Goal: Task Accomplishment & Management: Manage account settings

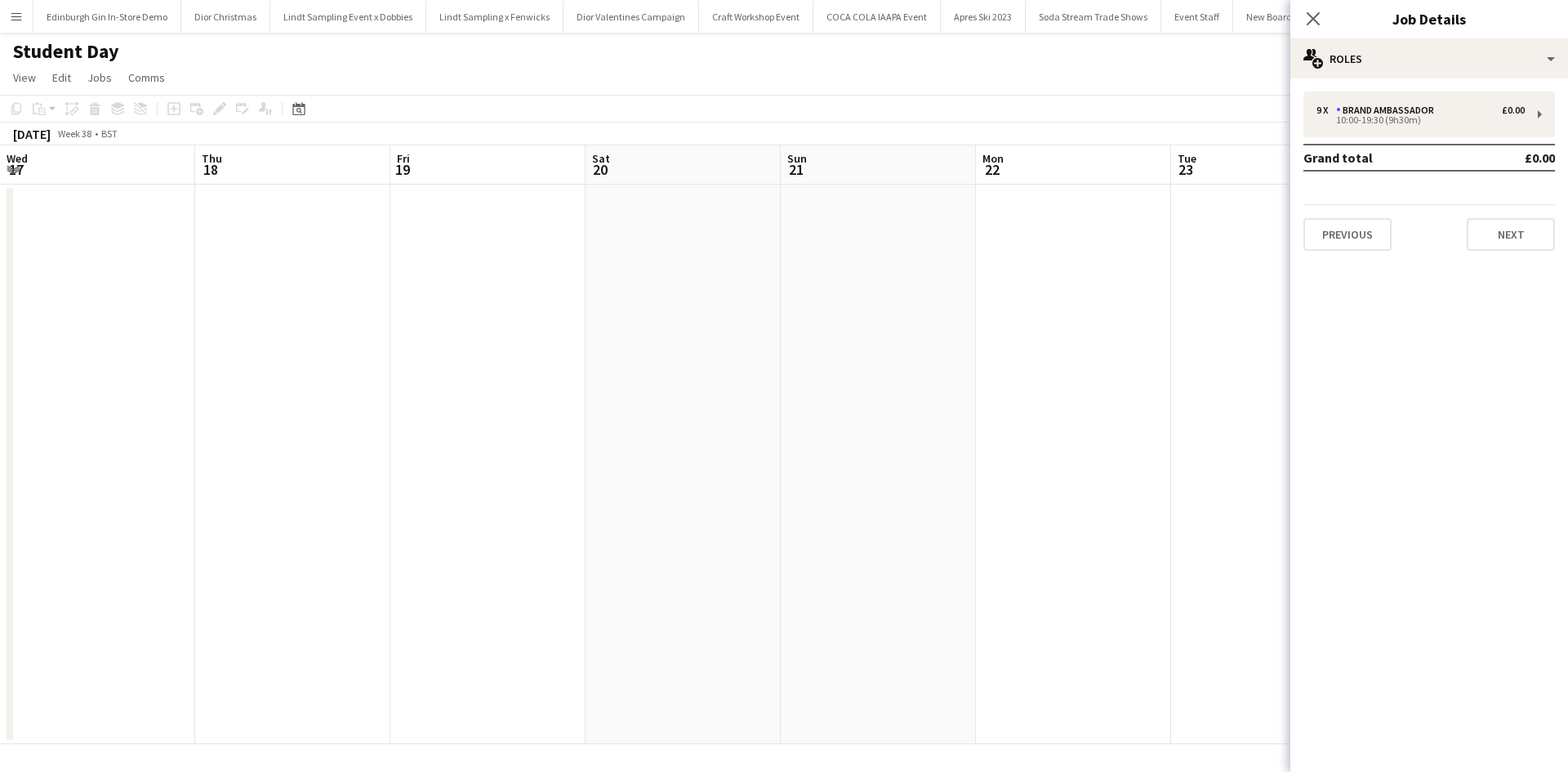
scroll to position [0, 424]
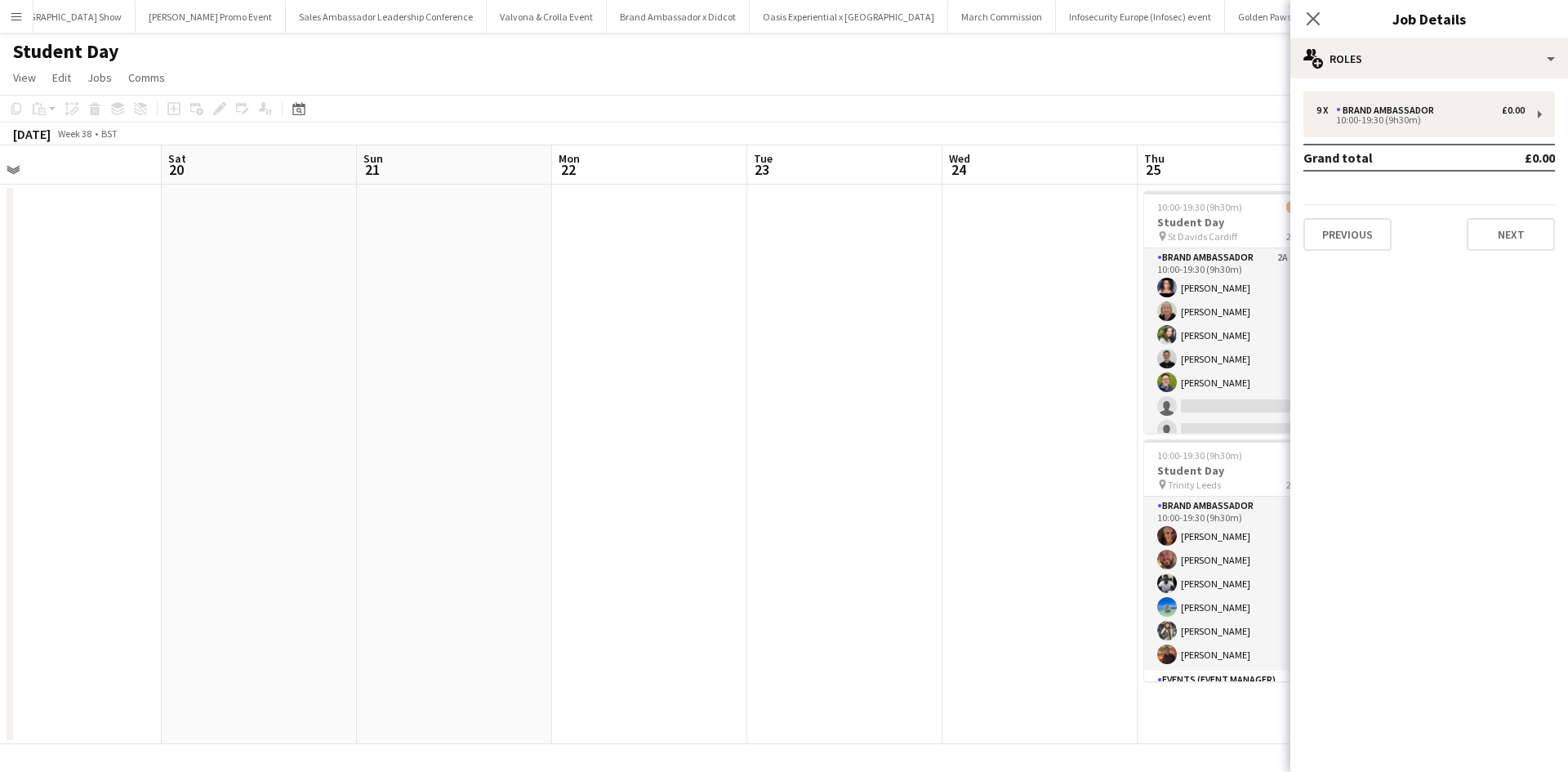
click at [16, 10] on app-icon "Menu" at bounding box center [16, 16] width 13 height 13
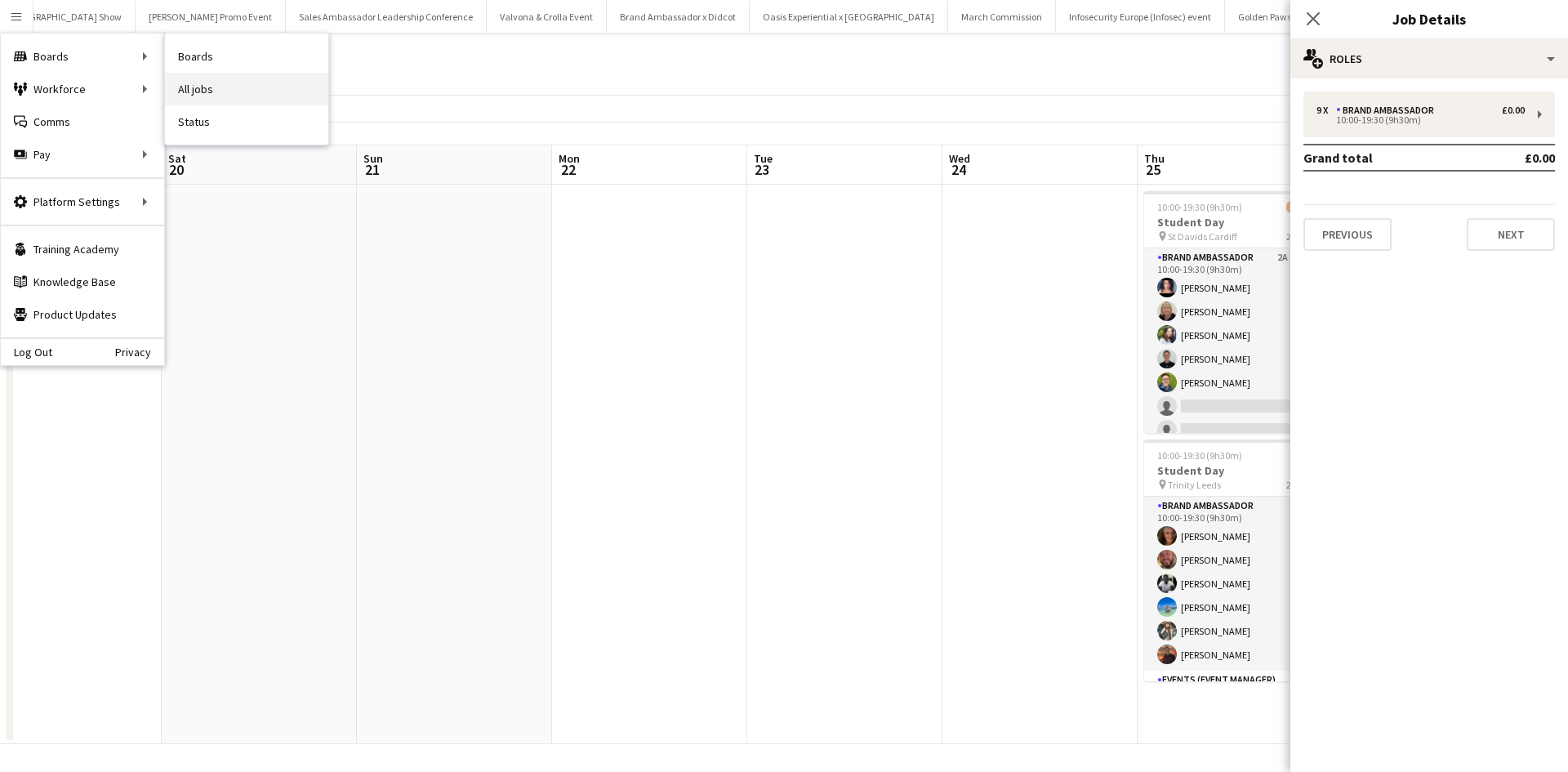
click at [232, 84] on link "All jobs" at bounding box center [247, 89] width 163 height 33
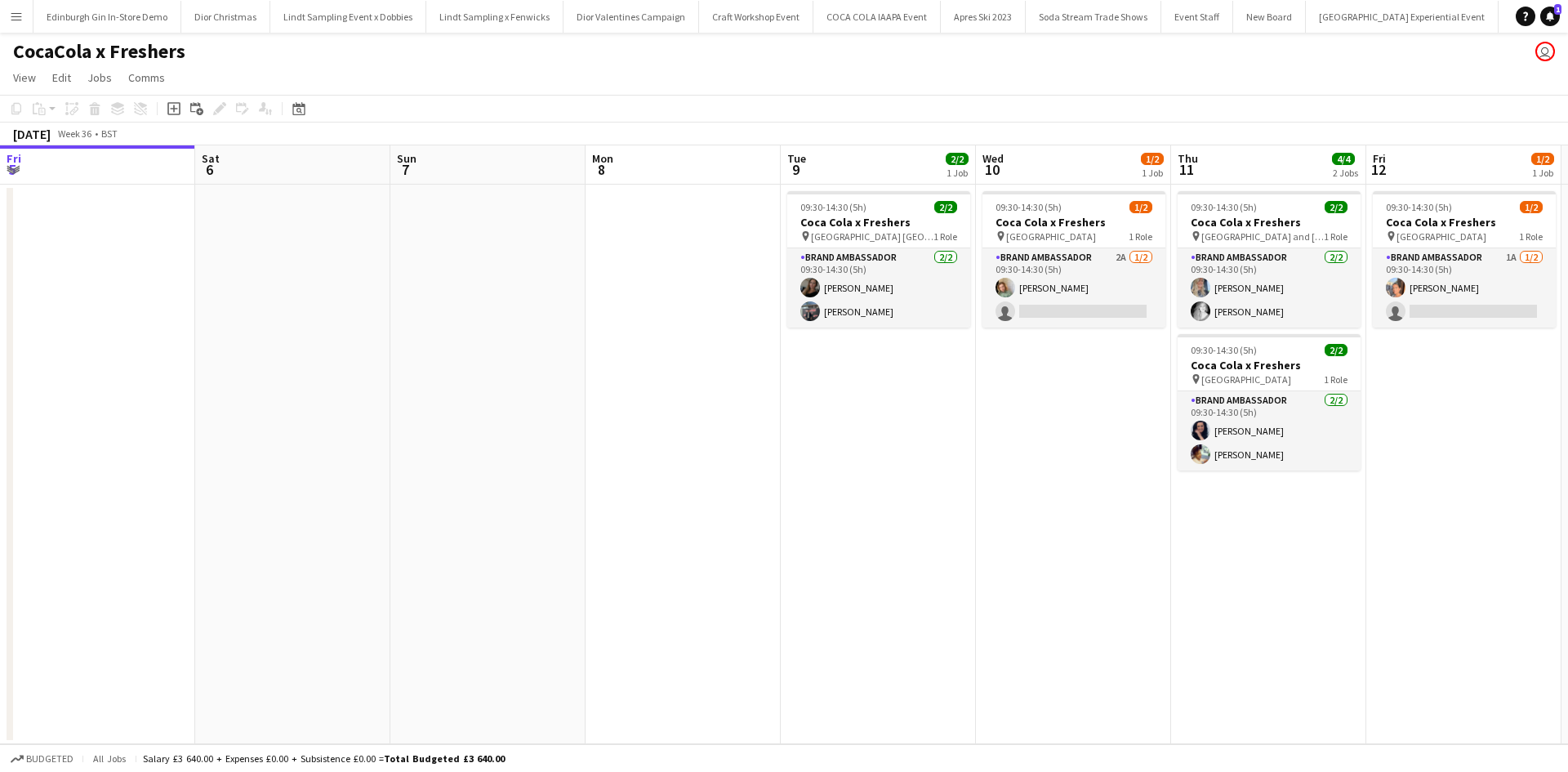
scroll to position [0, 484]
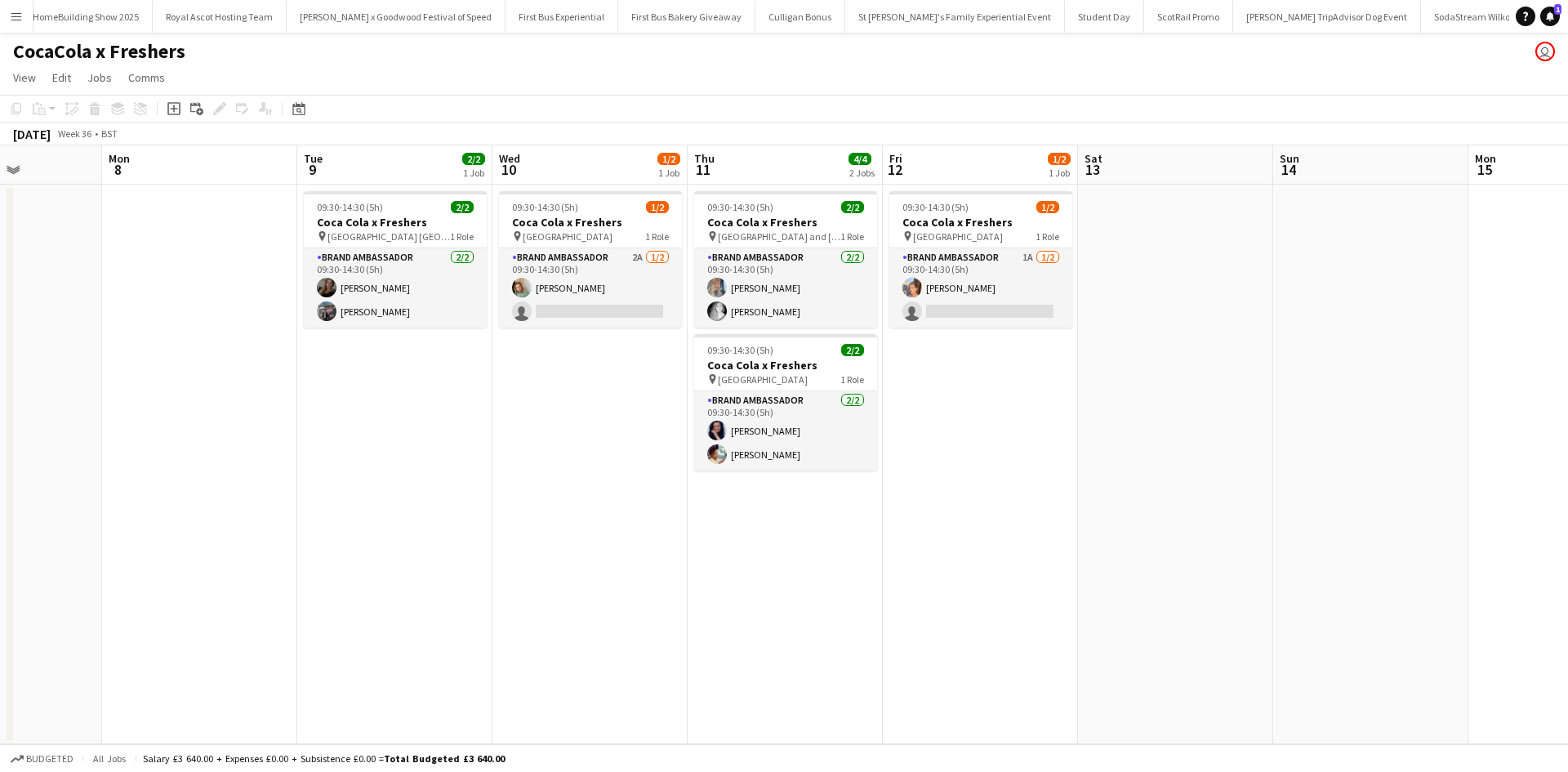
click at [12, 17] on app-icon "Menu" at bounding box center [16, 16] width 13 height 13
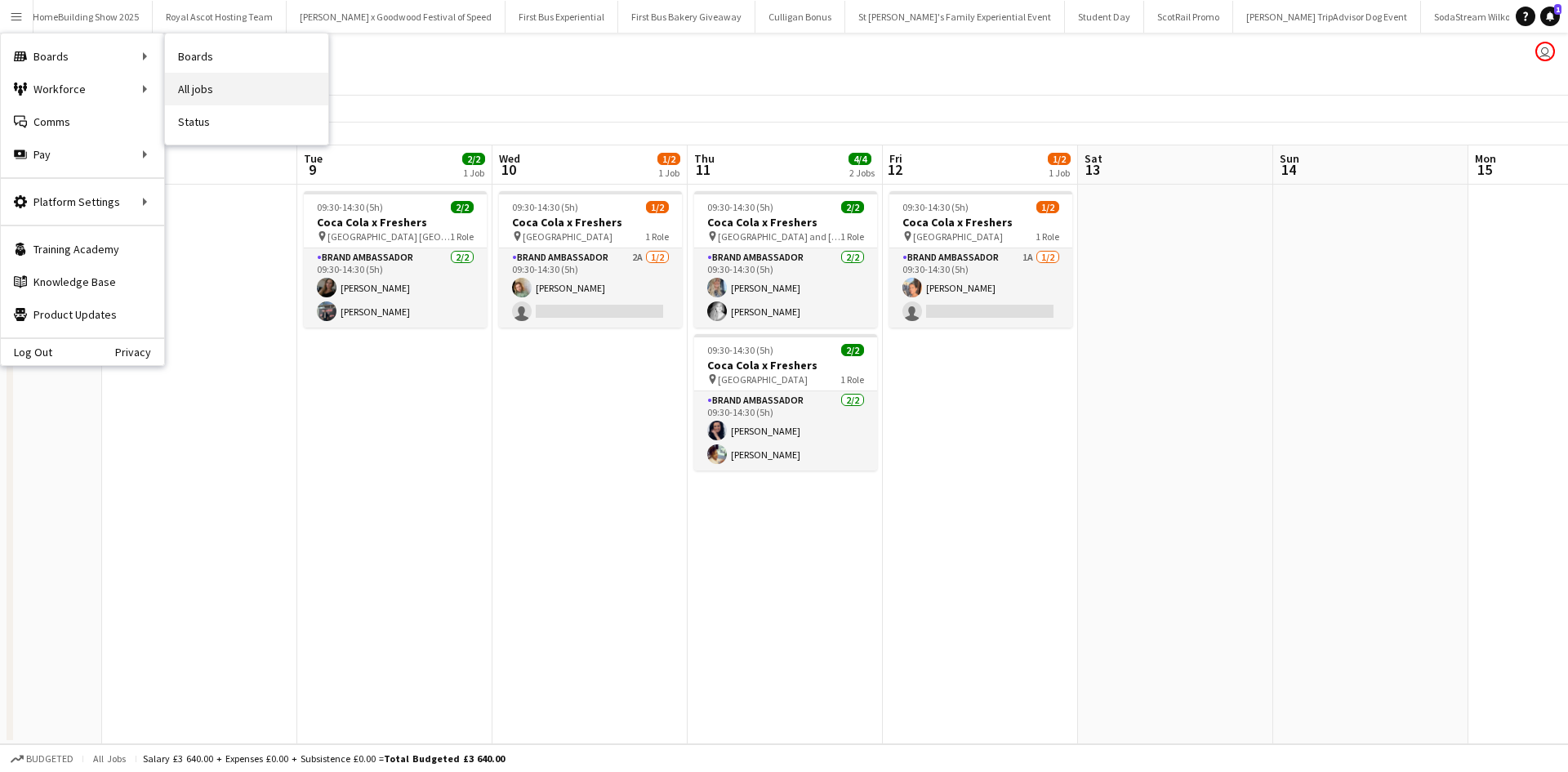
click at [212, 92] on link "All jobs" at bounding box center [247, 89] width 163 height 33
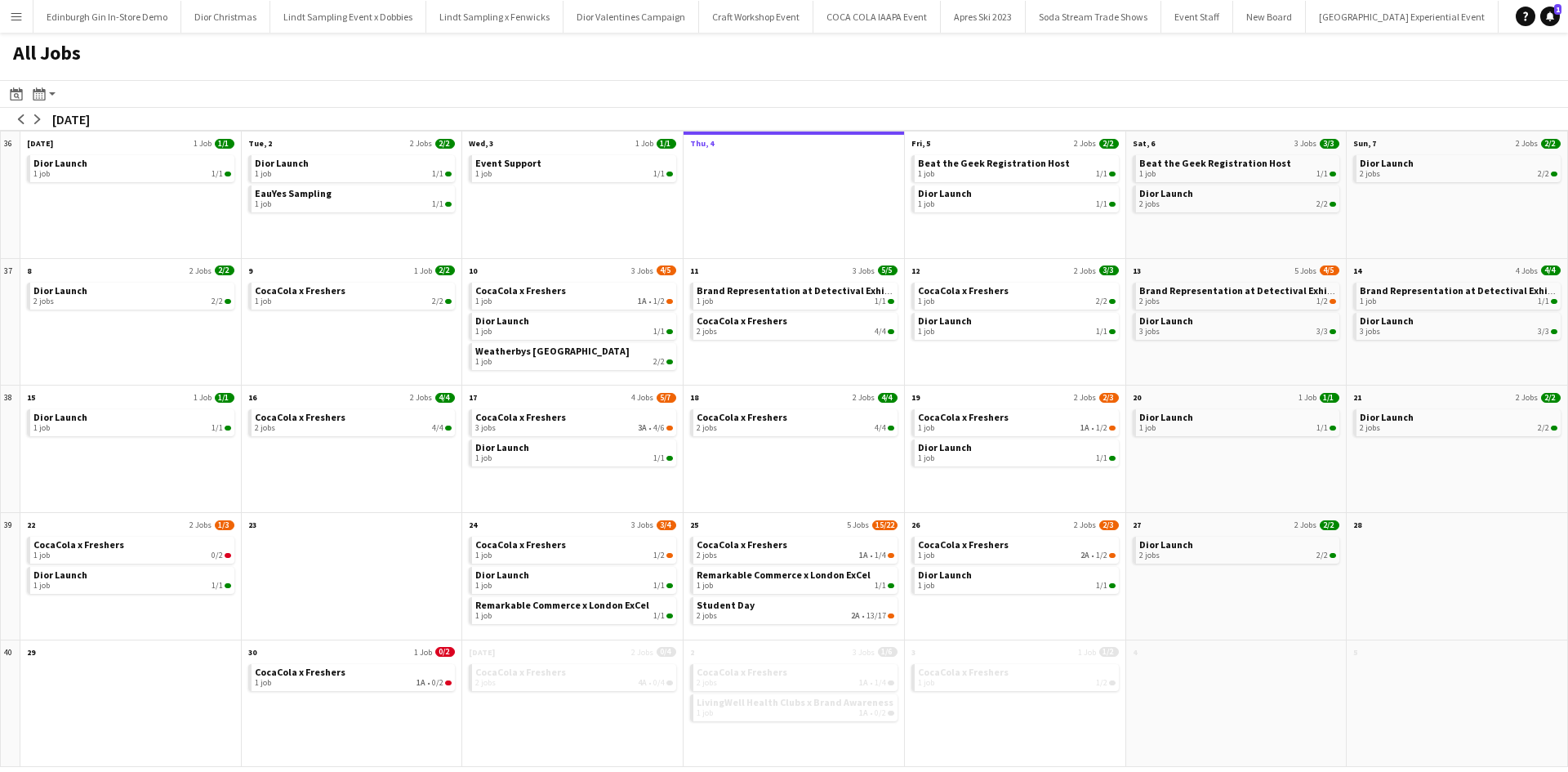
scroll to position [0, 17323]
click at [959, 191] on span "Dior Launch" at bounding box center [944, 192] width 53 height 12
click at [1182, 205] on div "2 jobs 2/2" at bounding box center [1238, 204] width 198 height 9
click at [490, 365] on span "1 job" at bounding box center [483, 362] width 16 height 9
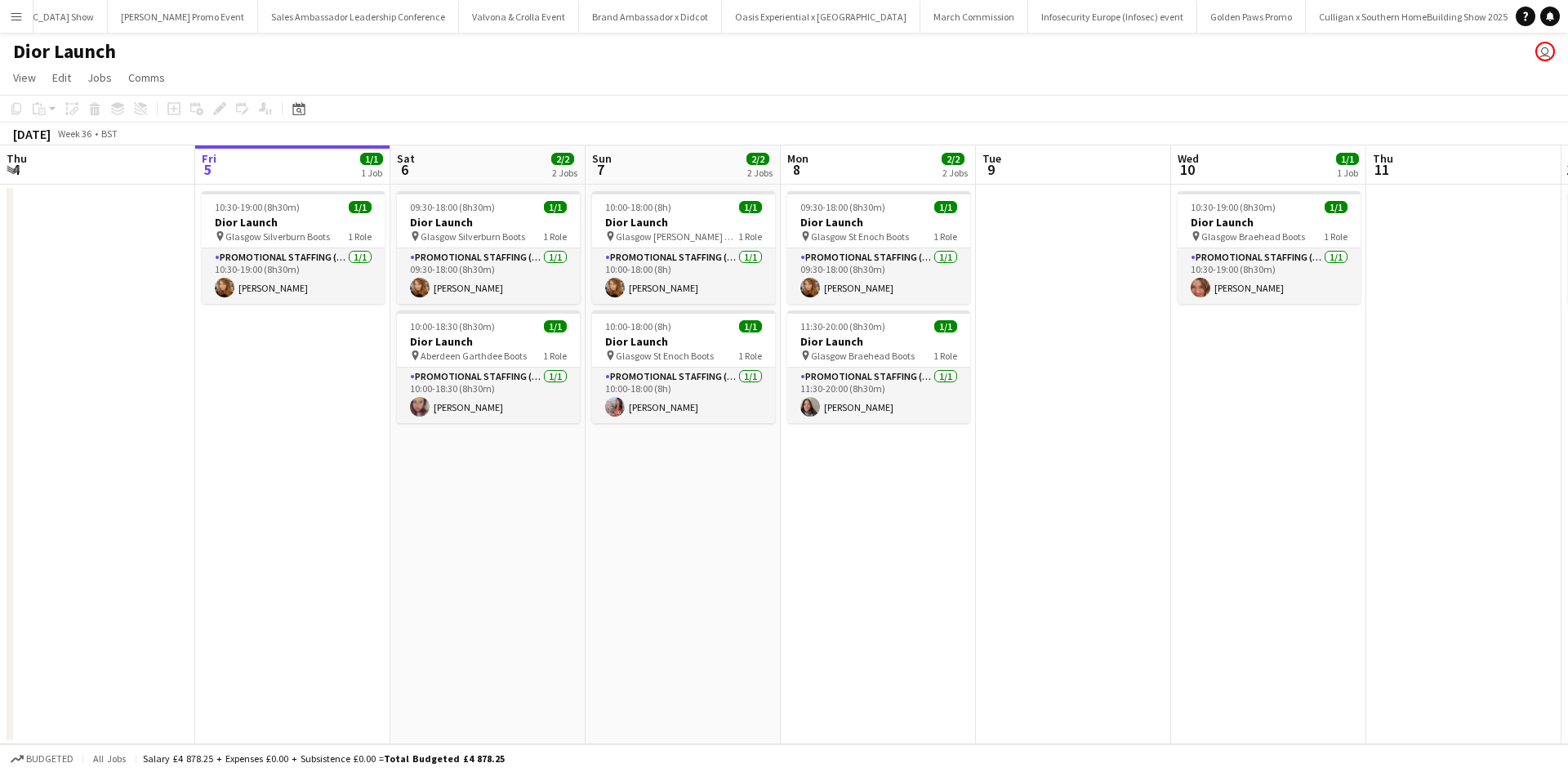
scroll to position [0, 15864]
click at [280, 288] on app-card-role "Promotional Staffing (Sales Staff) 1/1 10:30-19:00 (8h30m) Rebecca Moore" at bounding box center [293, 276] width 183 height 55
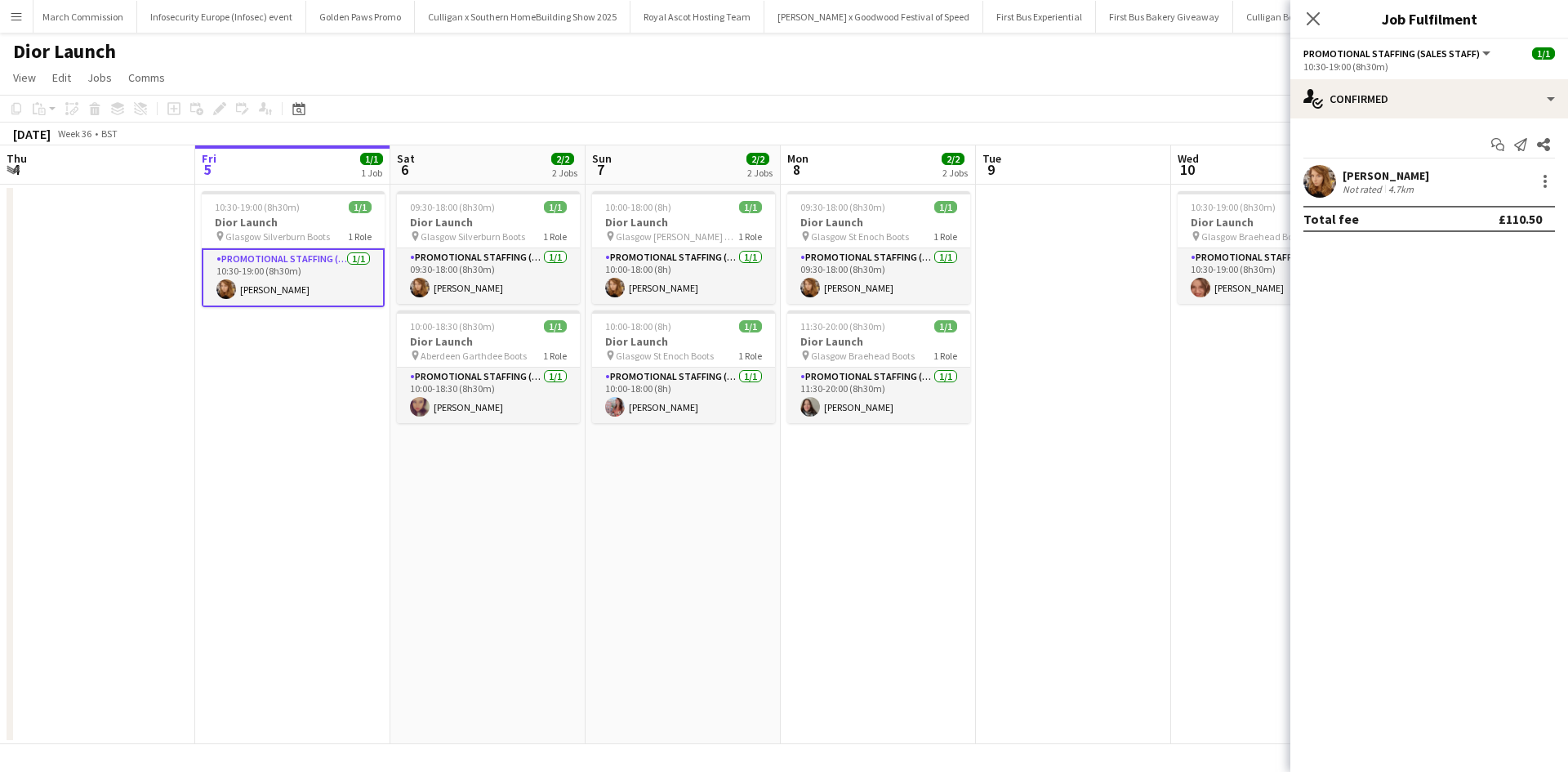
click at [1355, 173] on div "[PERSON_NAME]" at bounding box center [1386, 175] width 86 height 15
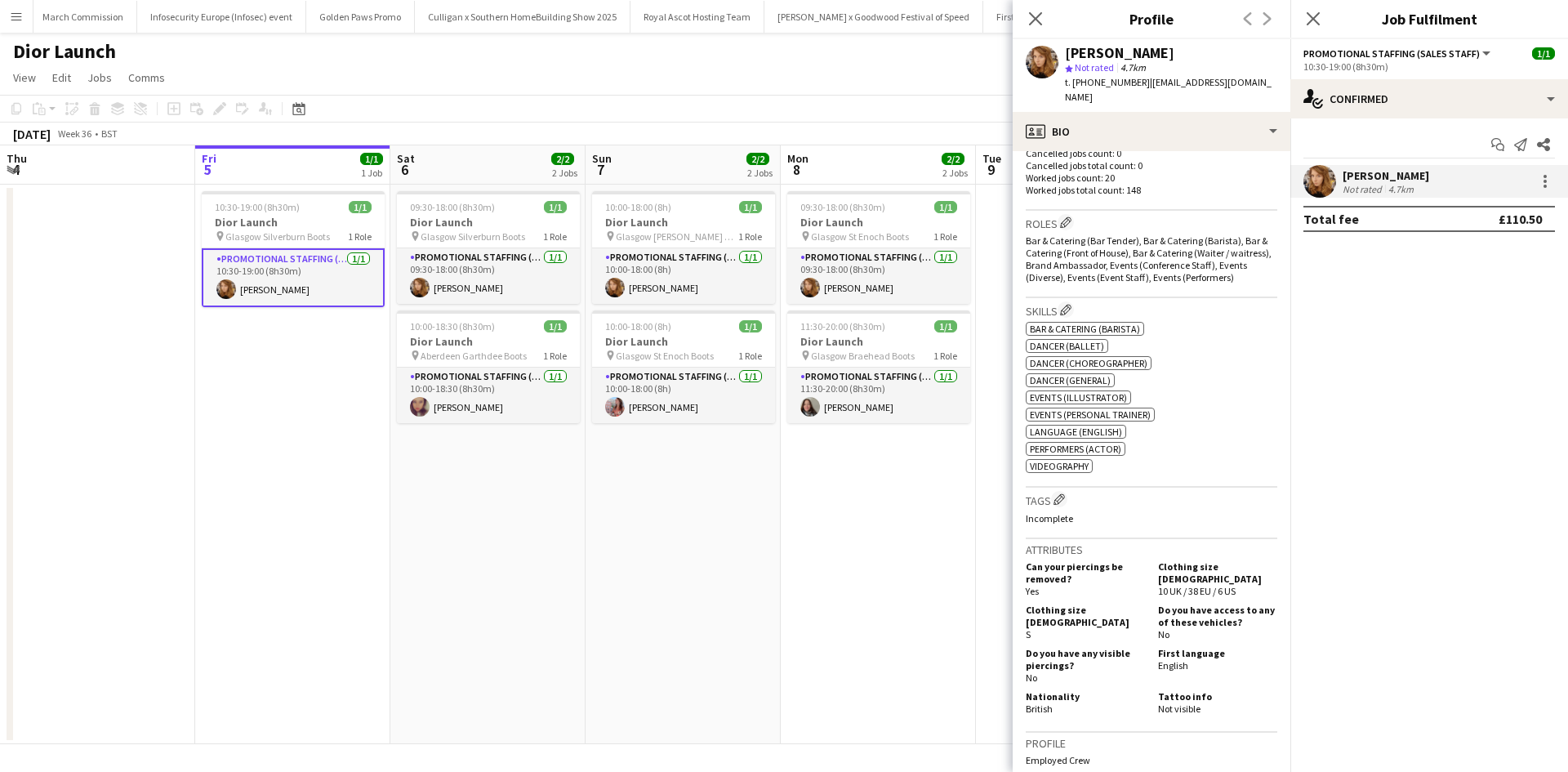
scroll to position [654, 0]
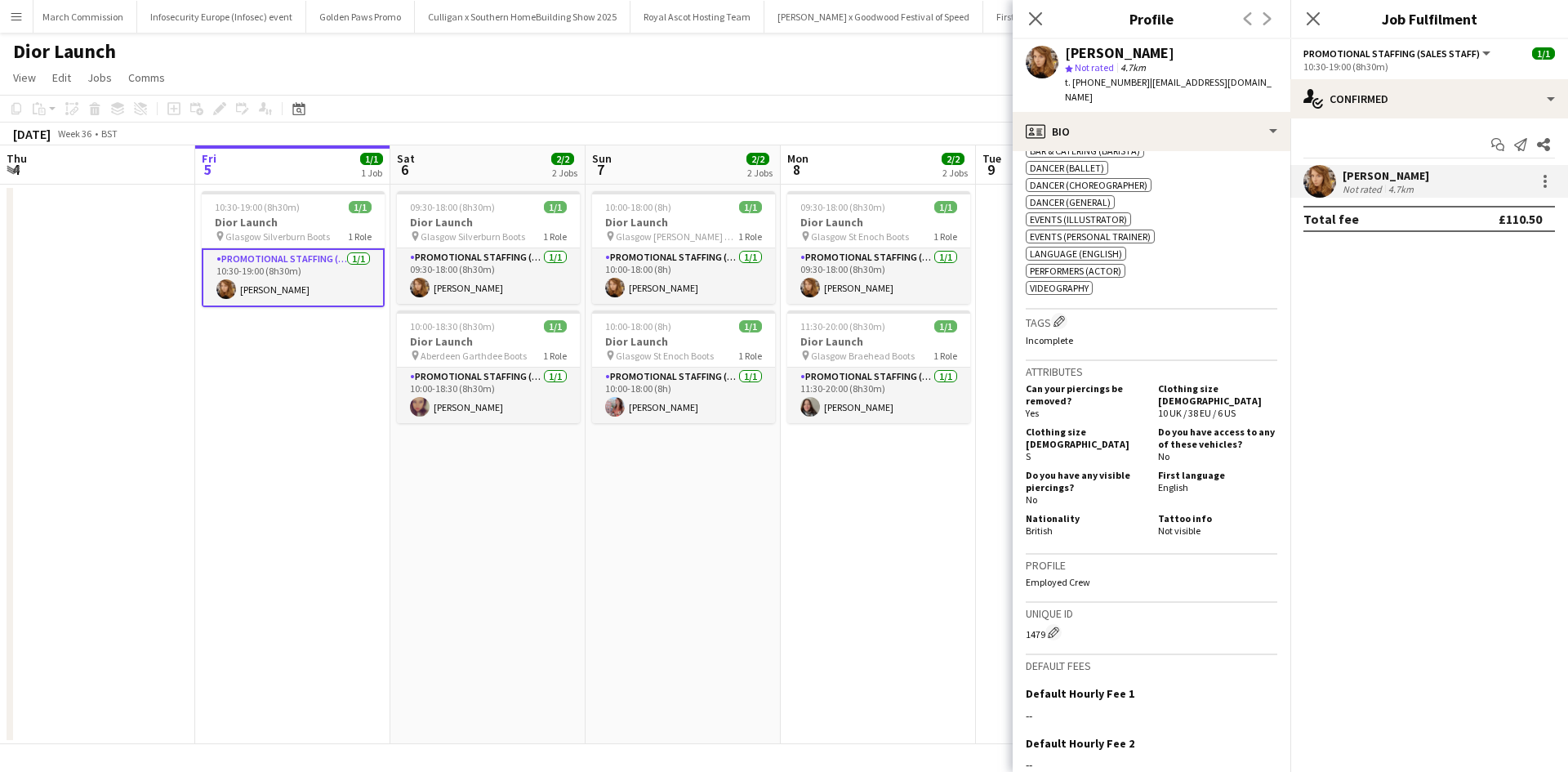
click at [933, 585] on app-date-cell "09:30-18:00 (8h30m) 1/1 Dior Launch pin Glasgow St Enoch Boots 1 Role Promotion…" at bounding box center [879, 464] width 195 height 560
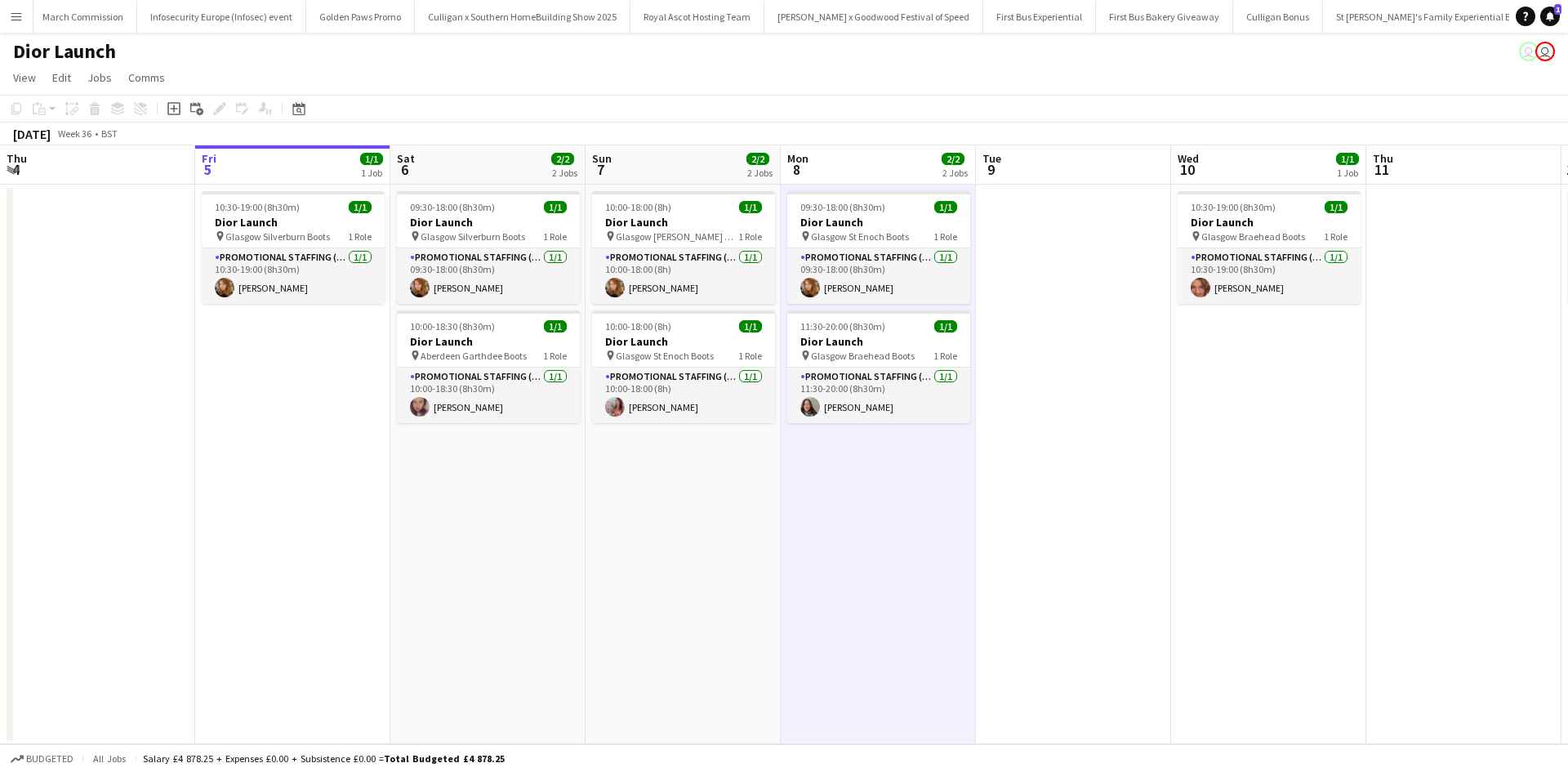
click at [19, 16] on app-icon "Menu" at bounding box center [16, 16] width 13 height 13
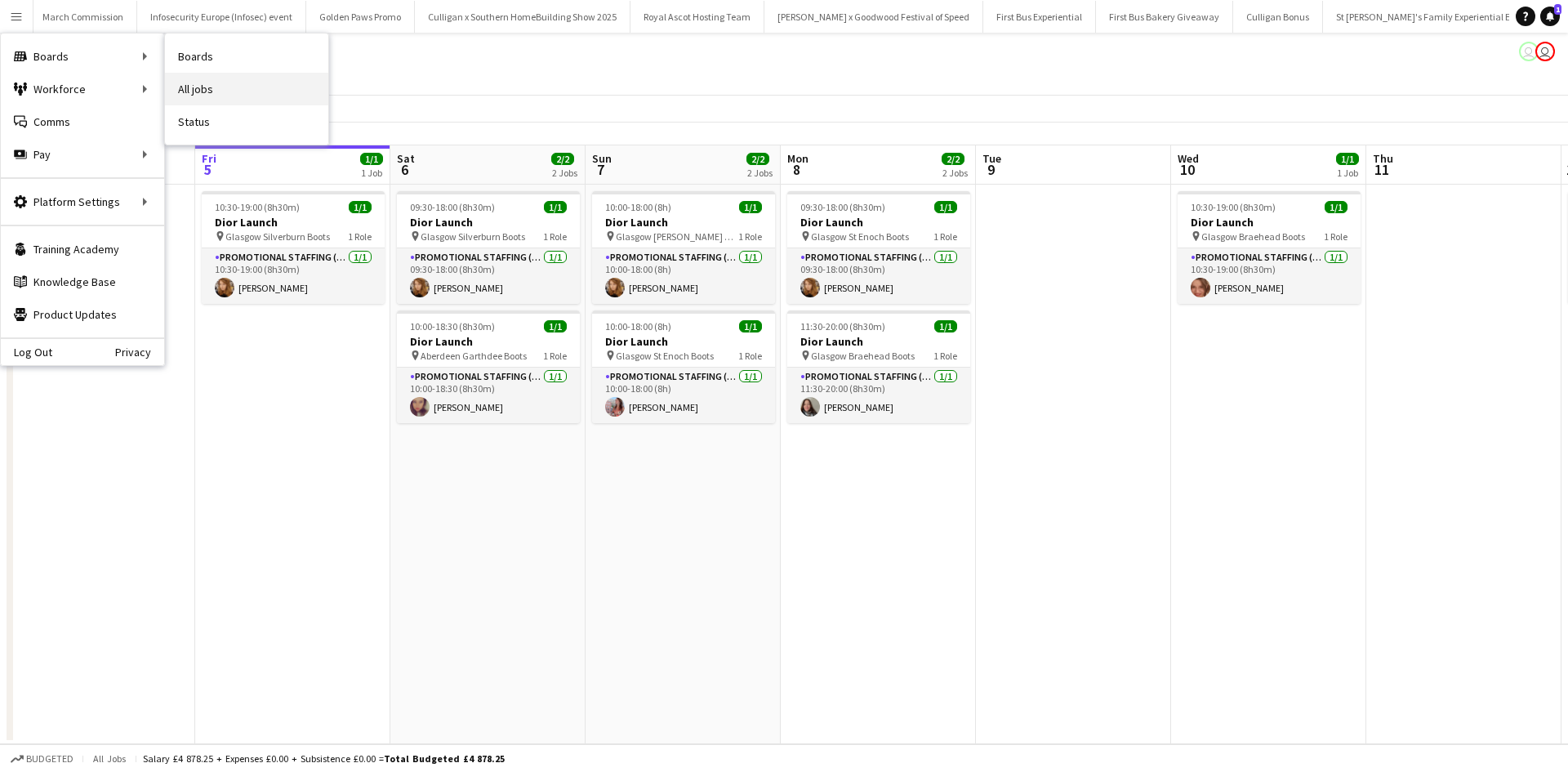
click at [220, 86] on link "All jobs" at bounding box center [247, 89] width 163 height 33
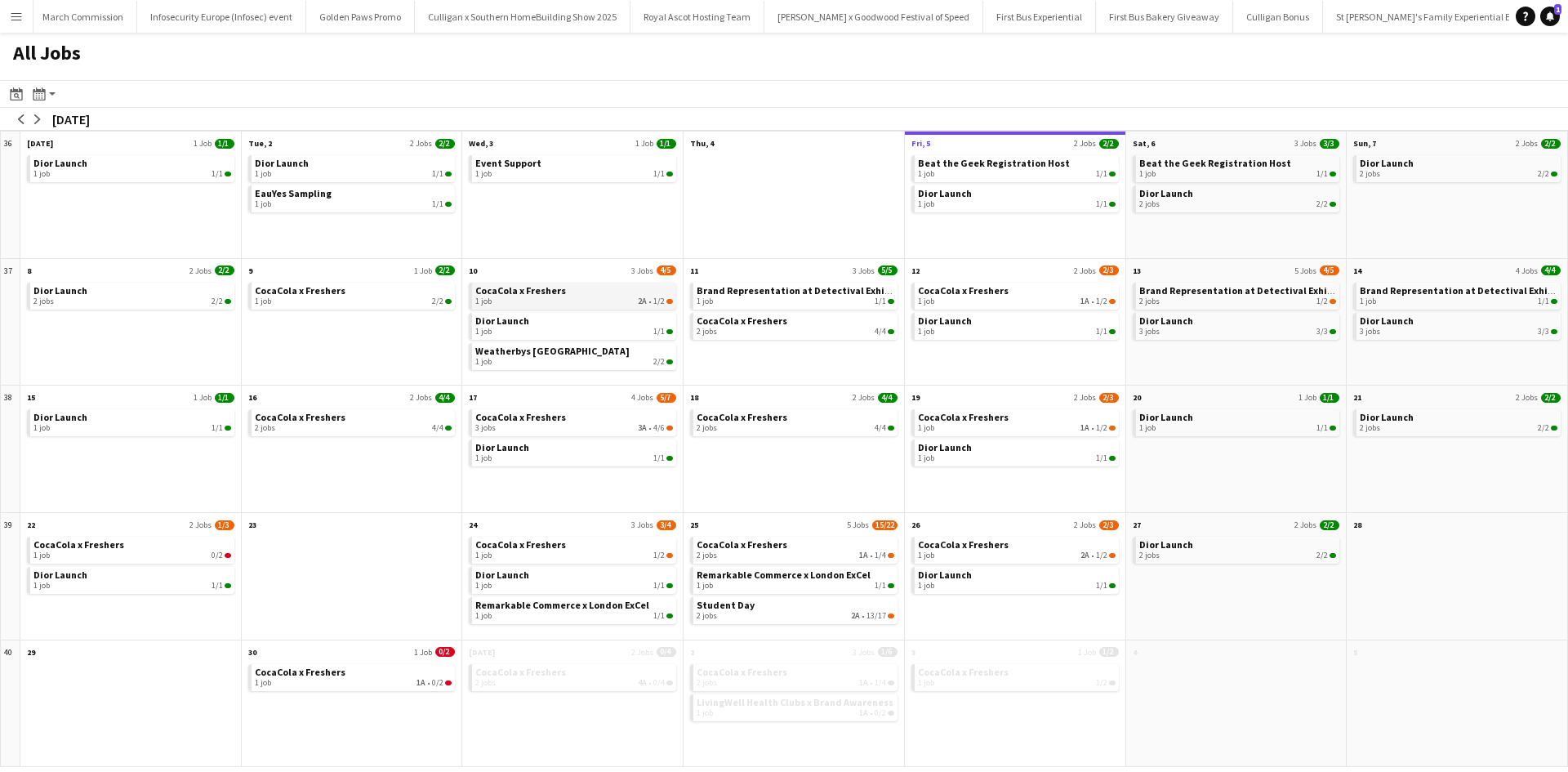
click at [599, 307] on app-month-view-brief-board "CocaCola x Freshers 1 job 2A • 1/2" at bounding box center [572, 295] width 207 height 27
click at [599, 300] on div "1 job 2A • 1/2" at bounding box center [574, 301] width 198 height 9
click at [562, 366] on div "1 job 2/2" at bounding box center [574, 362] width 198 height 9
drag, startPoint x: 17, startPoint y: 11, endPoint x: 23, endPoint y: 20, distance: 10.8
click at [18, 11] on app-icon "Menu" at bounding box center [16, 16] width 13 height 13
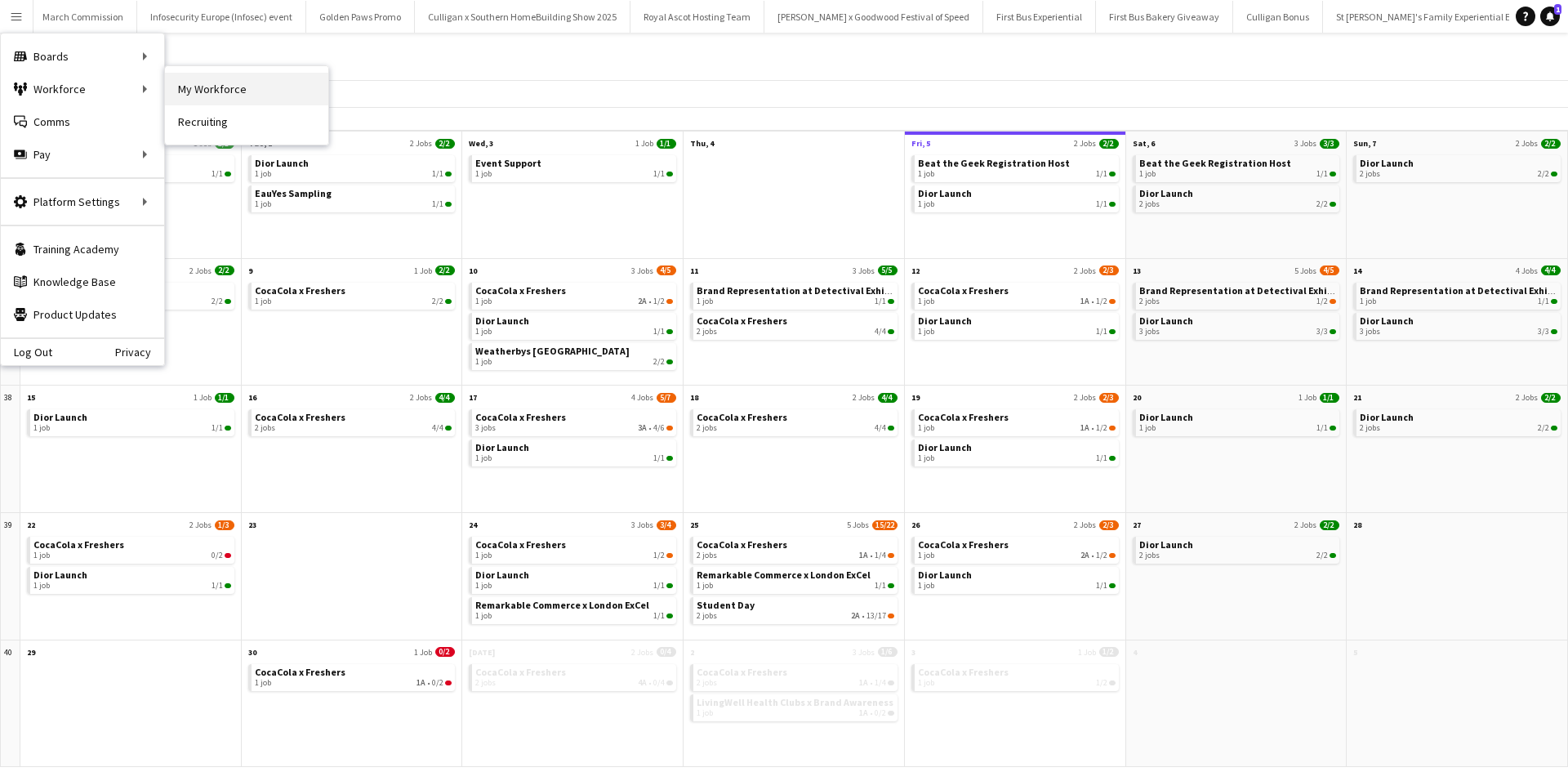
click at [215, 83] on link "My Workforce" at bounding box center [247, 89] width 163 height 33
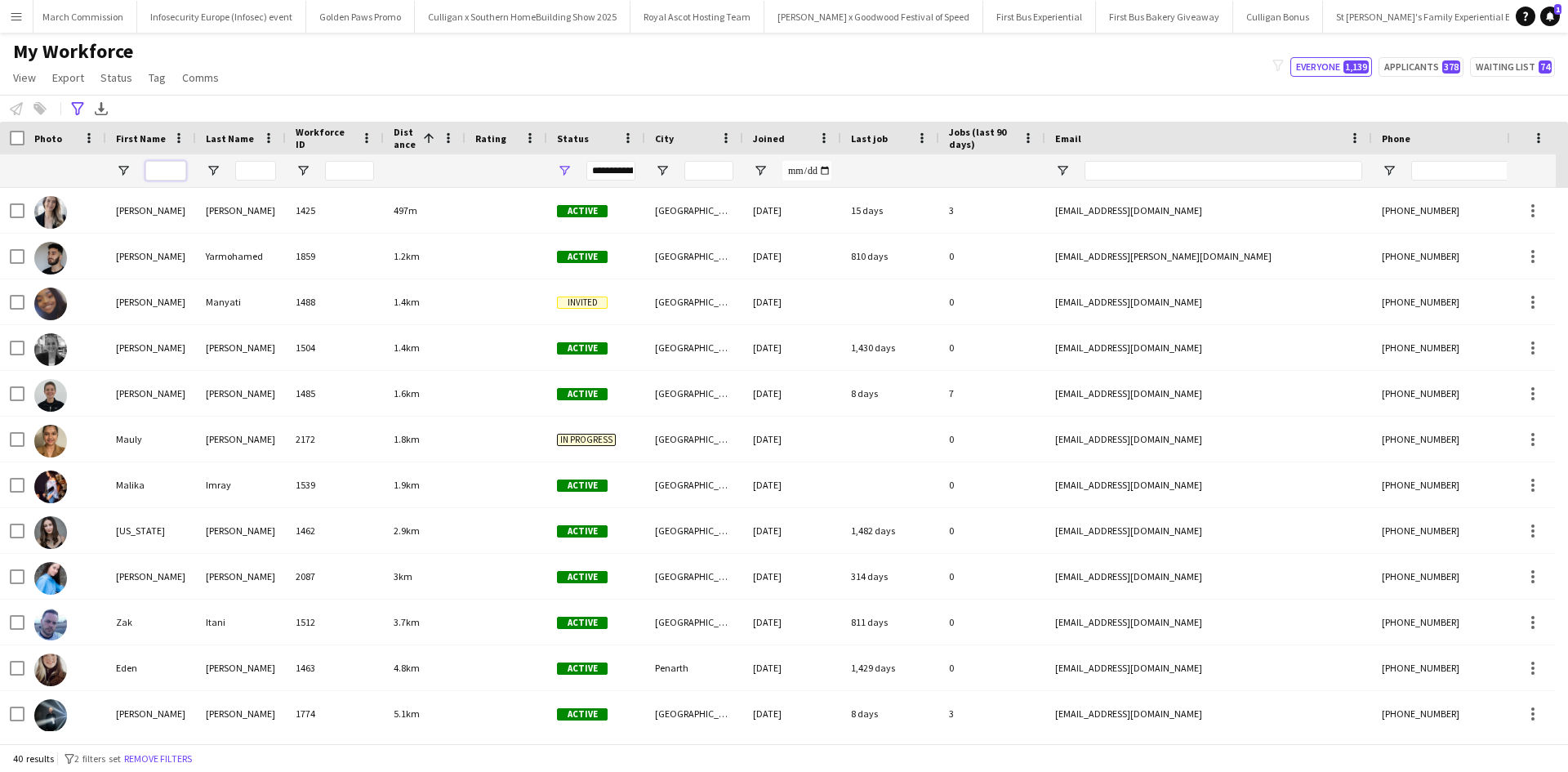
click at [172, 174] on input "First Name Filter Input" at bounding box center [166, 171] width 41 height 20
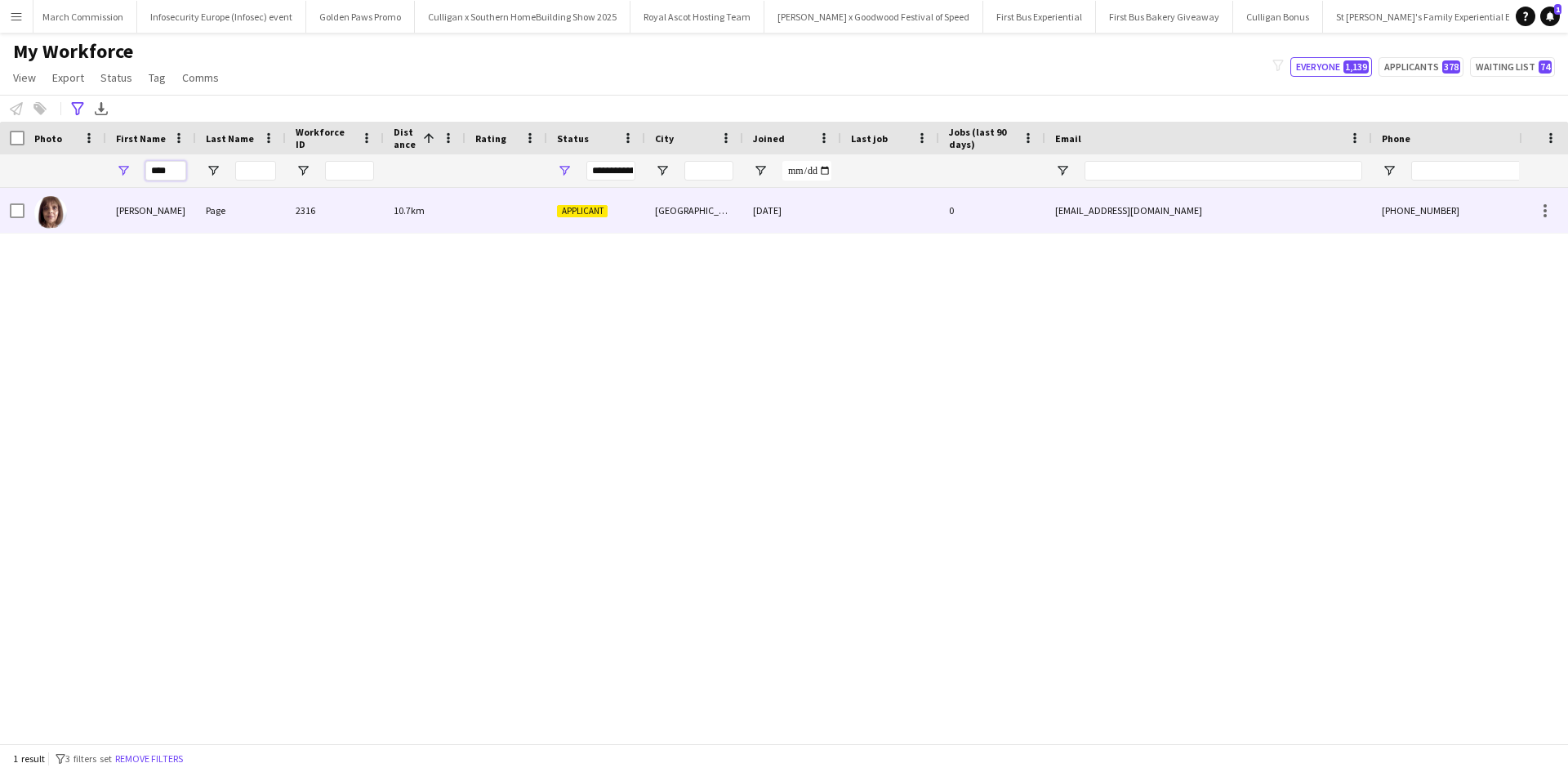
type input "****"
click at [139, 203] on div "Naomi" at bounding box center [151, 210] width 90 height 45
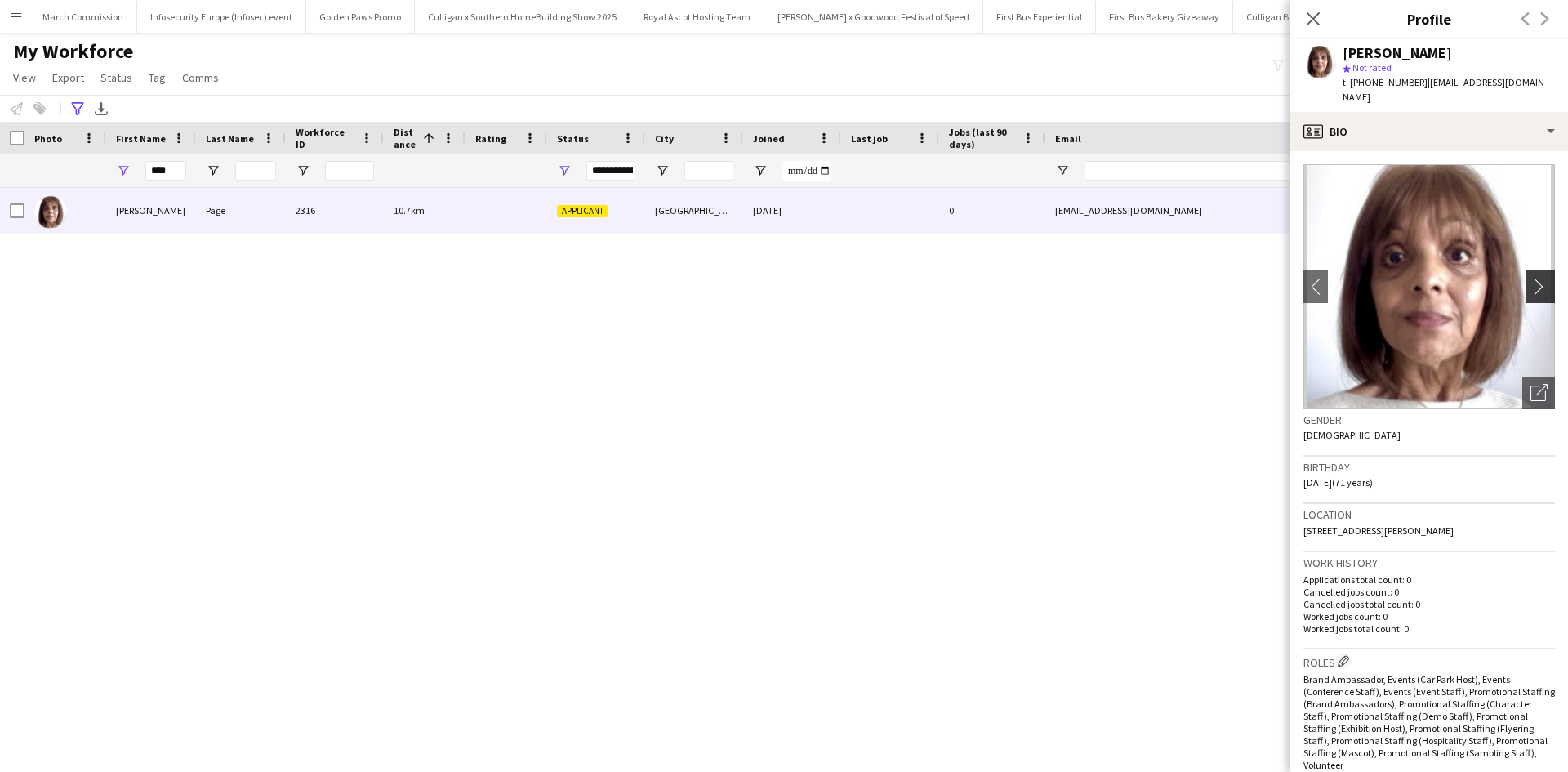
click at [1530, 278] on app-icon "chevron-right" at bounding box center [1543, 286] width 25 height 17
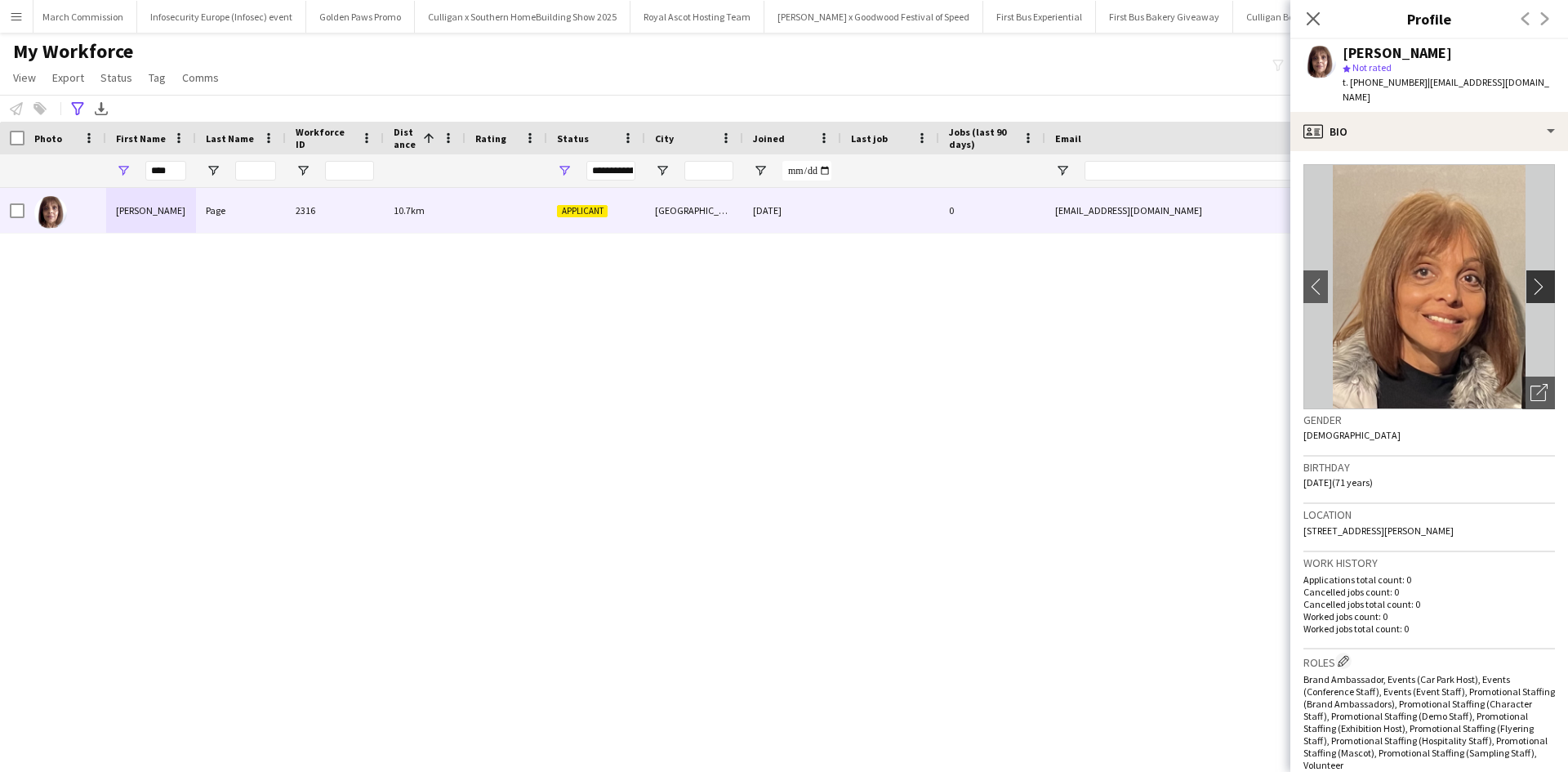
click at [1530, 278] on app-icon "chevron-right" at bounding box center [1543, 286] width 25 height 17
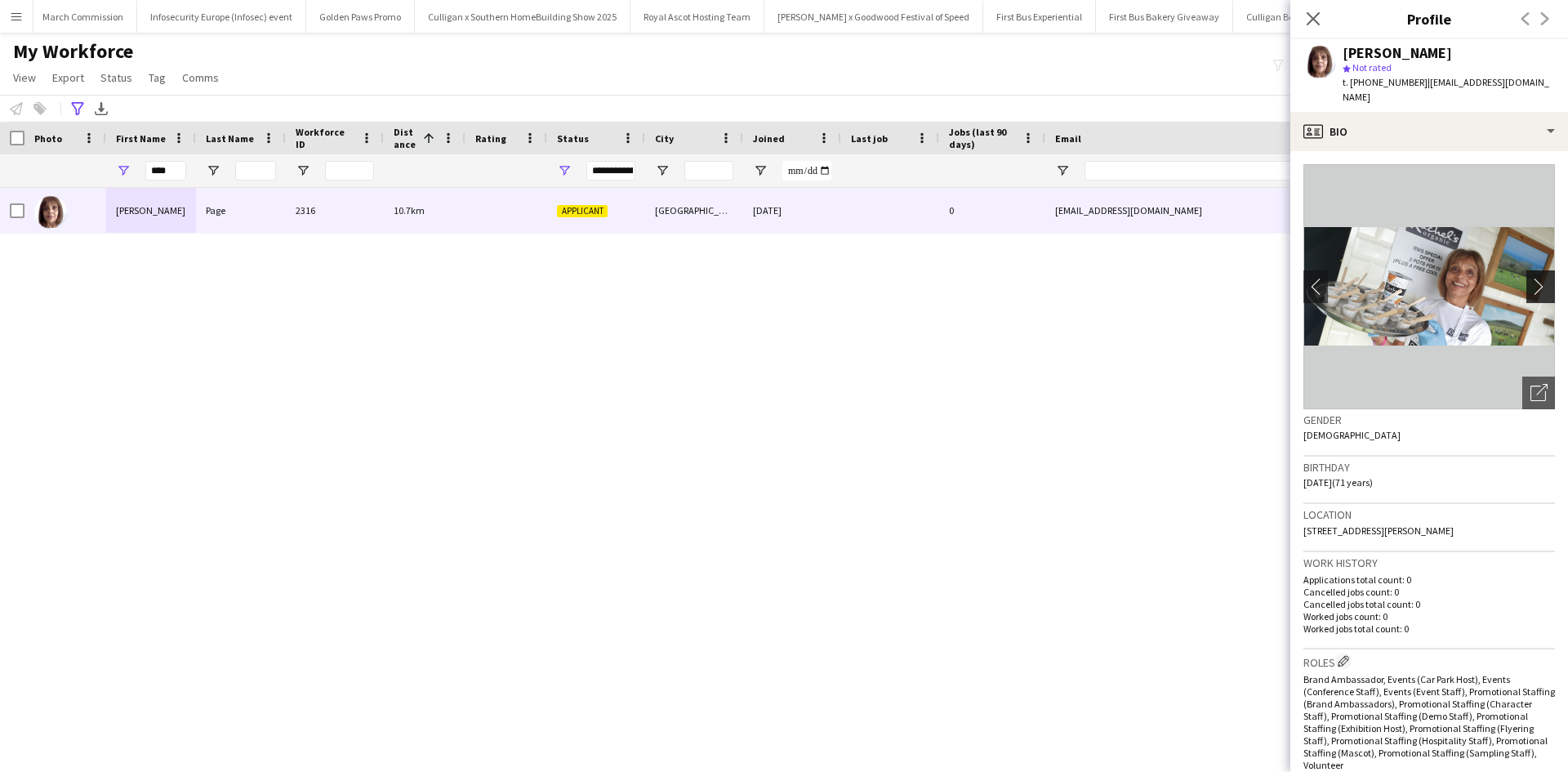
click at [1530, 278] on app-icon "chevron-right" at bounding box center [1543, 286] width 25 height 17
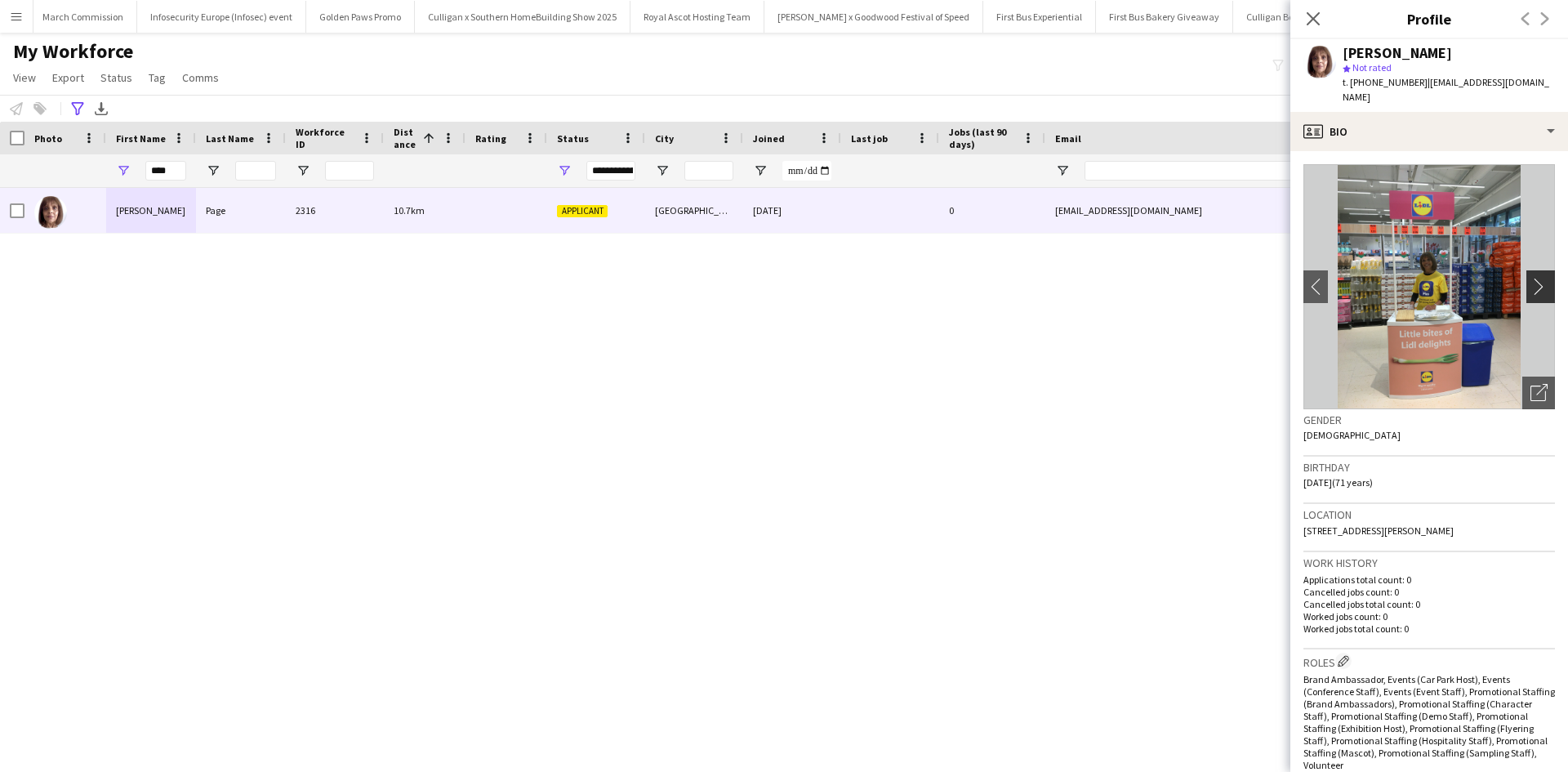
click at [1530, 278] on app-icon "chevron-right" at bounding box center [1543, 286] width 25 height 17
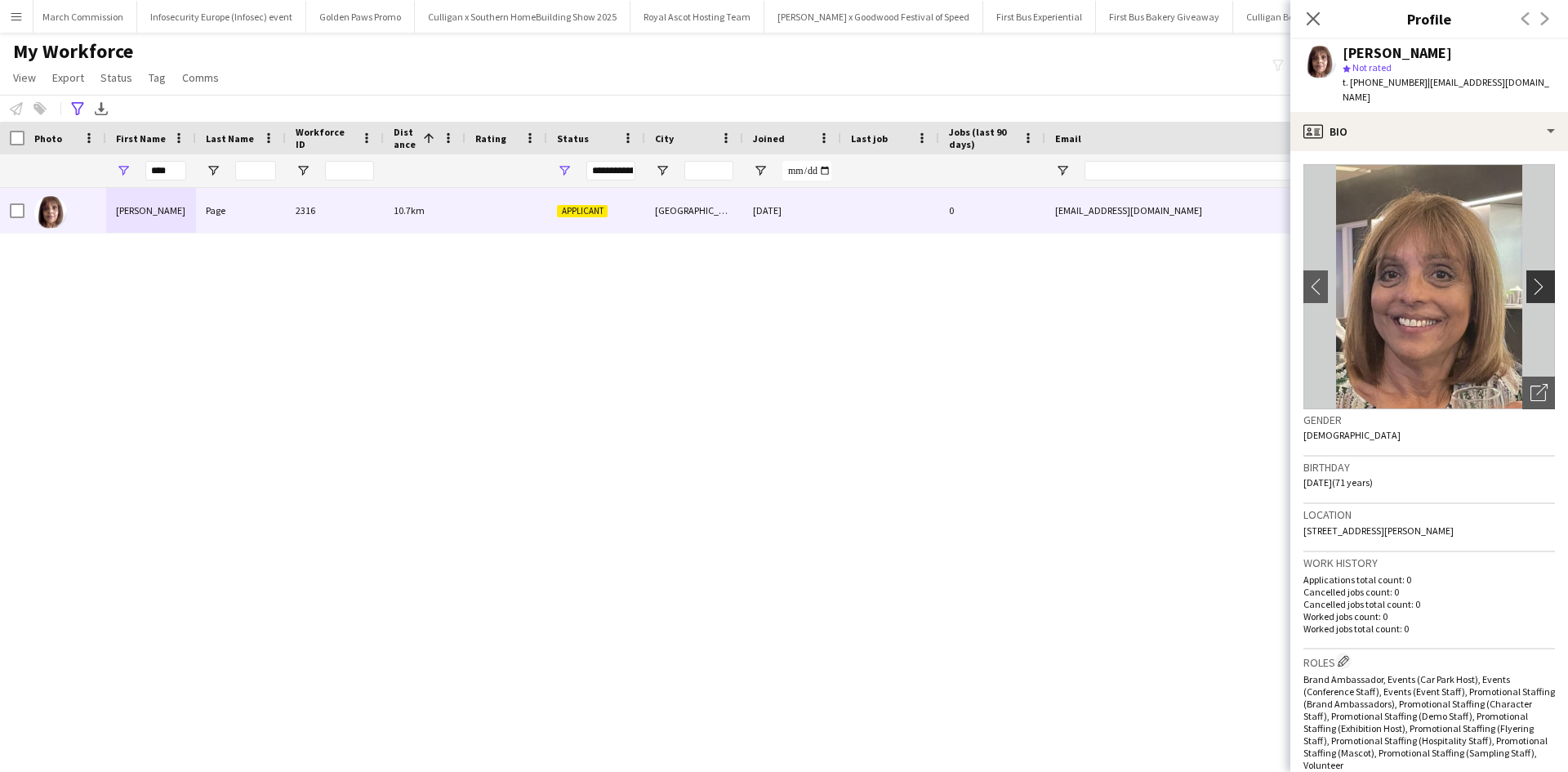
click at [1530, 278] on app-icon "chevron-right" at bounding box center [1543, 286] width 25 height 17
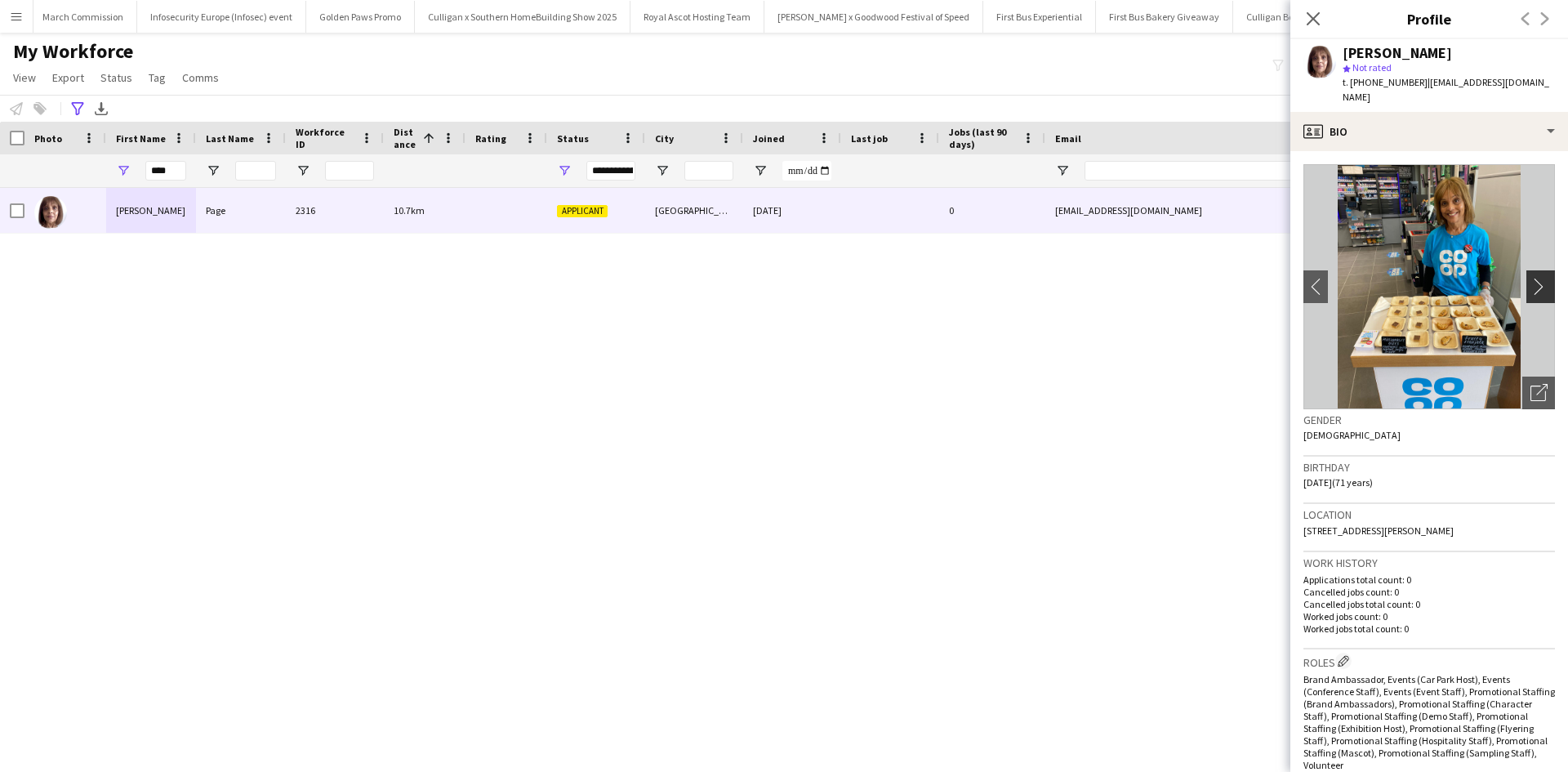
click at [1530, 278] on app-icon "chevron-right" at bounding box center [1543, 286] width 25 height 17
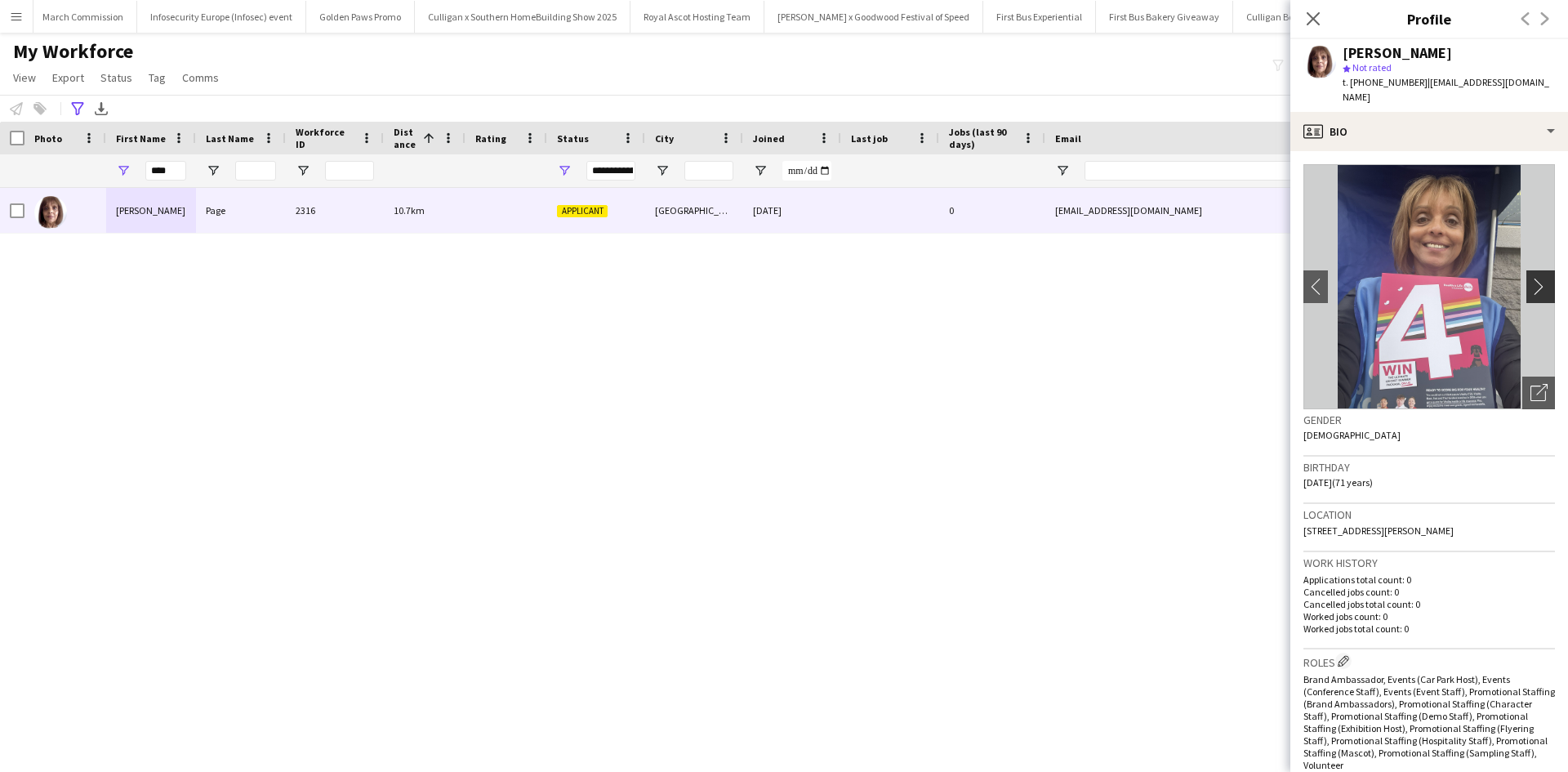
click at [1530, 278] on app-icon "chevron-right" at bounding box center [1543, 286] width 25 height 17
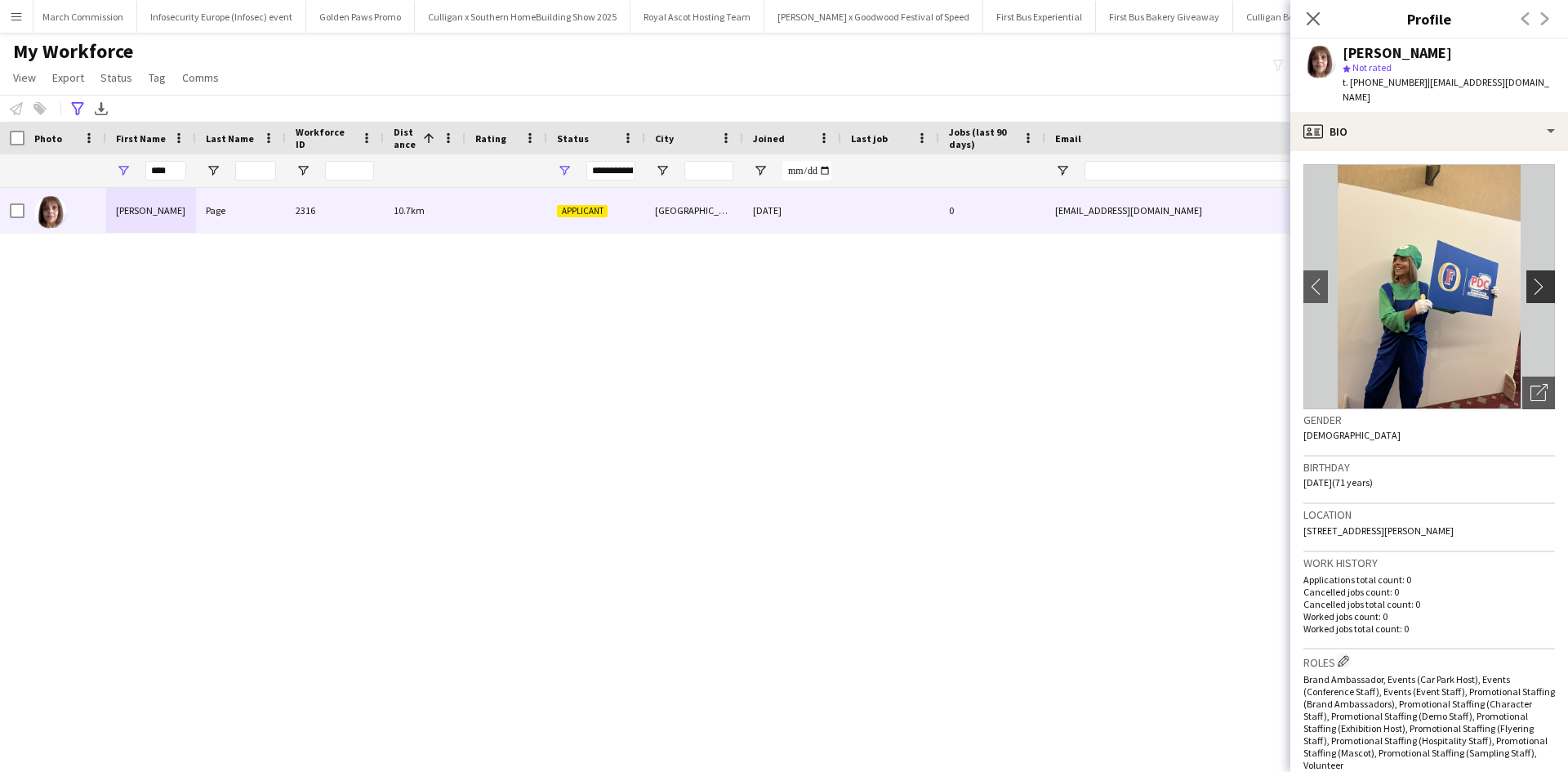
click at [1530, 278] on app-icon "chevron-right" at bounding box center [1543, 286] width 25 height 17
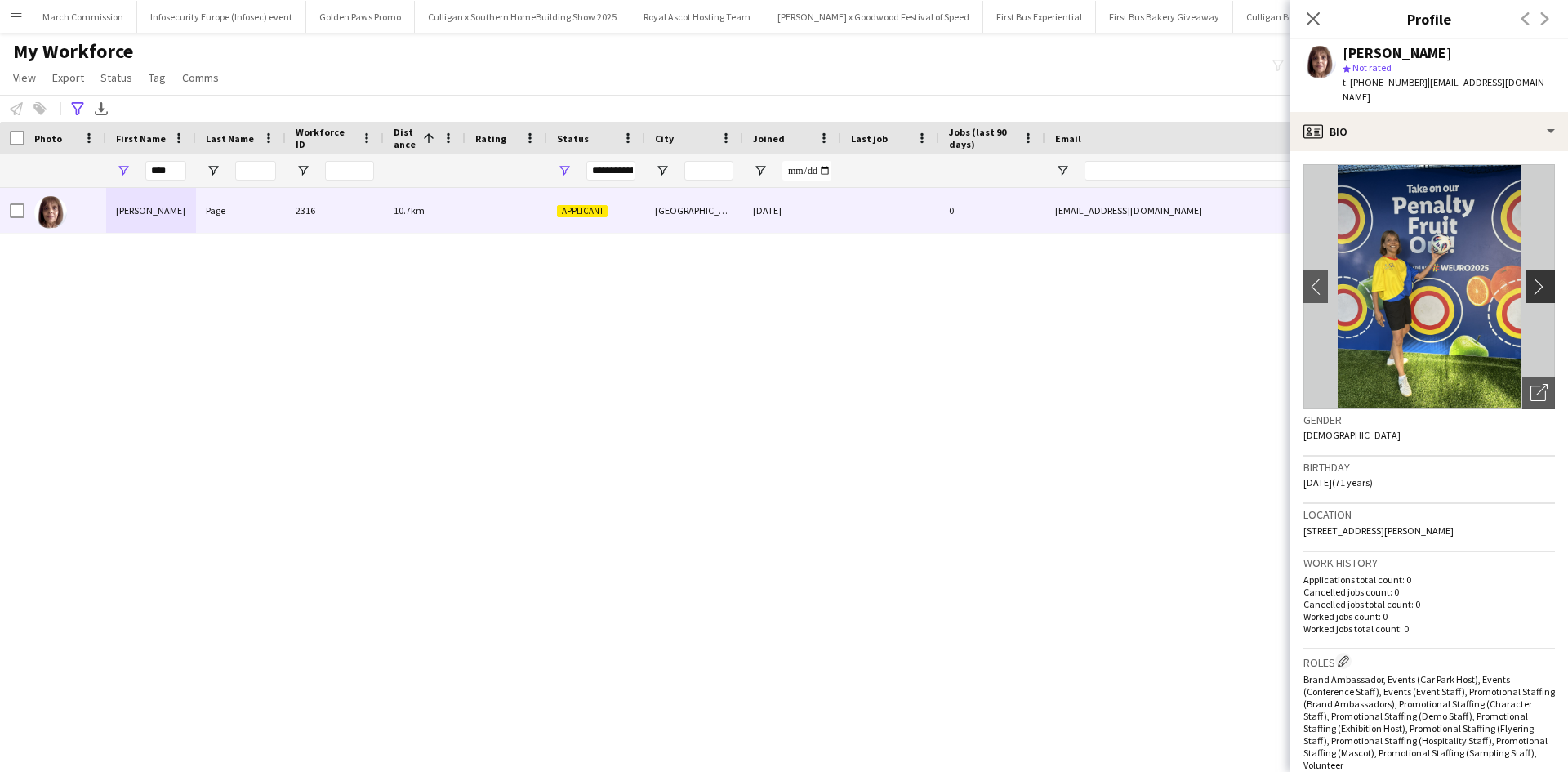
click at [1530, 278] on app-icon "chevron-right" at bounding box center [1543, 286] width 25 height 17
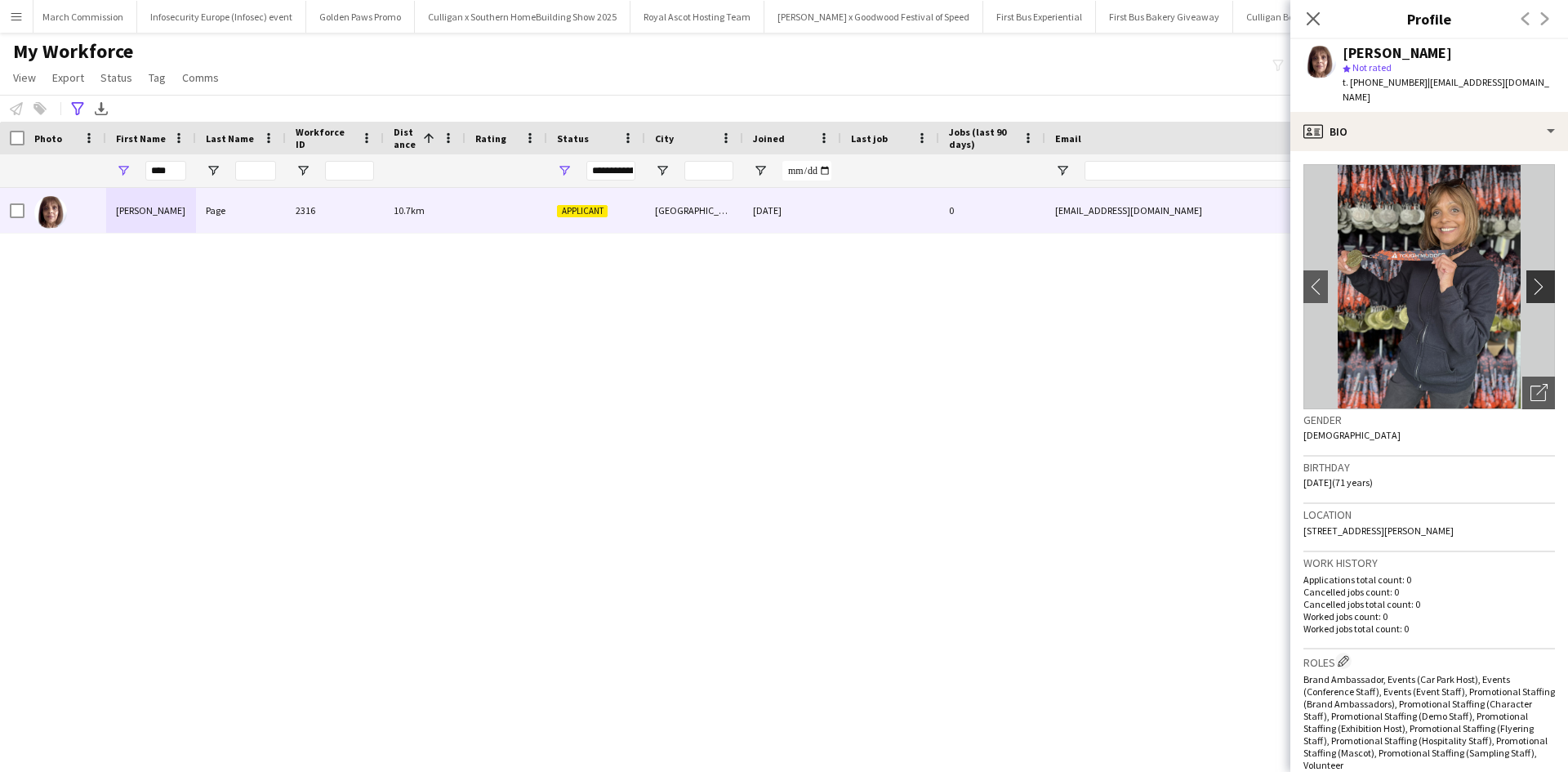
click at [1530, 278] on app-icon "chevron-right" at bounding box center [1543, 286] width 25 height 17
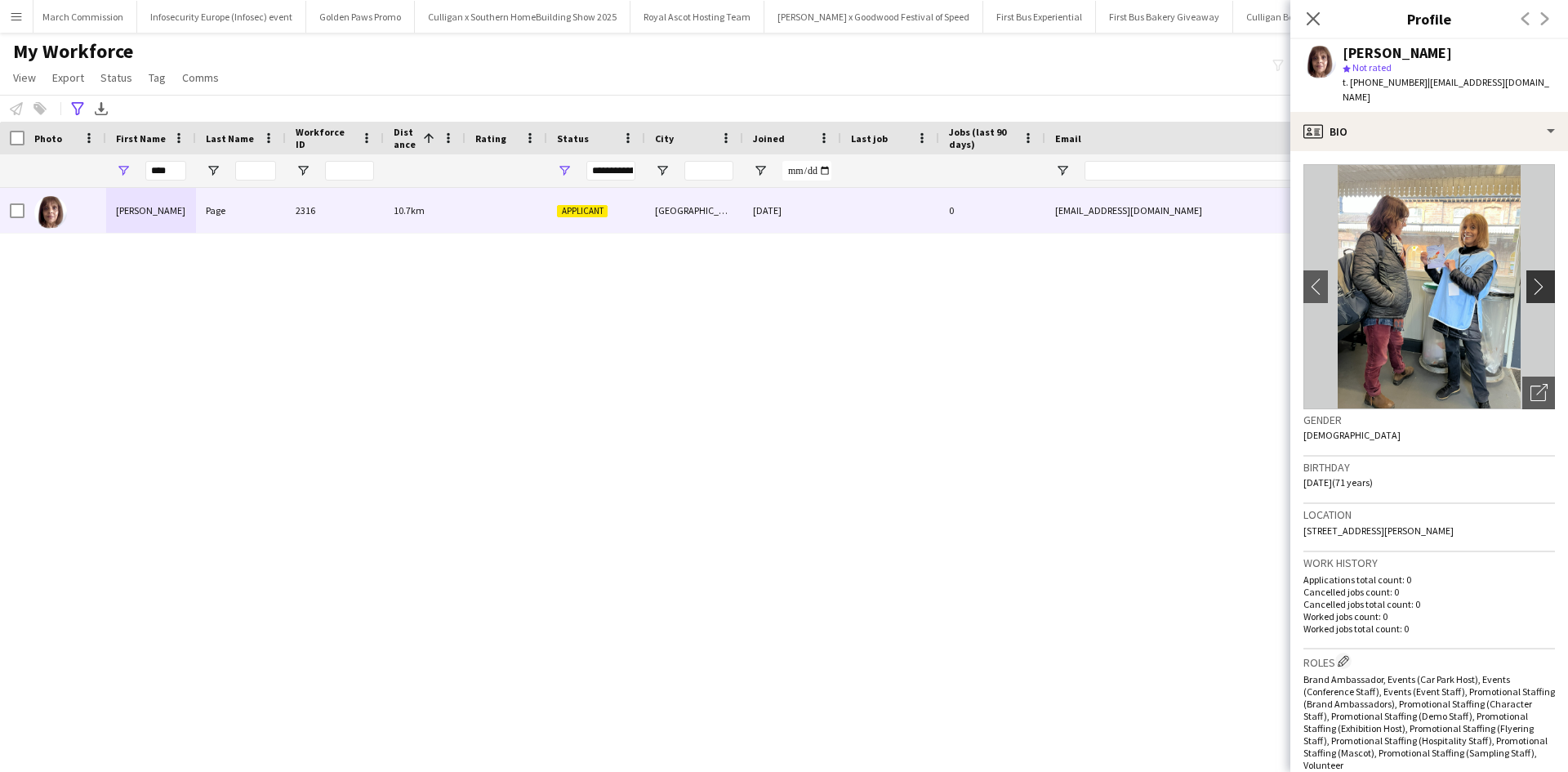
click at [1530, 278] on app-icon "chevron-right" at bounding box center [1543, 286] width 25 height 17
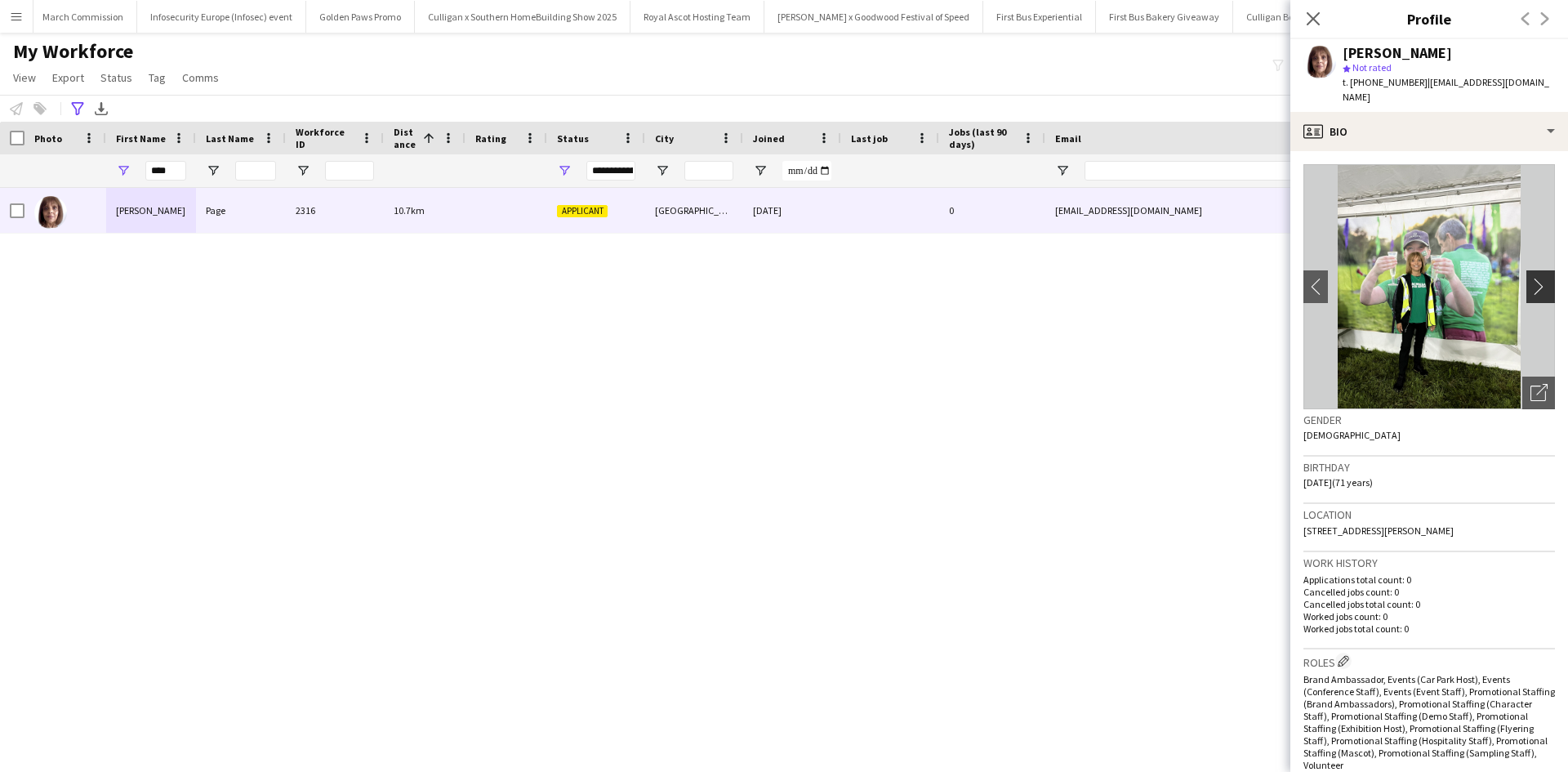
click at [1530, 278] on app-icon "chevron-right" at bounding box center [1543, 286] width 25 height 17
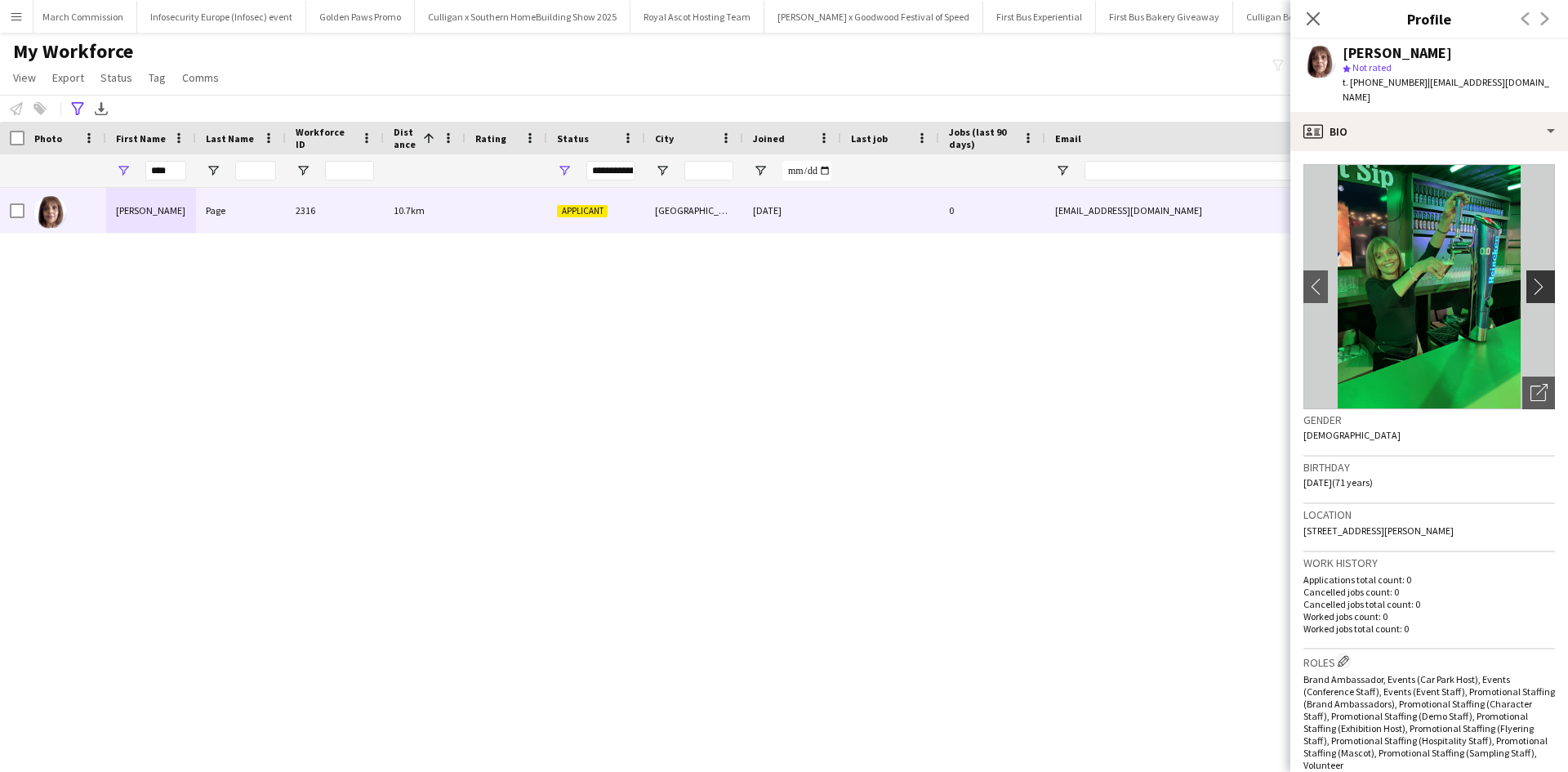
click at [1530, 278] on app-icon "chevron-right" at bounding box center [1543, 286] width 25 height 17
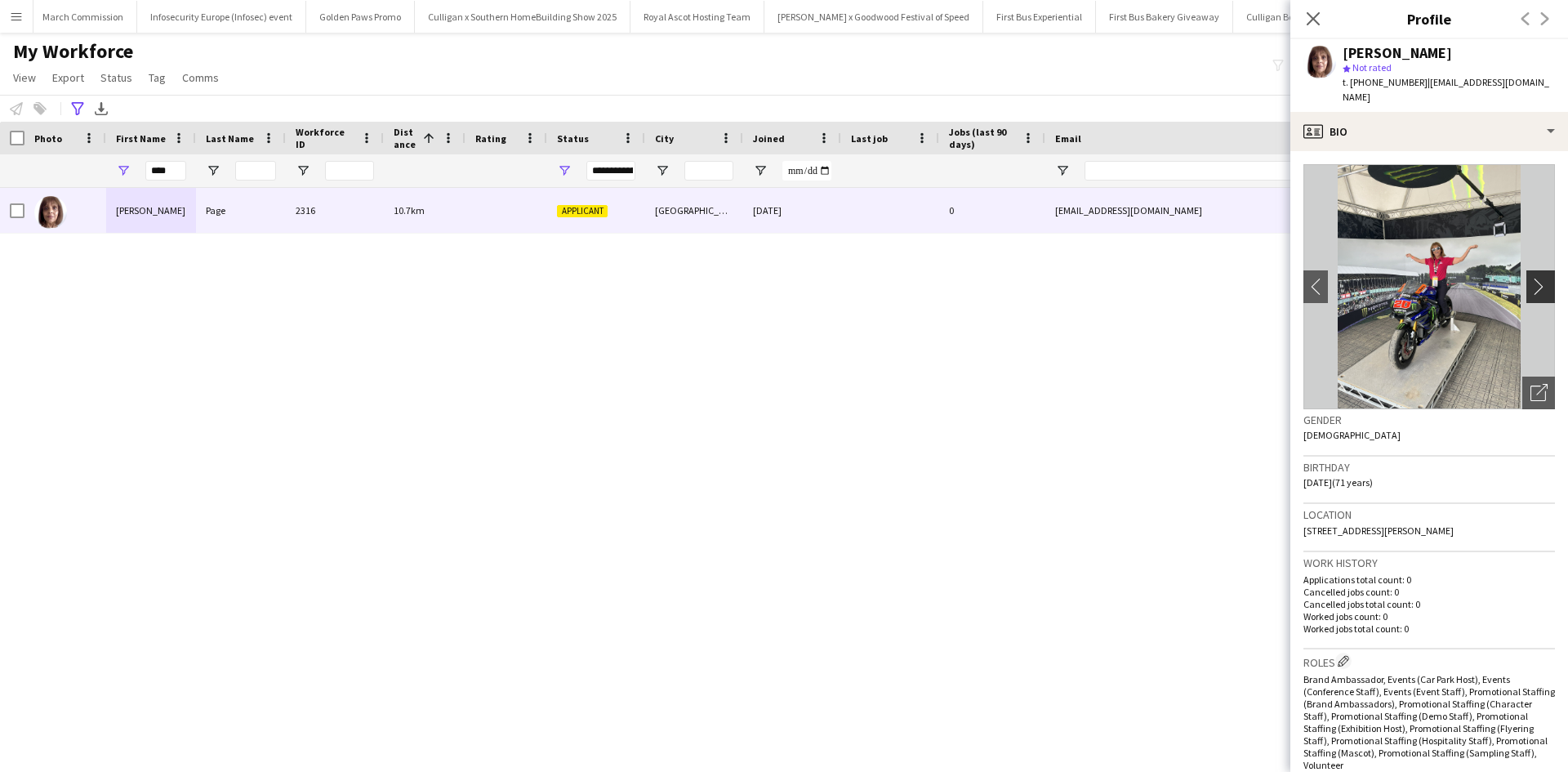
click at [1530, 278] on app-icon "chevron-right" at bounding box center [1543, 286] width 25 height 17
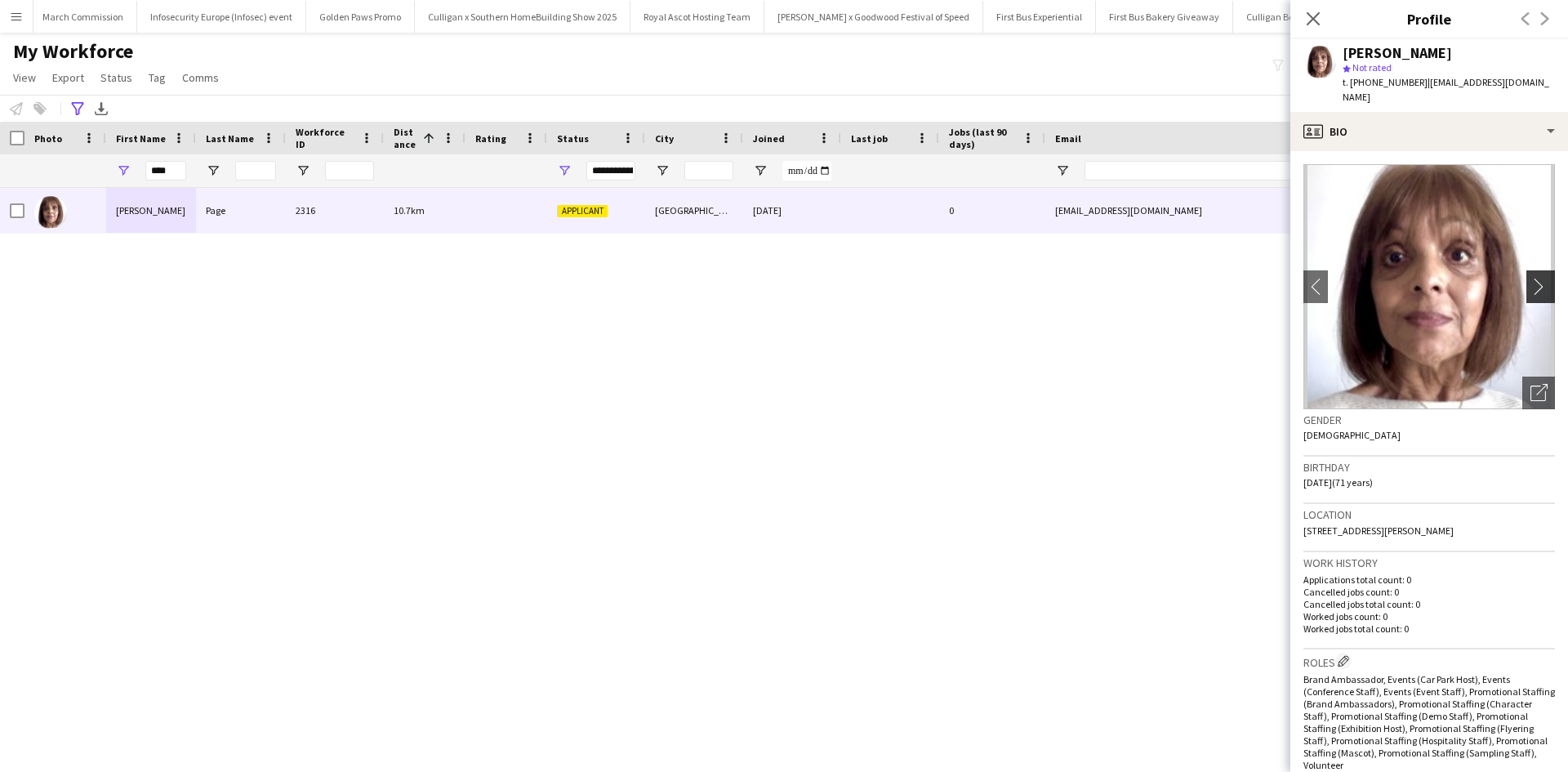
click at [1530, 278] on app-icon "chevron-right" at bounding box center [1543, 286] width 25 height 17
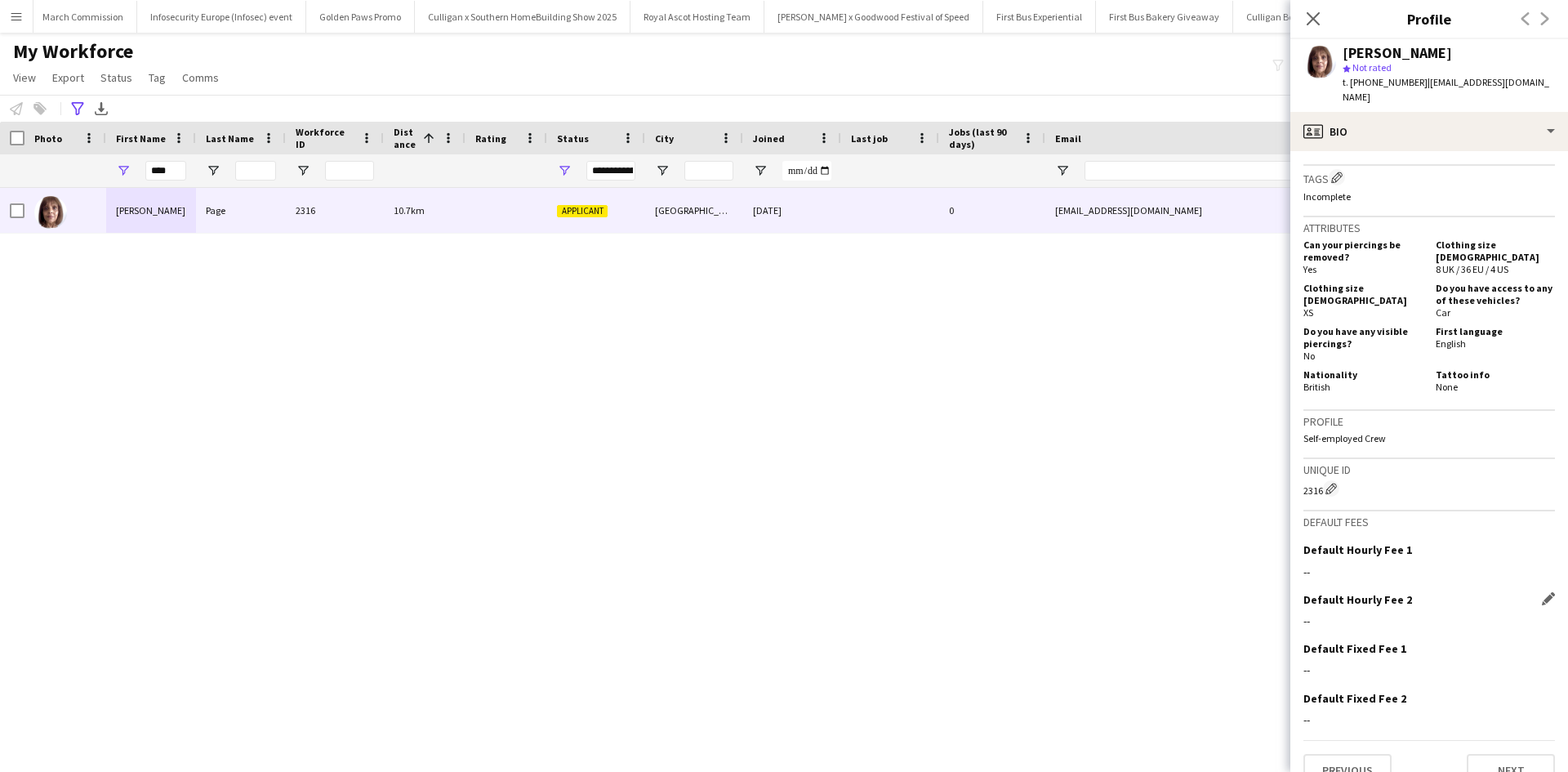
scroll to position [683, 0]
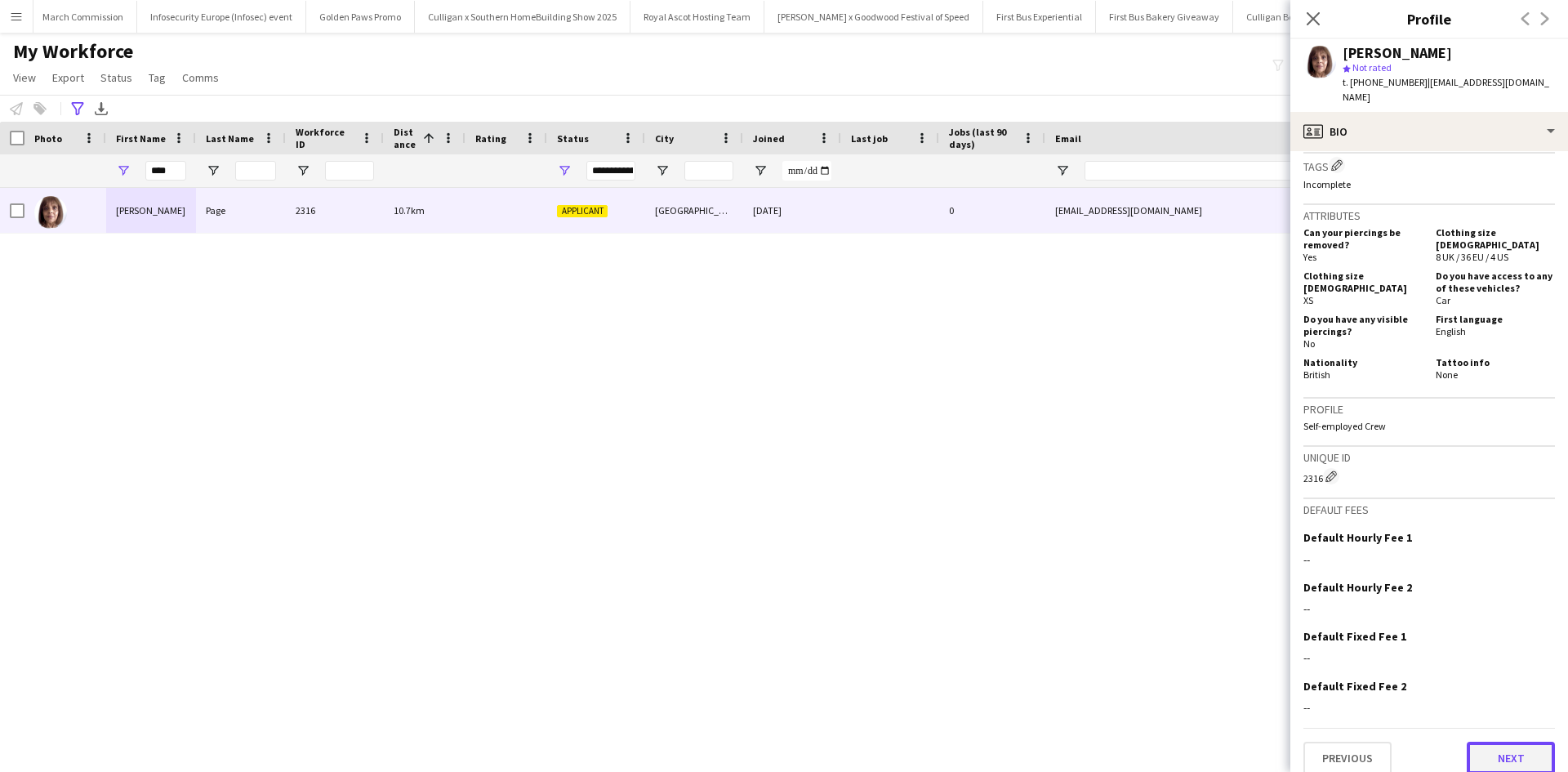
click at [1495, 742] on button "Next" at bounding box center [1511, 758] width 88 height 33
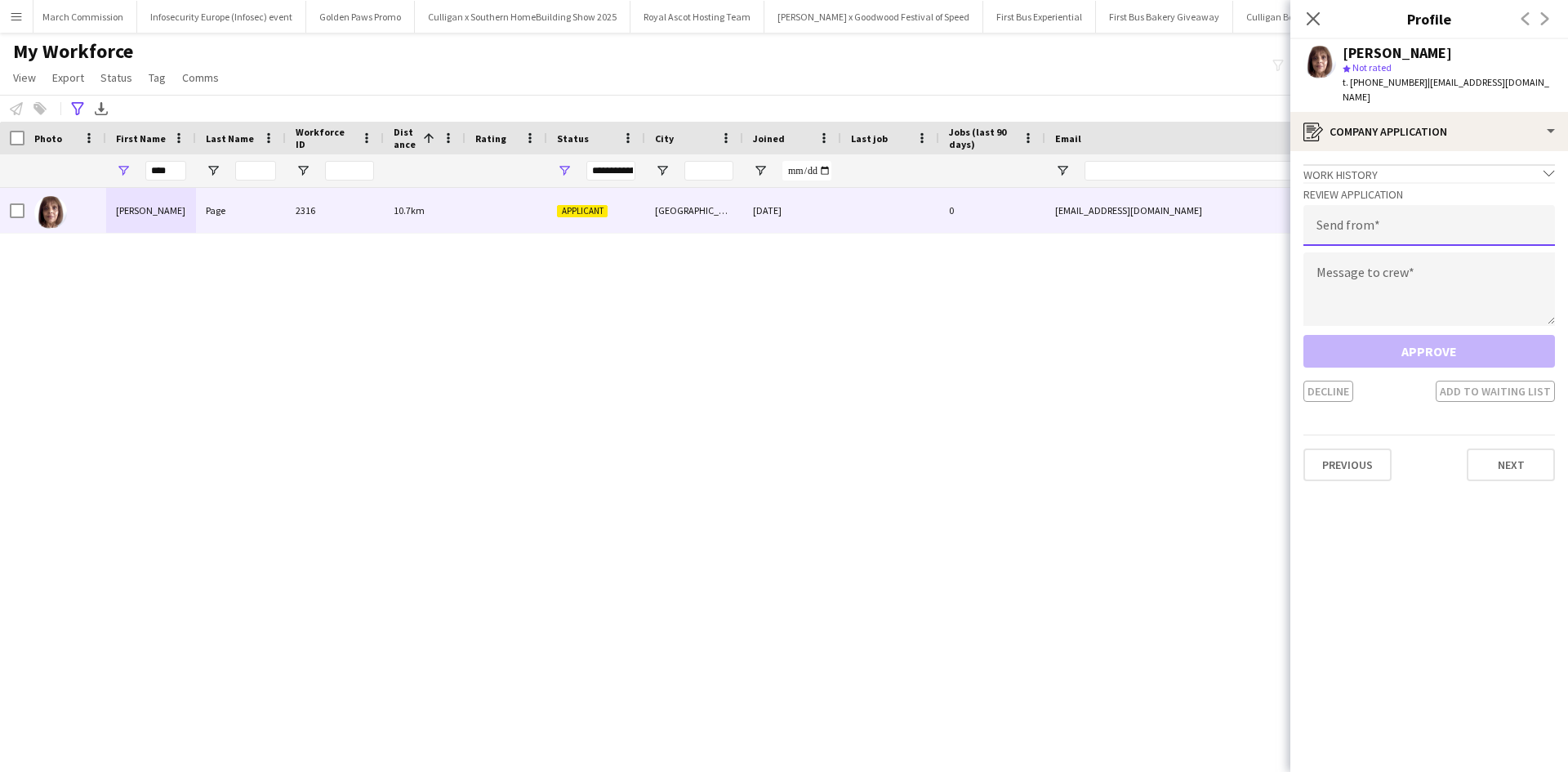
click at [1386, 212] on input "email" at bounding box center [1429, 226] width 251 height 41
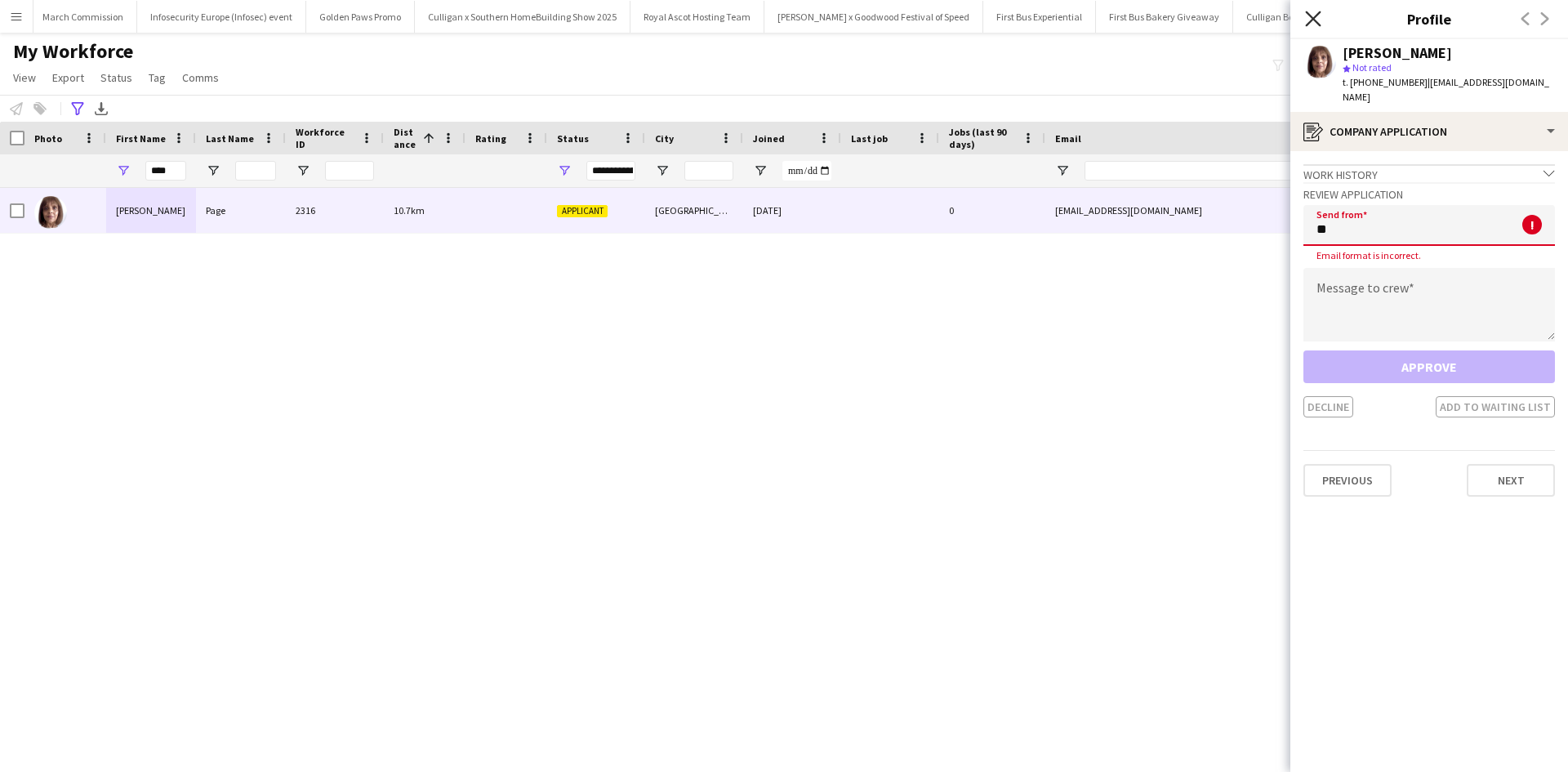
type input "**"
click at [1319, 20] on icon "Close pop-in" at bounding box center [1313, 18] width 16 height 16
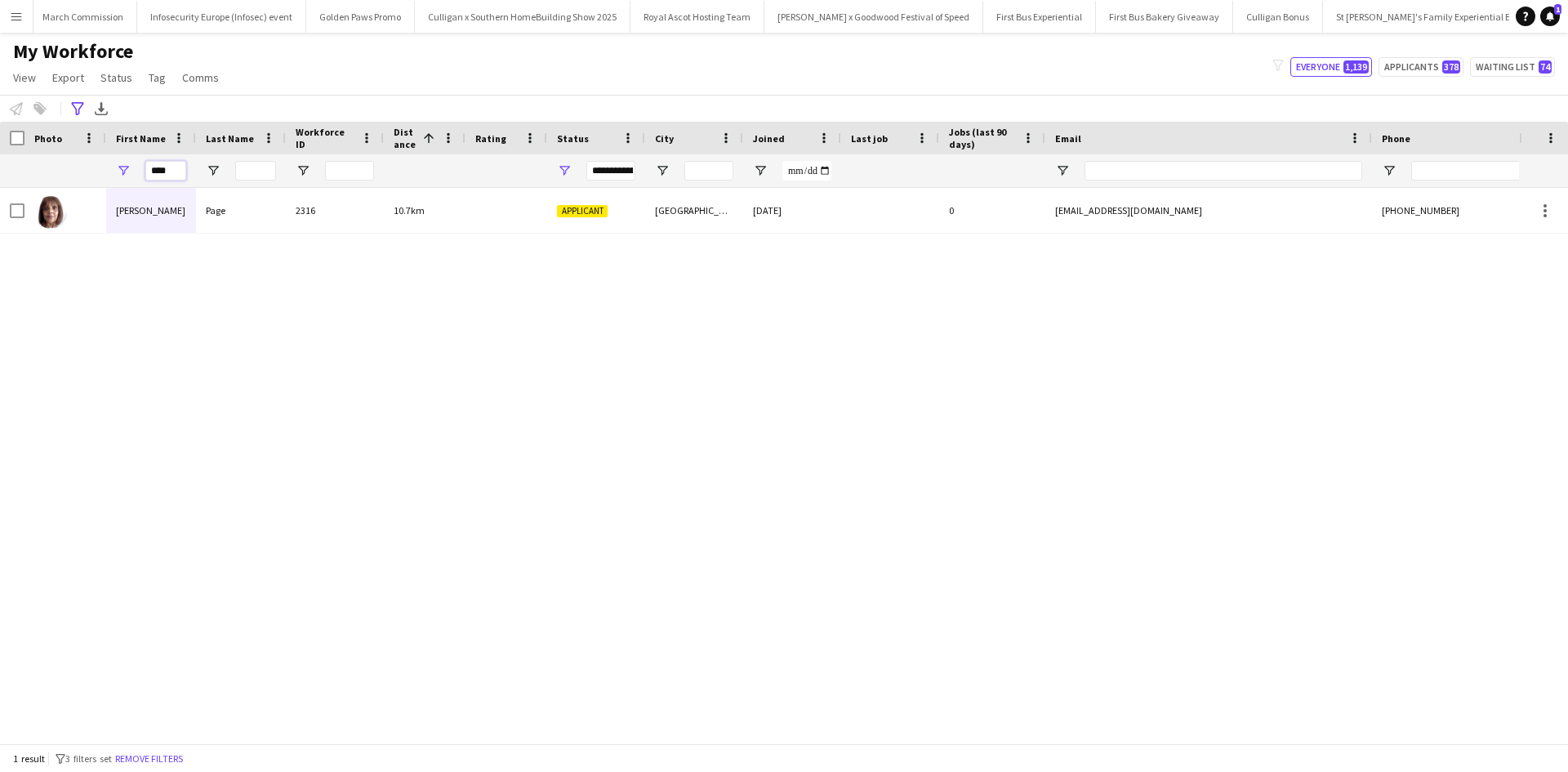
drag, startPoint x: 180, startPoint y: 178, endPoint x: 121, endPoint y: 174, distance: 59.1
click at [112, 169] on div "****" at bounding box center [151, 171] width 90 height 33
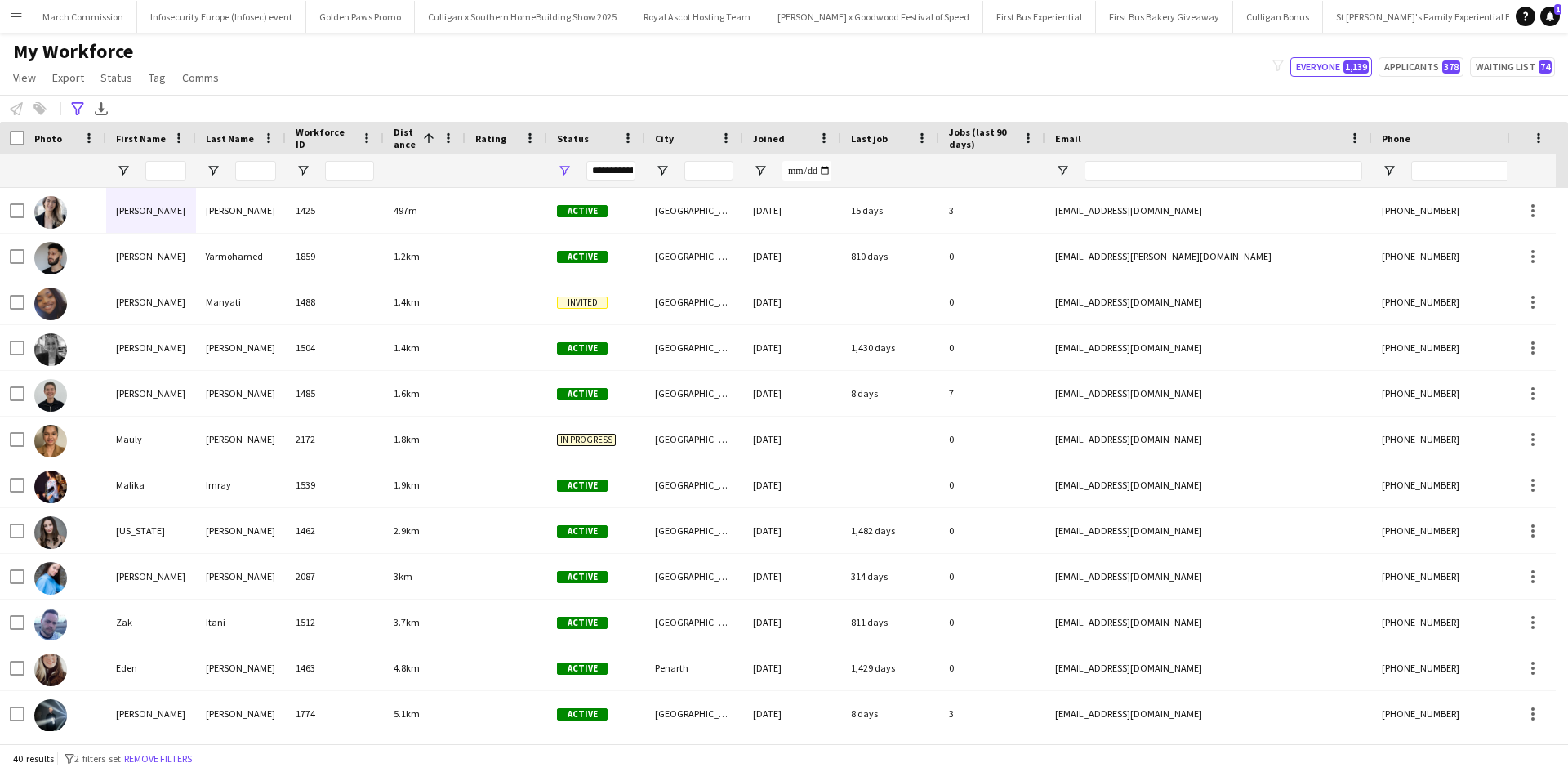
click at [12, 16] on app-icon "Menu" at bounding box center [16, 16] width 13 height 13
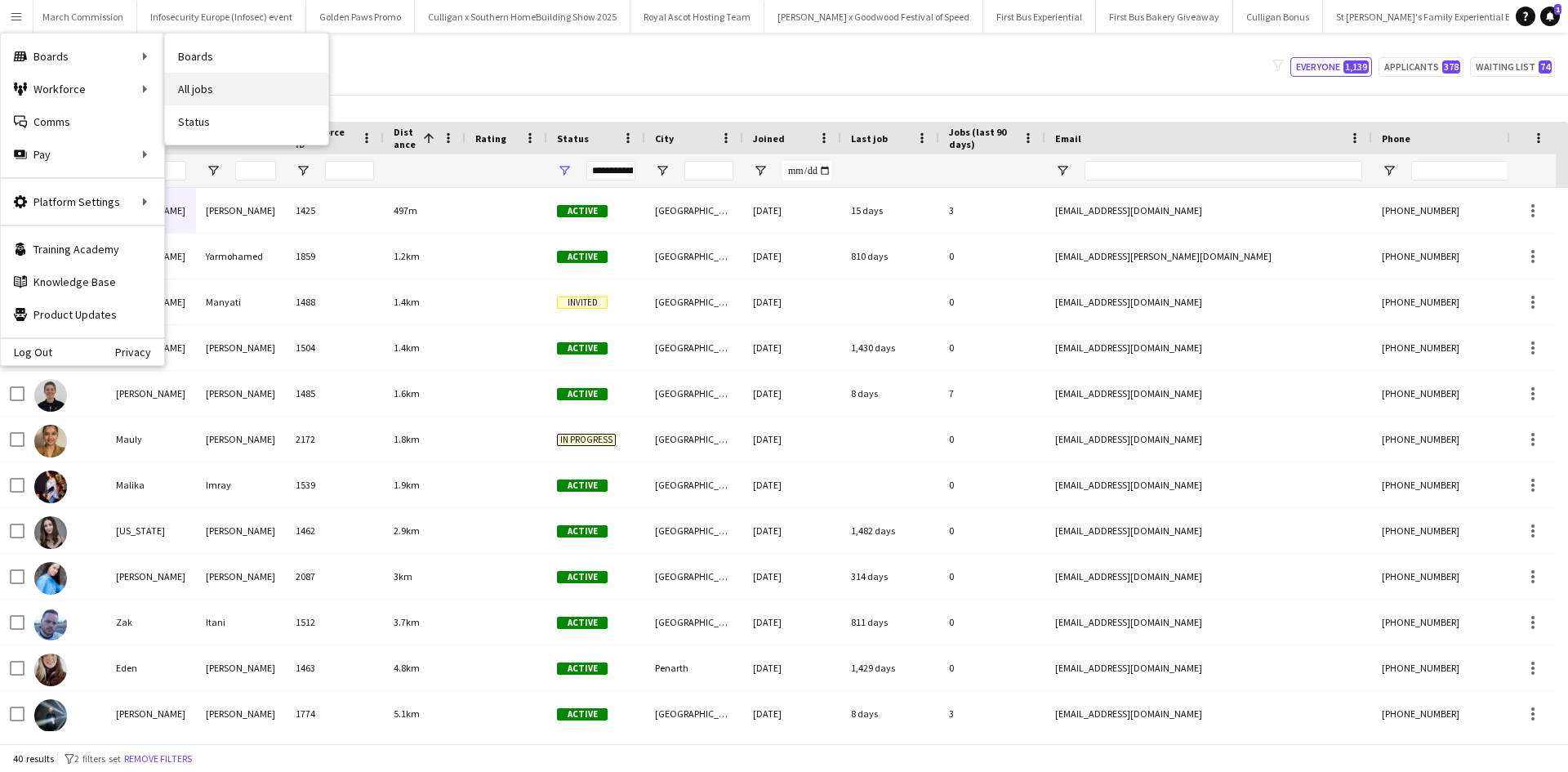
click at [209, 83] on link "All jobs" at bounding box center [247, 89] width 163 height 33
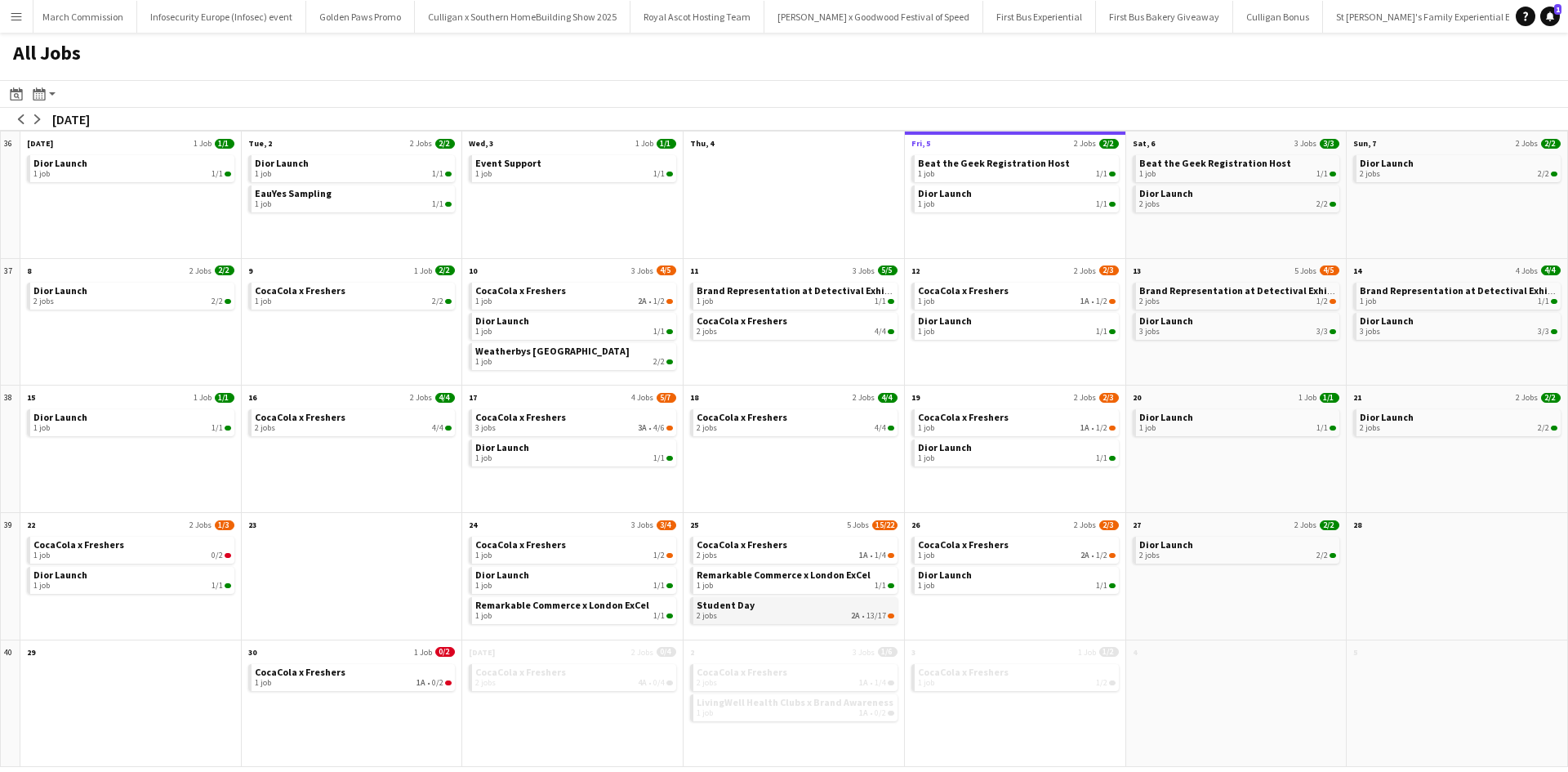
click at [770, 611] on link "Student Day 2 jobs 2A • 13/17" at bounding box center [795, 609] width 198 height 23
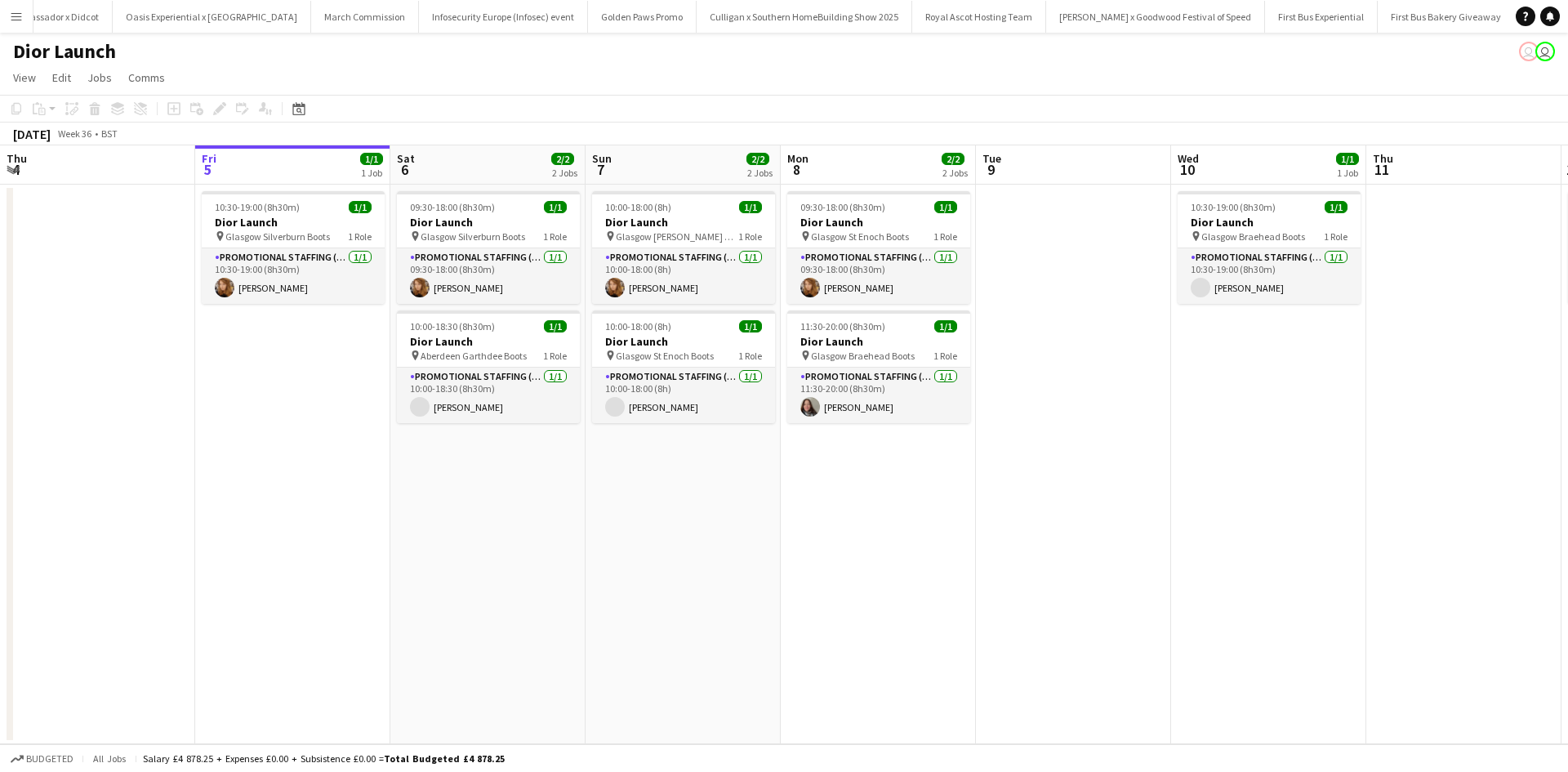
scroll to position [0, 15864]
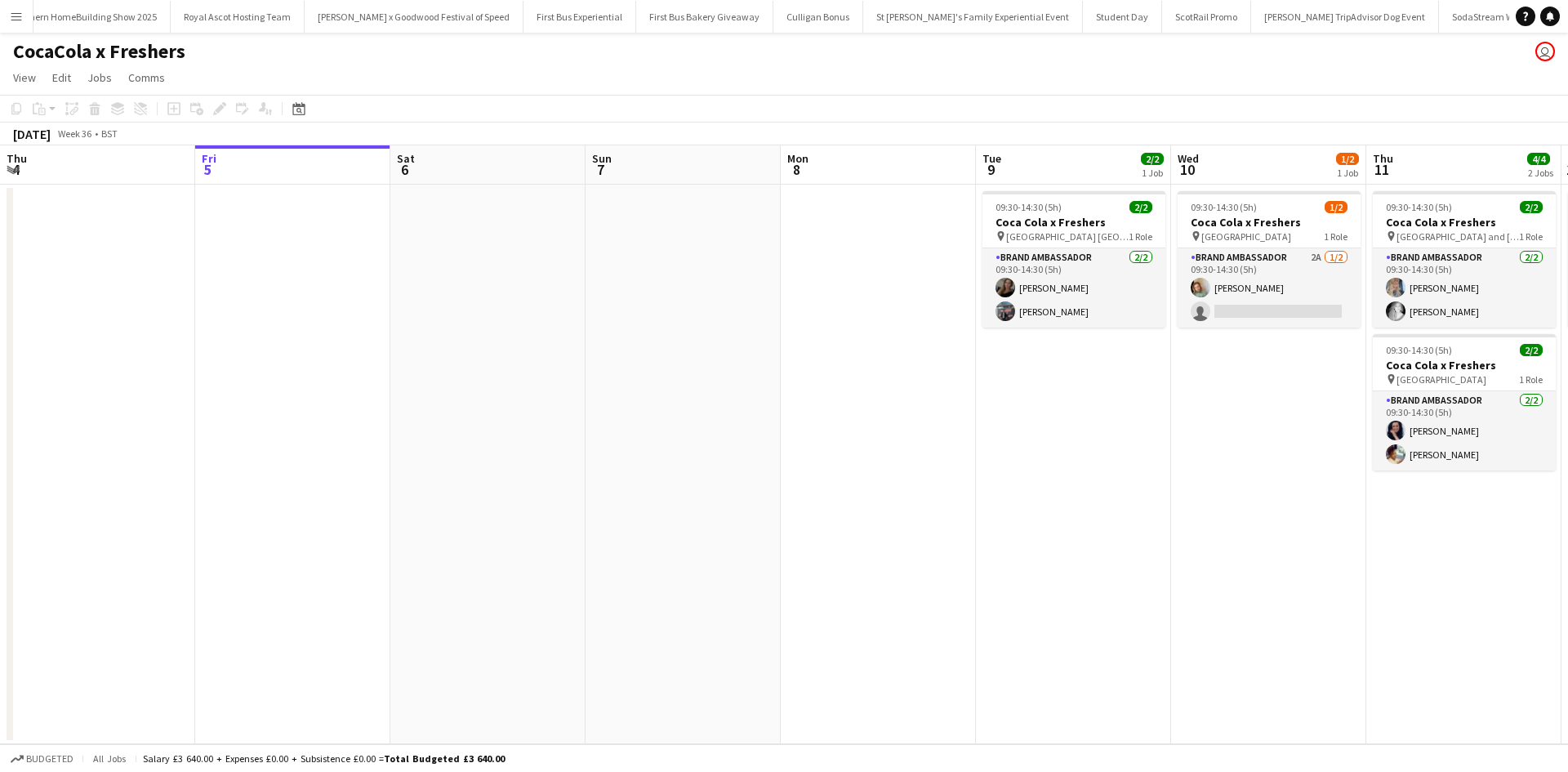
scroll to position [0, 16342]
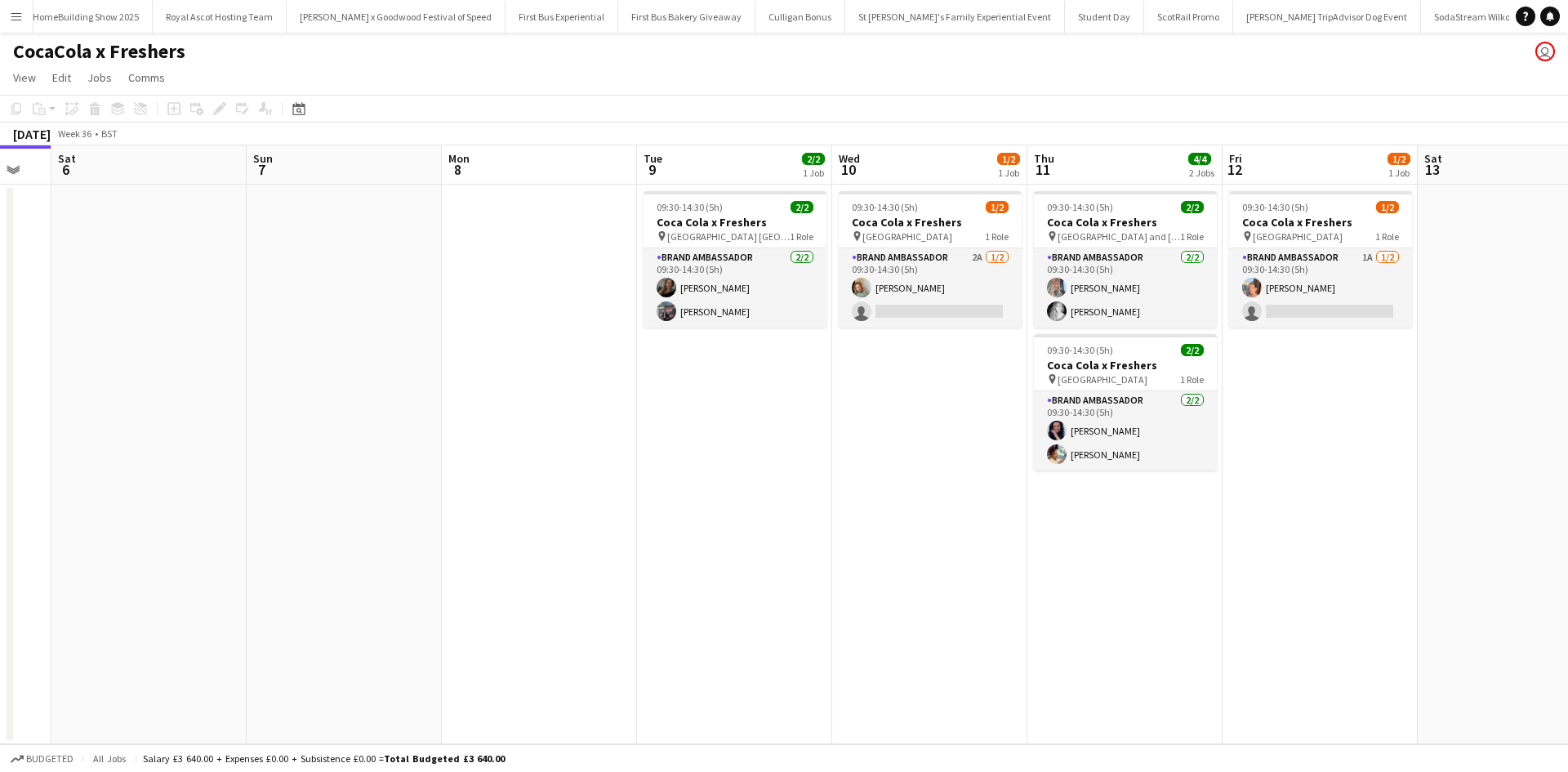
drag, startPoint x: 1107, startPoint y: 477, endPoint x: 758, endPoint y: 401, distance: 357.2
click at [759, 402] on app-calendar-viewport "Tue 2 Wed 3 Thu 4 Fri 5 Sat 6 Sun 7 Mon 8 Tue 9 2/2 1 Job Wed 10 1/2 1 Job Thu …" at bounding box center [784, 445] width 1568 height 598
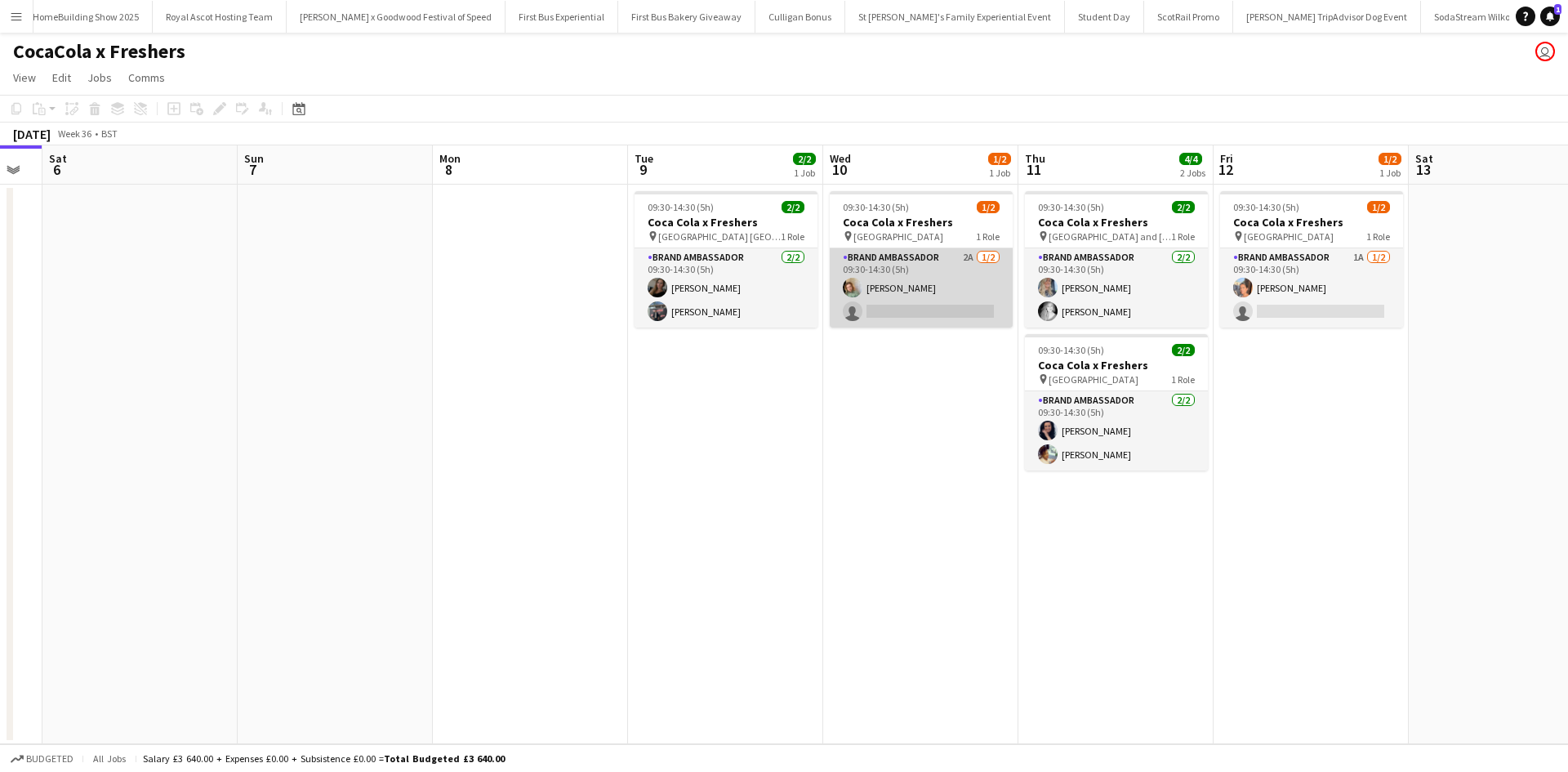
click at [926, 310] on app-card-role "Brand Ambassador 2A 1/2 09:30-14:30 (5h) Kelly Vines single-neutral-actions" at bounding box center [921, 288] width 183 height 79
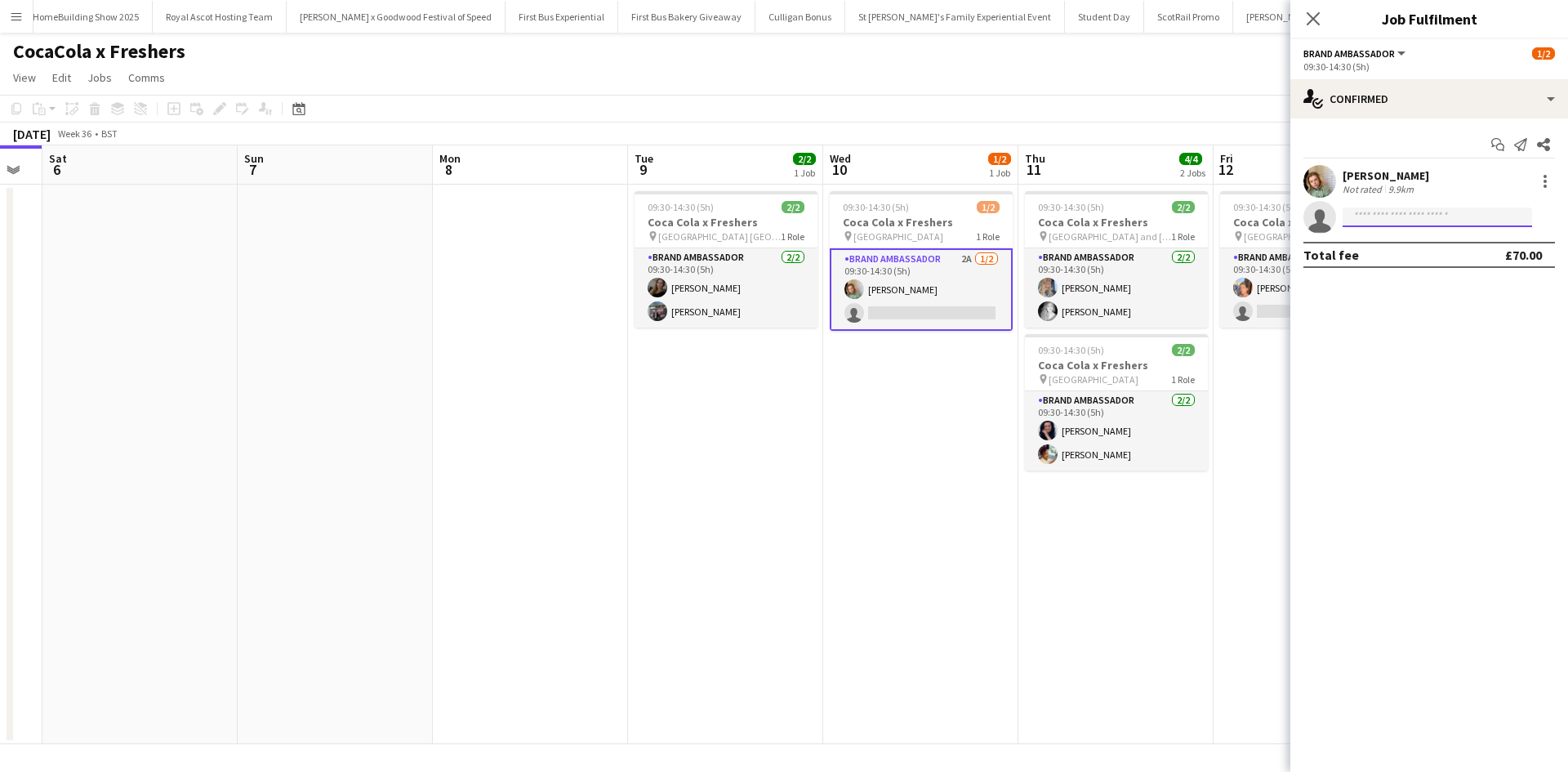
click at [1415, 222] on input at bounding box center [1438, 217] width 189 height 20
type input "*****"
click at [1007, 661] on app-date-cell "09:30-14:30 (5h) 1/2 Coca Cola x Freshers pin Oldham 6th form College 1 Role Br…" at bounding box center [921, 464] width 195 height 560
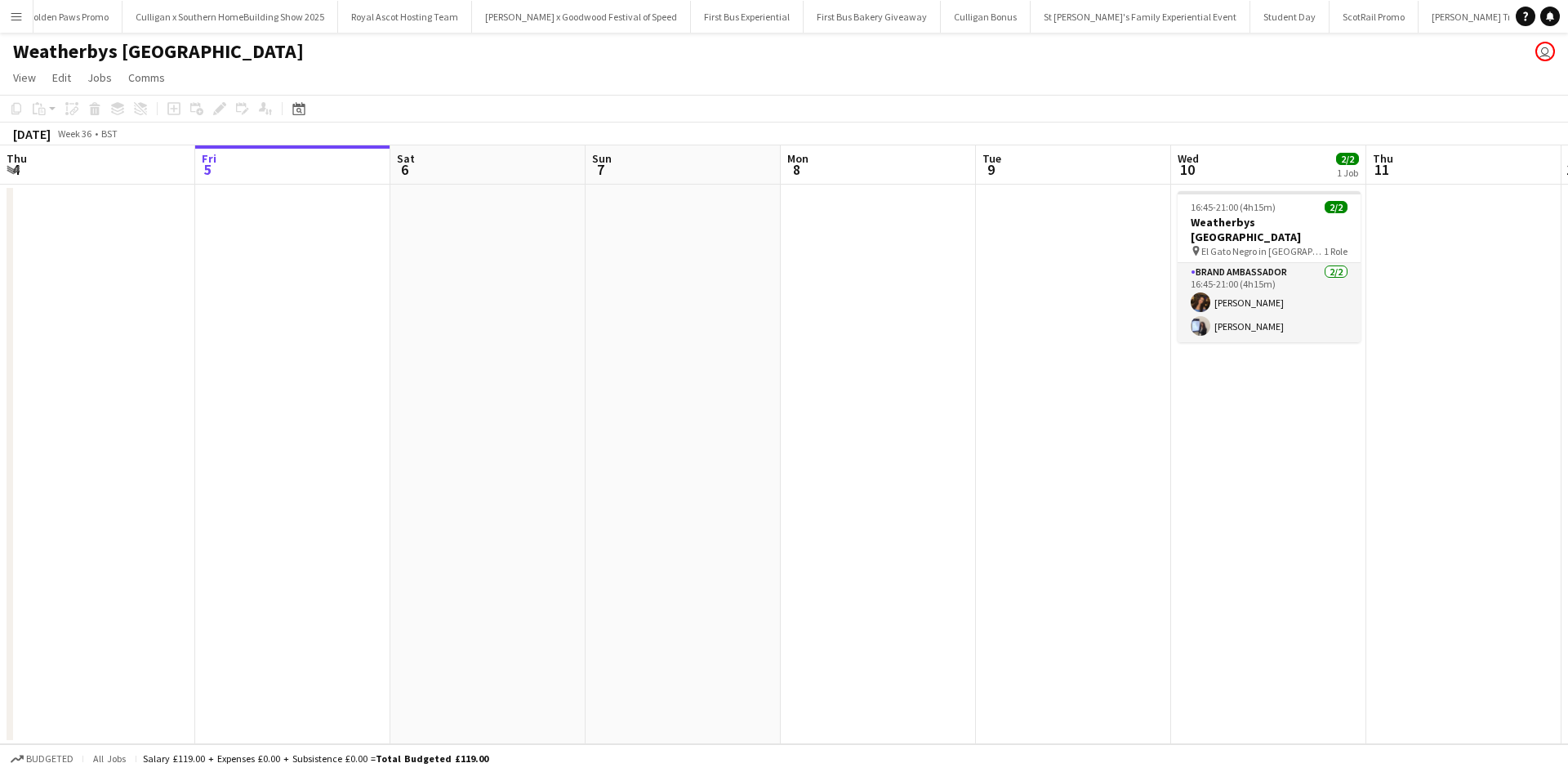
scroll to position [0, 17445]
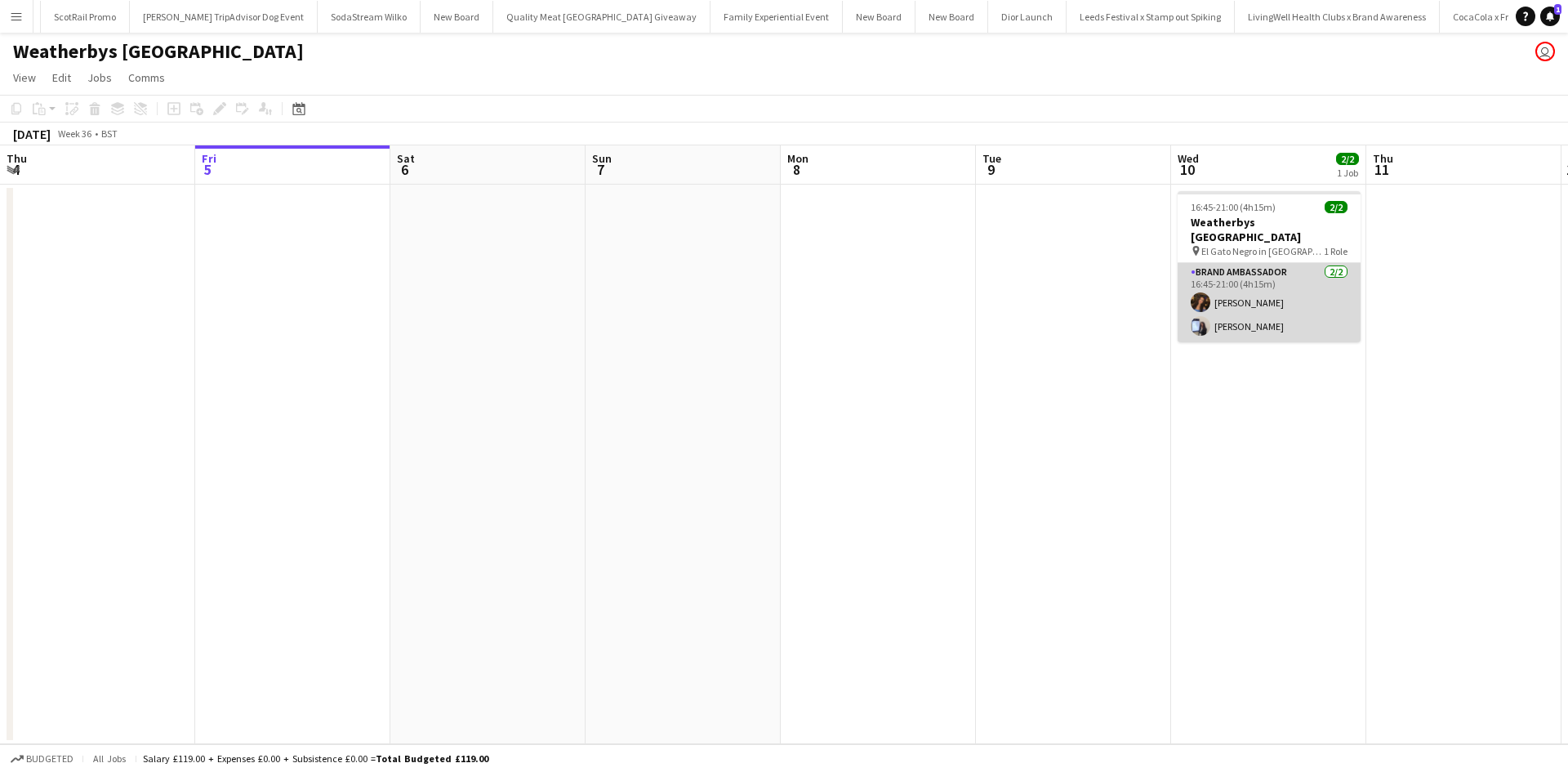
click at [1255, 287] on app-card-role "Brand Ambassador [DATE] 16:45-21:00 (4h15m) [PERSON_NAME] [PERSON_NAME]" at bounding box center [1269, 302] width 183 height 79
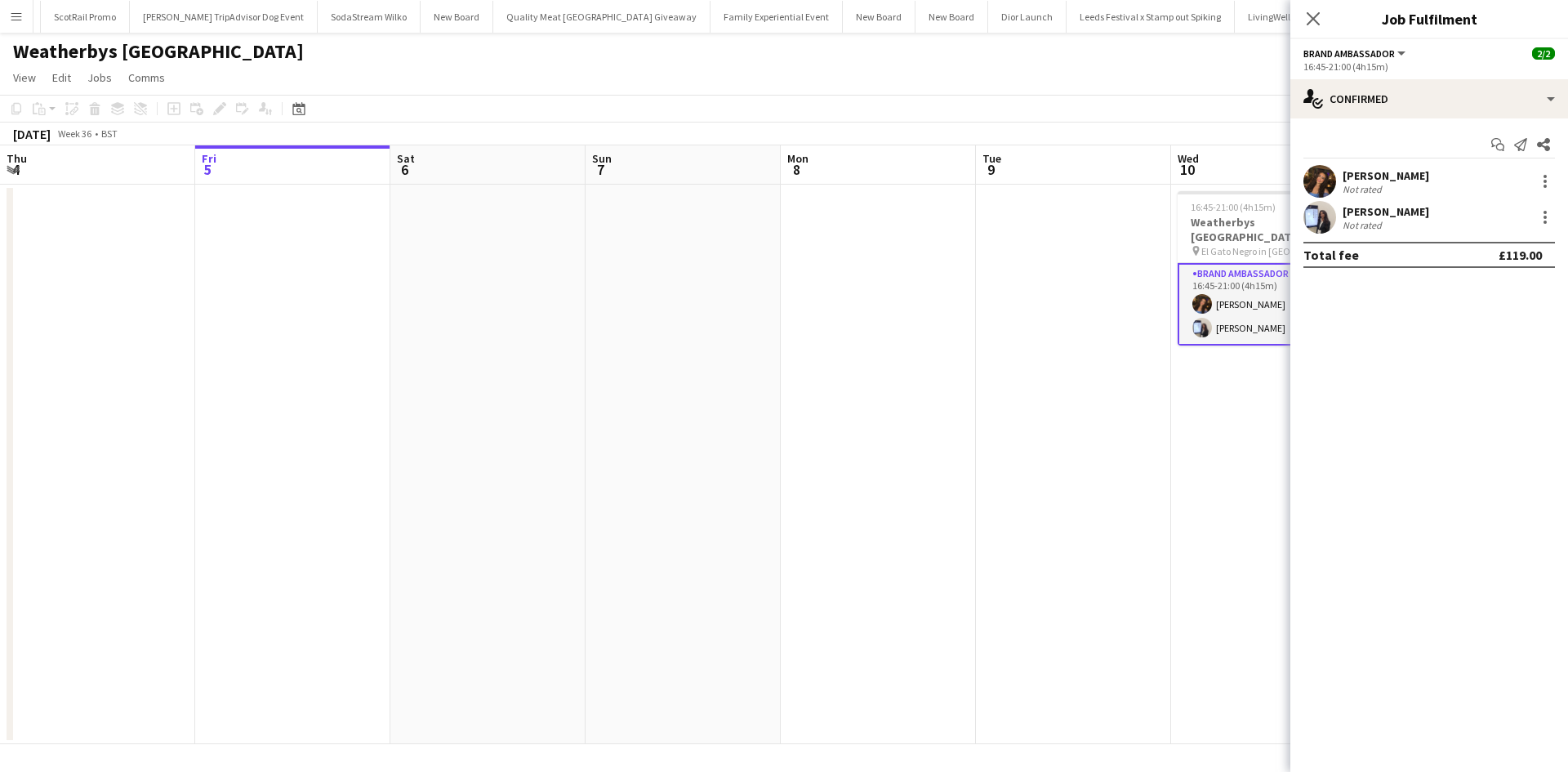
click at [1353, 174] on div "[PERSON_NAME]" at bounding box center [1386, 175] width 86 height 15
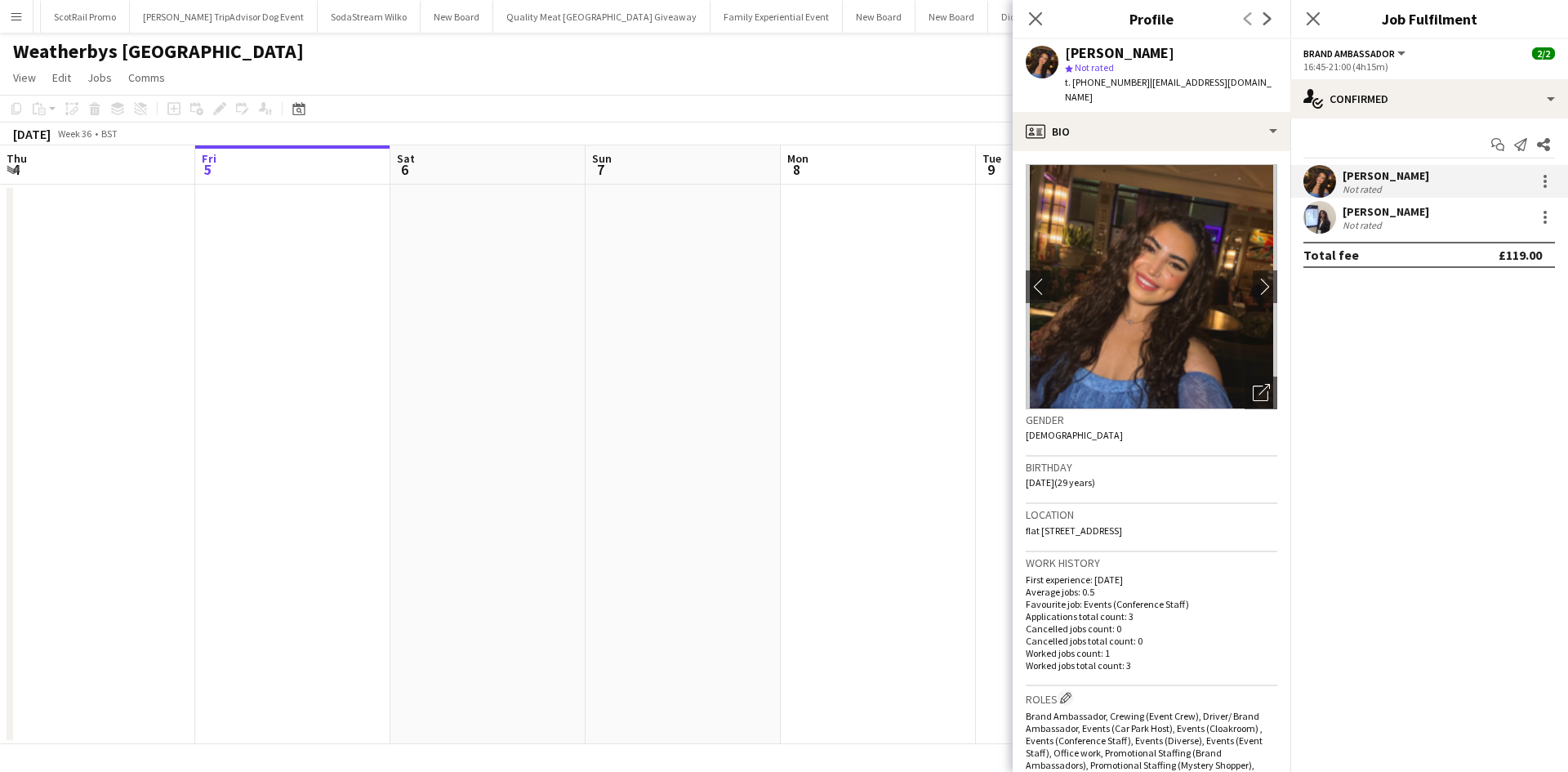
drag, startPoint x: 1186, startPoint y: 54, endPoint x: 1066, endPoint y: 48, distance: 120.1
click at [1066, 48] on div "[PERSON_NAME]" at bounding box center [1171, 53] width 212 height 15
copy div "[PERSON_NAME]"
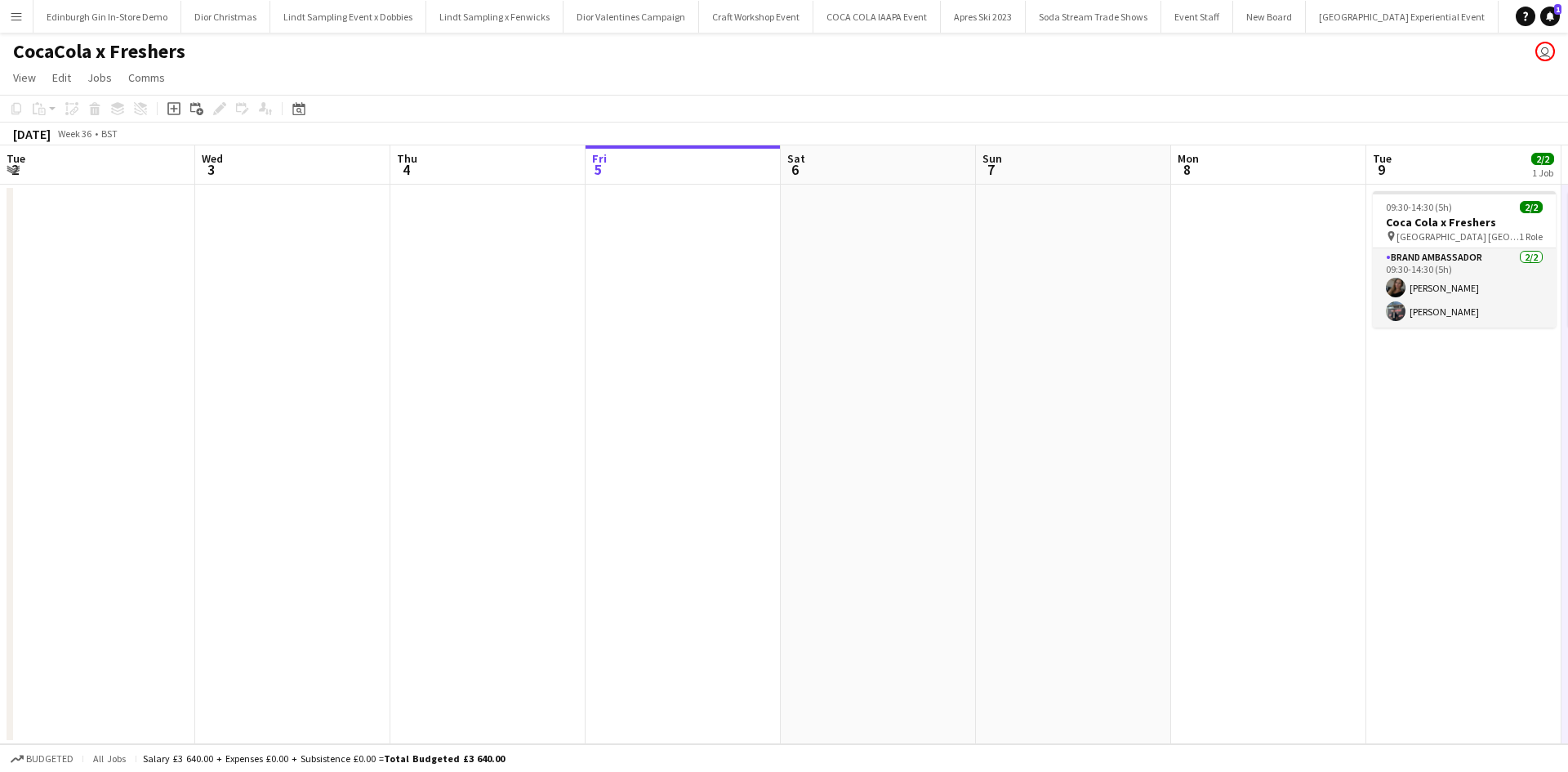
scroll to position [0, 738]
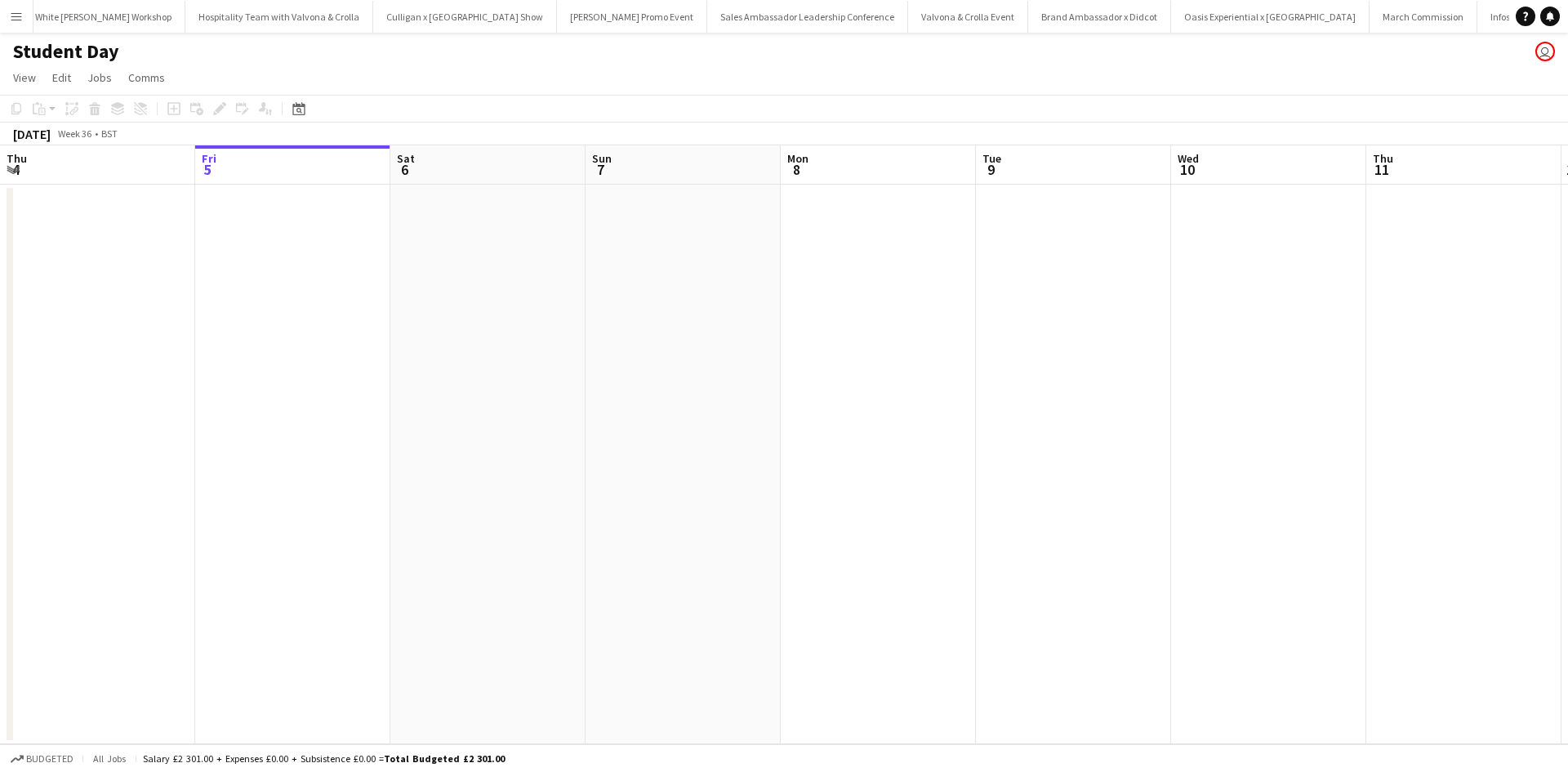
scroll to position [0, 14945]
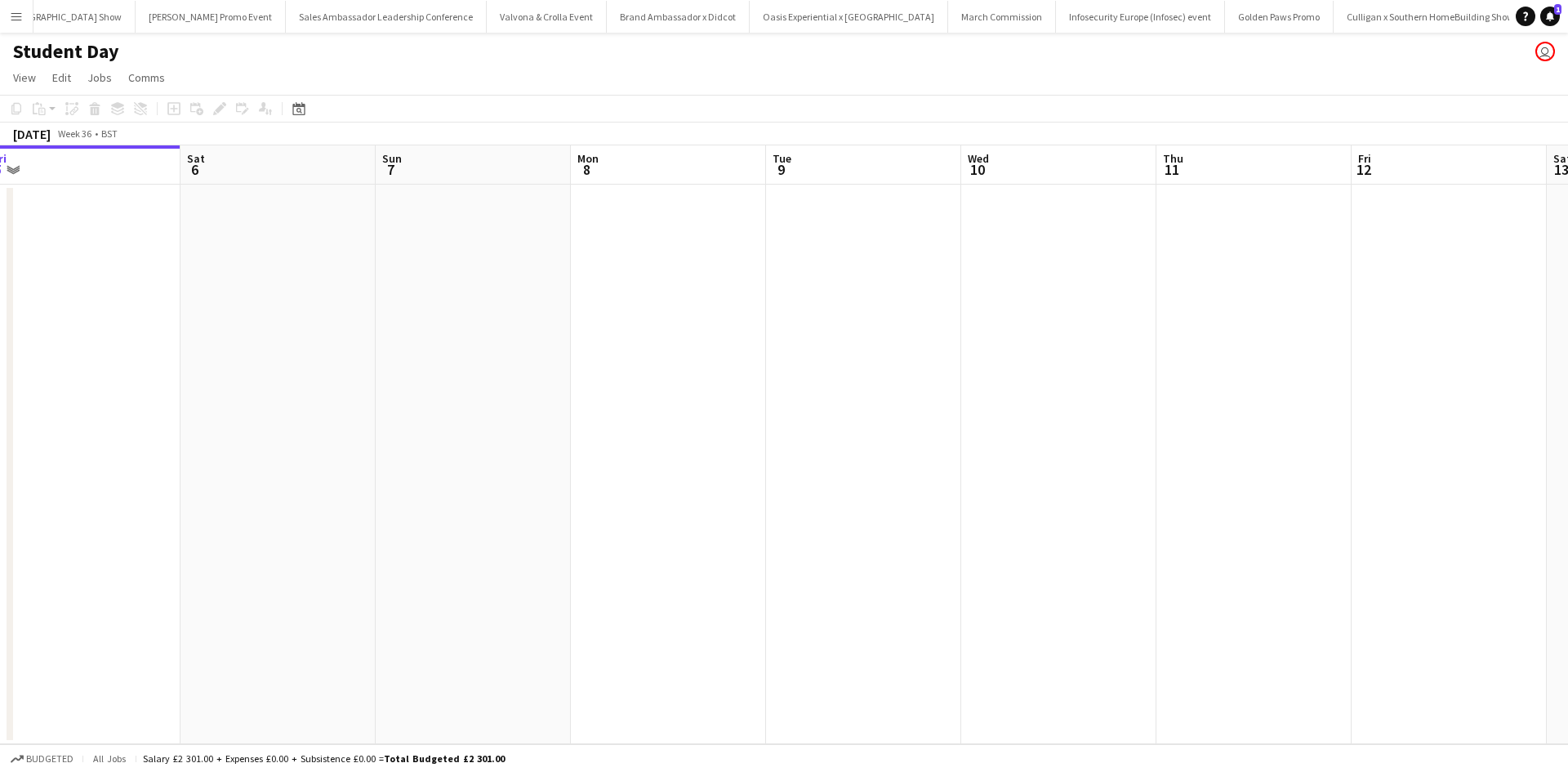
drag, startPoint x: 990, startPoint y: 587, endPoint x: 204, endPoint y: 499, distance: 790.9
click at [204, 499] on app-calendar-viewport "Tue 2 Wed 3 Thu 4 Fri 5 Sat 6 Sun 7 Mon 8 Tue 9 Wed 10 Thu 11 Fri 12 Sat 13 Sun…" at bounding box center [784, 445] width 1568 height 598
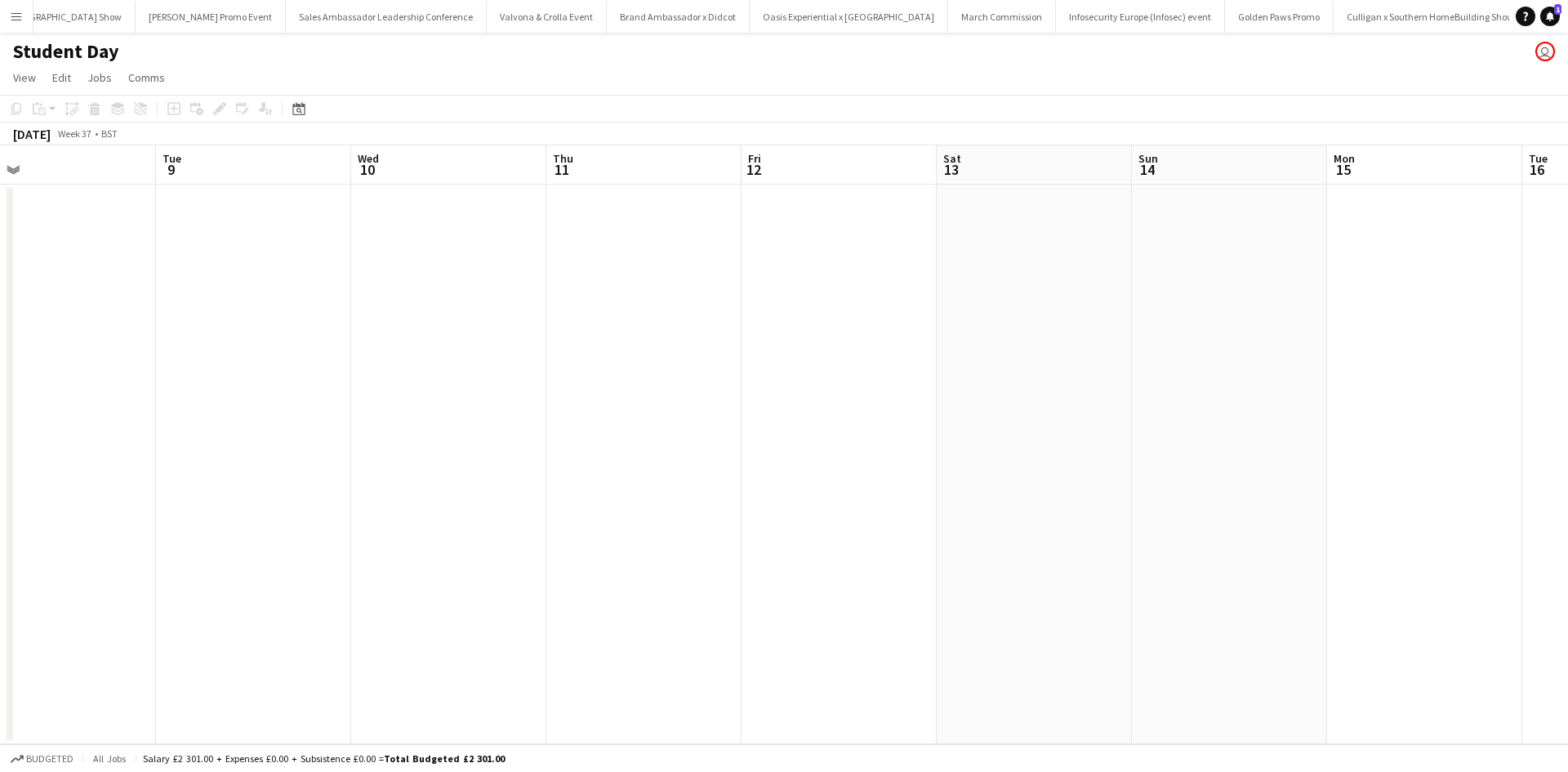
drag, startPoint x: 997, startPoint y: 554, endPoint x: 548, endPoint y: 490, distance: 453.5
click at [548, 490] on app-calendar-viewport "Thu 4 Fri 5 Sat 6 Sun 7 Mon 8 Tue 9 Wed 10 Thu 11 Fri 12 Sat 13 Sun 14 Mon 15 T…" at bounding box center [784, 445] width 1568 height 598
drag, startPoint x: 1080, startPoint y: 576, endPoint x: 546, endPoint y: 493, distance: 540.4
click at [546, 493] on app-calendar-viewport "Mon 8 Tue 9 Wed 10 Thu 11 Fri 12 Sat 13 Sun 14 Mon 15 Tue 16 Wed 17 Thu 18 Fri …" at bounding box center [784, 445] width 1568 height 598
drag, startPoint x: 913, startPoint y: 581, endPoint x: 537, endPoint y: 510, distance: 382.6
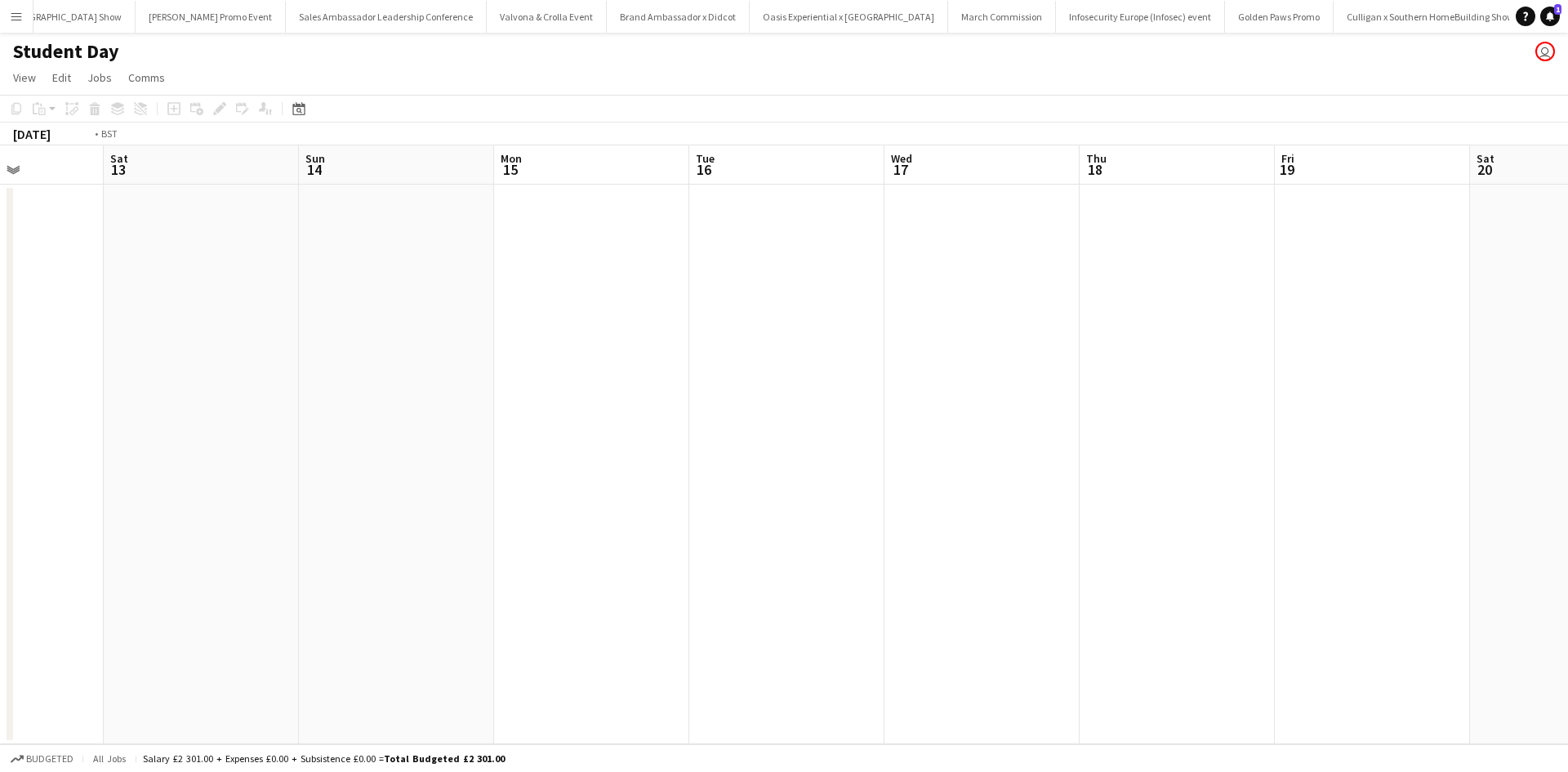
click at [544, 512] on app-calendar-viewport "Wed 10 Thu 11 Fri 12 Sat 13 Sun 14 Mon 15 Tue 16 Wed 17 Thu 18 Fri 19 Sat 20 Su…" at bounding box center [784, 445] width 1568 height 598
drag, startPoint x: 1152, startPoint y: 609, endPoint x: 672, endPoint y: 502, distance: 491.8
click at [672, 502] on app-calendar-viewport "Sat 13 Sun 14 Mon 15 Tue 16 Wed 17 Thu 18 Fri 19 Sat 20 Sun 21 Mon 22 Tue 23 We…" at bounding box center [784, 445] width 1568 height 598
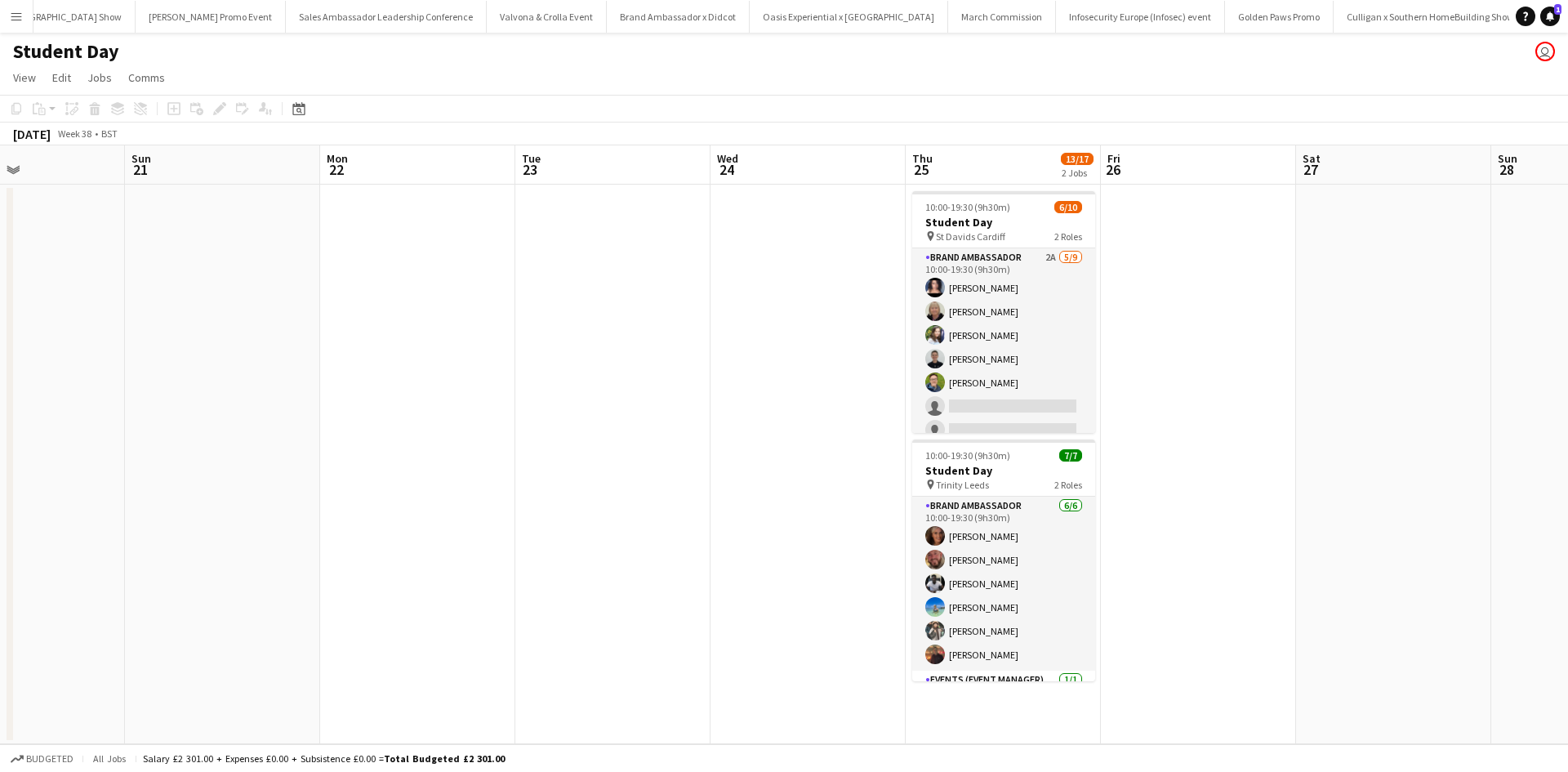
scroll to position [0, 504]
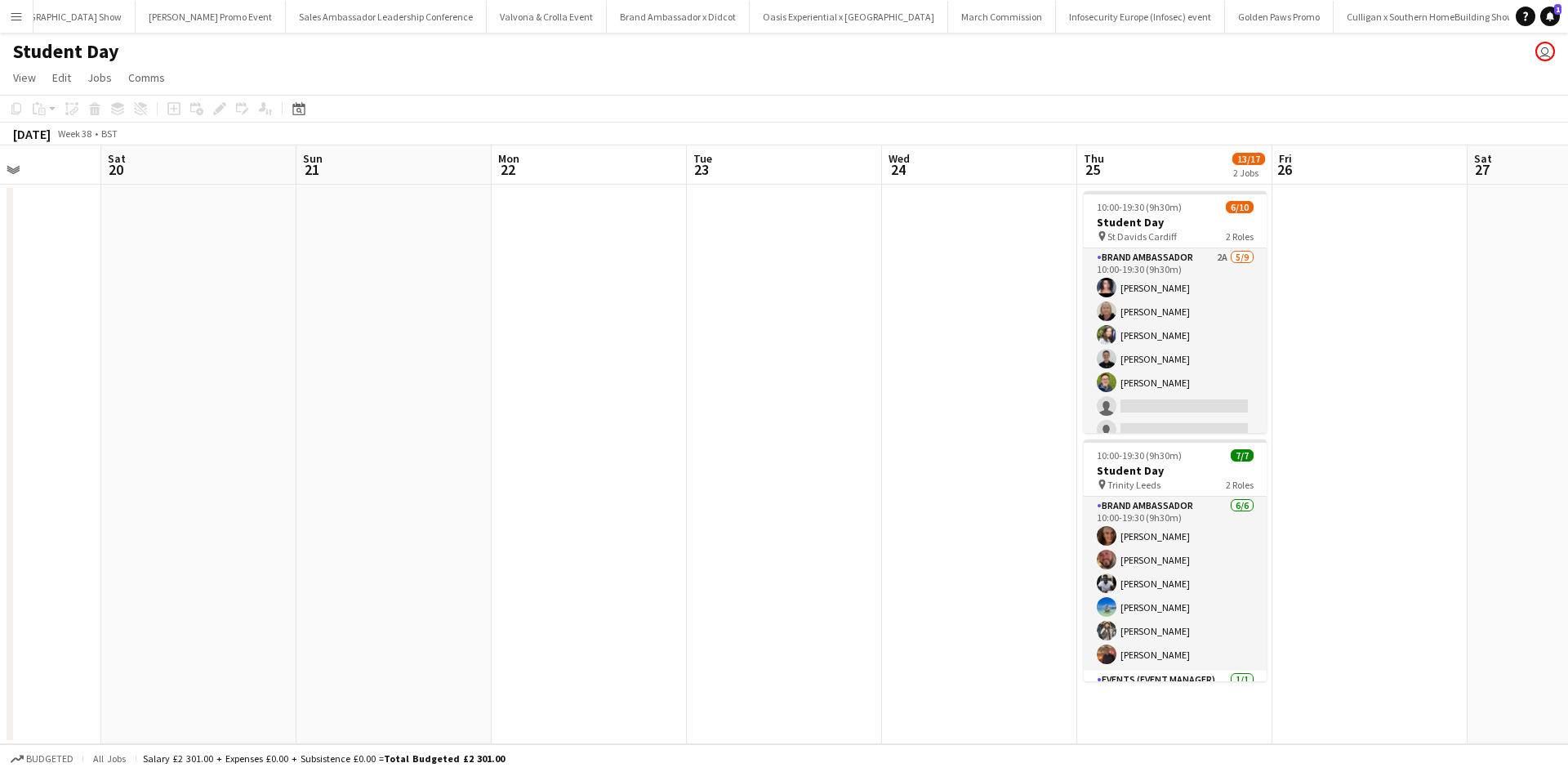
drag, startPoint x: 902, startPoint y: 541, endPoint x: 307, endPoint y: 470, distance: 599.2
click at [330, 471] on app-calendar-viewport "Wed 17 Thu 18 Fri 19 Sat 20 Sun 21 Mon 22 Tue 23 Wed 24 Thu 25 13/17 2 Jobs Fri…" at bounding box center [784, 445] width 1568 height 598
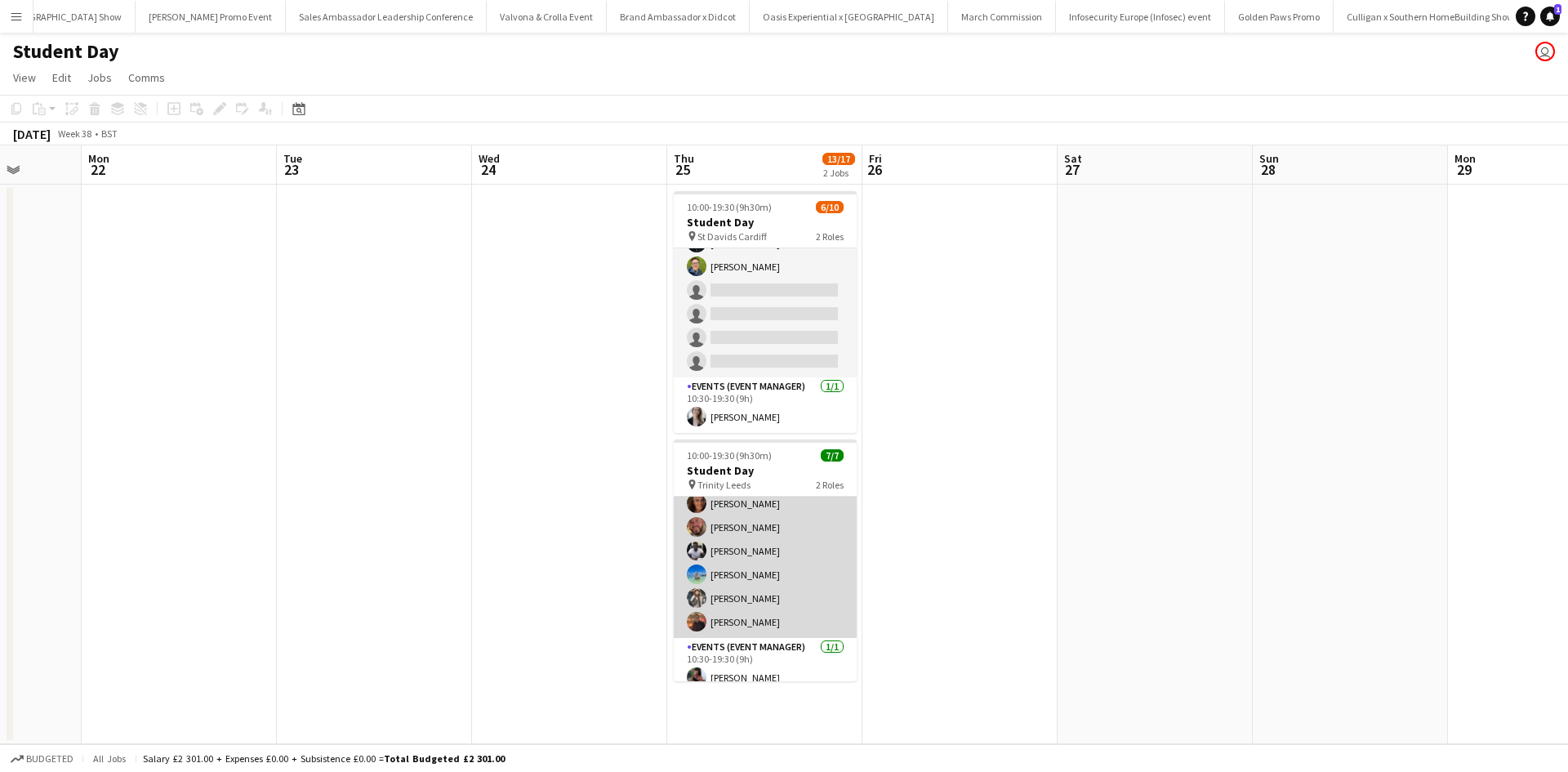
scroll to position [45, 0]
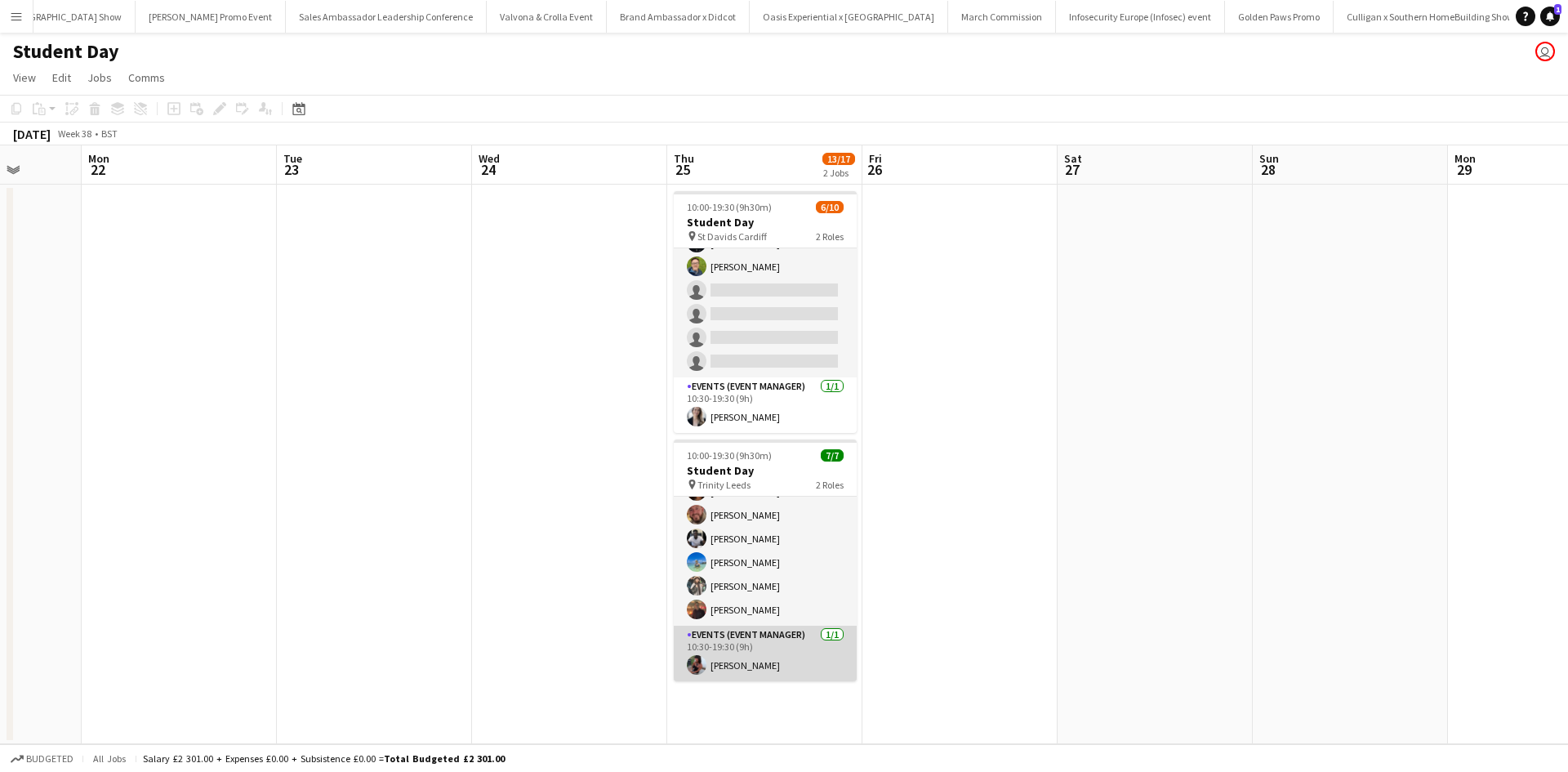
click at [770, 657] on app-card-role "Events (Event Manager) 1/1 10:30-19:30 (9h) Naomi R Carlisle" at bounding box center [764, 653] width 183 height 55
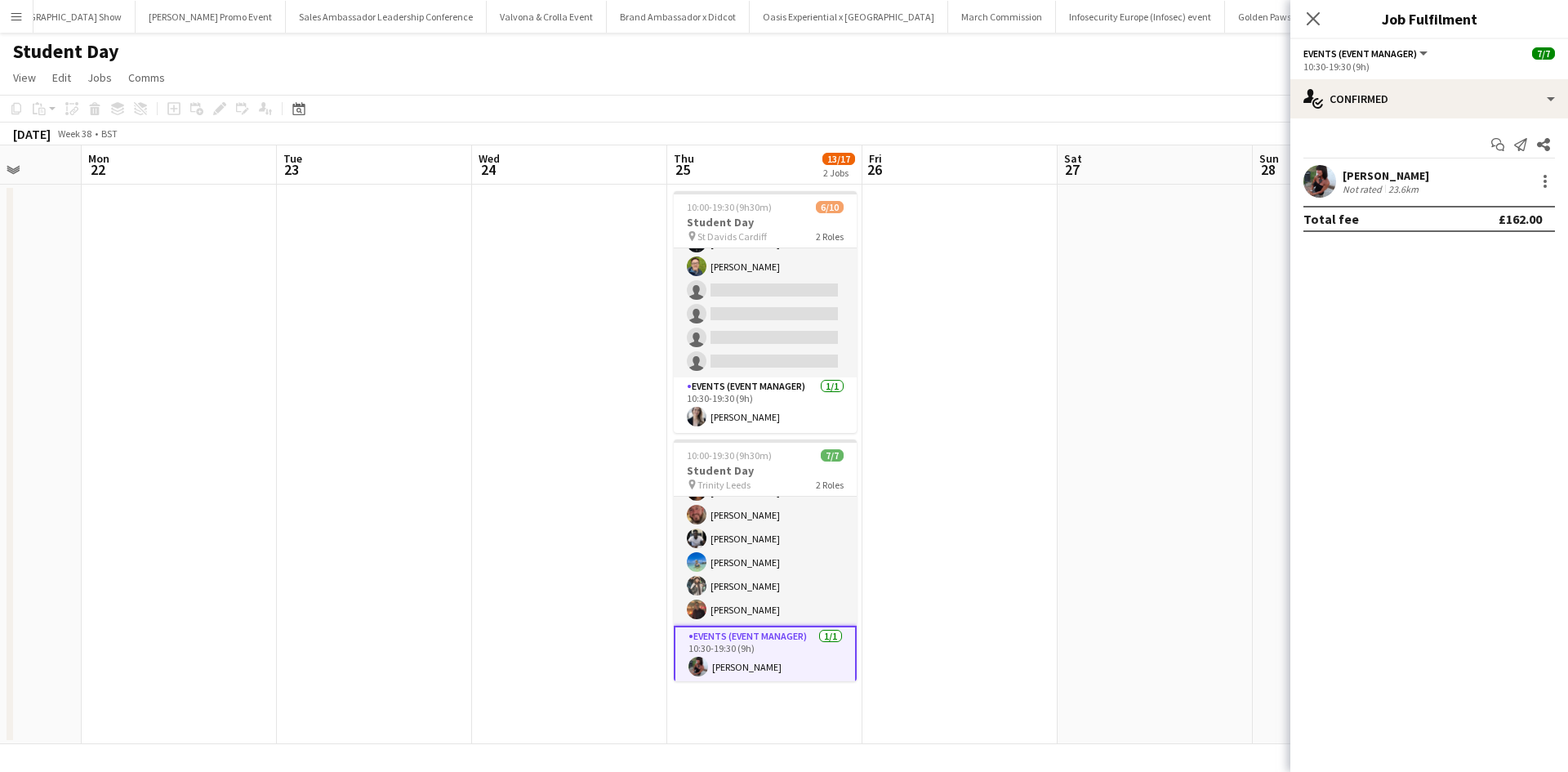
click at [1375, 175] on div "Naomi R Carlisle" at bounding box center [1386, 175] width 86 height 15
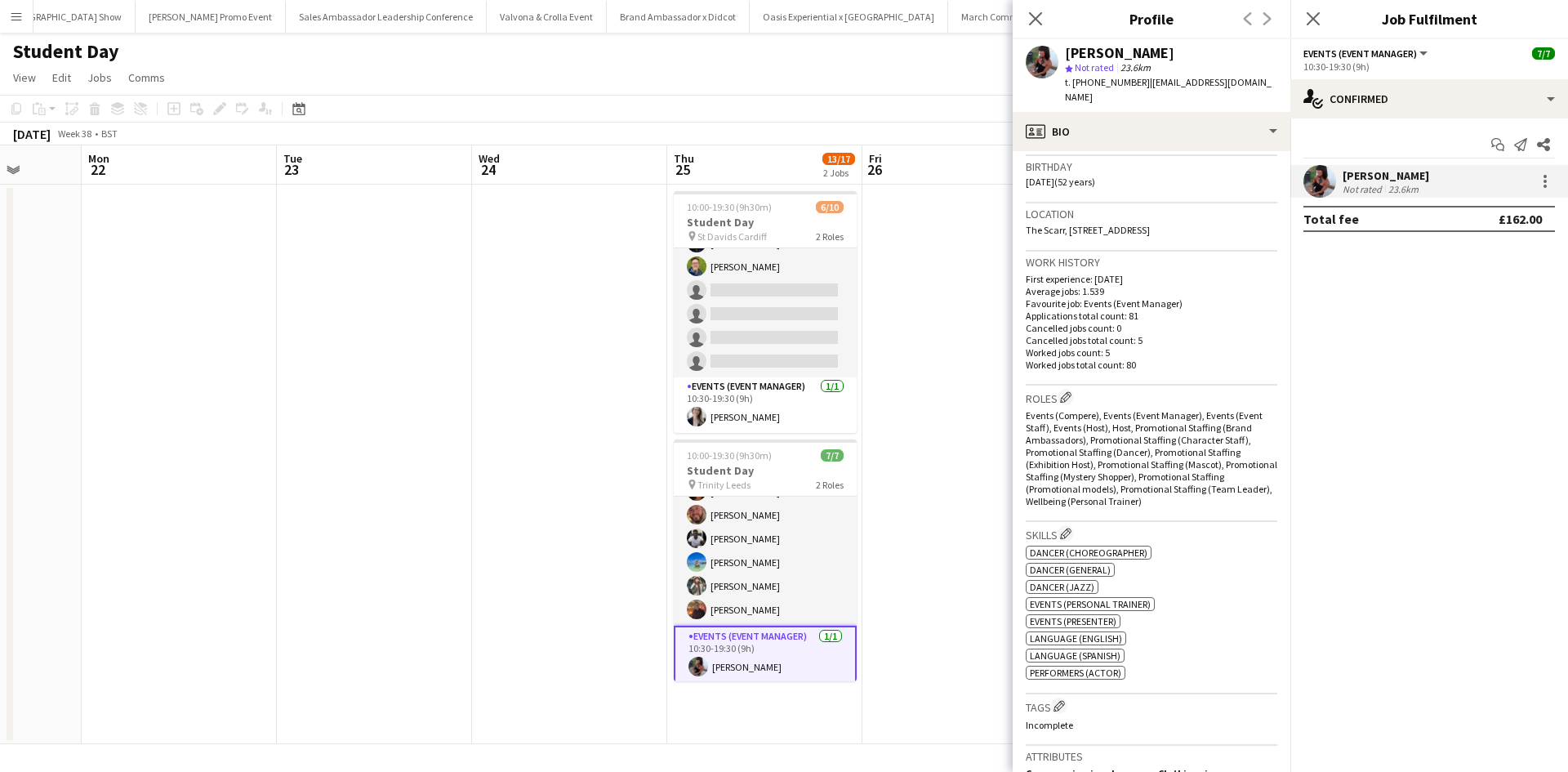
scroll to position [408, 0]
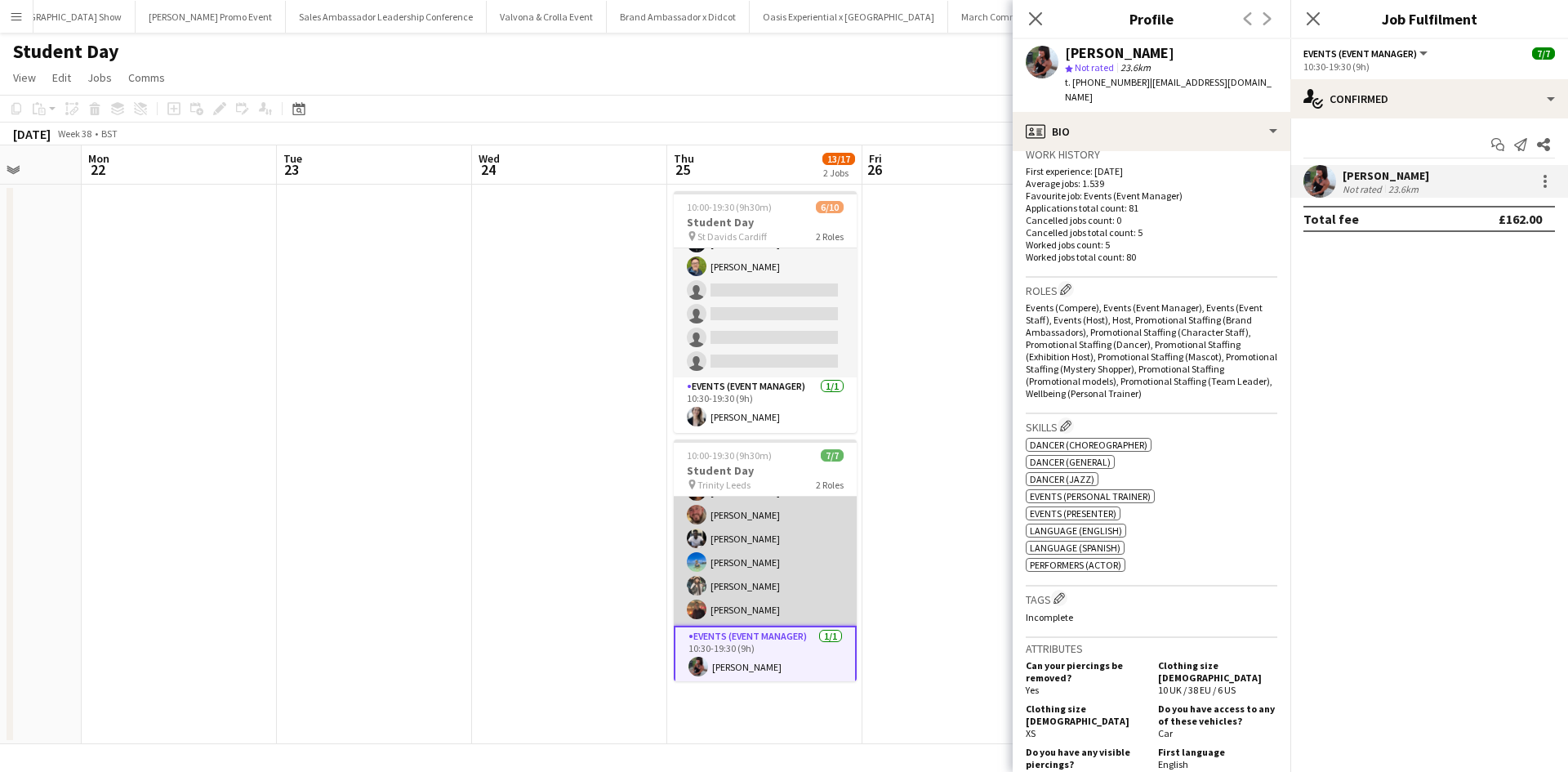
click at [746, 607] on app-card-role "Brand Ambassador 6/6 10:00-19:30 (9h30m) Jennifer Wilby David Pizzey Harold Edj…" at bounding box center [764, 538] width 183 height 174
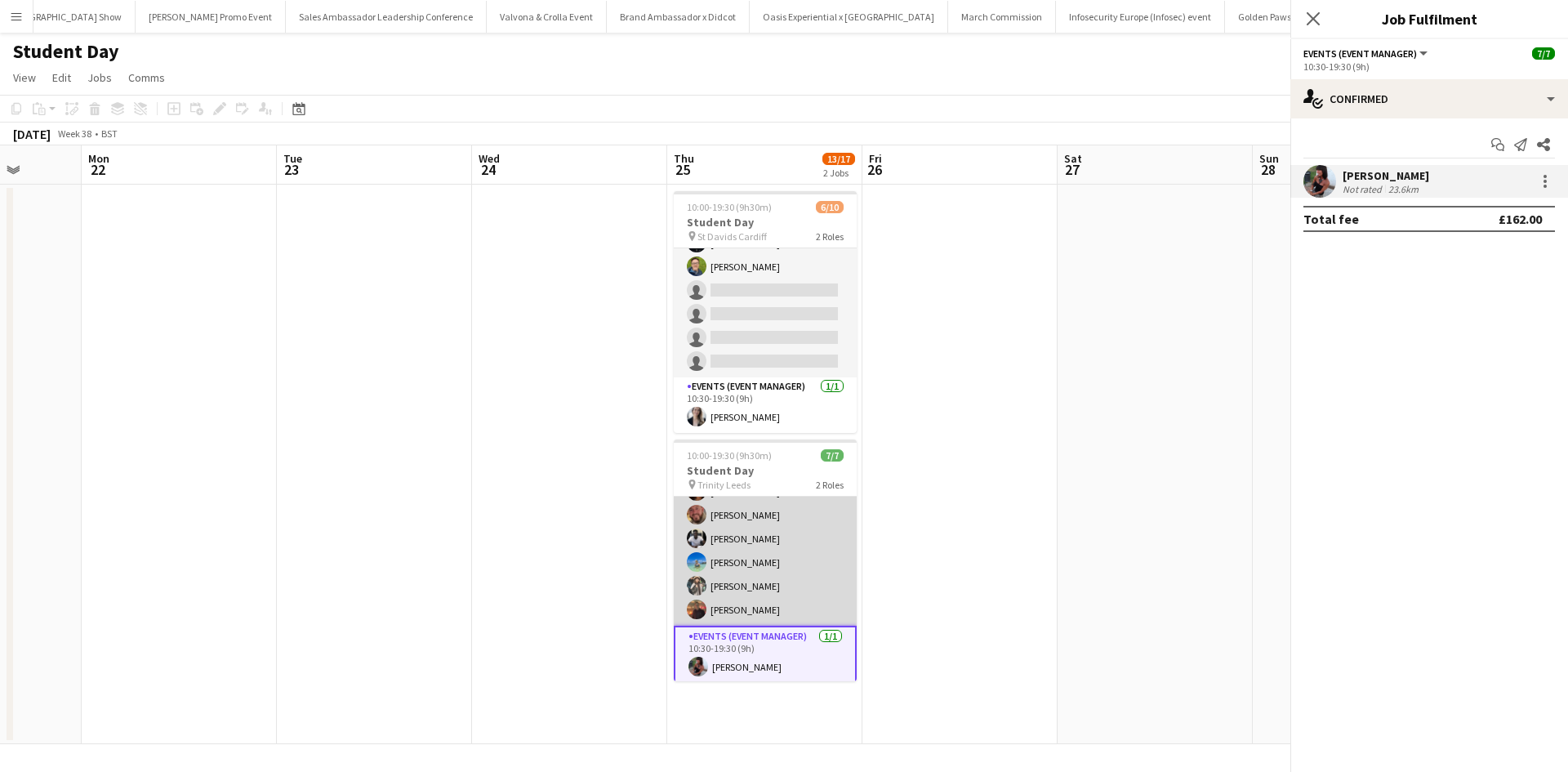
scroll to position [47, 0]
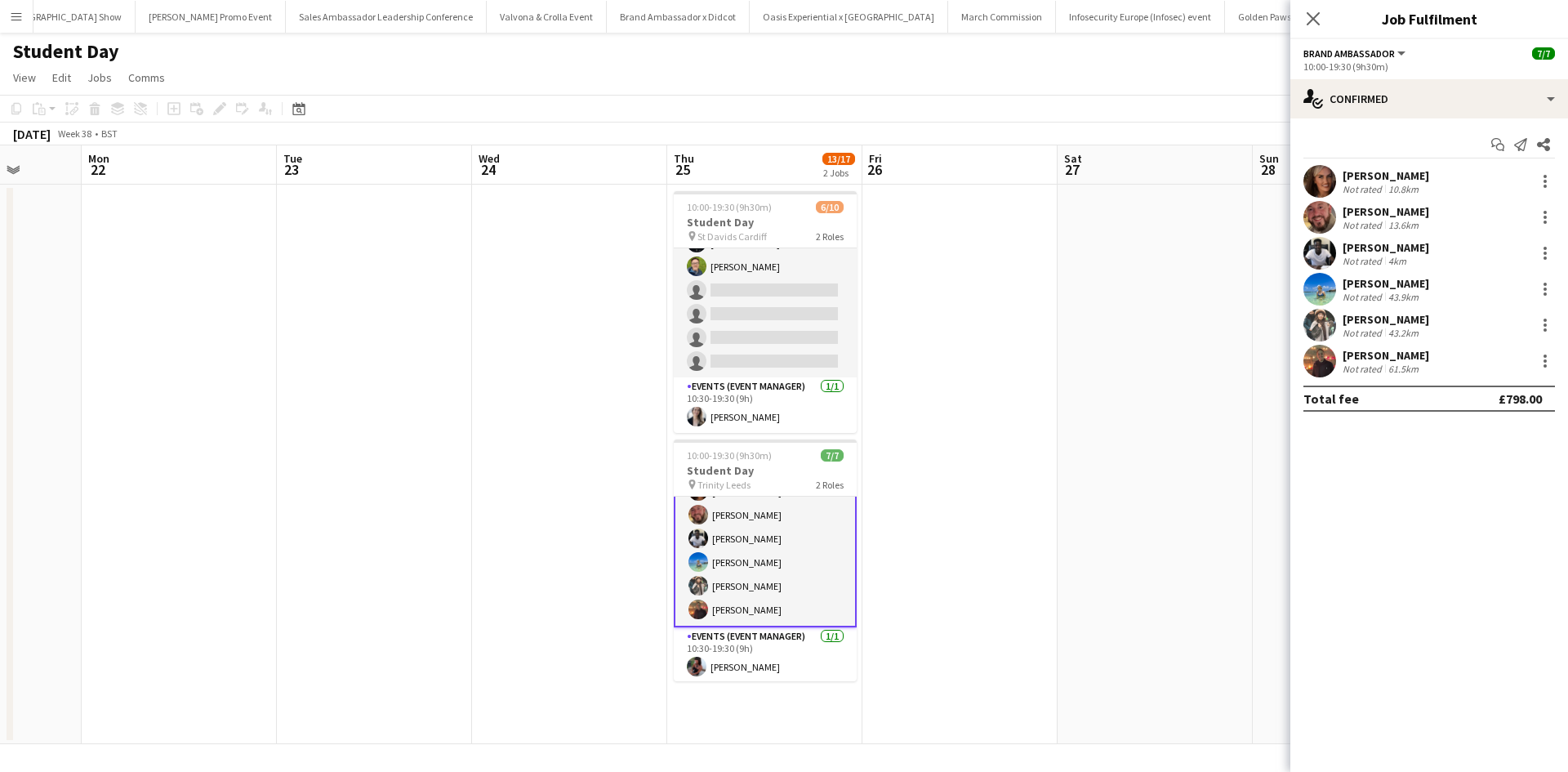
click at [1408, 354] on div "Glenn Brighty" at bounding box center [1386, 356] width 86 height 15
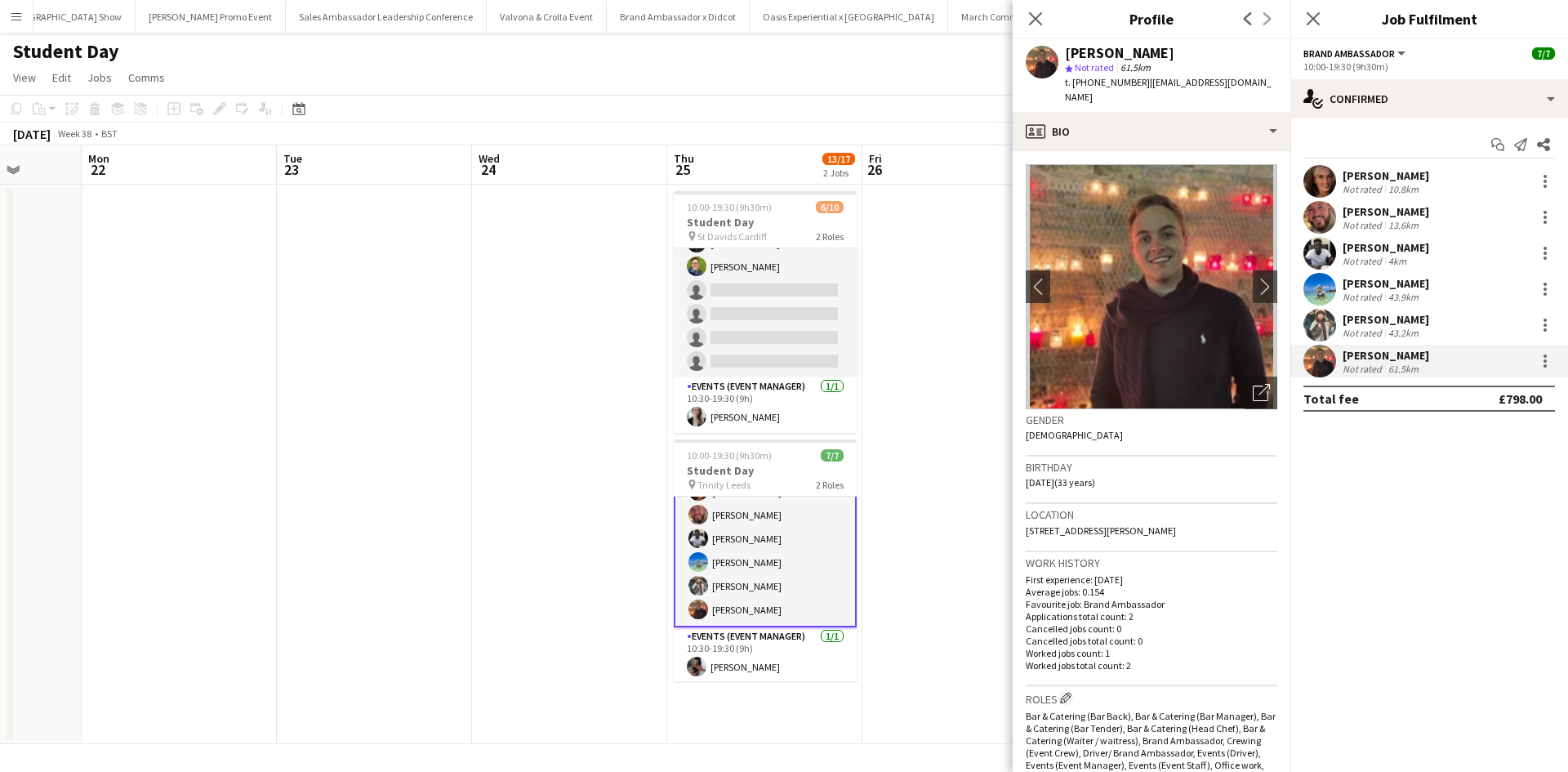
click at [1399, 314] on div "Charlotte Ritchie" at bounding box center [1386, 320] width 86 height 15
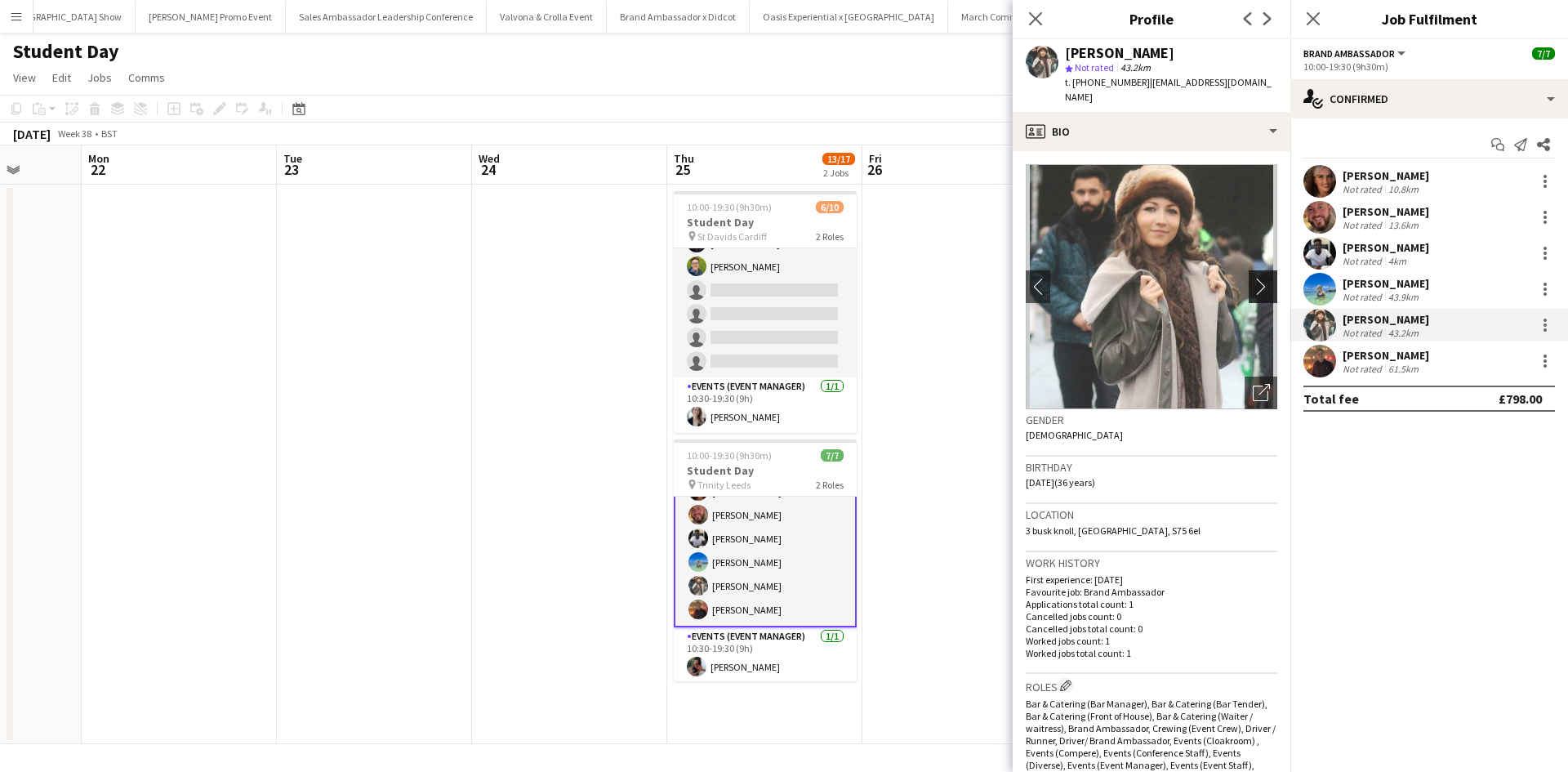
click at [1253, 278] on app-icon "chevron-right" at bounding box center [1265, 286] width 25 height 17
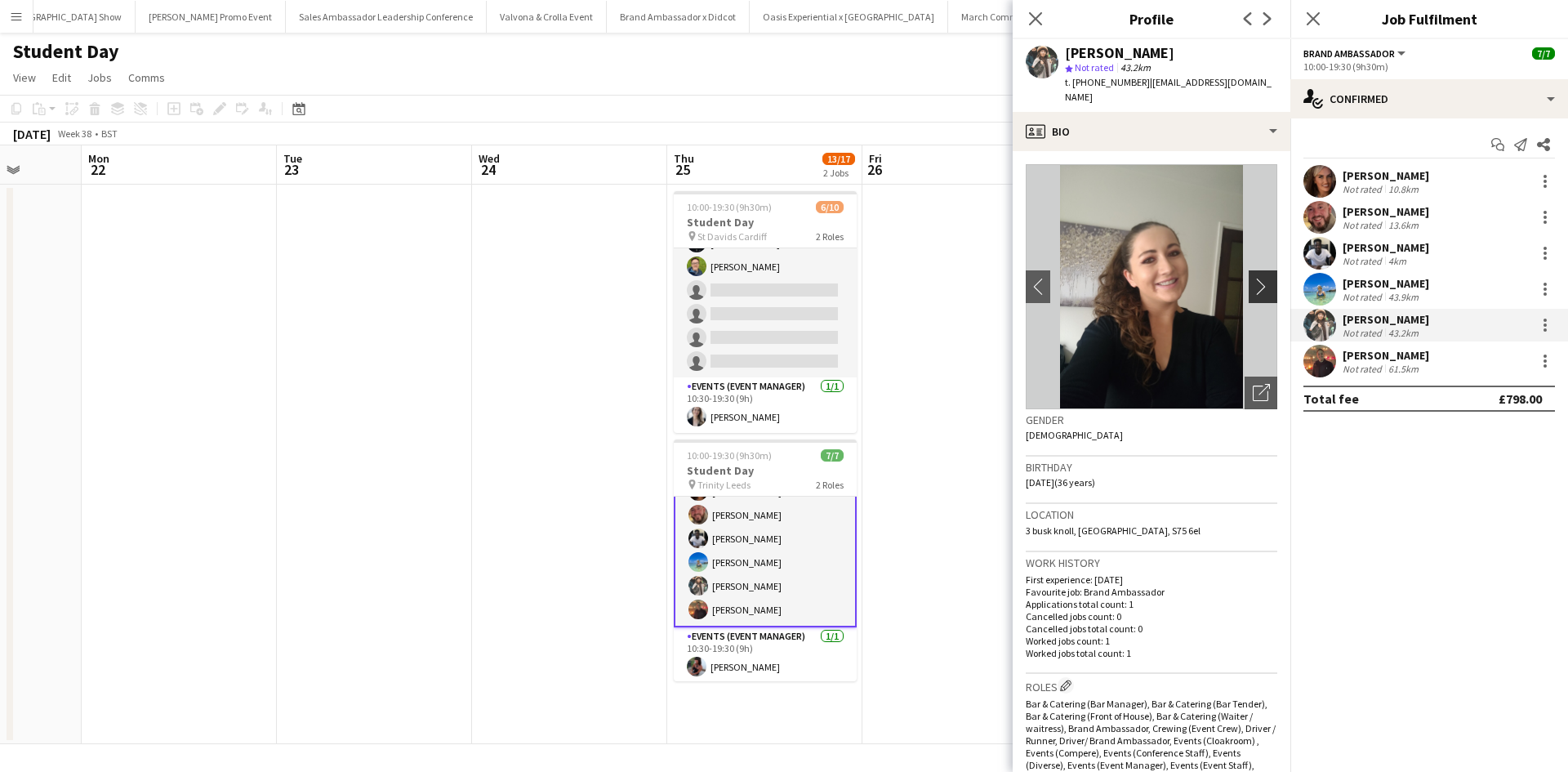
click at [1253, 278] on app-icon "chevron-right" at bounding box center [1265, 286] width 25 height 17
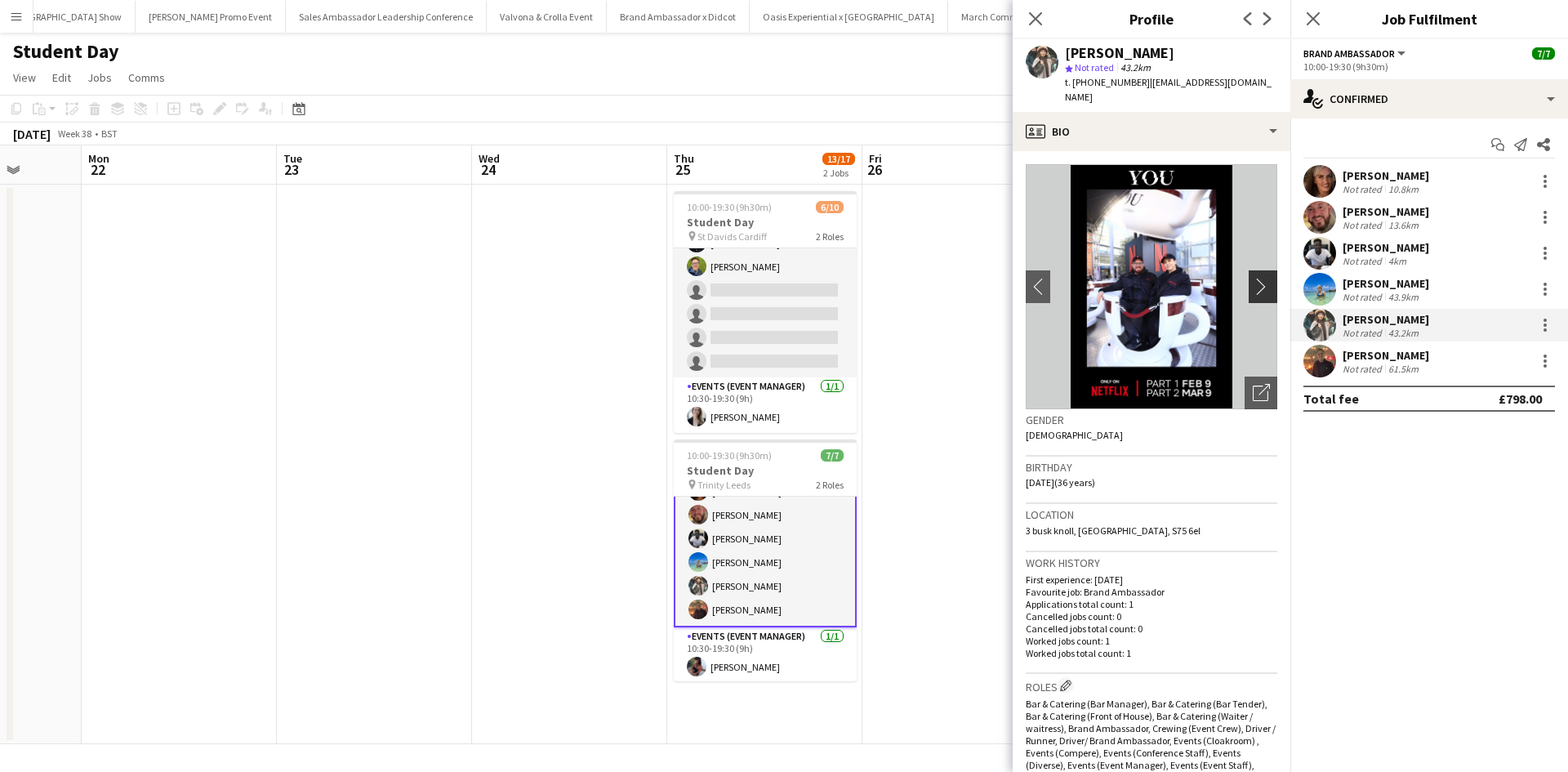
click at [1253, 278] on app-icon "chevron-right" at bounding box center [1265, 286] width 25 height 17
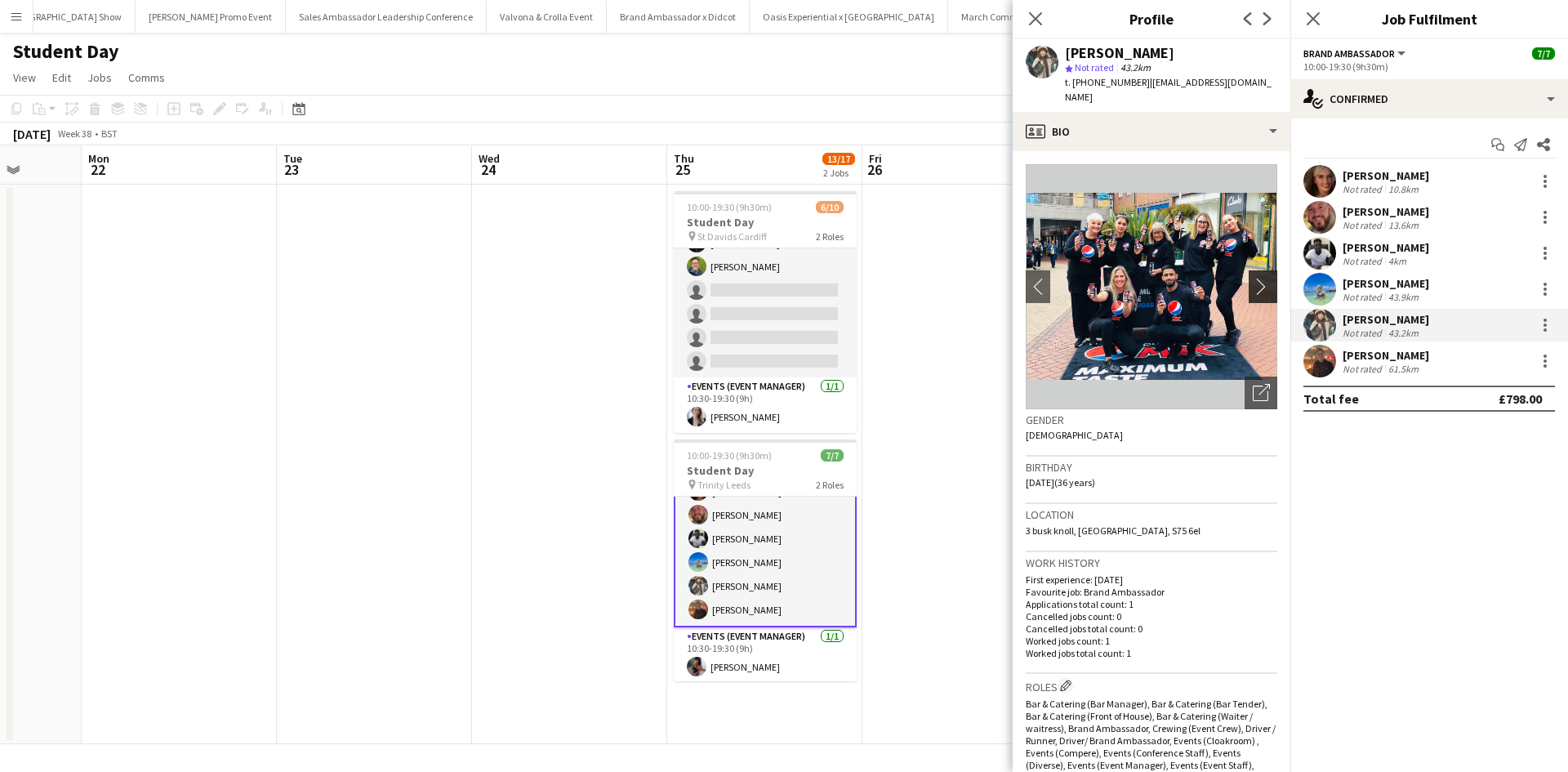
click at [1253, 278] on app-icon "chevron-right" at bounding box center [1265, 286] width 25 height 17
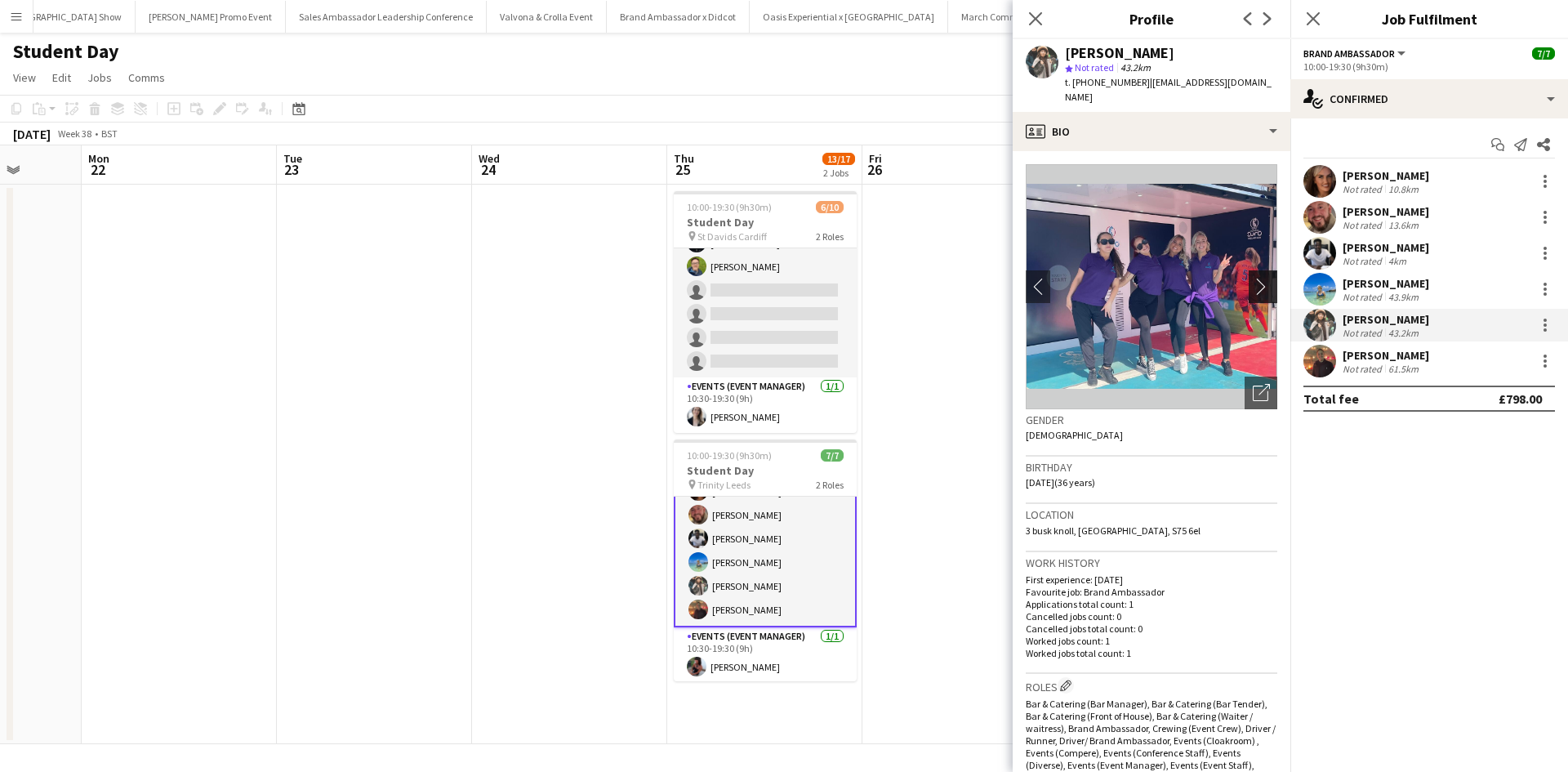
click at [1253, 278] on app-icon "chevron-right" at bounding box center [1265, 286] width 25 height 17
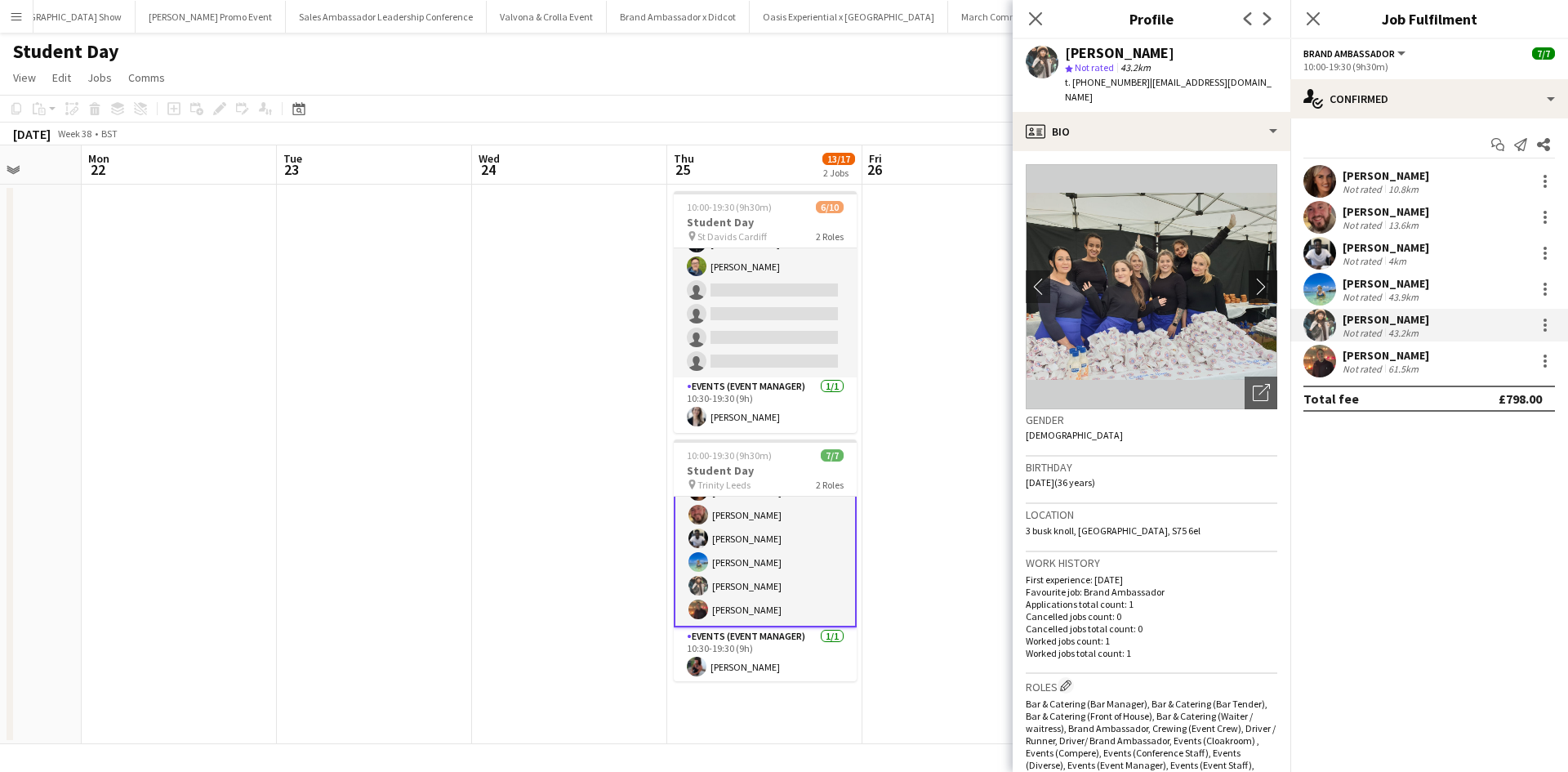
click at [1253, 278] on app-icon "chevron-right" at bounding box center [1265, 286] width 25 height 17
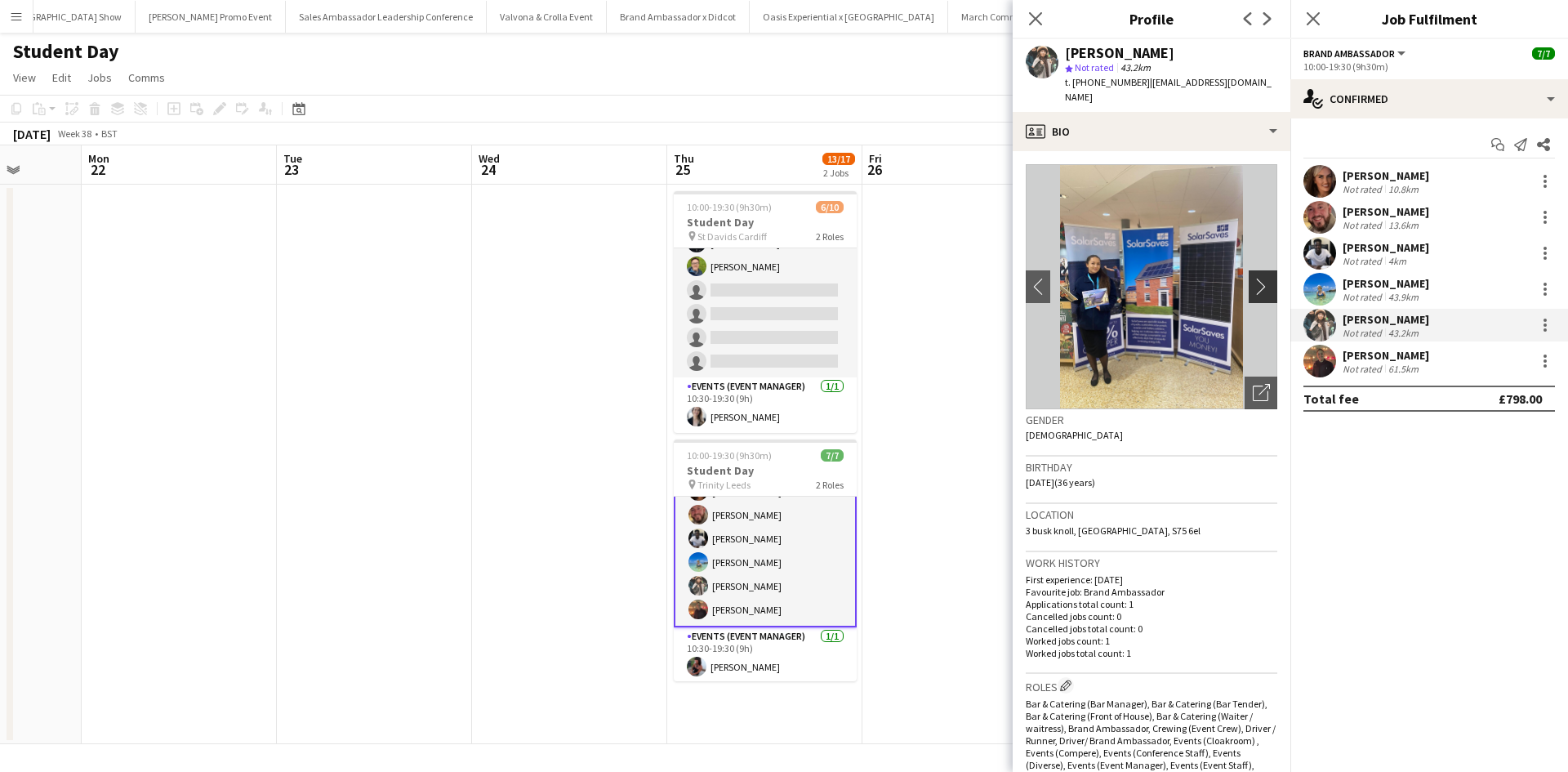
click at [1253, 278] on app-icon "chevron-right" at bounding box center [1265, 286] width 25 height 17
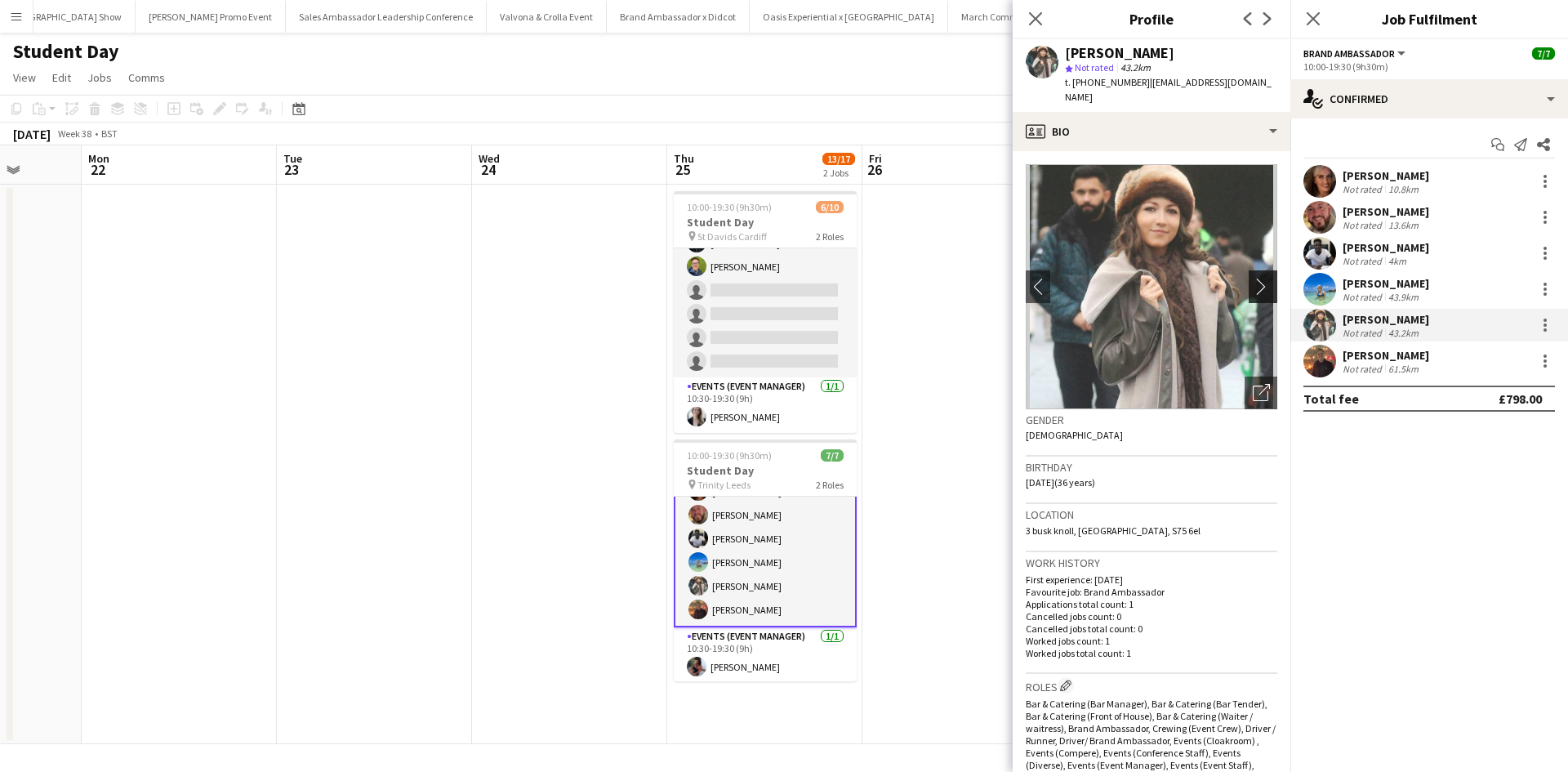
click at [1259, 278] on app-icon "chevron-right" at bounding box center [1265, 286] width 25 height 17
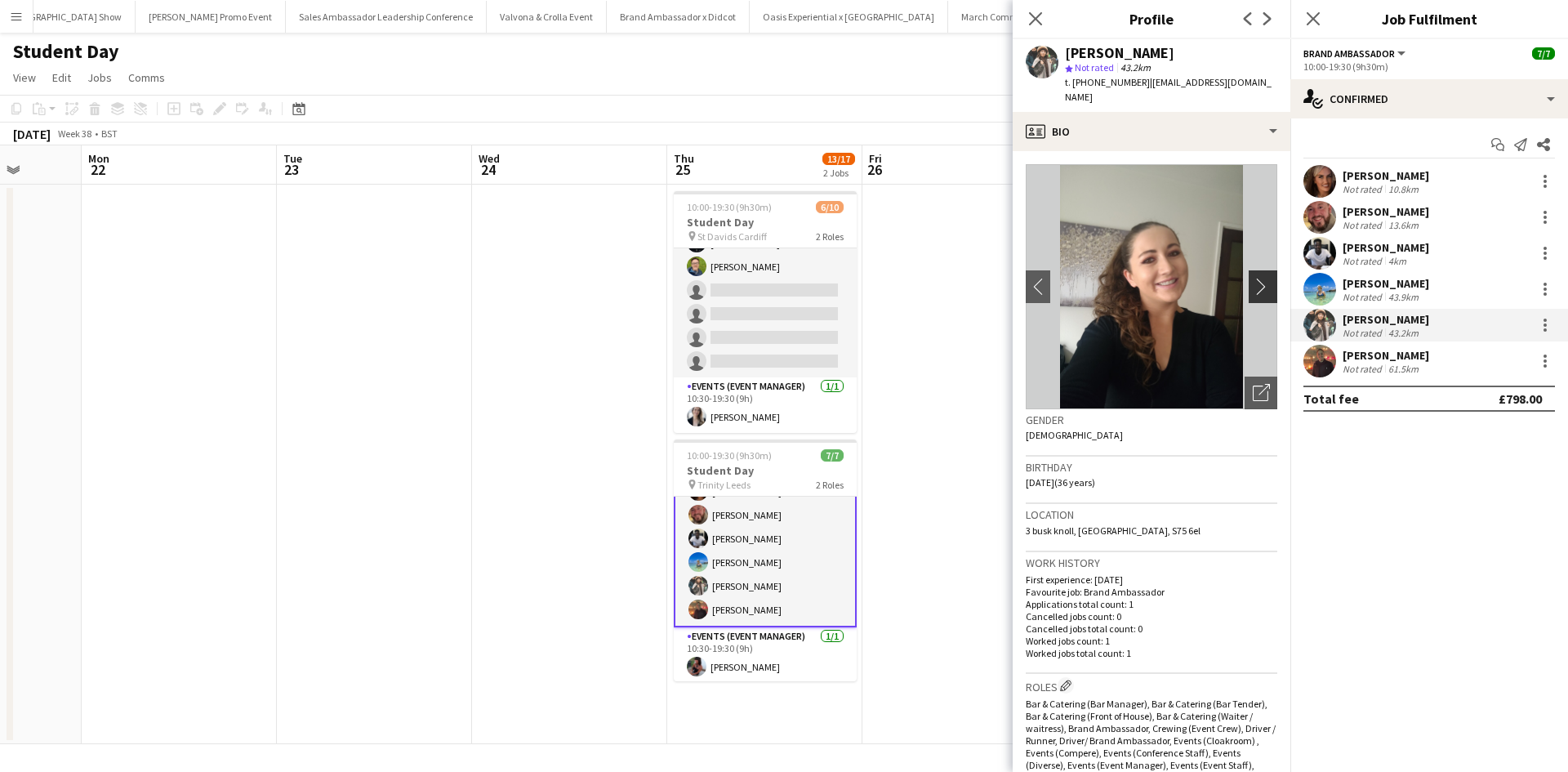
click at [1259, 278] on app-icon "chevron-right" at bounding box center [1265, 286] width 25 height 17
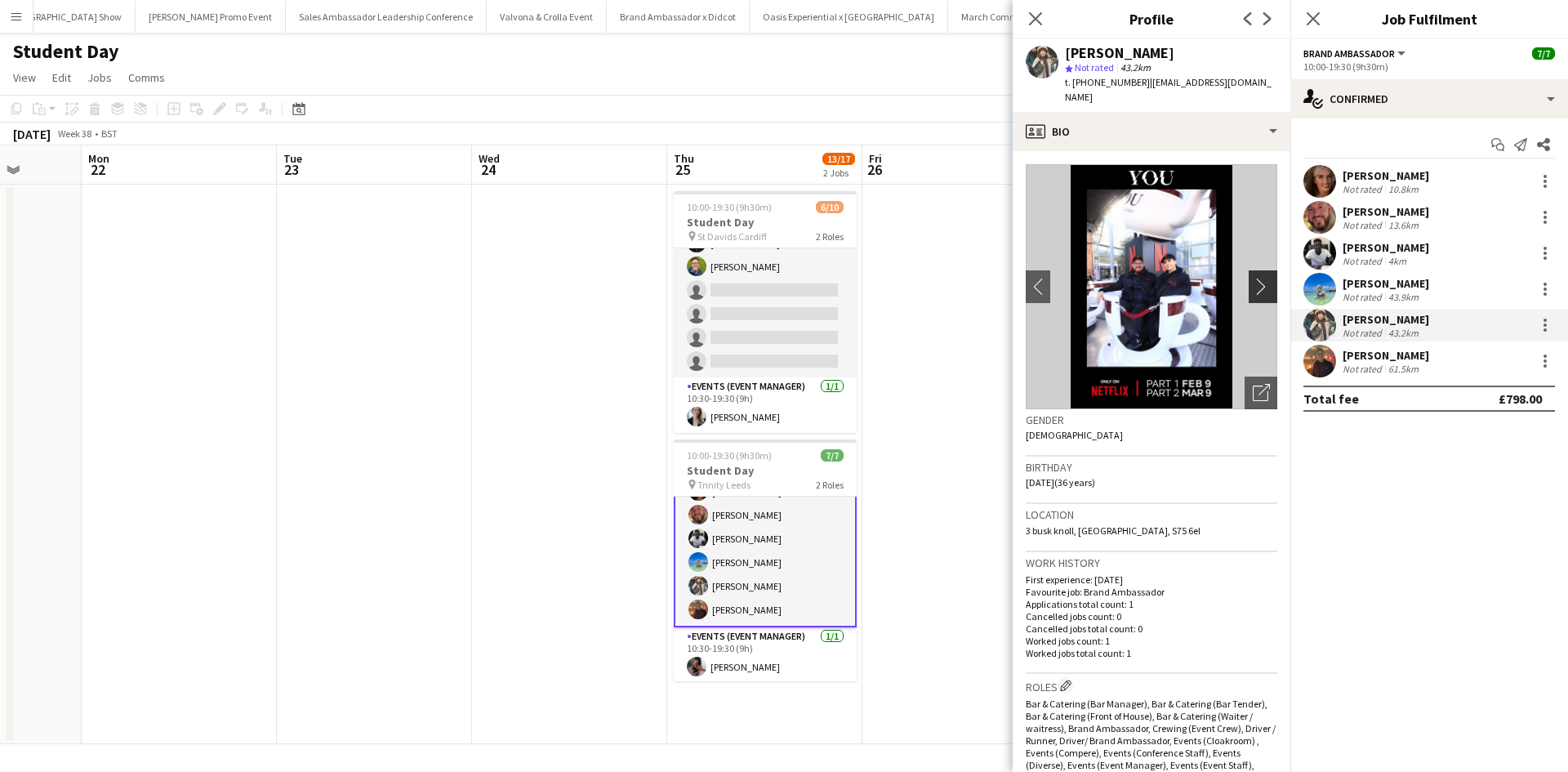
click at [1259, 278] on app-icon "chevron-right" at bounding box center [1265, 286] width 25 height 17
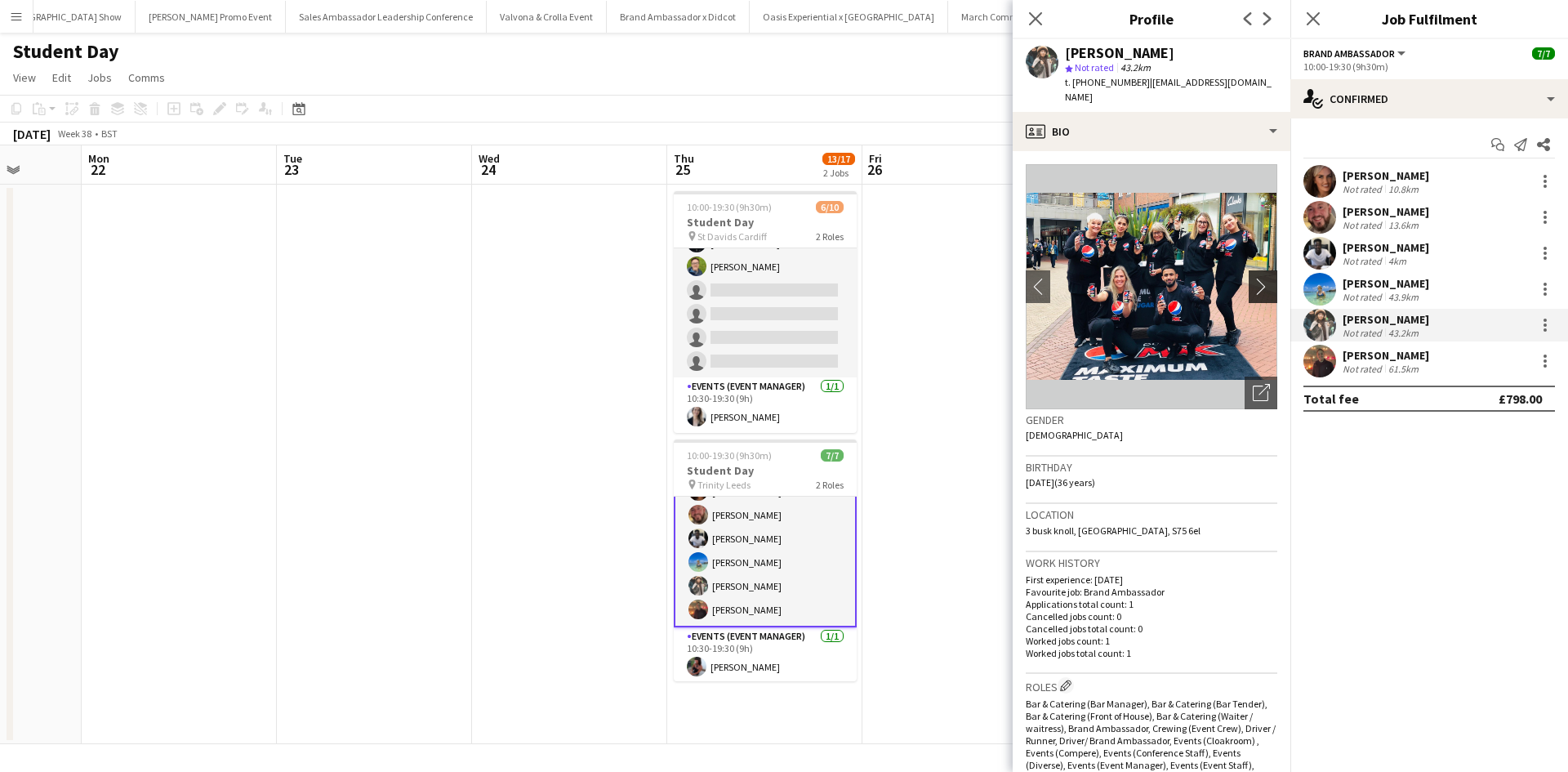
click at [1259, 278] on app-icon "chevron-right" at bounding box center [1265, 286] width 25 height 17
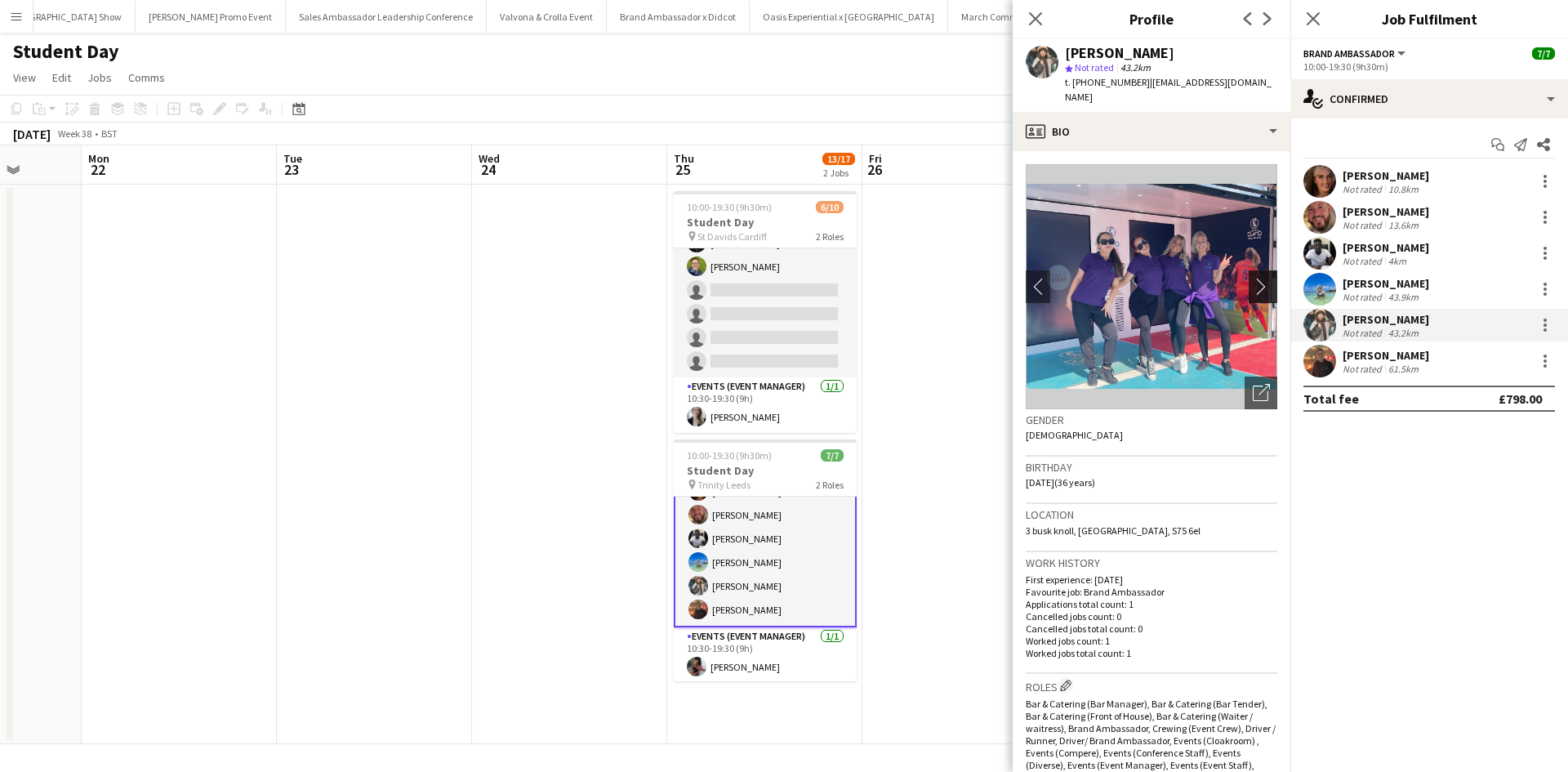
click at [1259, 278] on app-icon "chevron-right" at bounding box center [1265, 286] width 25 height 17
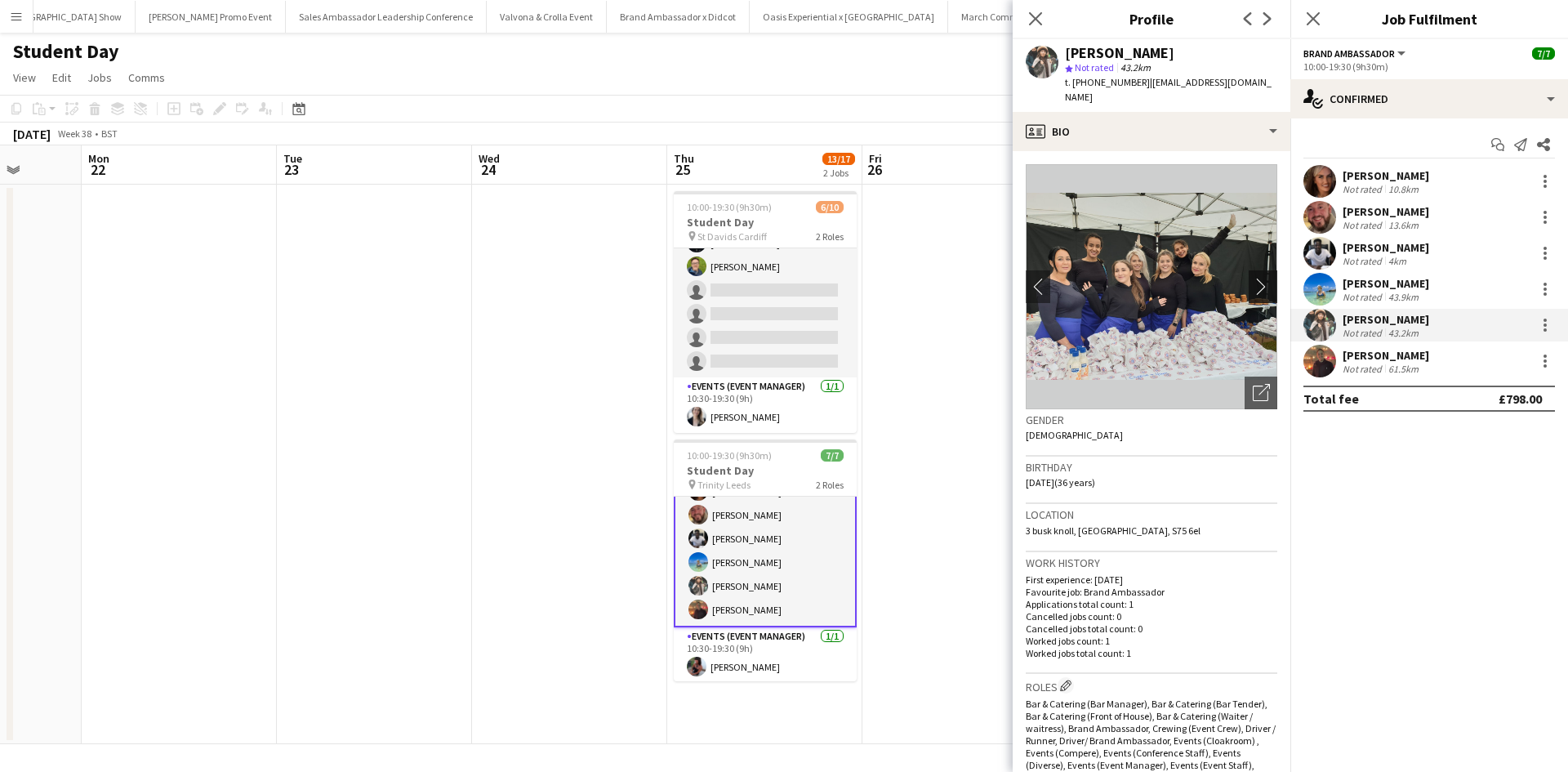
click at [1259, 278] on app-icon "chevron-right" at bounding box center [1265, 286] width 25 height 17
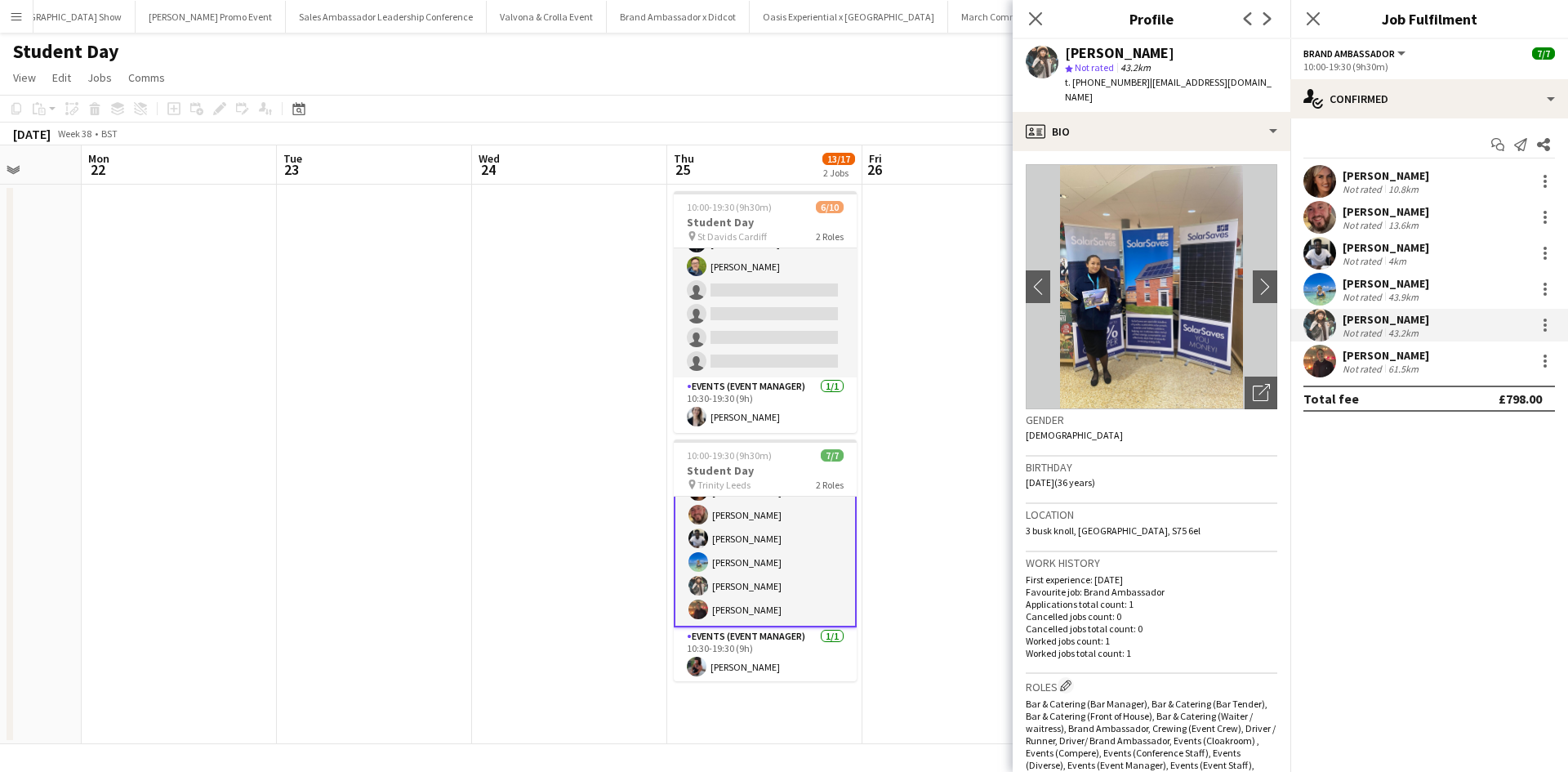
click at [1381, 282] on div "Olivia Hepworth" at bounding box center [1386, 283] width 86 height 15
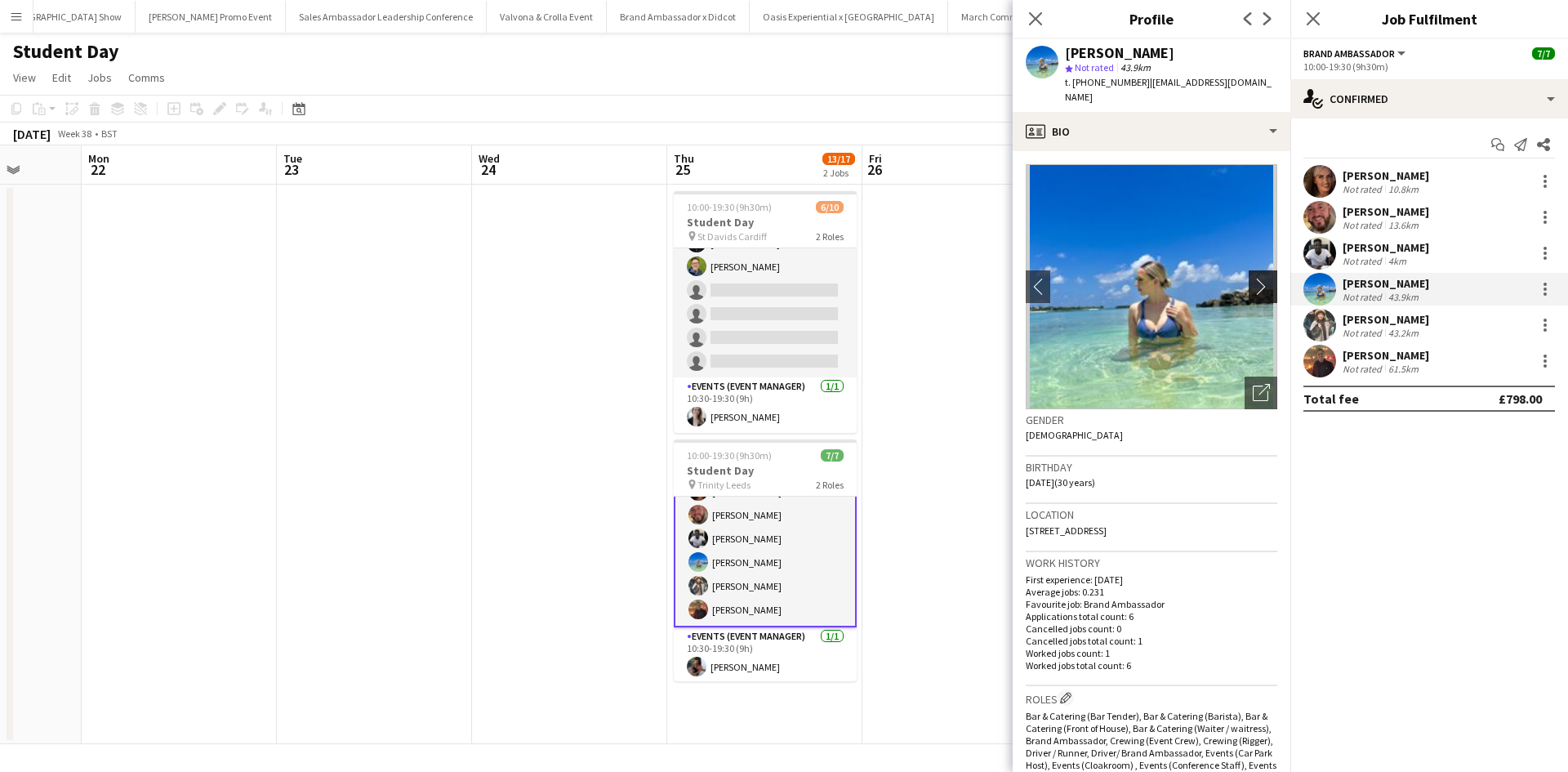
click at [1257, 278] on app-icon "chevron-right" at bounding box center [1265, 286] width 25 height 17
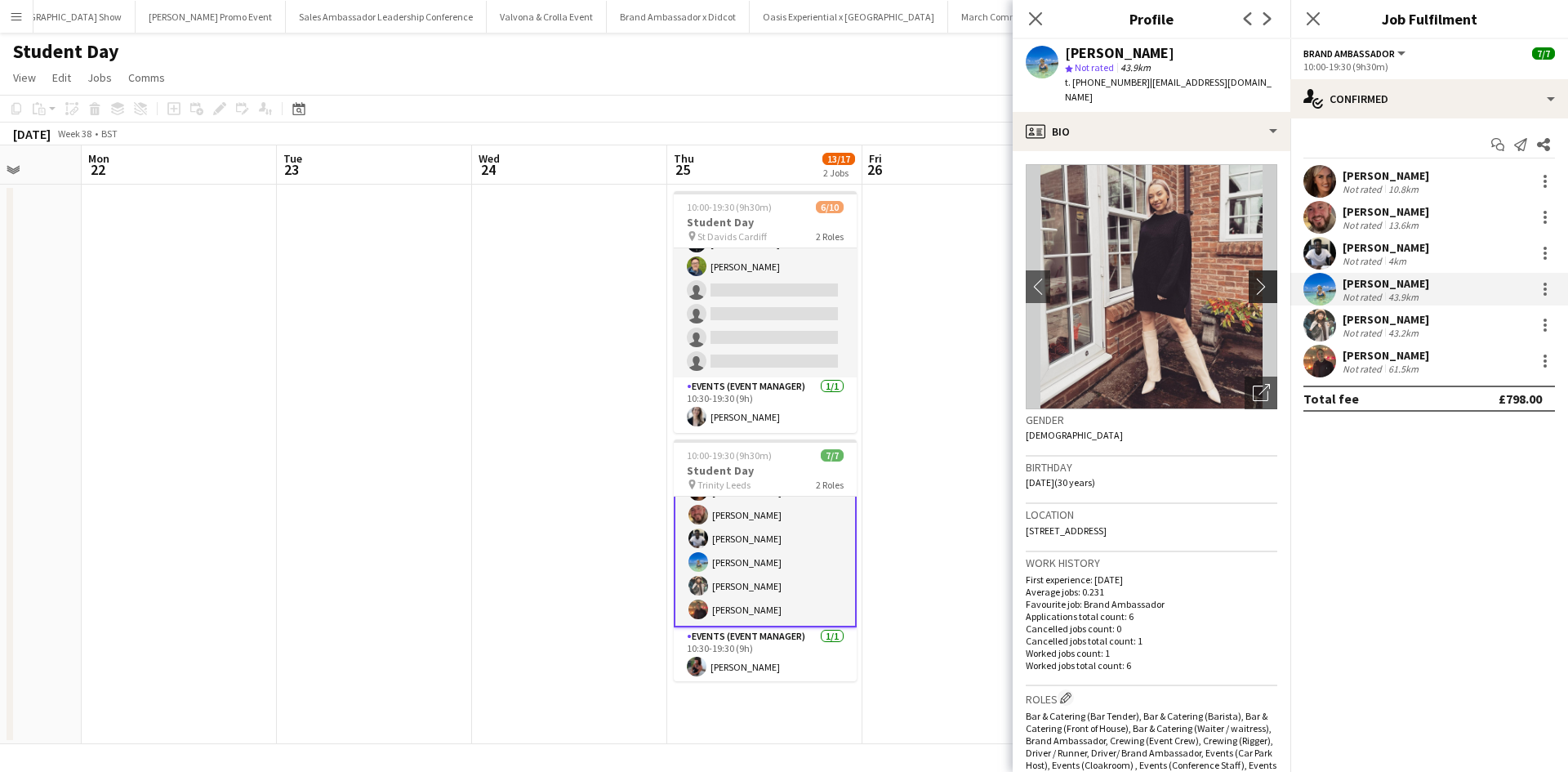
click at [1257, 278] on app-icon "chevron-right" at bounding box center [1265, 286] width 25 height 17
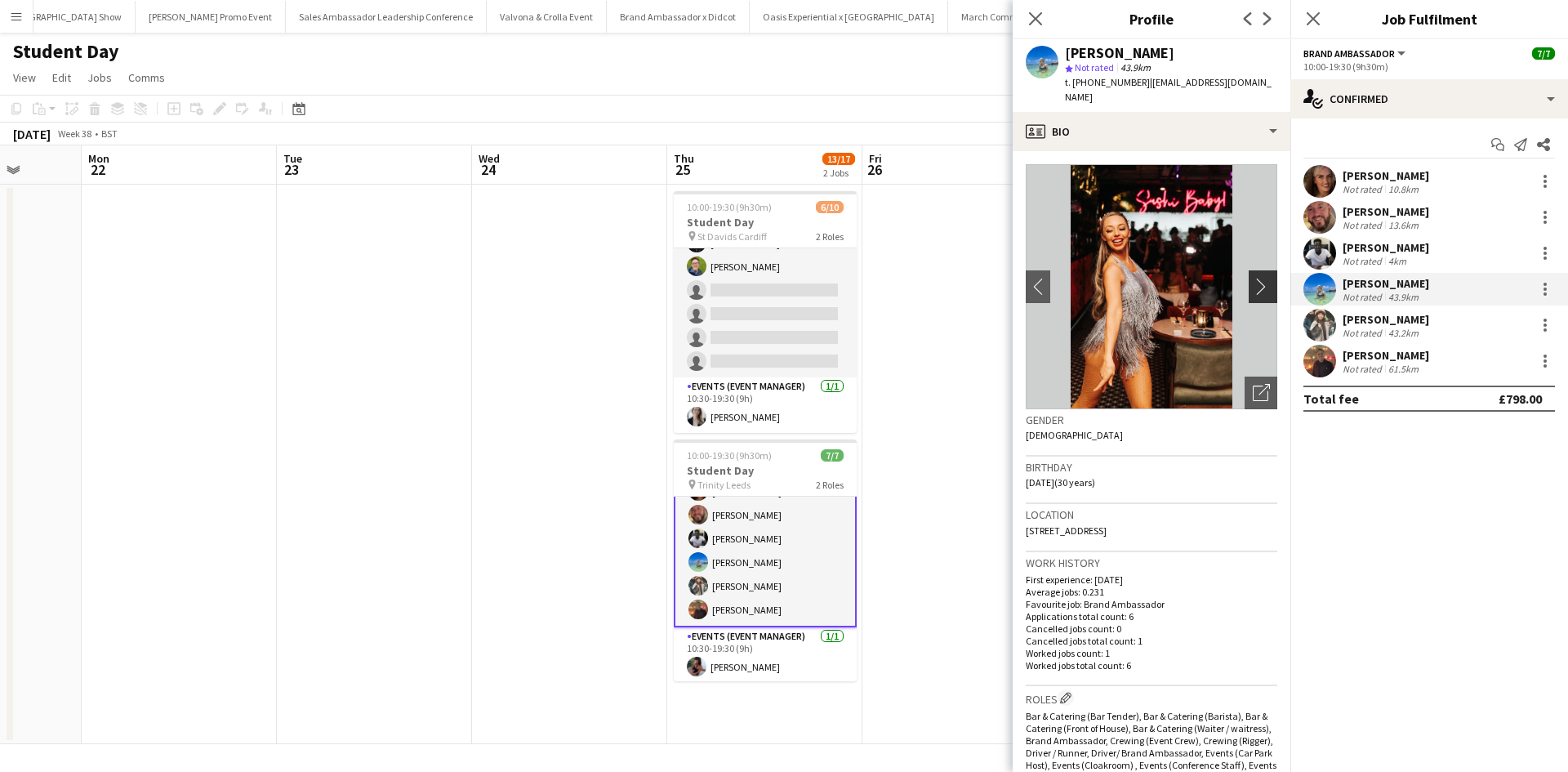
click at [1257, 278] on app-icon "chevron-right" at bounding box center [1265, 286] width 25 height 17
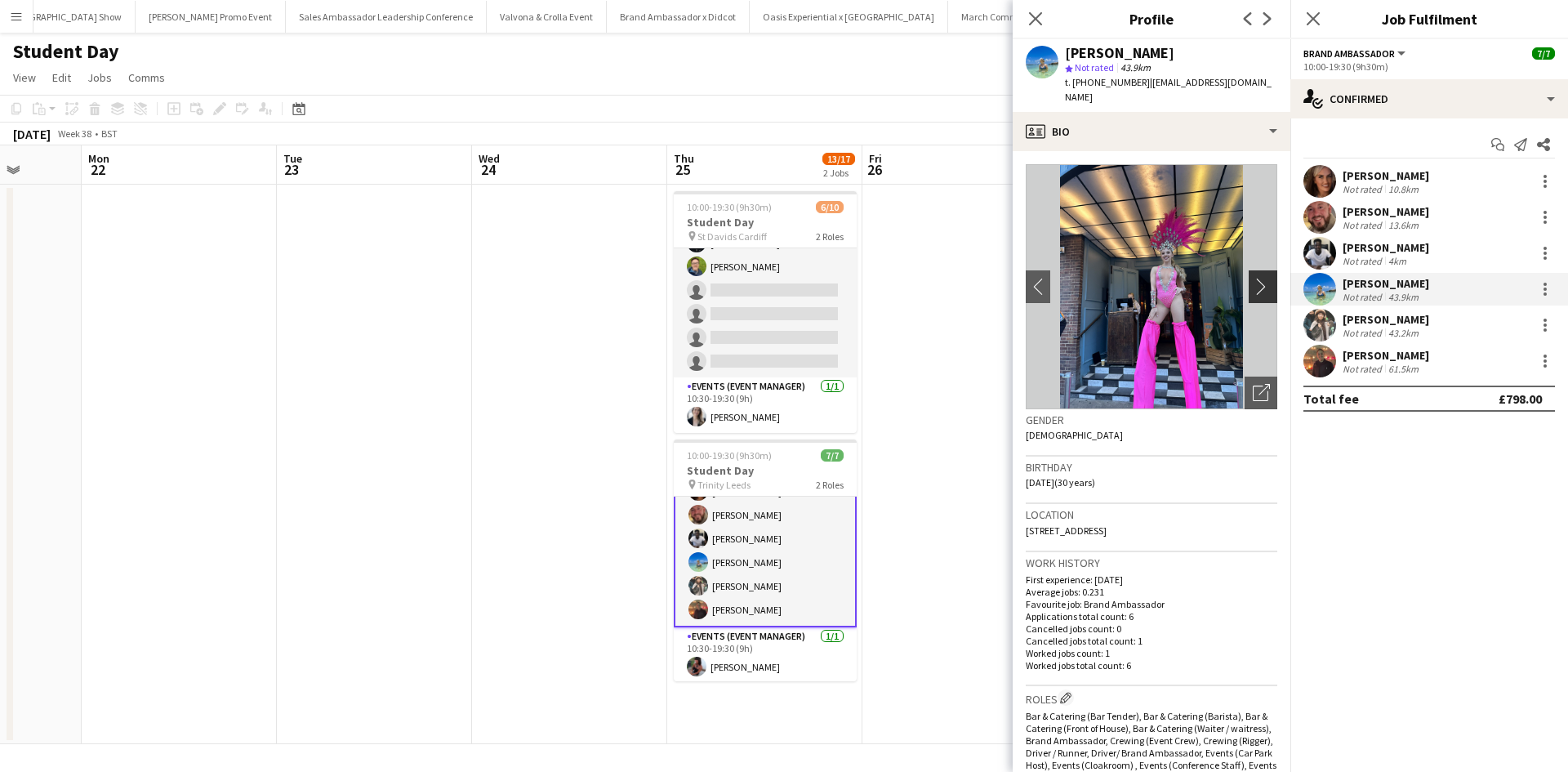
click at [1257, 278] on app-icon "chevron-right" at bounding box center [1265, 286] width 25 height 17
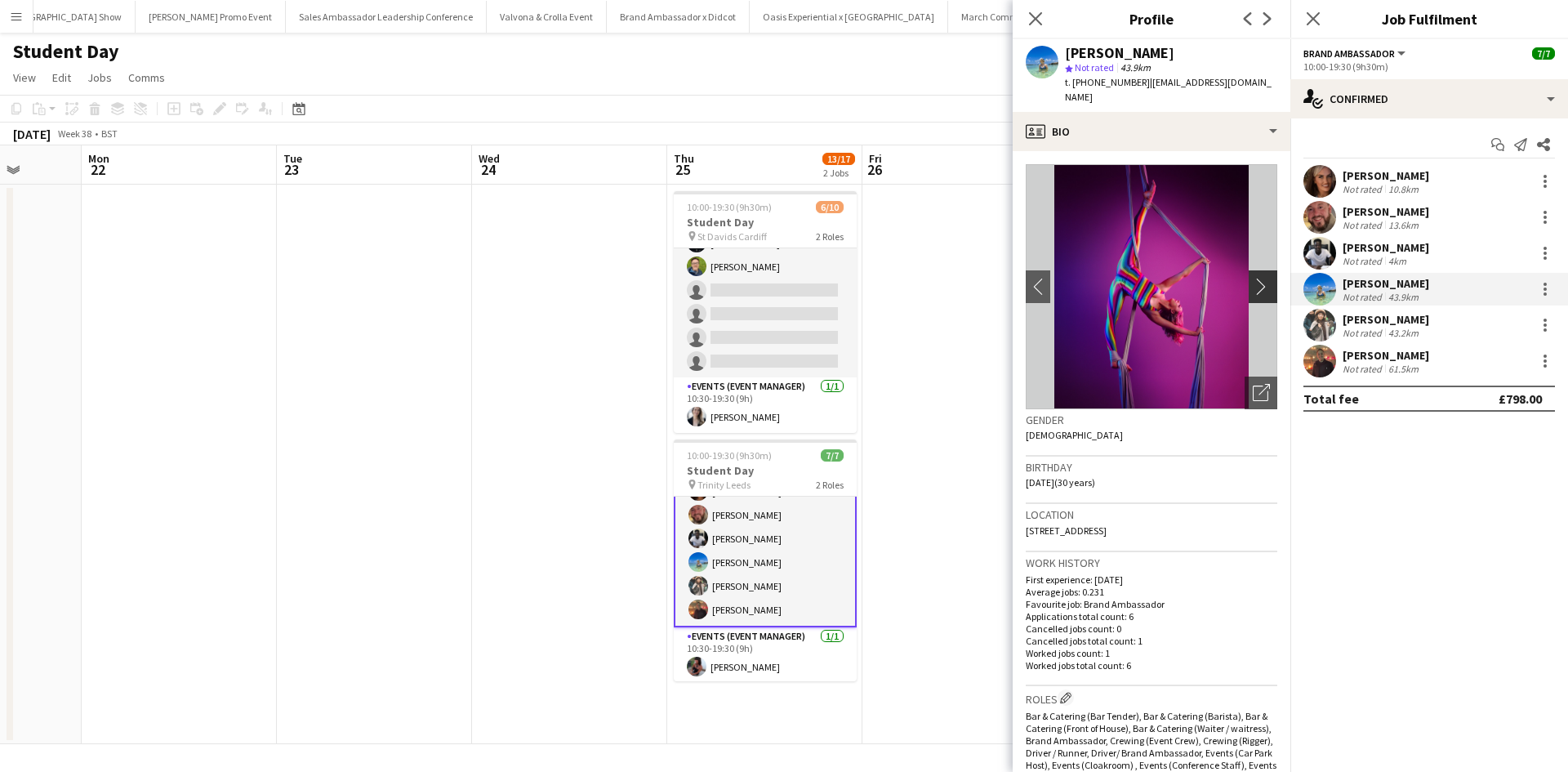
click at [1257, 278] on app-icon "chevron-right" at bounding box center [1265, 286] width 25 height 17
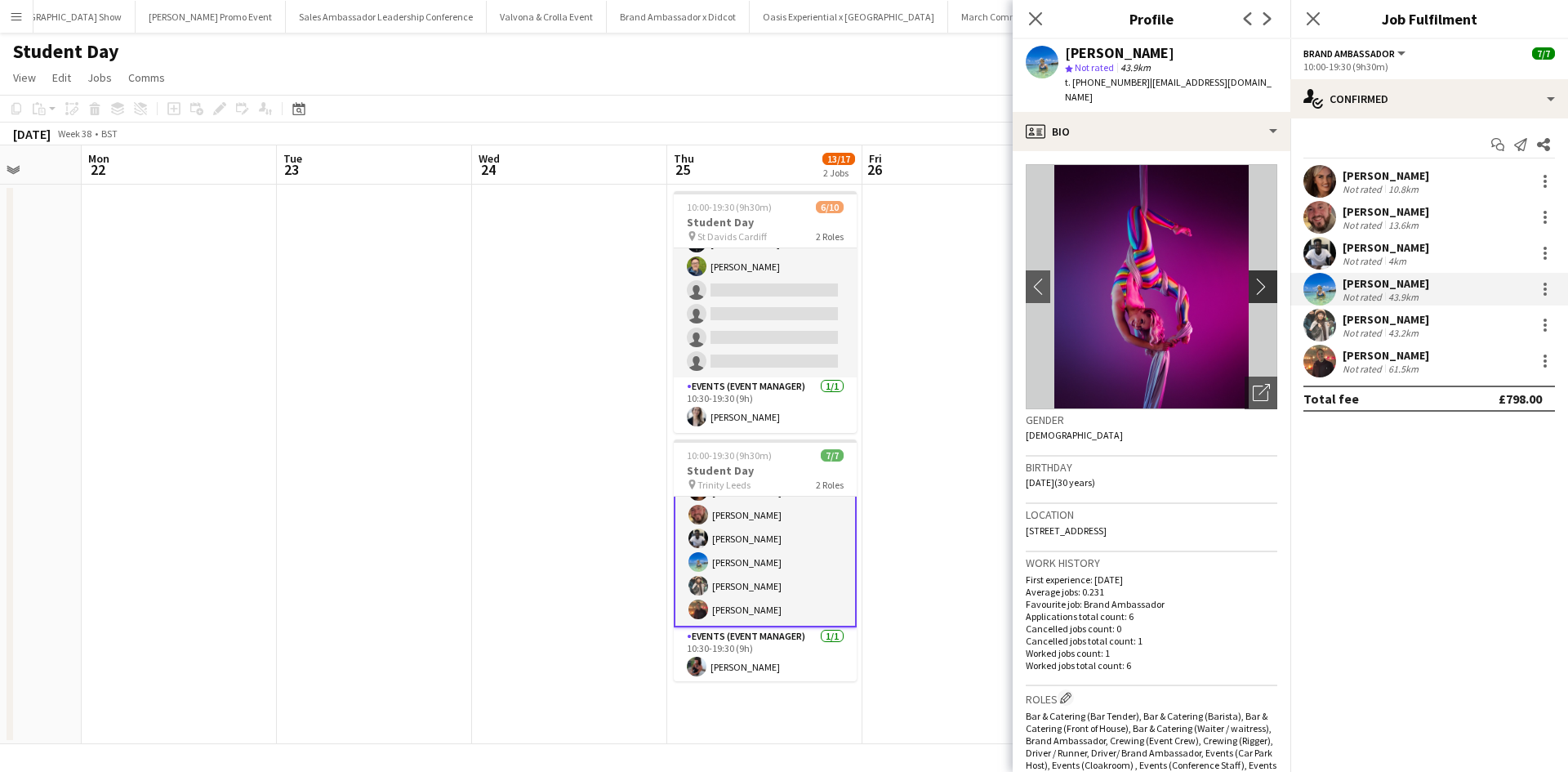
click at [1257, 278] on app-icon "chevron-right" at bounding box center [1265, 286] width 25 height 17
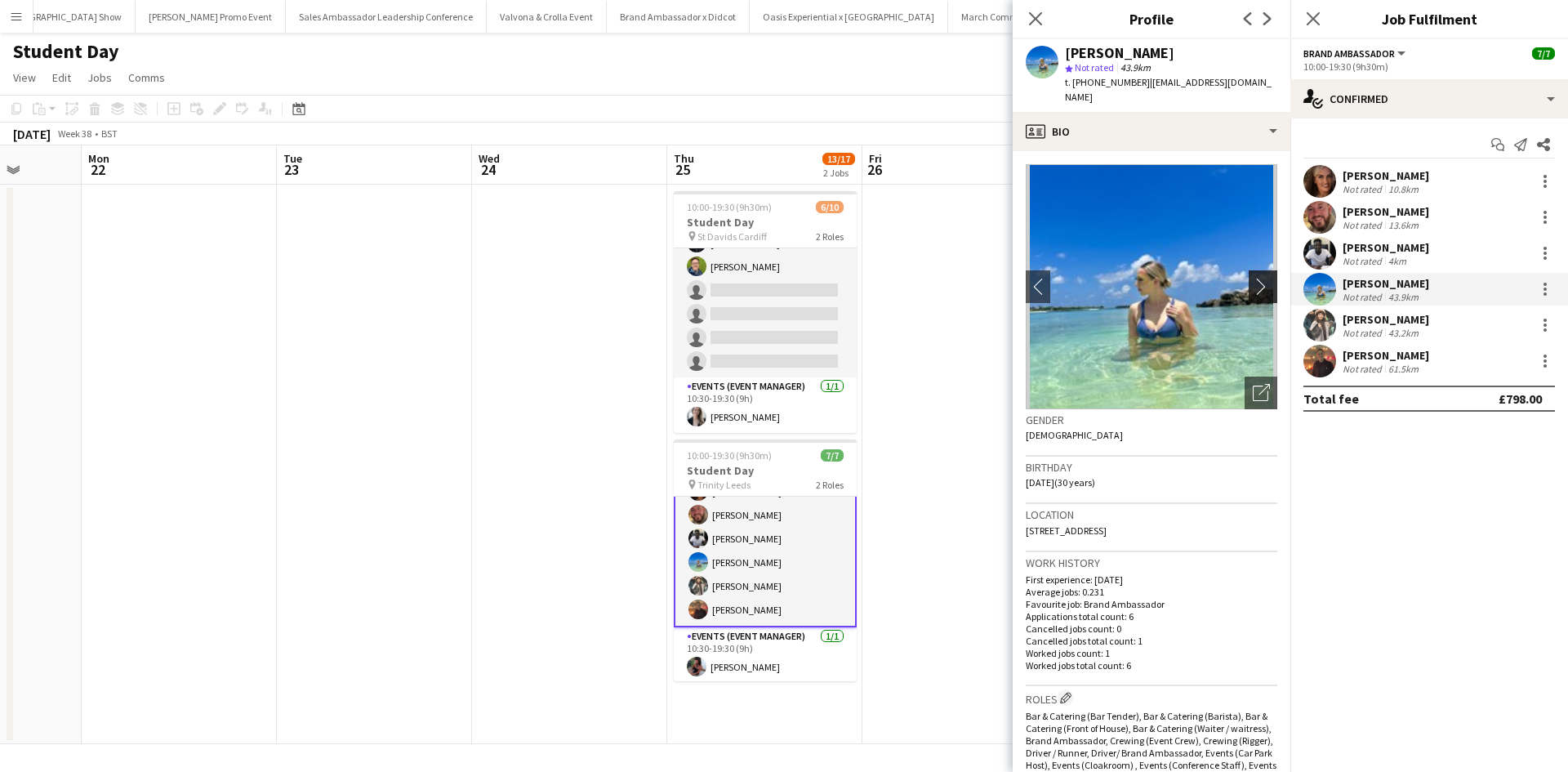
click at [1257, 278] on app-icon "chevron-right" at bounding box center [1265, 286] width 25 height 17
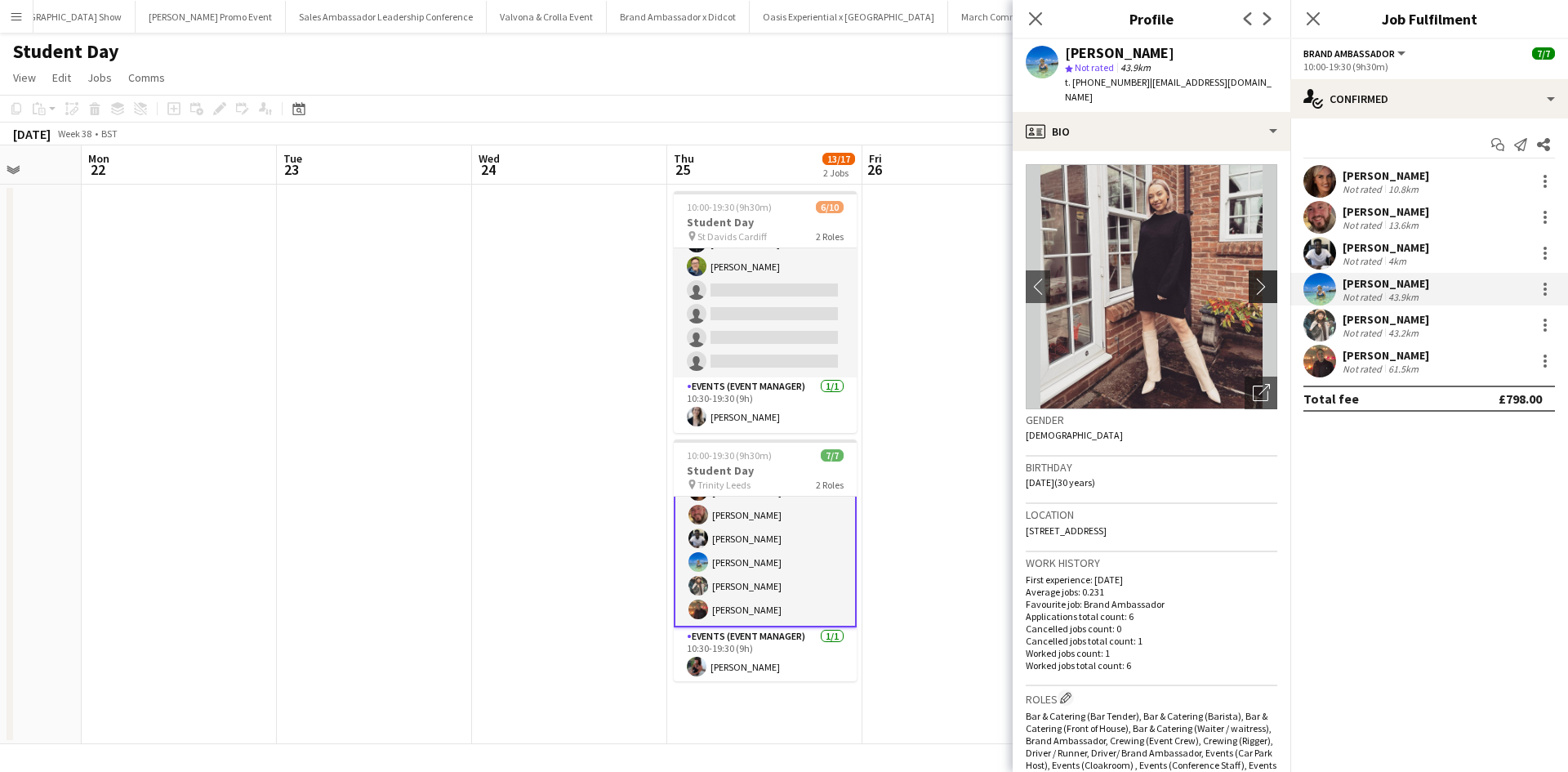
click at [1257, 278] on app-icon "chevron-right" at bounding box center [1265, 286] width 25 height 17
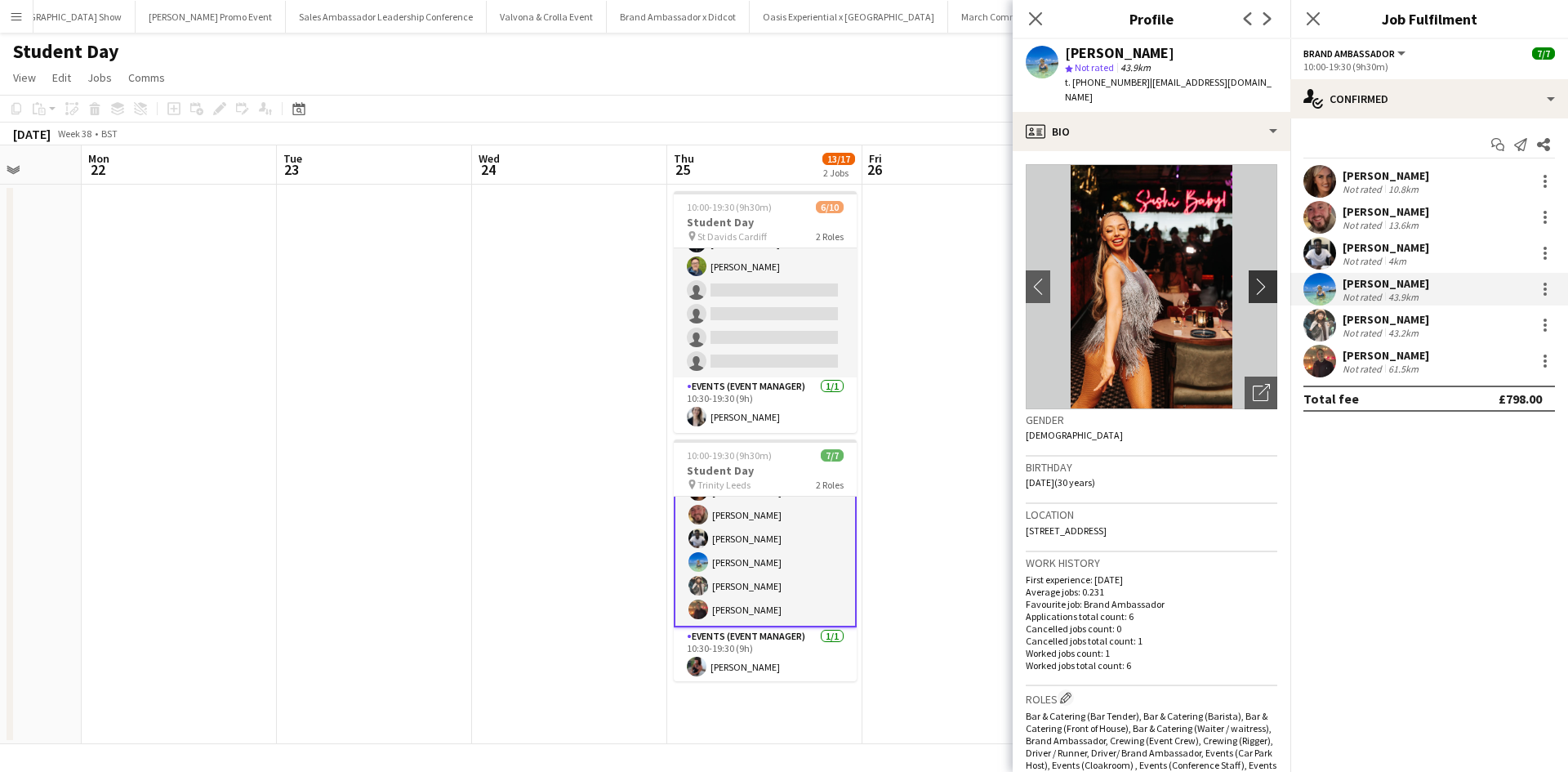
click at [1253, 278] on app-icon "chevron-right" at bounding box center [1265, 286] width 25 height 17
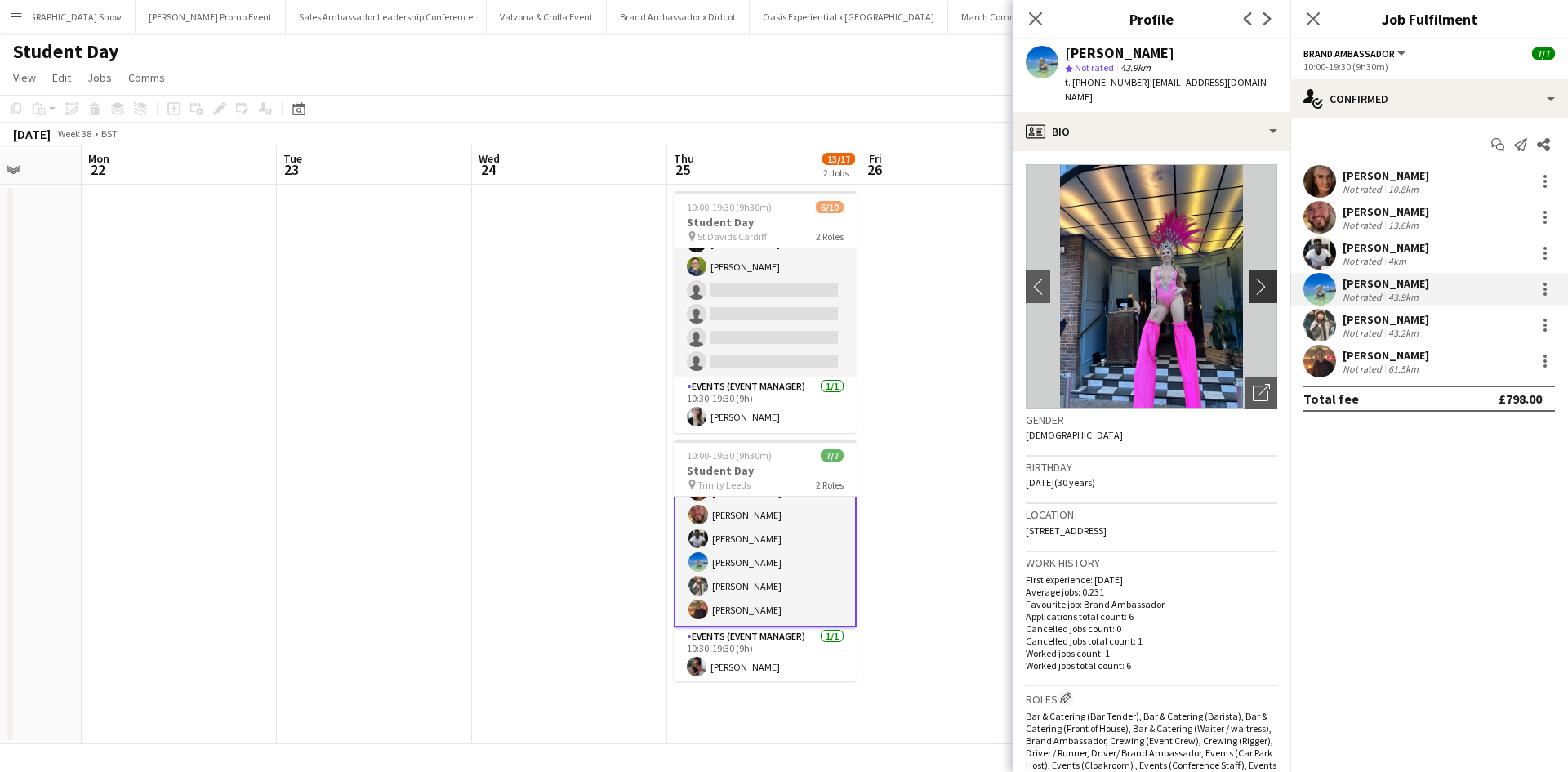
click at [1253, 278] on app-icon "chevron-right" at bounding box center [1265, 286] width 25 height 17
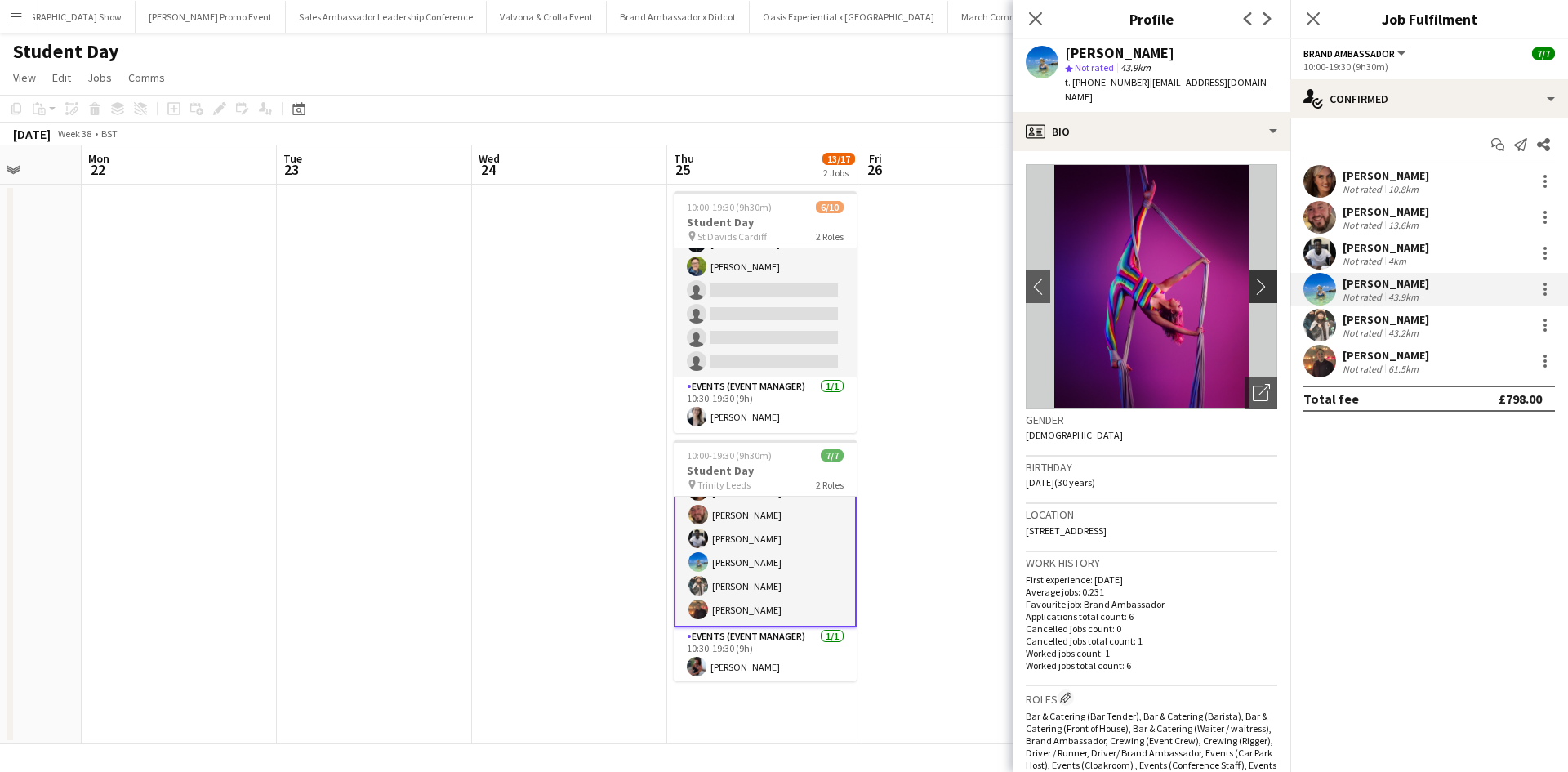
click at [1257, 270] on button "chevron-right" at bounding box center [1265, 286] width 33 height 33
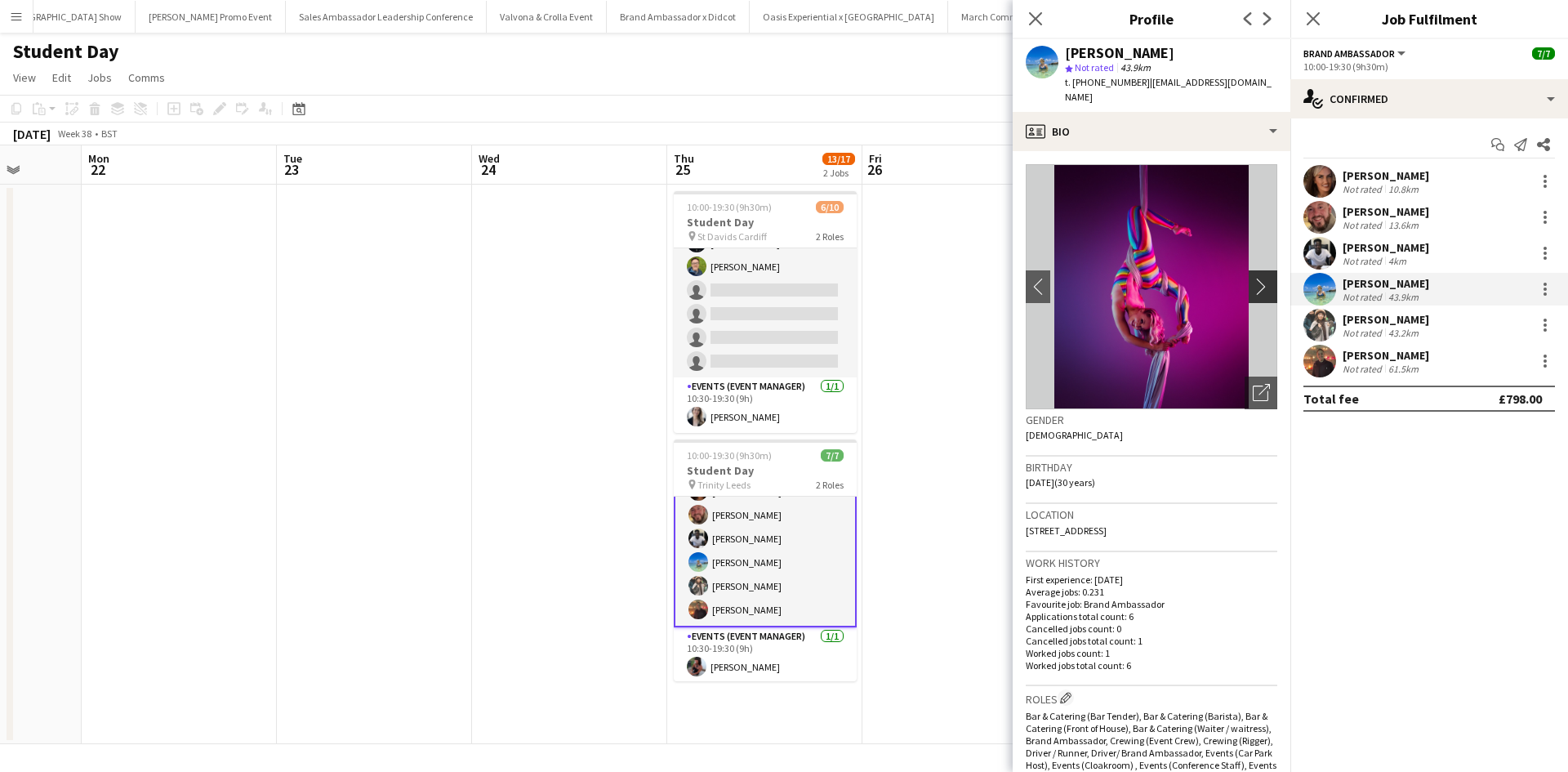
click at [1257, 270] on button "chevron-right" at bounding box center [1265, 286] width 33 height 33
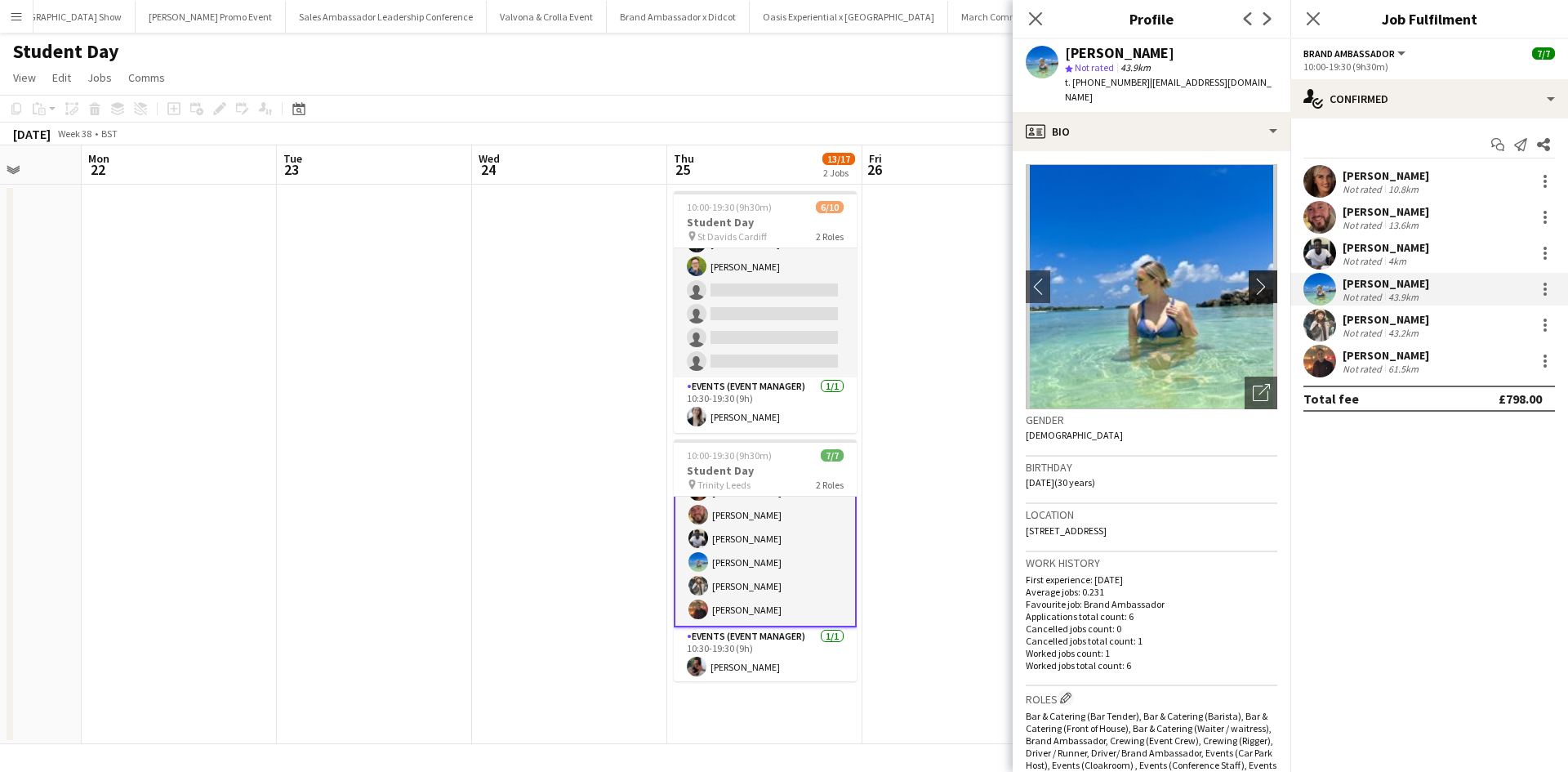
click at [1257, 270] on button "chevron-right" at bounding box center [1265, 286] width 33 height 33
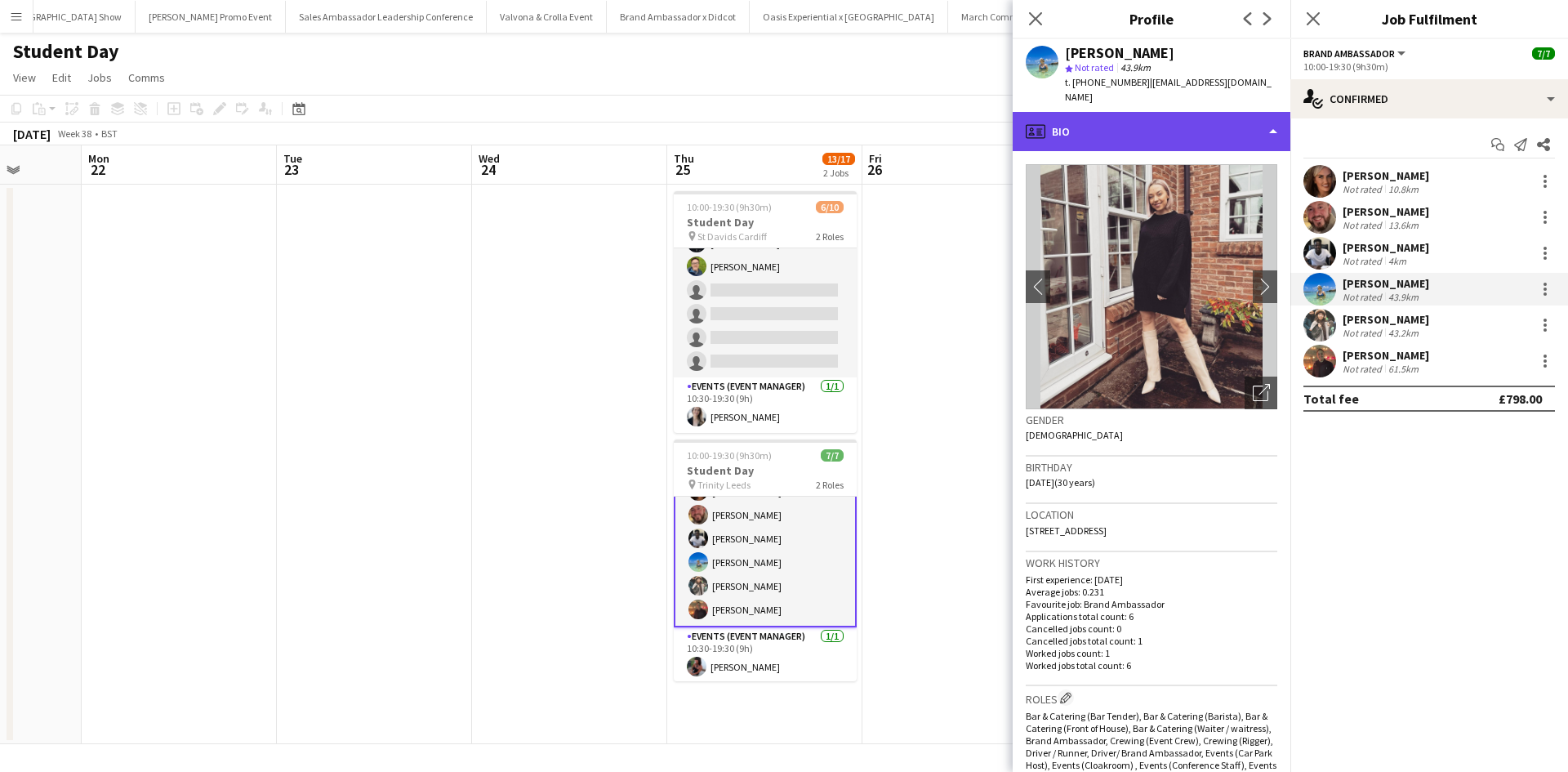
click at [1161, 117] on div "profile Bio" at bounding box center [1152, 131] width 278 height 39
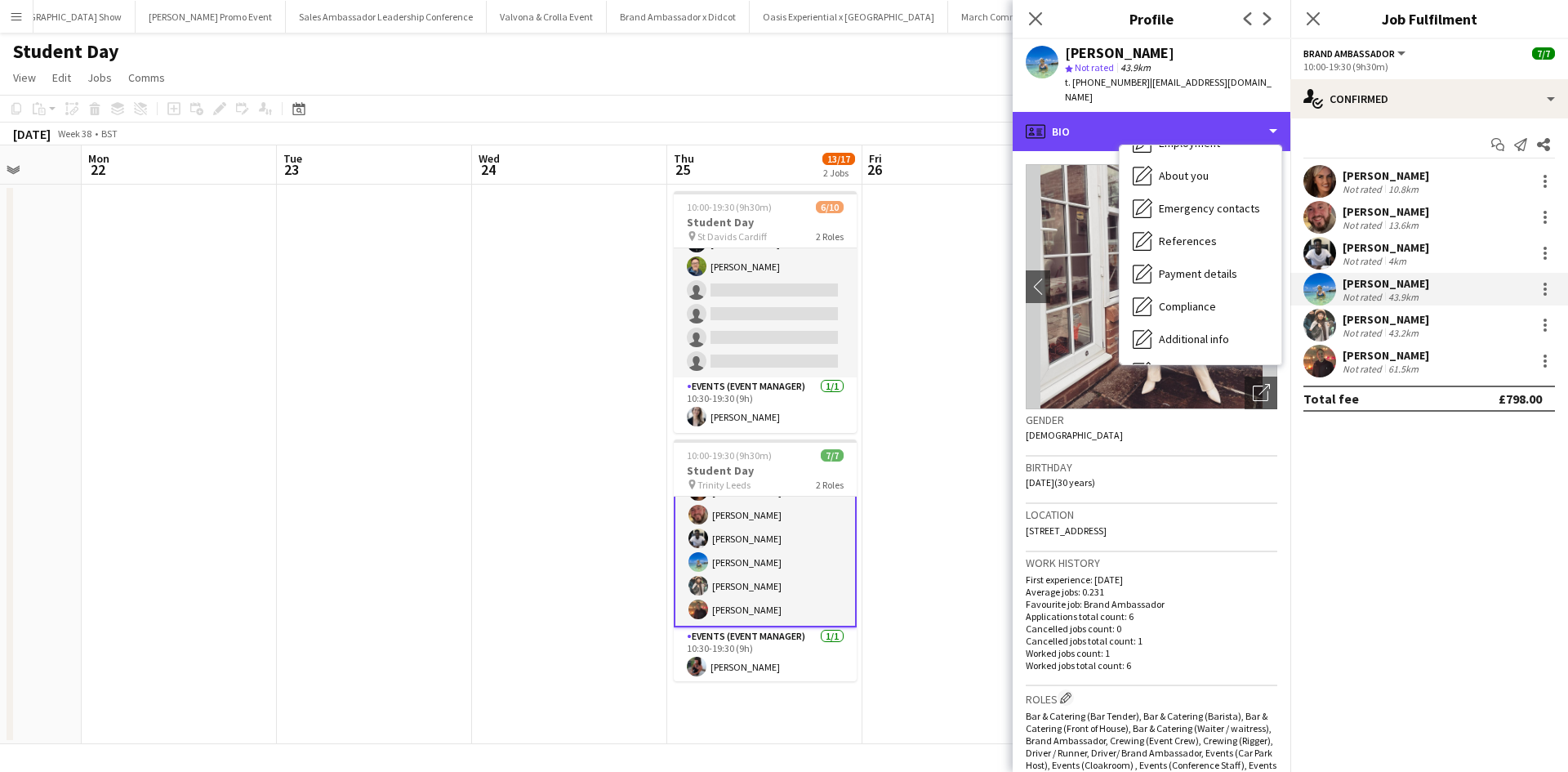
scroll to position [187, 0]
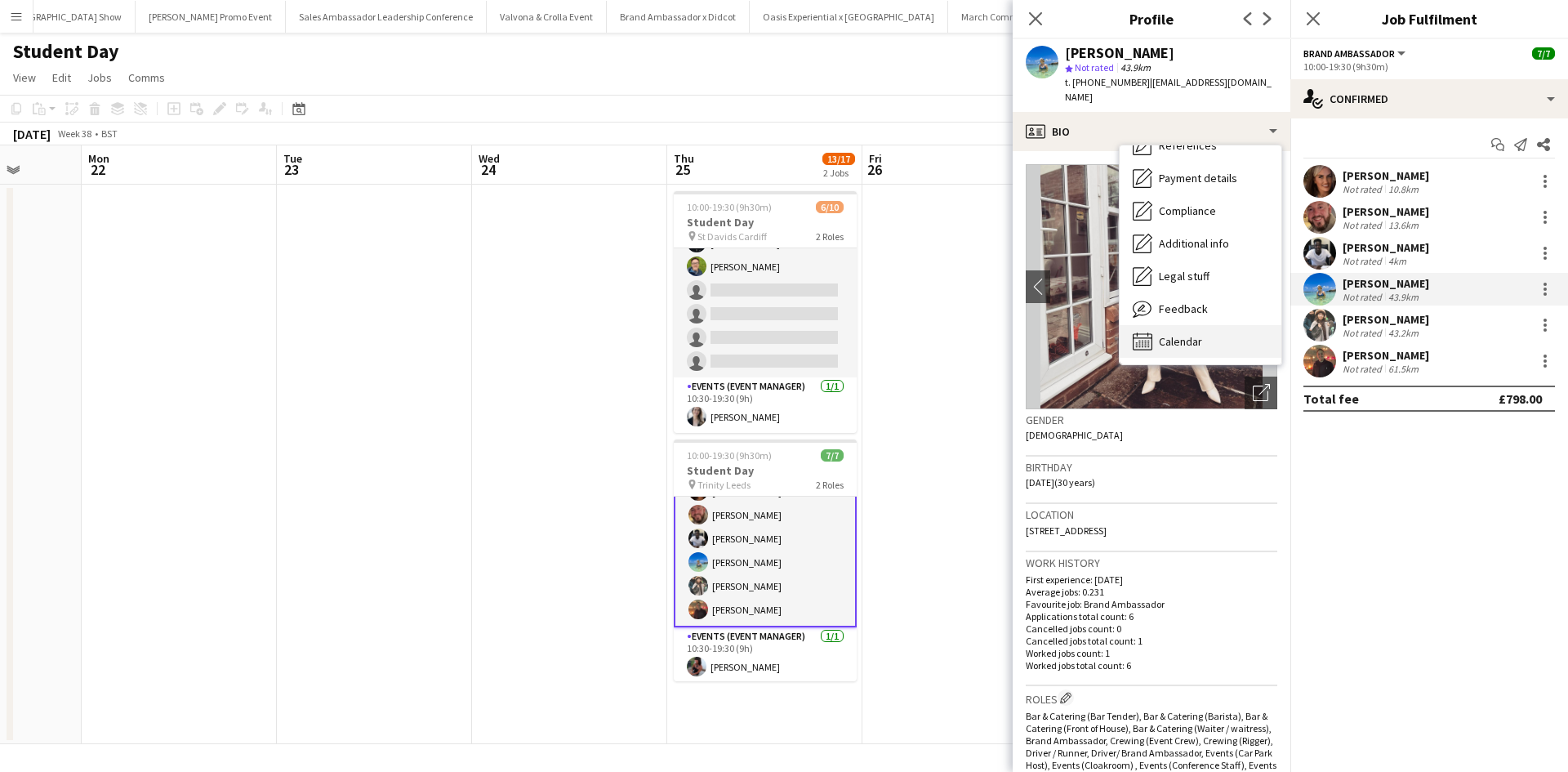
click at [1225, 325] on div "Calendar Calendar" at bounding box center [1200, 341] width 161 height 33
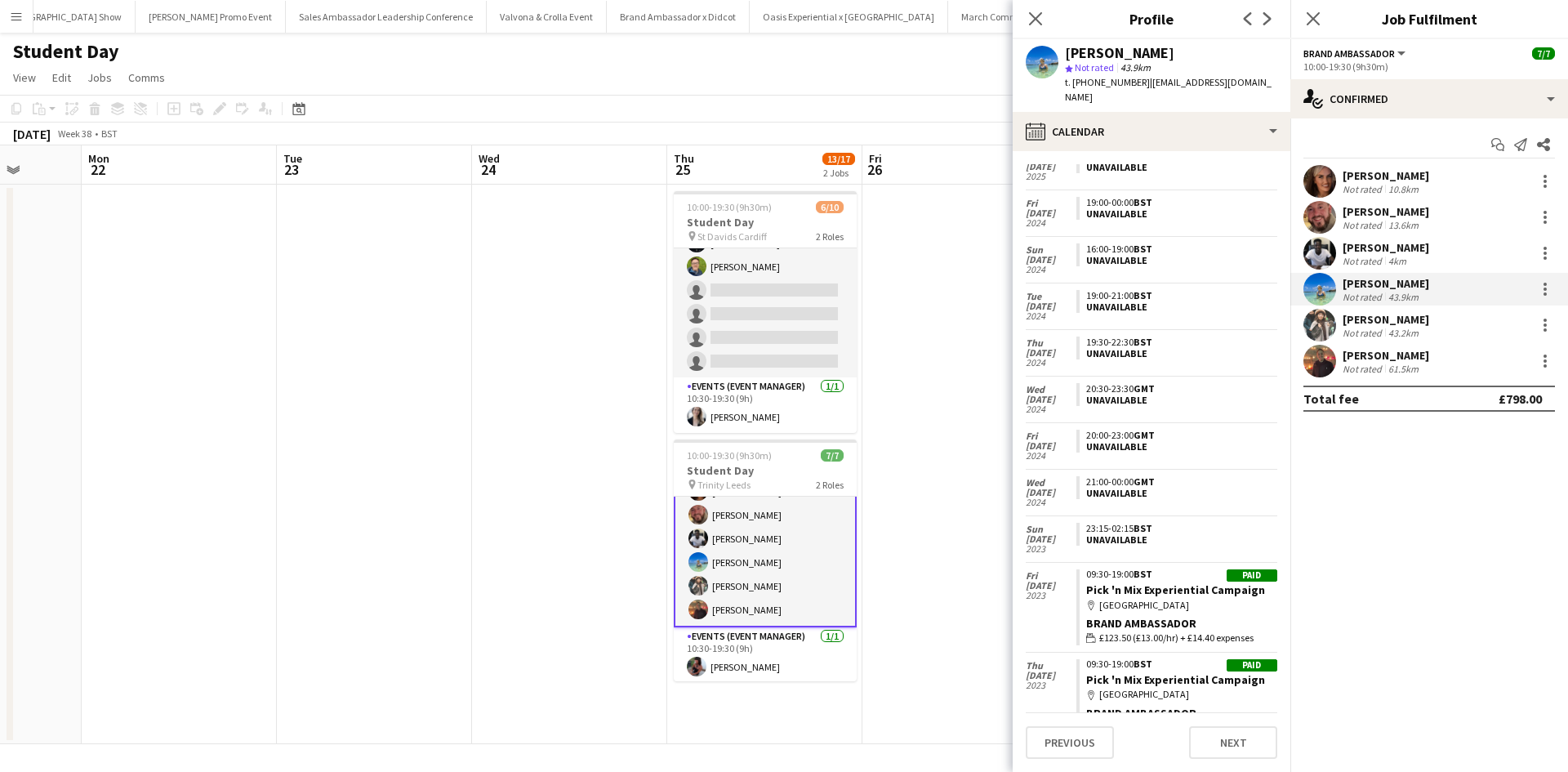
scroll to position [433, 0]
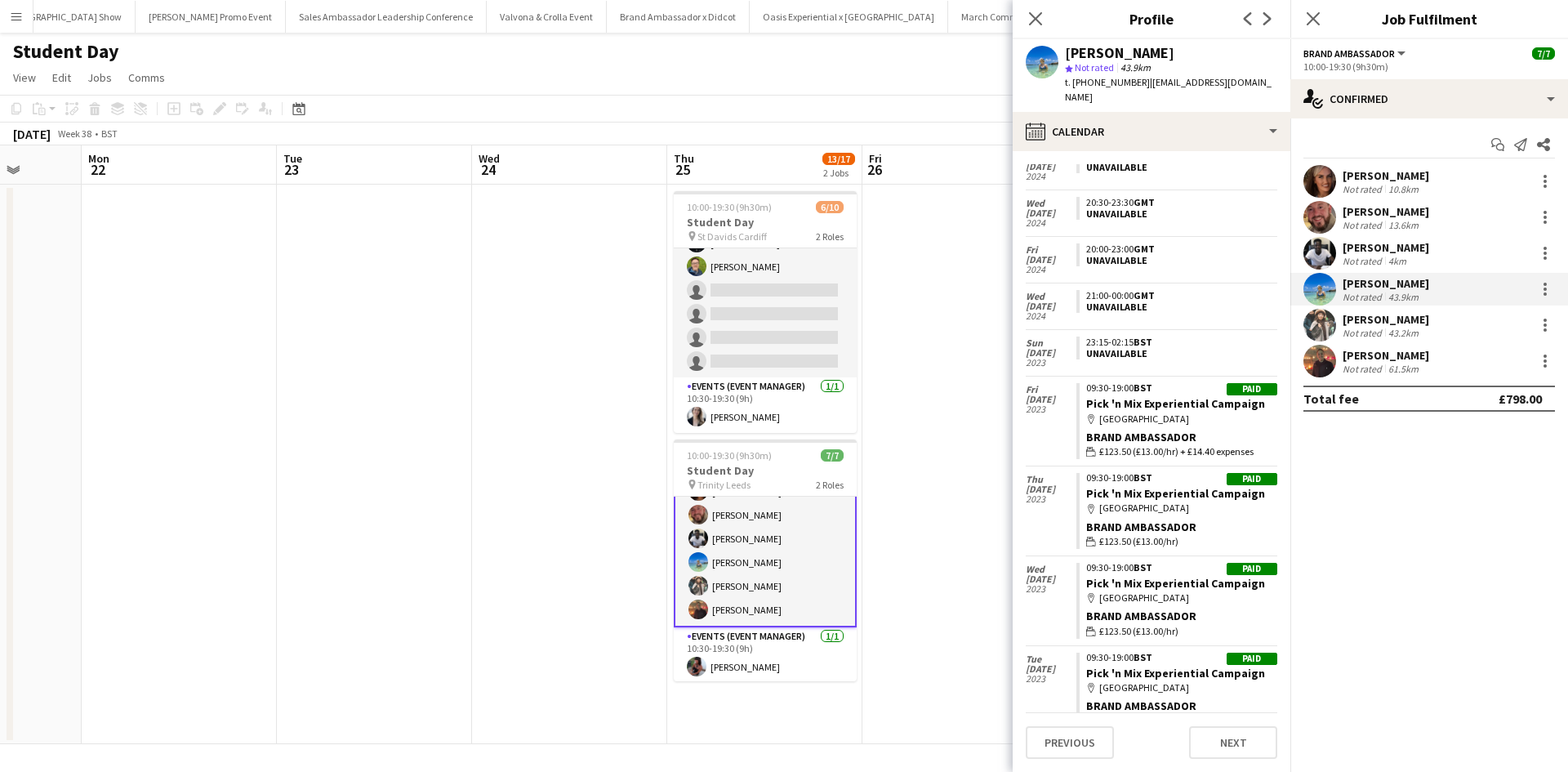
click at [1413, 250] on div "Harold Edjangue" at bounding box center [1386, 248] width 86 height 15
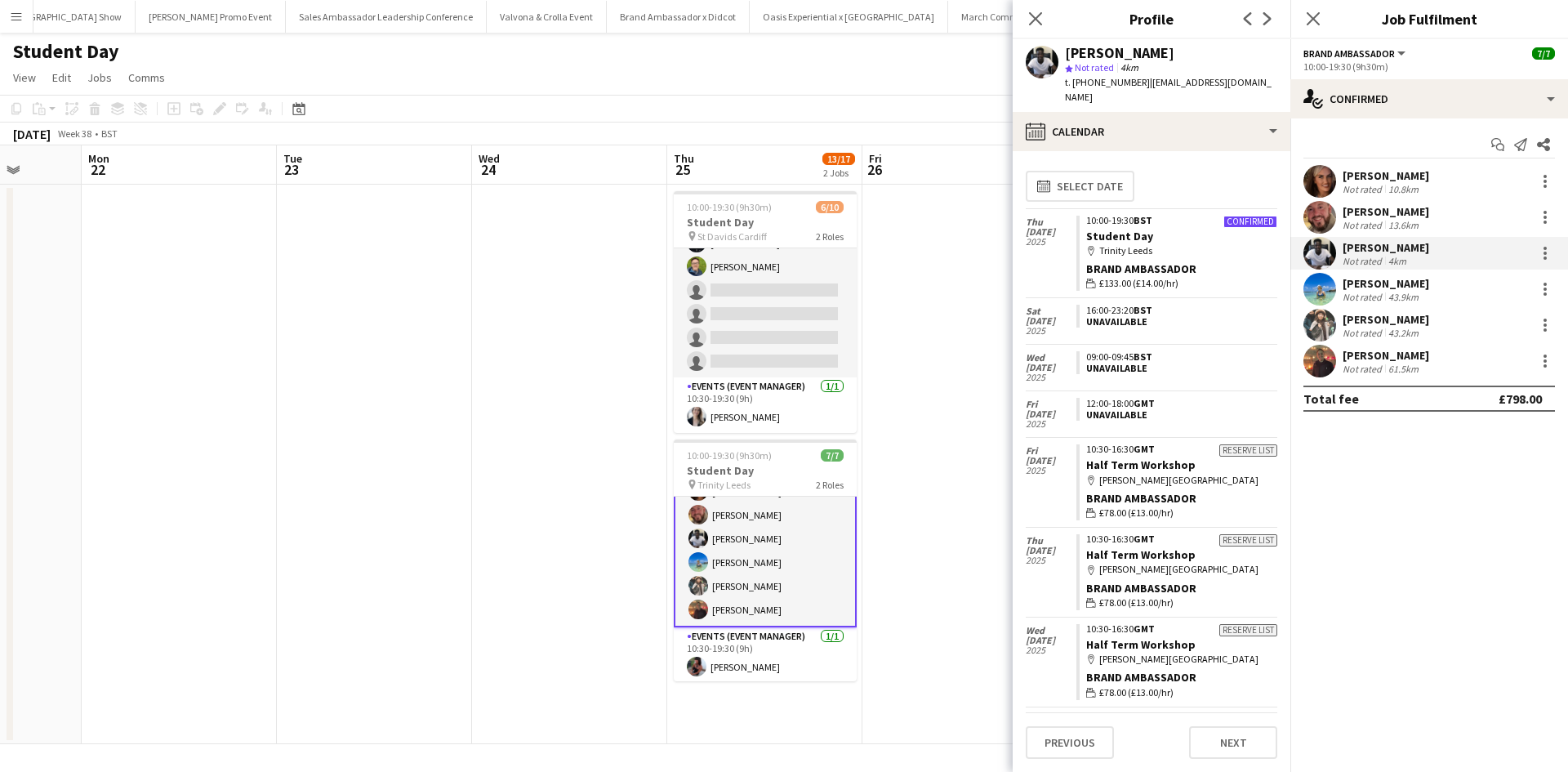
click at [1364, 320] on div "Charlotte Ritchie" at bounding box center [1386, 320] width 86 height 15
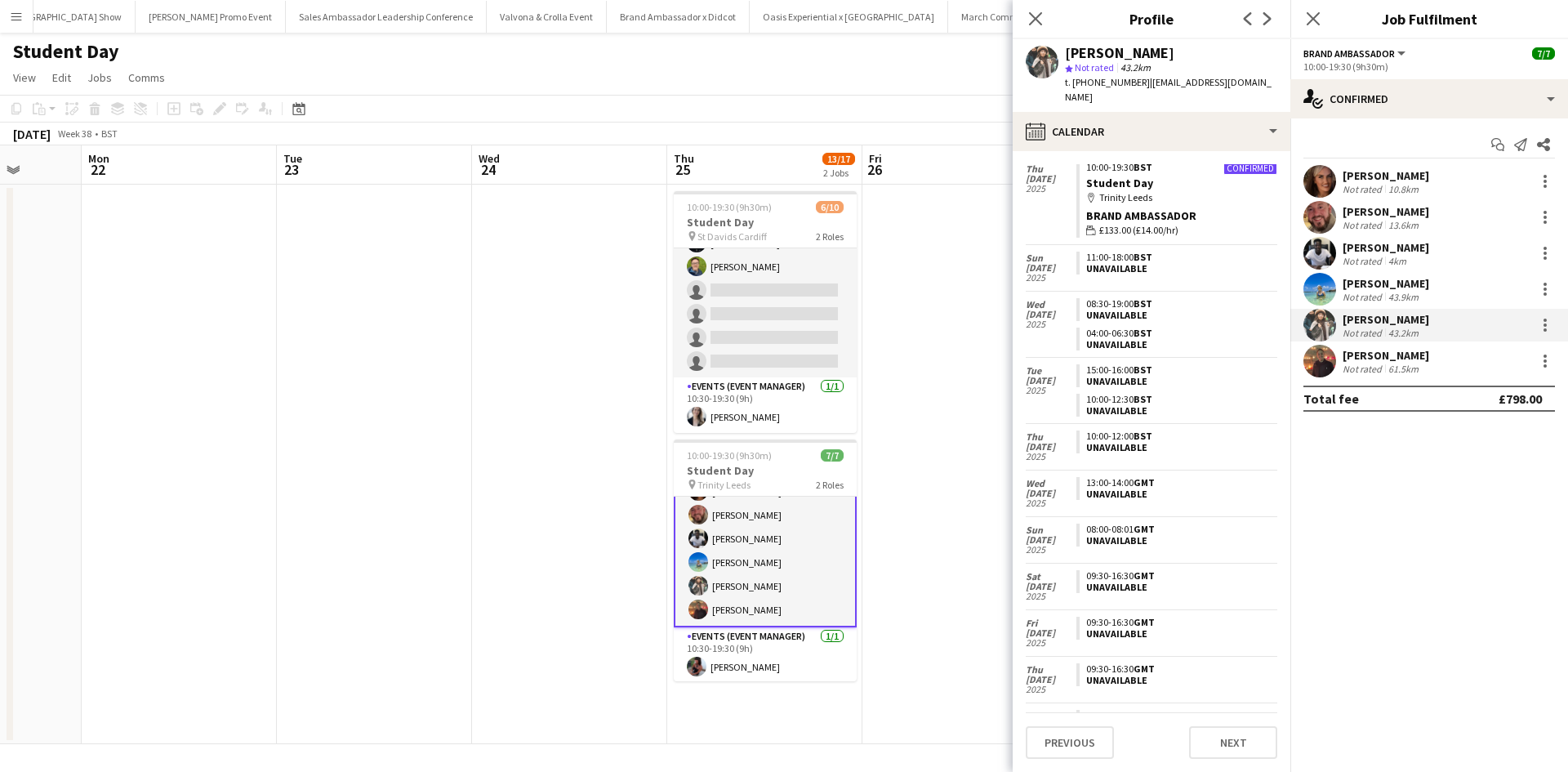
scroll to position [0, 0]
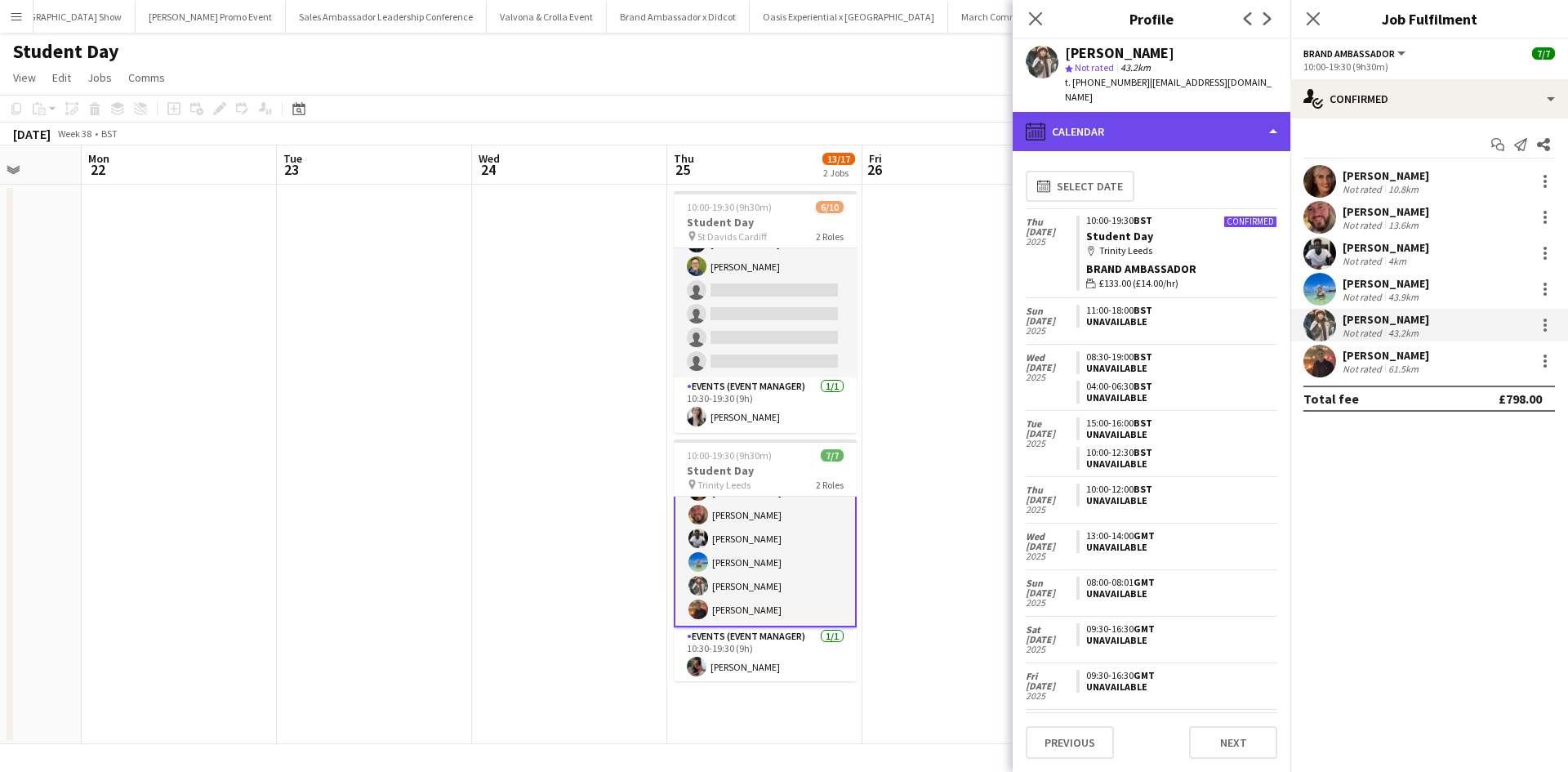
click at [1083, 112] on div "calendar-full Calendar" at bounding box center [1152, 131] width 278 height 39
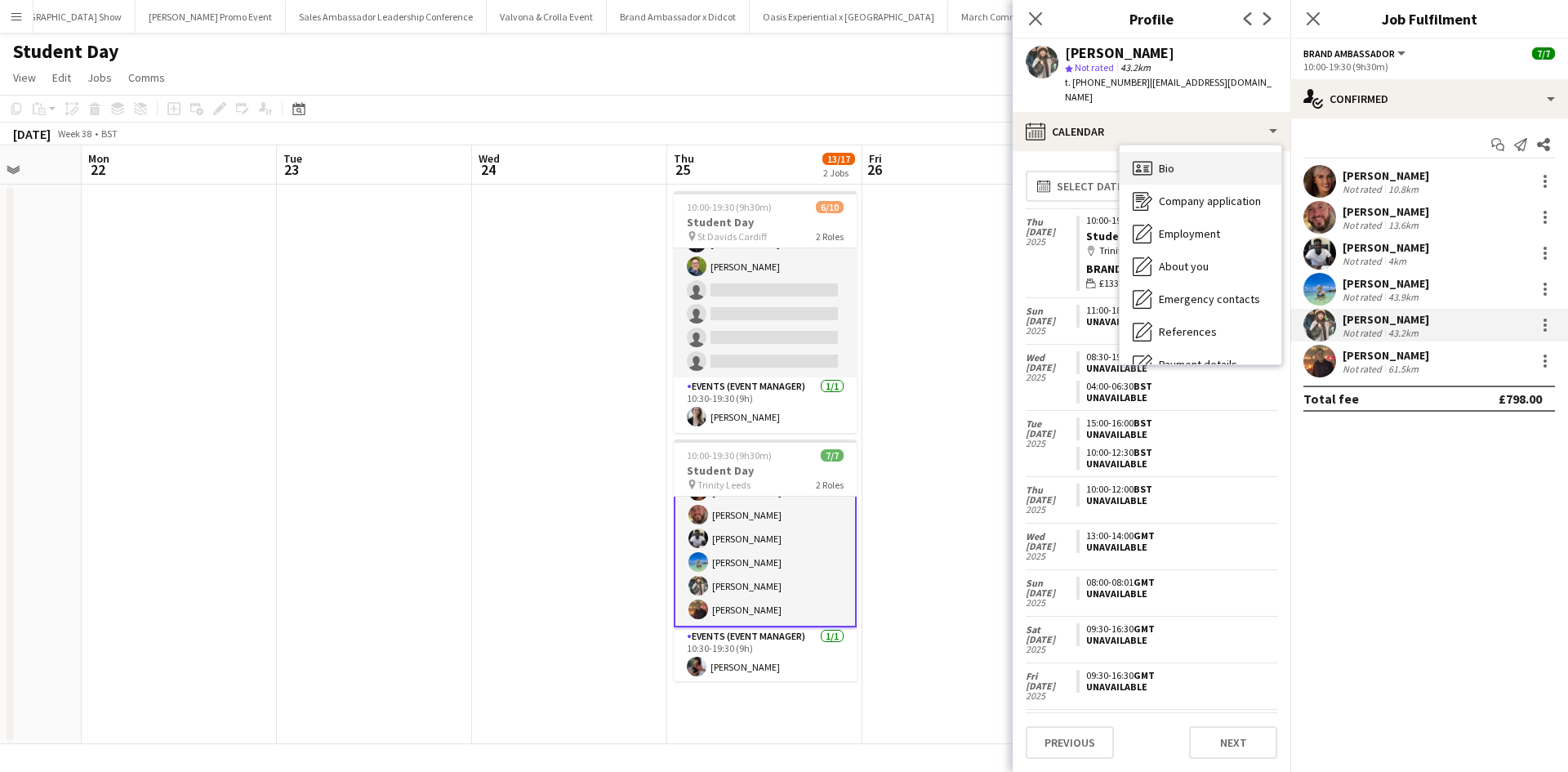
click at [1153, 155] on div "Bio Bio" at bounding box center [1200, 168] width 161 height 33
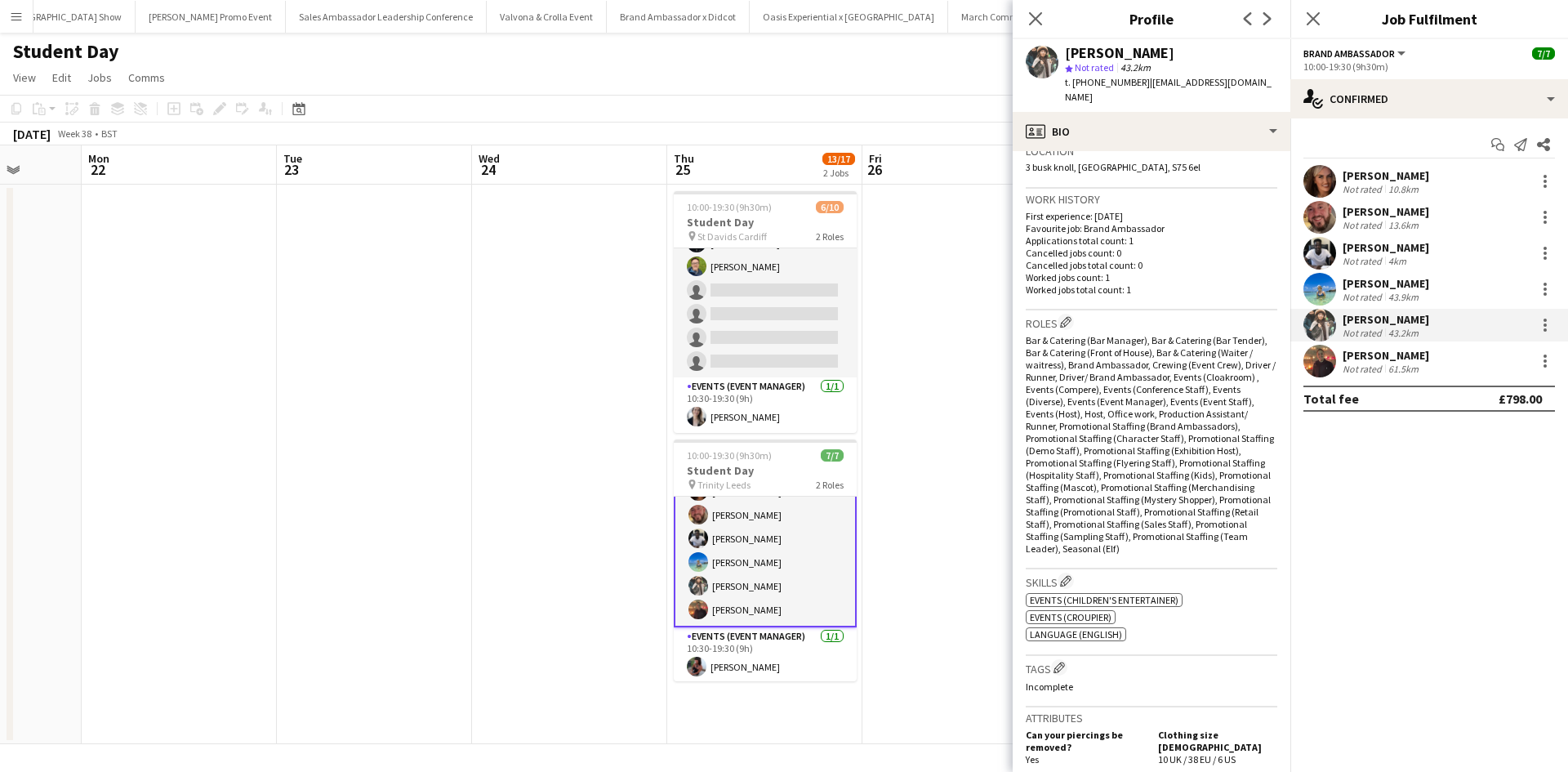
scroll to position [163, 0]
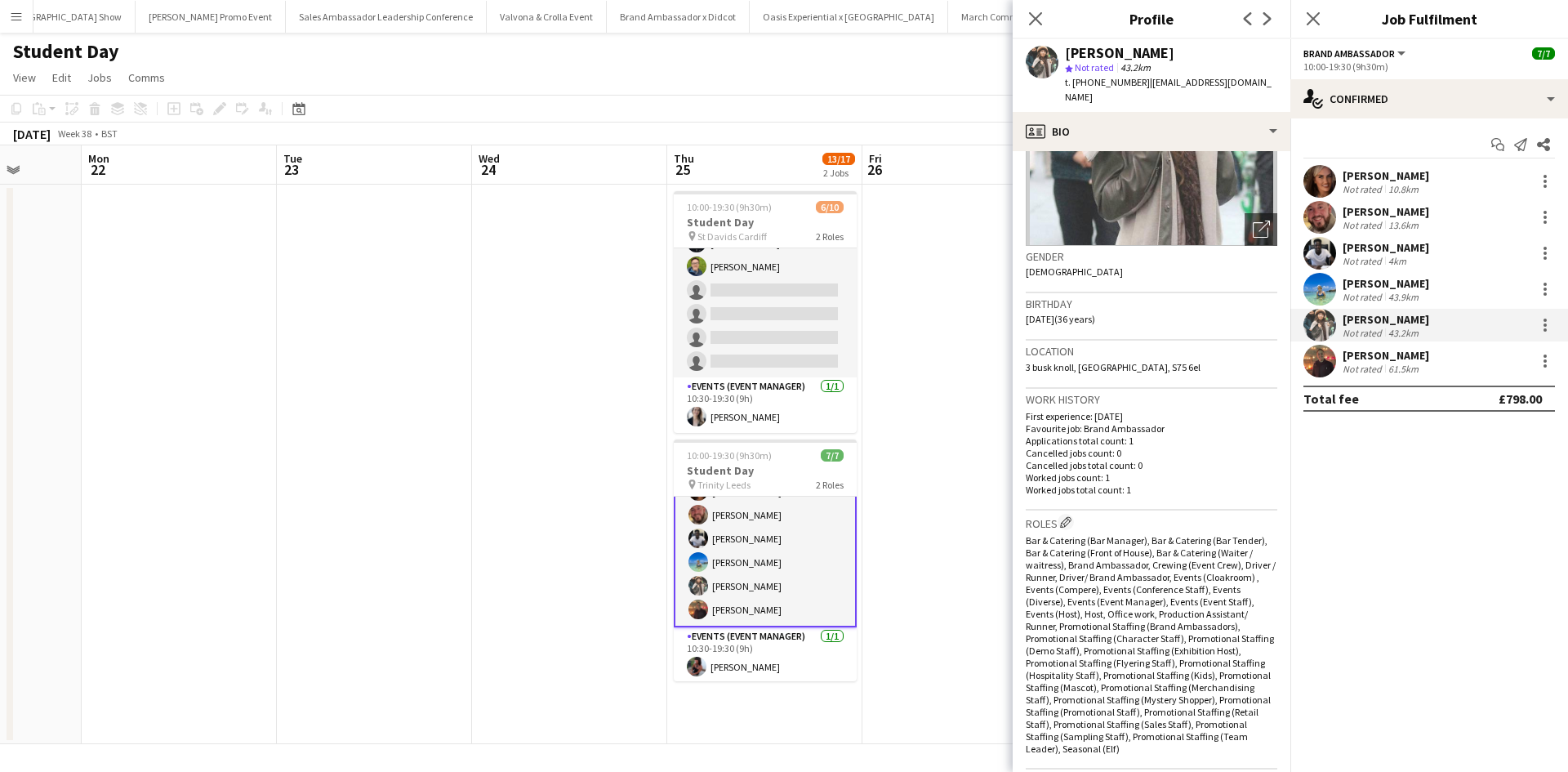
click at [1408, 291] on div "43.9km" at bounding box center [1403, 296] width 37 height 12
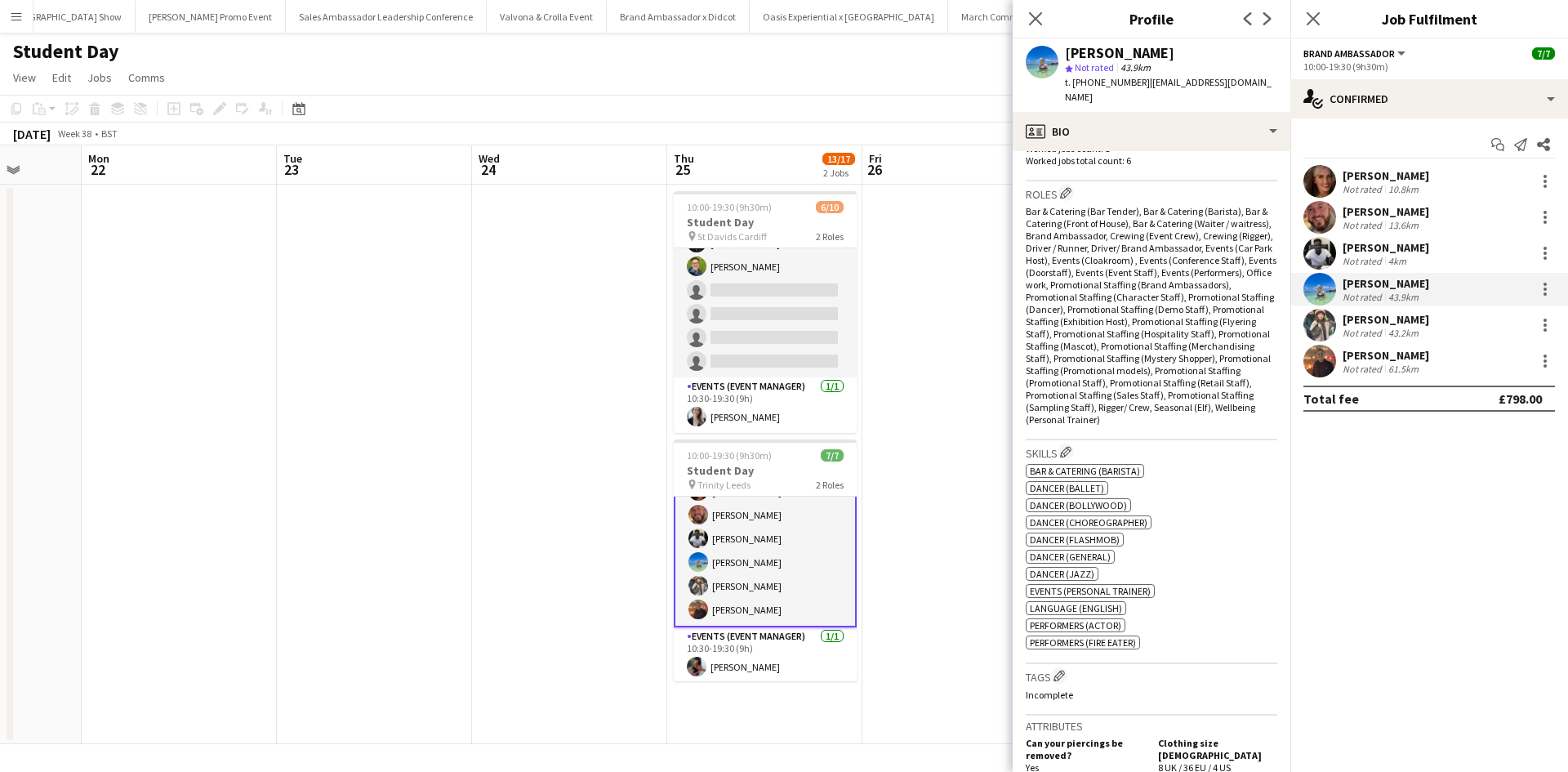
scroll to position [735, 0]
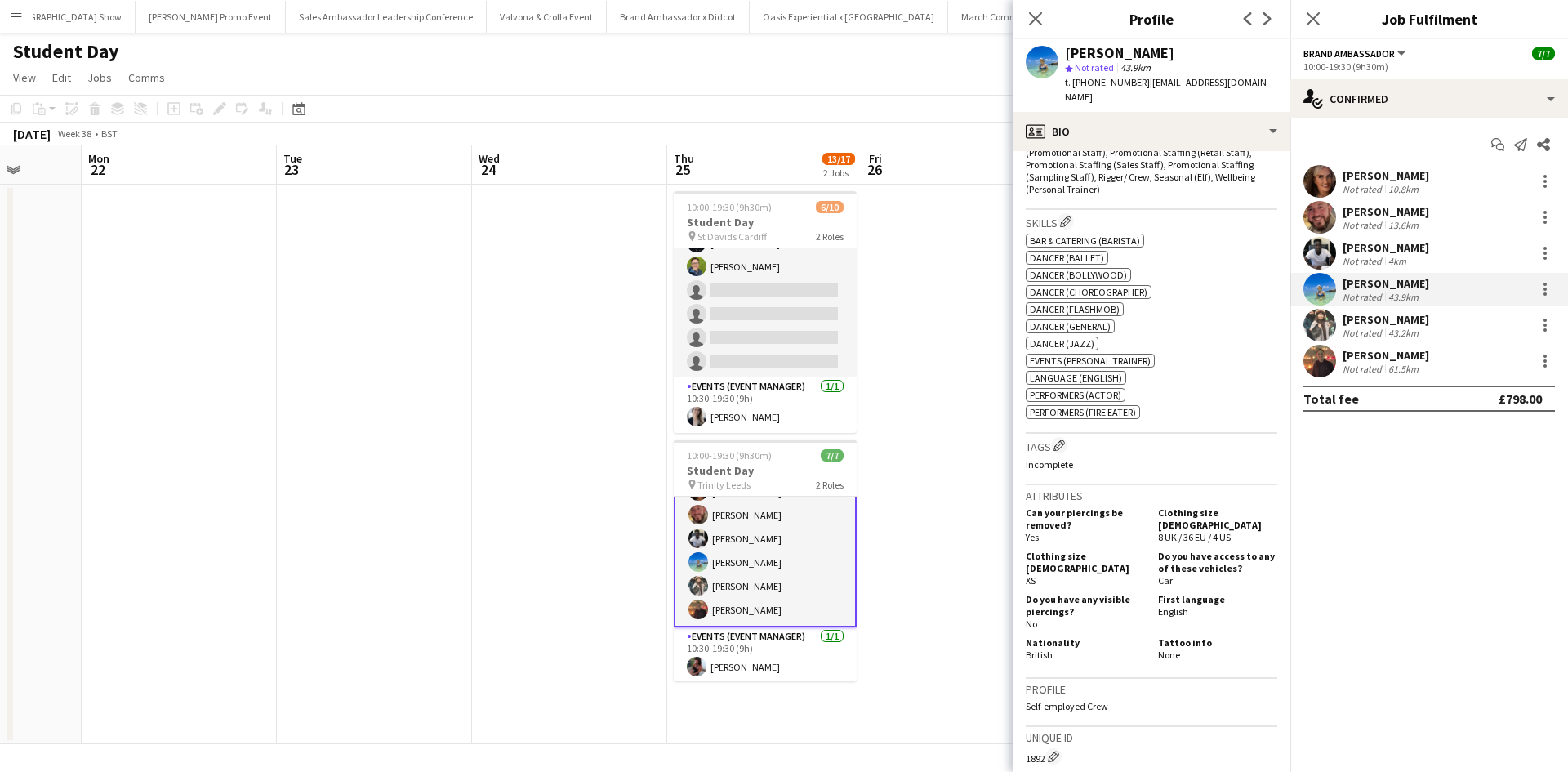
click at [1383, 246] on div "Harold Edjangue" at bounding box center [1386, 248] width 86 height 15
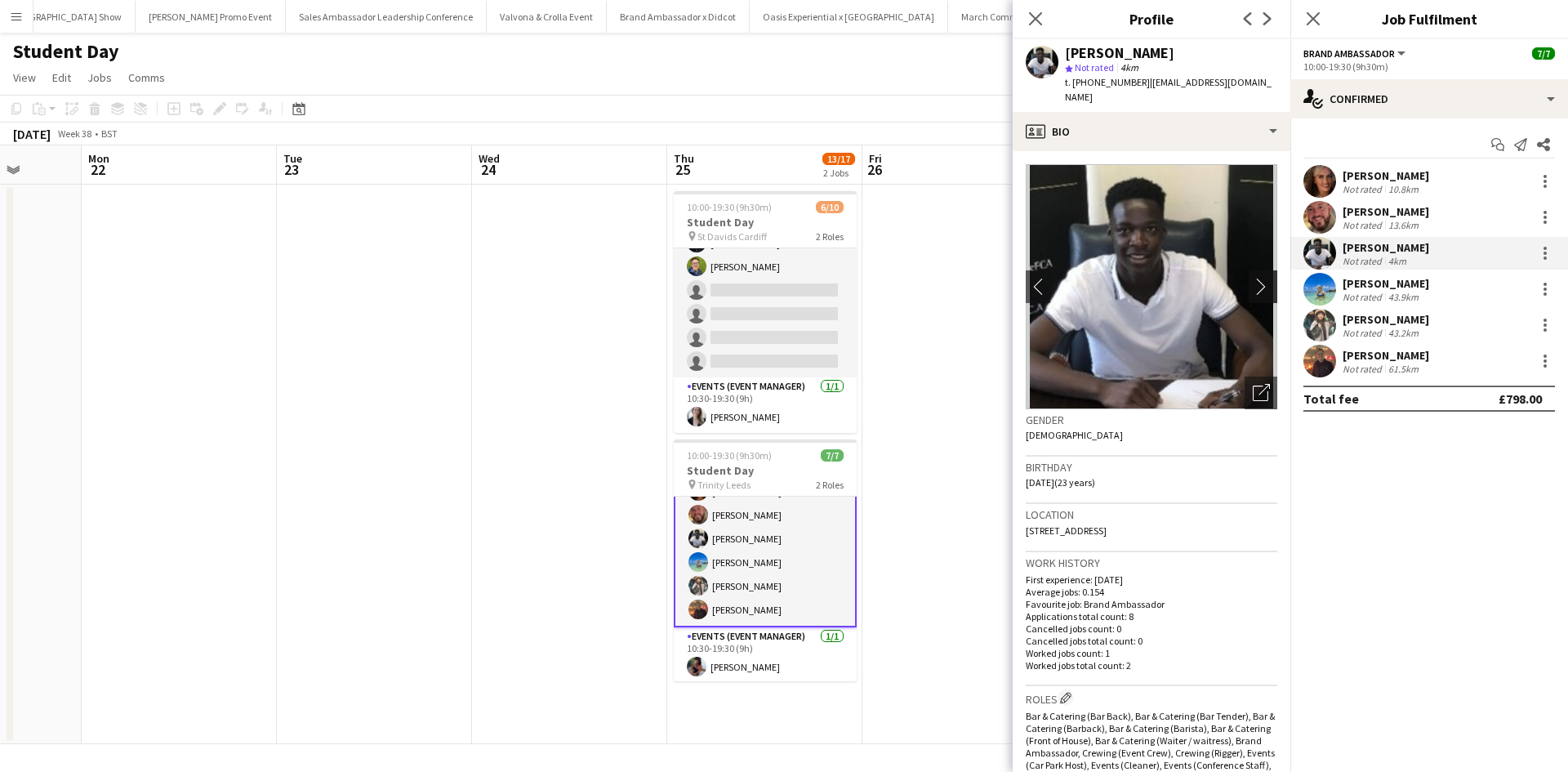
click at [1253, 278] on app-icon "chevron-right" at bounding box center [1265, 286] width 25 height 17
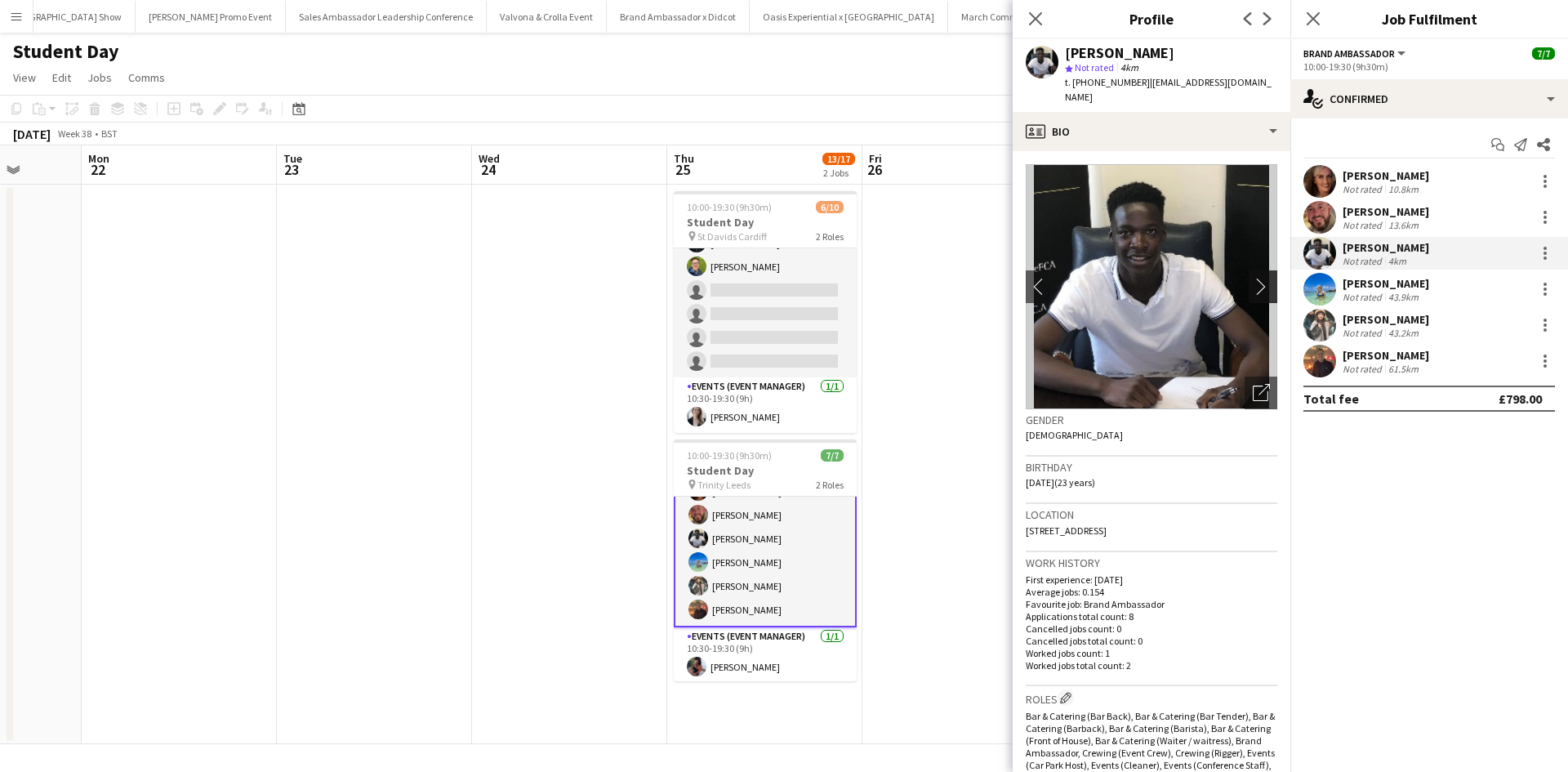
click at [1253, 278] on app-icon "chevron-right" at bounding box center [1265, 286] width 25 height 17
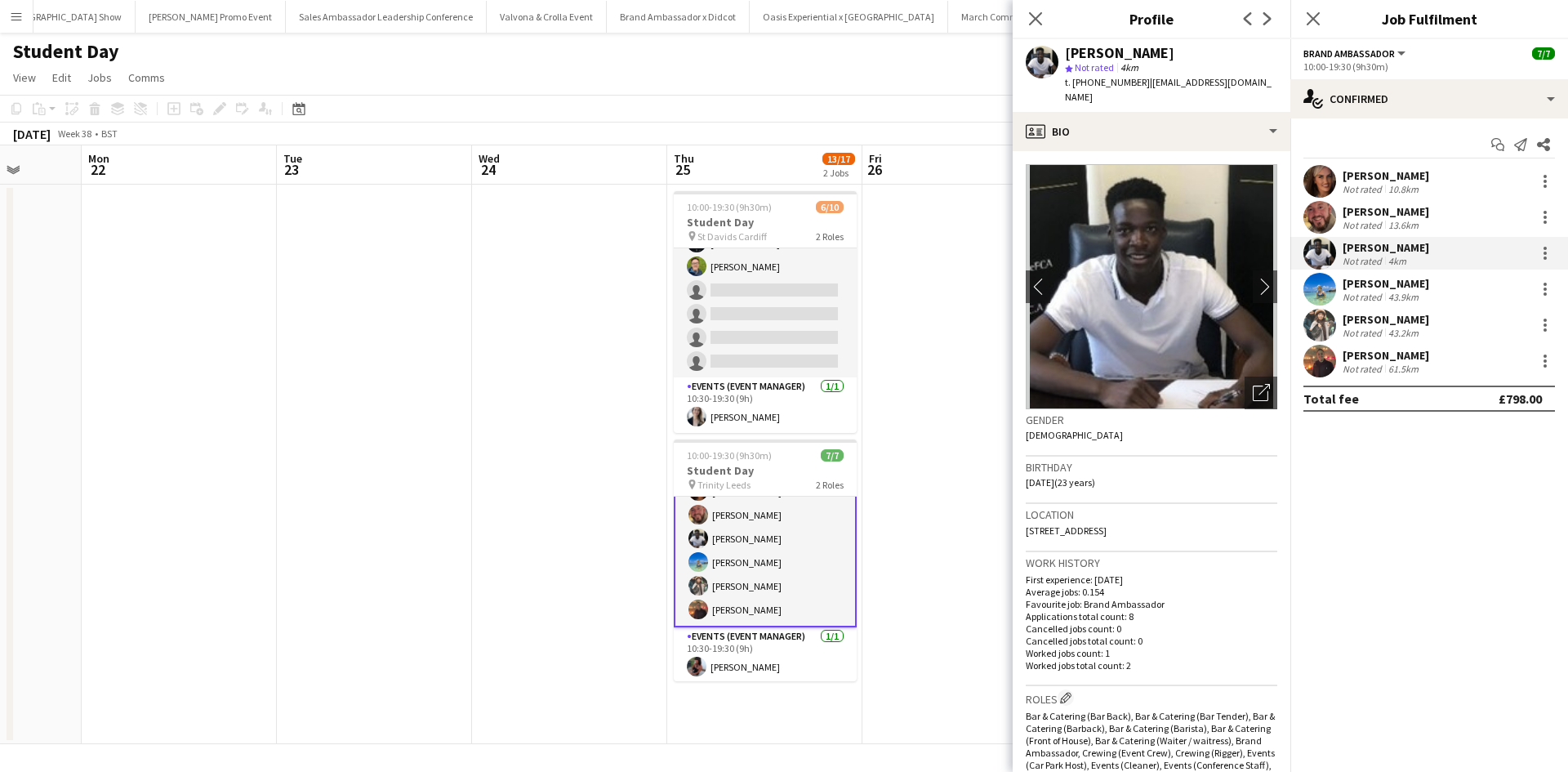
click at [1371, 178] on div "Jennifer Wilby" at bounding box center [1386, 175] width 86 height 15
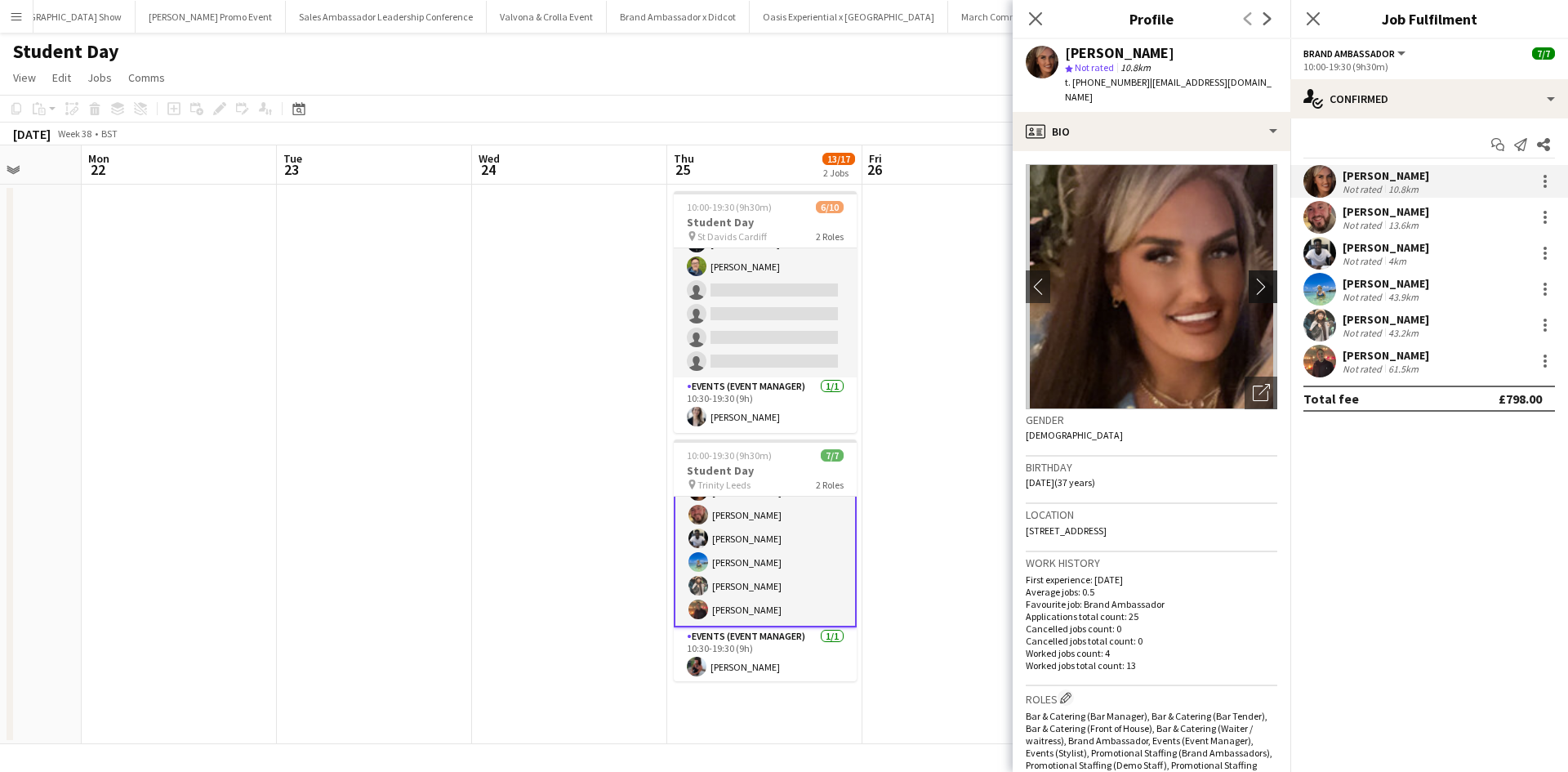
click at [1253, 278] on app-icon "chevron-right" at bounding box center [1265, 286] width 25 height 17
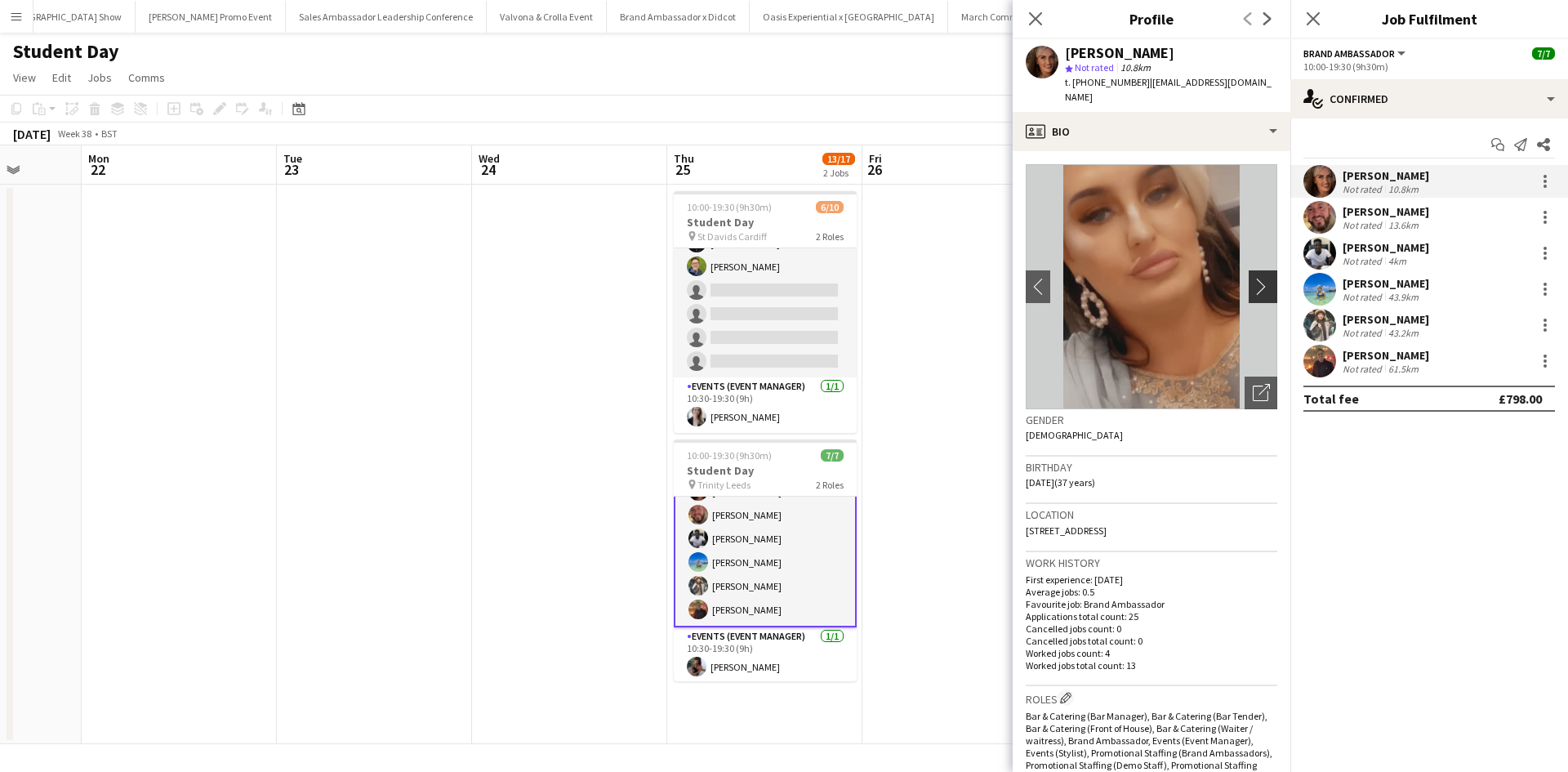
click at [1253, 278] on app-icon "chevron-right" at bounding box center [1265, 286] width 25 height 17
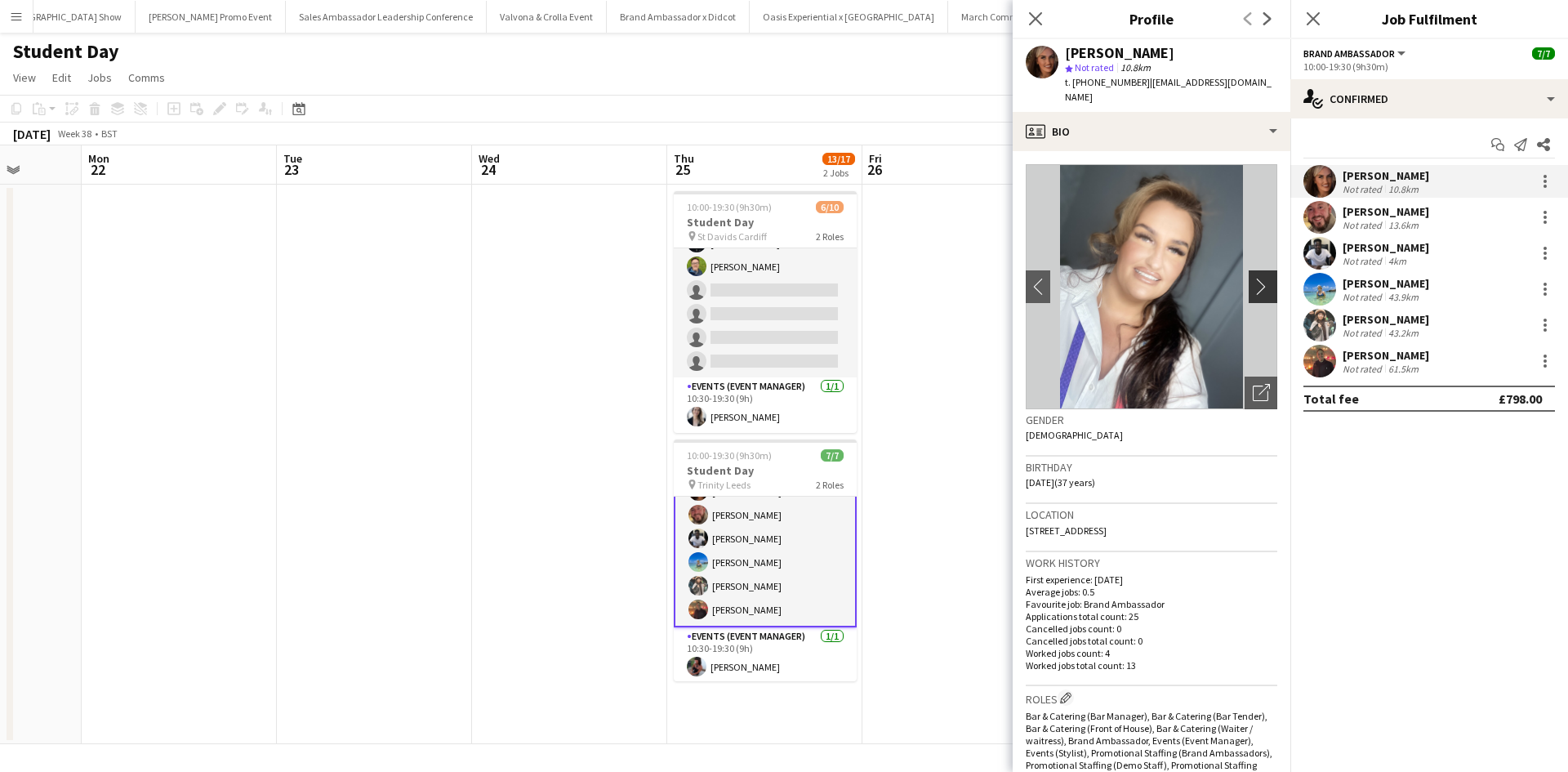
click at [1253, 278] on app-icon "chevron-right" at bounding box center [1265, 286] width 25 height 17
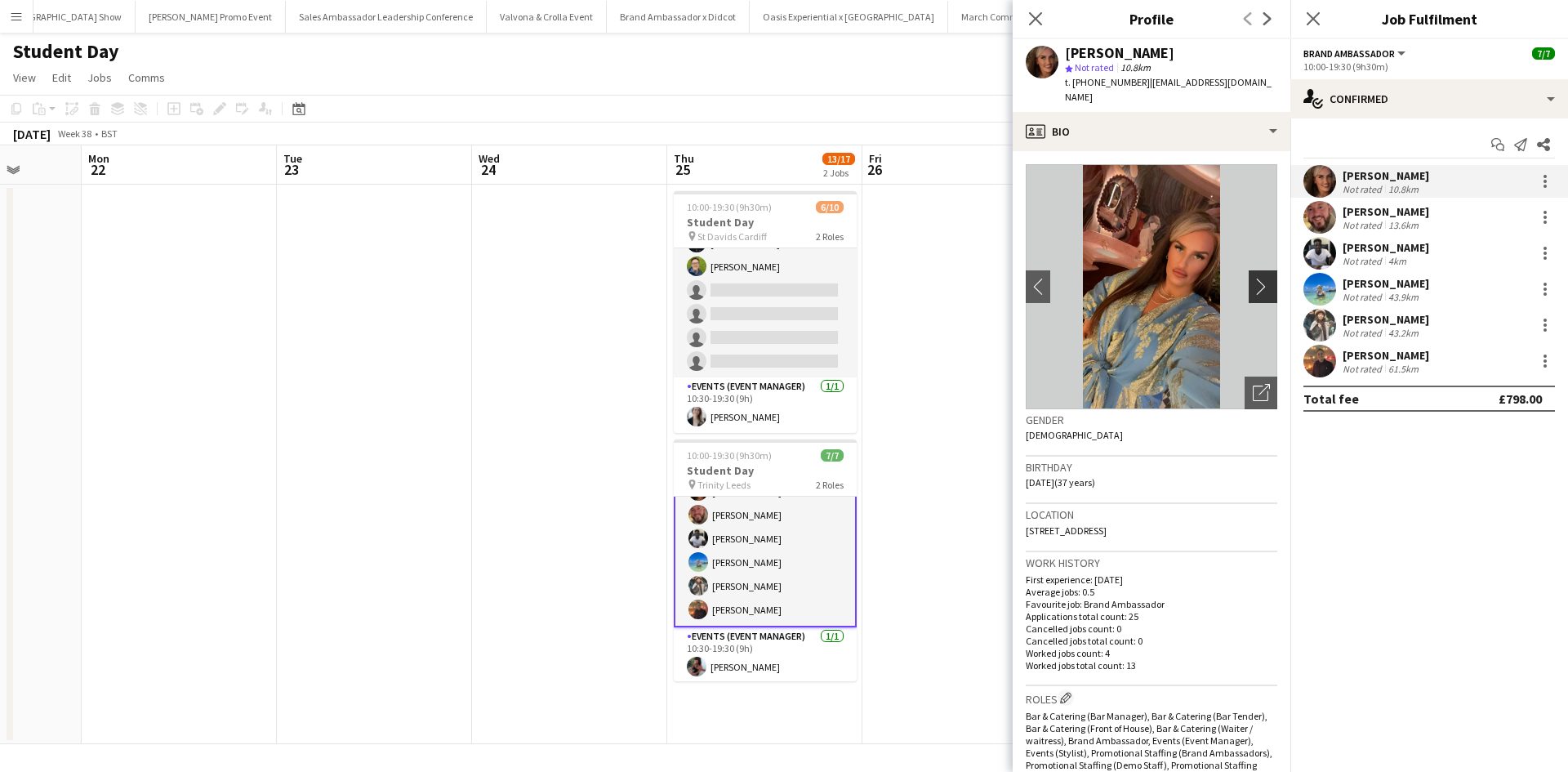
click at [1253, 278] on app-icon "chevron-right" at bounding box center [1265, 286] width 25 height 17
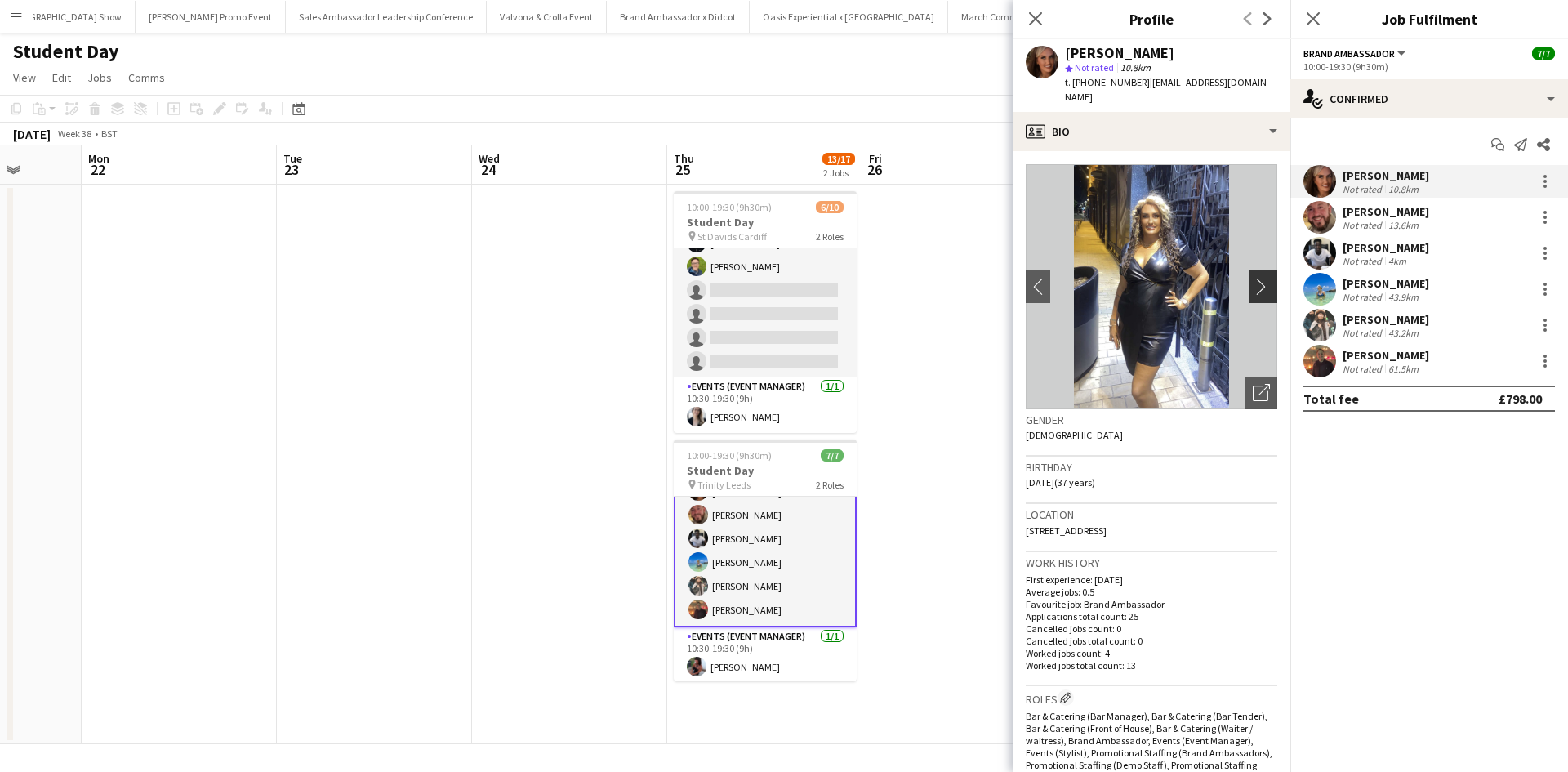
click at [1253, 278] on app-icon "chevron-right" at bounding box center [1265, 286] width 25 height 17
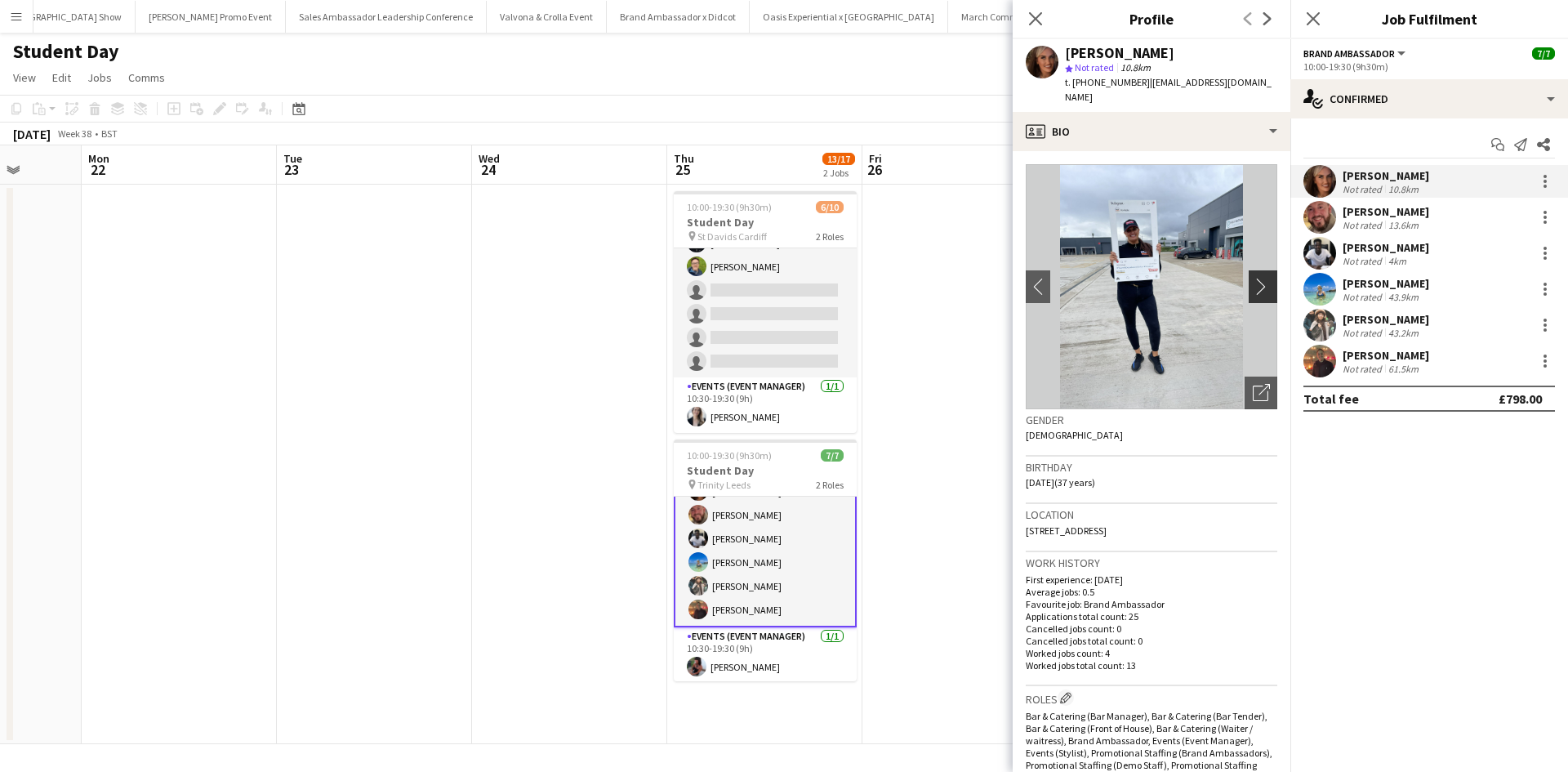
click at [1253, 278] on app-icon "chevron-right" at bounding box center [1265, 286] width 25 height 17
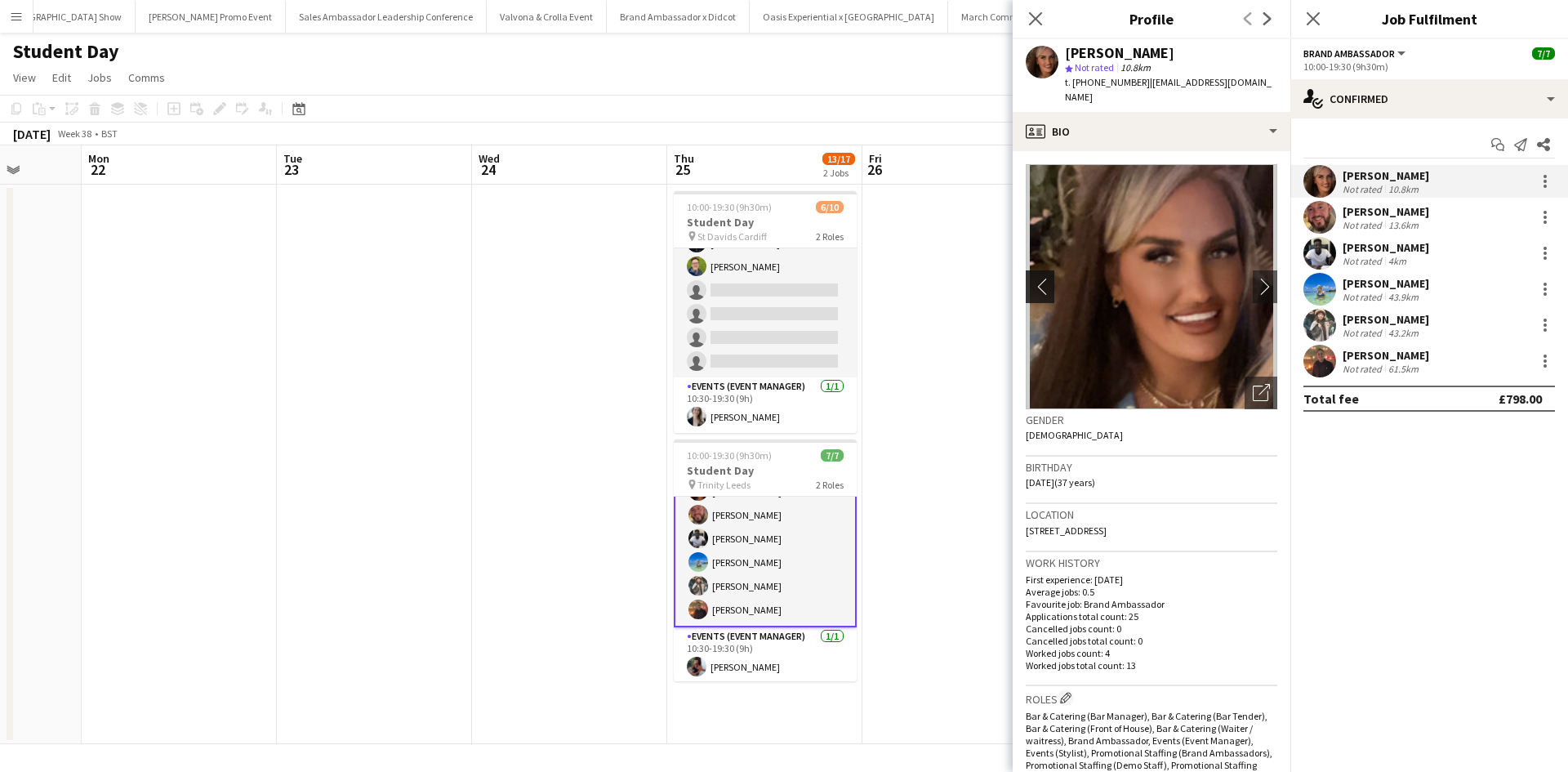
click at [1038, 278] on app-icon "chevron-left" at bounding box center [1038, 286] width 25 height 17
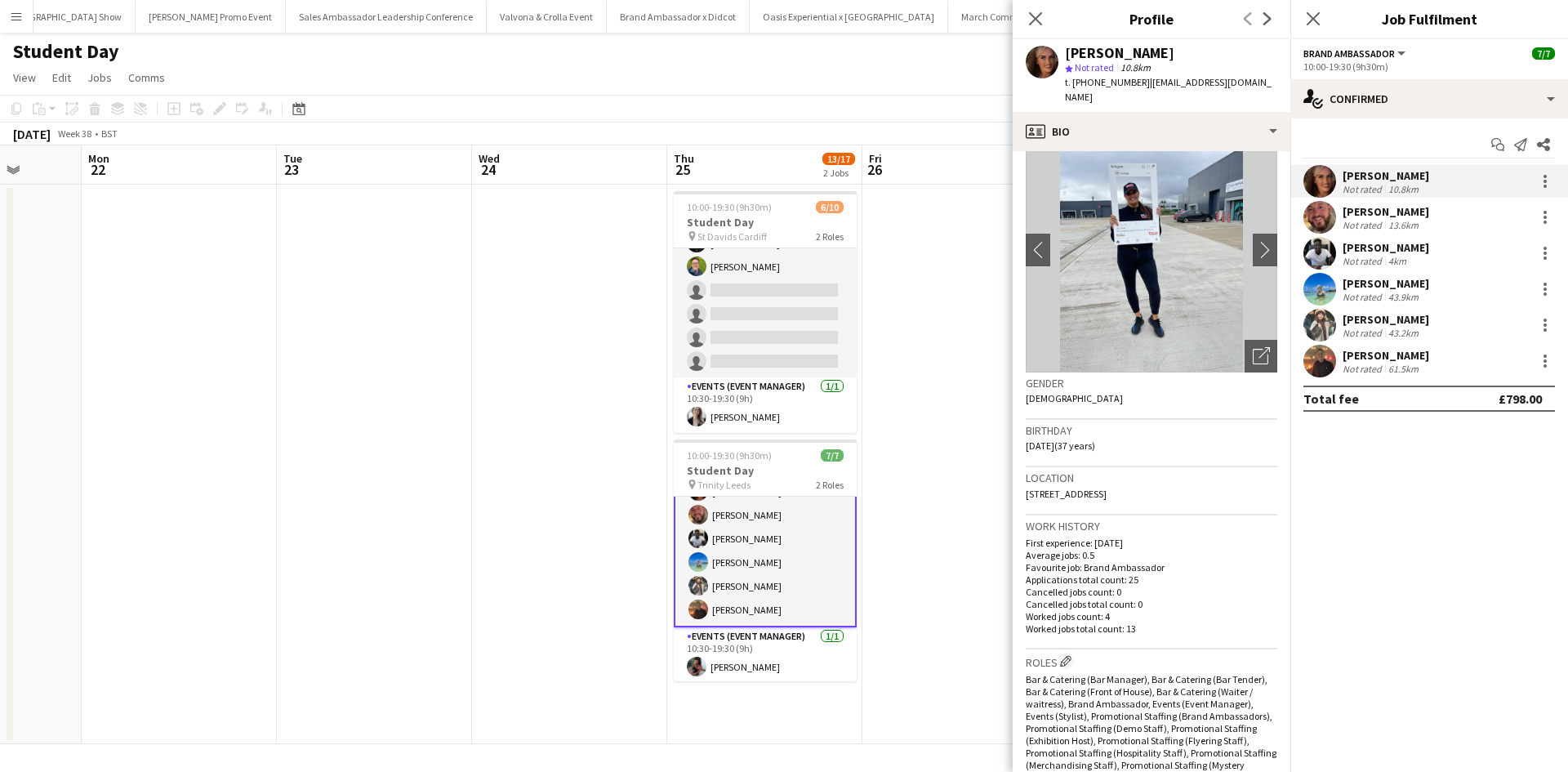
scroll to position [0, 0]
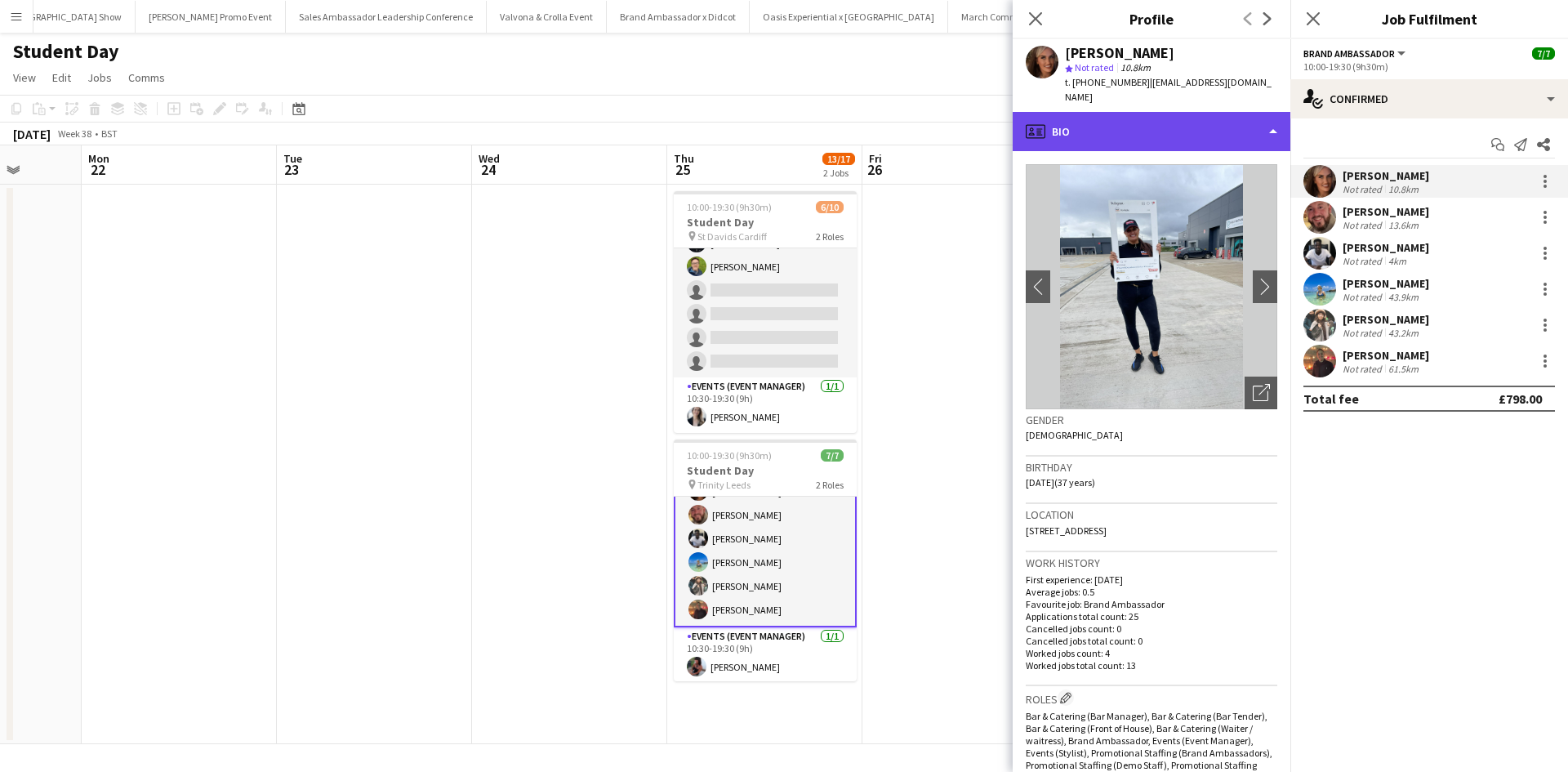
click at [1114, 112] on div "profile Bio" at bounding box center [1152, 131] width 278 height 39
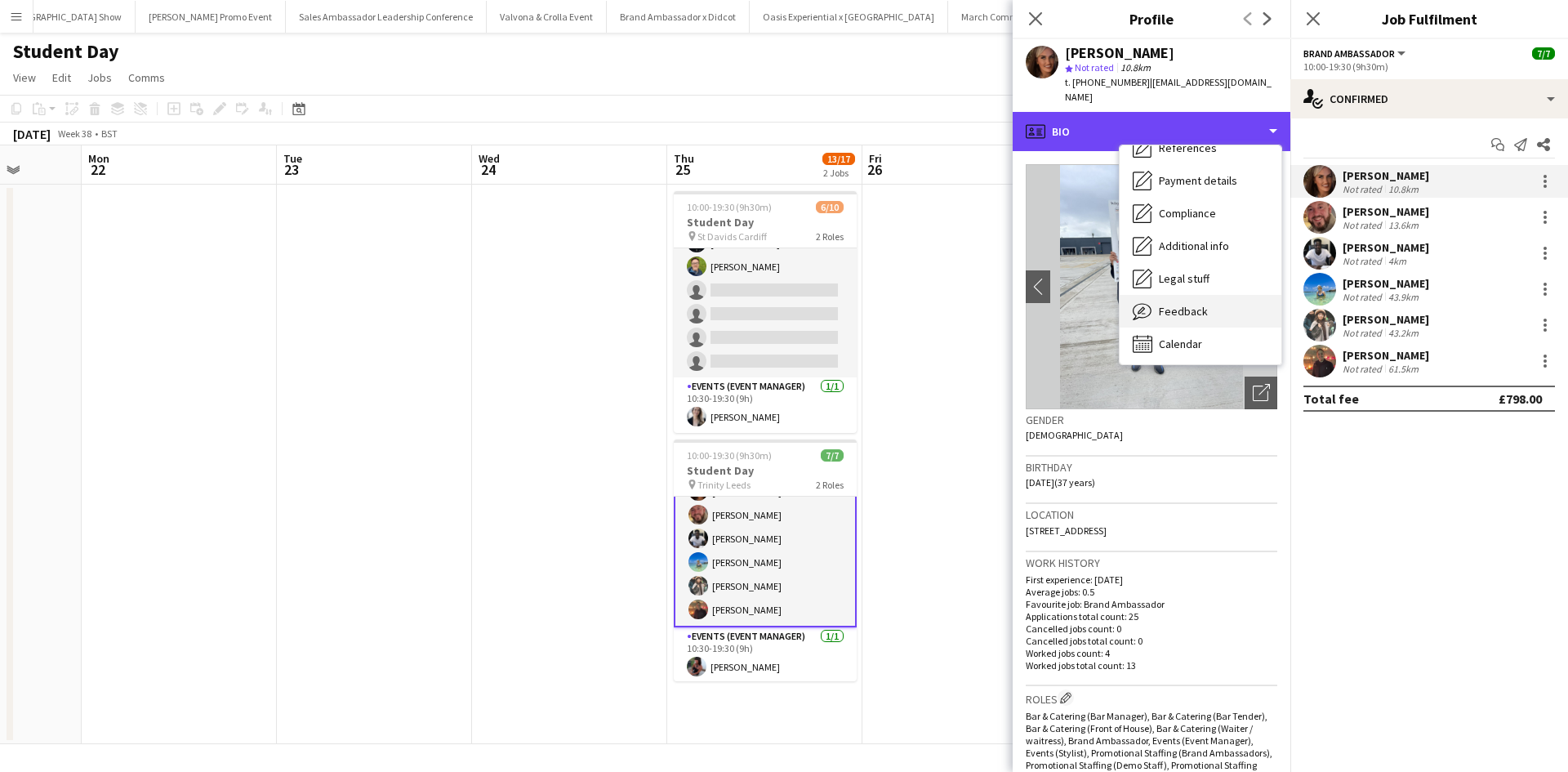
scroll to position [187, 0]
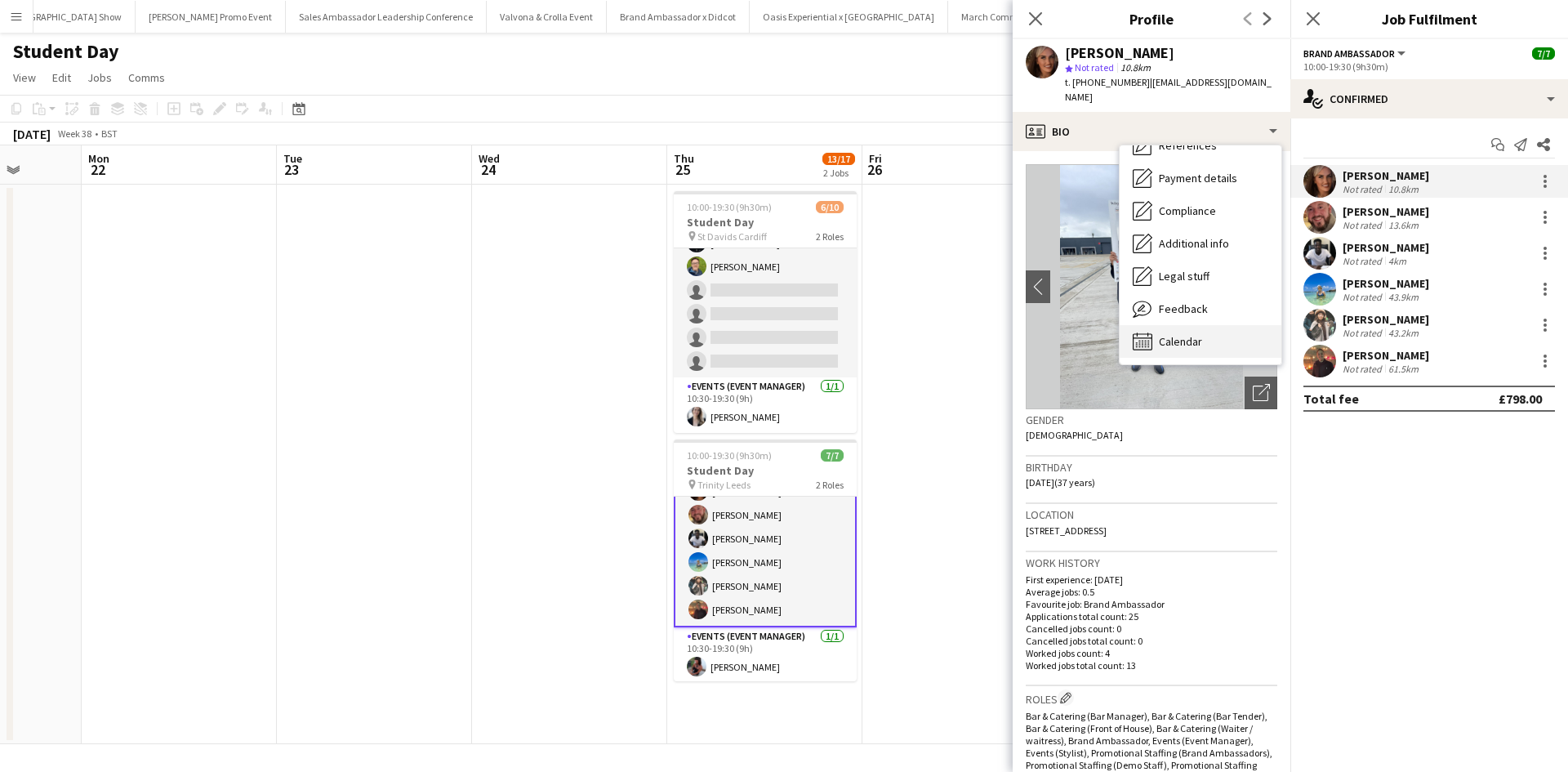
click at [1199, 334] on span "Calendar" at bounding box center [1181, 341] width 43 height 15
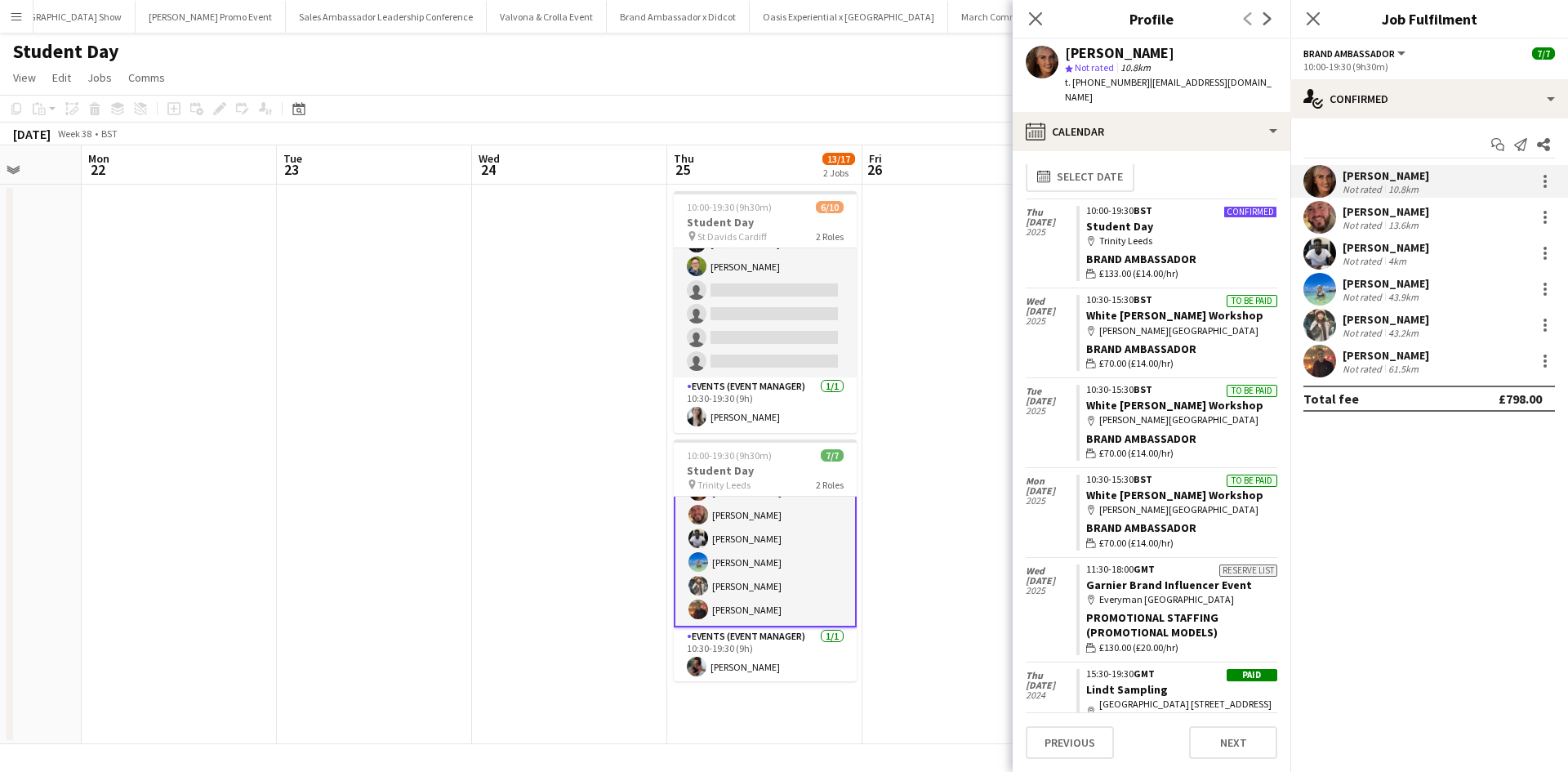
scroll to position [0, 0]
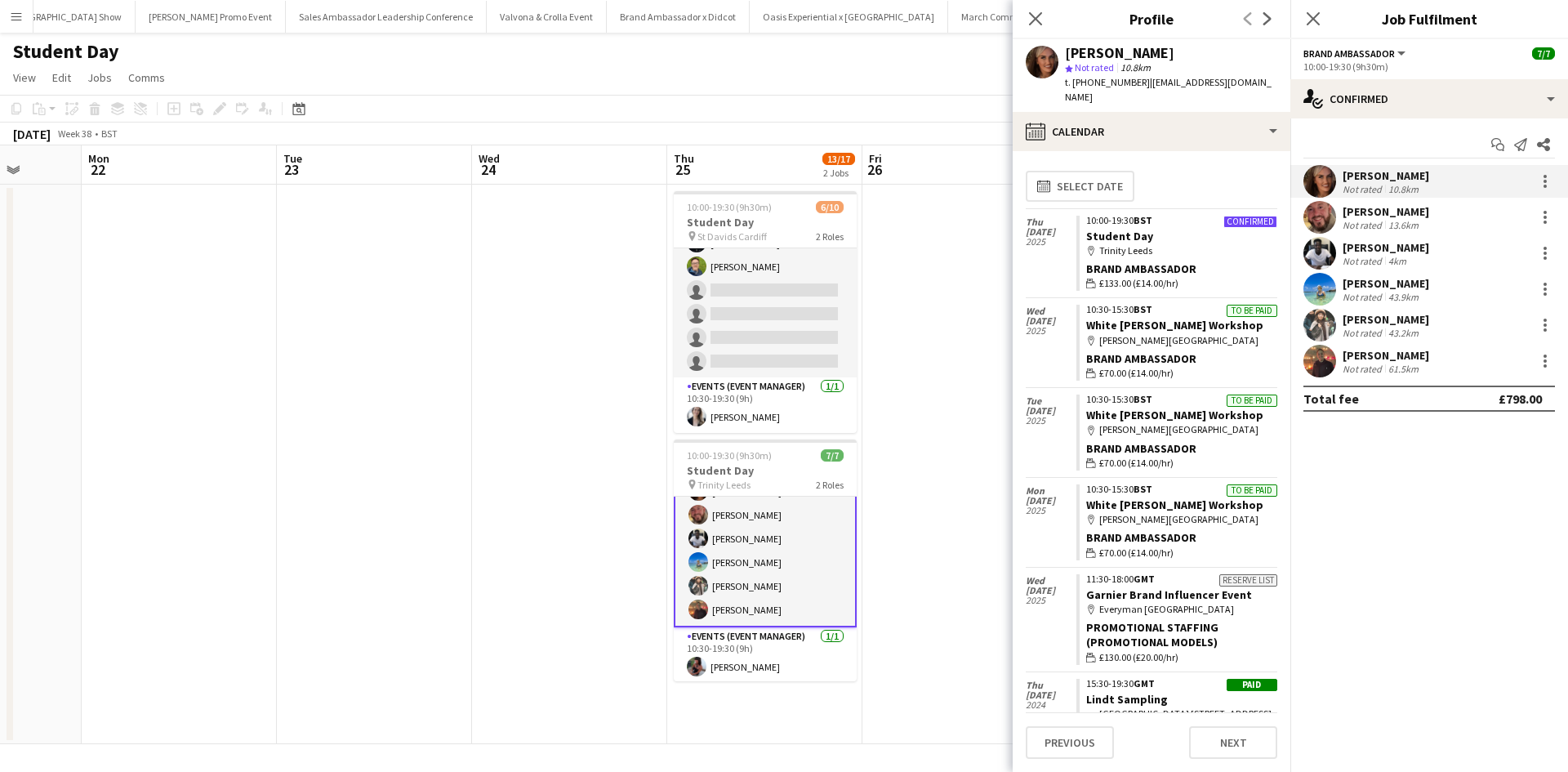
click at [1389, 209] on div "David Pizzey" at bounding box center [1386, 212] width 86 height 15
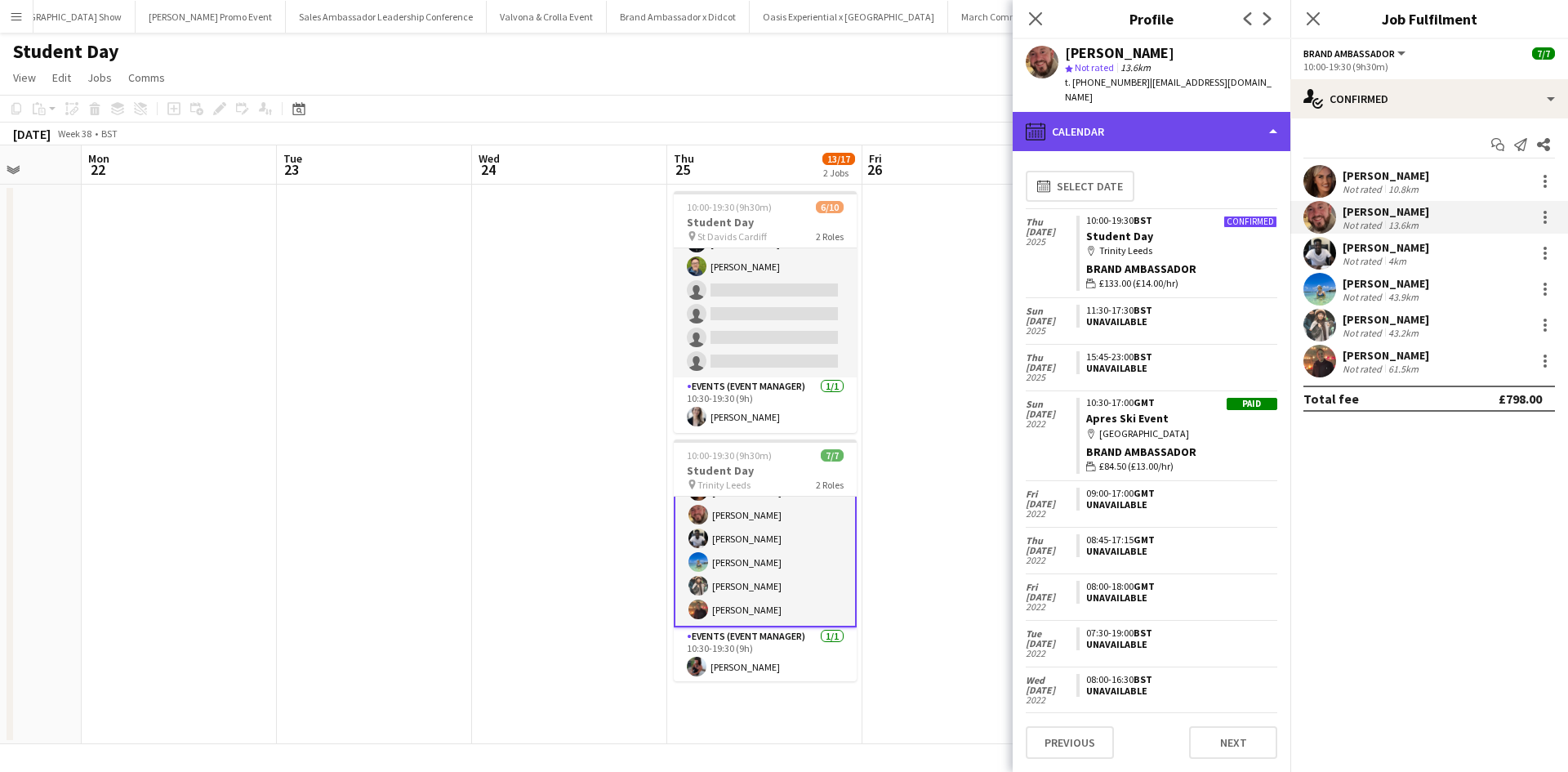
click at [1086, 126] on div "calendar-full Calendar" at bounding box center [1152, 131] width 278 height 39
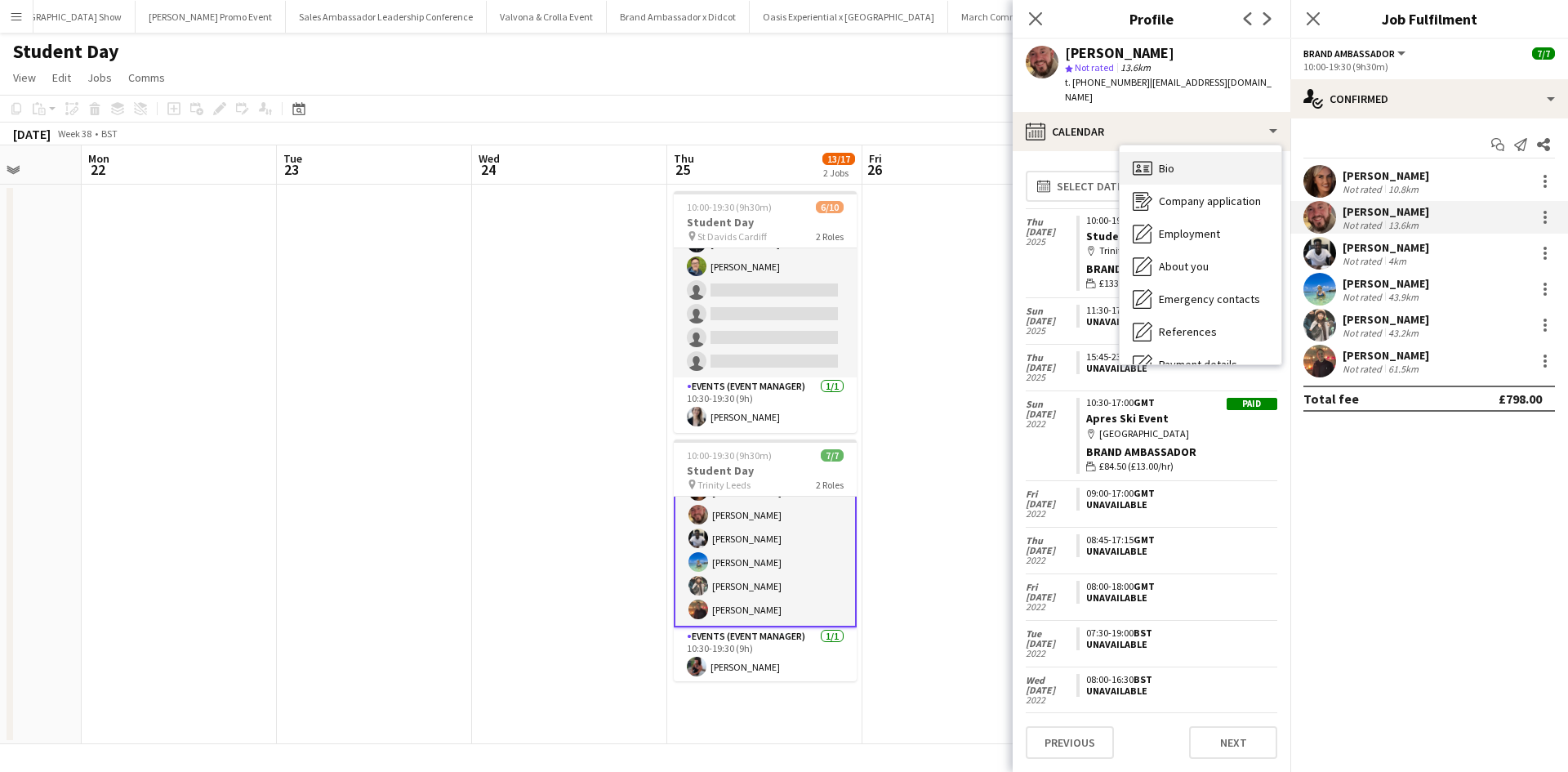
click at [1139, 159] on icon "Bio" at bounding box center [1142, 168] width 20 height 20
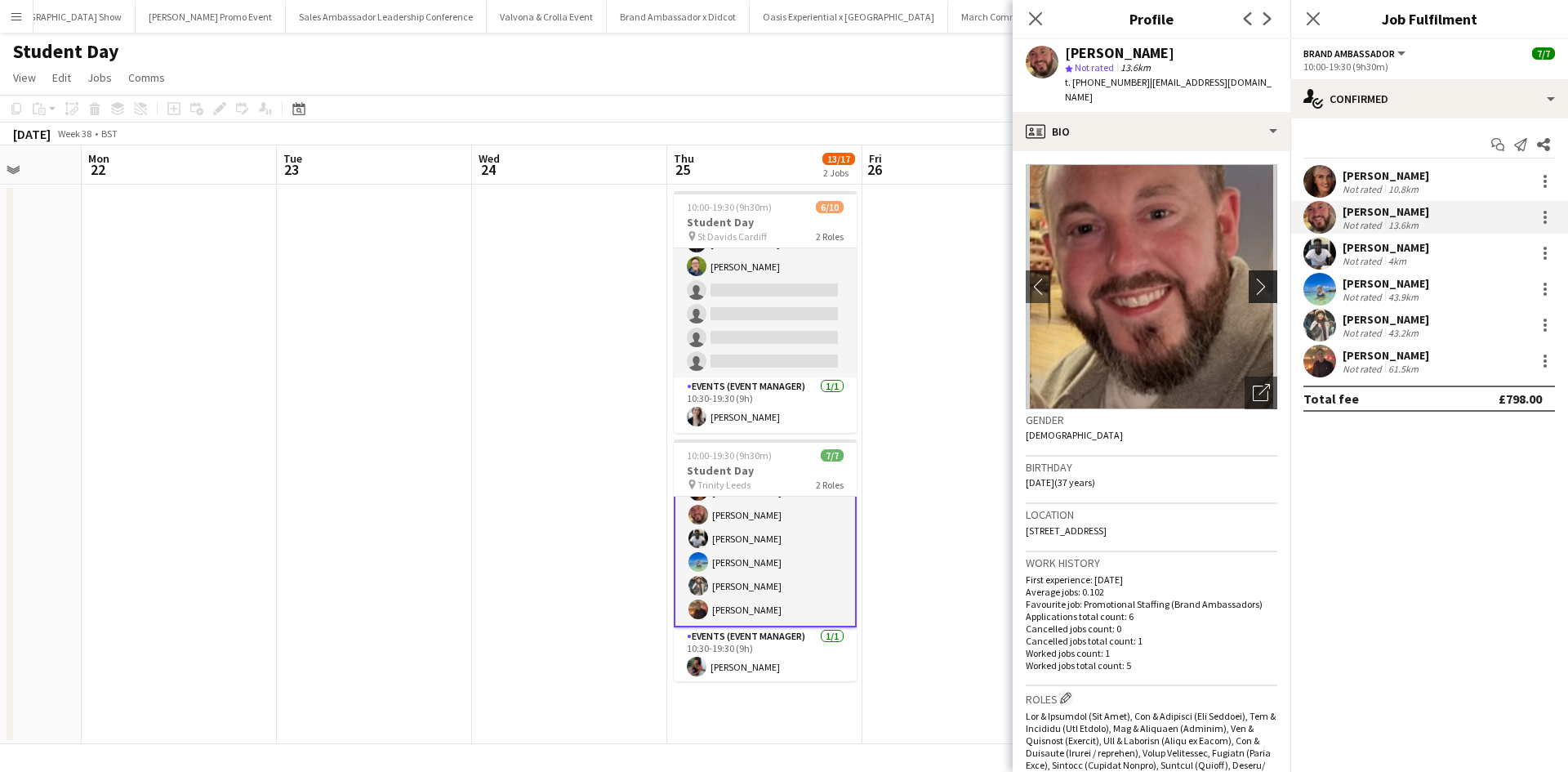
click at [1259, 278] on app-icon "chevron-right" at bounding box center [1265, 286] width 25 height 17
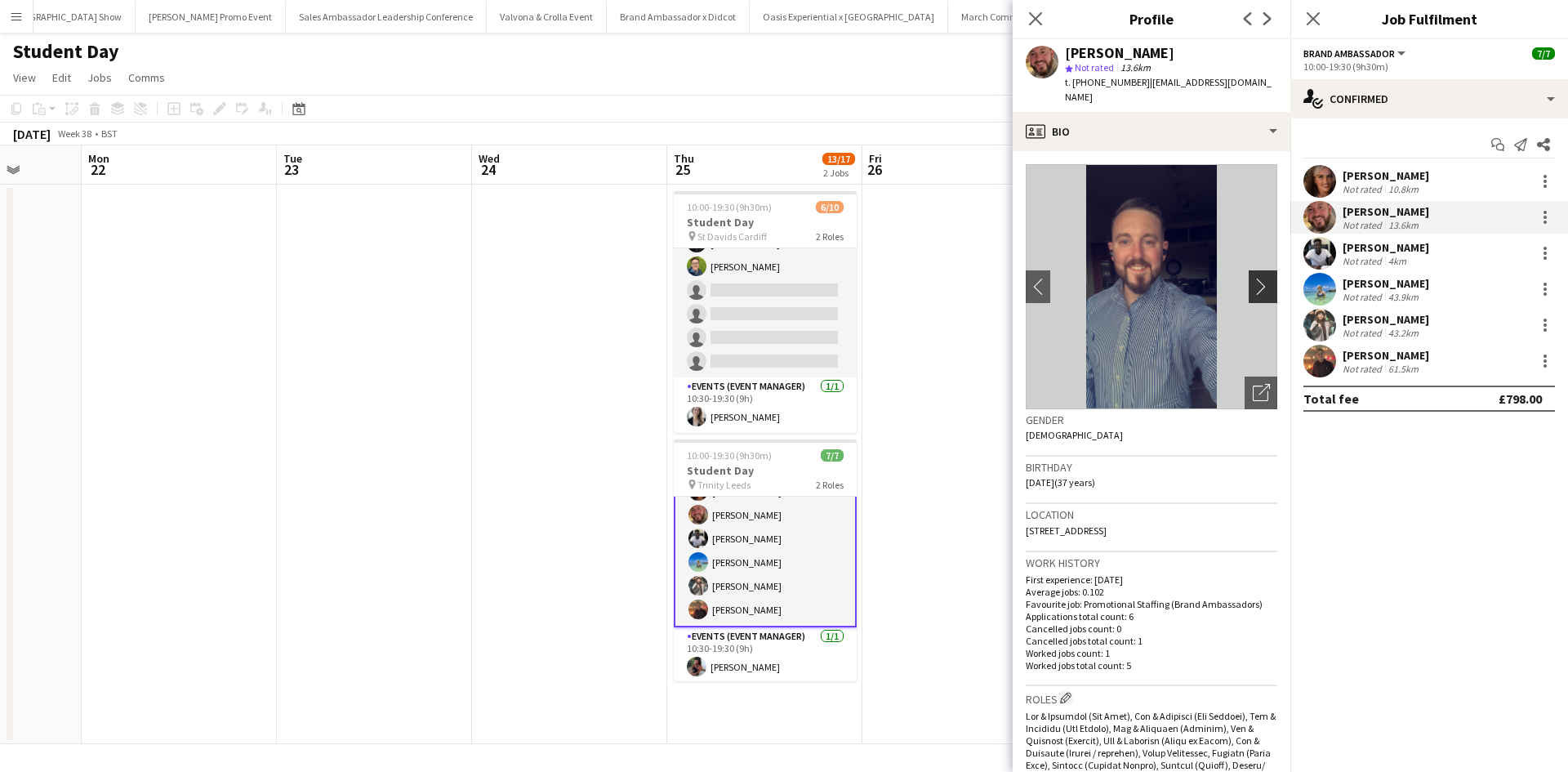
click at [1256, 278] on app-icon "chevron-right" at bounding box center [1265, 286] width 25 height 17
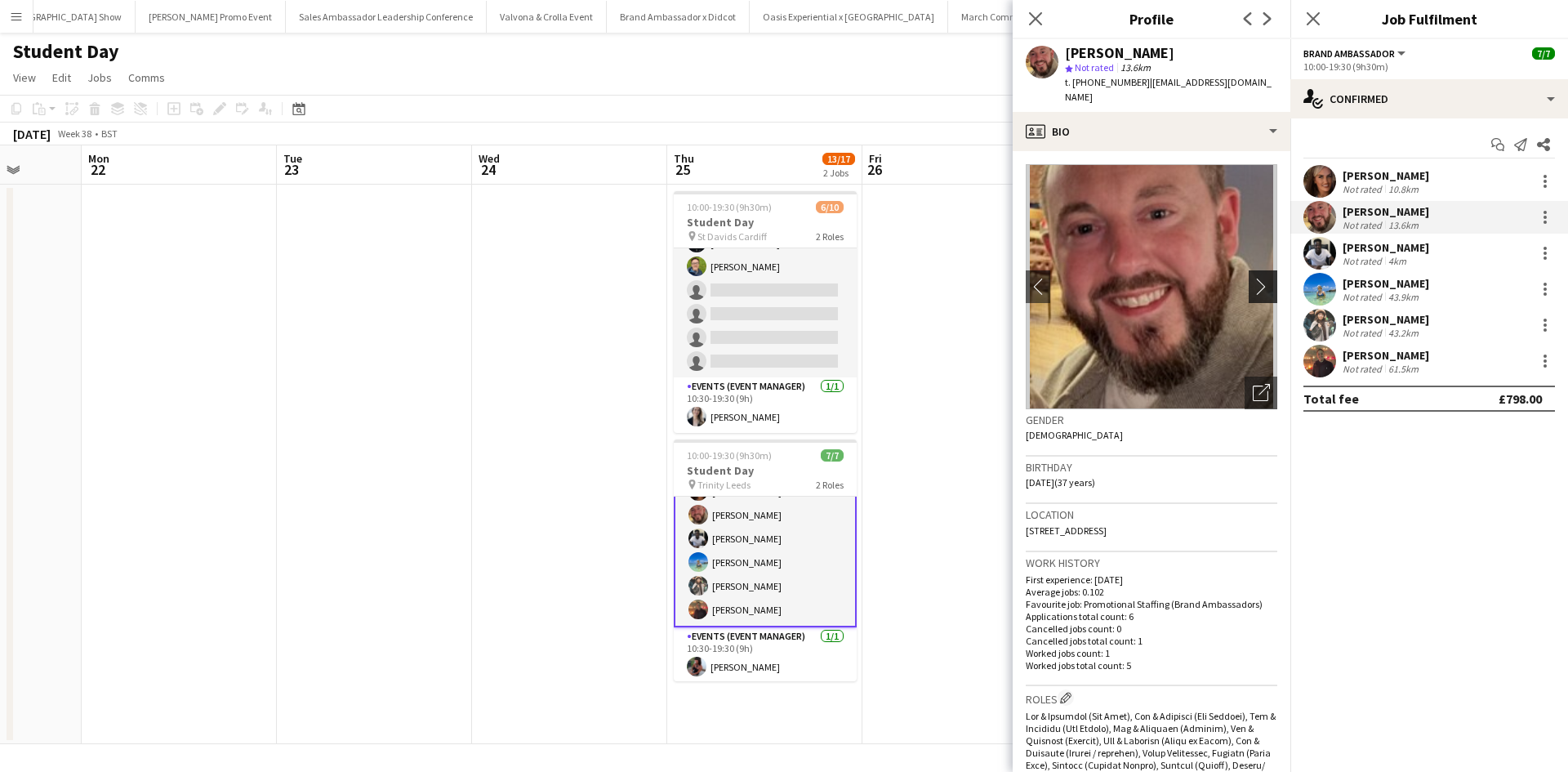
click at [1256, 278] on app-icon "chevron-right" at bounding box center [1265, 286] width 25 height 17
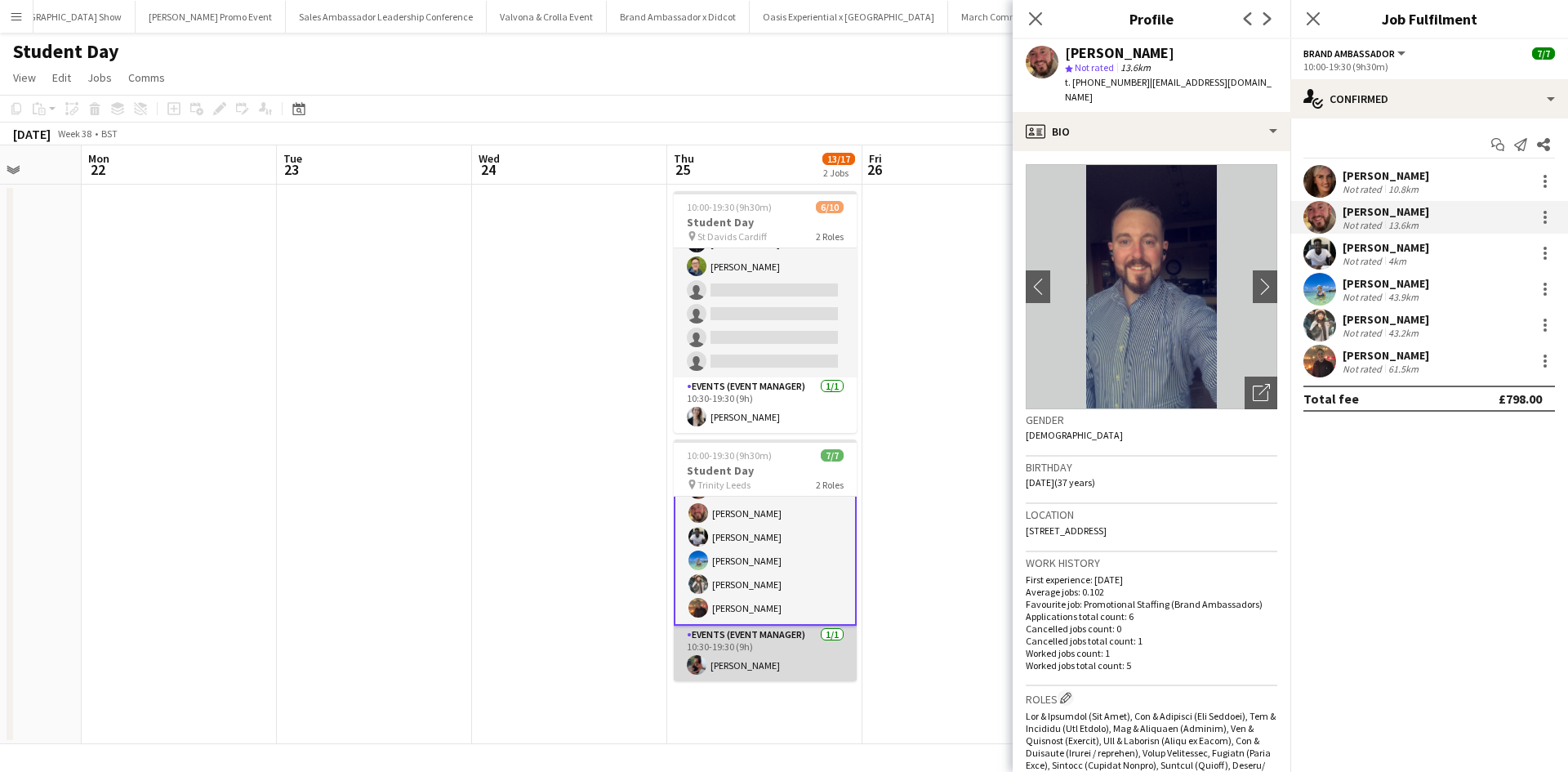
click at [757, 659] on app-card-role "Events (Event Manager) 1/1 10:30-19:30 (9h) Naomi R Carlisle" at bounding box center [764, 653] width 183 height 55
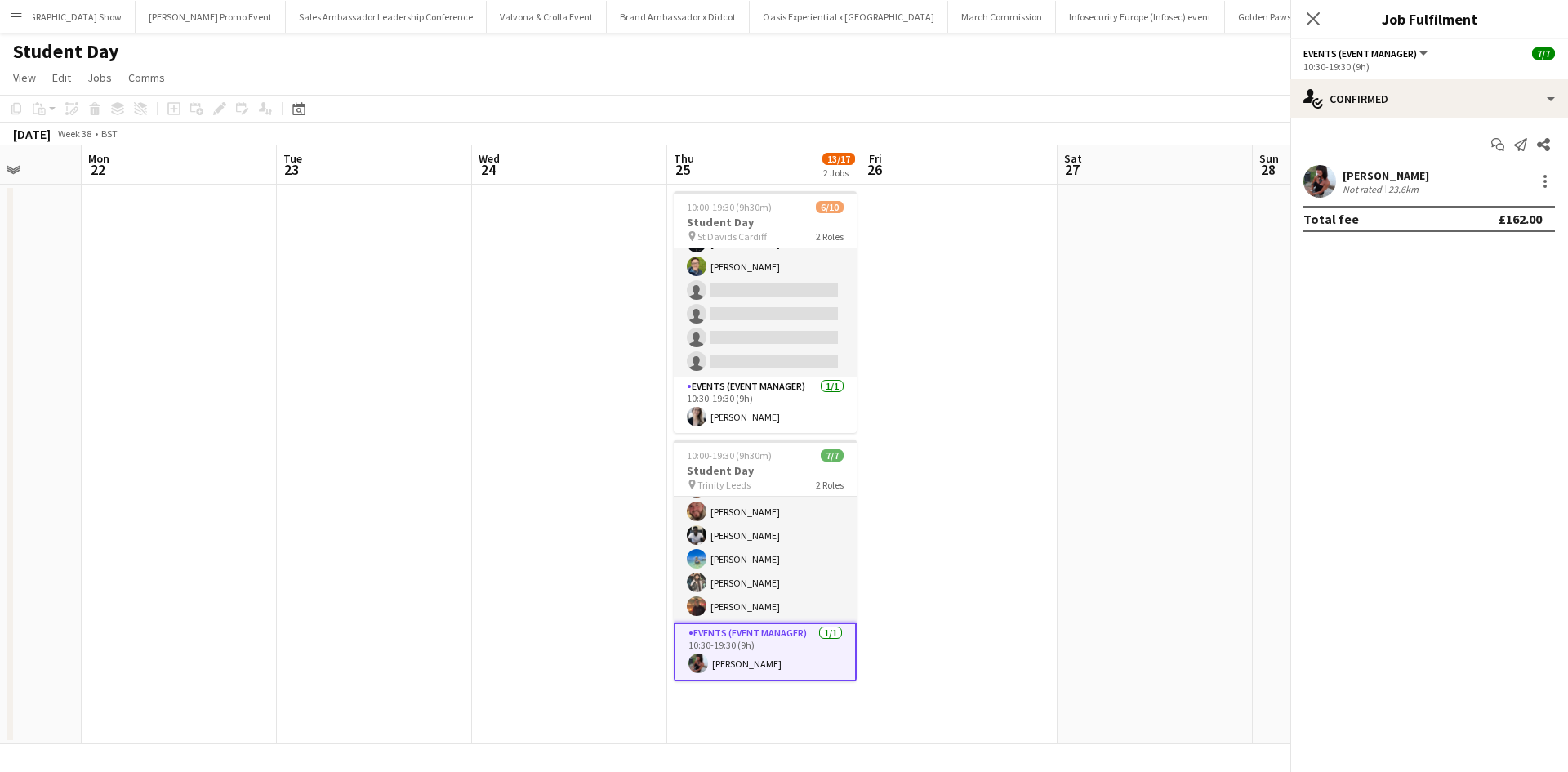
scroll to position [47, 0]
click at [1383, 178] on div "Naomi R Carlisle" at bounding box center [1386, 175] width 86 height 15
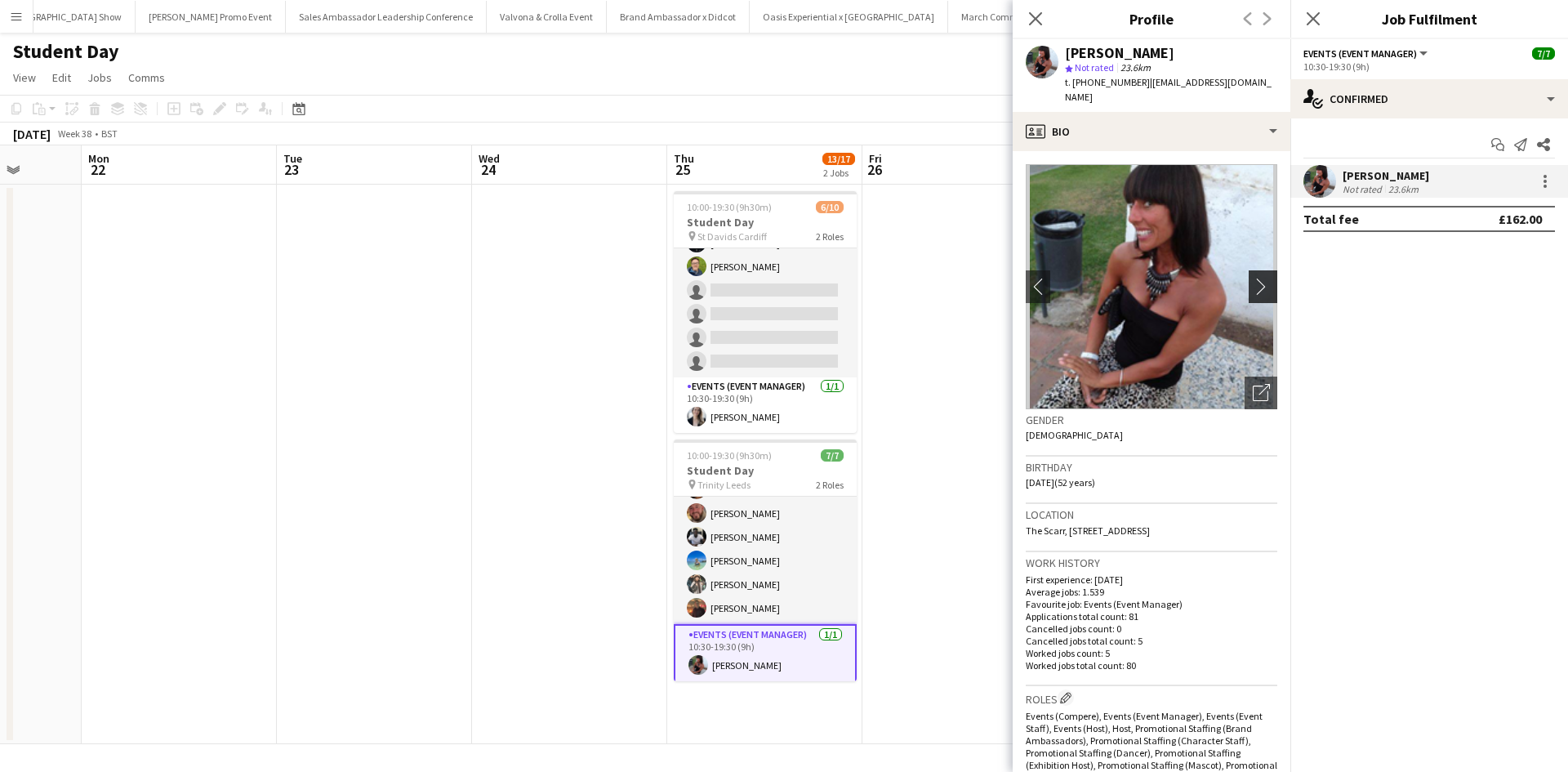
click at [1253, 278] on app-icon "chevron-right" at bounding box center [1265, 286] width 25 height 17
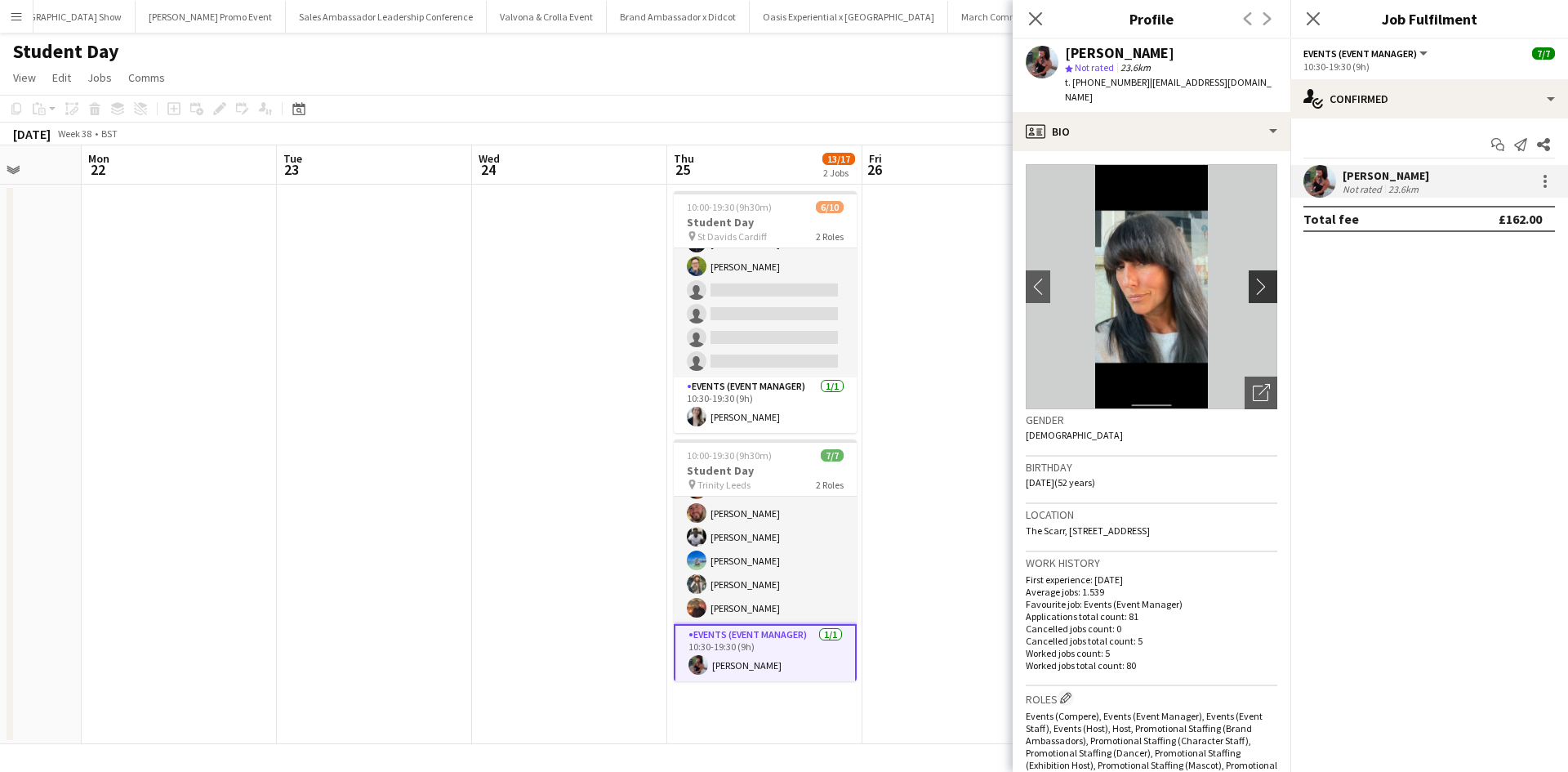
click at [1253, 278] on app-icon "chevron-right" at bounding box center [1265, 286] width 25 height 17
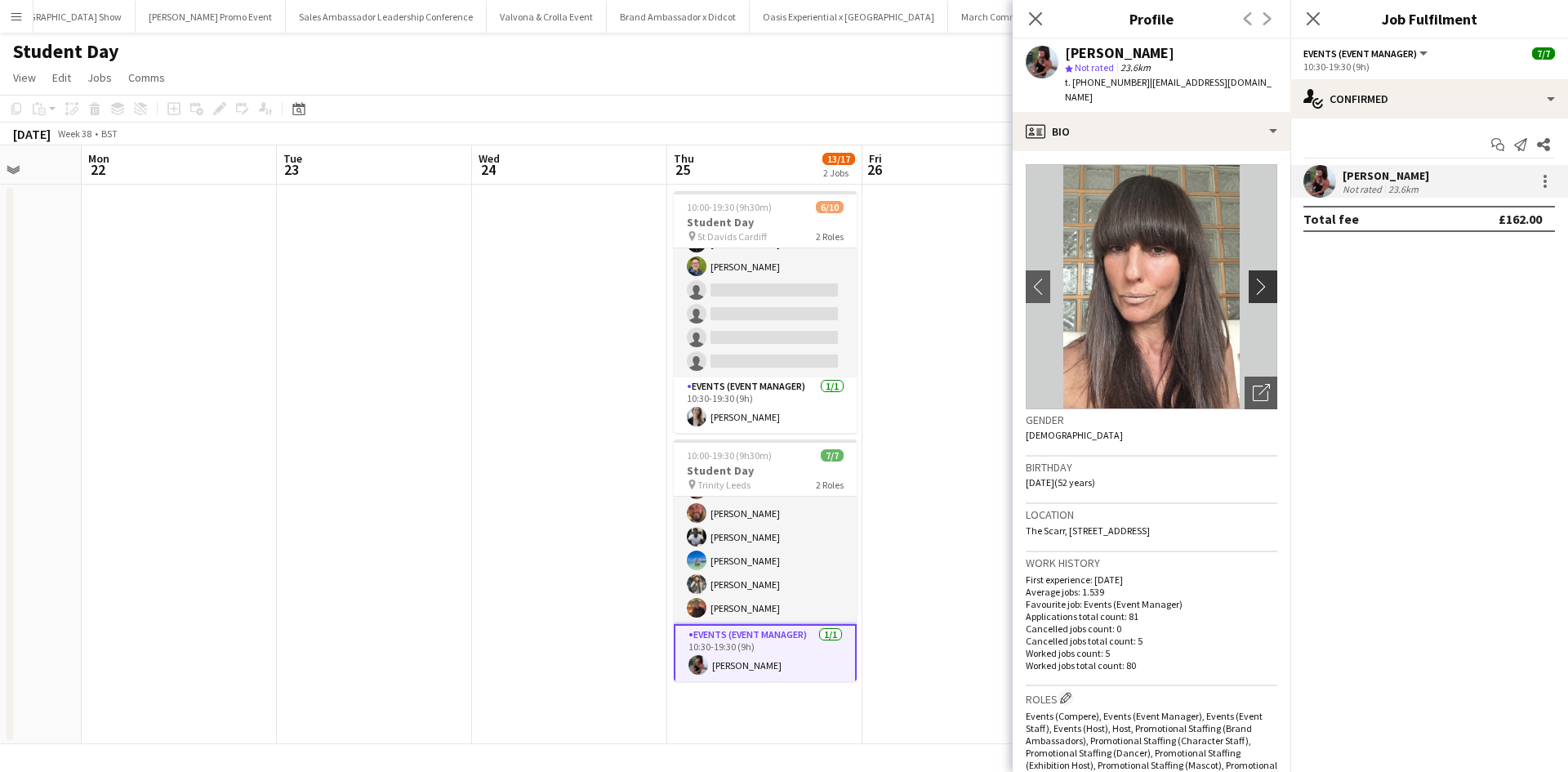
click at [1253, 278] on app-icon "chevron-right" at bounding box center [1265, 286] width 25 height 17
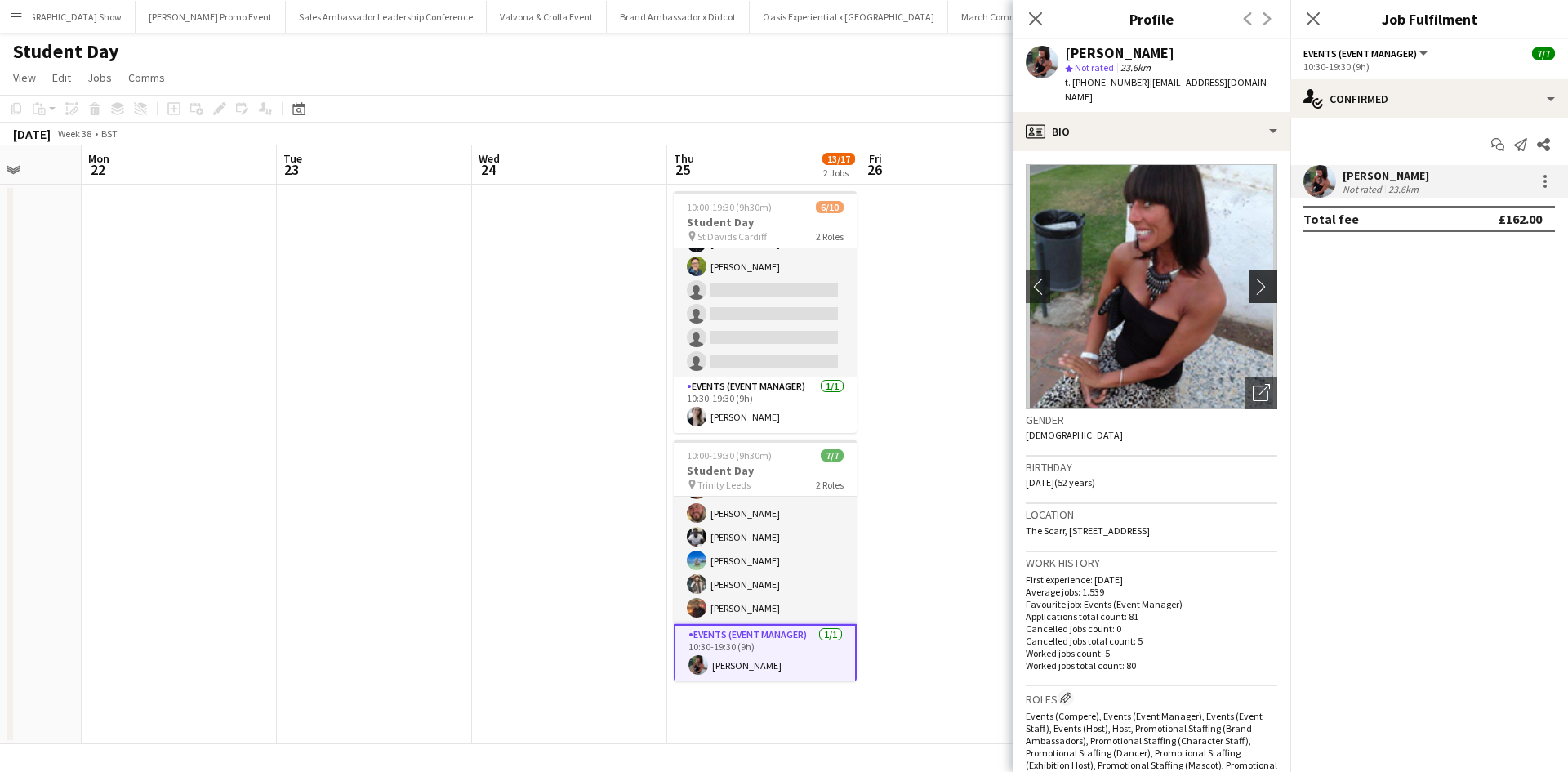
click at [1253, 278] on app-icon "chevron-right" at bounding box center [1265, 286] width 25 height 17
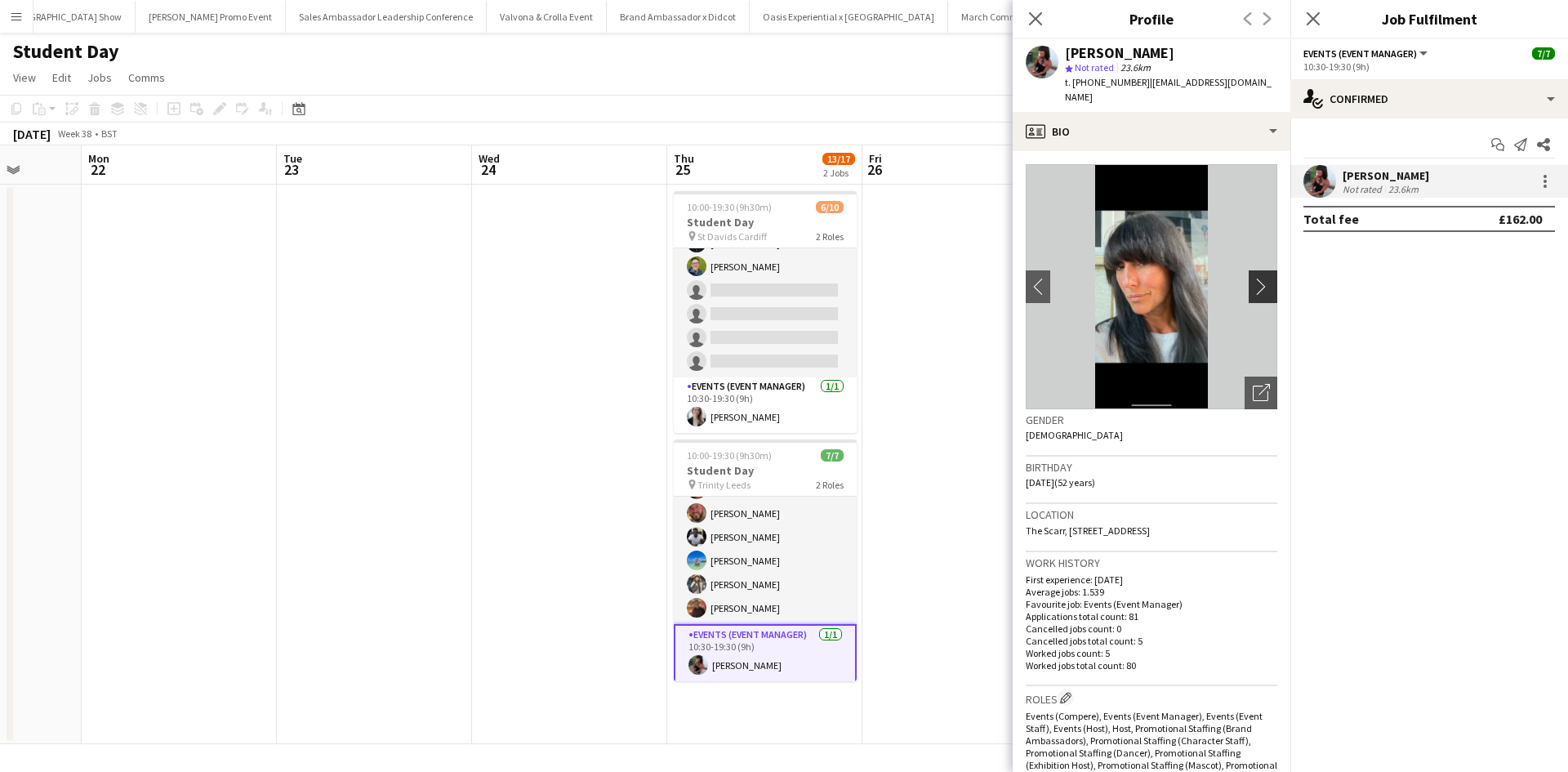
click at [1253, 278] on app-icon "chevron-right" at bounding box center [1265, 286] width 25 height 17
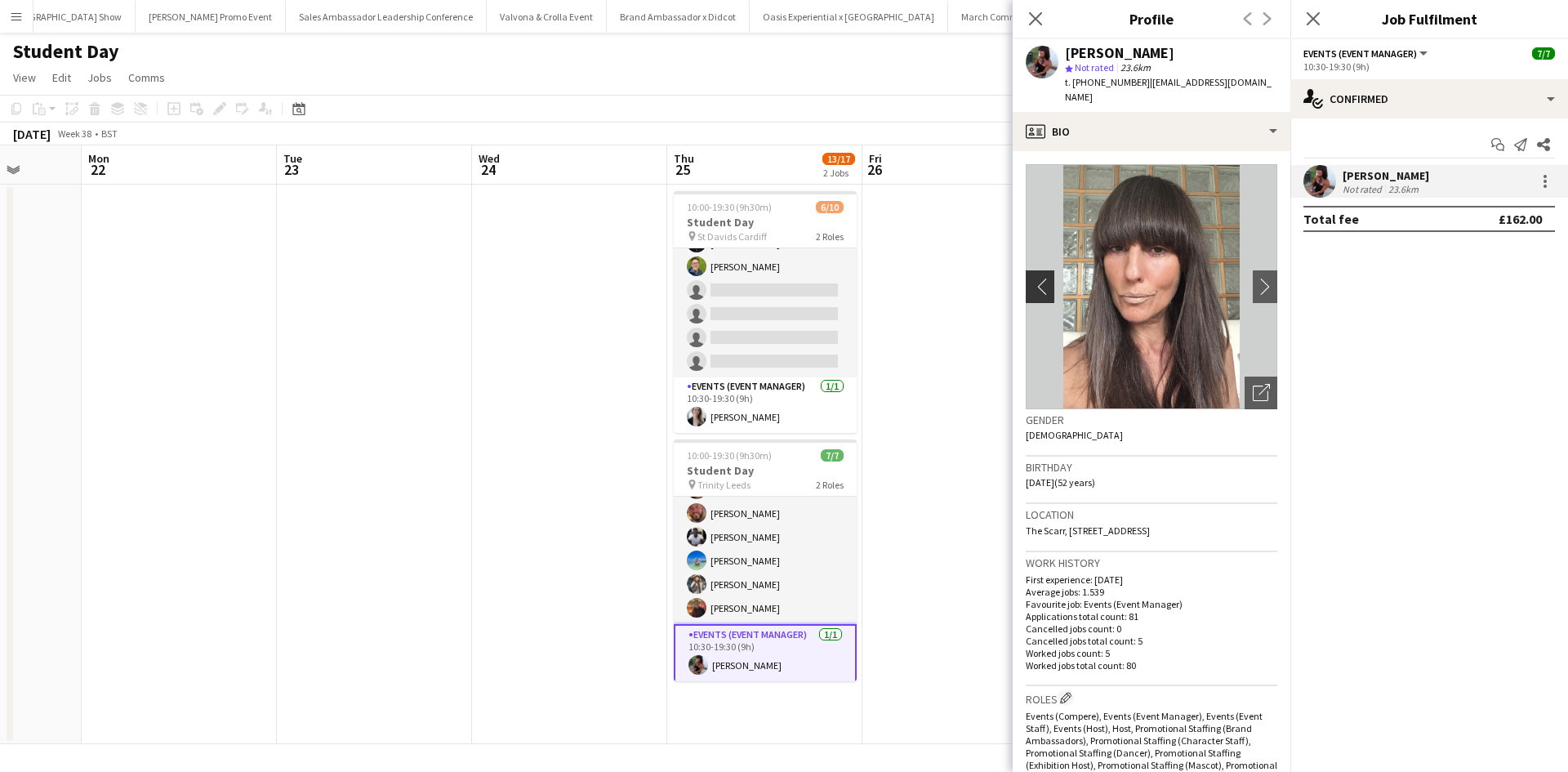
click at [1044, 278] on app-icon "chevron-left" at bounding box center [1038, 286] width 25 height 17
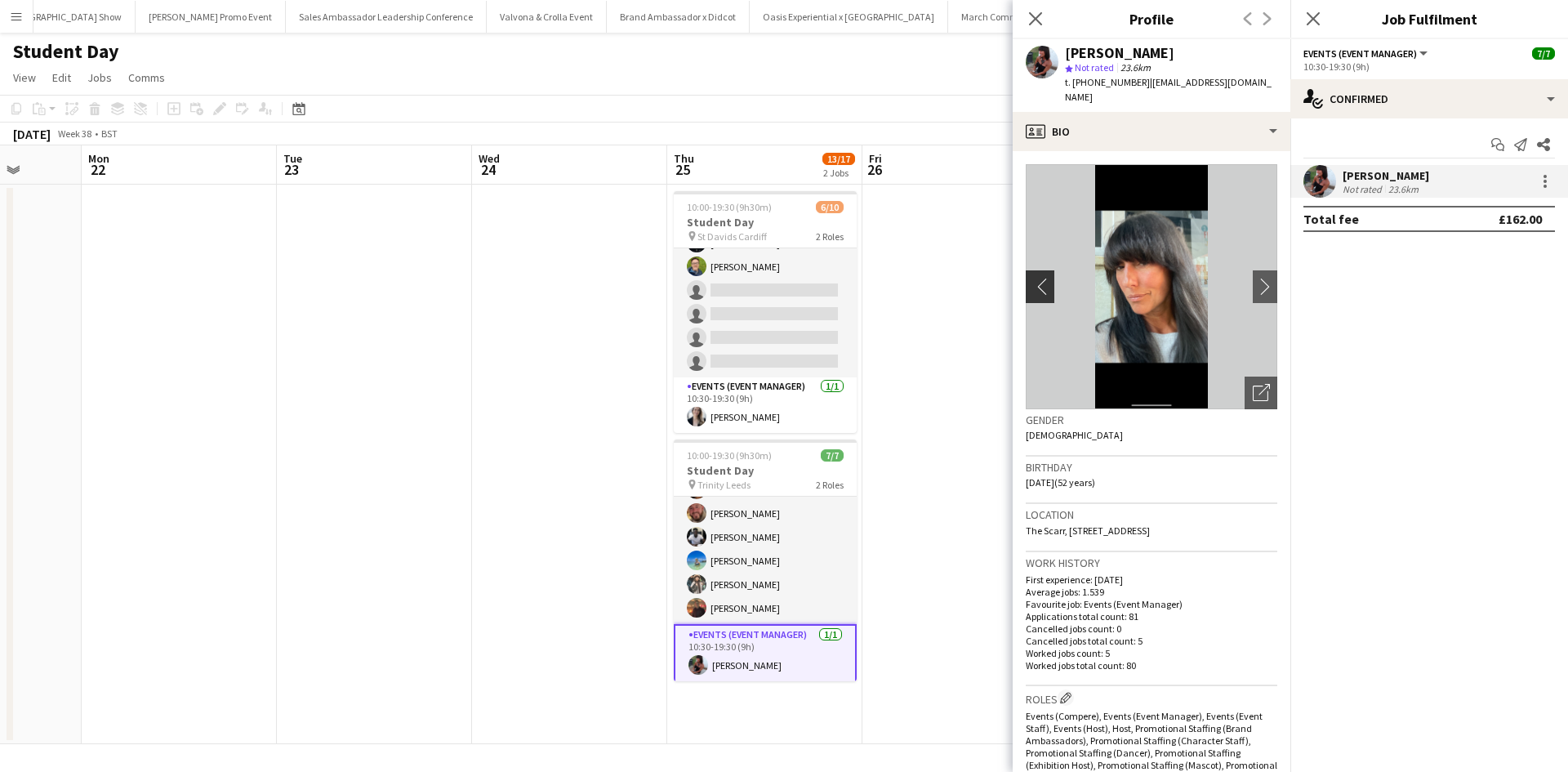
click at [1044, 278] on app-icon "chevron-left" at bounding box center [1038, 286] width 25 height 17
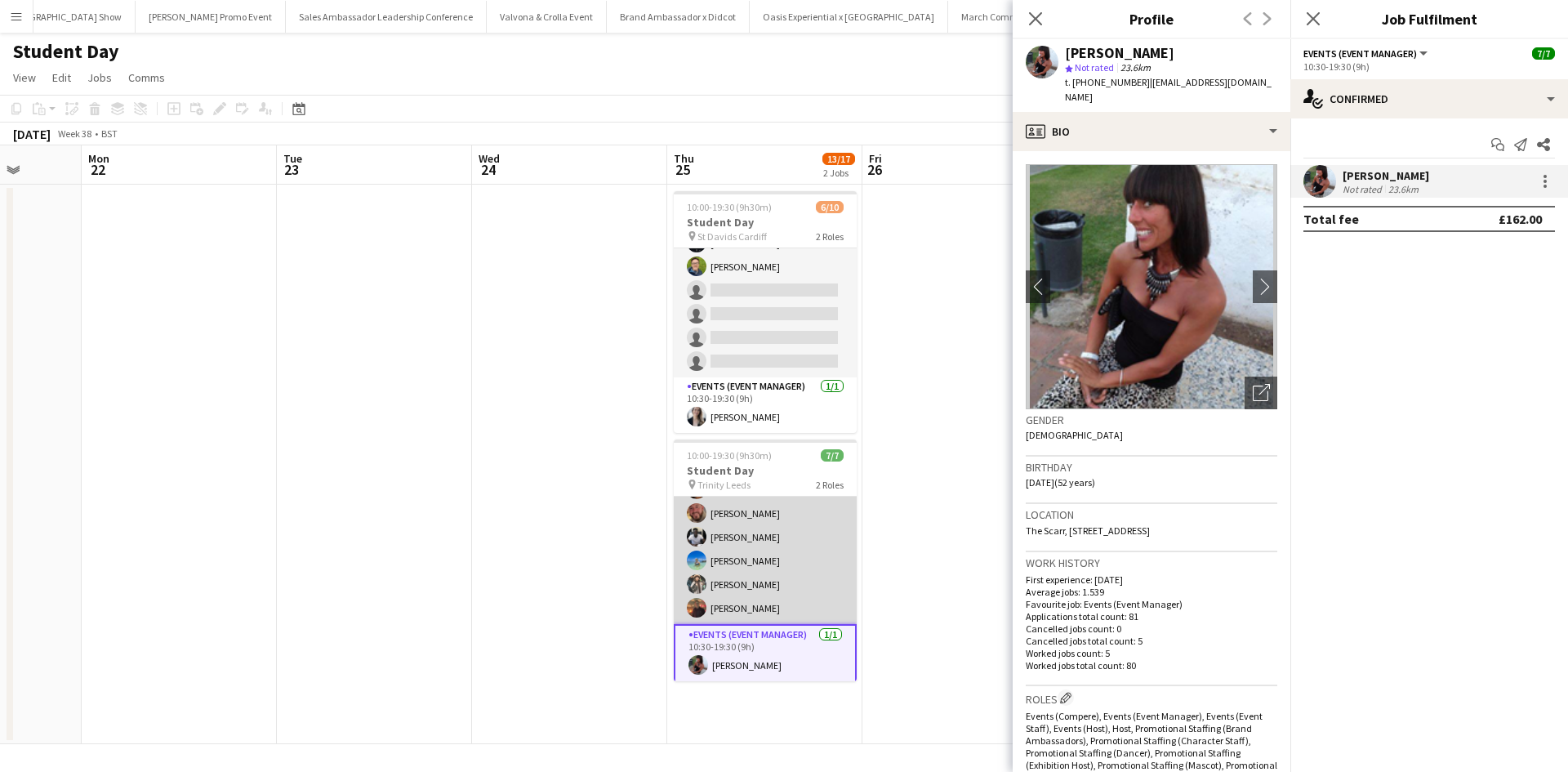
scroll to position [0, 0]
click at [746, 560] on app-card-role "Brand Ambassador 6/6 10:00-19:30 (9h30m) Jennifer Wilby David Pizzey Harold Edj…" at bounding box center [764, 583] width 183 height 174
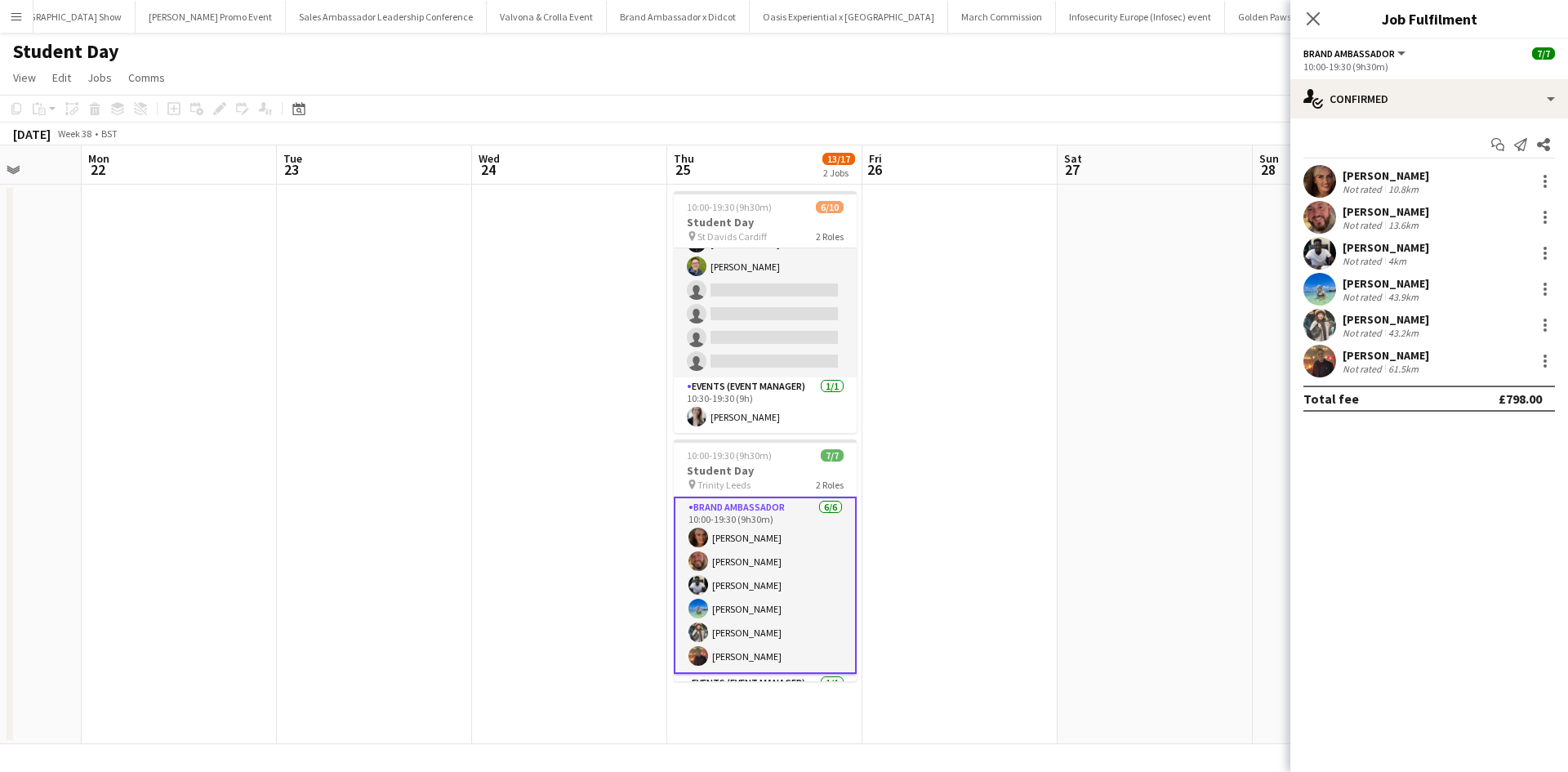
click at [746, 560] on app-card-role "Brand Ambassador 6/6 10:00-19:30 (9h30m) Jennifer Wilby David Pizzey Harold Edj…" at bounding box center [764, 585] width 183 height 177
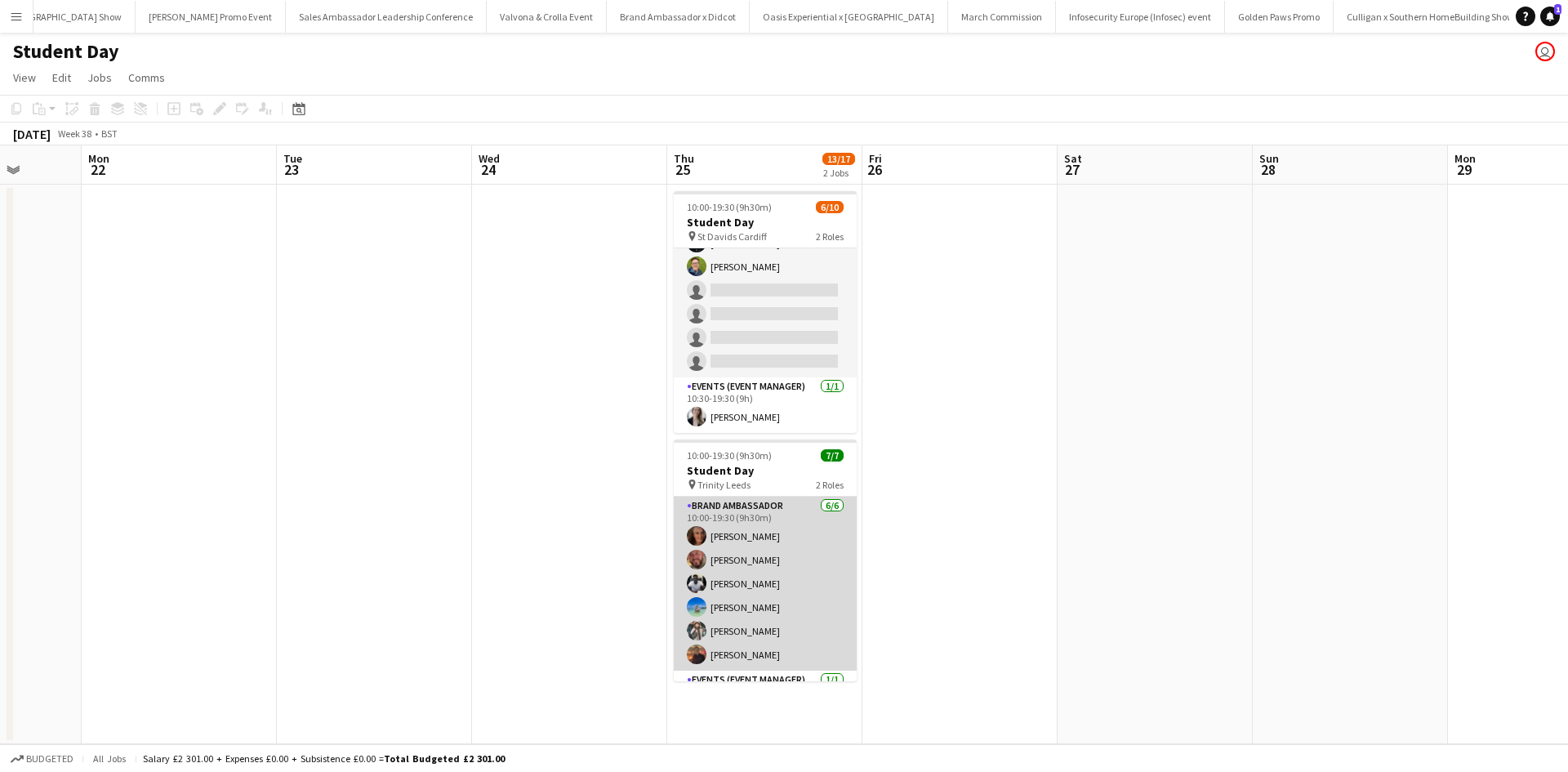
click at [746, 560] on app-card-role "Brand Ambassador 6/6 10:00-19:30 (9h30m) Jennifer Wilby David Pizzey Harold Edj…" at bounding box center [764, 583] width 183 height 174
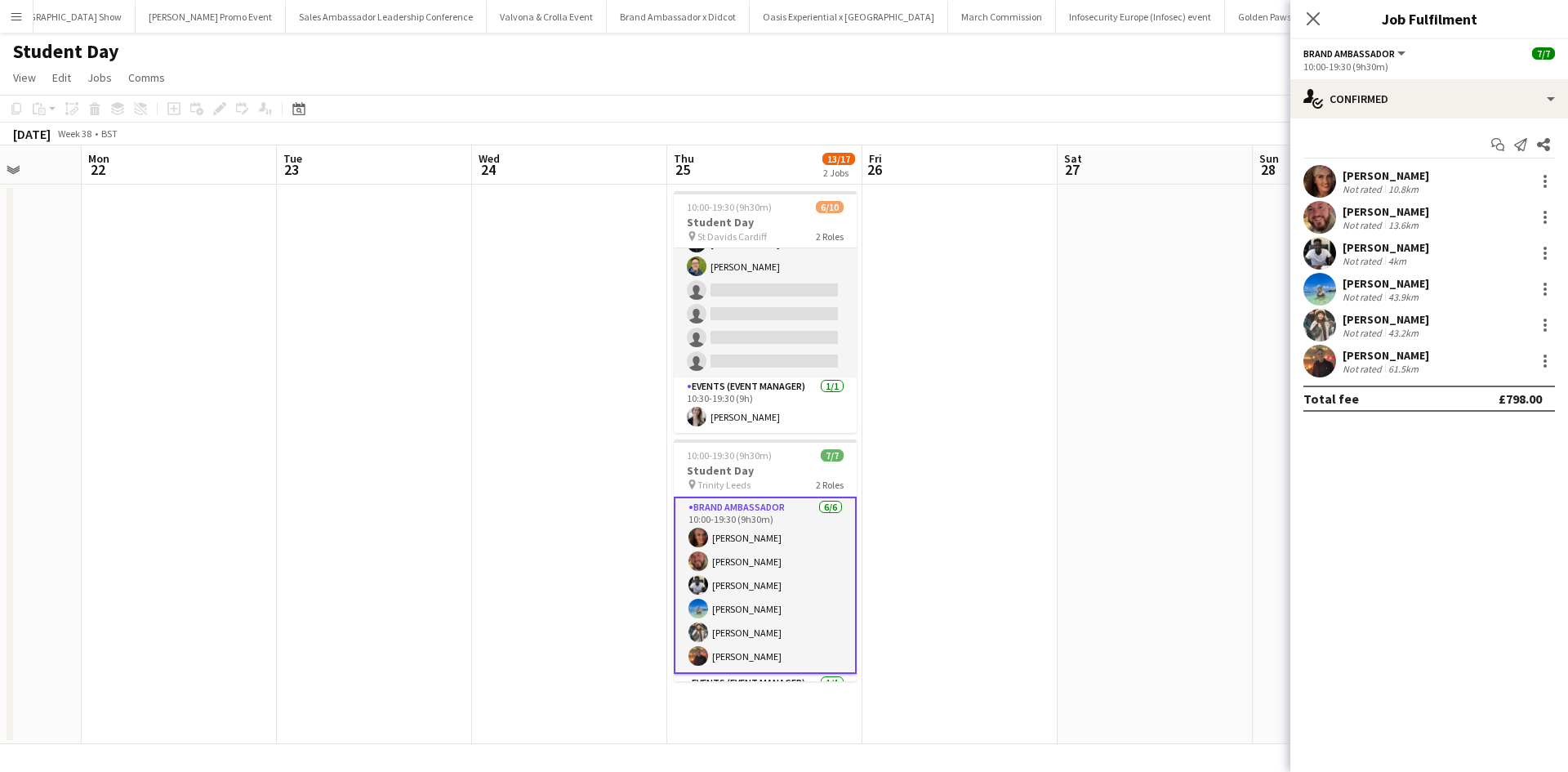
click at [1368, 216] on div "David Pizzey" at bounding box center [1386, 212] width 86 height 15
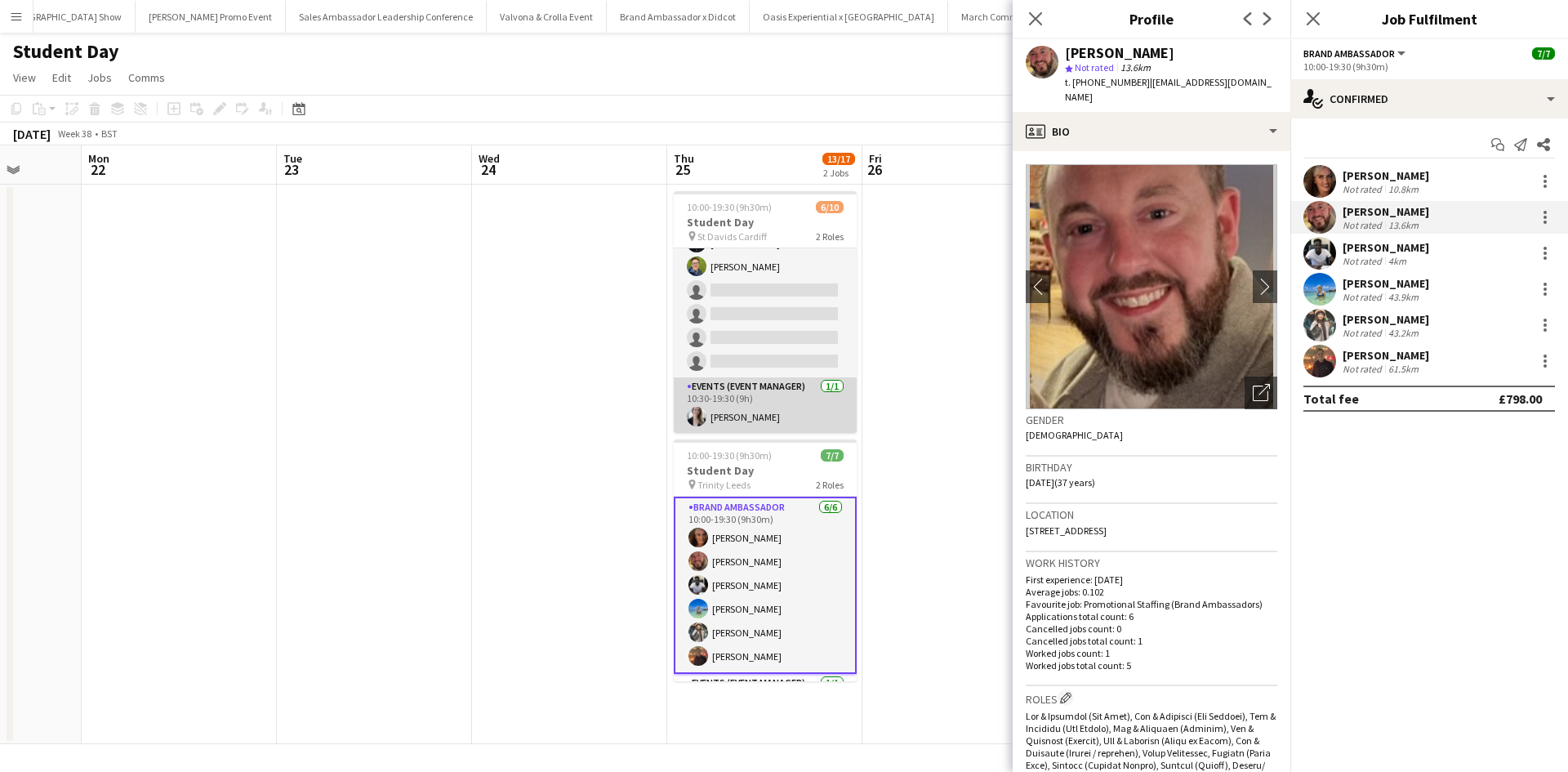
click at [762, 417] on app-card-role "Events (Event Manager) 1/1 10:30-19:30 (9h) Jennifer Duffy" at bounding box center [764, 404] width 183 height 55
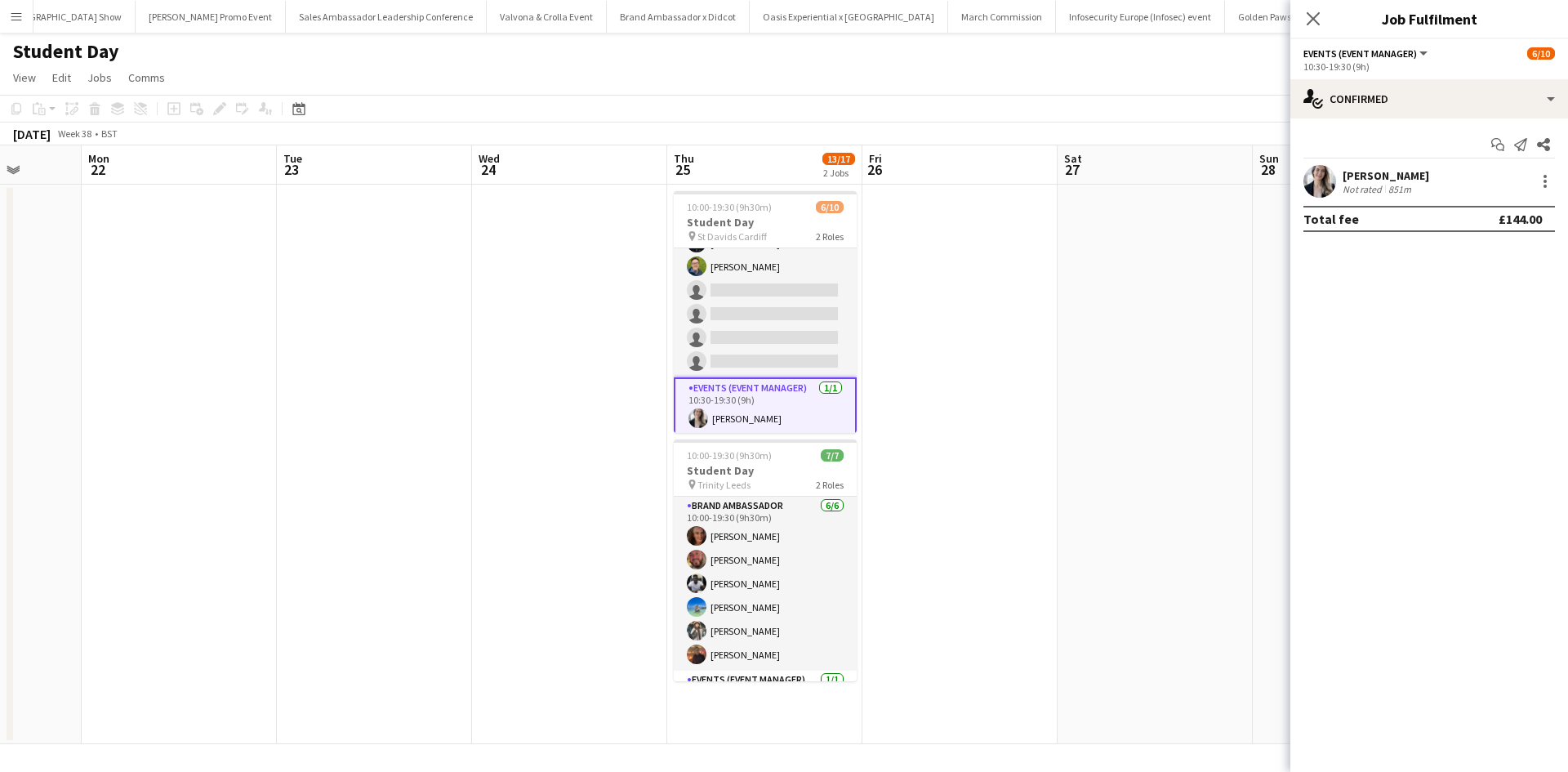
click at [1369, 174] on div "Jennifer Duffy" at bounding box center [1386, 175] width 86 height 15
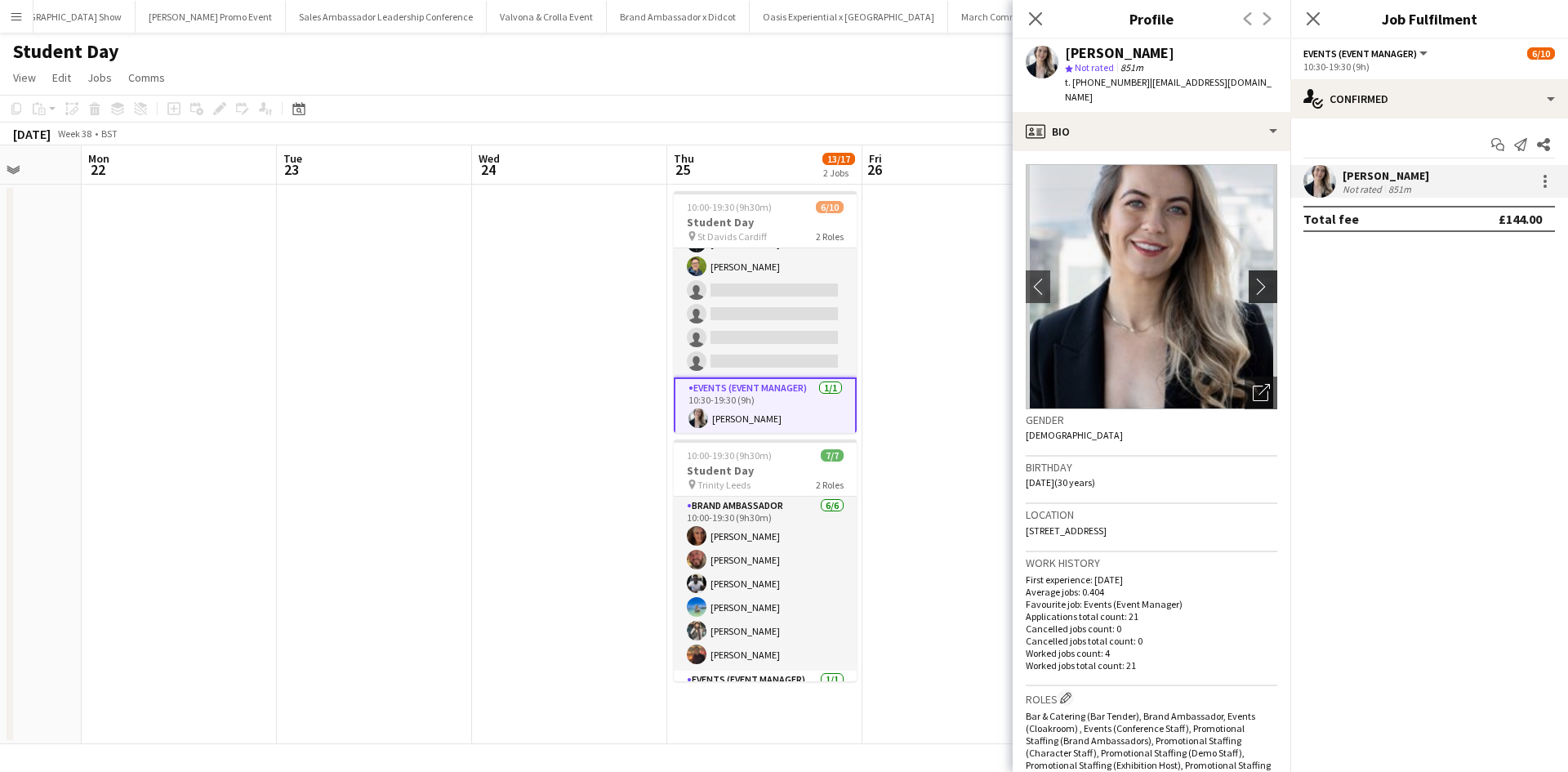
click at [1253, 278] on app-icon "chevron-right" at bounding box center [1265, 286] width 25 height 17
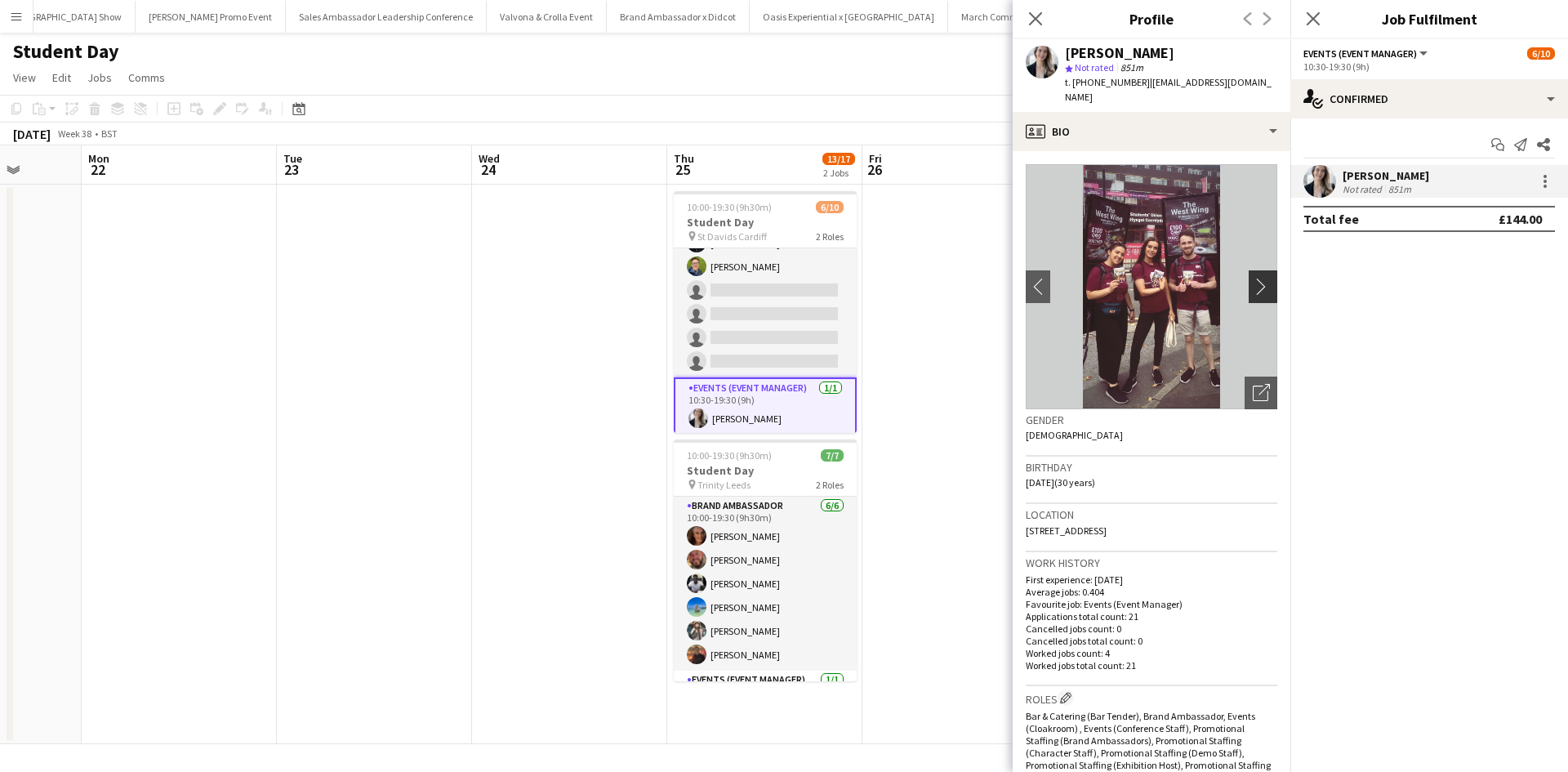
click at [1253, 278] on app-icon "chevron-right" at bounding box center [1265, 286] width 25 height 17
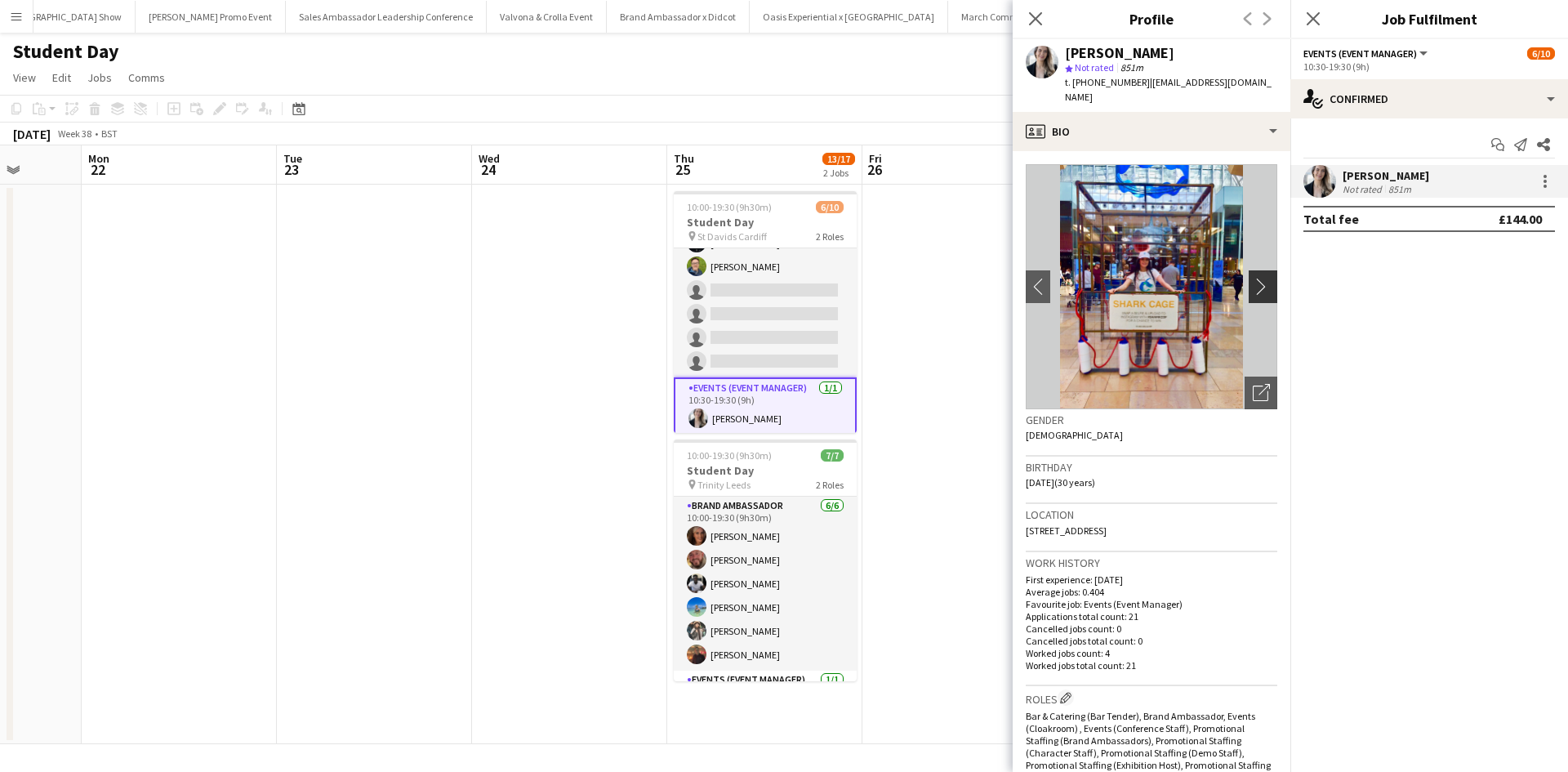
click at [1253, 278] on app-icon "chevron-right" at bounding box center [1265, 286] width 25 height 17
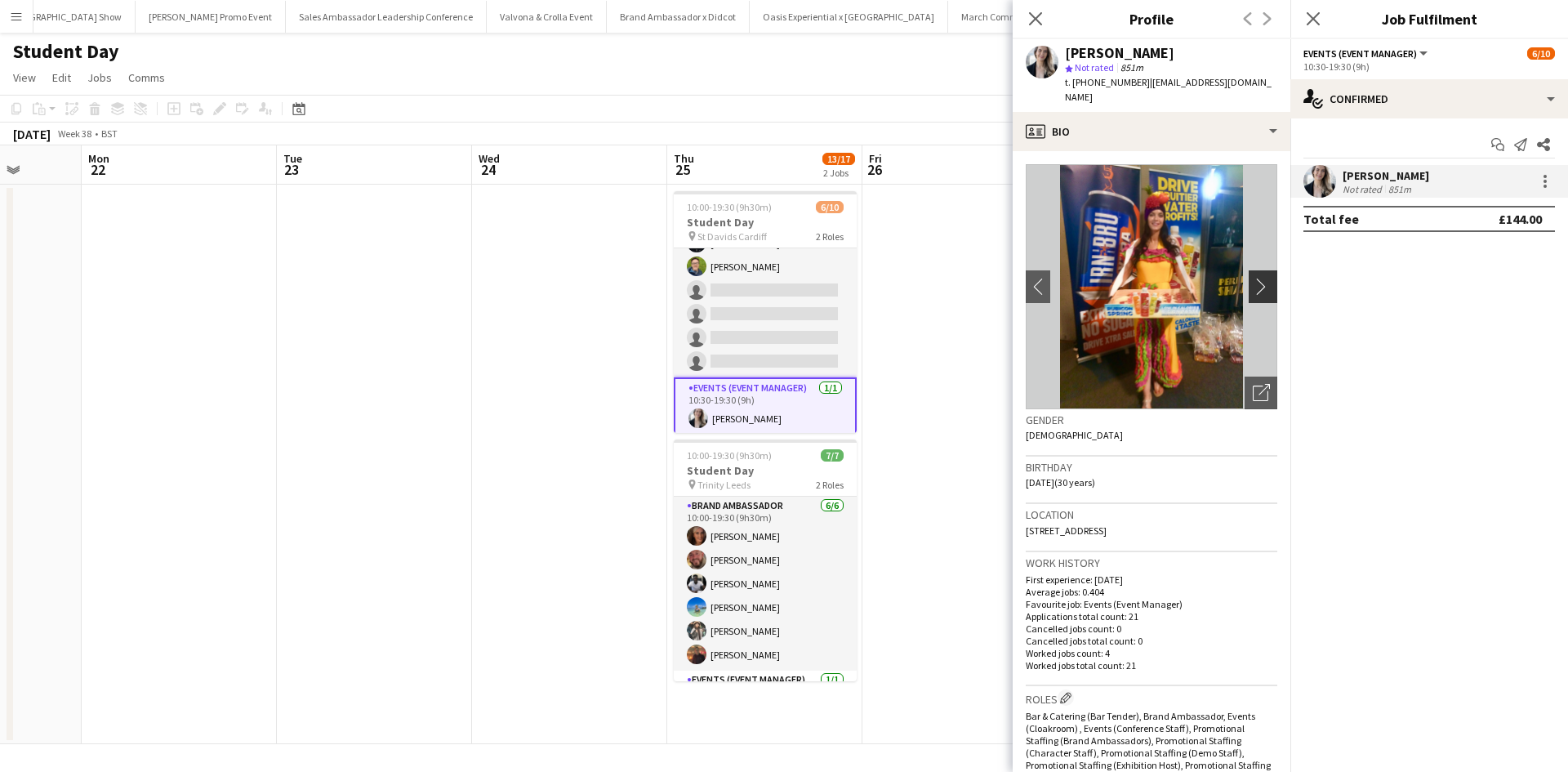
click at [1253, 278] on app-icon "chevron-right" at bounding box center [1265, 286] width 25 height 17
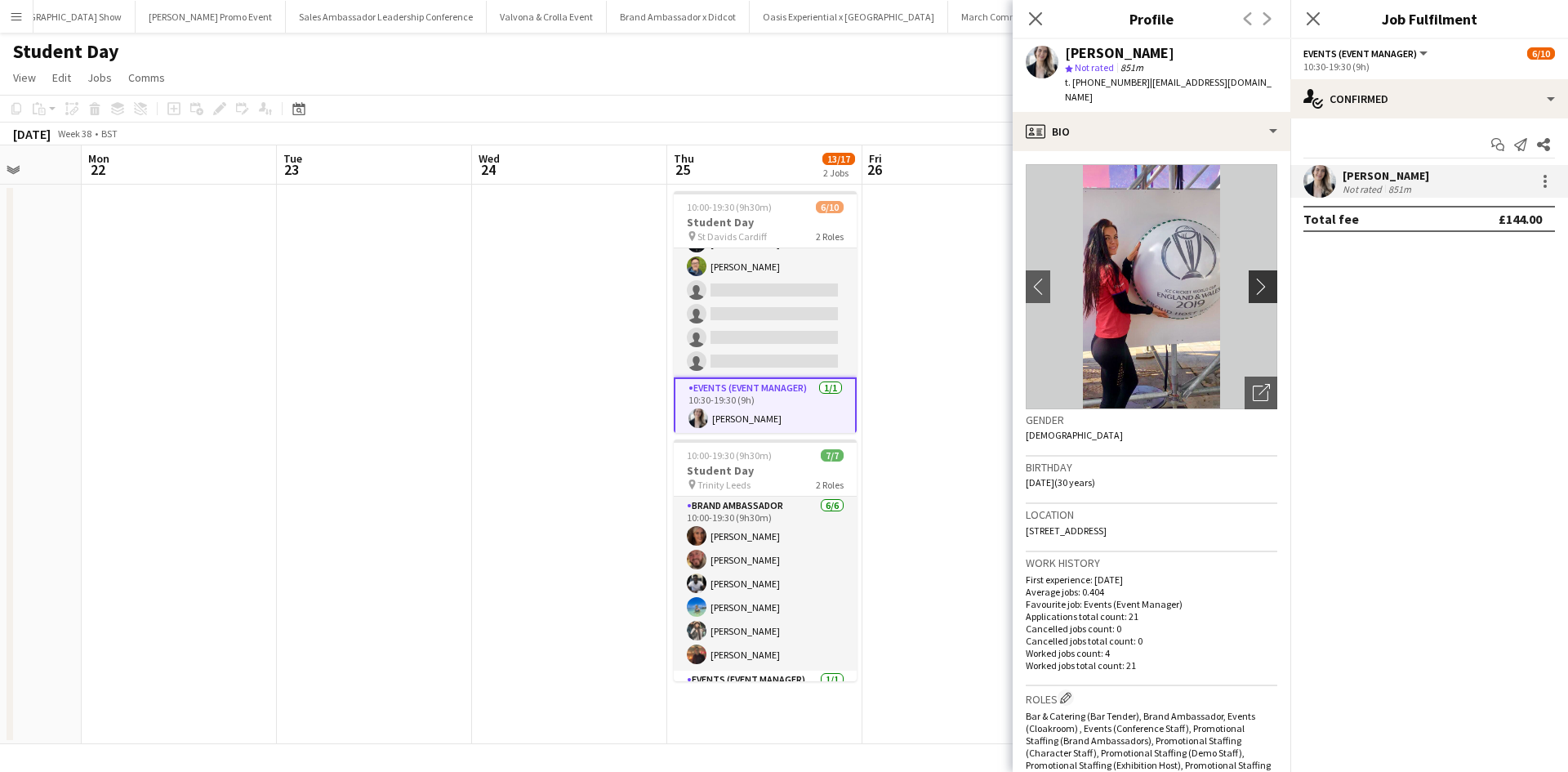
click at [1253, 278] on app-icon "chevron-right" at bounding box center [1265, 286] width 25 height 17
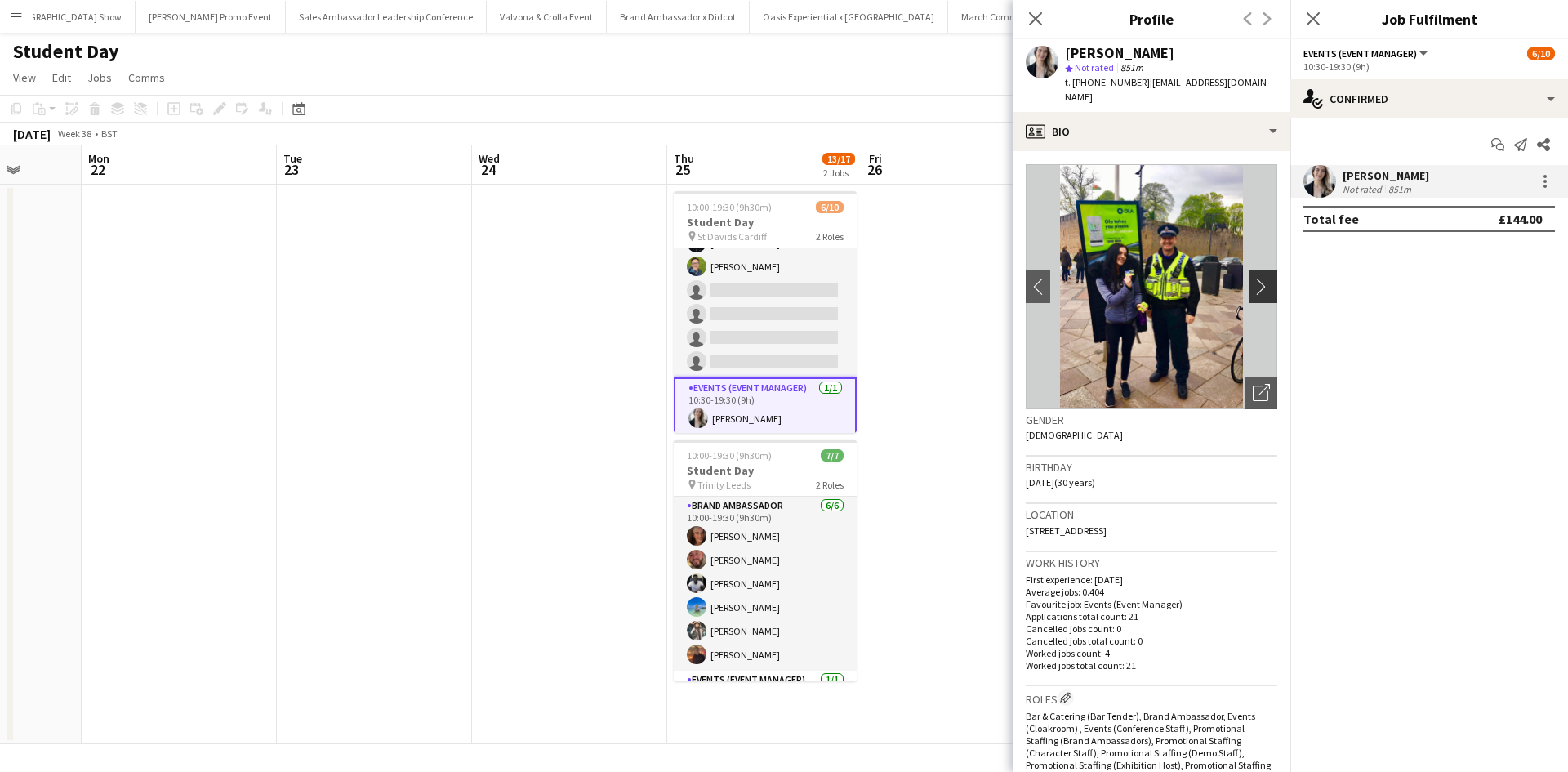
click at [1253, 278] on app-icon "chevron-right" at bounding box center [1265, 286] width 25 height 17
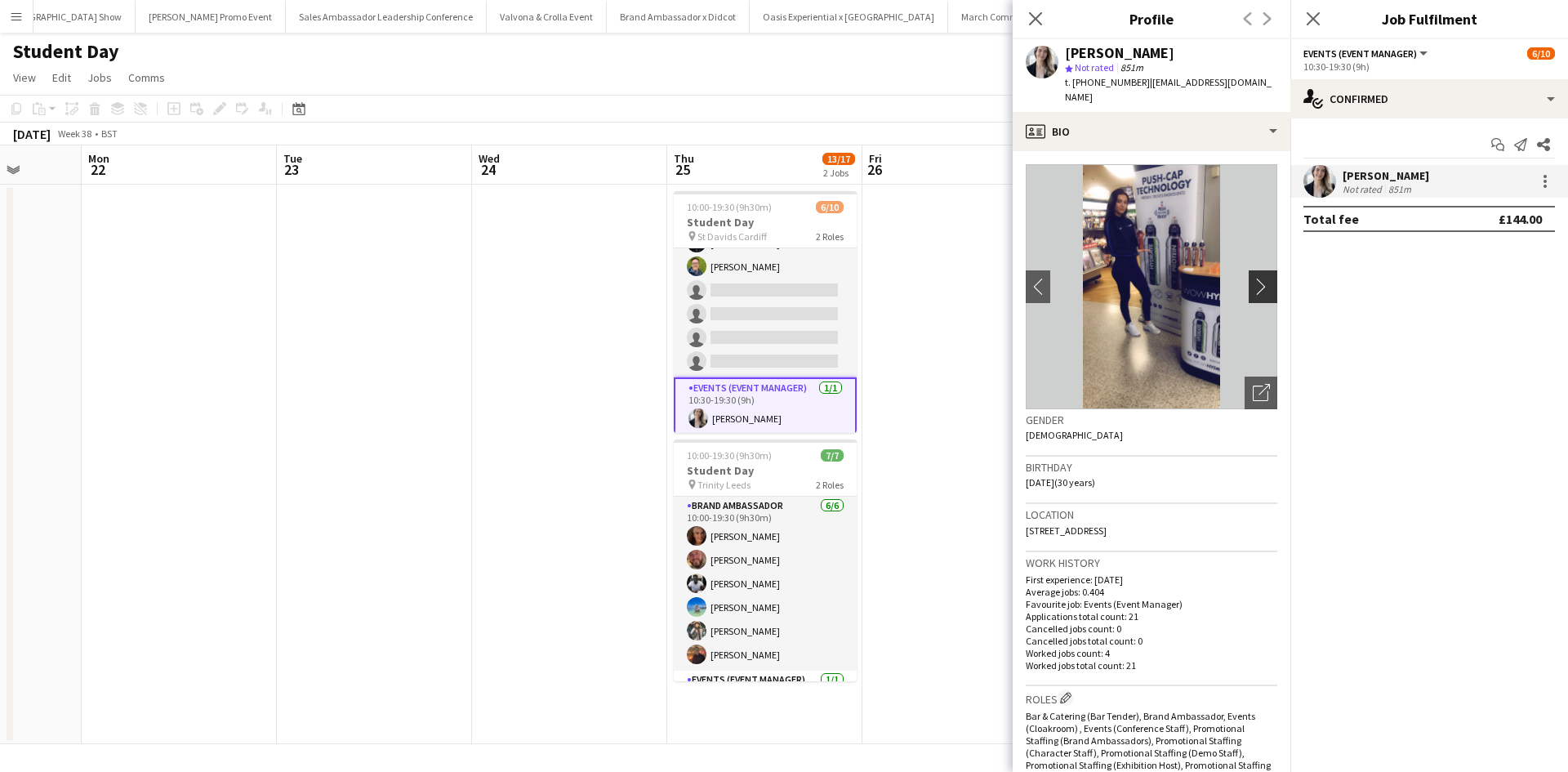
click at [1253, 278] on app-icon "chevron-right" at bounding box center [1265, 286] width 25 height 17
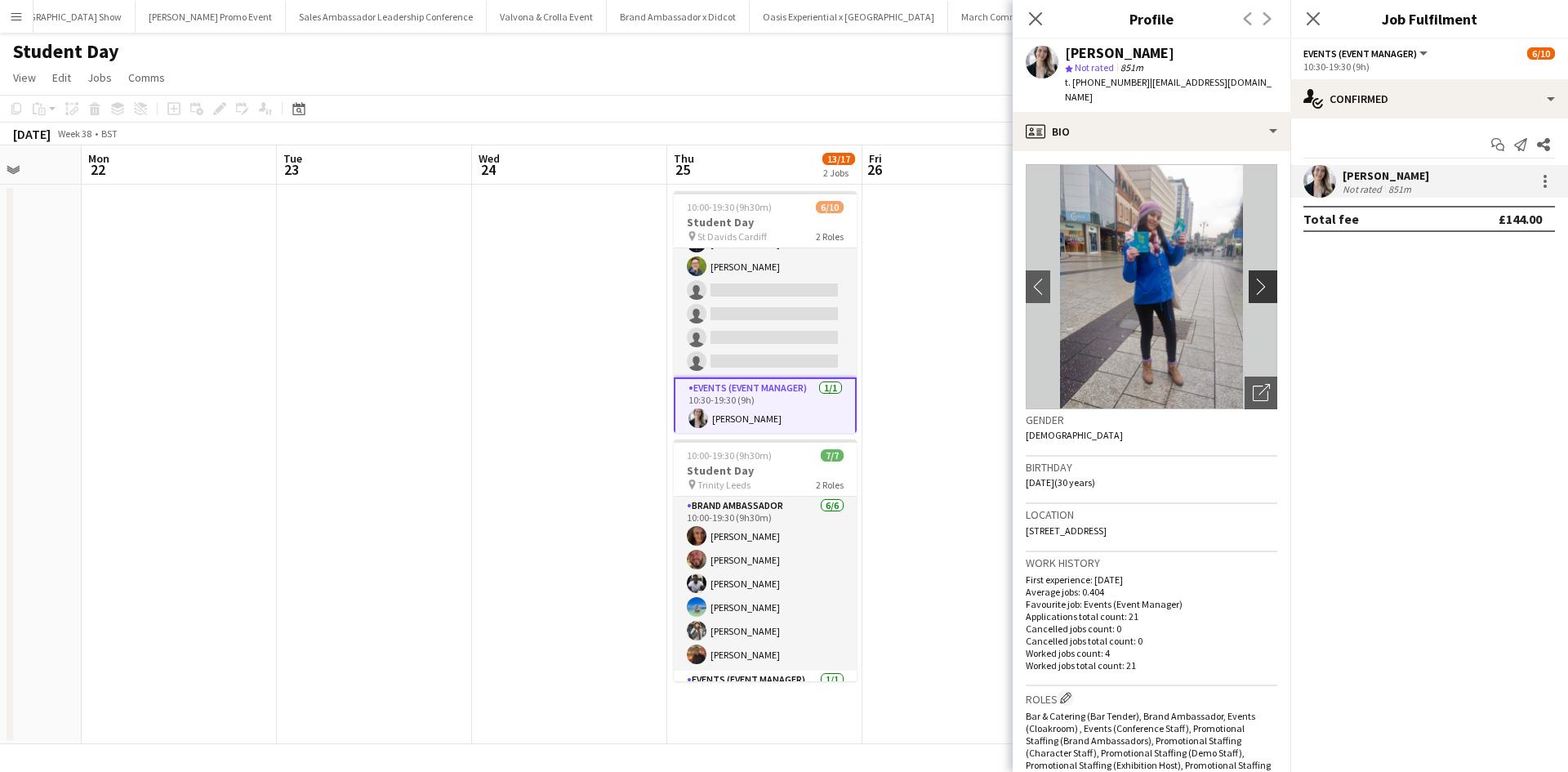
click at [1253, 278] on app-icon "chevron-right" at bounding box center [1265, 286] width 25 height 17
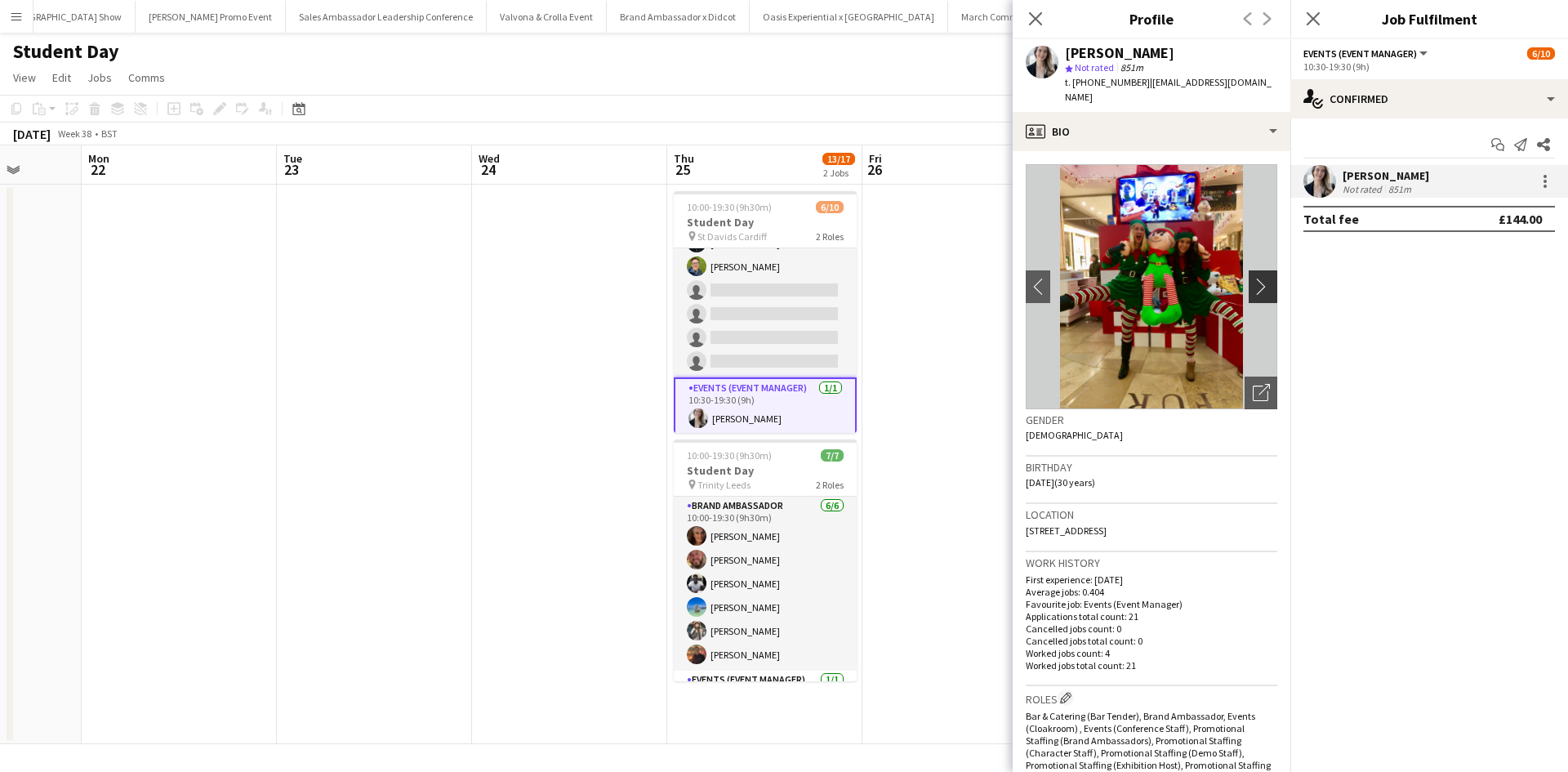
click at [1253, 278] on app-icon "chevron-right" at bounding box center [1265, 286] width 25 height 17
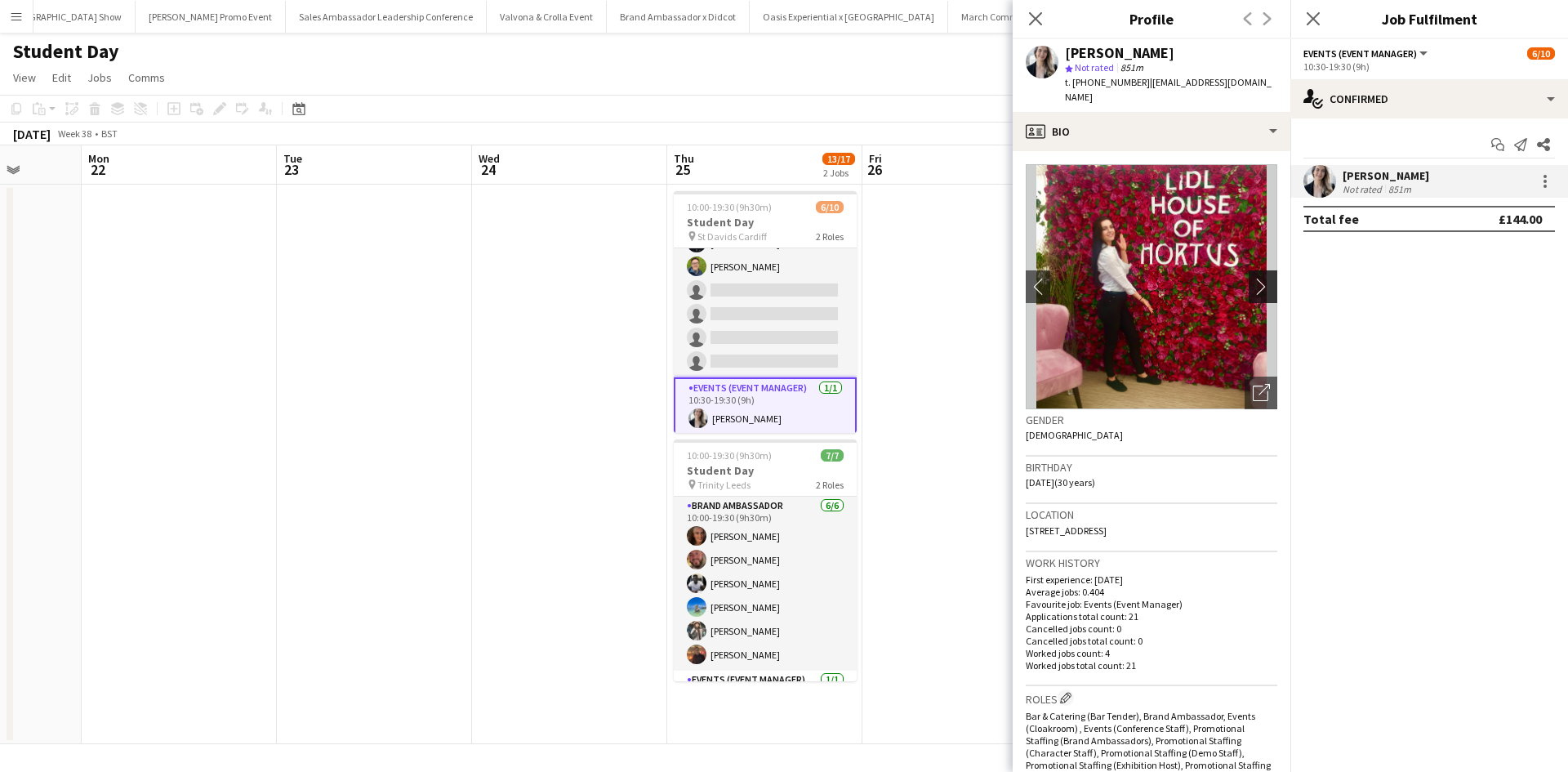
click at [1253, 278] on app-icon "chevron-right" at bounding box center [1265, 286] width 25 height 17
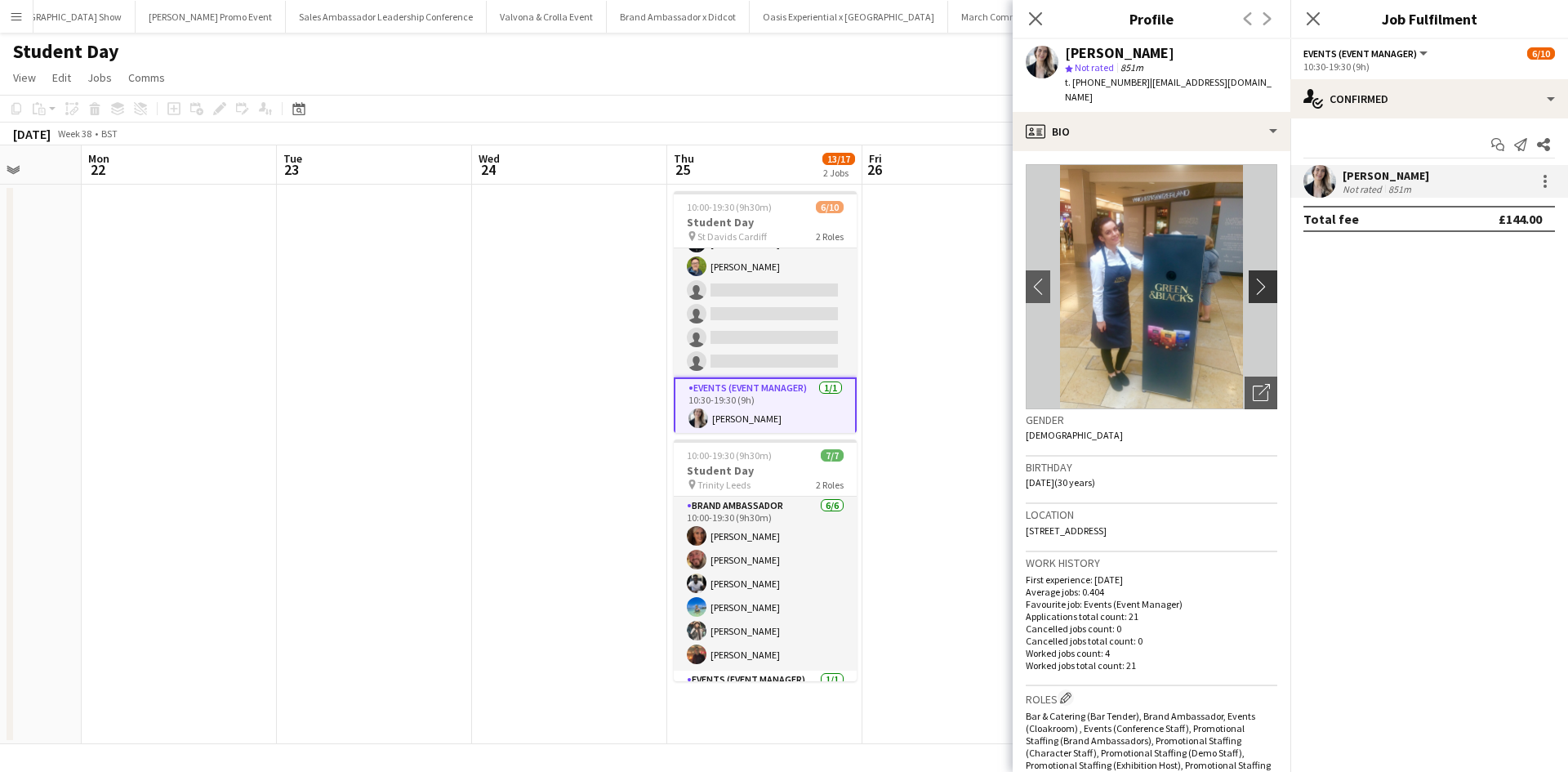
click at [1253, 278] on app-icon "chevron-right" at bounding box center [1265, 286] width 25 height 17
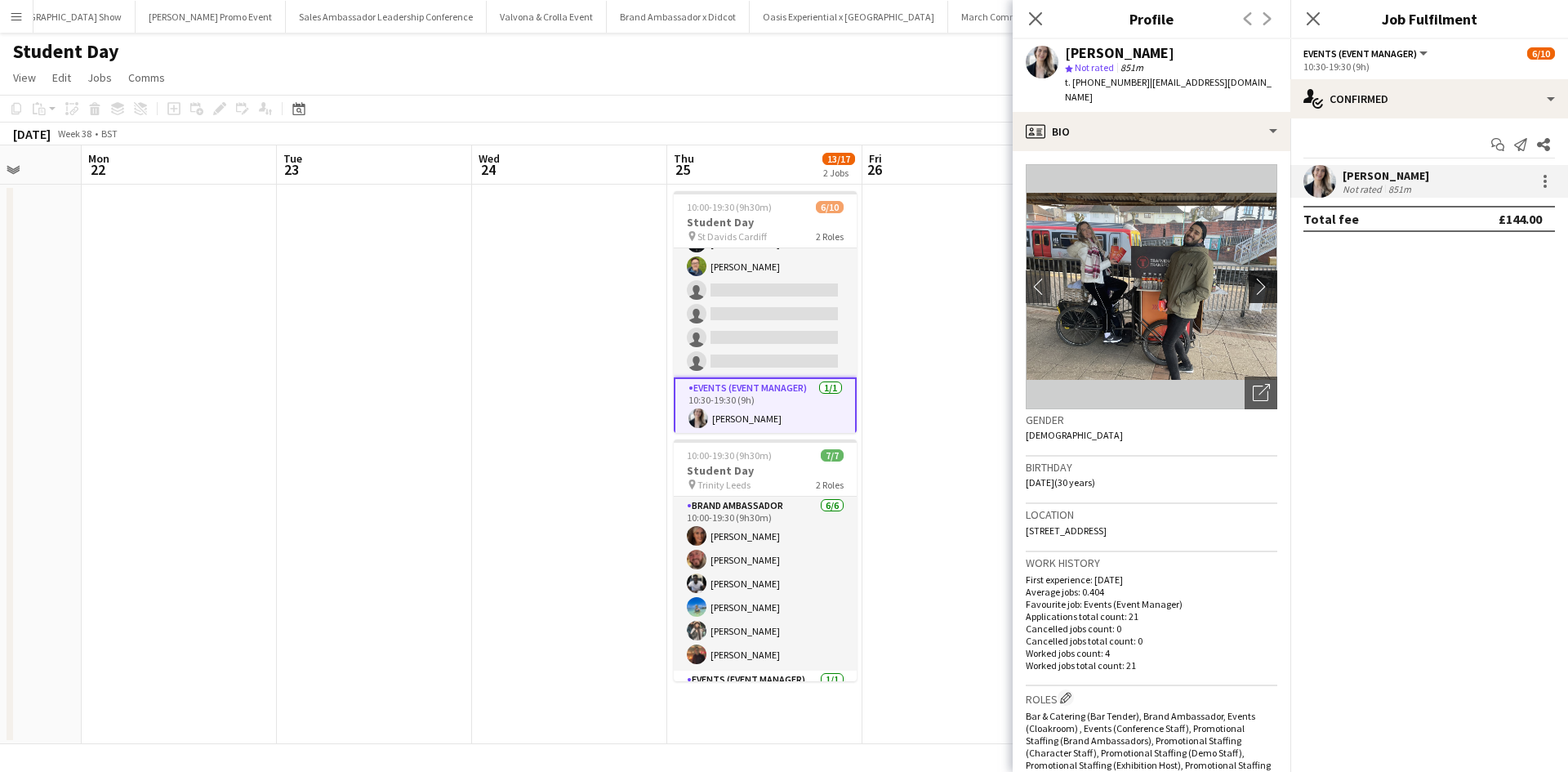
click at [1253, 278] on app-icon "chevron-right" at bounding box center [1265, 286] width 25 height 17
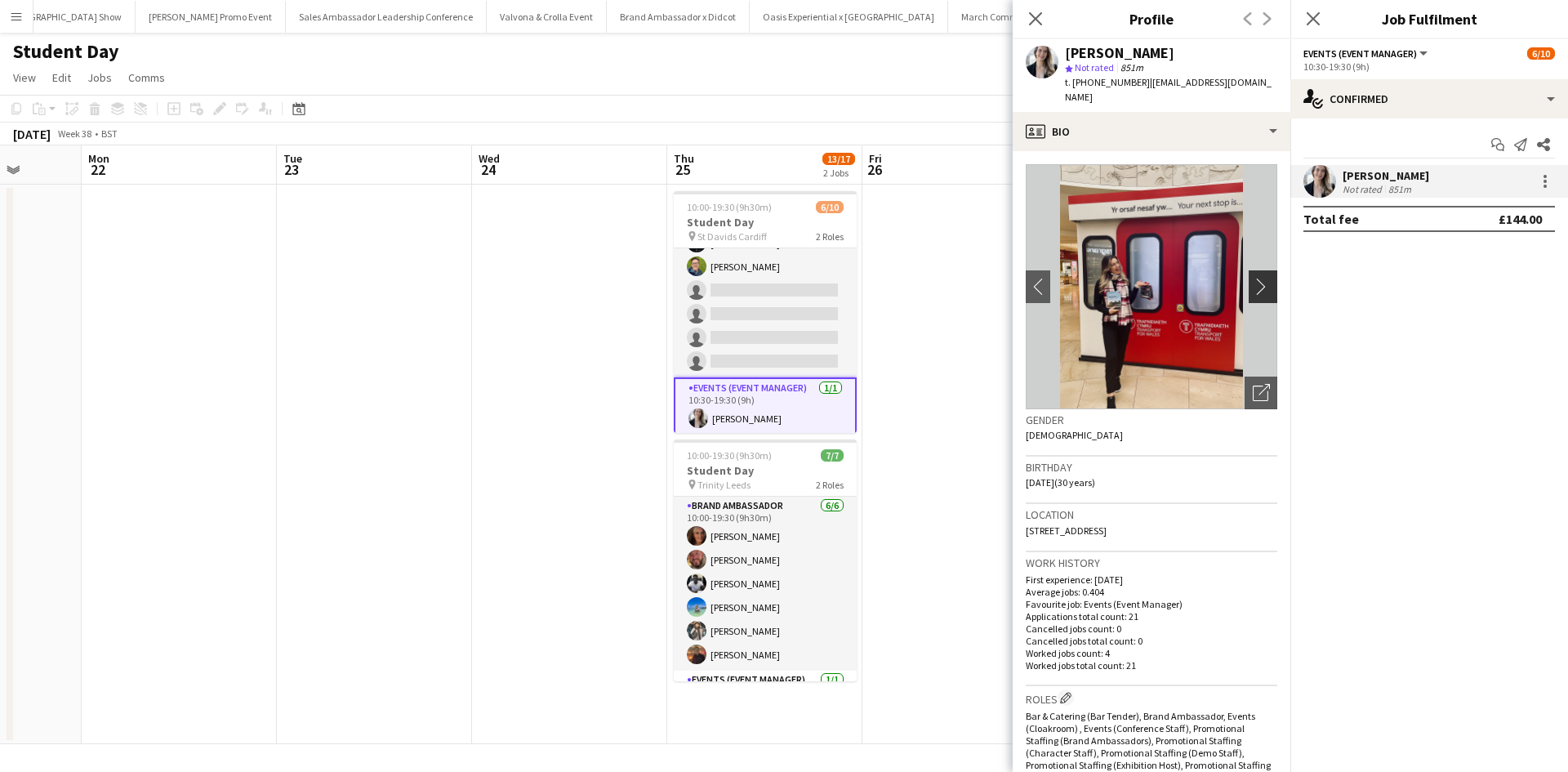
click at [1253, 278] on app-icon "chevron-right" at bounding box center [1265, 286] width 25 height 17
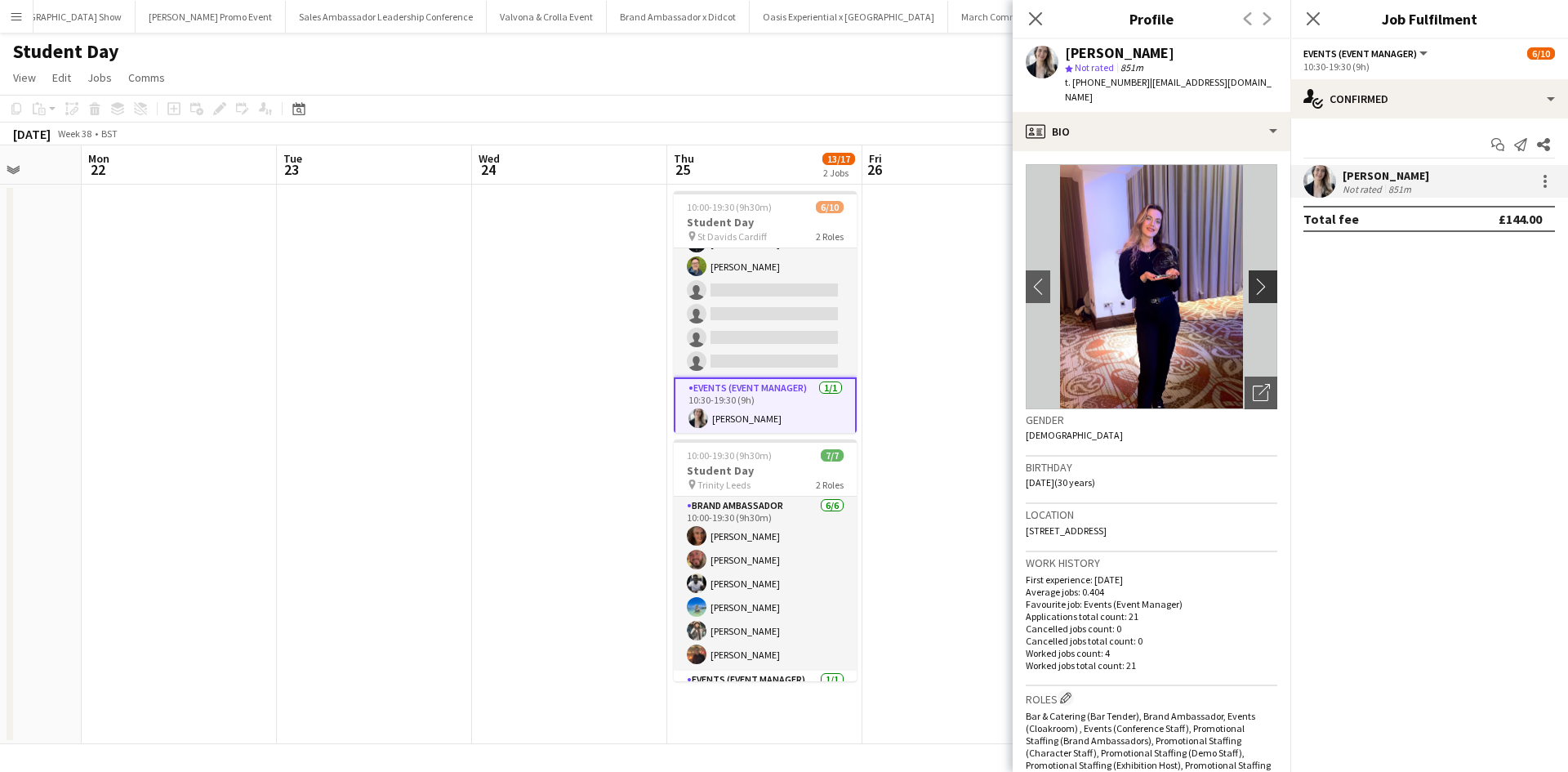
click at [1253, 278] on app-icon "chevron-right" at bounding box center [1265, 286] width 25 height 17
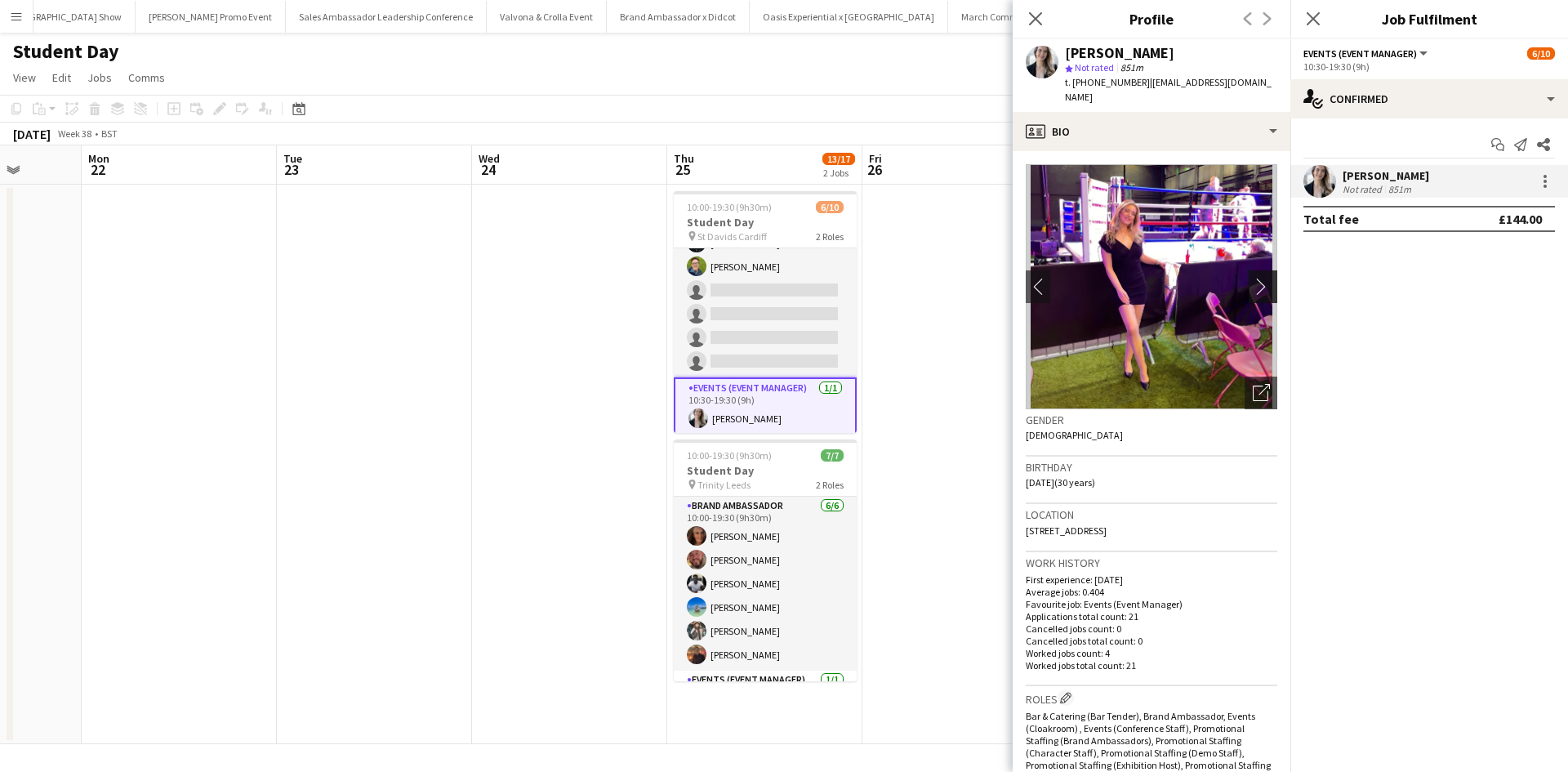
click at [1253, 278] on app-icon "chevron-right" at bounding box center [1265, 286] width 25 height 17
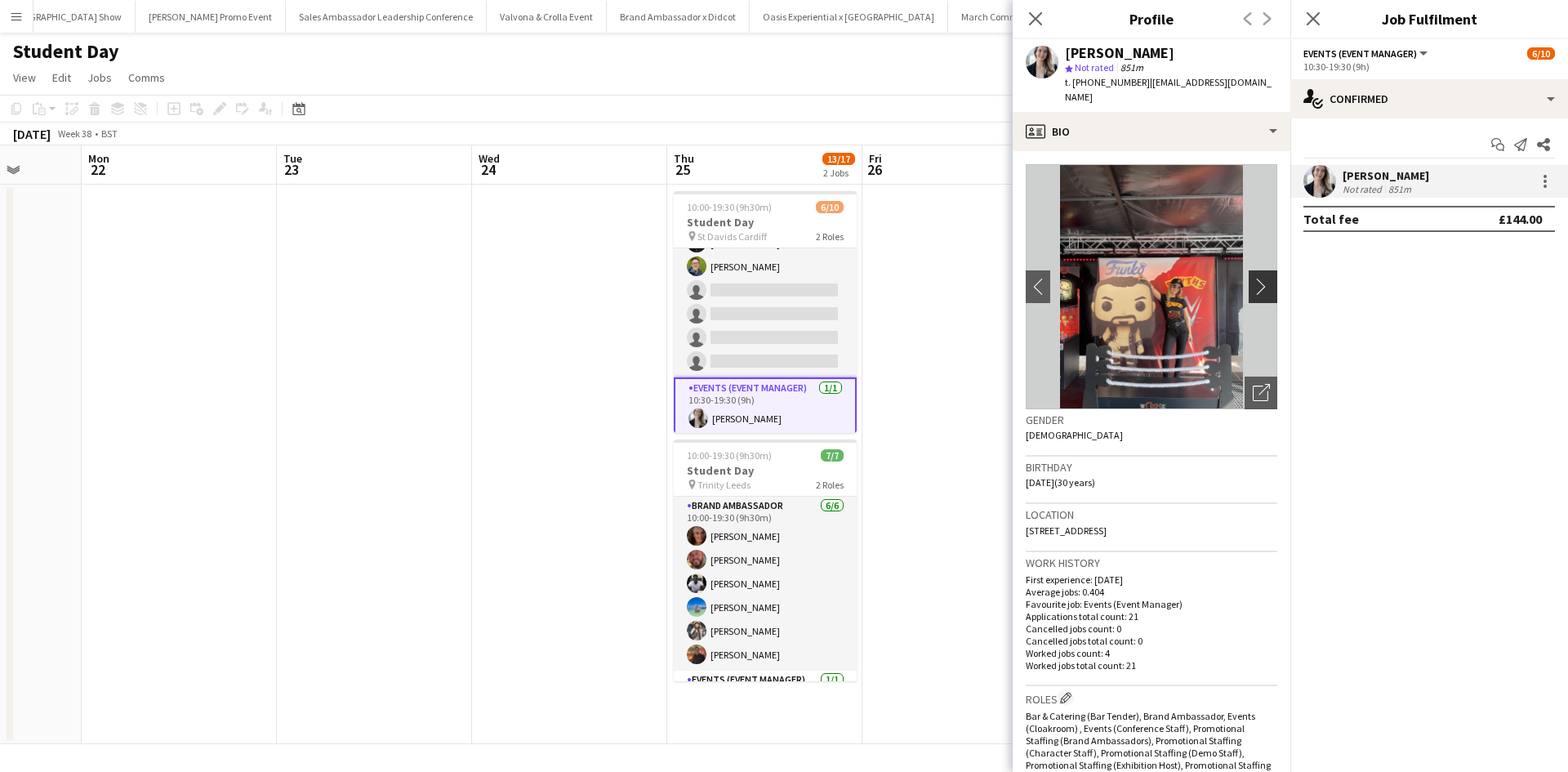
click at [1253, 278] on app-icon "chevron-right" at bounding box center [1265, 286] width 25 height 17
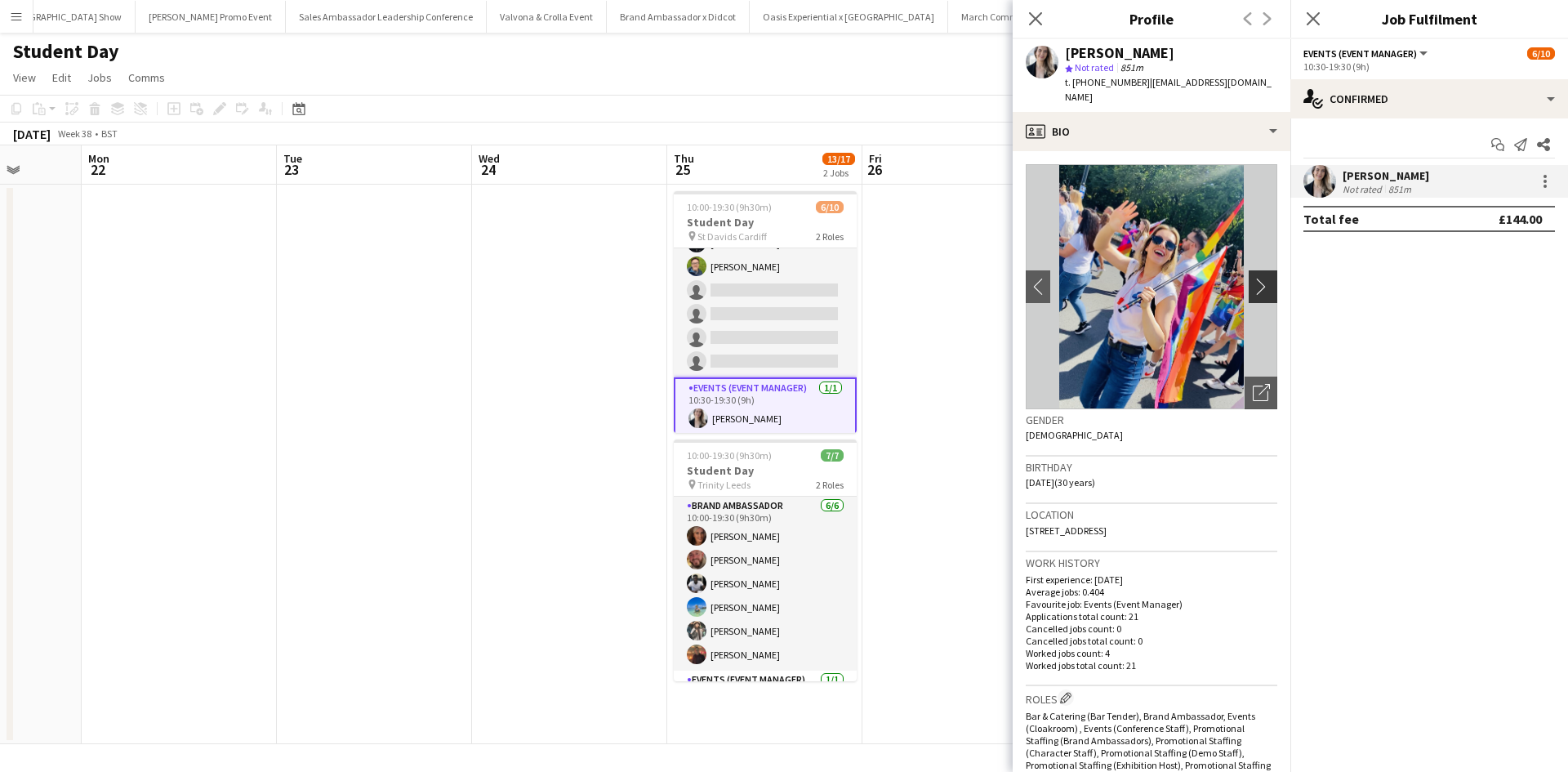
click at [1253, 278] on app-icon "chevron-right" at bounding box center [1265, 286] width 25 height 17
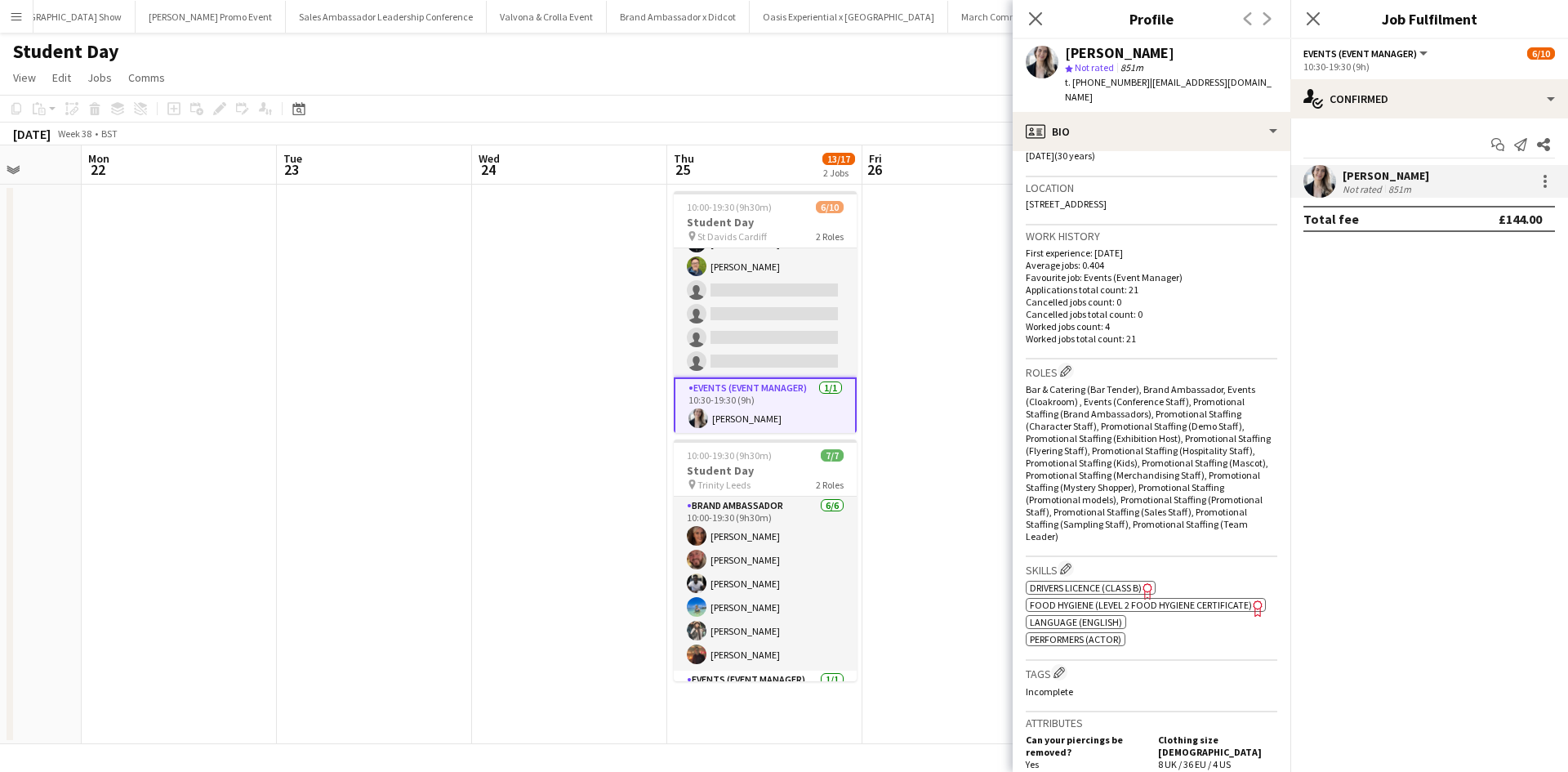
scroll to position [735, 0]
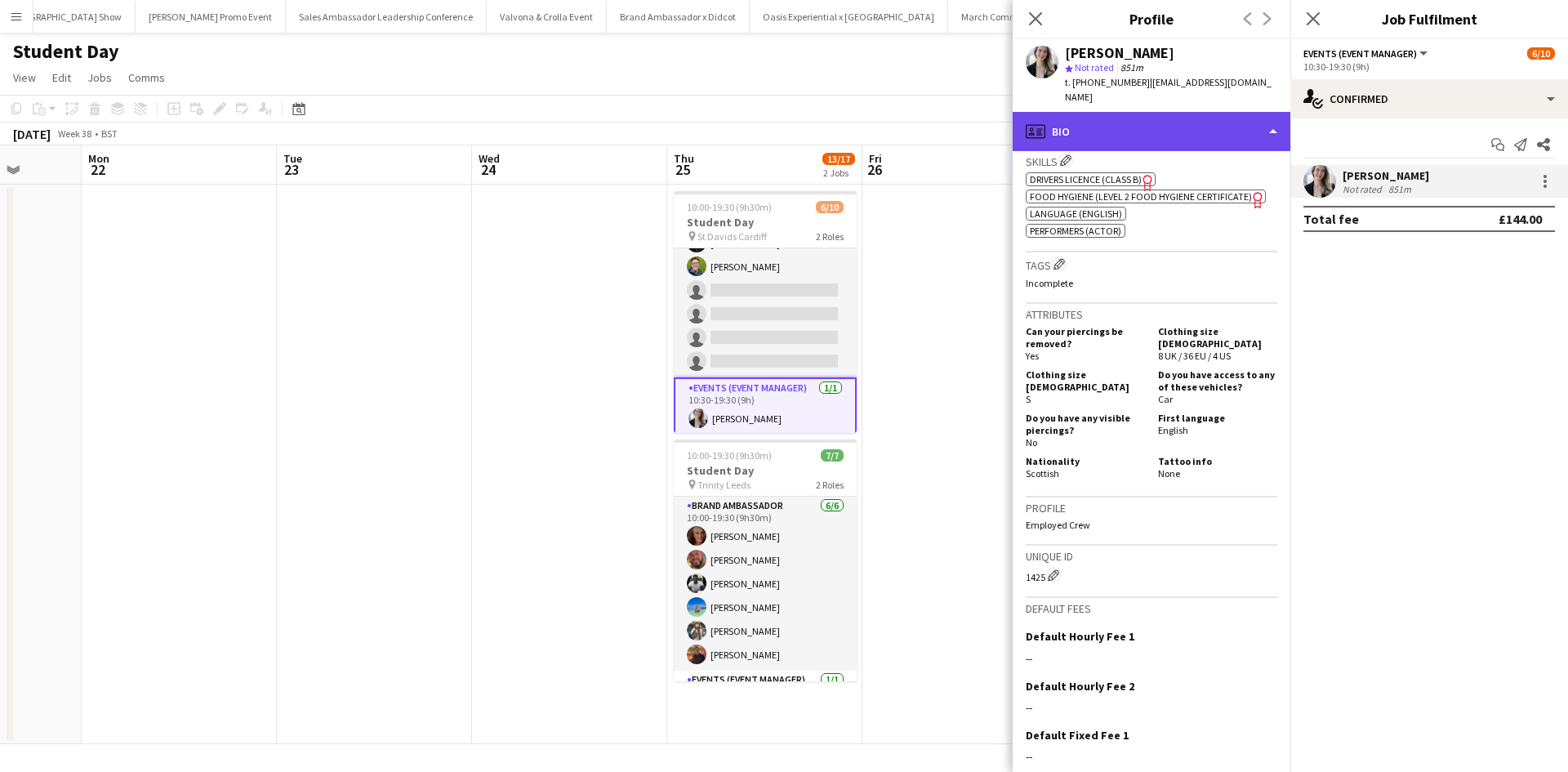
click at [1155, 112] on div "profile Bio" at bounding box center [1152, 131] width 278 height 39
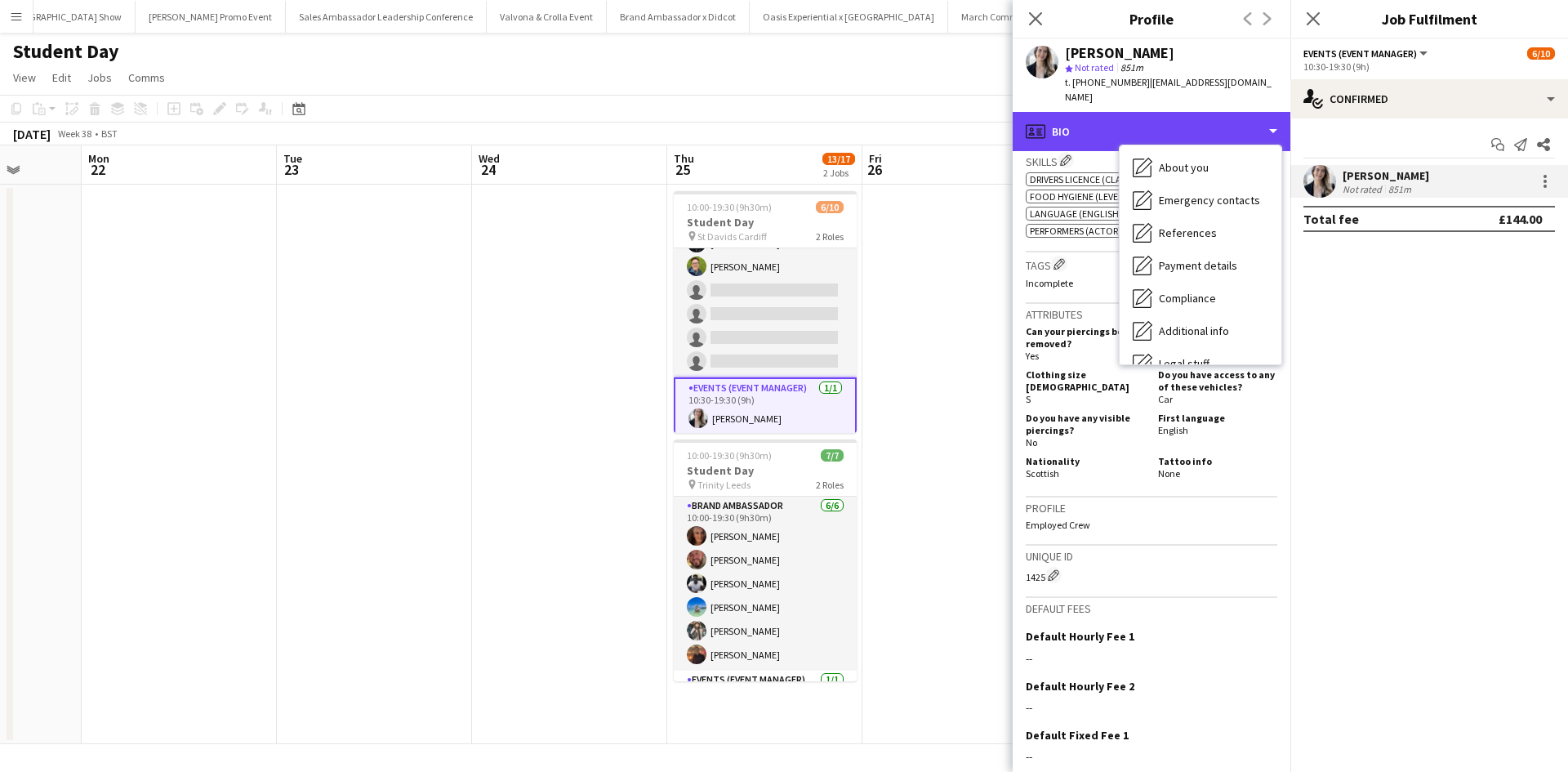
scroll to position [187, 0]
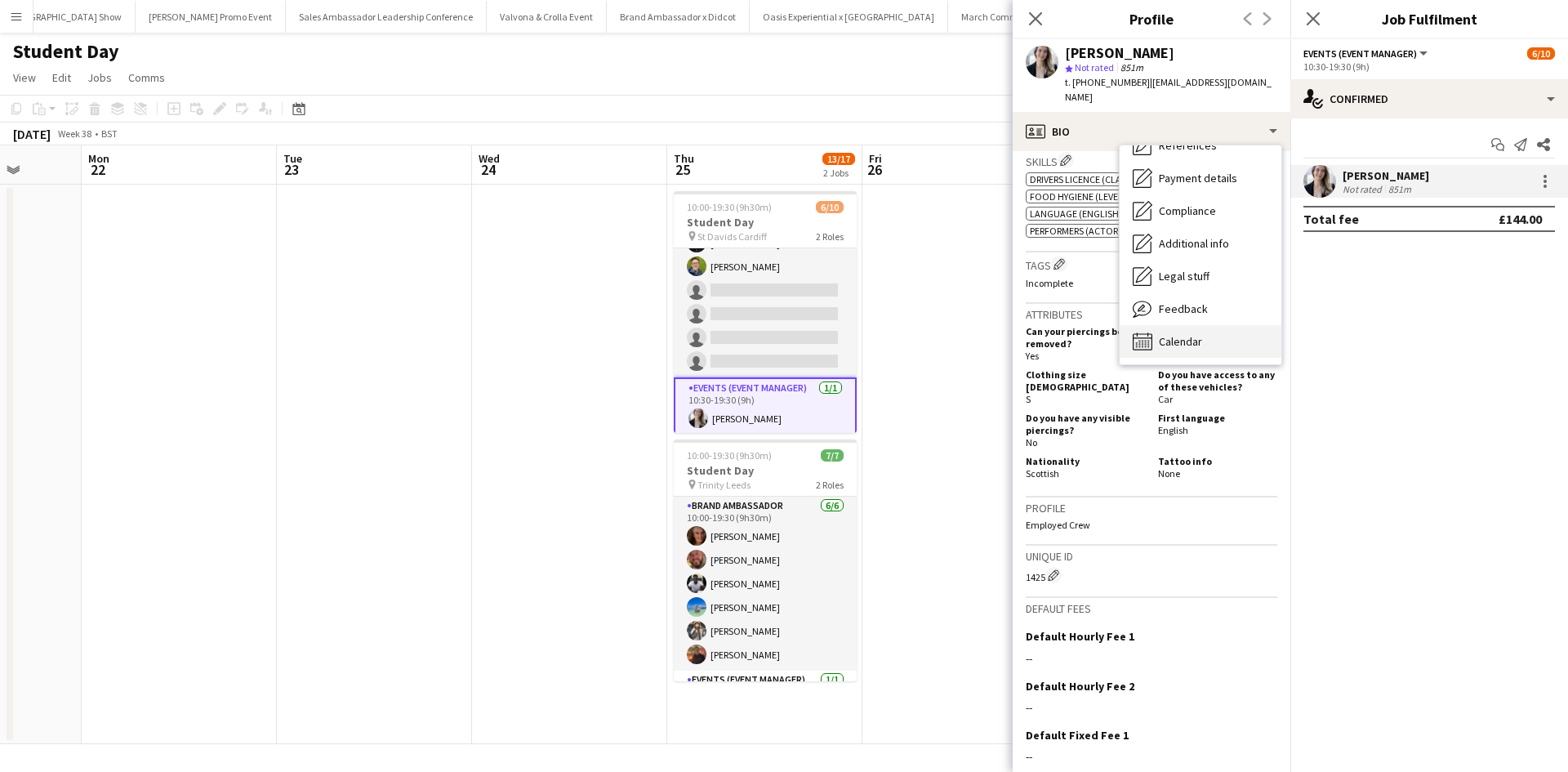
click at [1200, 334] on span "Calendar" at bounding box center [1181, 341] width 43 height 15
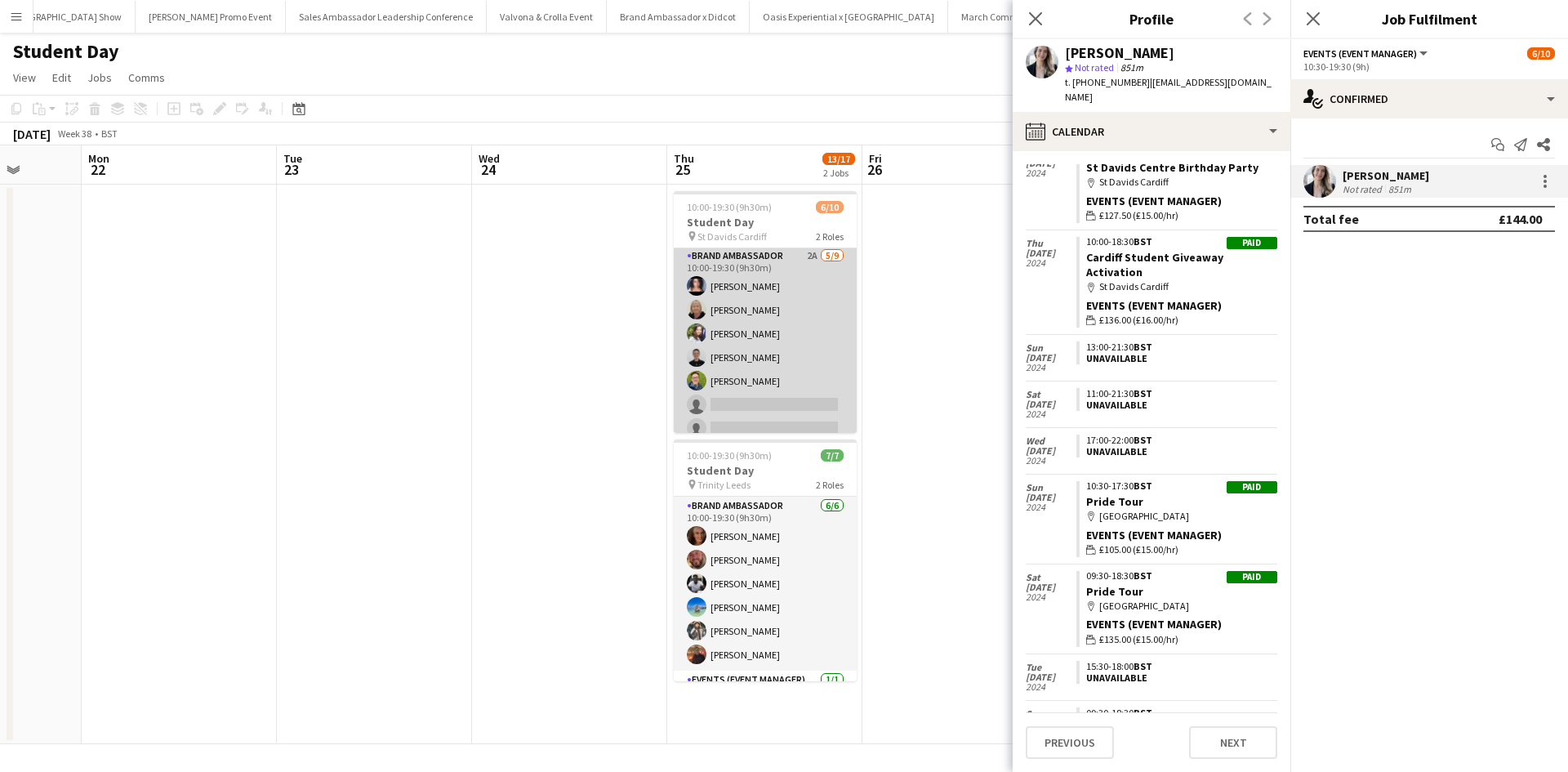
scroll to position [0, 0]
click at [775, 381] on app-card-role "Brand Ambassador 2A 5/9 10:00-19:30 (9h30m) Ami Goff Christine Watkinson Charlo…" at bounding box center [764, 371] width 183 height 245
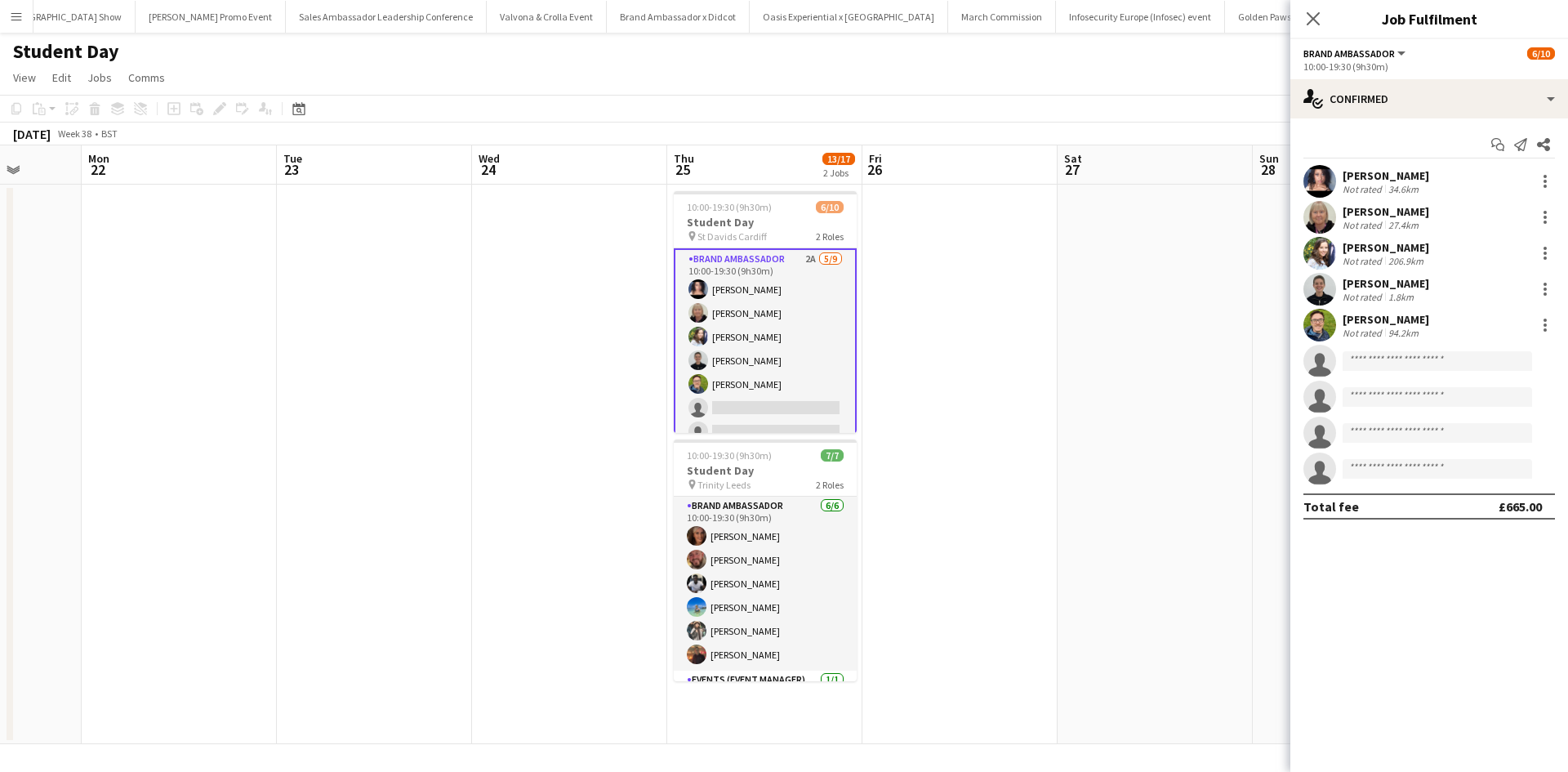
click at [1389, 315] on div "Callum Lipscombe" at bounding box center [1386, 320] width 86 height 15
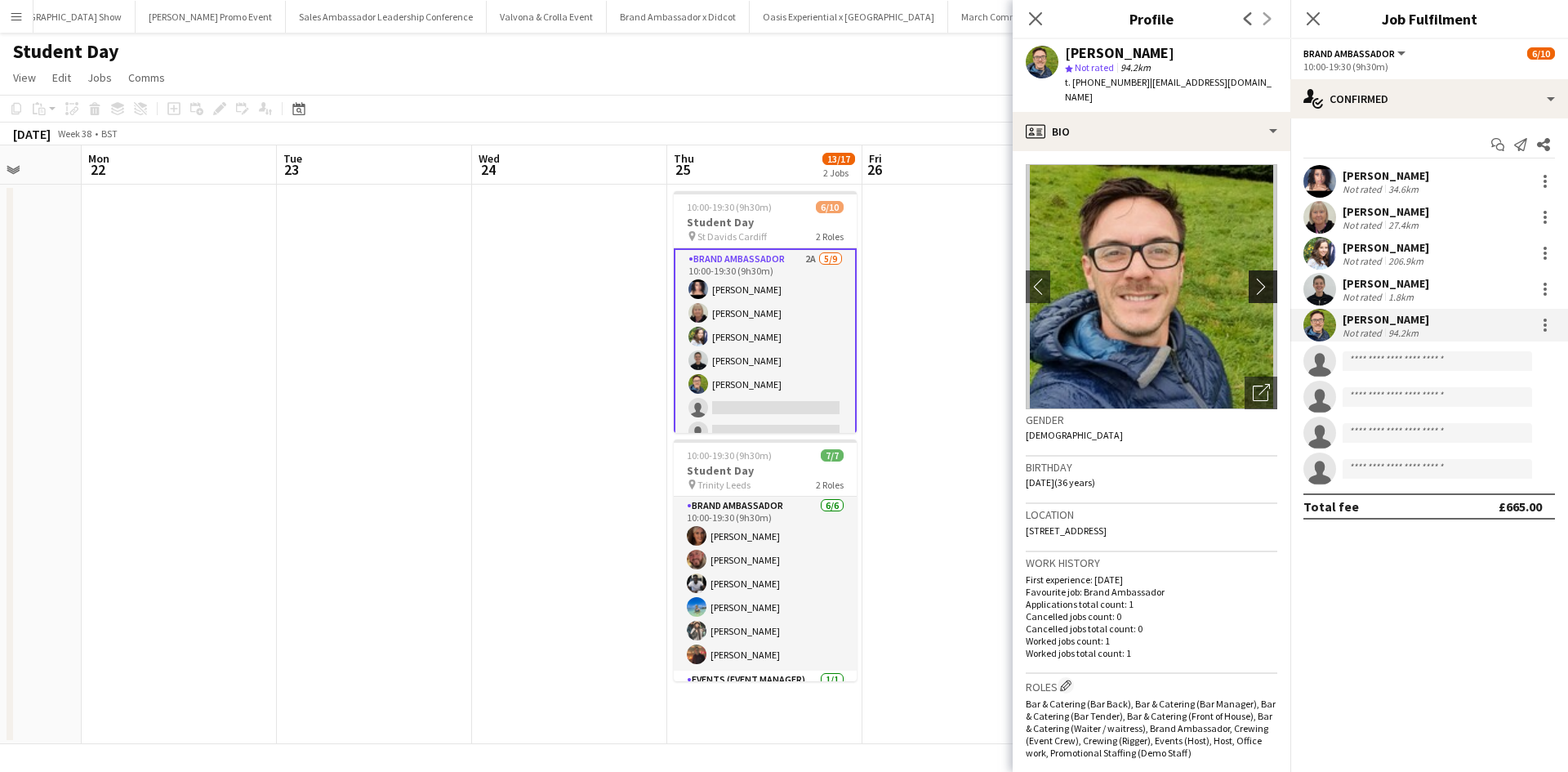
click at [1255, 278] on app-icon "chevron-right" at bounding box center [1265, 286] width 25 height 17
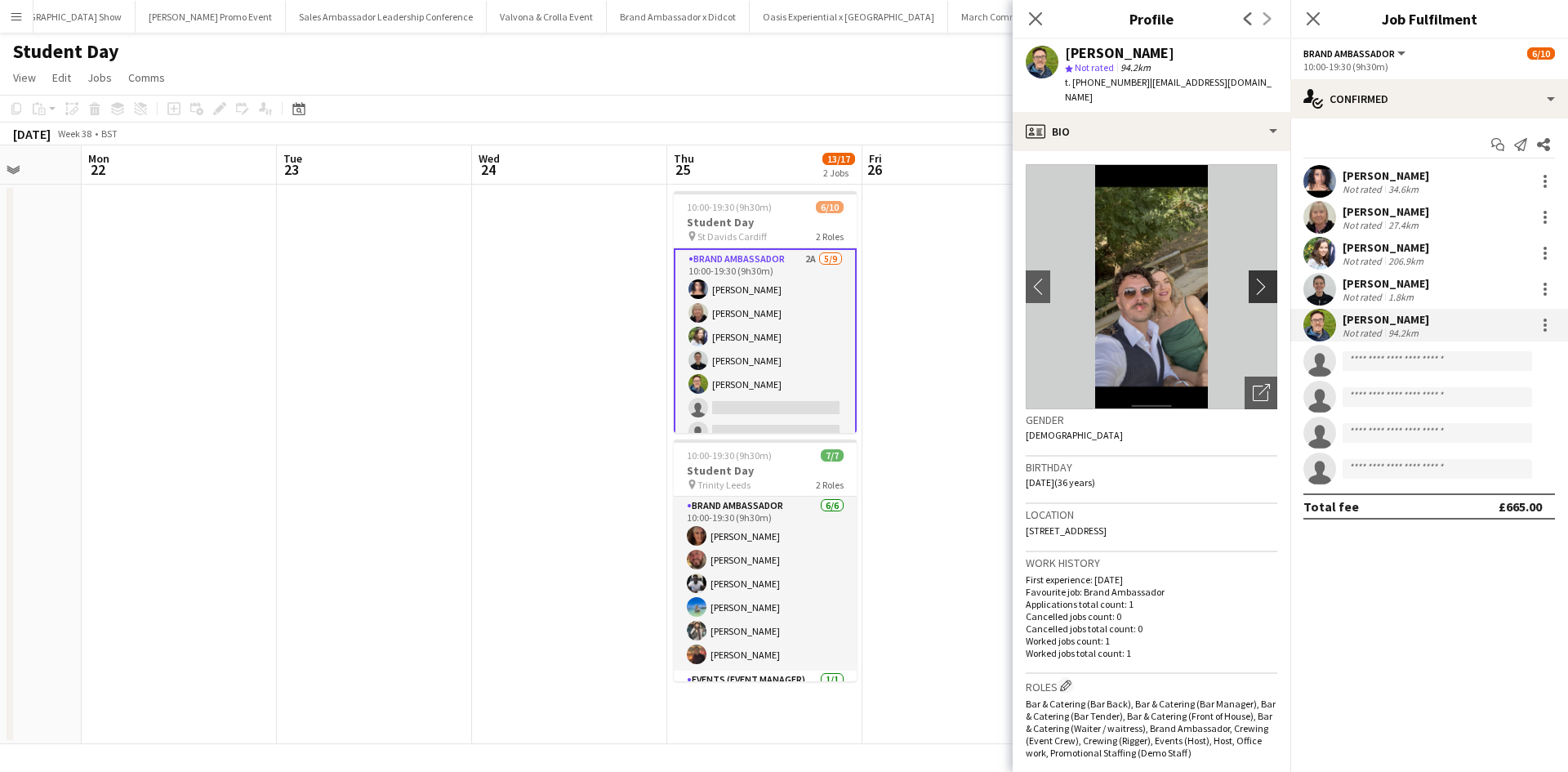
click at [1253, 278] on app-icon "chevron-right" at bounding box center [1265, 286] width 25 height 17
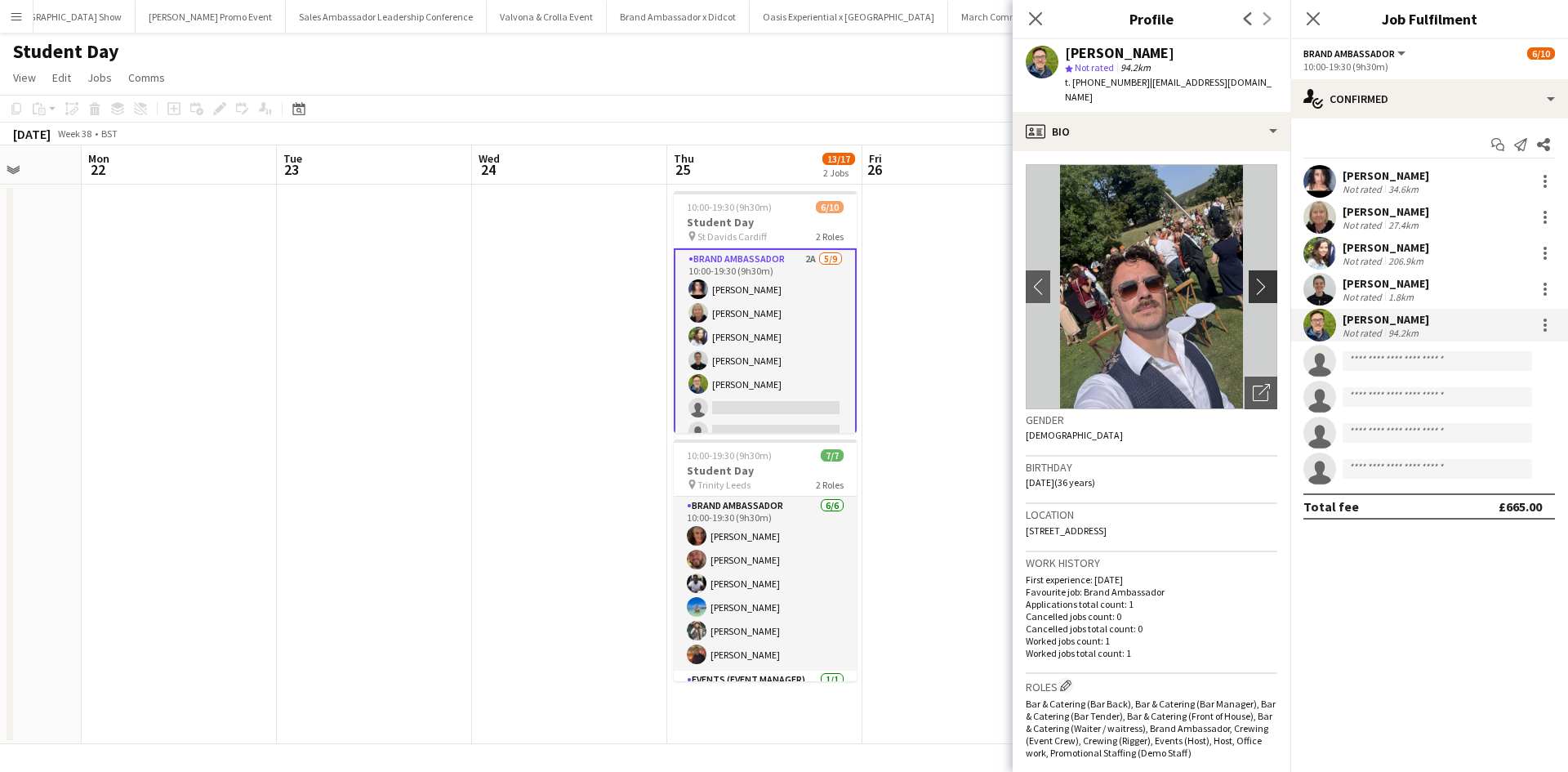
click at [1253, 278] on app-icon "chevron-right" at bounding box center [1265, 286] width 25 height 17
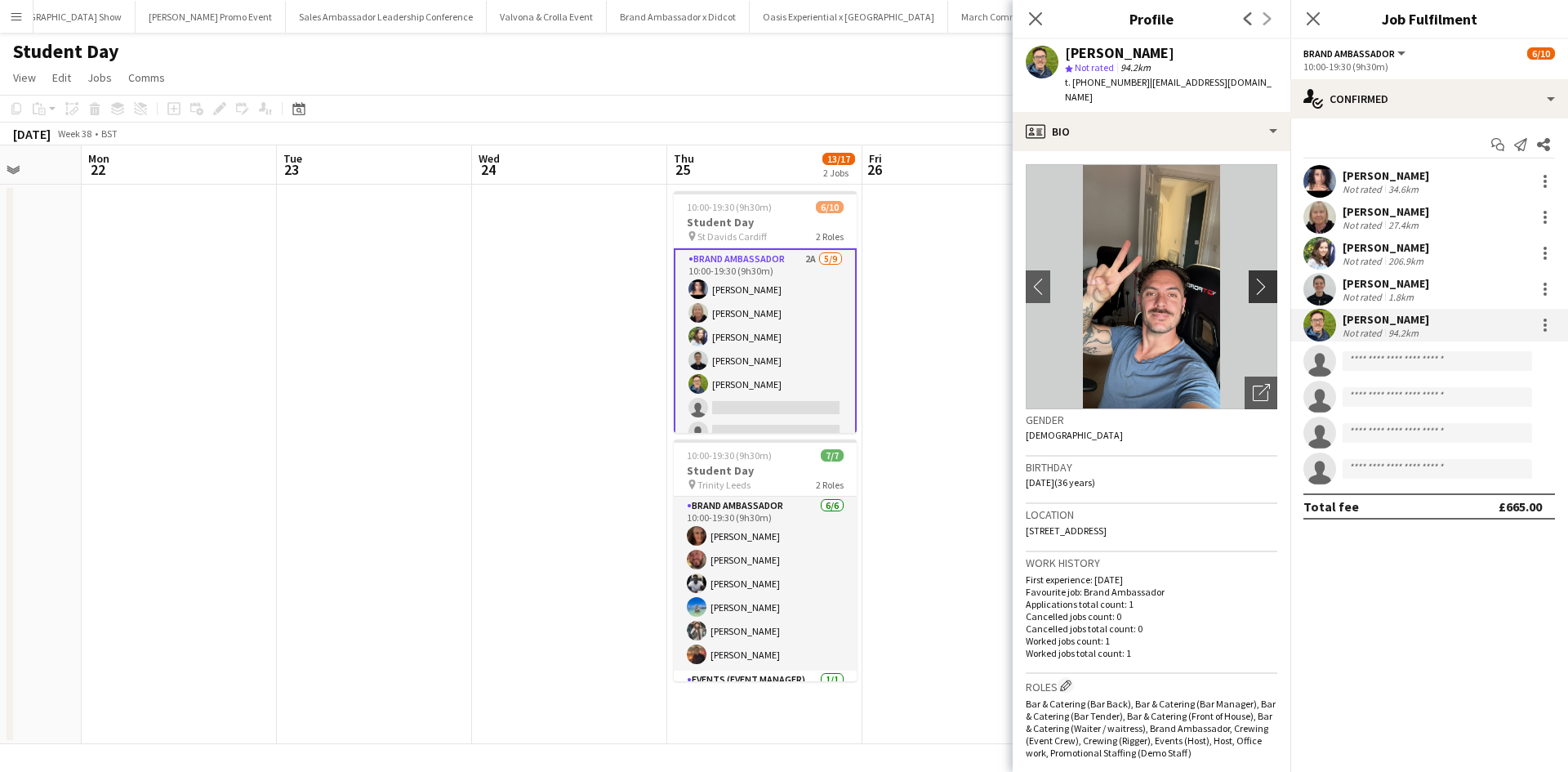
click at [1253, 278] on app-icon "chevron-right" at bounding box center [1265, 286] width 25 height 17
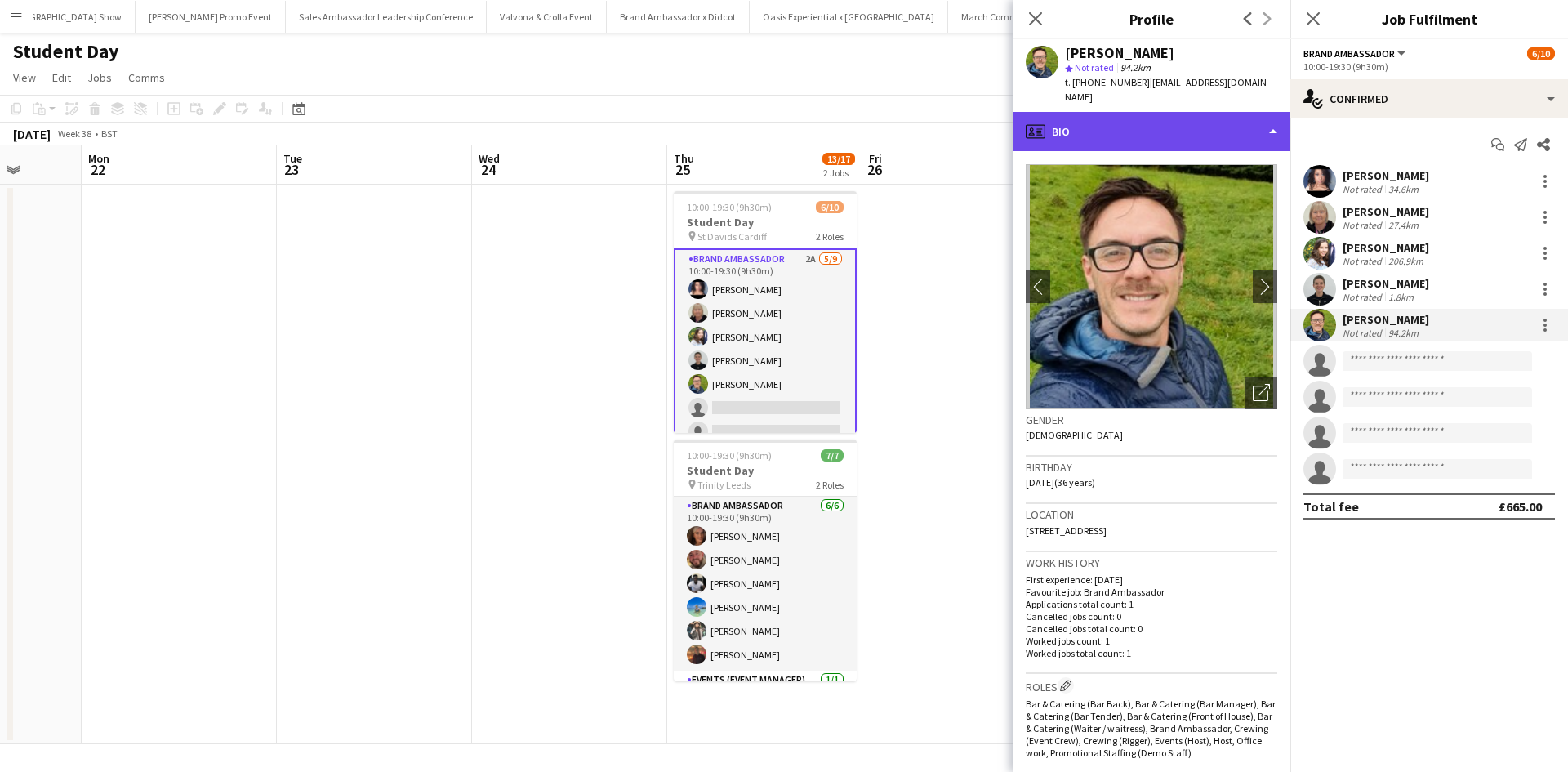
click at [1082, 112] on div "profile Bio" at bounding box center [1152, 131] width 278 height 39
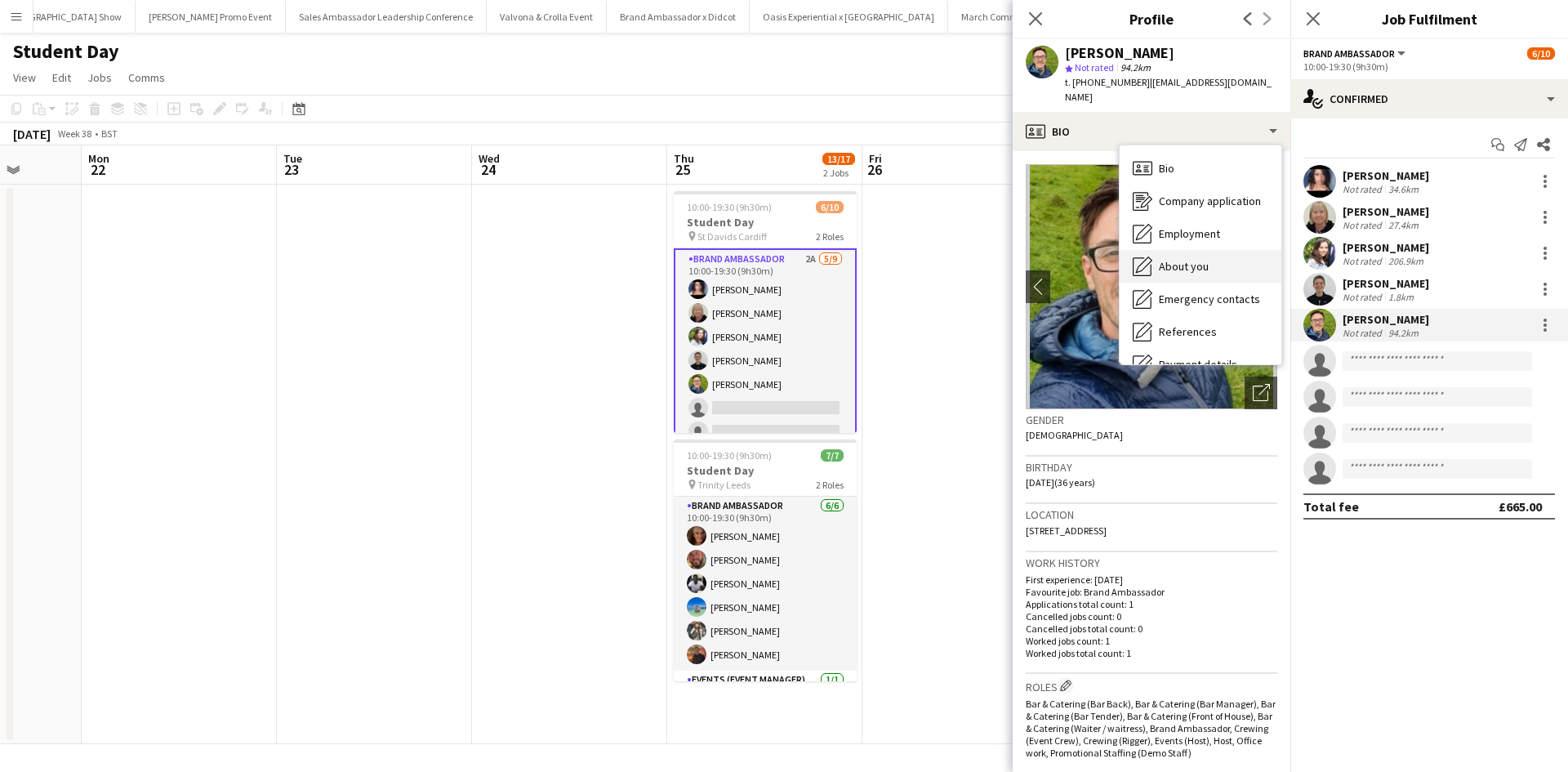
click at [1166, 259] on span "About you" at bounding box center [1184, 266] width 50 height 15
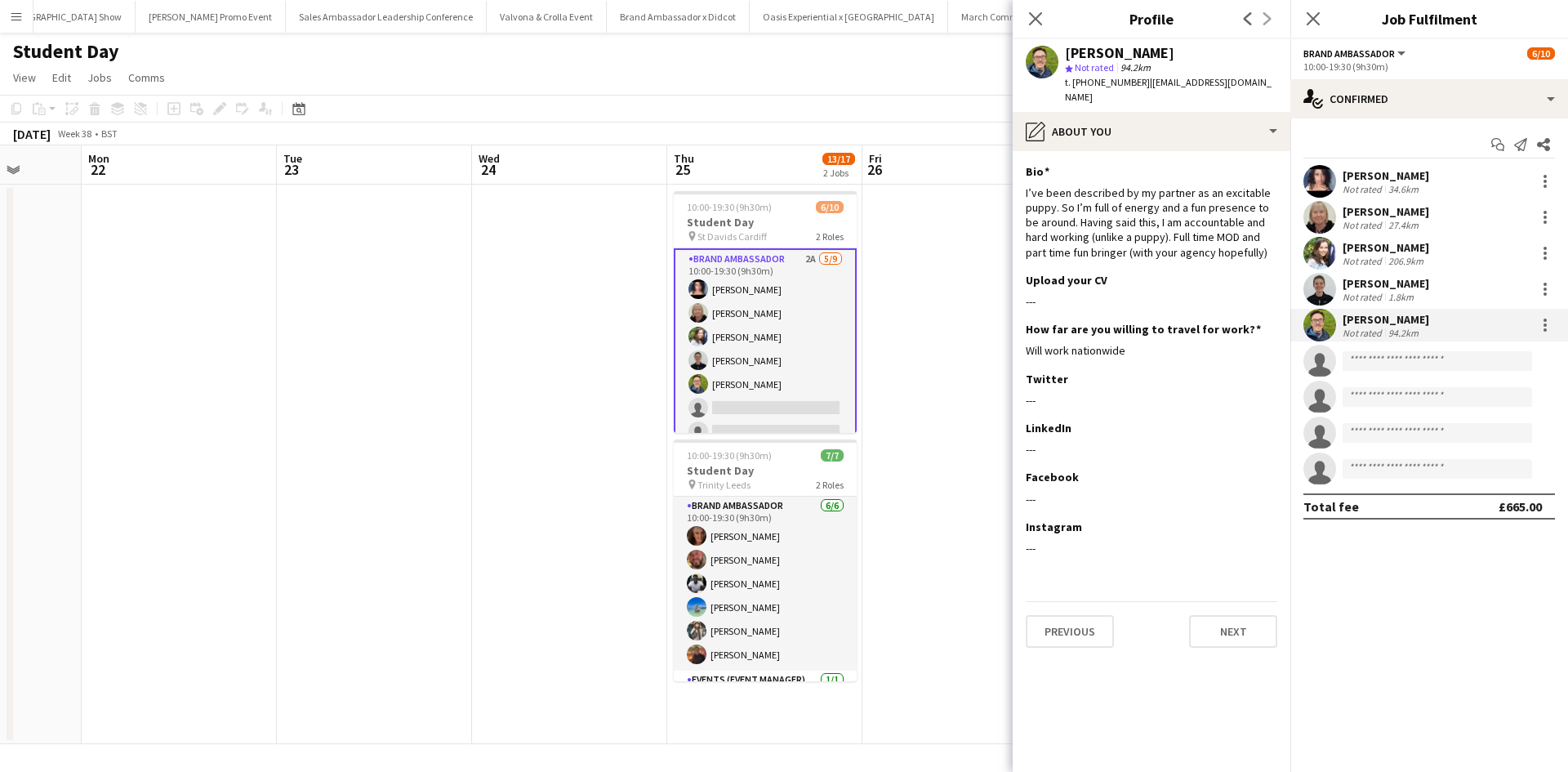
click at [1392, 285] on div "Sarah McHarg" at bounding box center [1386, 283] width 86 height 15
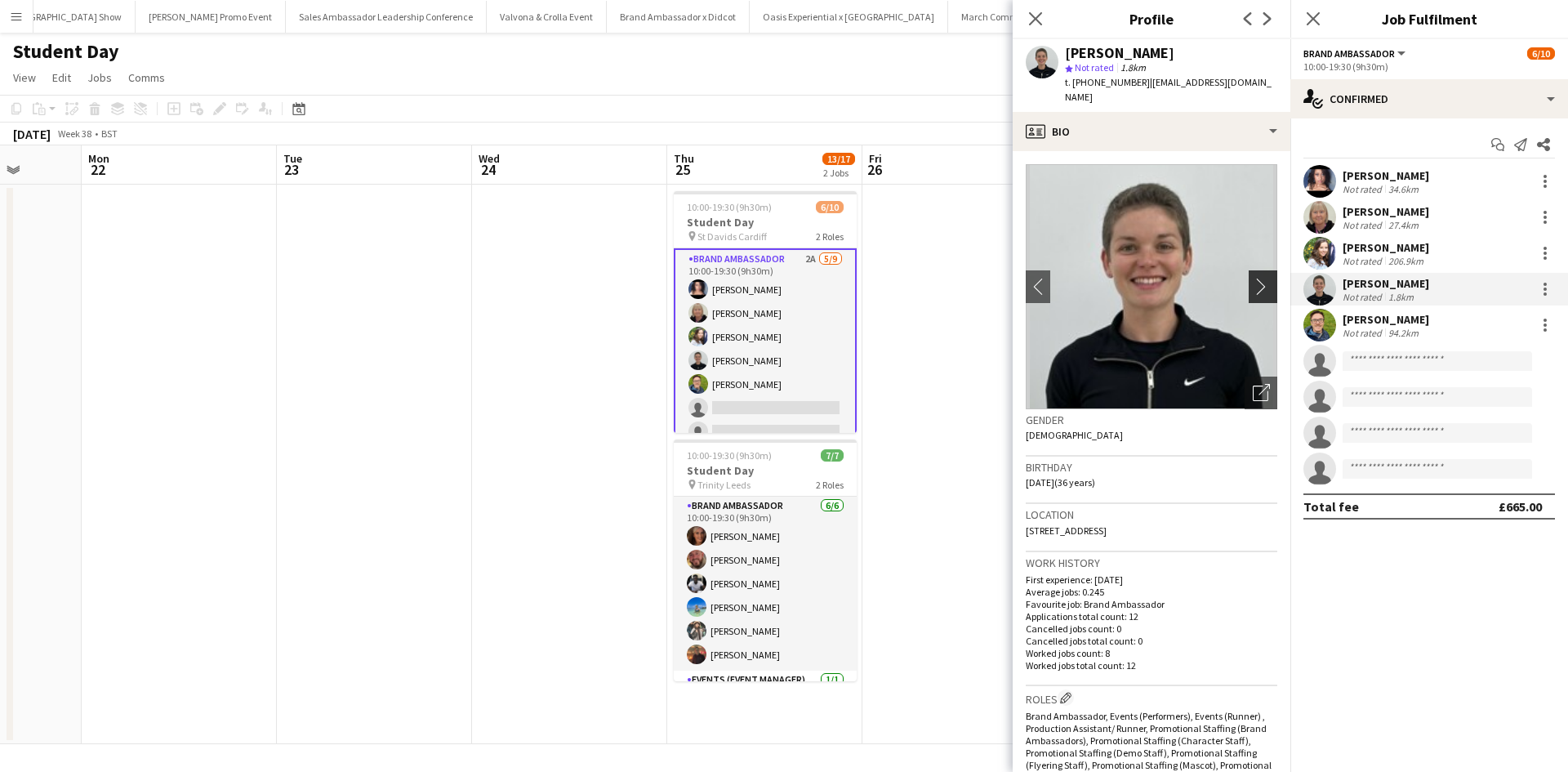
click at [1253, 278] on app-icon "chevron-right" at bounding box center [1265, 286] width 25 height 17
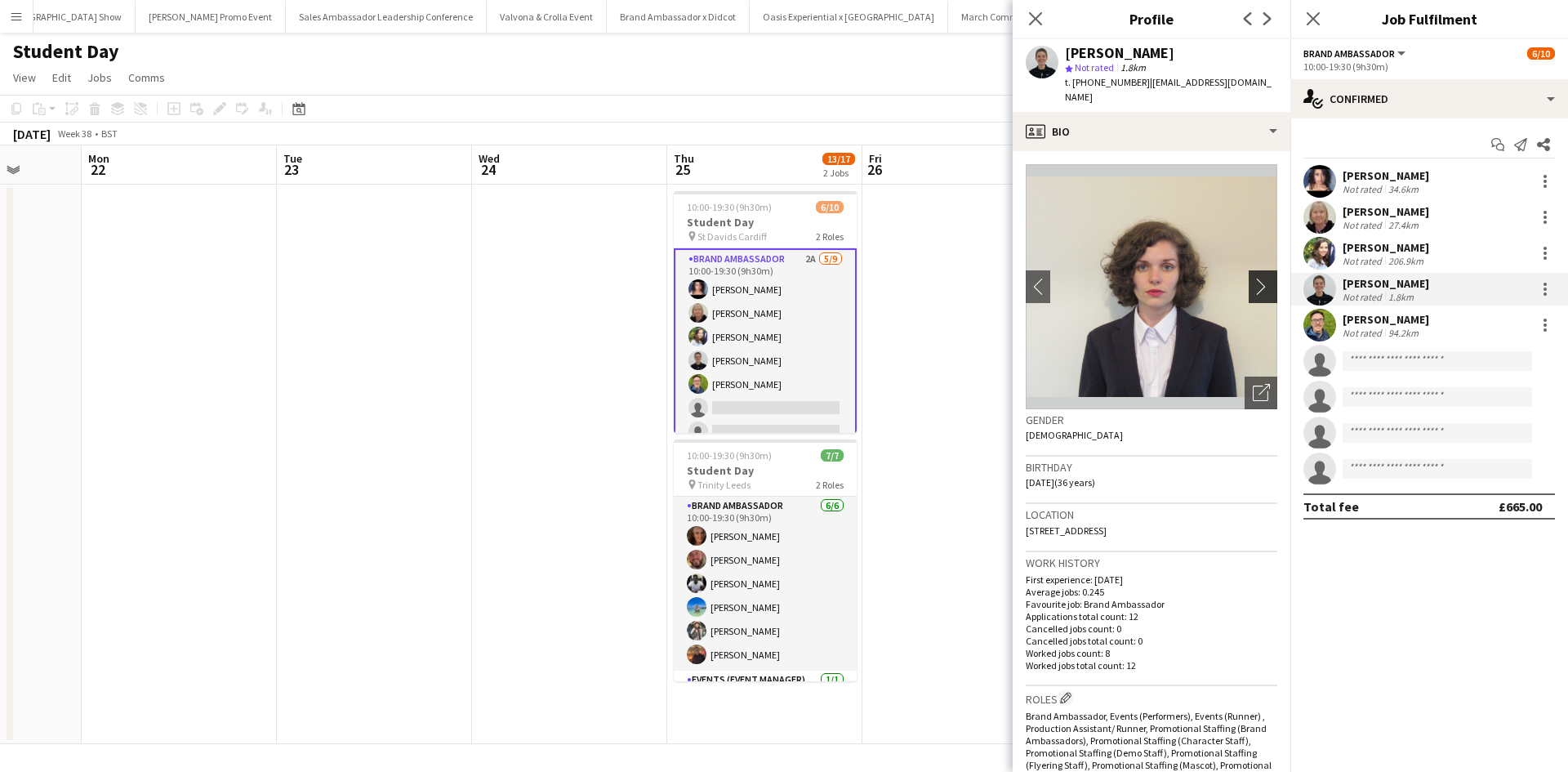
click at [1253, 278] on app-icon "chevron-right" at bounding box center [1265, 286] width 25 height 17
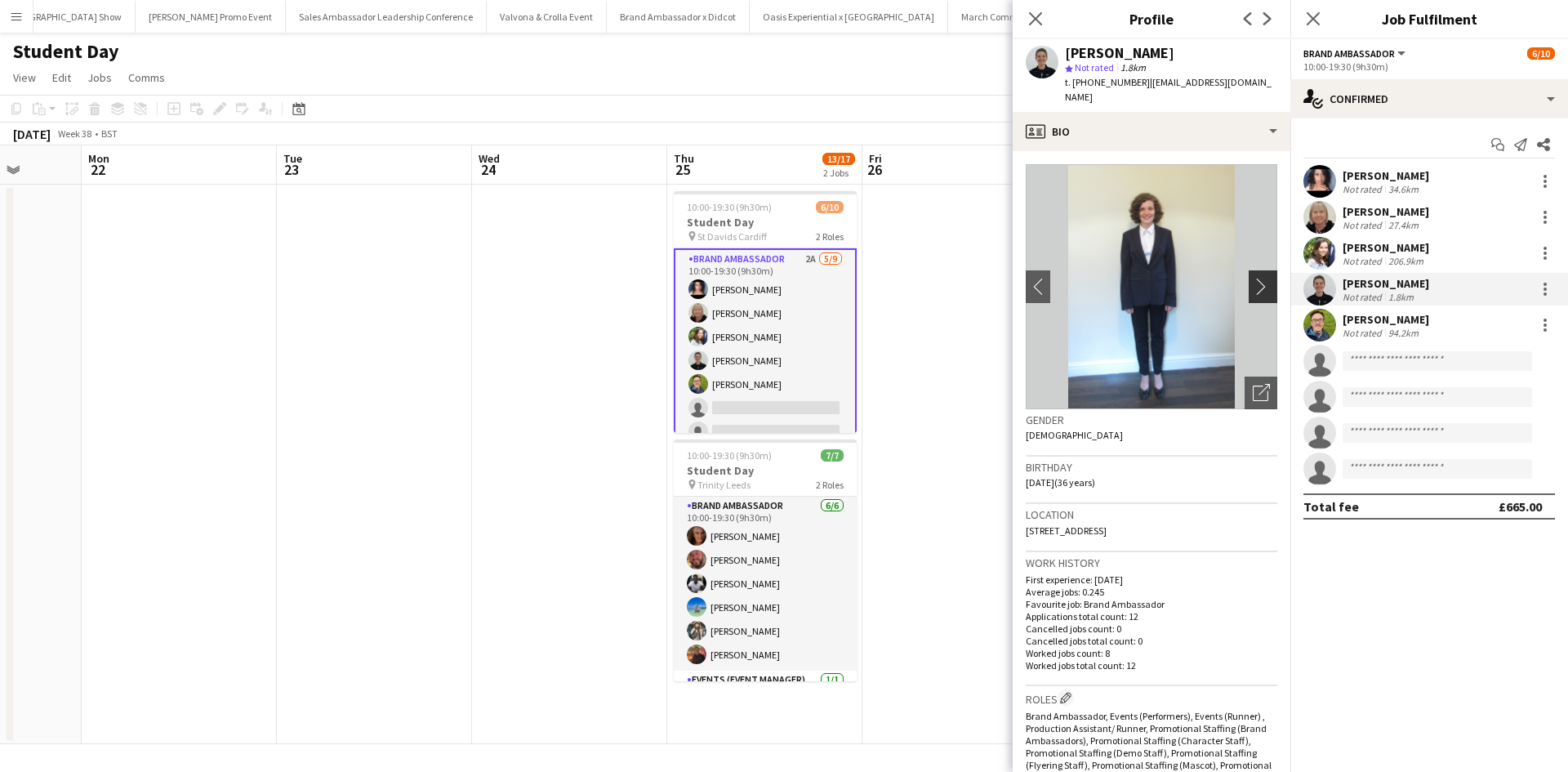
click at [1253, 278] on app-icon "chevron-right" at bounding box center [1265, 286] width 25 height 17
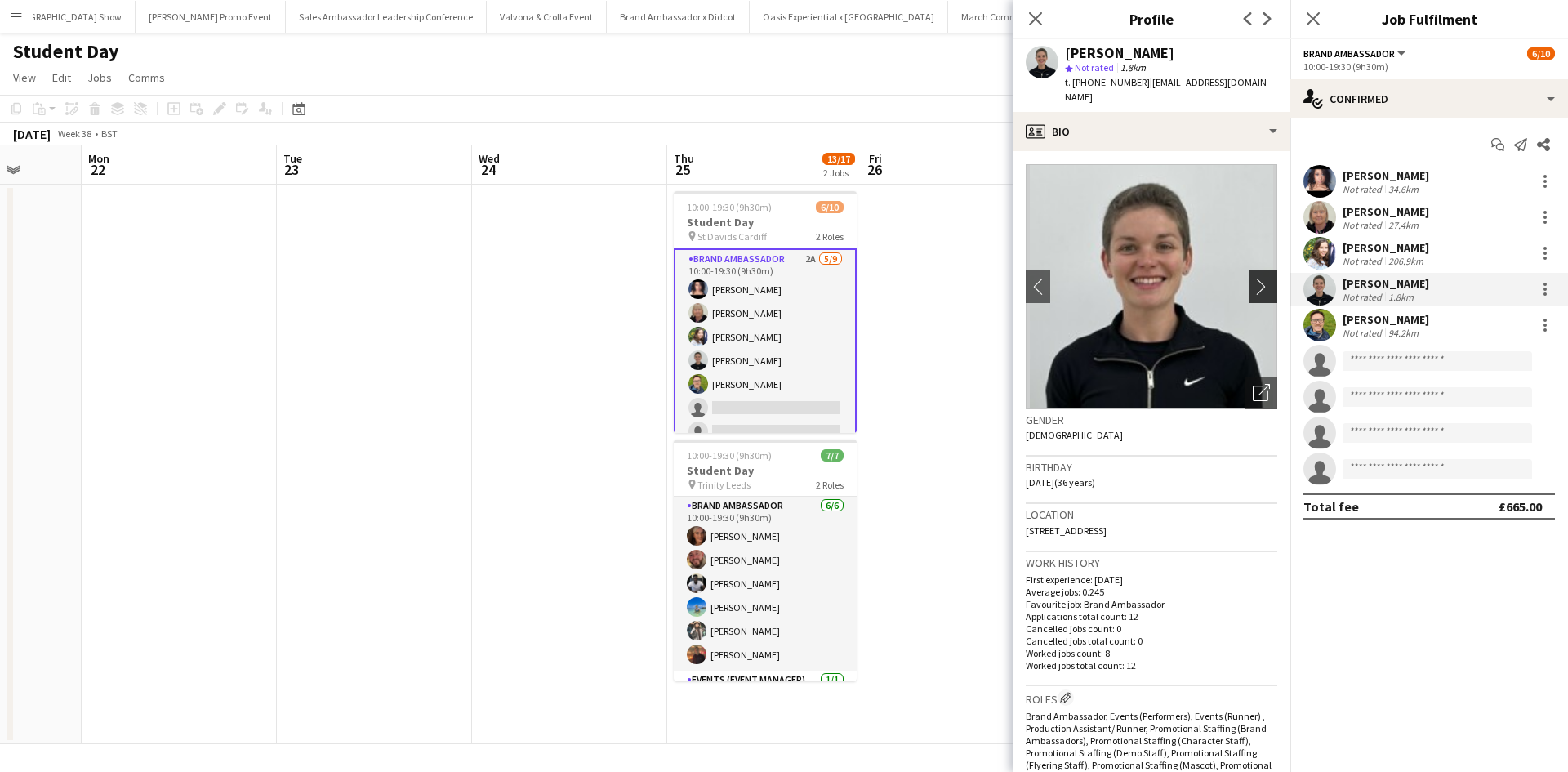
click at [1253, 278] on app-icon "chevron-right" at bounding box center [1265, 286] width 25 height 17
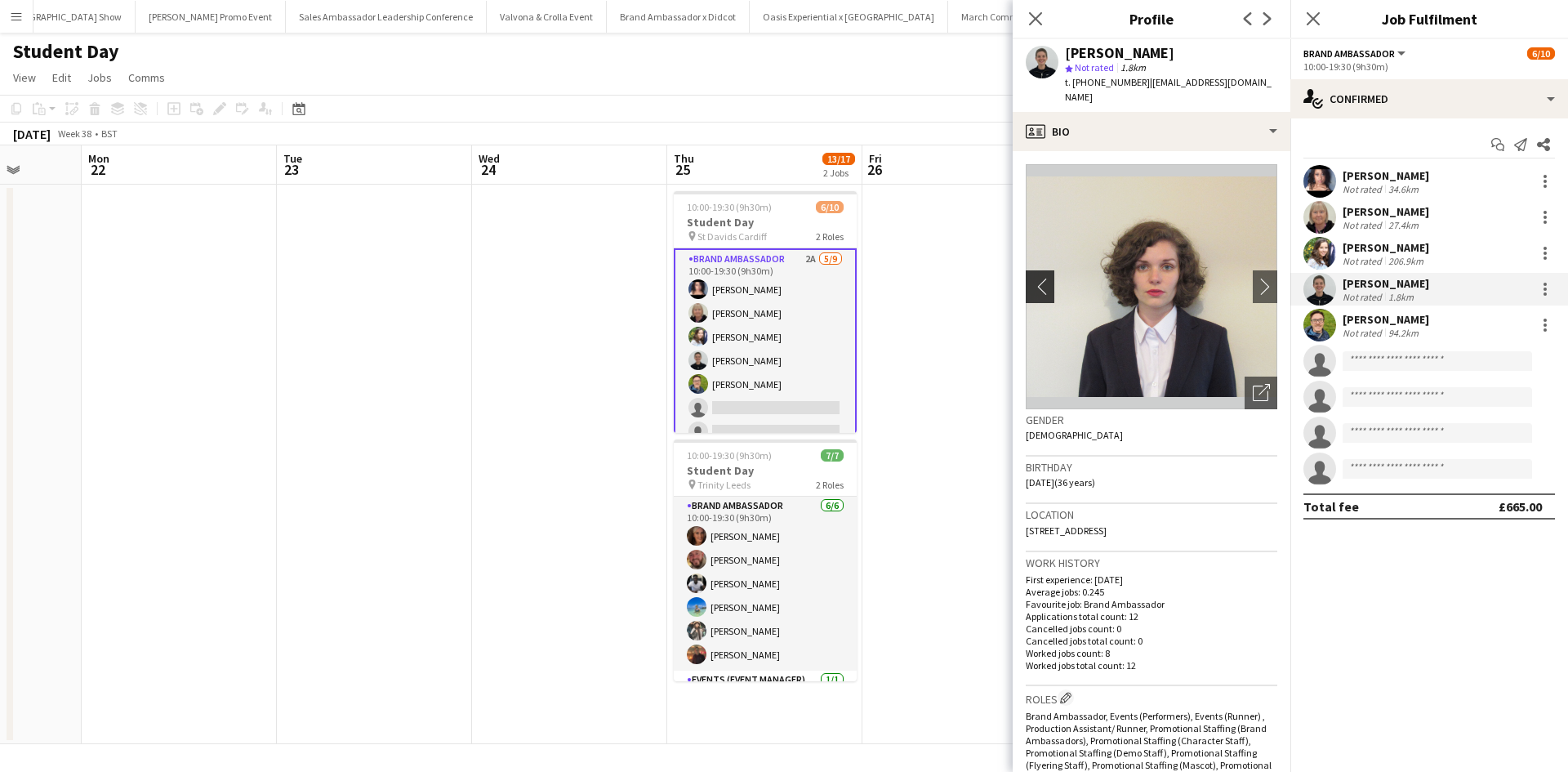
click at [1044, 278] on app-icon "chevron-left" at bounding box center [1038, 286] width 25 height 17
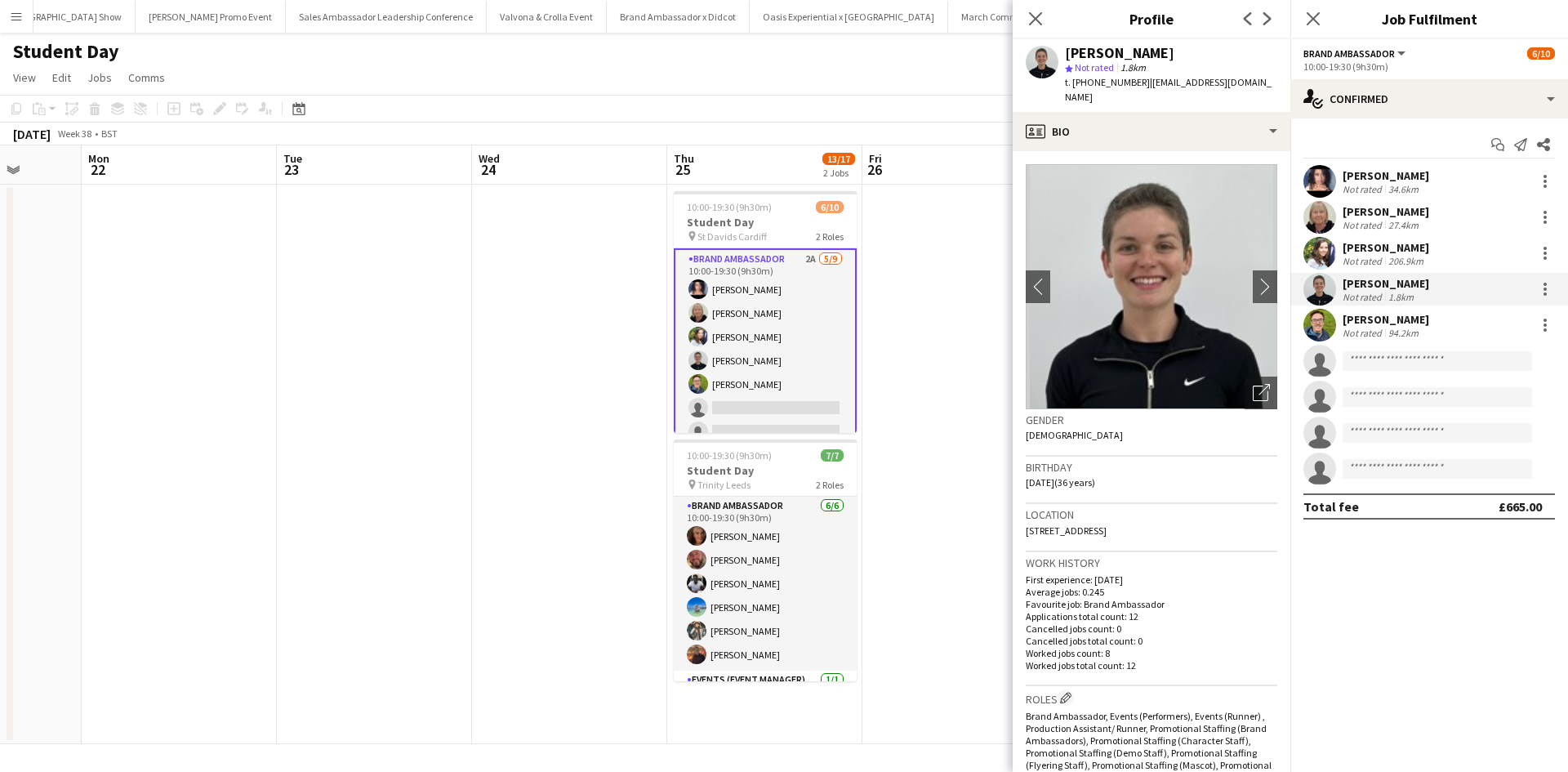
click at [752, 316] on app-card-role "Brand Ambassador 2A 5/9 10:00-19:30 (9h30m) Ami Goff Christine Watkinson Charlo…" at bounding box center [764, 372] width 183 height 249
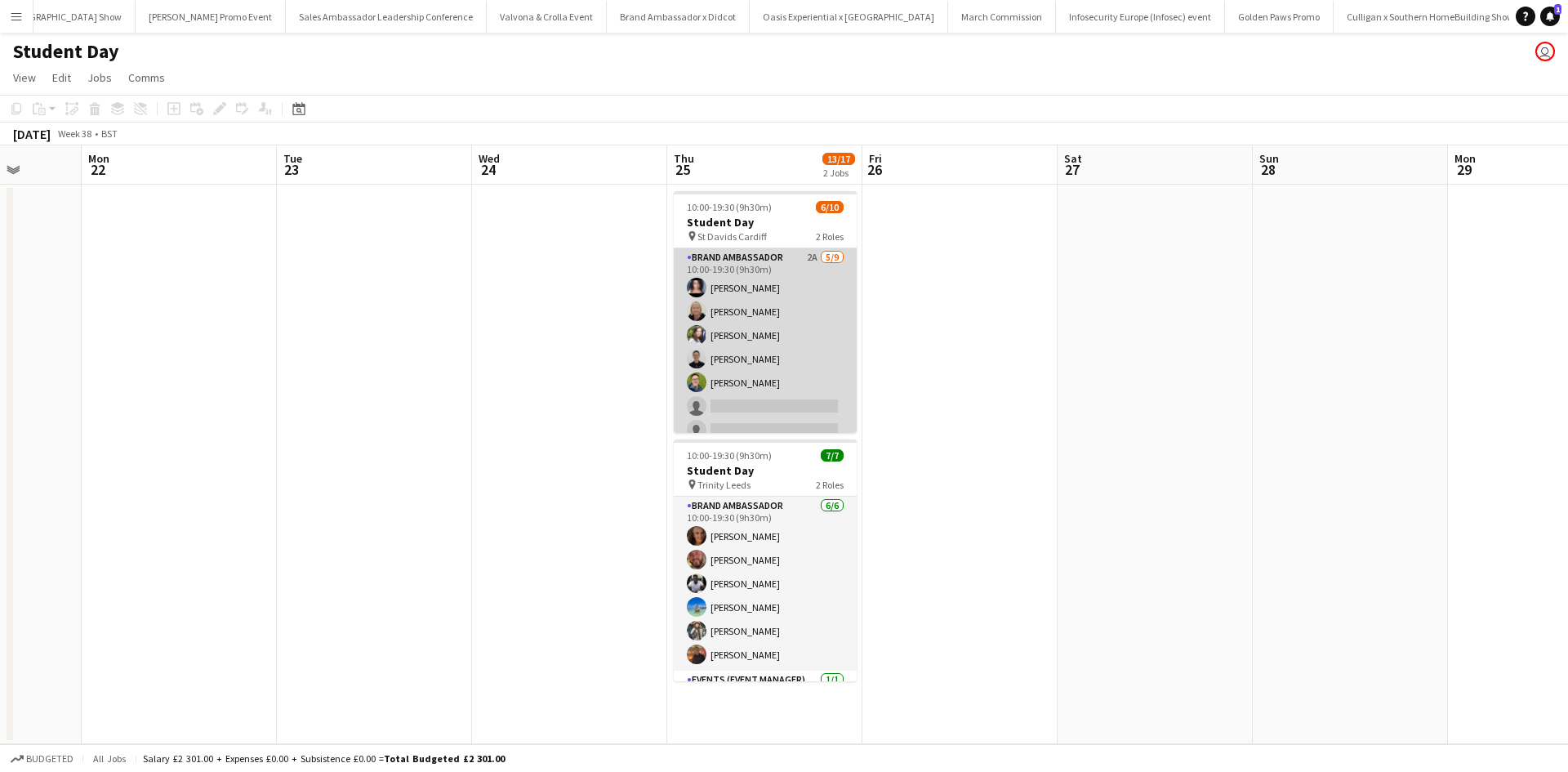
click at [752, 316] on app-card-role "Brand Ambassador 2A 5/9 10:00-19:30 (9h30m) Ami Goff Christine Watkinson Charlo…" at bounding box center [764, 371] width 183 height 245
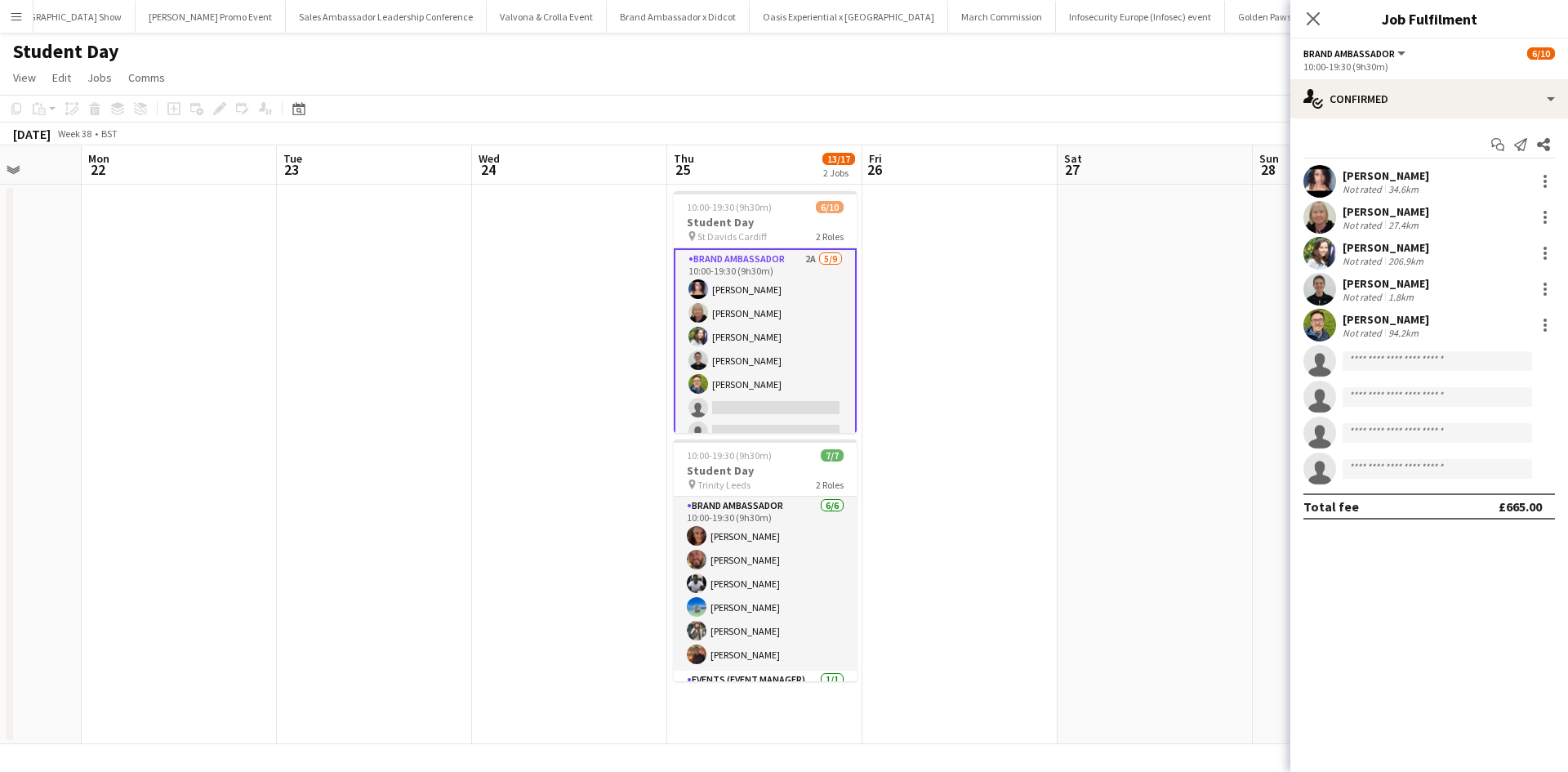
click at [1401, 212] on div "Christine Watkinson" at bounding box center [1386, 212] width 86 height 15
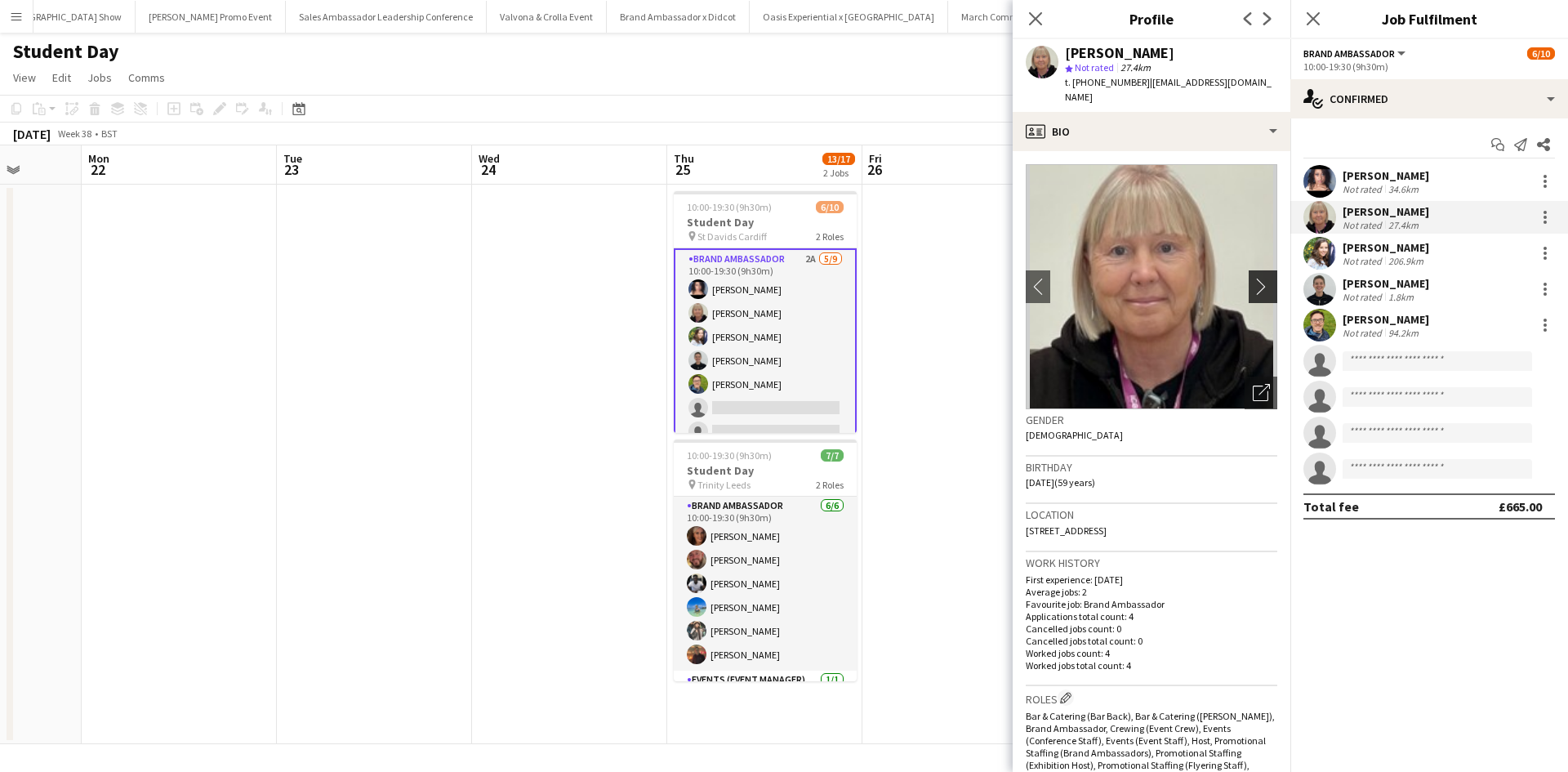
click at [1253, 278] on app-icon "chevron-right" at bounding box center [1265, 286] width 25 height 17
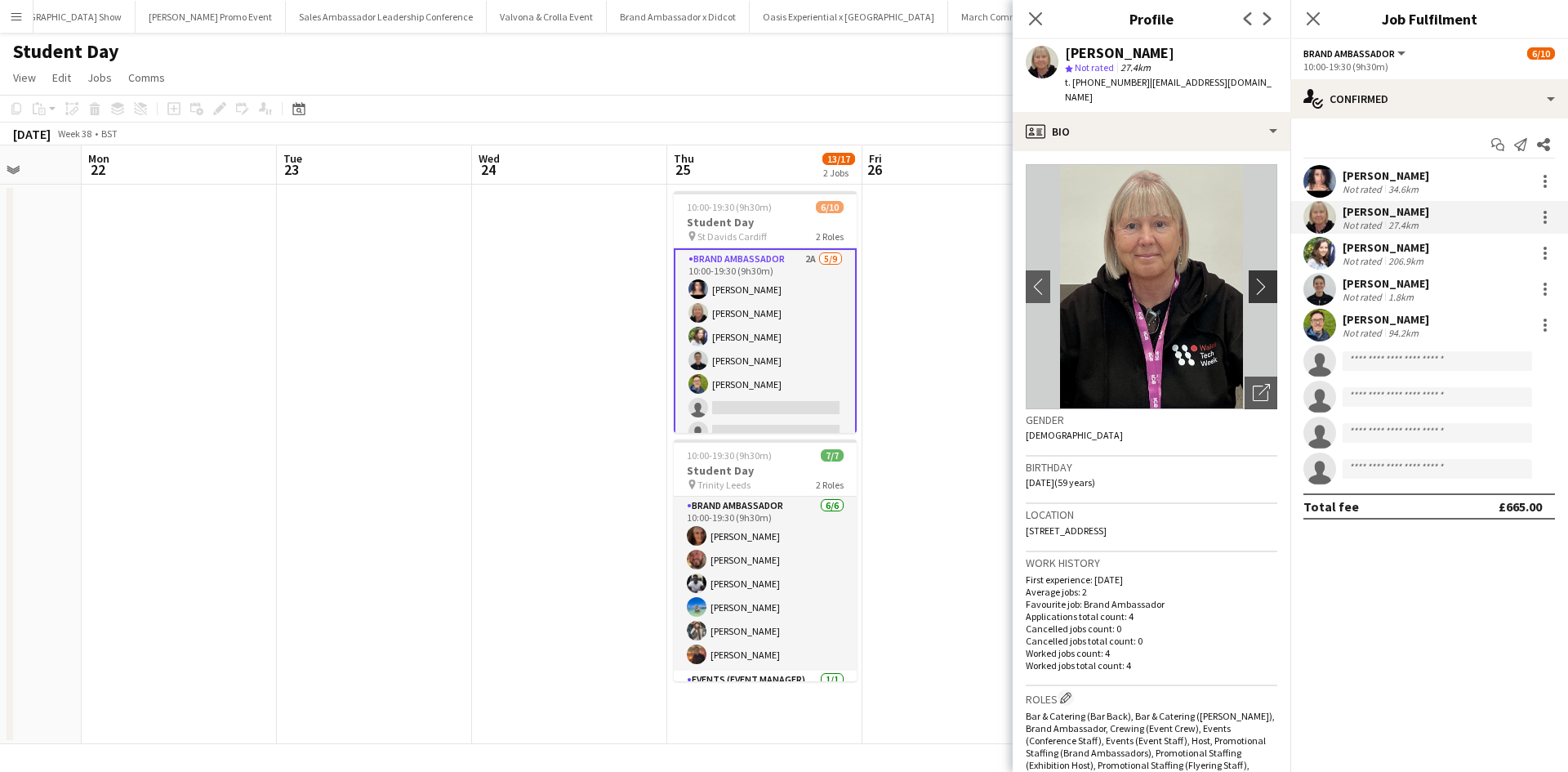
click at [1253, 278] on app-icon "chevron-right" at bounding box center [1265, 286] width 25 height 17
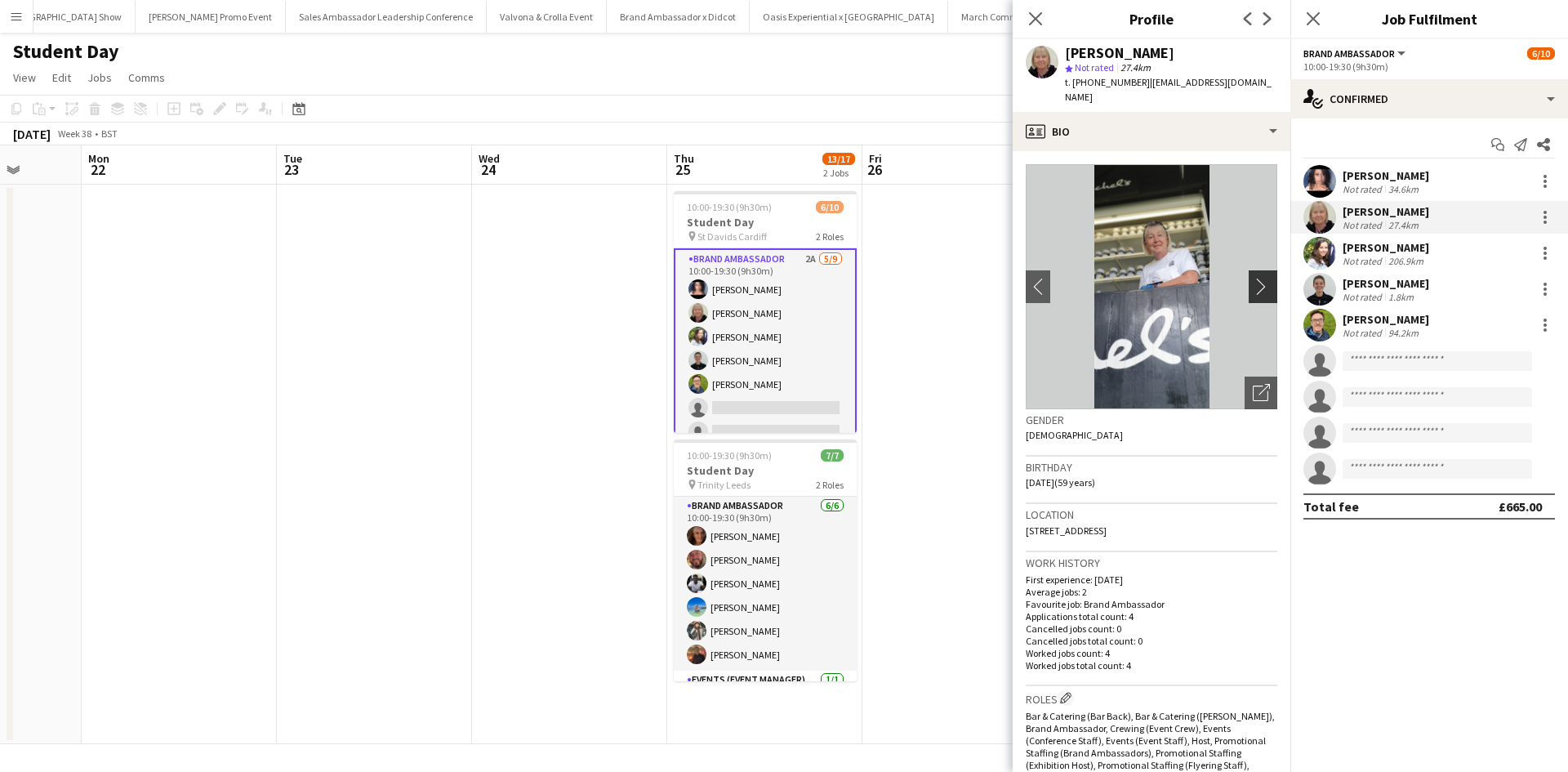
click at [1253, 278] on app-icon "chevron-right" at bounding box center [1265, 286] width 25 height 17
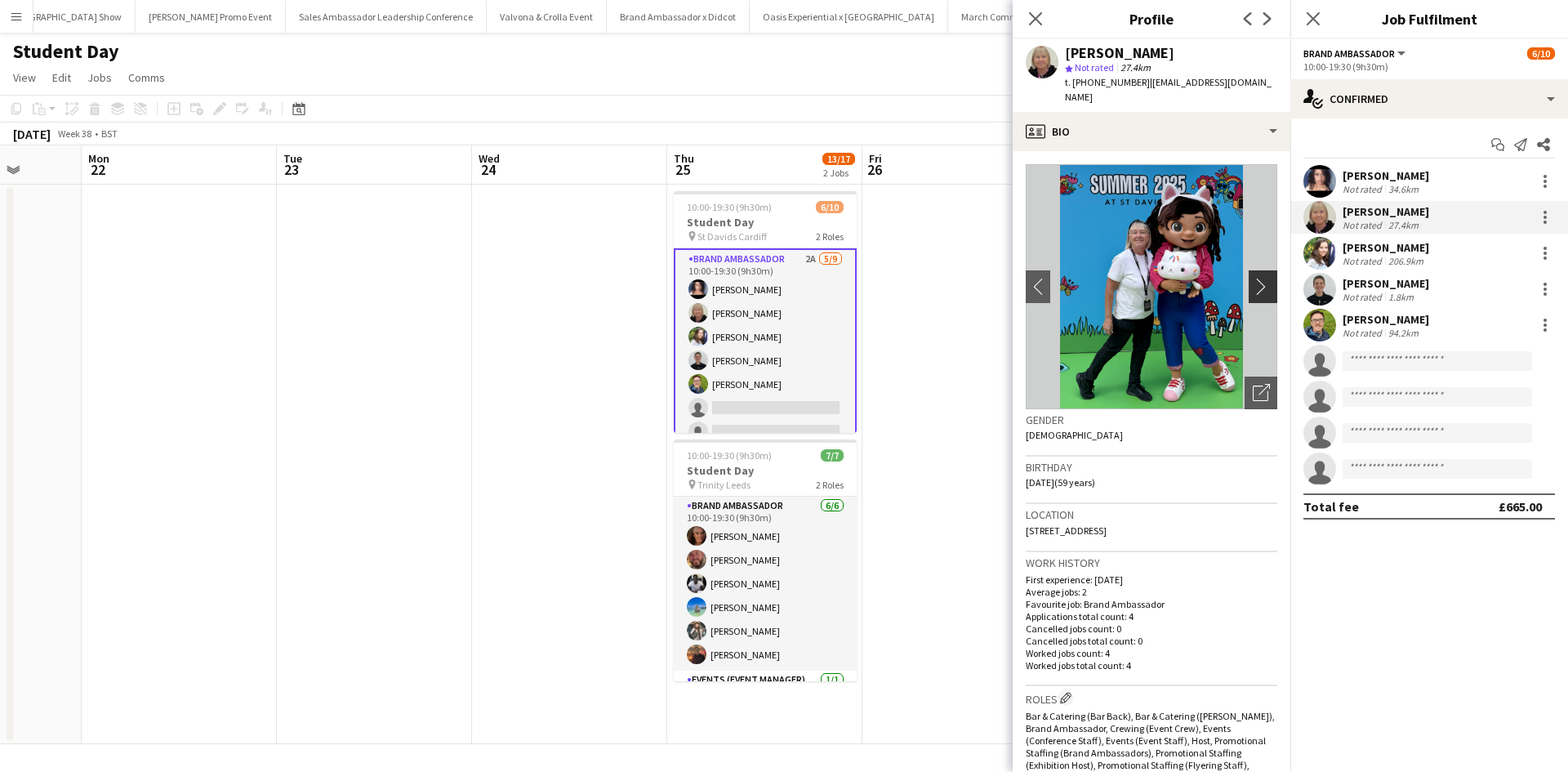
click at [1253, 278] on app-icon "chevron-right" at bounding box center [1265, 286] width 25 height 17
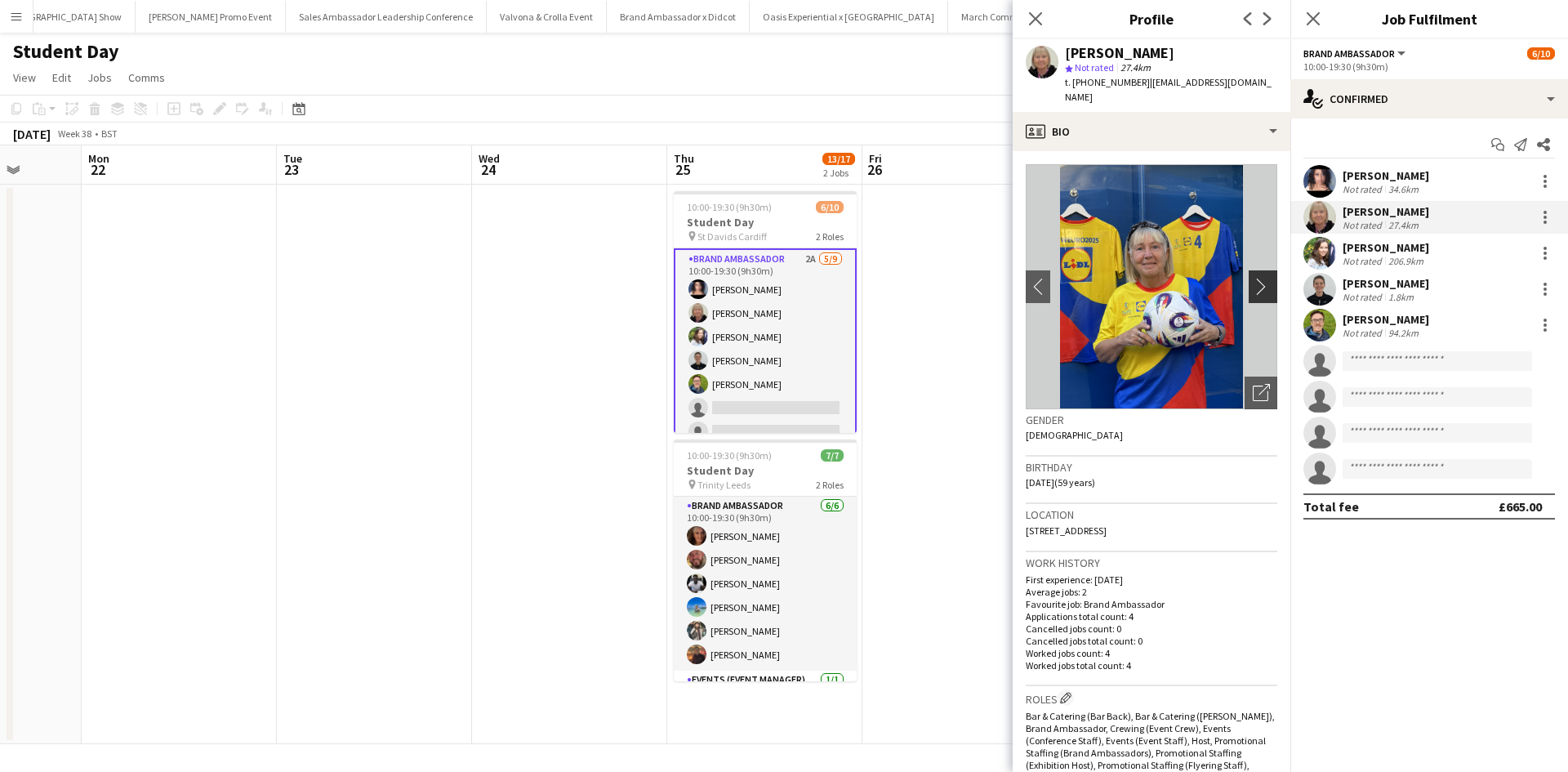
click at [1253, 278] on app-icon "chevron-right" at bounding box center [1265, 286] width 25 height 17
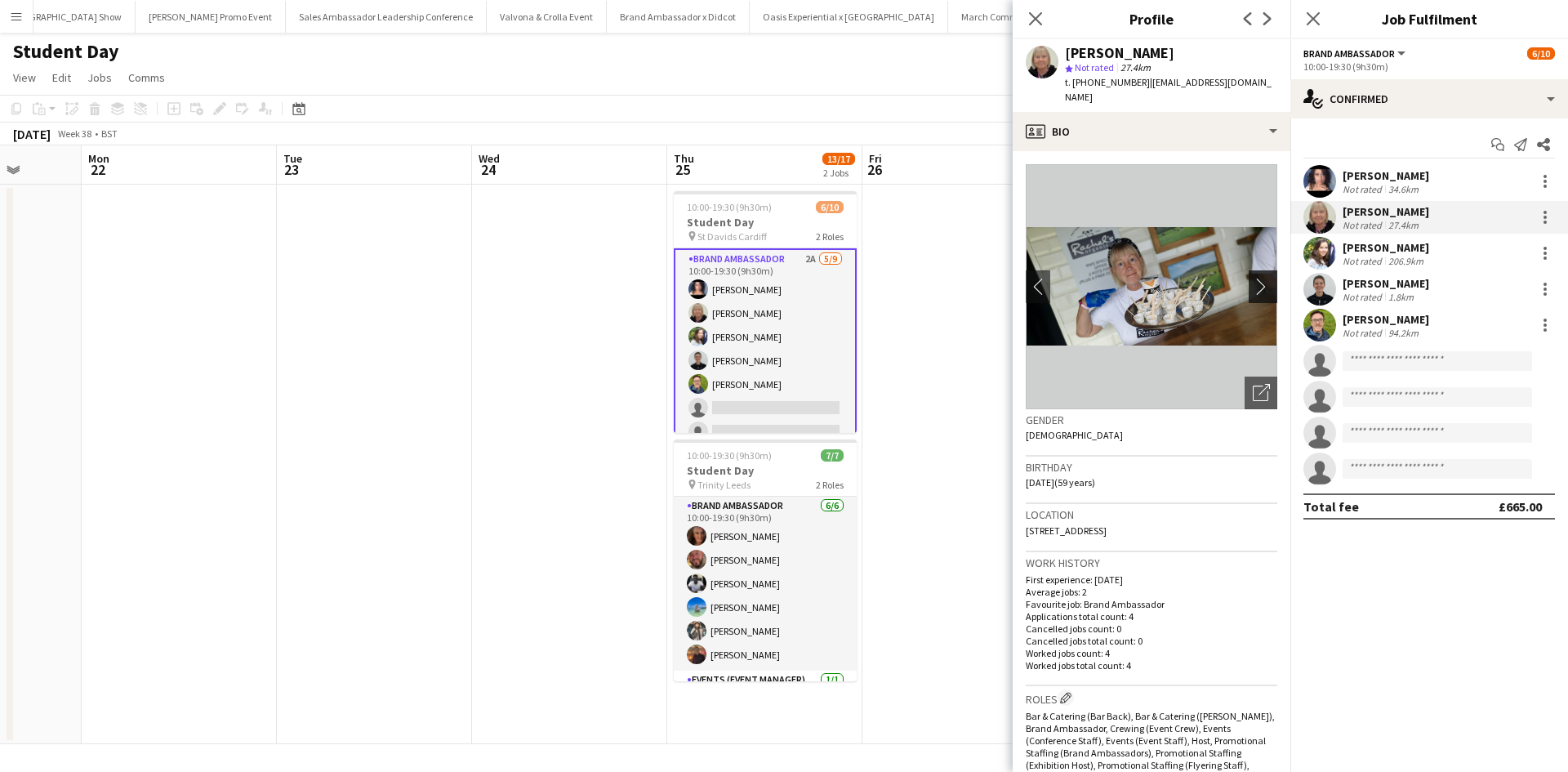
click at [1253, 278] on app-icon "chevron-right" at bounding box center [1265, 286] width 25 height 17
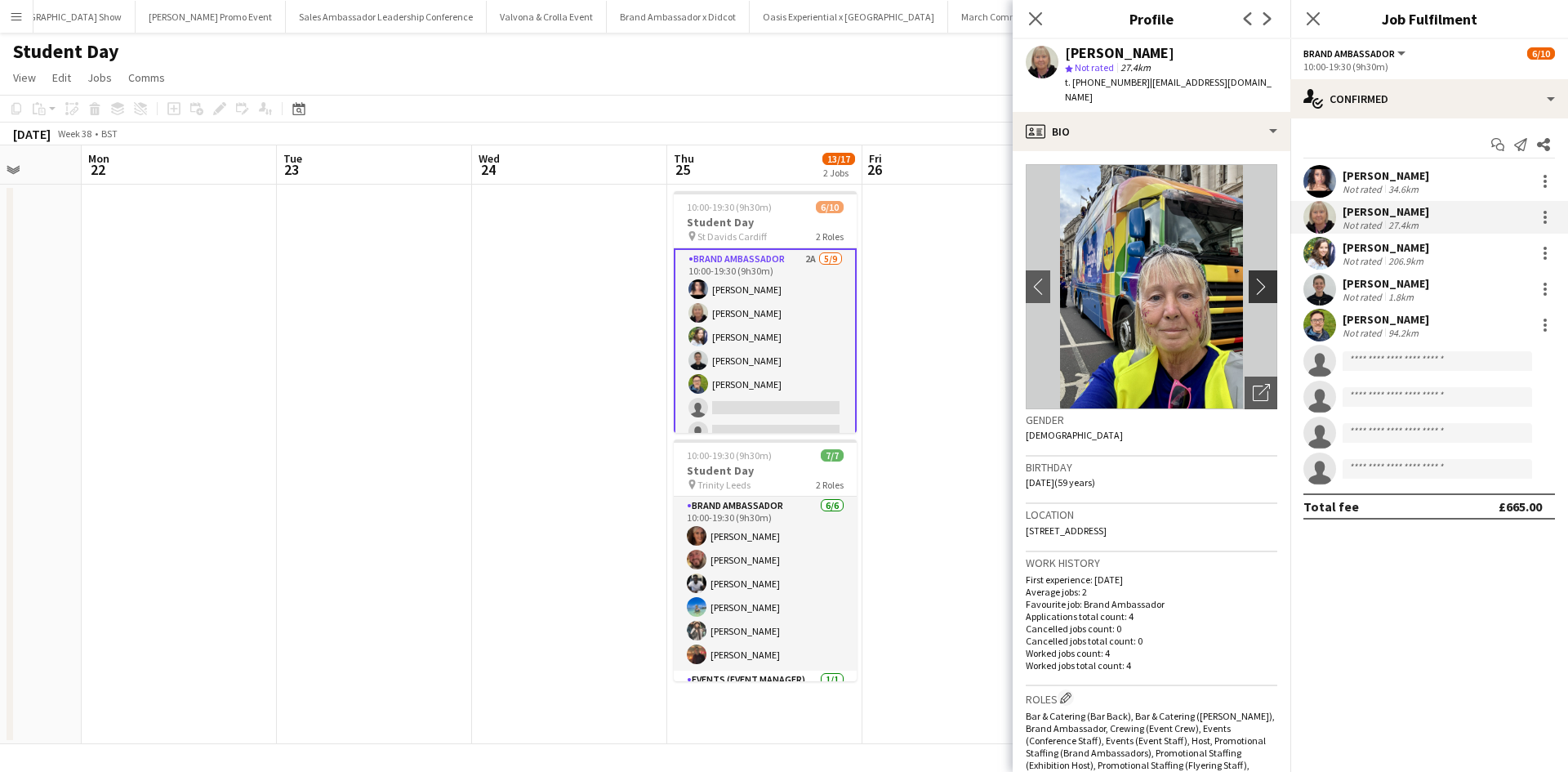
click at [1253, 278] on app-icon "chevron-right" at bounding box center [1265, 286] width 25 height 17
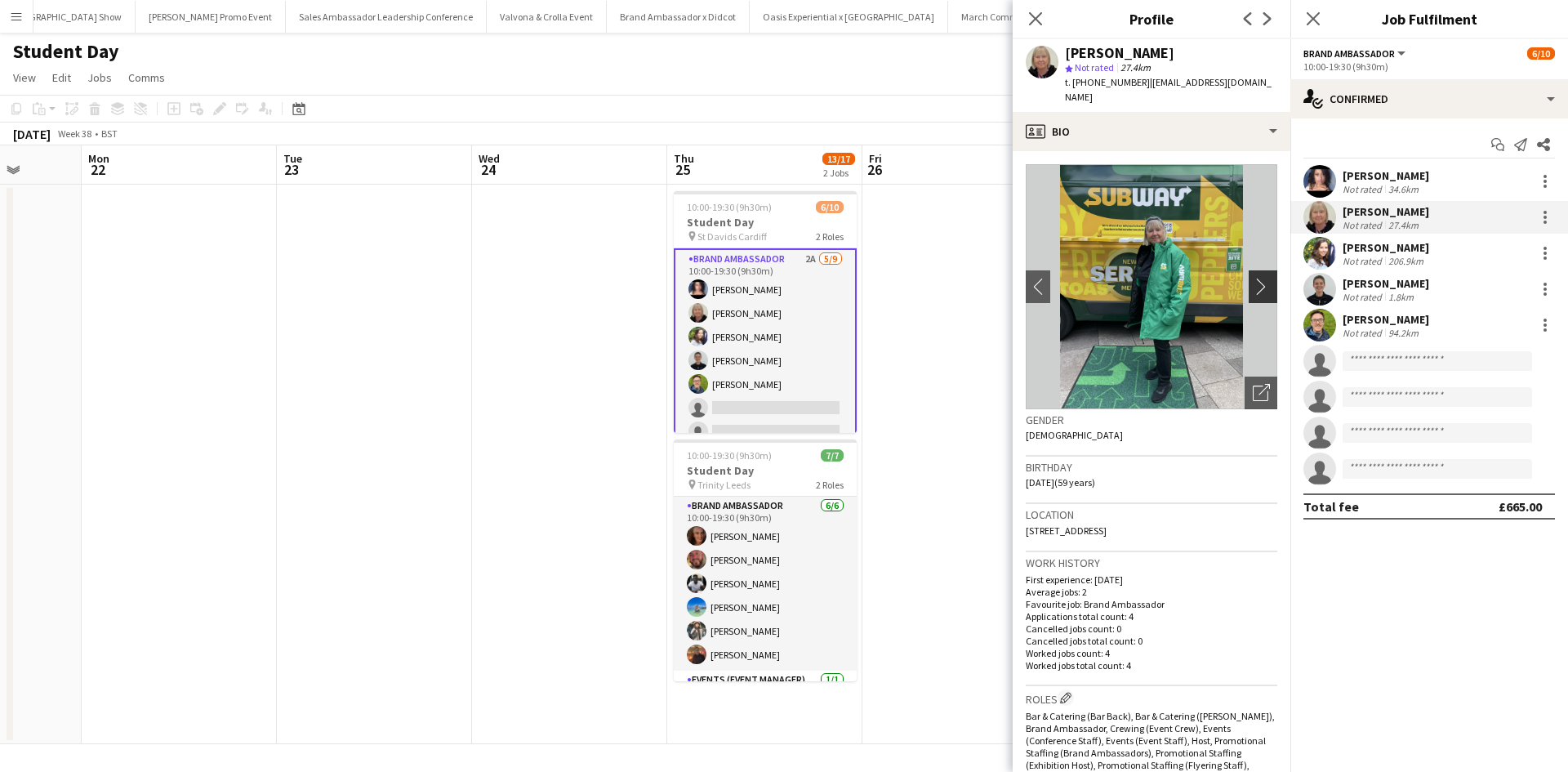
click at [1253, 278] on app-icon "chevron-right" at bounding box center [1265, 286] width 25 height 17
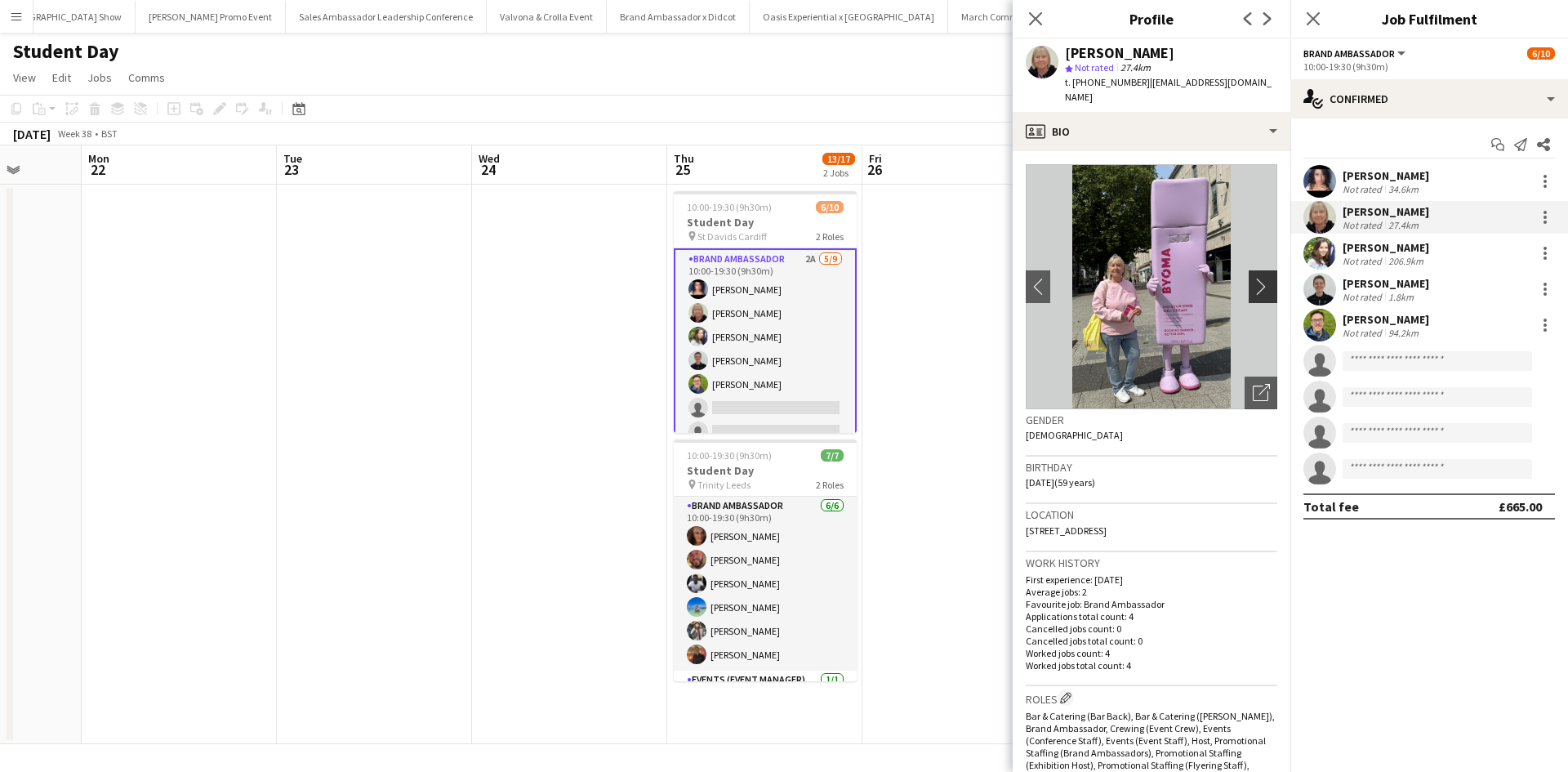
click at [1253, 278] on app-icon "chevron-right" at bounding box center [1265, 286] width 25 height 17
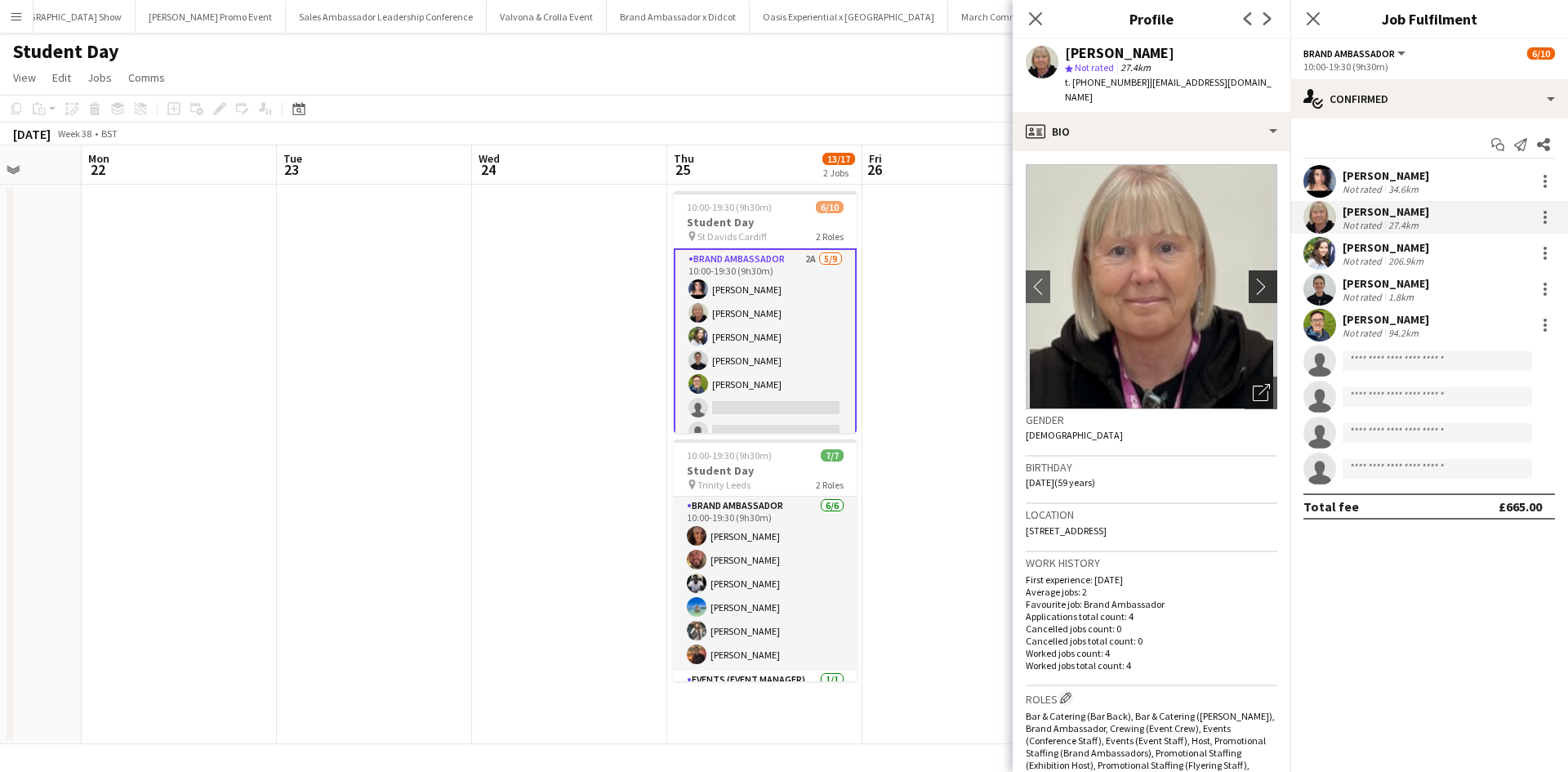
click at [1253, 278] on app-icon "chevron-right" at bounding box center [1265, 286] width 25 height 17
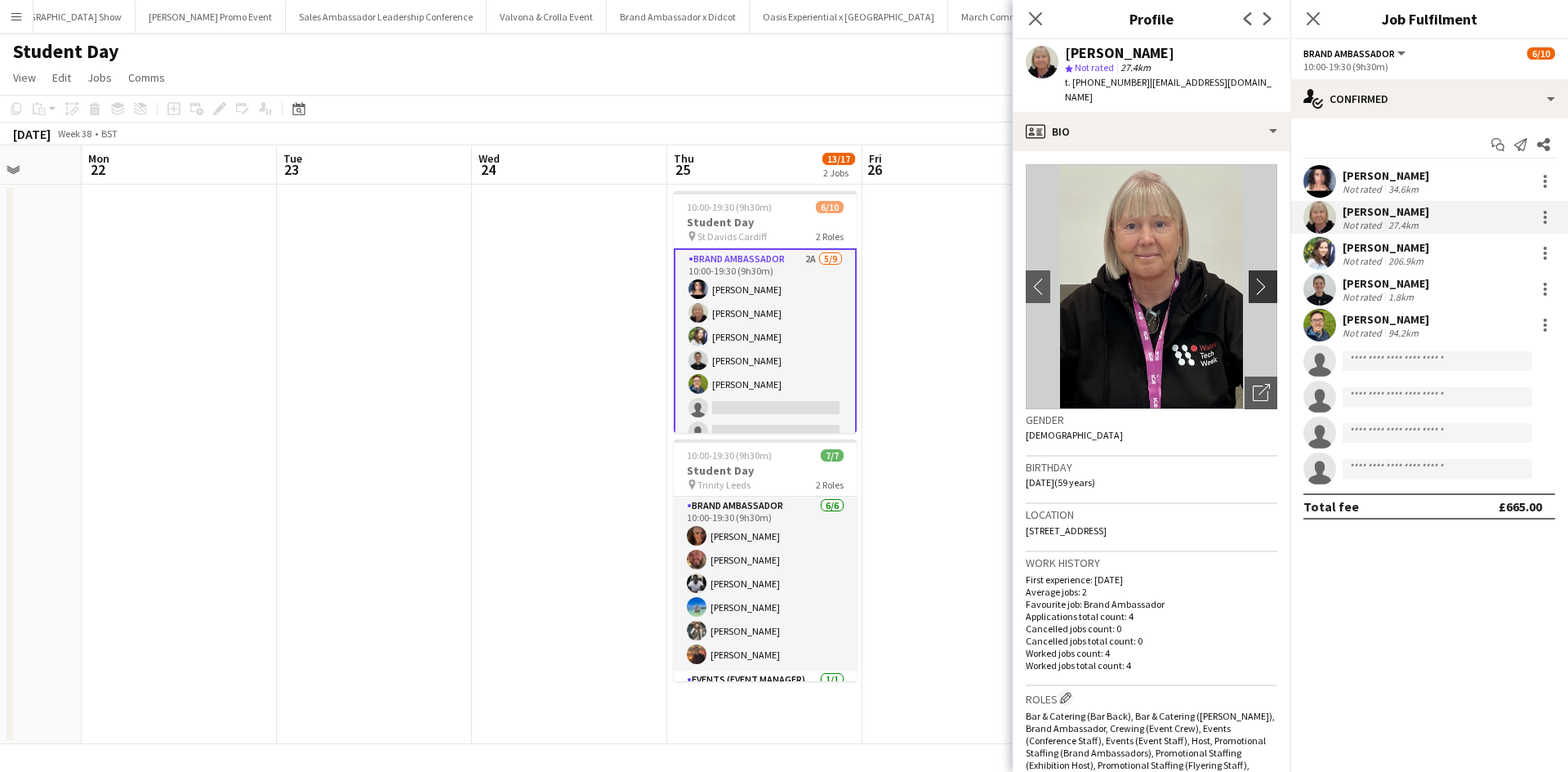
click at [1253, 278] on app-icon "chevron-right" at bounding box center [1265, 286] width 25 height 17
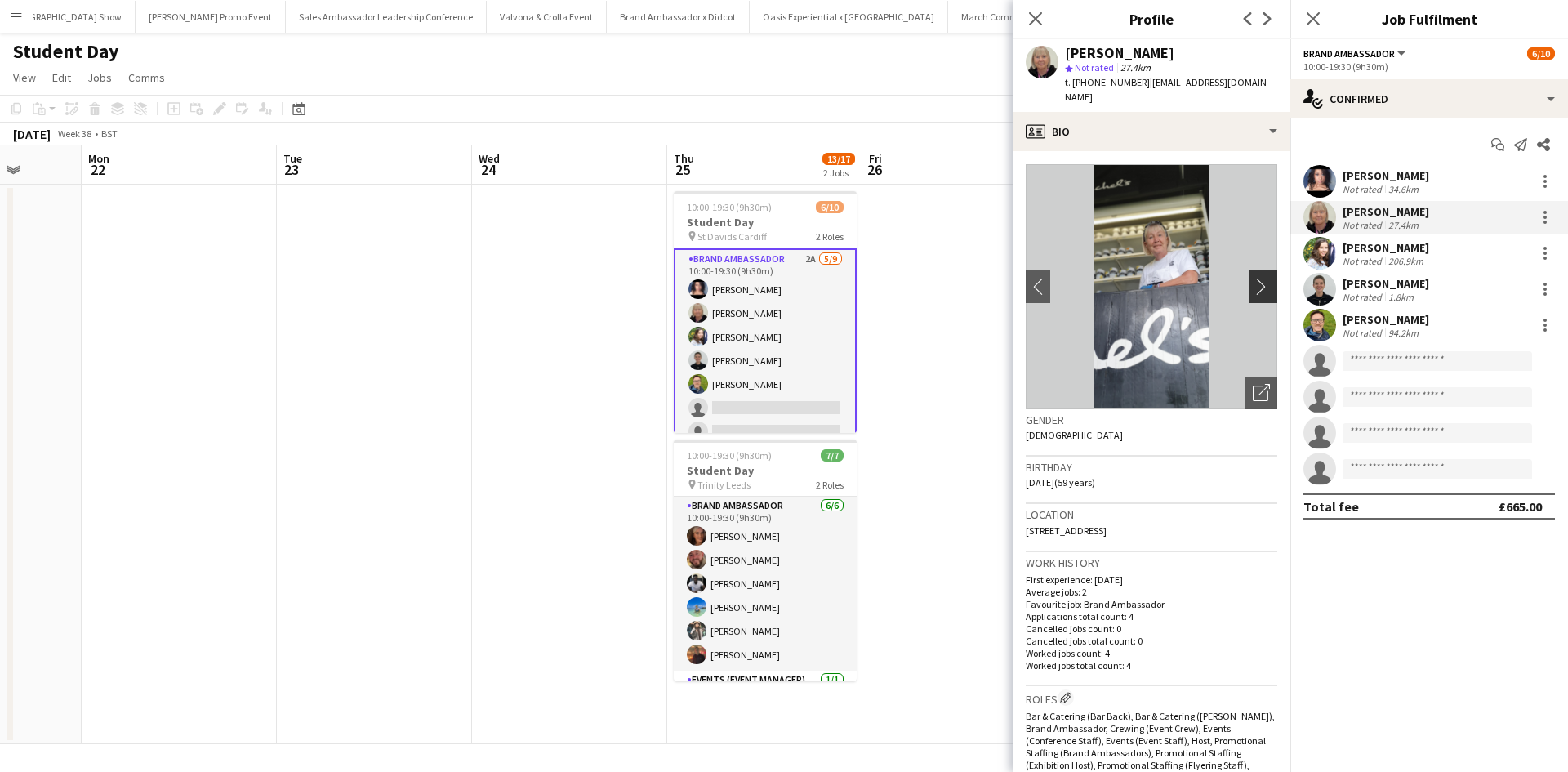
click at [1253, 278] on app-icon "chevron-right" at bounding box center [1265, 286] width 25 height 17
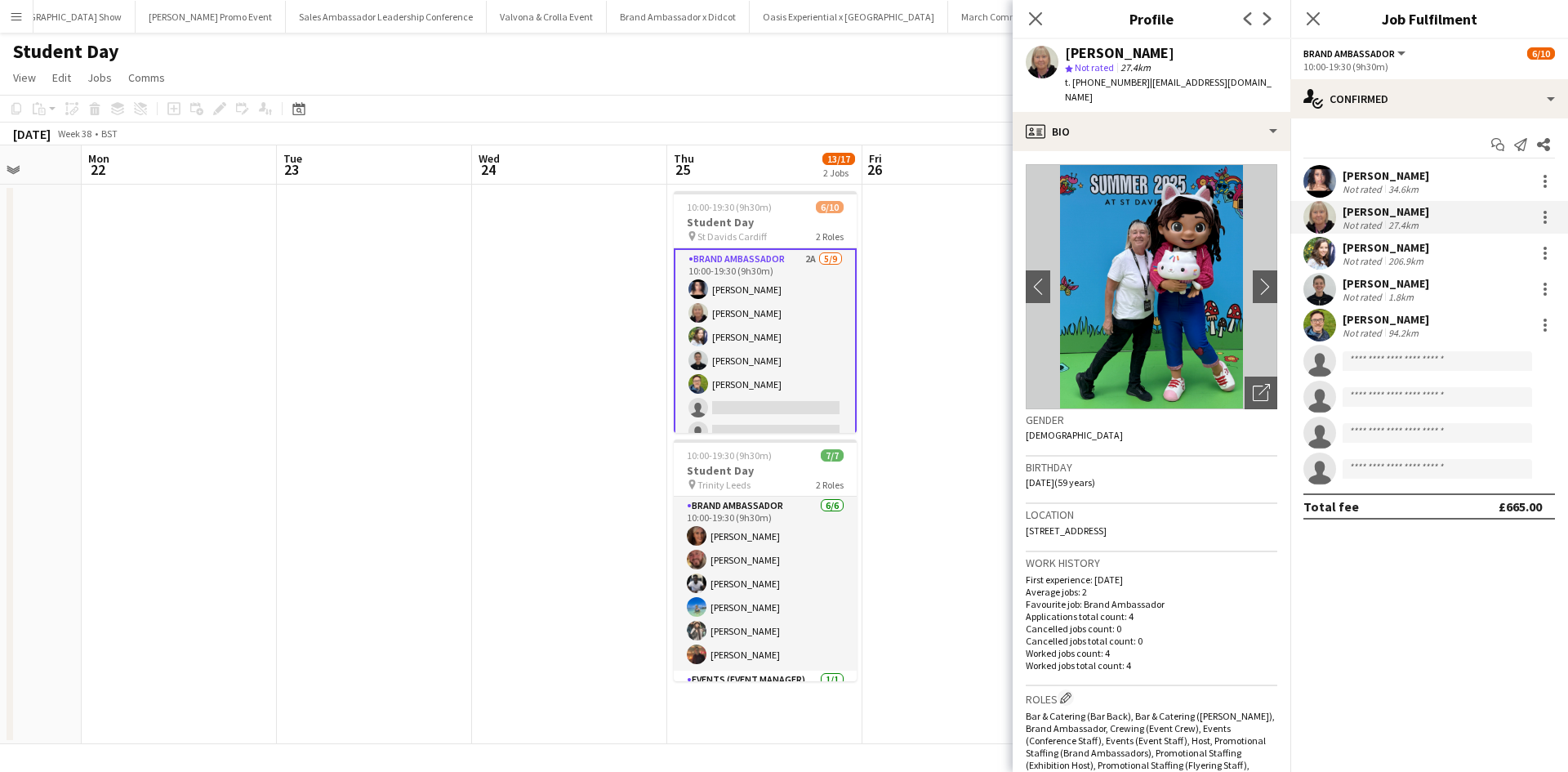
click at [1267, 263] on app-crew-profile-bio "chevron-left chevron-right Open photos pop-in Gender Female Birthday 30-03-1966…" at bounding box center [1152, 462] width 278 height 621
click at [1257, 278] on app-icon "chevron-right" at bounding box center [1265, 286] width 25 height 17
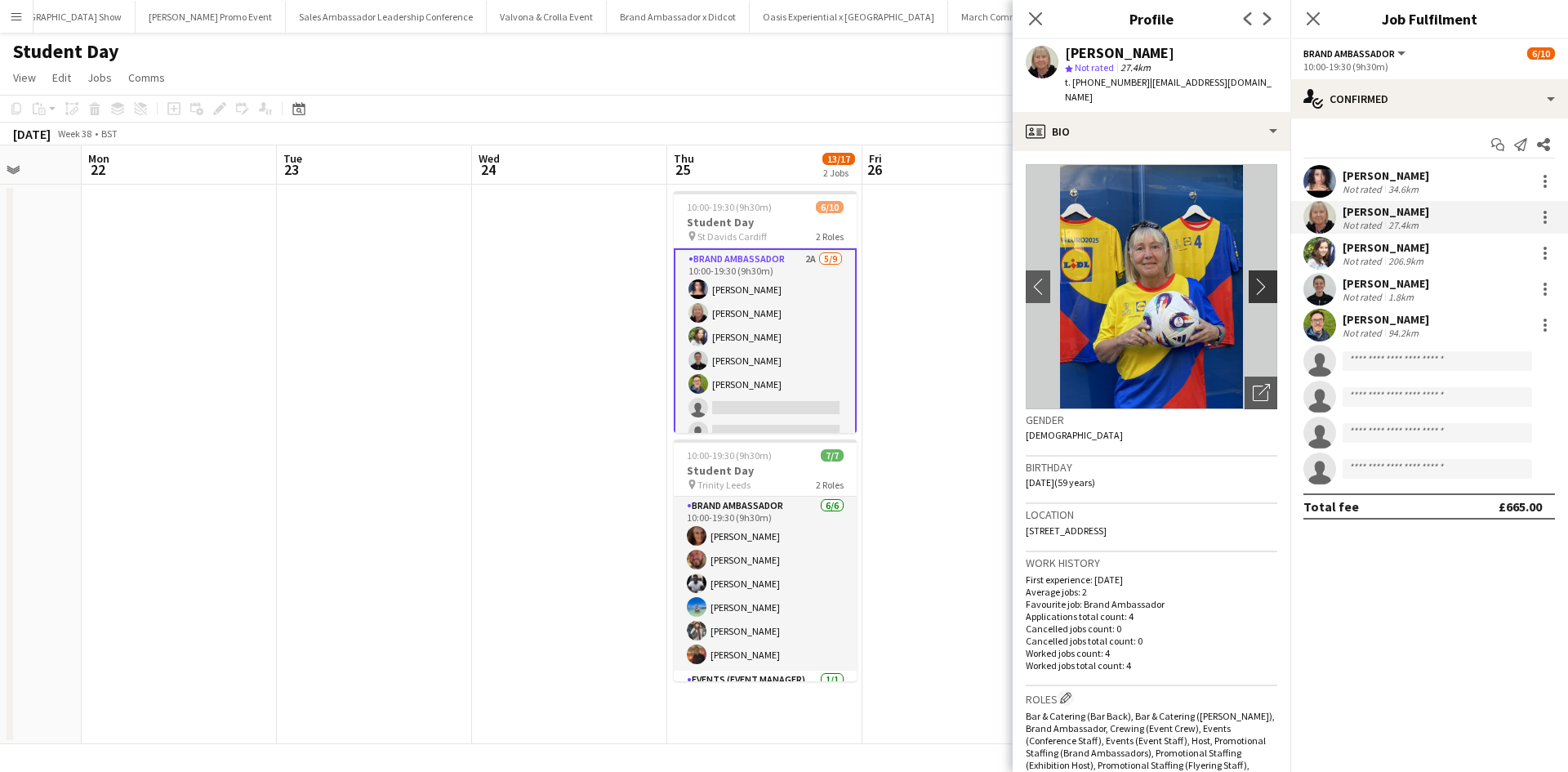
click at [1257, 278] on app-icon "chevron-right" at bounding box center [1265, 286] width 25 height 17
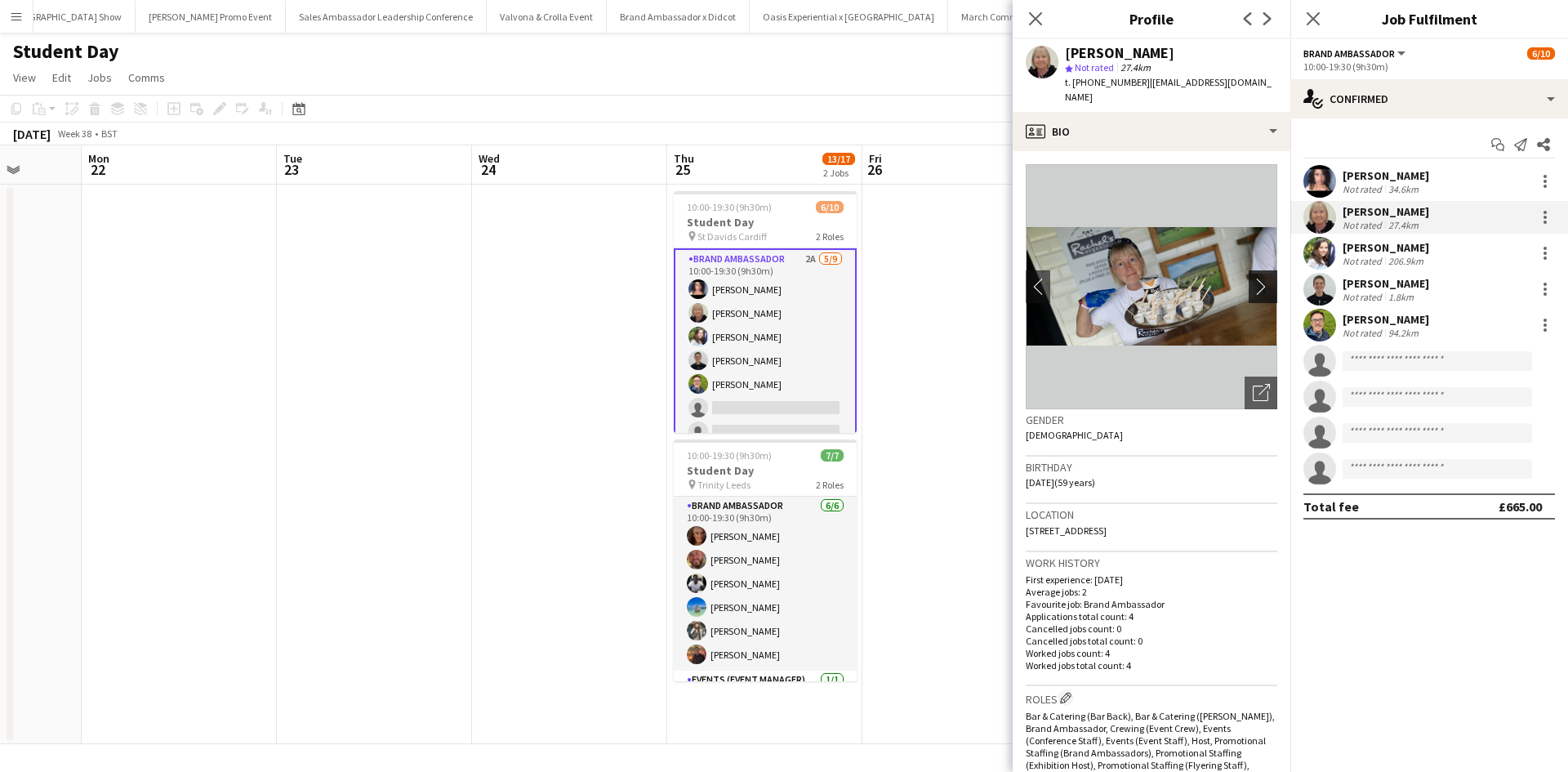
click at [1253, 278] on app-icon "chevron-right" at bounding box center [1265, 286] width 25 height 17
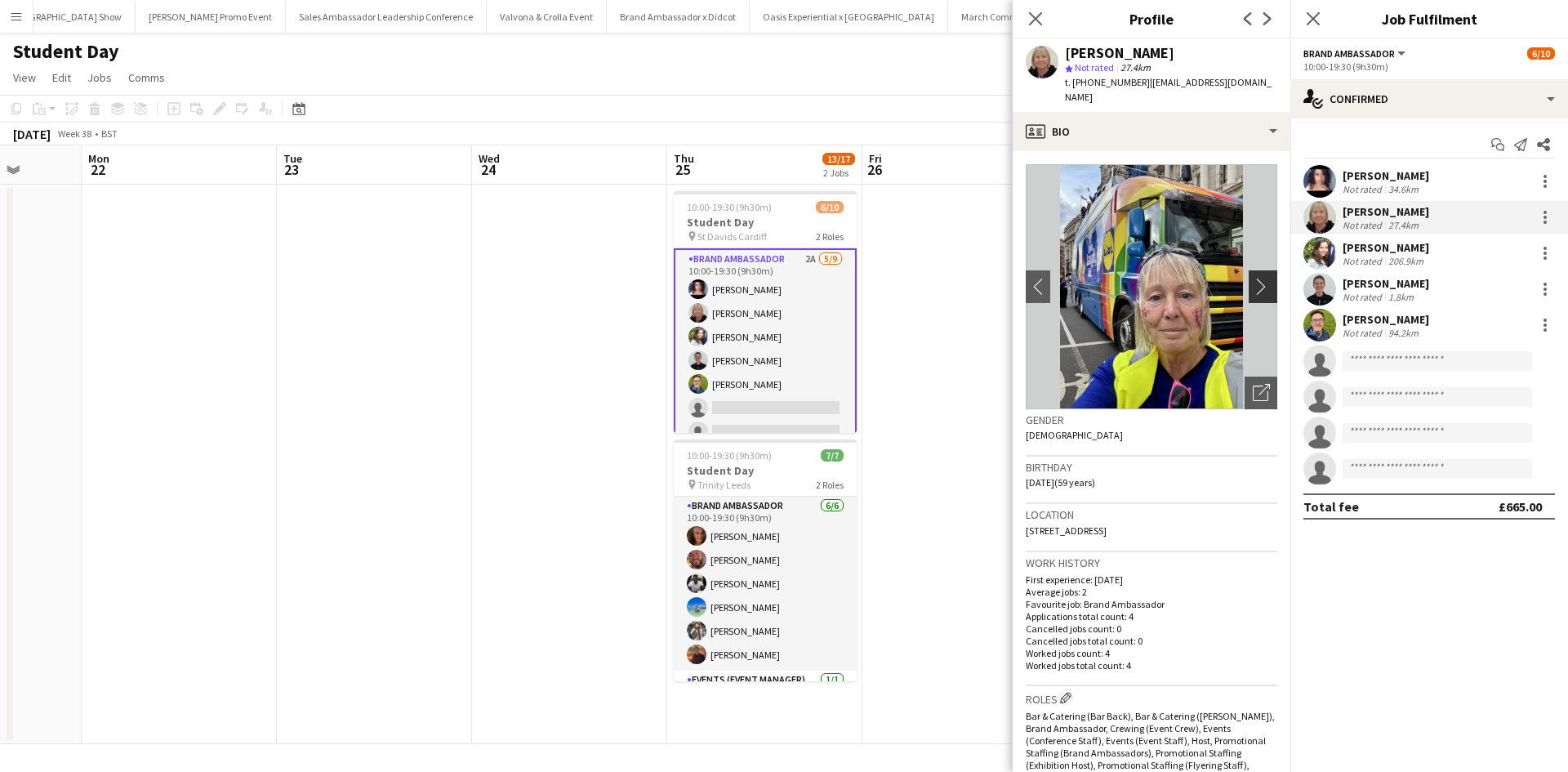
click at [1253, 278] on app-icon "chevron-right" at bounding box center [1265, 286] width 25 height 17
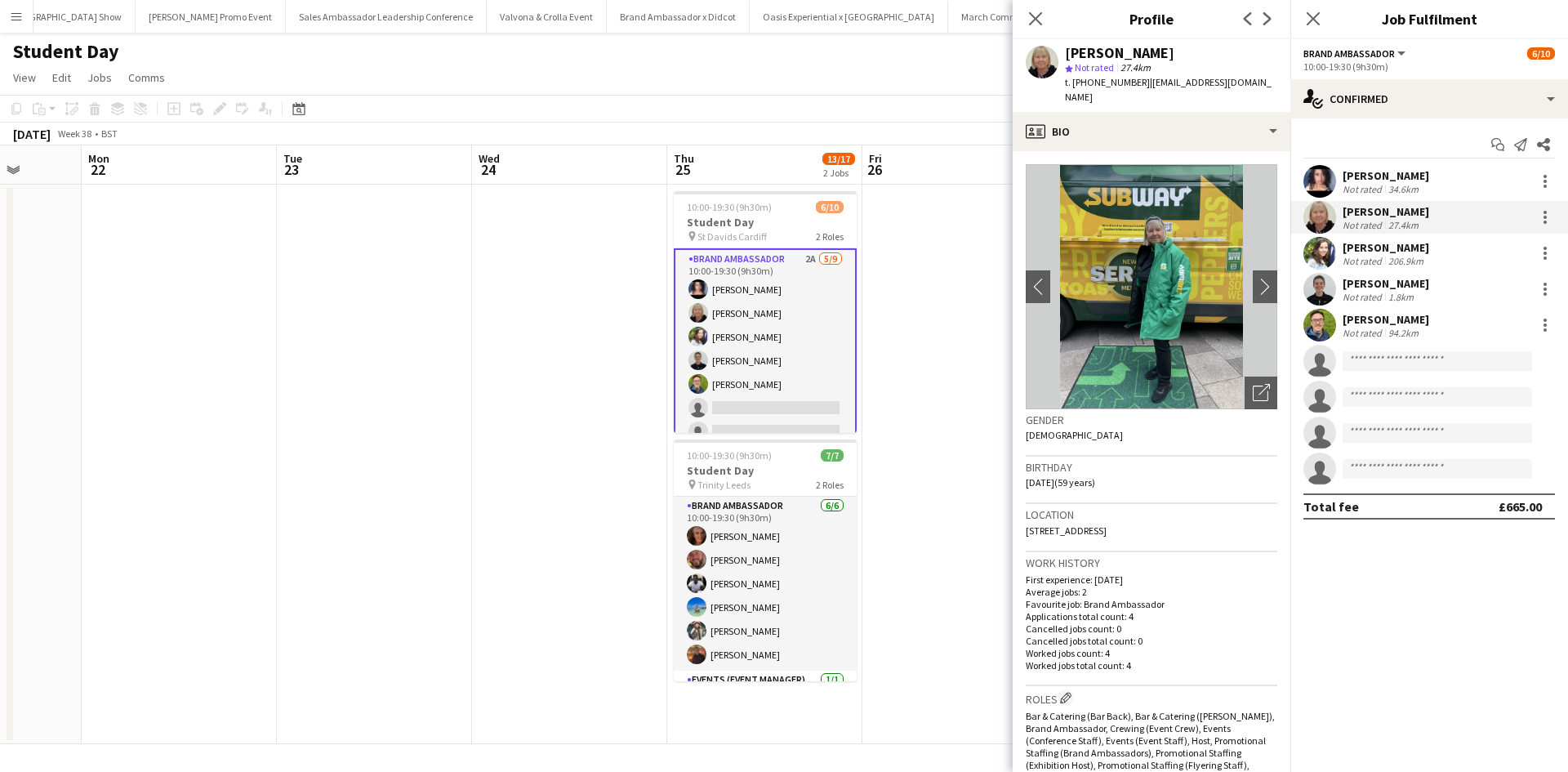
click at [1389, 241] on div "Charlotte Tonge" at bounding box center [1386, 248] width 86 height 15
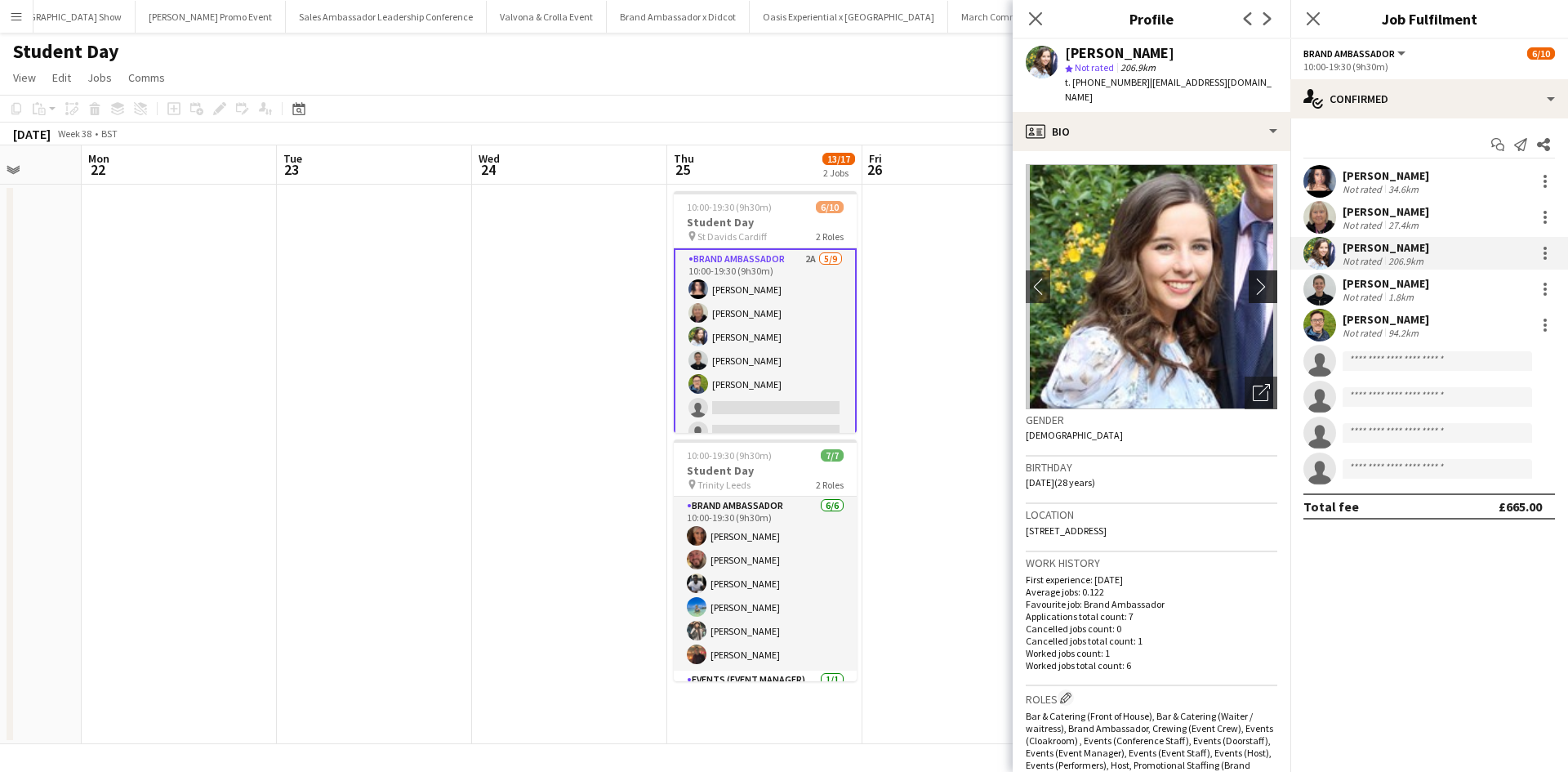
click at [1253, 278] on app-icon "chevron-right" at bounding box center [1265, 286] width 25 height 17
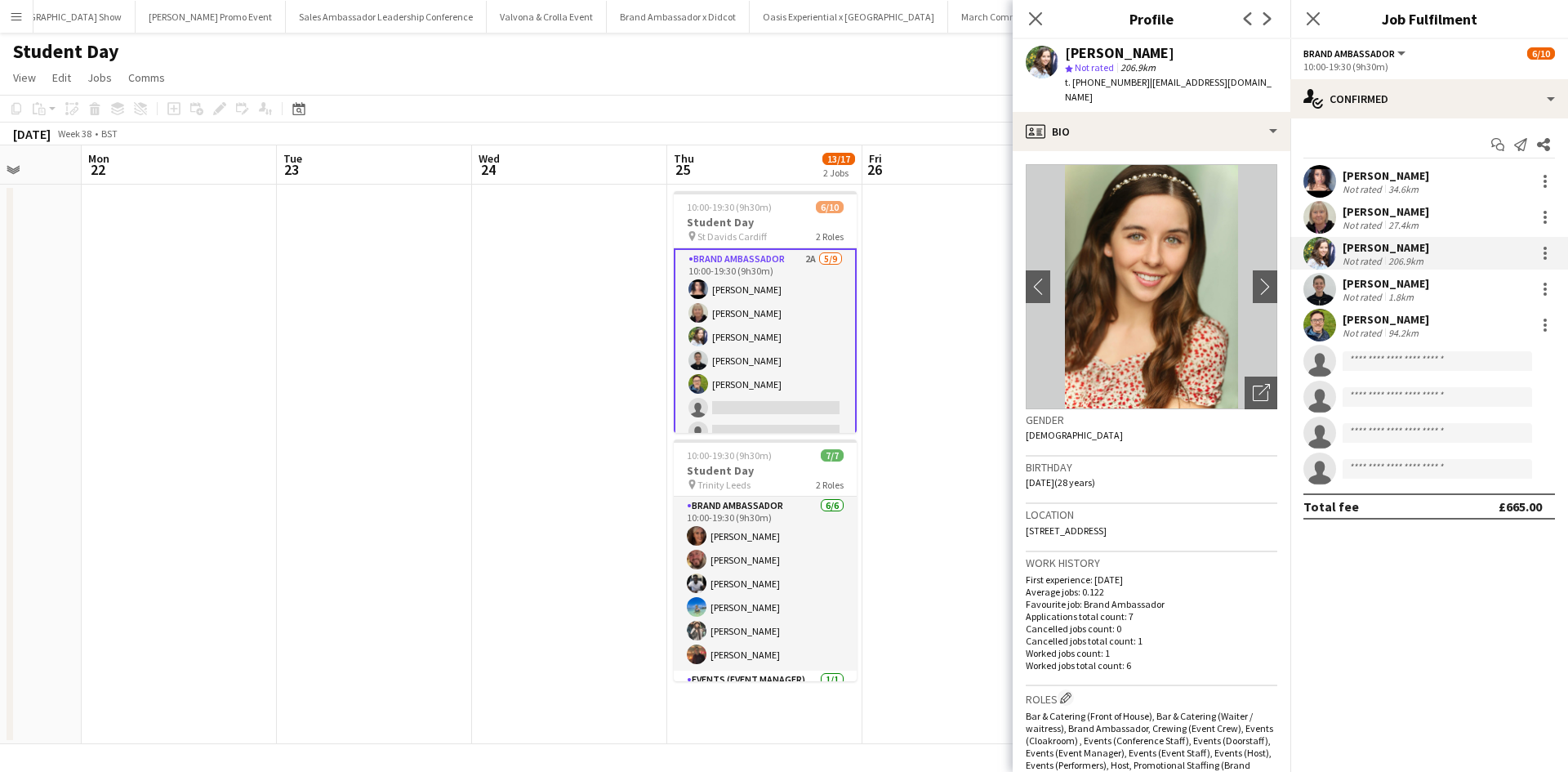
click at [1363, 183] on div "Not rated" at bounding box center [1364, 189] width 42 height 12
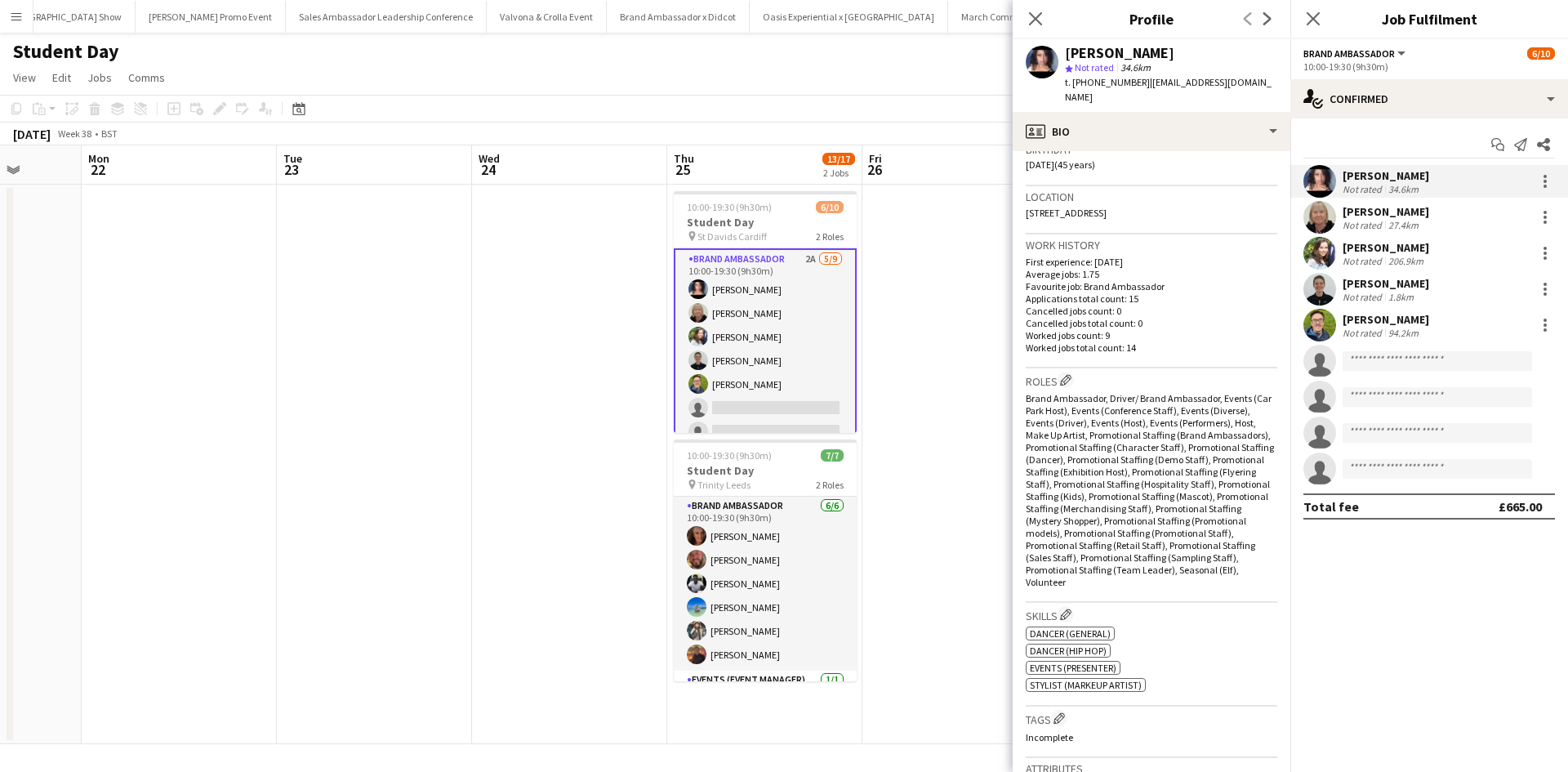
scroll to position [245, 0]
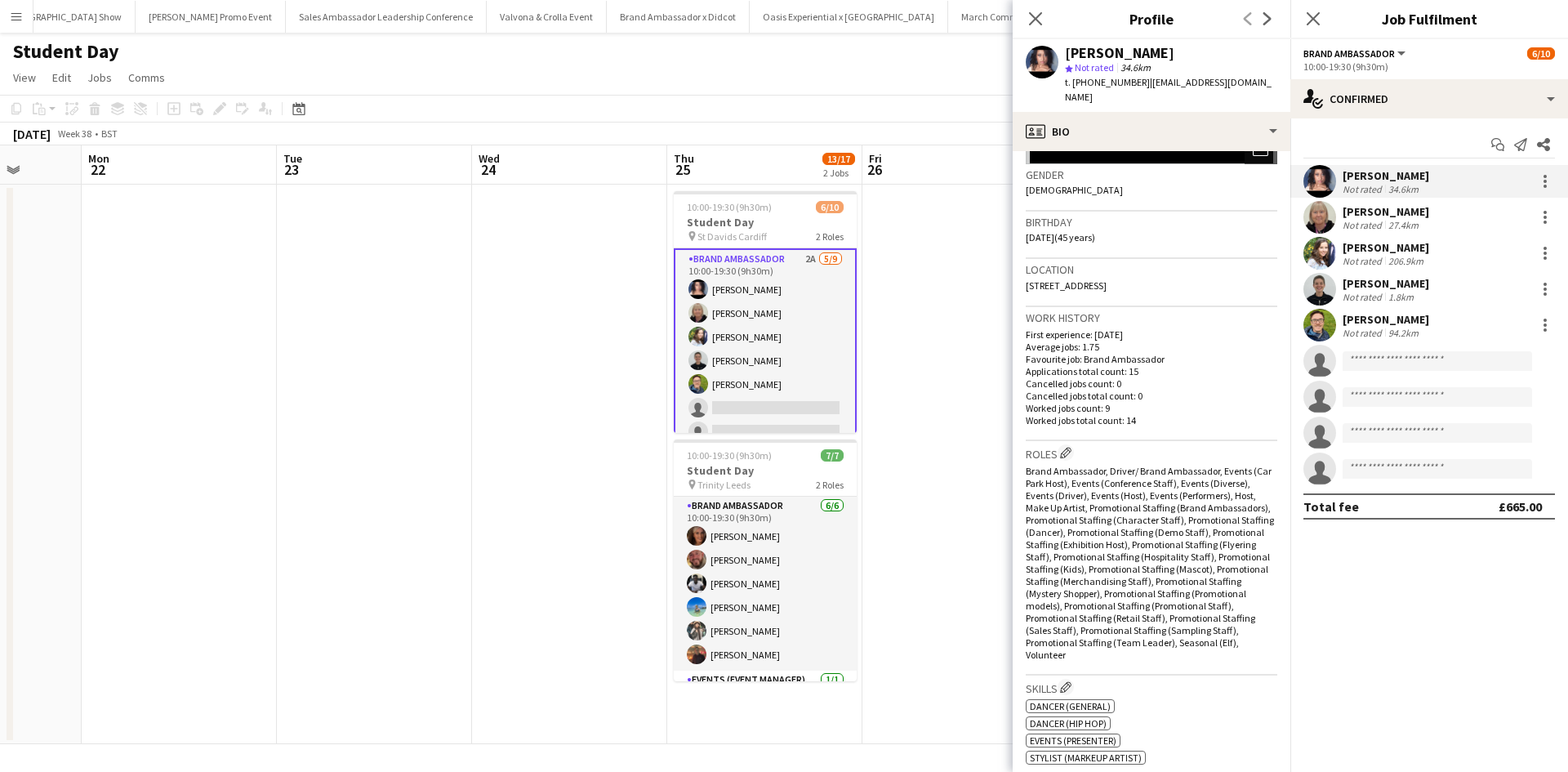
click at [1373, 253] on div "Charlotte Tonge" at bounding box center [1386, 248] width 86 height 15
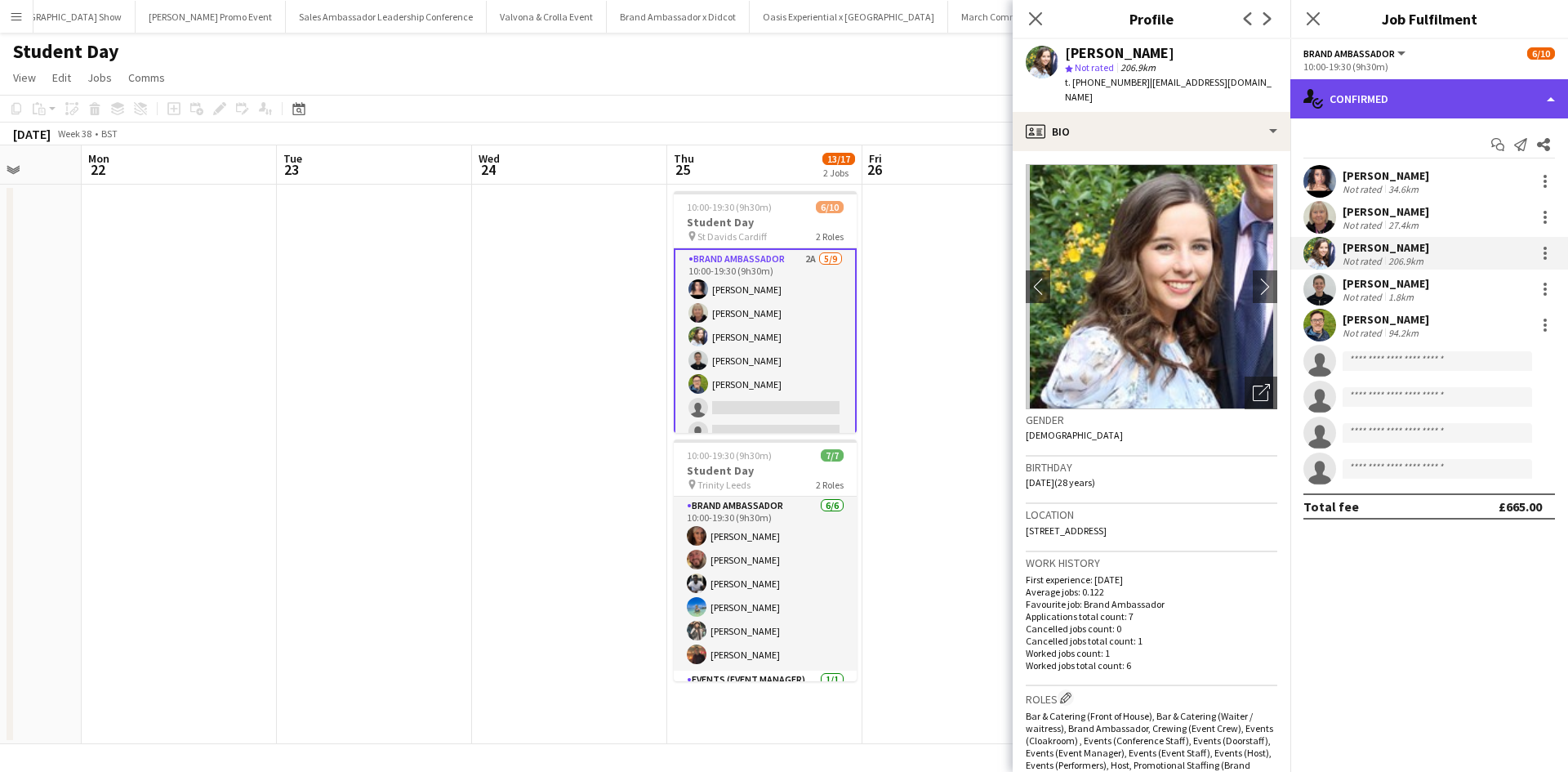
click at [1440, 102] on div "single-neutral-actions-check-2 Confirmed" at bounding box center [1429, 98] width 278 height 39
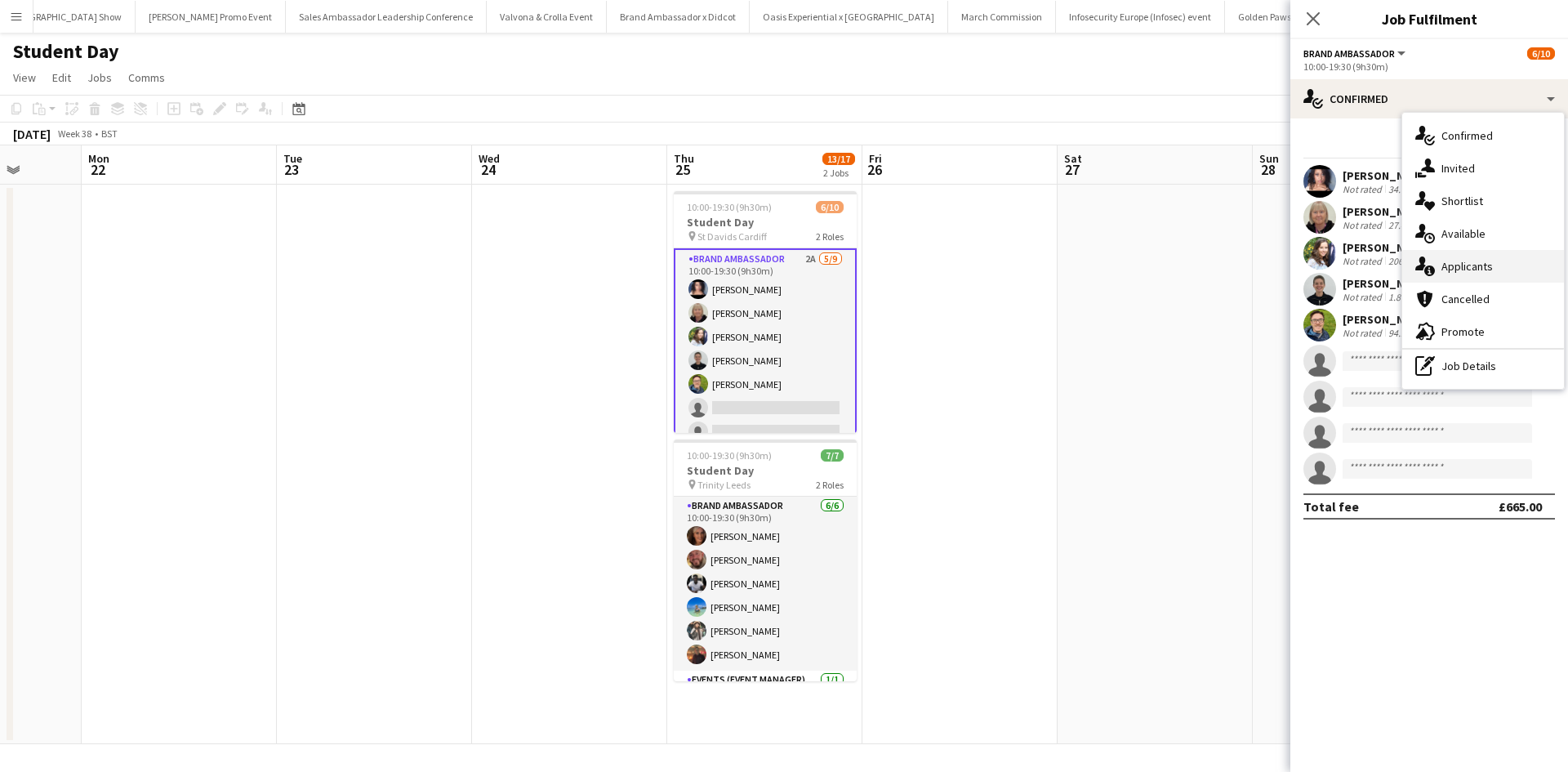
click at [1477, 272] on span "Applicants" at bounding box center [1467, 266] width 52 height 15
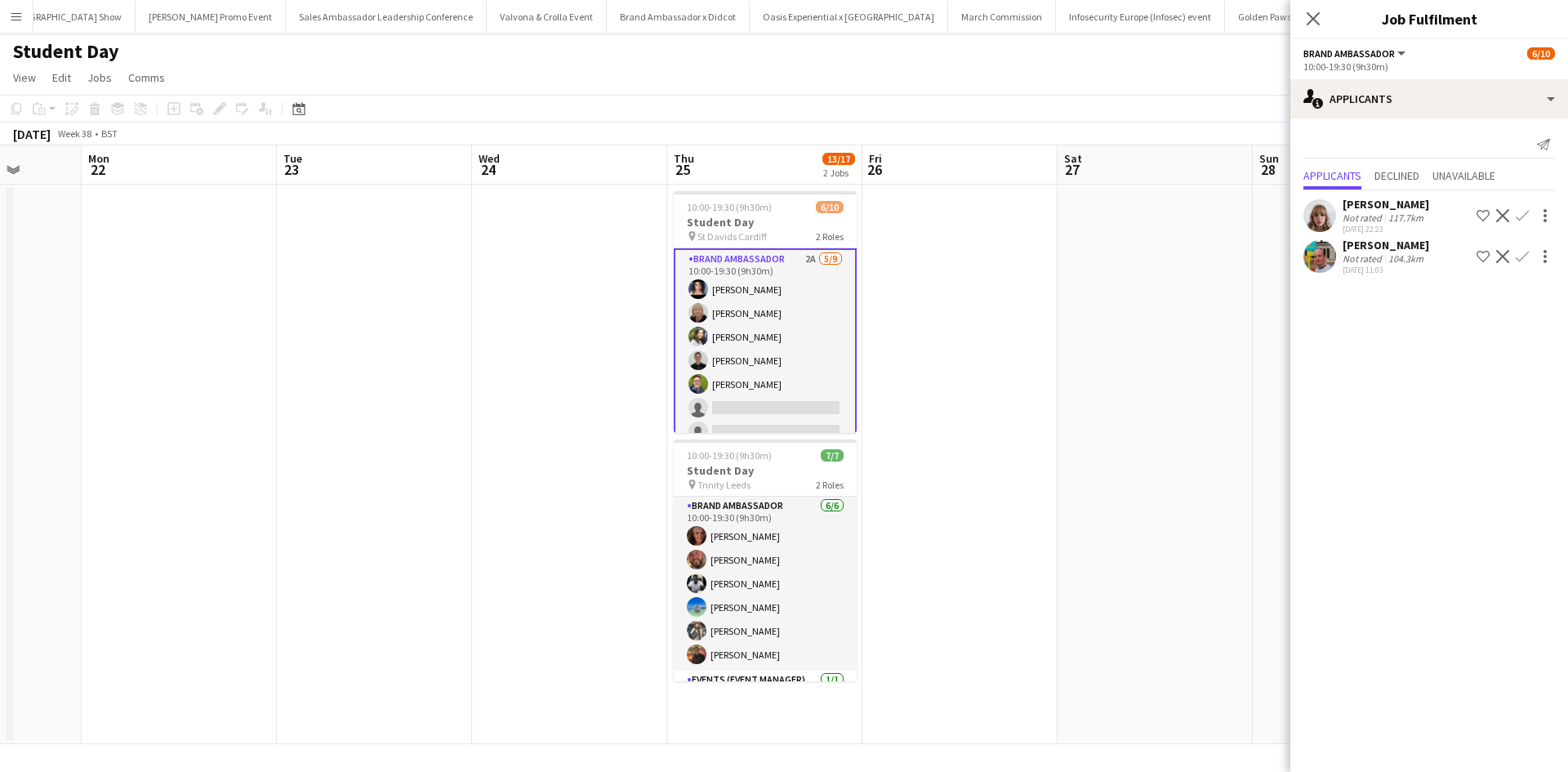
click at [1425, 205] on div "Caitlyn Chapman" at bounding box center [1386, 204] width 86 height 15
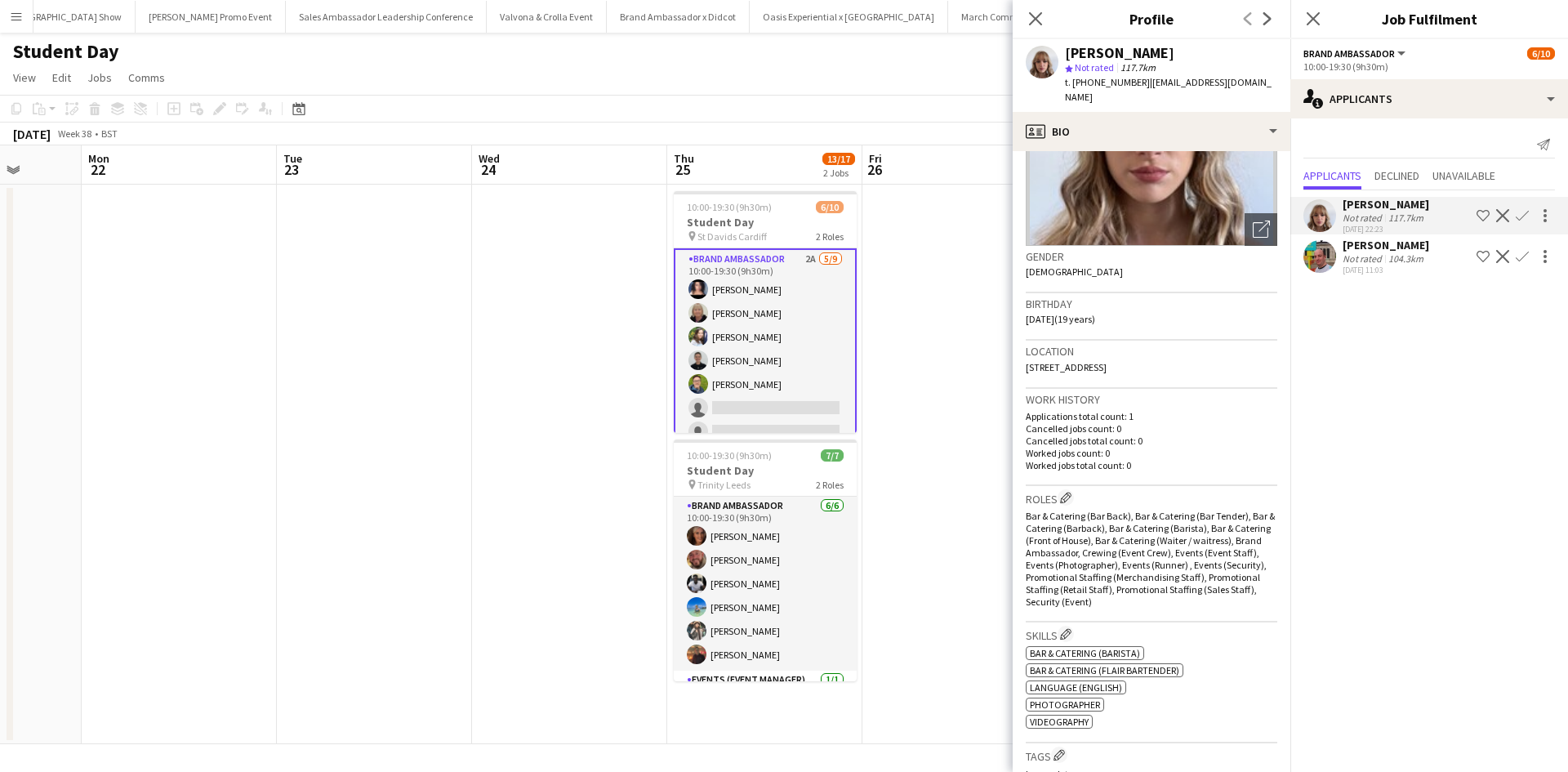
scroll to position [0, 0]
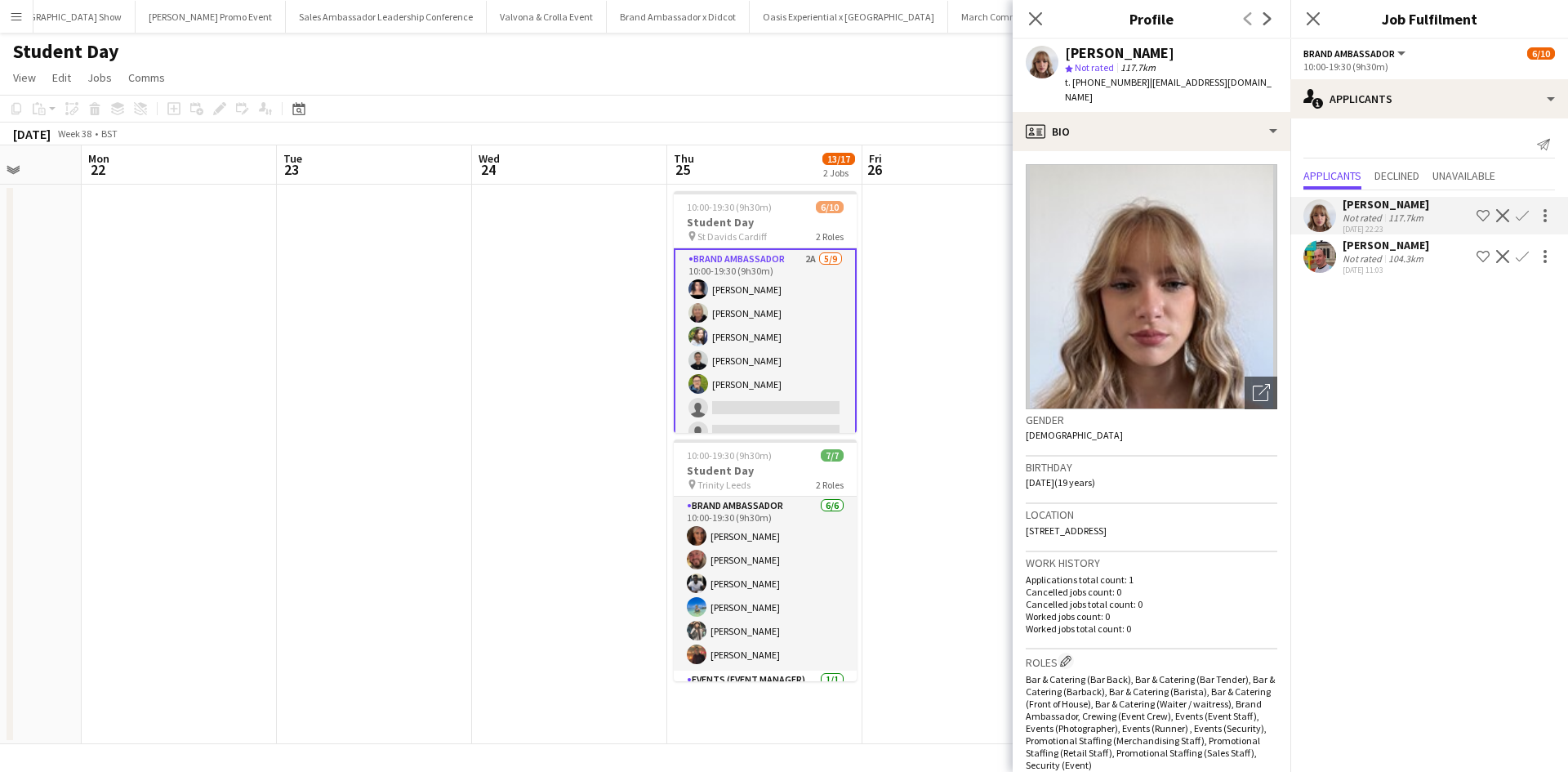
click at [769, 341] on app-card-role "Brand Ambassador 2A 5/9 10:00-19:30 (9h30m) Ami Goff Christine Watkinson Charlo…" at bounding box center [764, 372] width 183 height 249
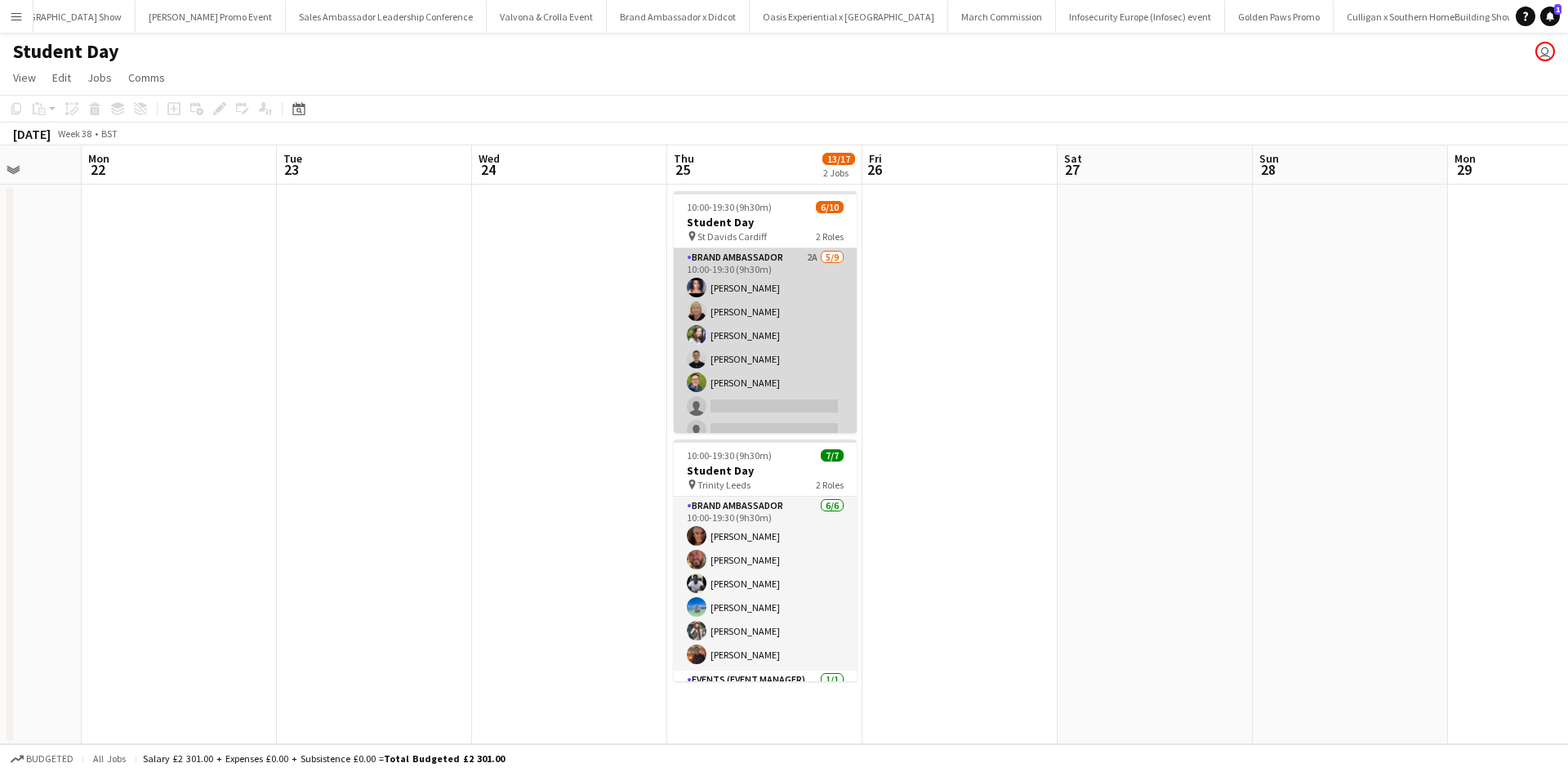
click at [765, 339] on app-card-role "Brand Ambassador 2A 5/9 10:00-19:30 (9h30m) Ami Goff Christine Watkinson Charlo…" at bounding box center [764, 371] width 183 height 245
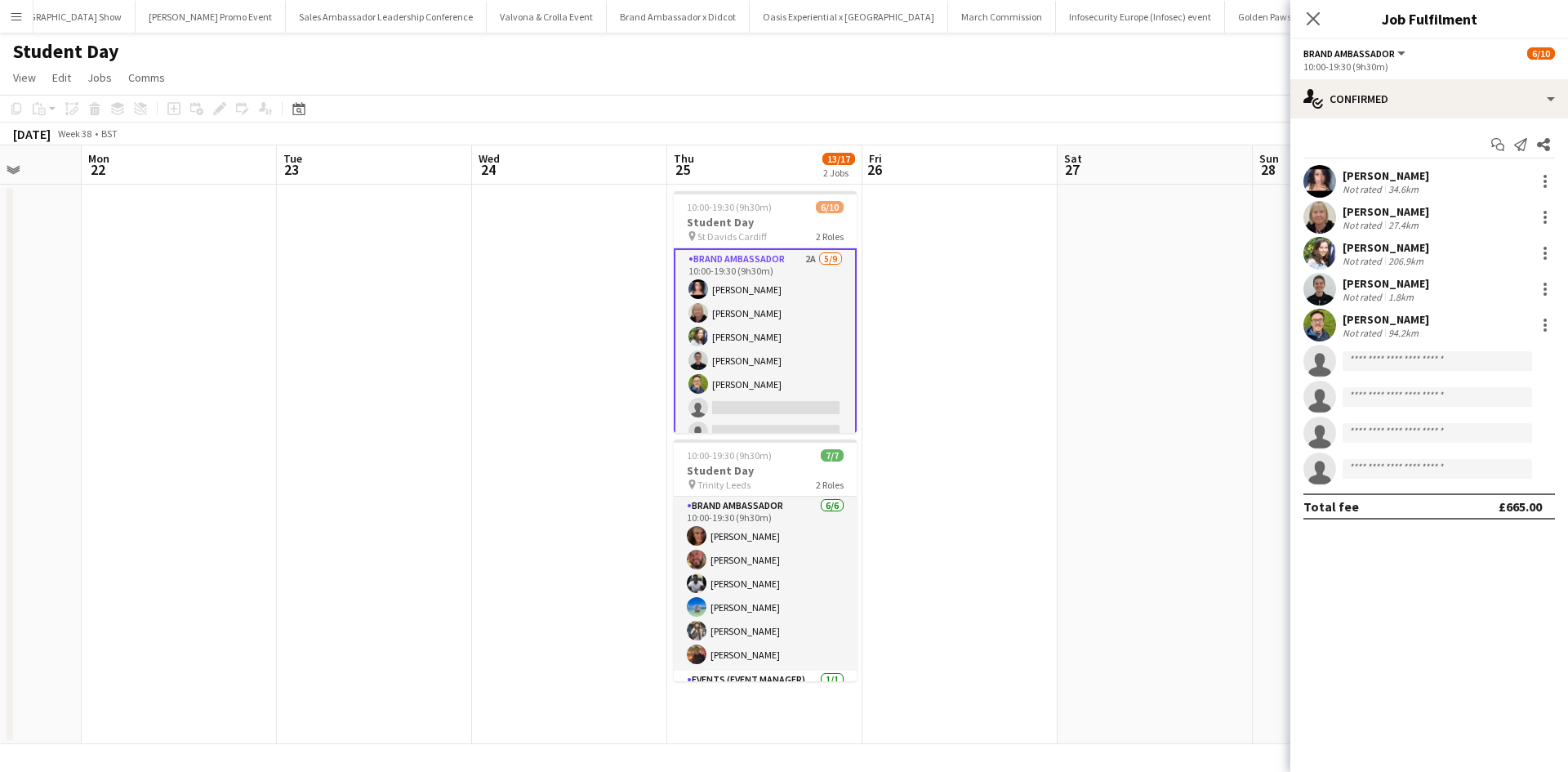
click at [1371, 246] on div "Charlotte Tonge" at bounding box center [1386, 248] width 86 height 15
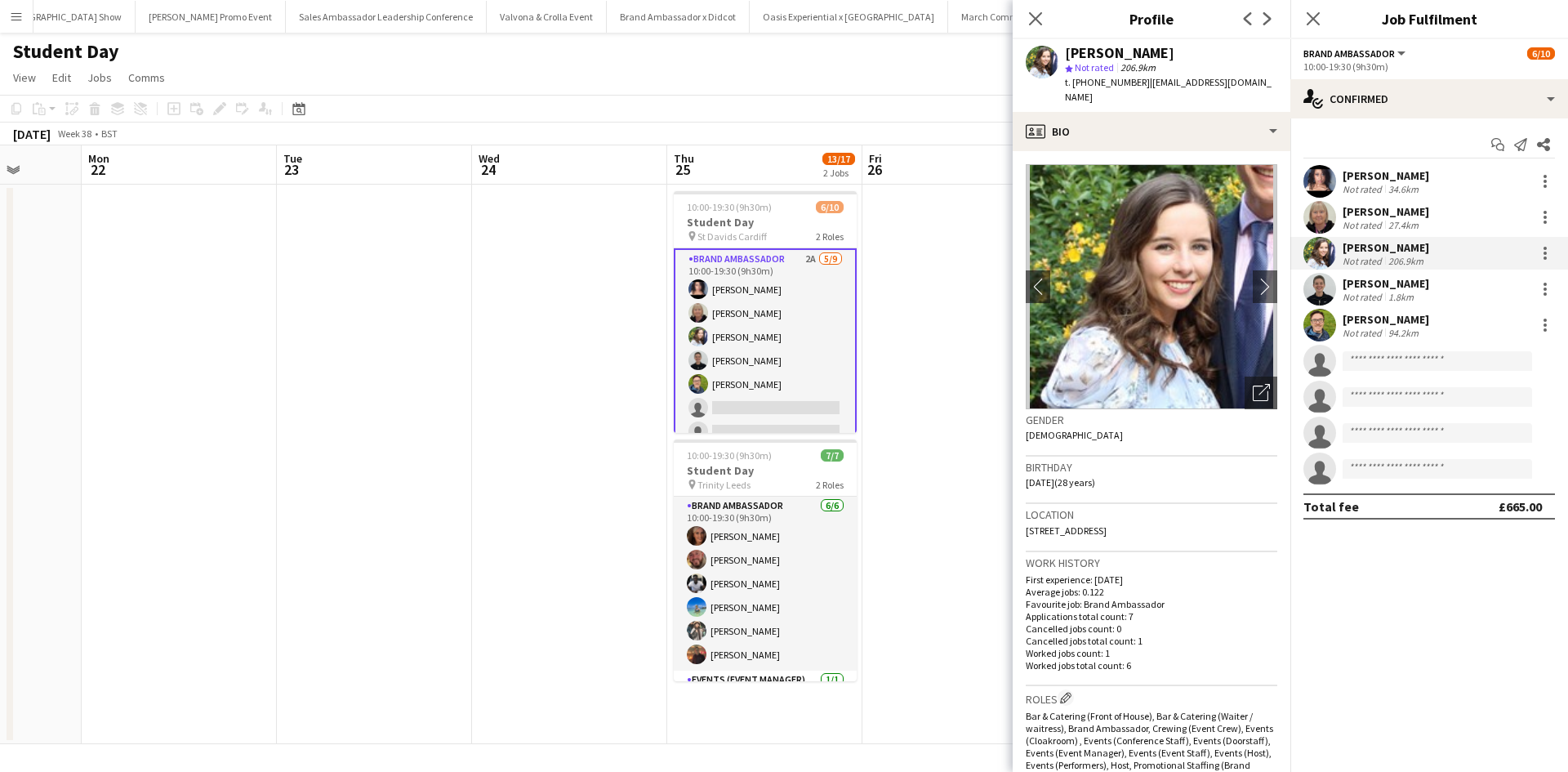
click at [1233, 275] on img at bounding box center [1152, 286] width 251 height 245
click at [1238, 273] on img at bounding box center [1152, 286] width 251 height 245
click at [1249, 272] on button "chevron-right" at bounding box center [1265, 286] width 33 height 33
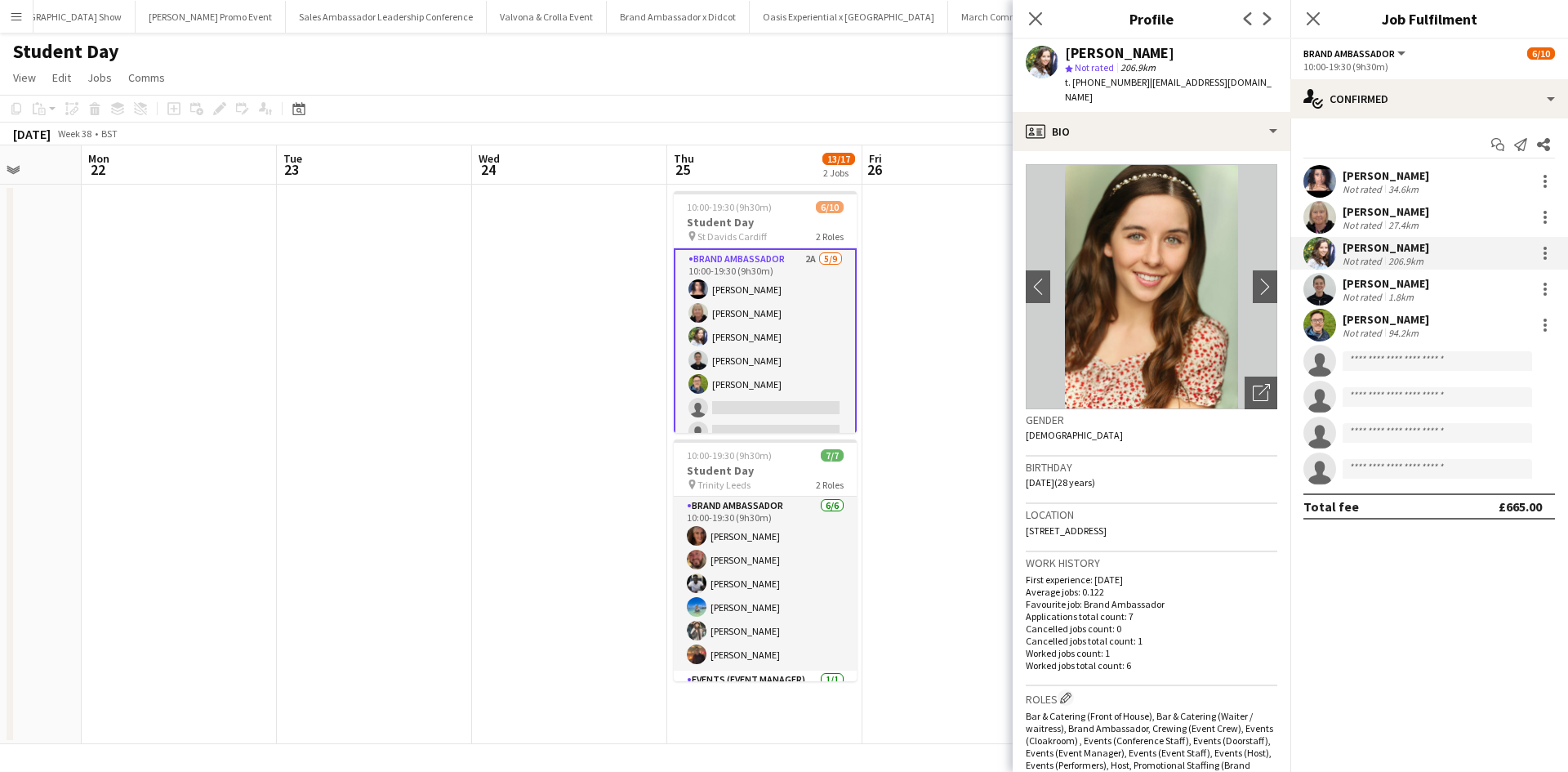
click at [934, 517] on app-date-cell at bounding box center [960, 464] width 195 height 560
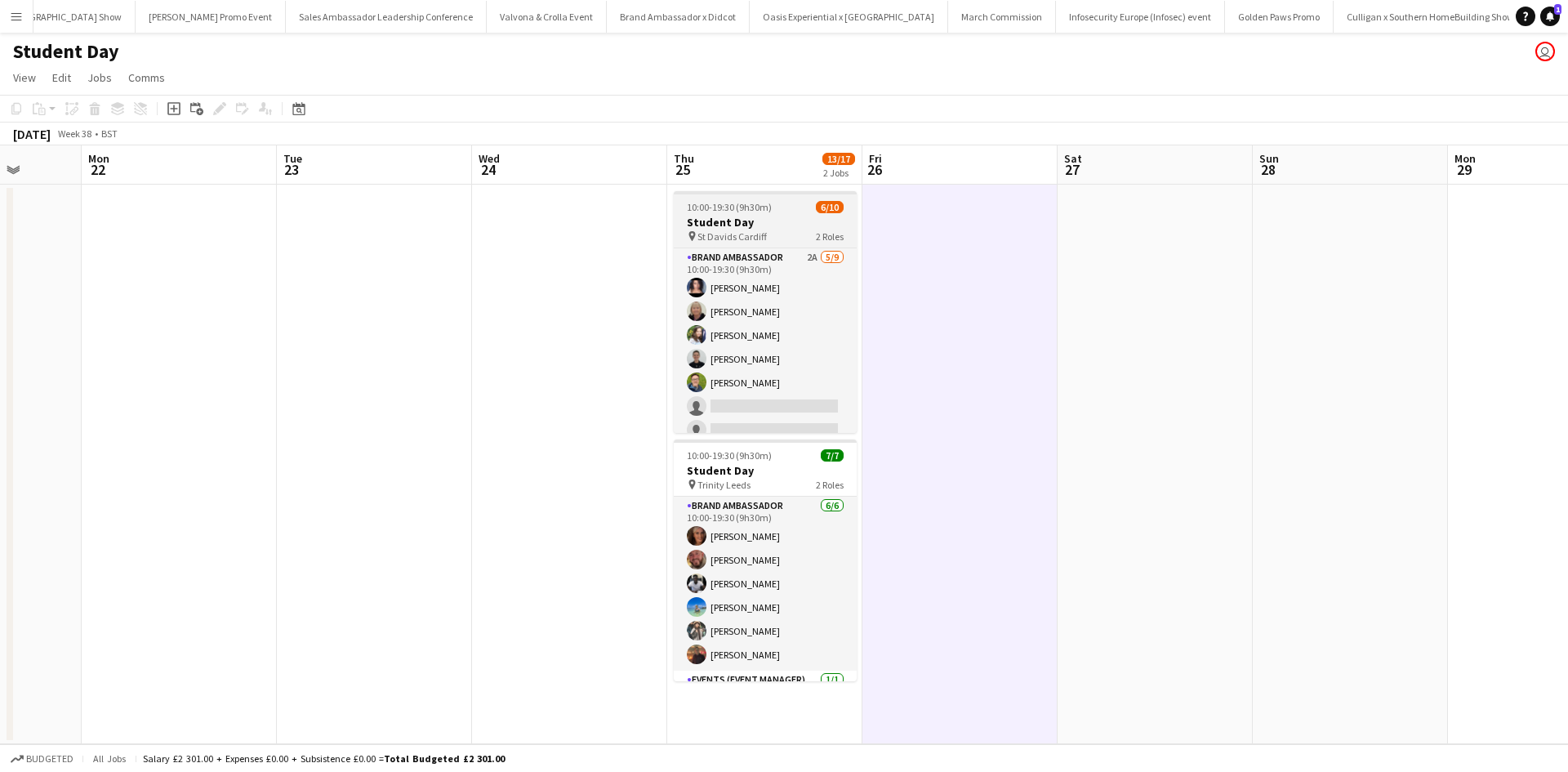
click at [782, 220] on h3 "Student Day" at bounding box center [764, 222] width 183 height 15
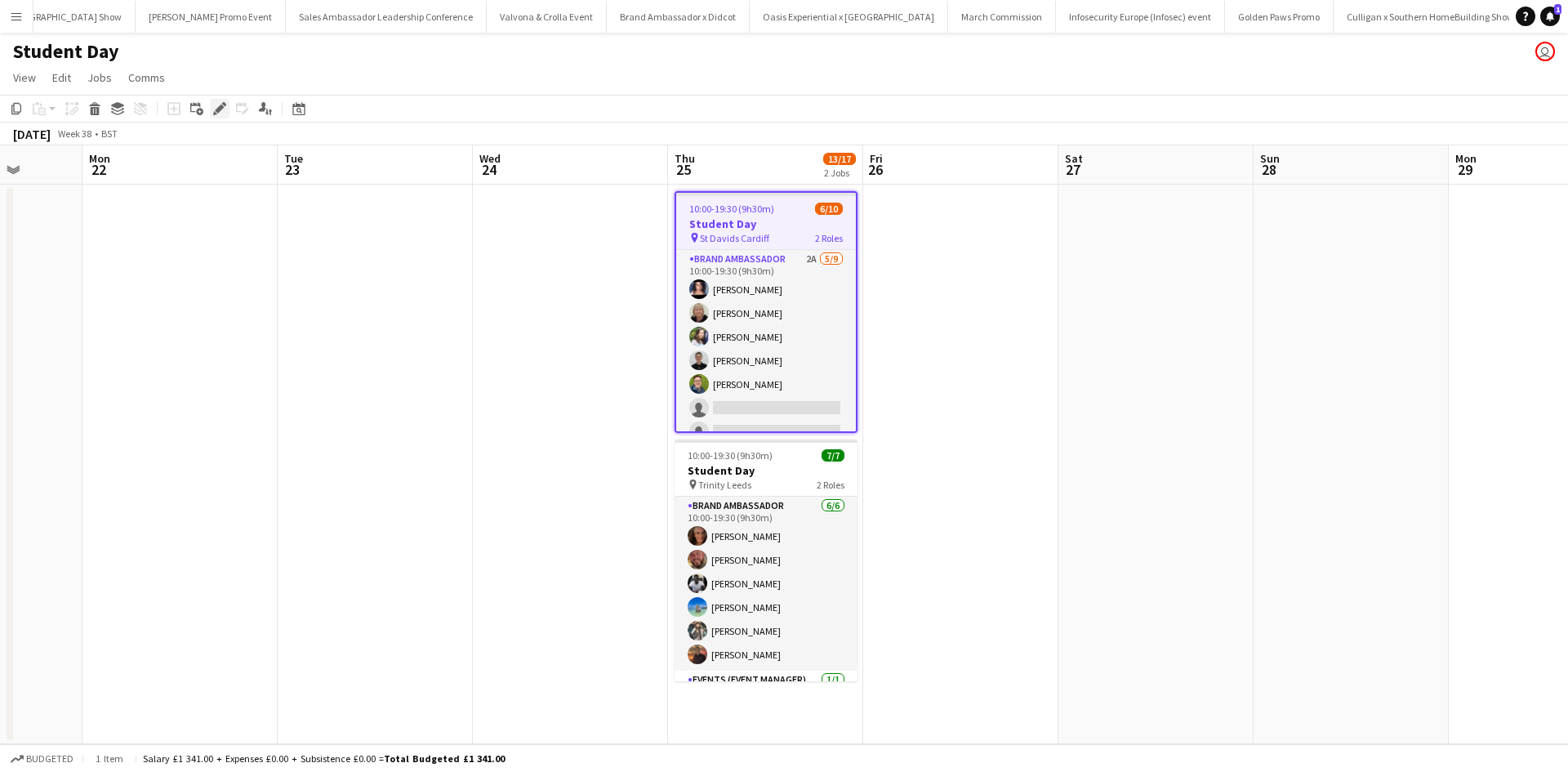
click at [216, 105] on icon "Edit" at bounding box center [219, 109] width 13 height 13
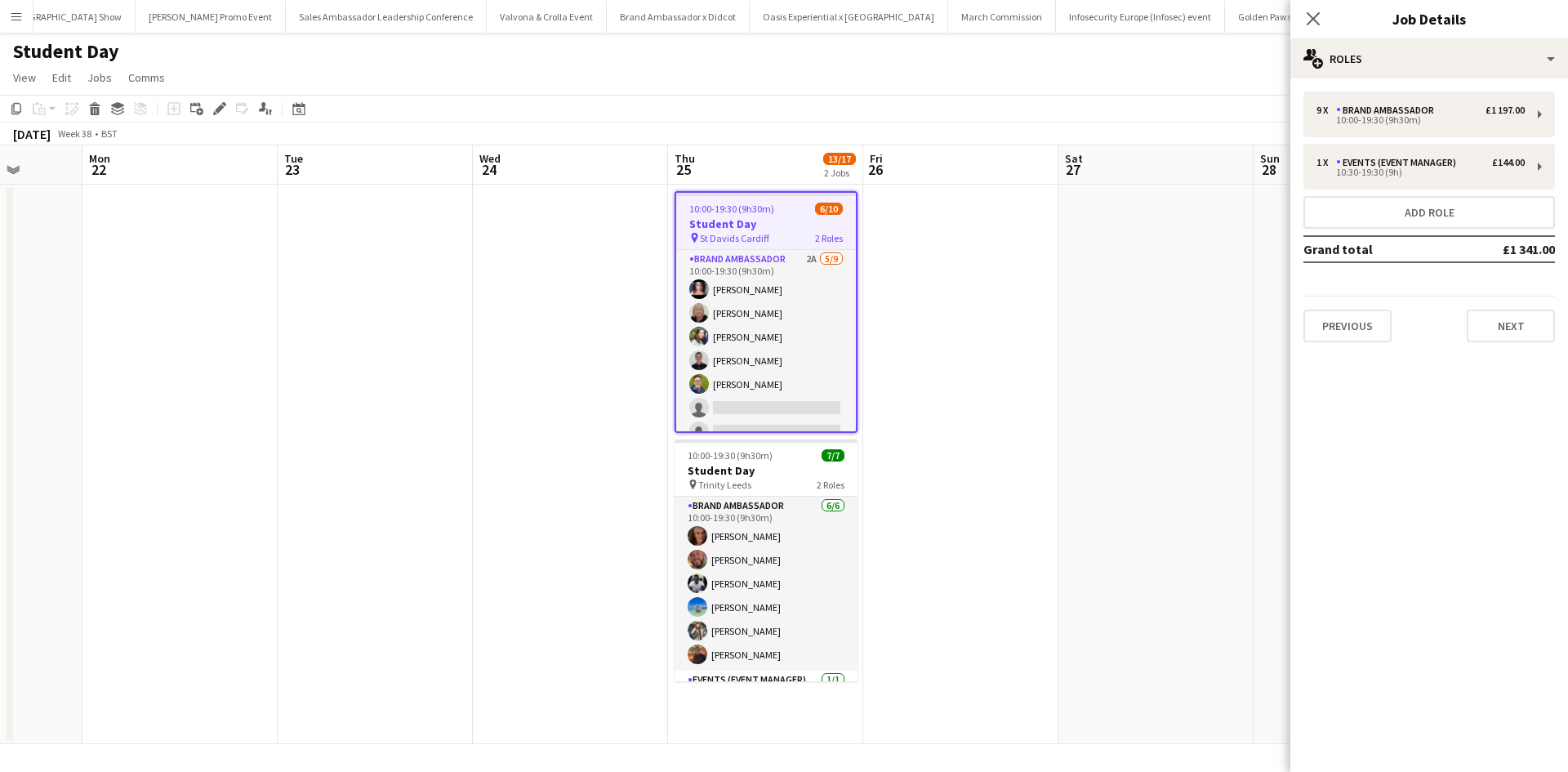
click at [1186, 235] on app-date-cell at bounding box center [1156, 464] width 195 height 560
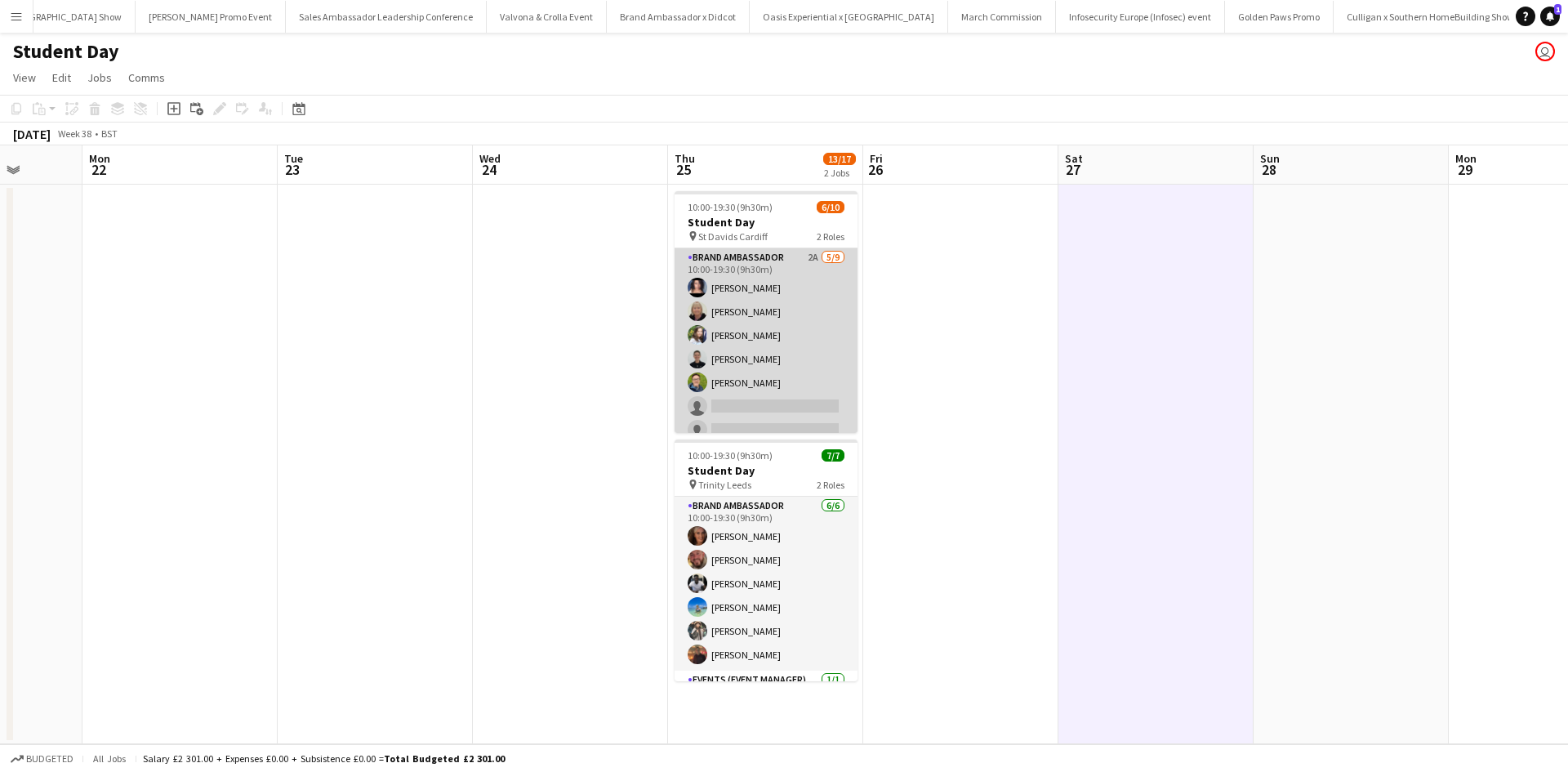
click at [825, 371] on app-card-role "Brand Ambassador 2A 5/9 10:00-19:30 (9h30m) Ami Goff Christine Watkinson Charlo…" at bounding box center [765, 371] width 183 height 245
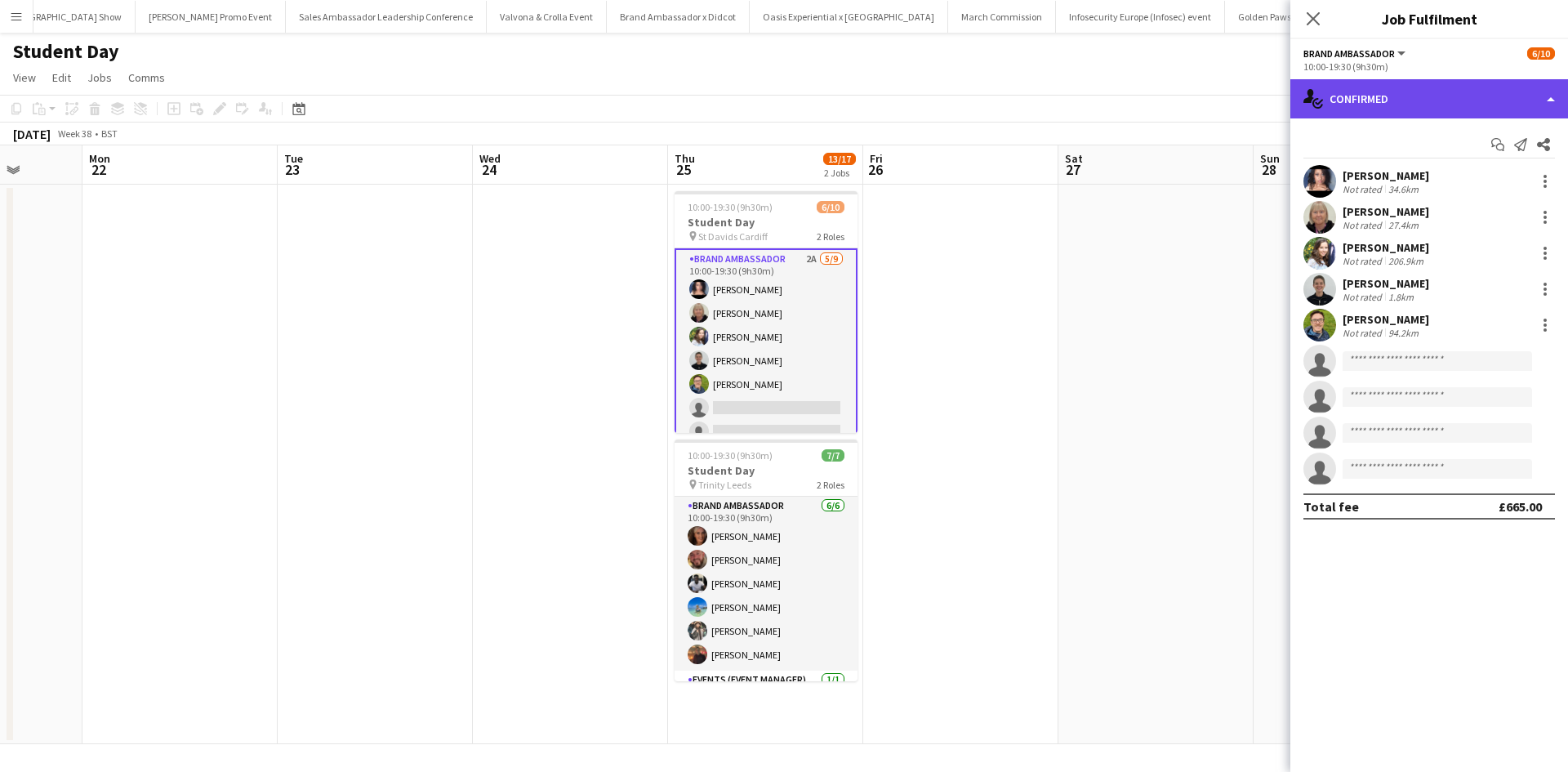
click at [1475, 96] on div "single-neutral-actions-check-2 Confirmed" at bounding box center [1429, 98] width 278 height 39
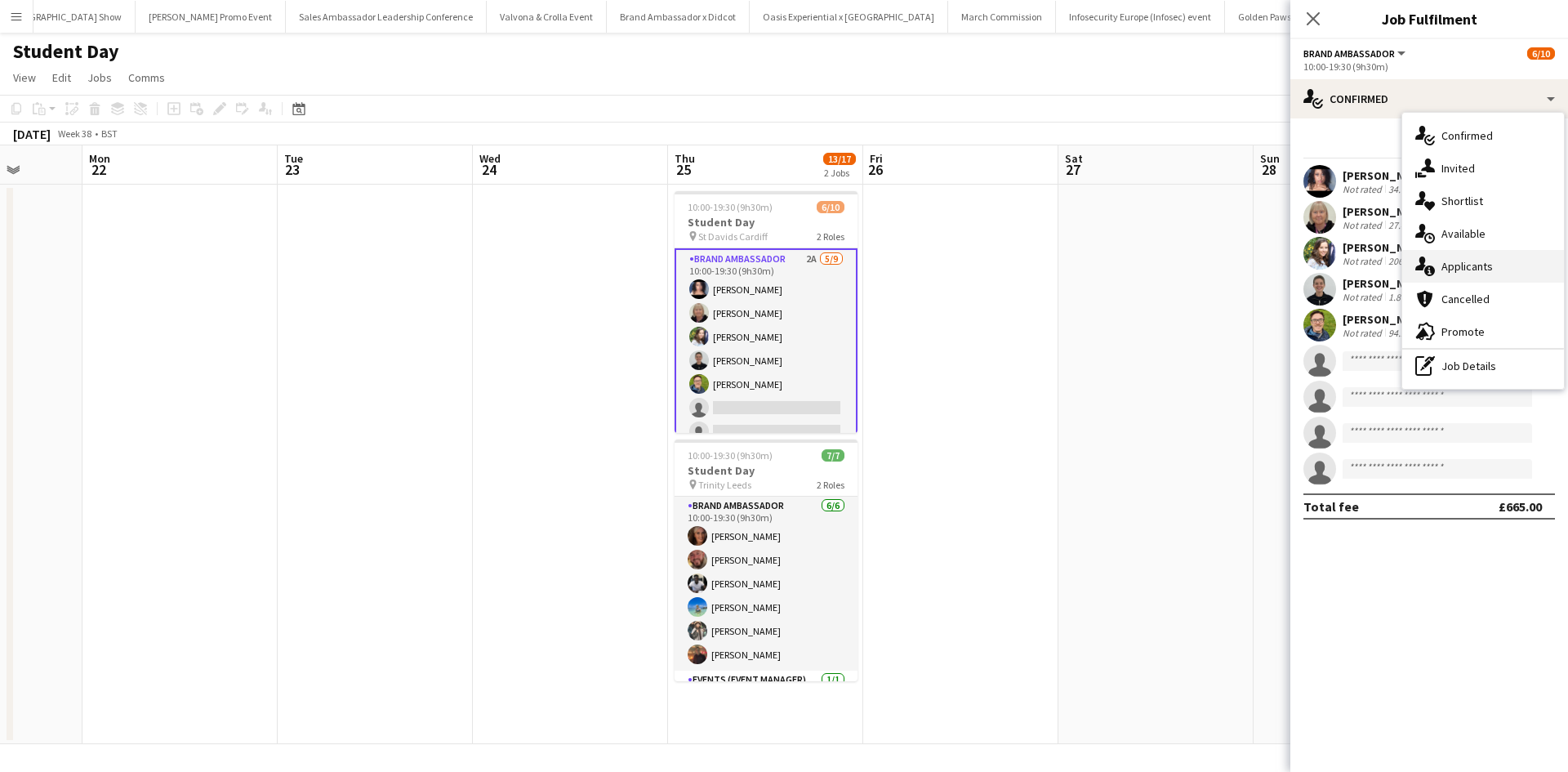
click at [1476, 259] on span "Applicants" at bounding box center [1467, 266] width 52 height 15
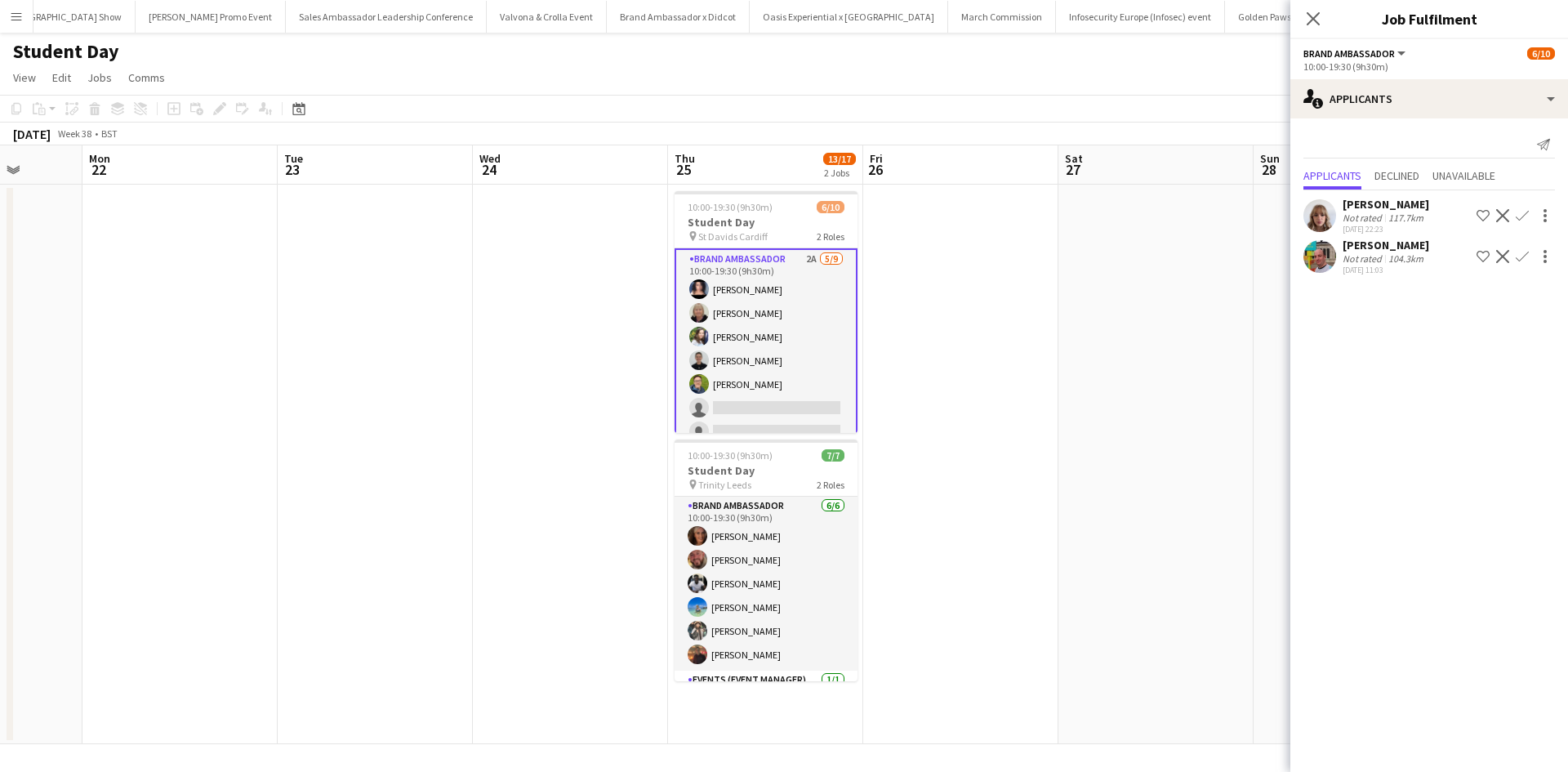
click at [1387, 204] on div "Caitlyn Chapman" at bounding box center [1386, 204] width 86 height 15
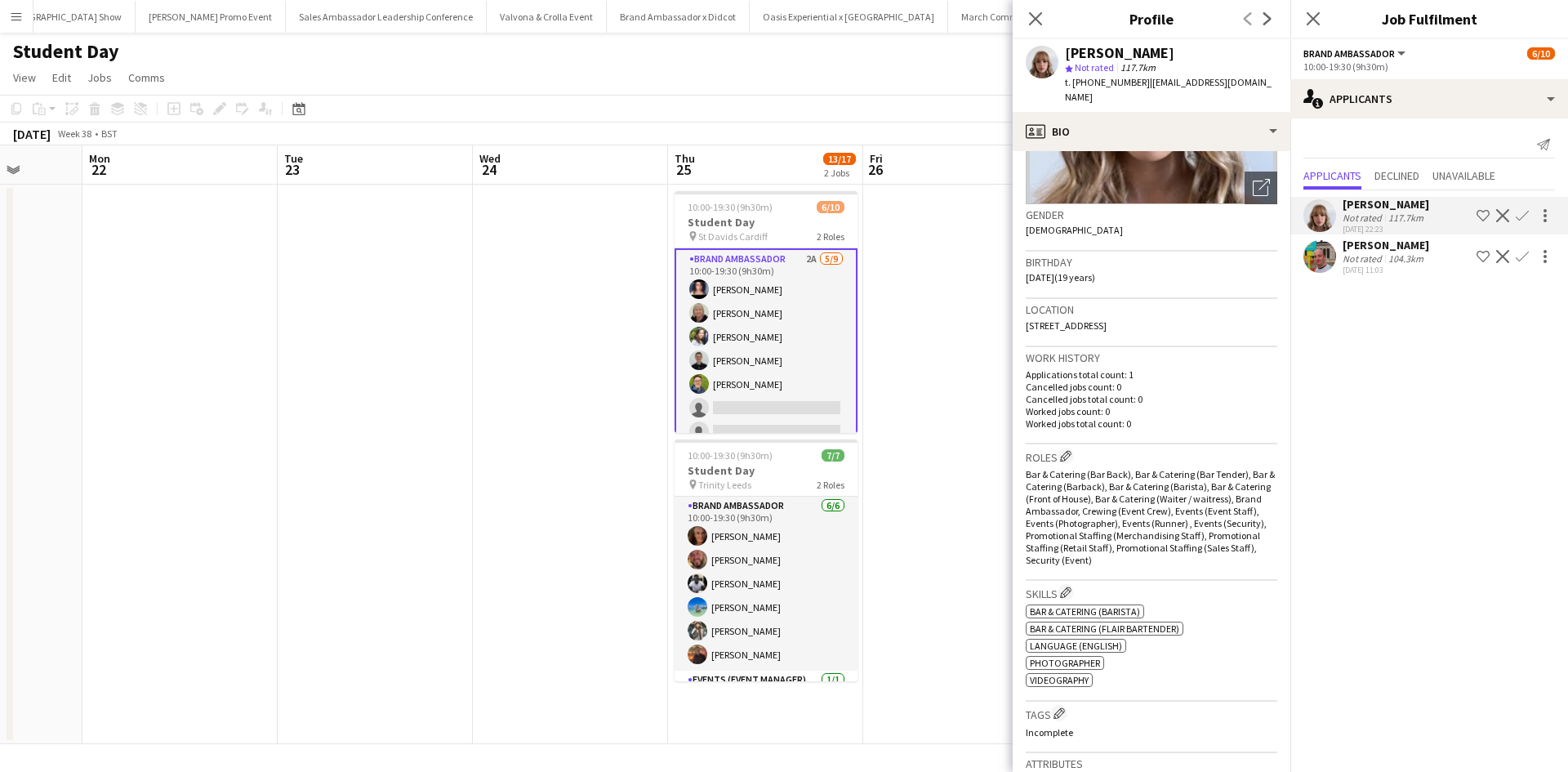
scroll to position [326, 0]
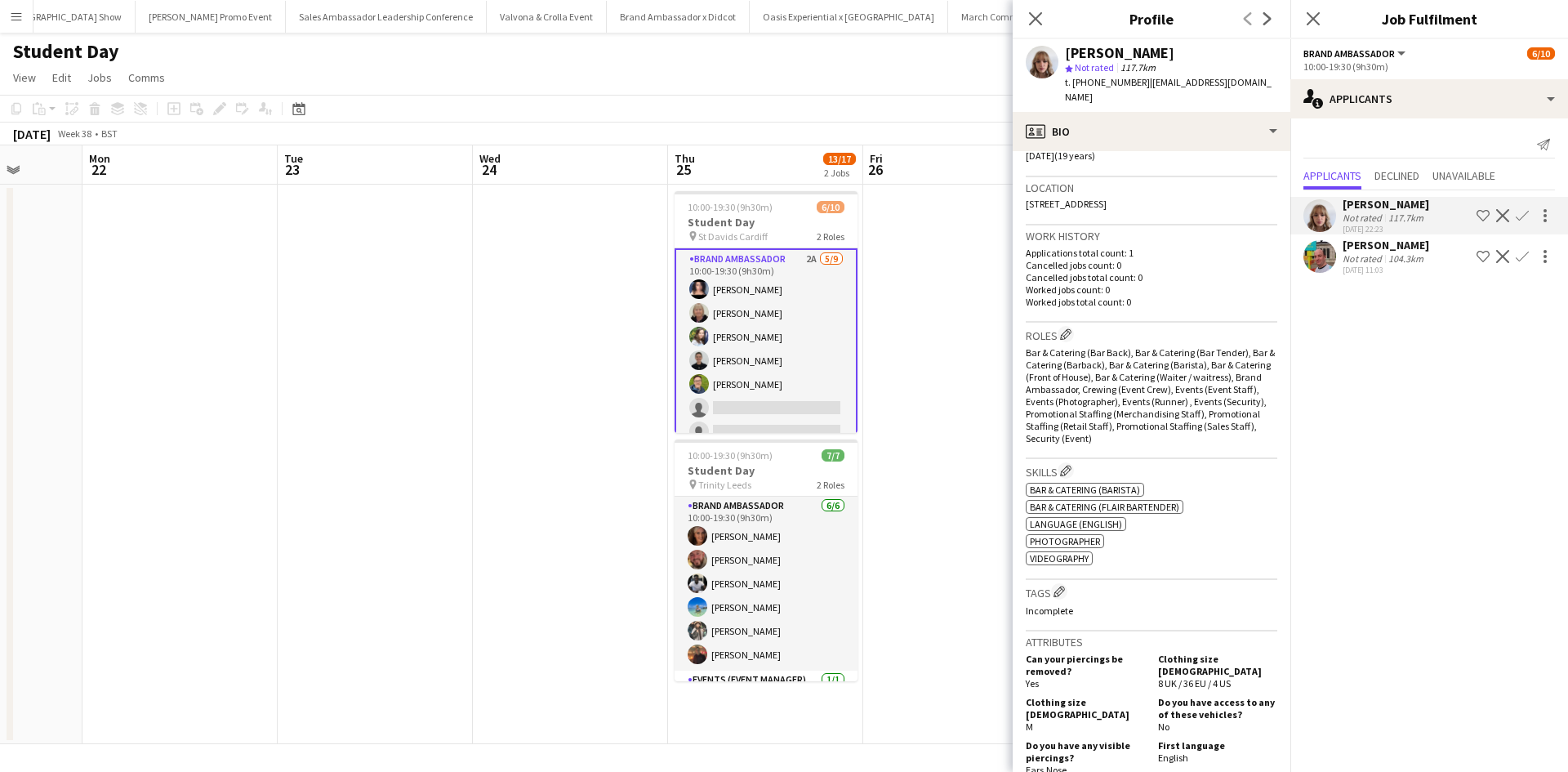
click at [752, 334] on app-card-role "Brand Ambassador 2A 5/9 10:00-19:30 (9h30m) Ami Goff Christine Watkinson Charlo…" at bounding box center [765, 372] width 183 height 249
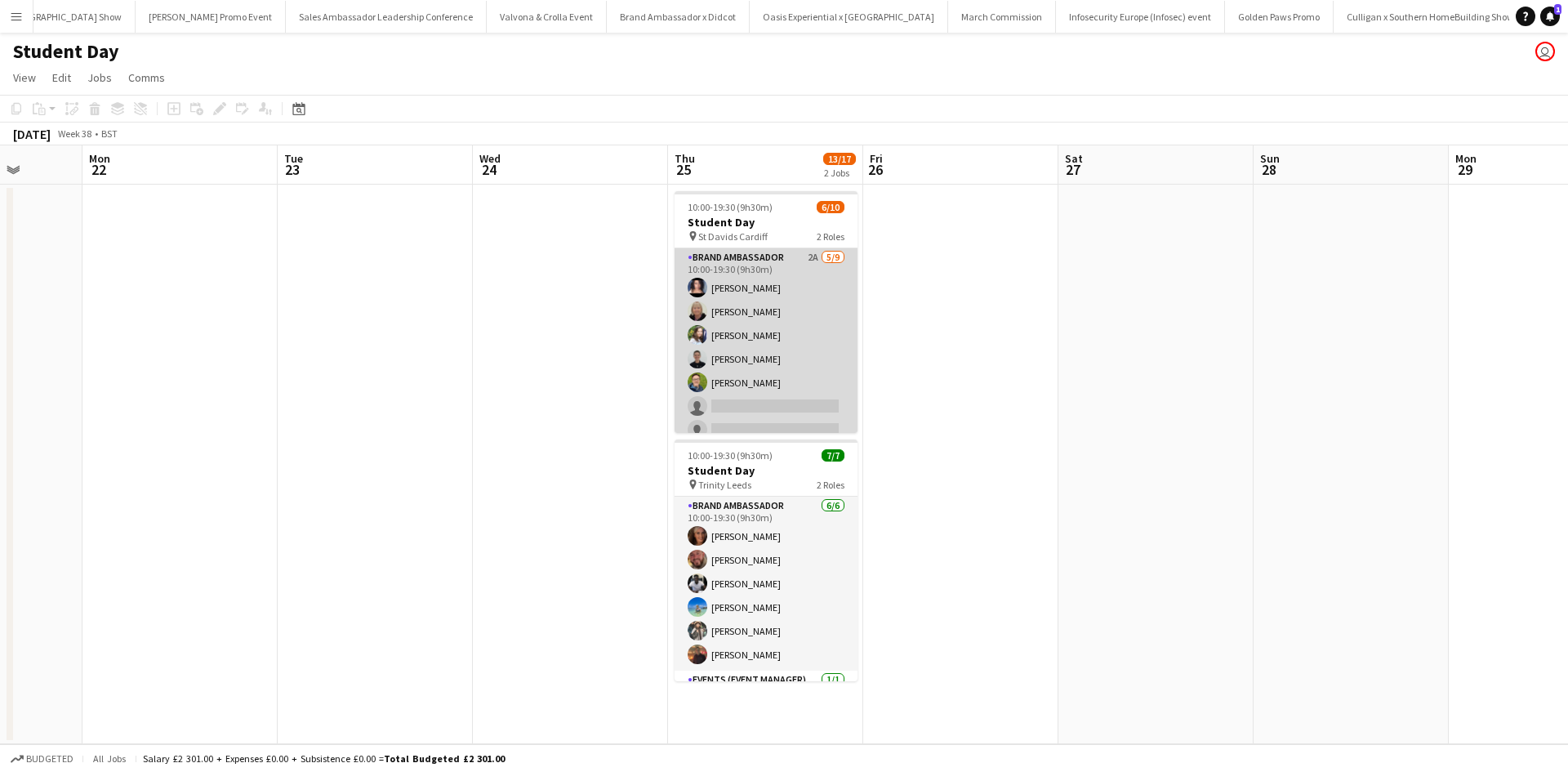
click at [752, 334] on app-card-role "Brand Ambassador 2A 5/9 10:00-19:30 (9h30m) Ami Goff Christine Watkinson Charlo…" at bounding box center [765, 371] width 183 height 245
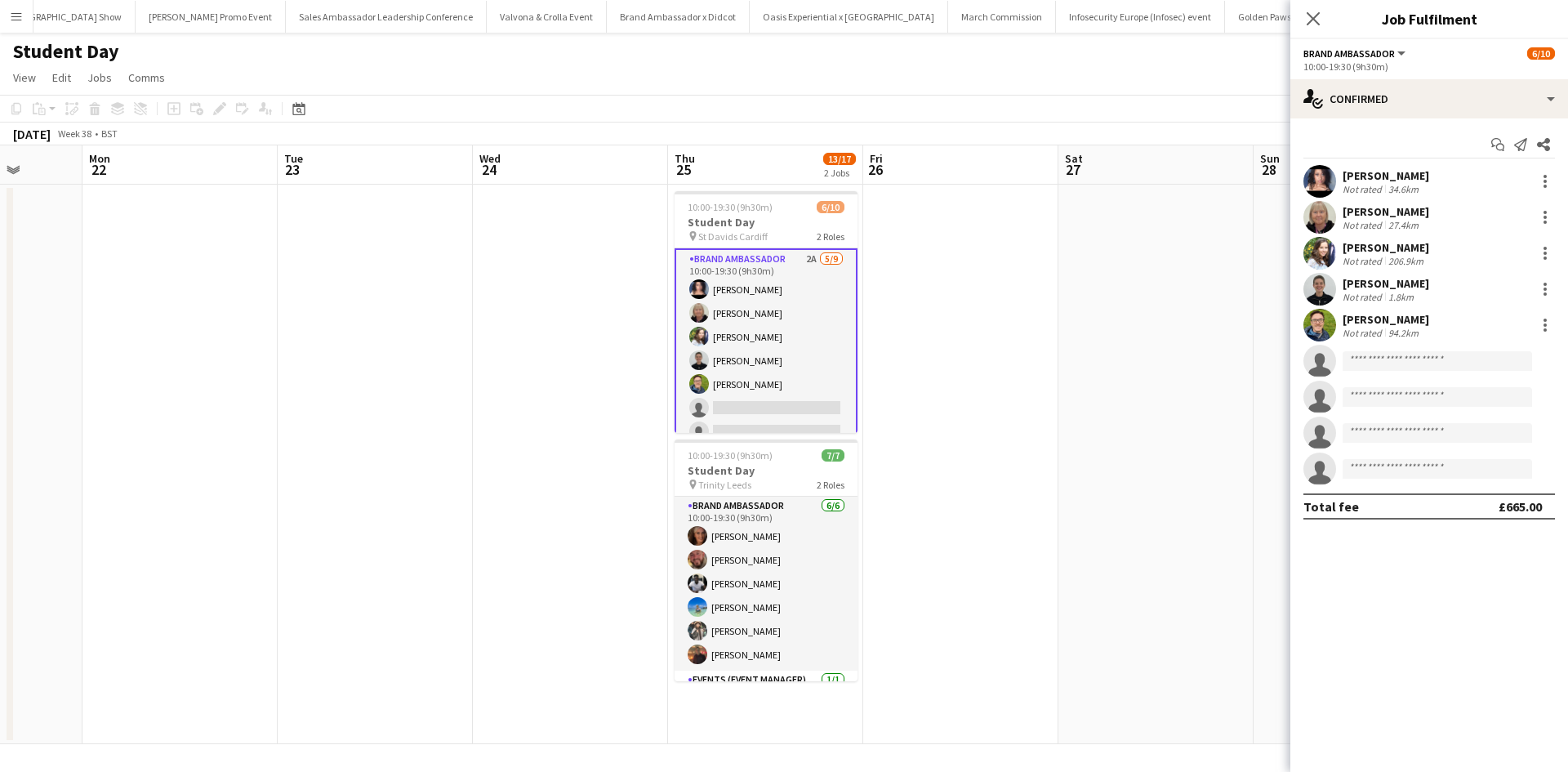
click at [1382, 241] on div "Charlotte Tonge" at bounding box center [1386, 248] width 86 height 15
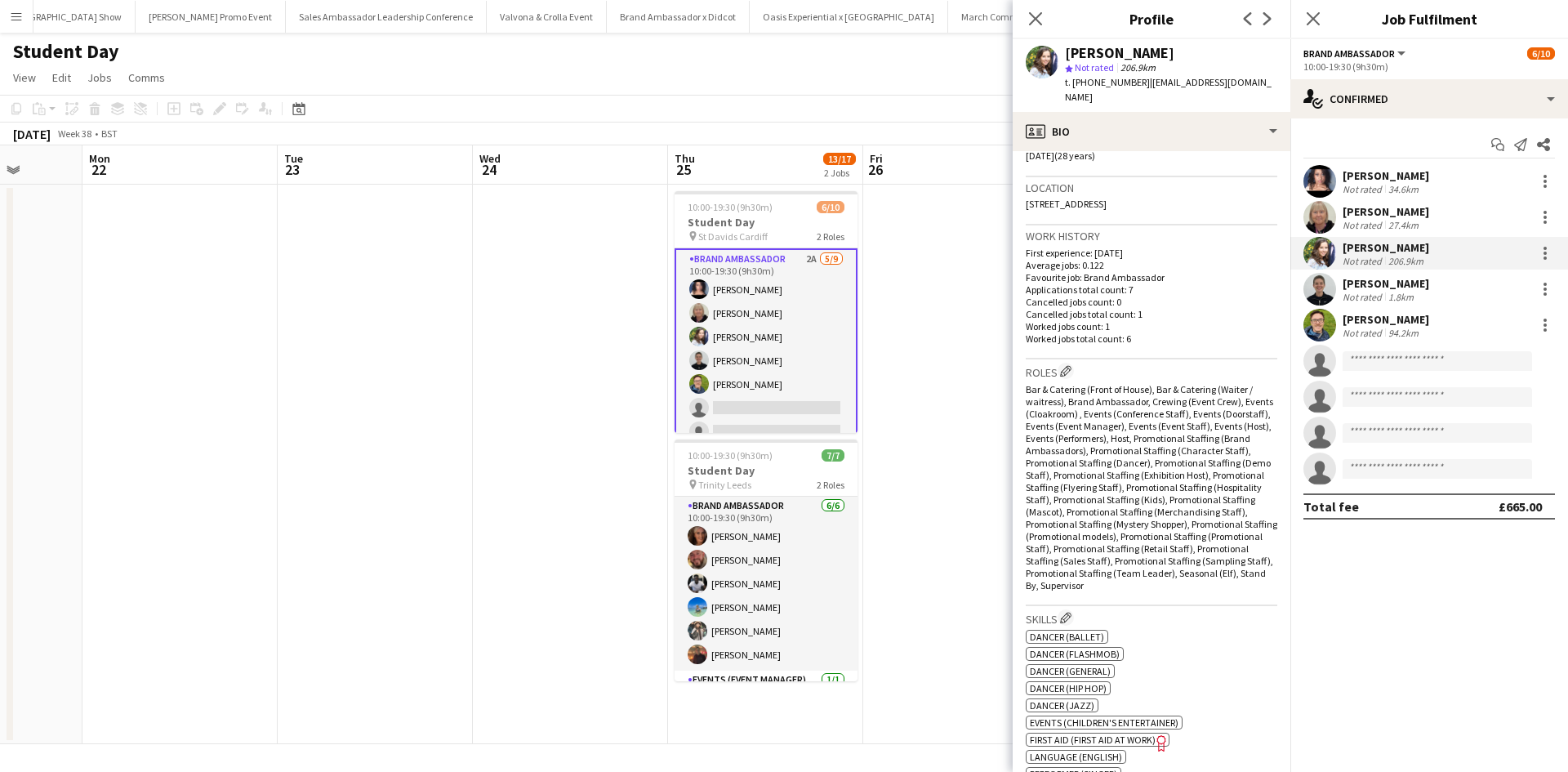
scroll to position [0, 0]
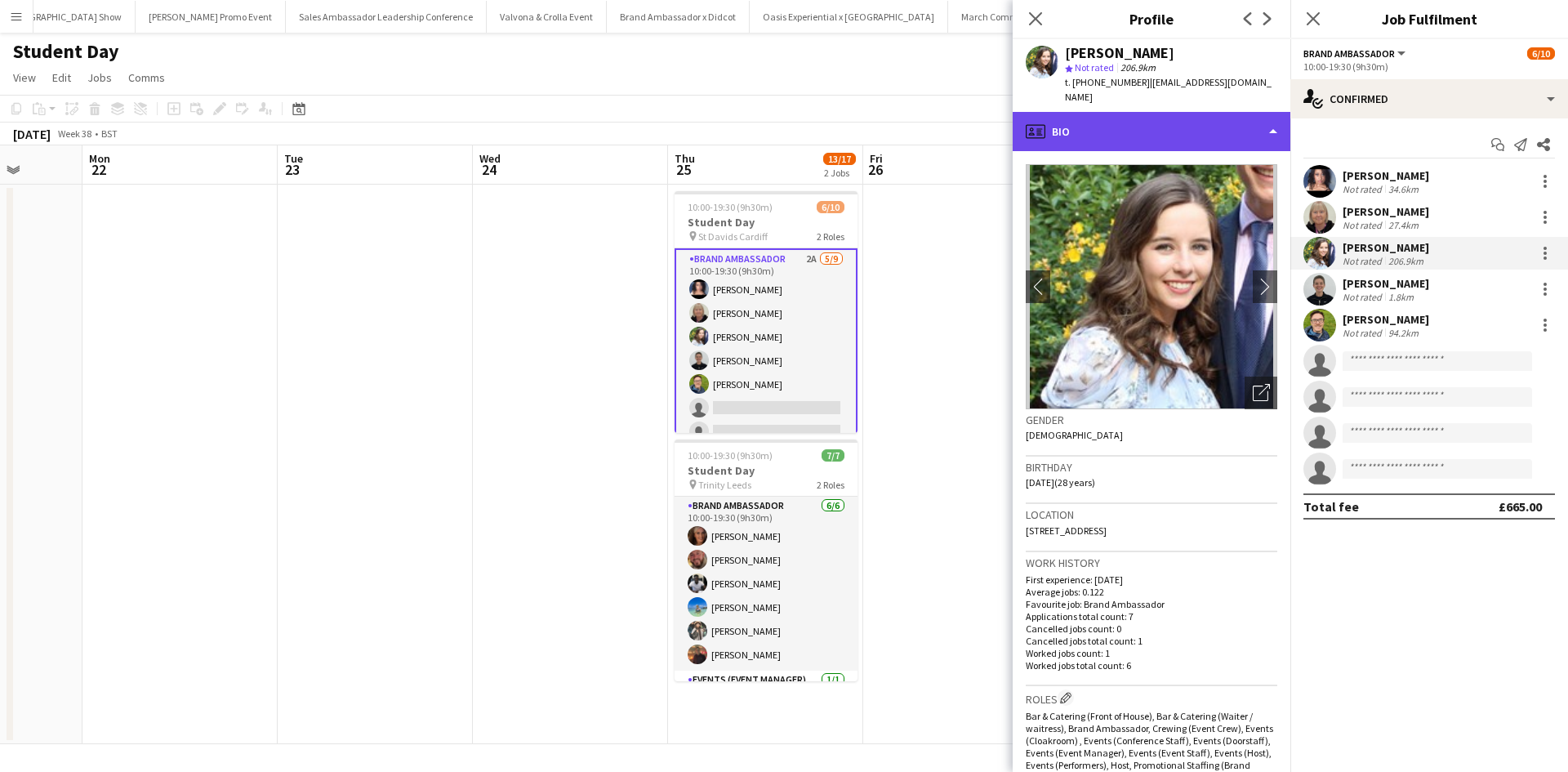
click at [1145, 129] on div "profile Bio" at bounding box center [1152, 131] width 278 height 39
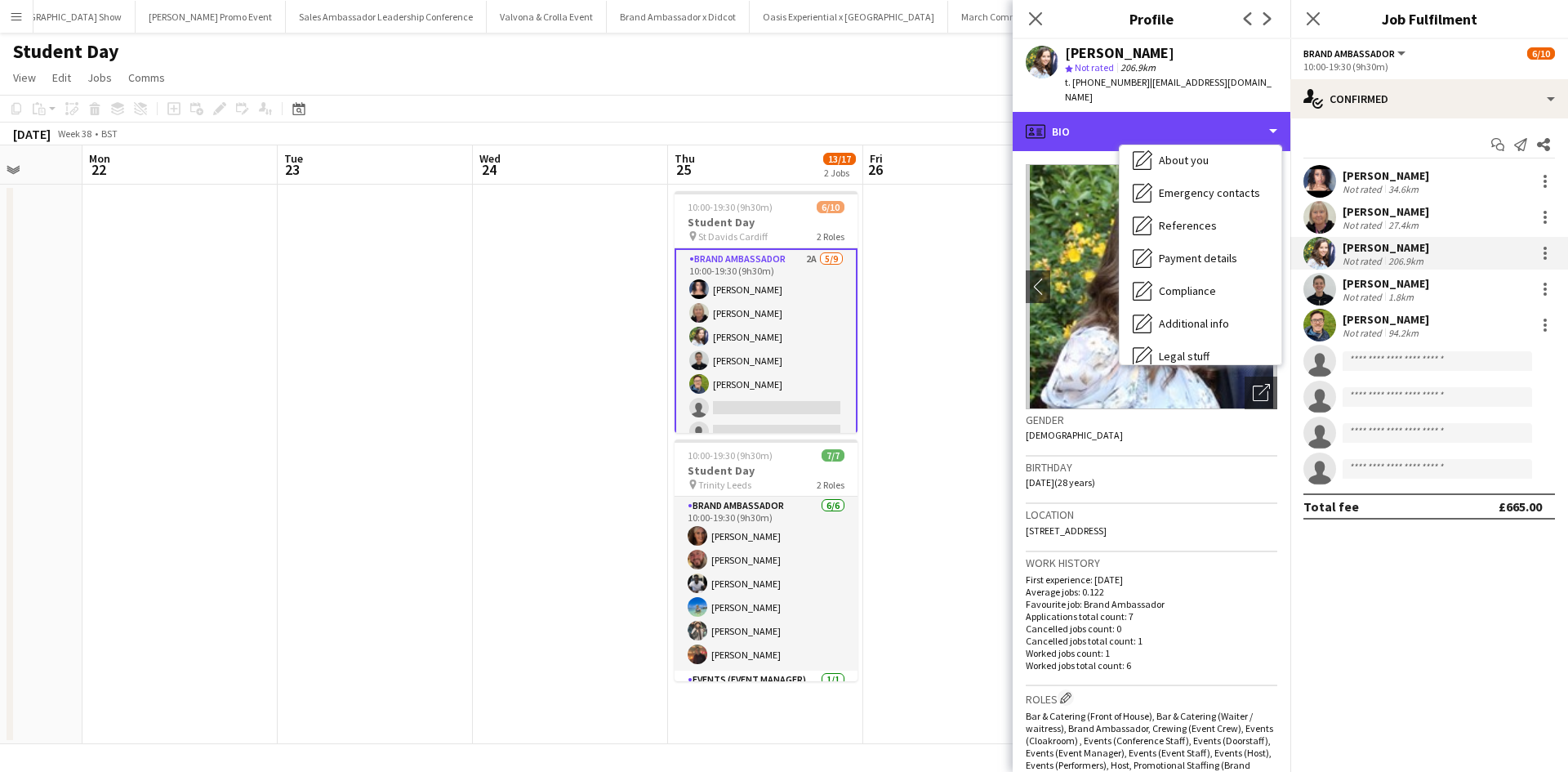
scroll to position [187, 0]
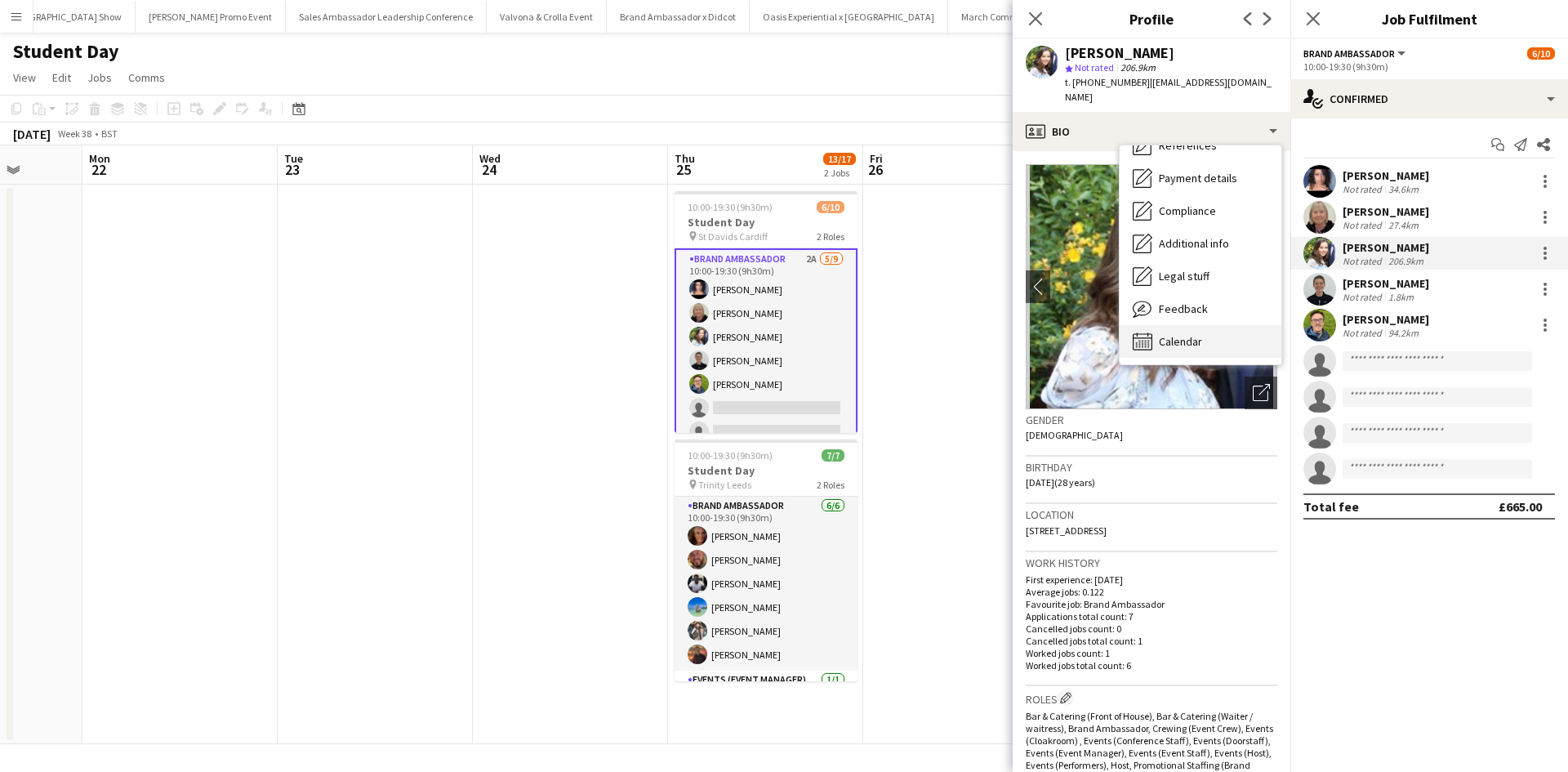
click at [1199, 334] on span "Calendar" at bounding box center [1181, 341] width 43 height 15
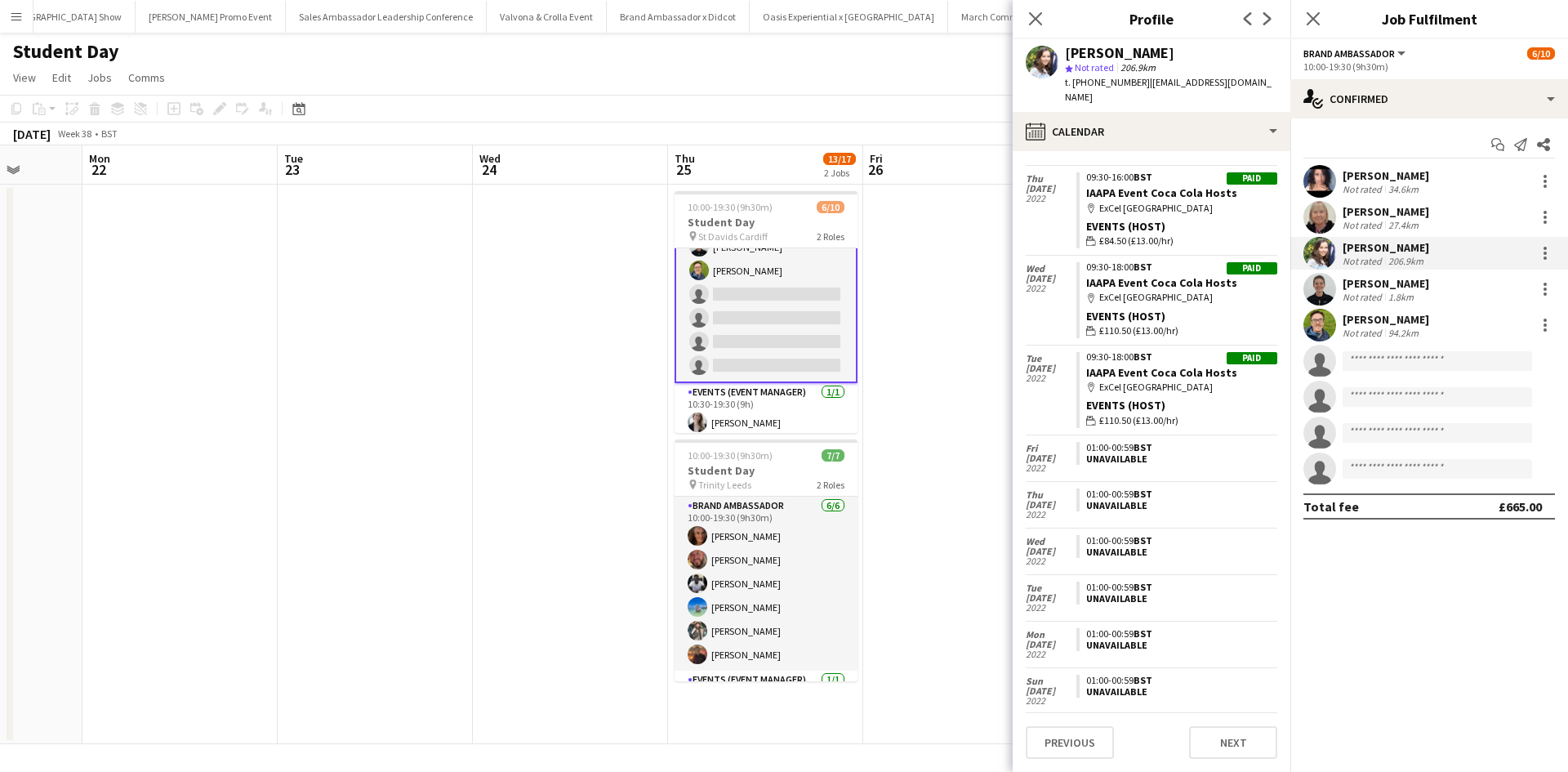
scroll to position [119, 0]
click at [936, 331] on app-date-cell at bounding box center [961, 464] width 195 height 560
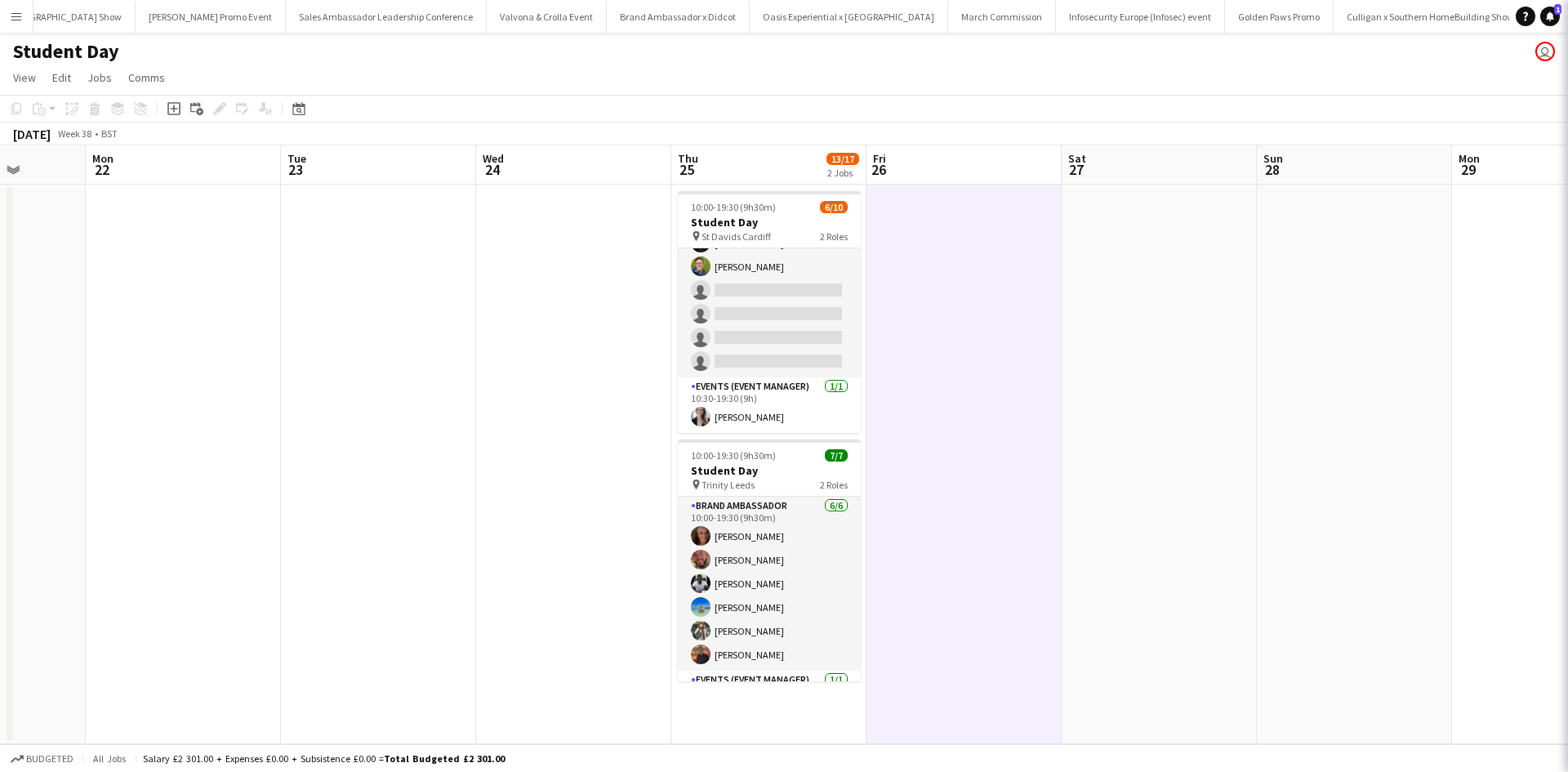
scroll to position [116, 0]
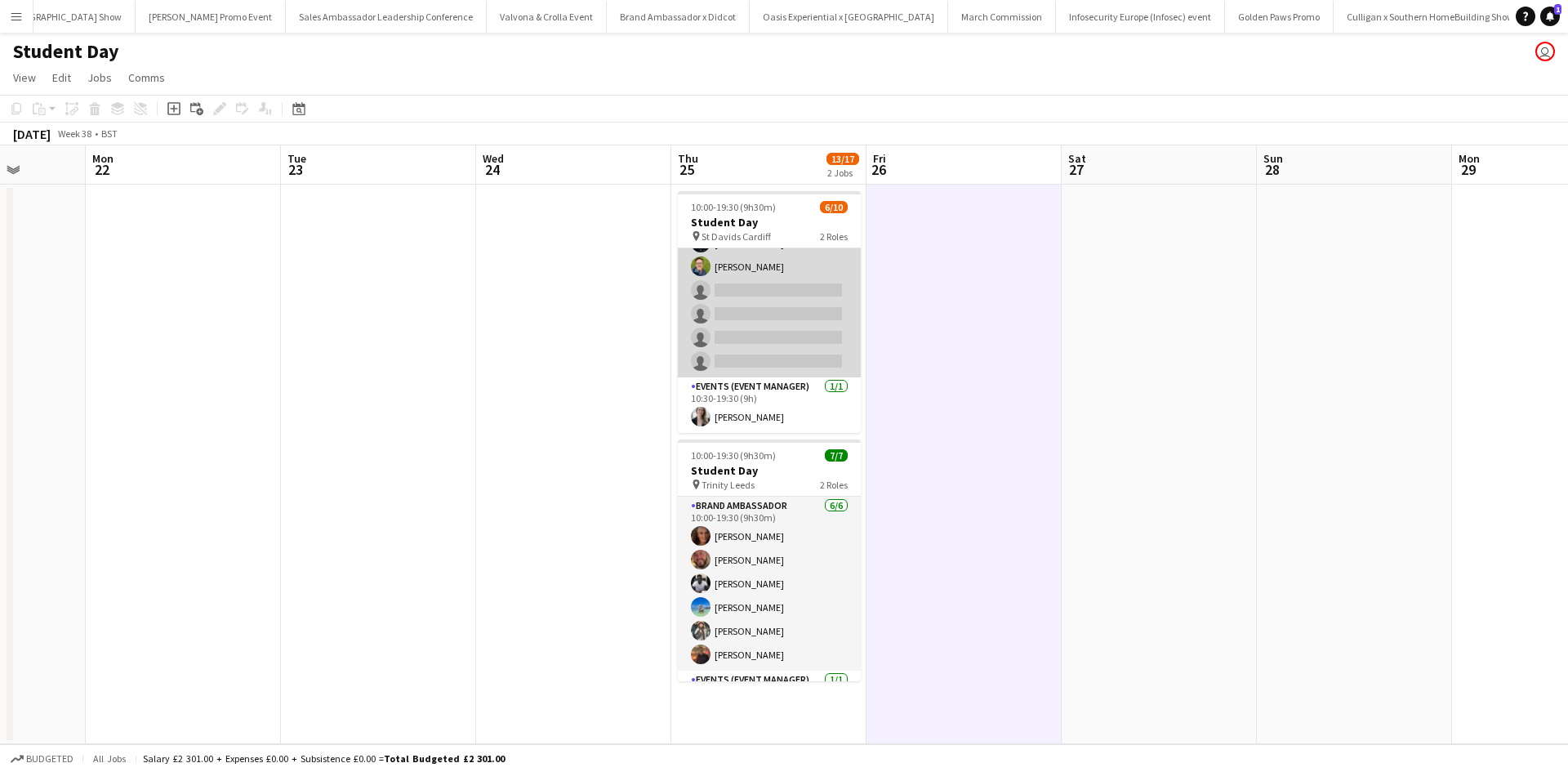
click at [792, 254] on app-card-role "Brand Ambassador 2A 5/9 10:00-19:30 (9h30m) Ami Goff Christine Watkinson Charlo…" at bounding box center [769, 254] width 183 height 245
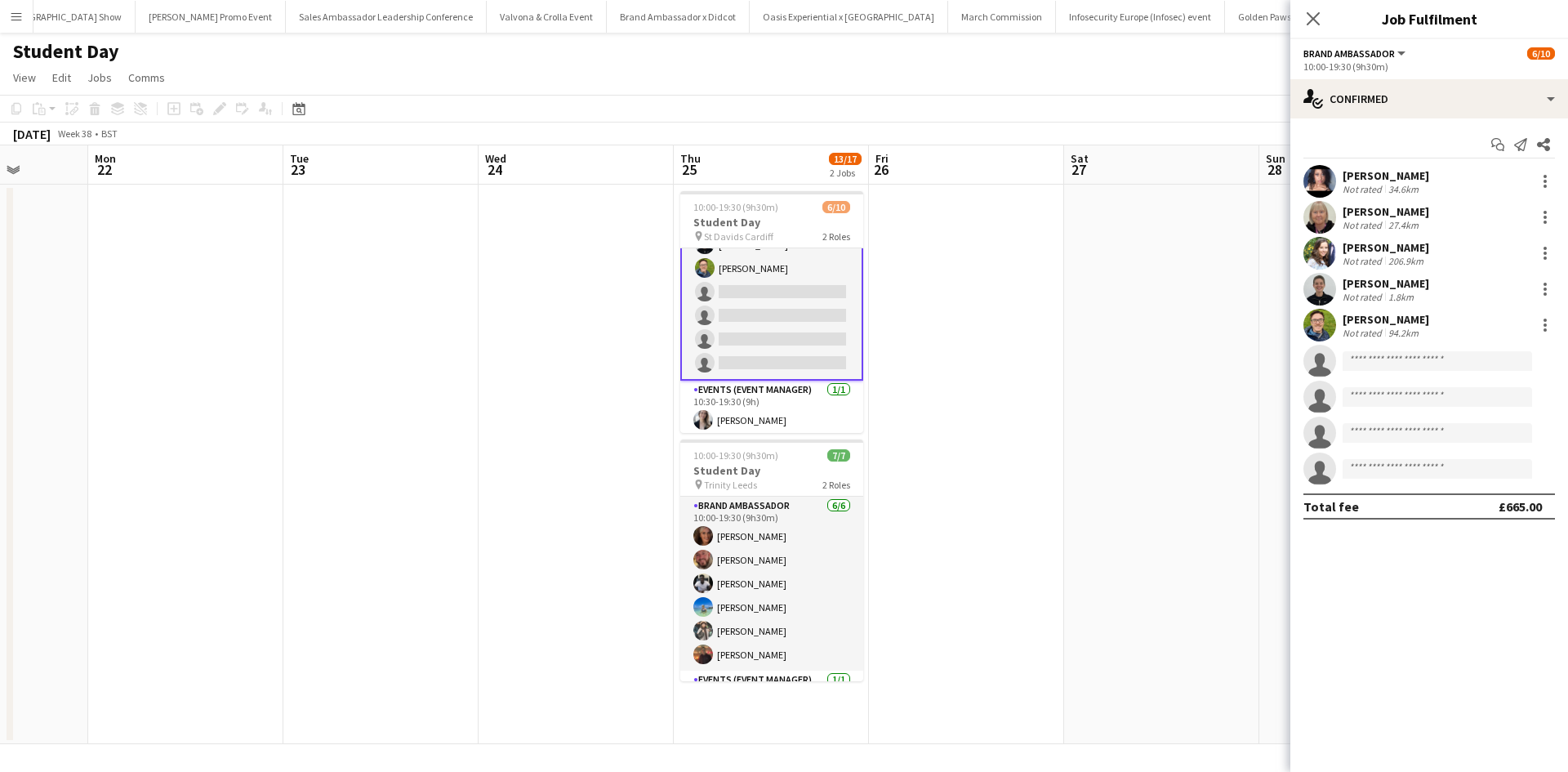
scroll to position [117, 0]
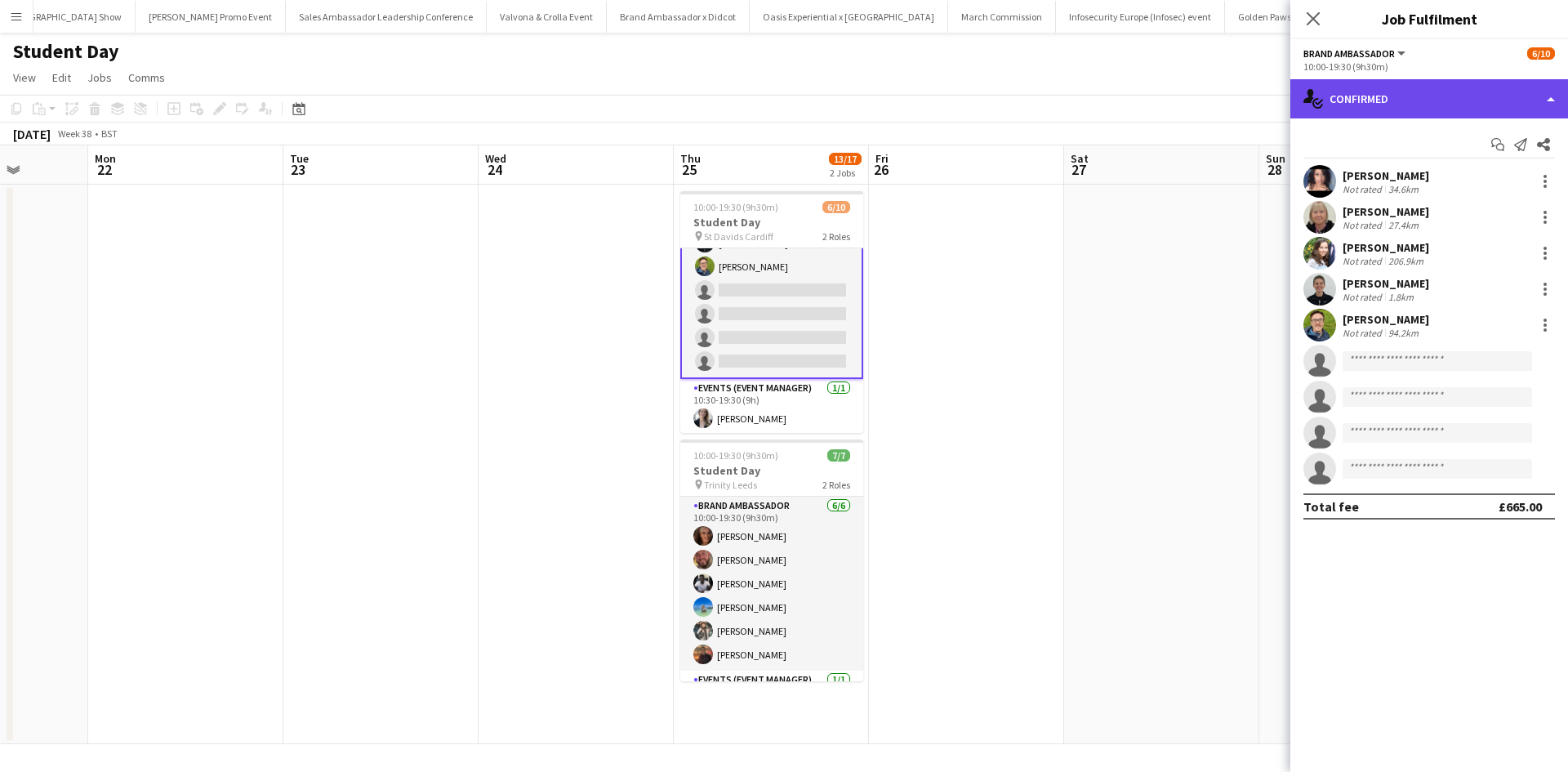
click at [1363, 95] on div "single-neutral-actions-check-2 Confirmed" at bounding box center [1429, 98] width 278 height 39
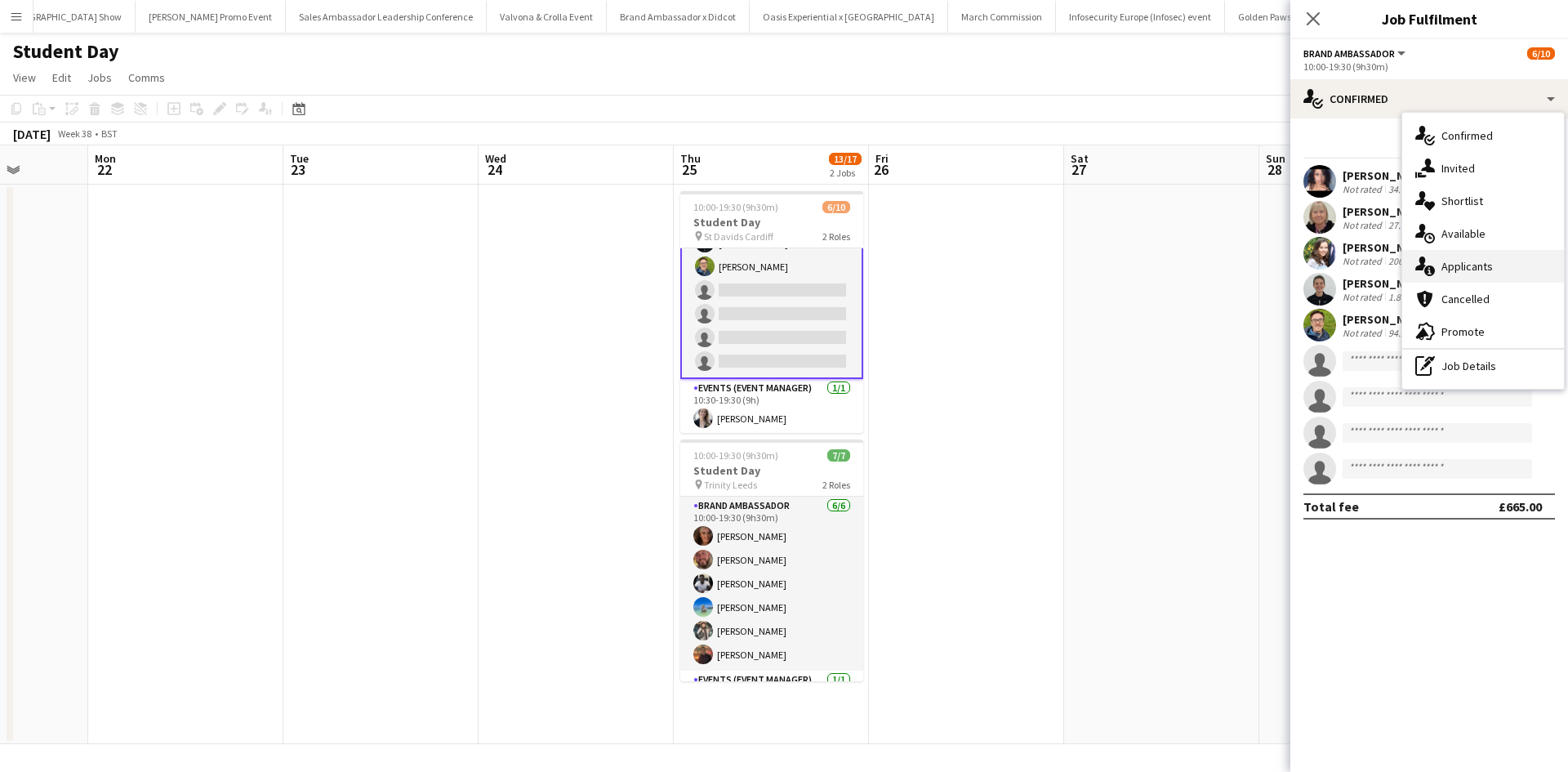
click at [1443, 262] on span "Applicants" at bounding box center [1467, 266] width 52 height 15
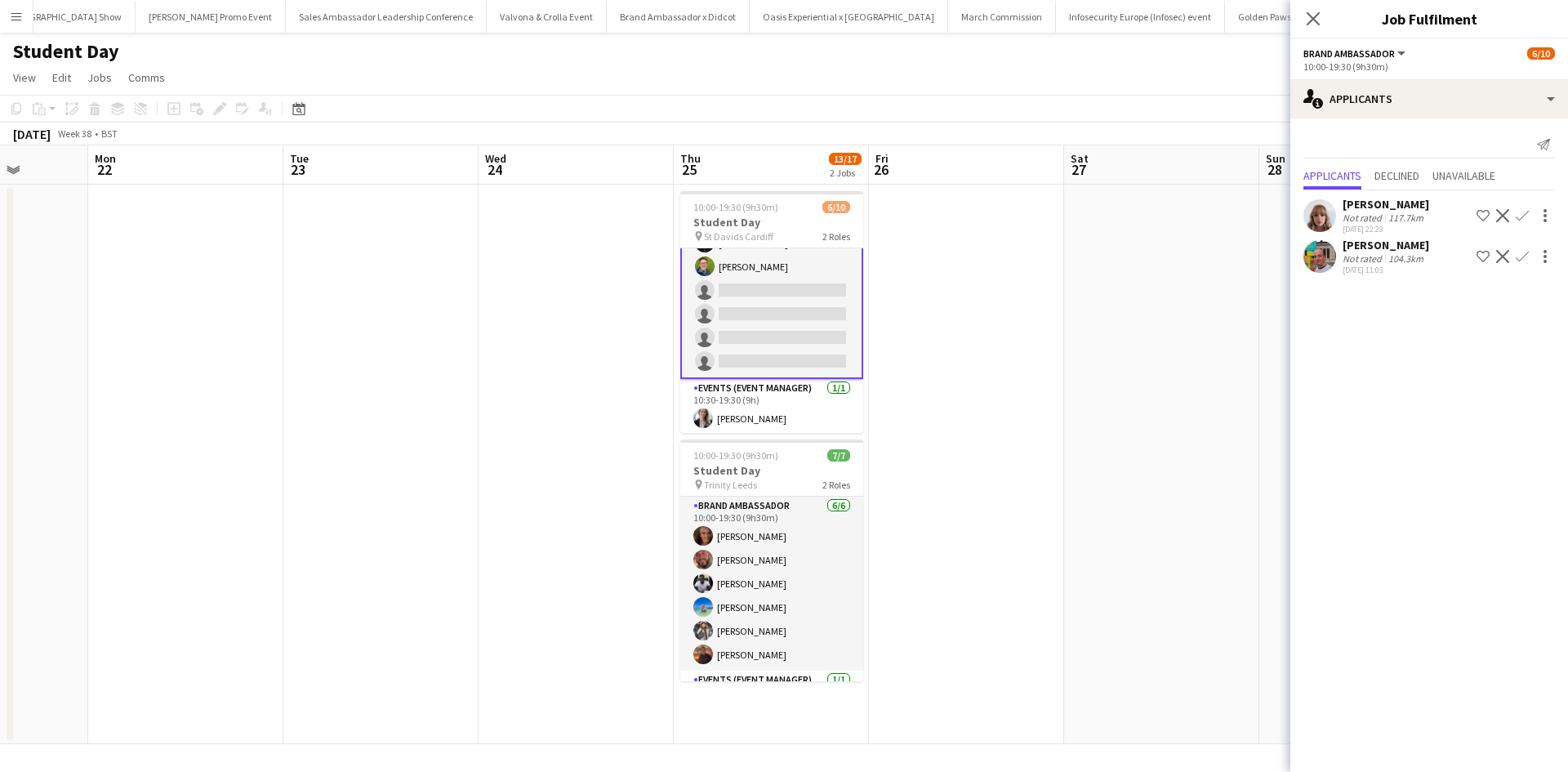
click at [1413, 196] on div "Caitlyn Chapman Not rated 117.7km 15-08-2025 22:23 Shortlist crew Decline Confi…" at bounding box center [1429, 235] width 278 height 88
click at [1414, 201] on div "Caitlyn Chapman" at bounding box center [1386, 204] width 86 height 15
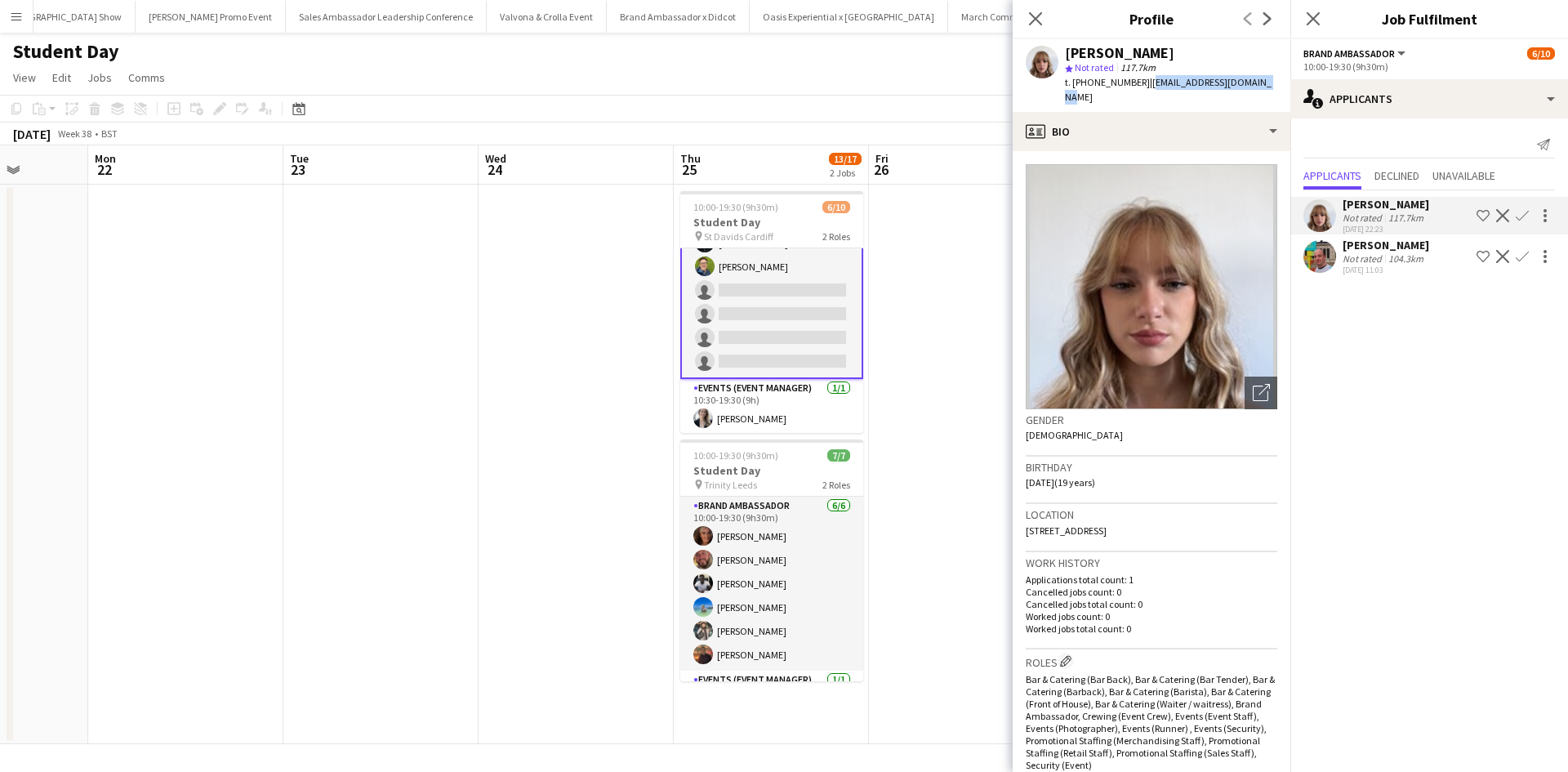
drag, startPoint x: 1142, startPoint y: 81, endPoint x: 1256, endPoint y: 87, distance: 114.2
click at [1256, 87] on div "Caitlyn Chapman star Not rated 117.7km t. +447543205473 | hellocaitlyn05@gmail.…" at bounding box center [1152, 76] width 278 height 73
copy span "hellocaitlyn05@gmail.com"
click at [915, 326] on app-date-cell at bounding box center [967, 464] width 195 height 560
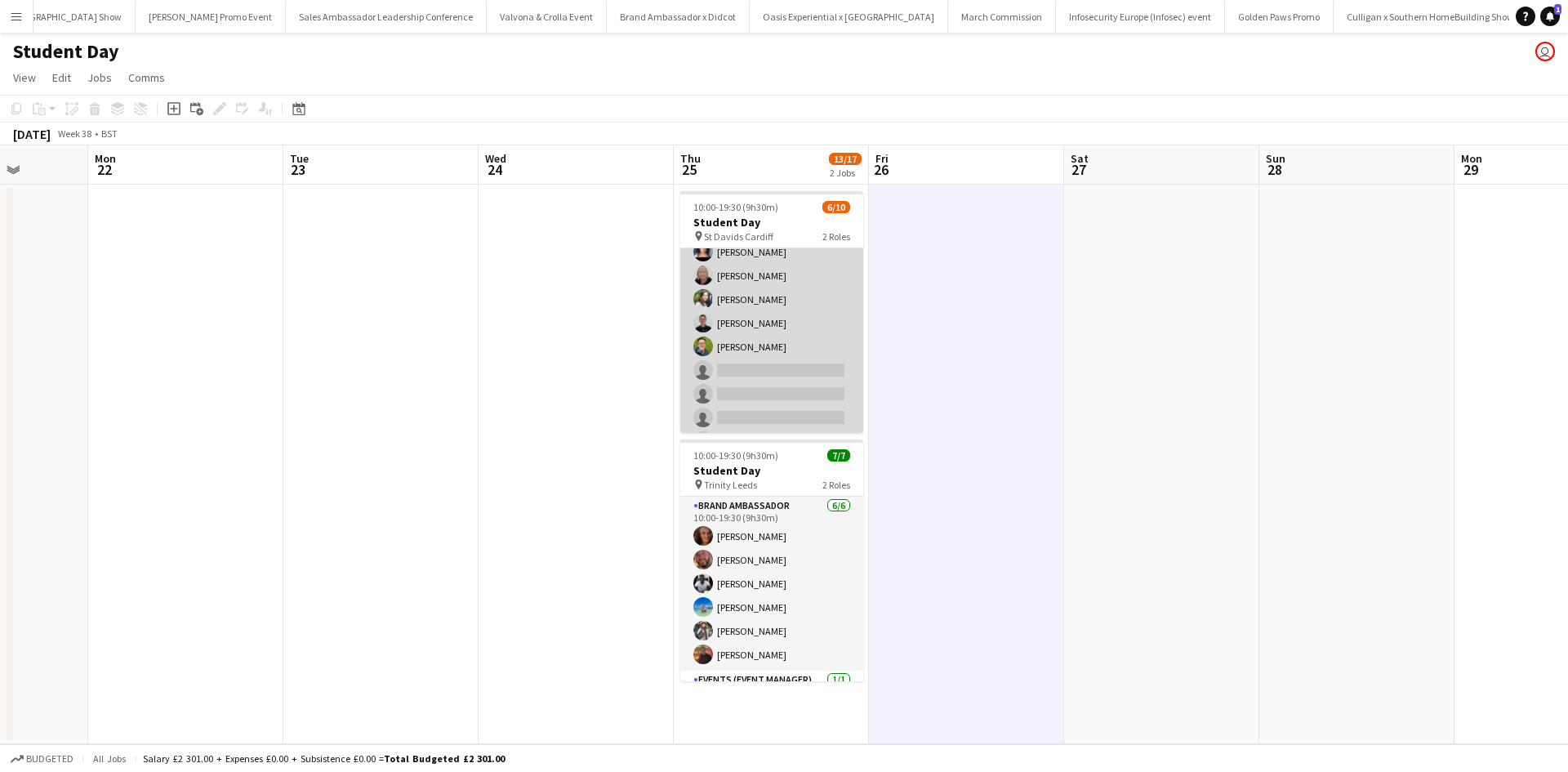
scroll to position [0, 0]
click at [792, 295] on app-card-role "Brand Ambassador 2A 5/9 10:00-19:30 (9h30m) Ami Goff Christine Watkinson Charlo…" at bounding box center [771, 371] width 183 height 245
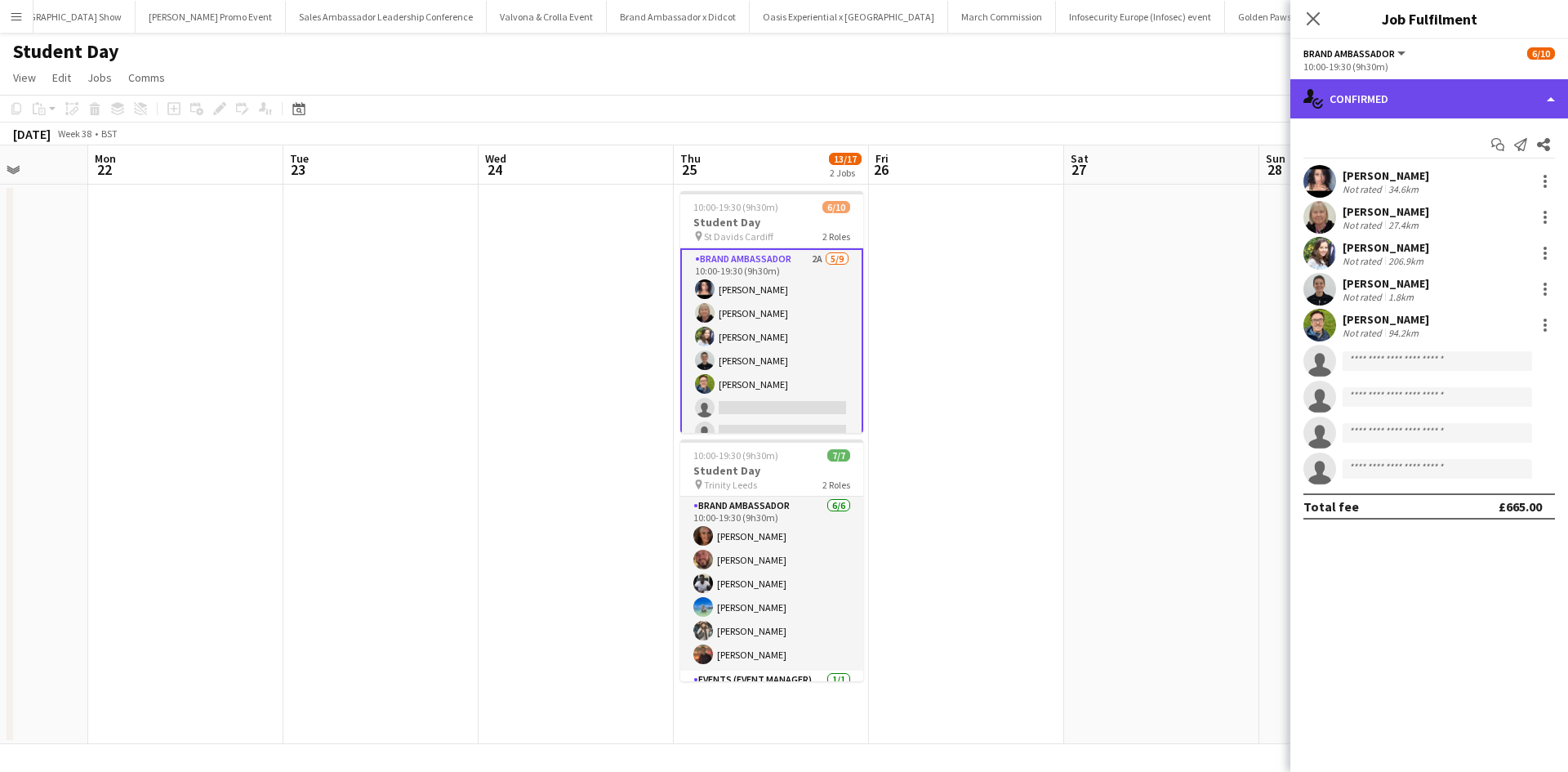
click at [1437, 104] on div "single-neutral-actions-check-2 Confirmed" at bounding box center [1429, 98] width 278 height 39
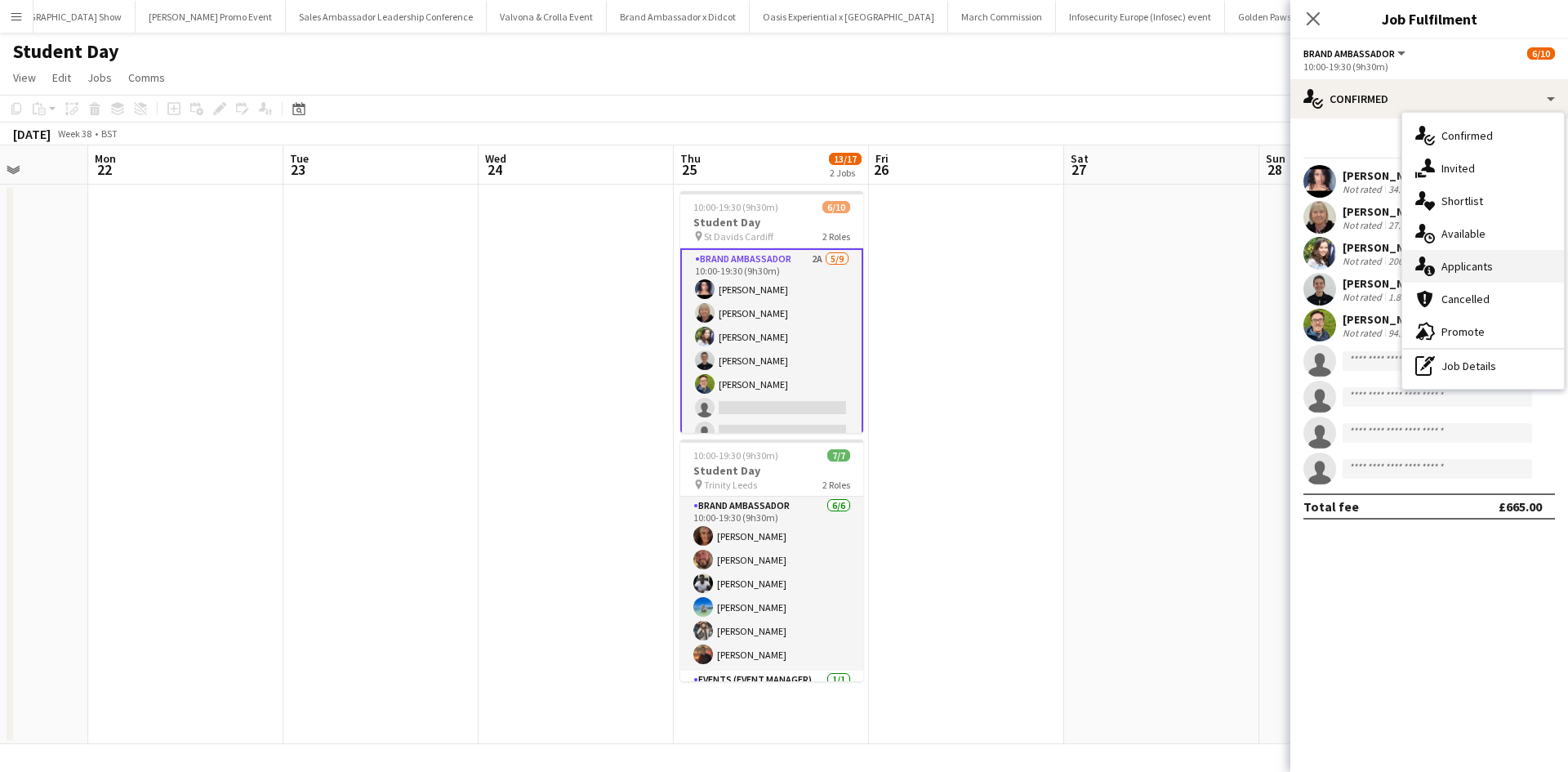
click at [1509, 269] on div "single-neutral-actions-information Applicants" at bounding box center [1483, 265] width 161 height 33
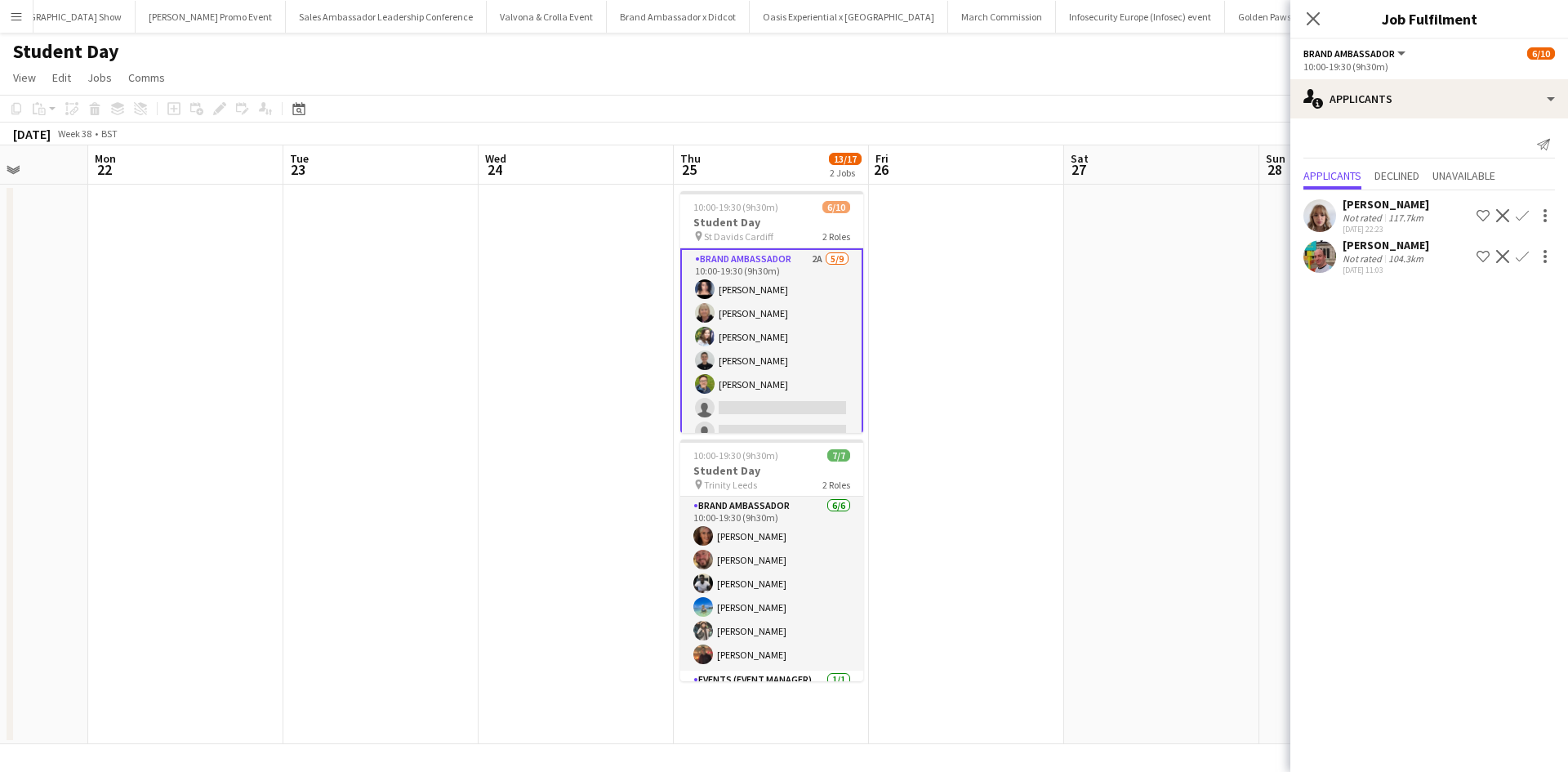
click at [1383, 239] on div "Owen Prince" at bounding box center [1386, 245] width 86 height 15
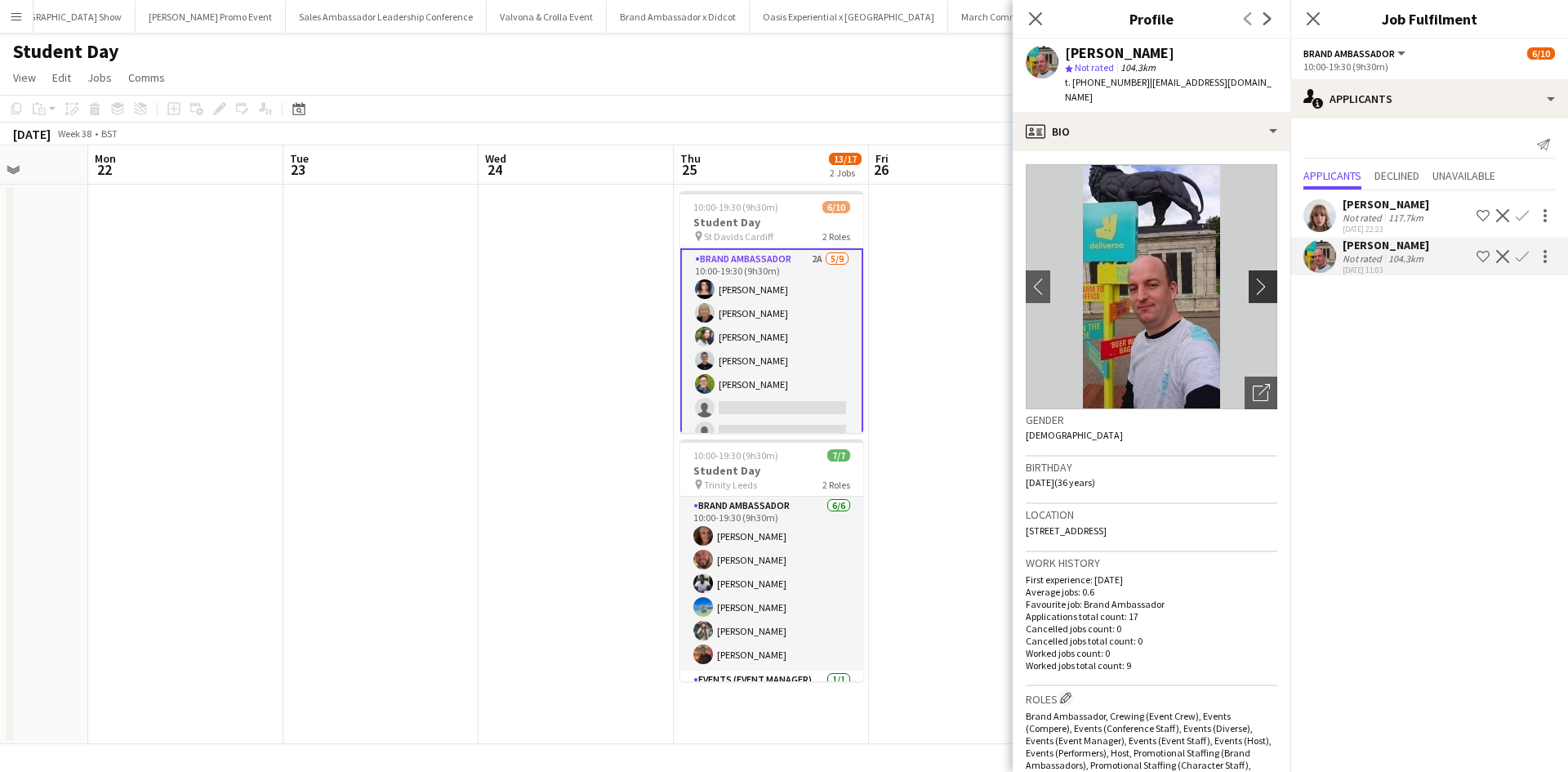
click at [1261, 278] on app-icon "chevron-right" at bounding box center [1265, 286] width 25 height 17
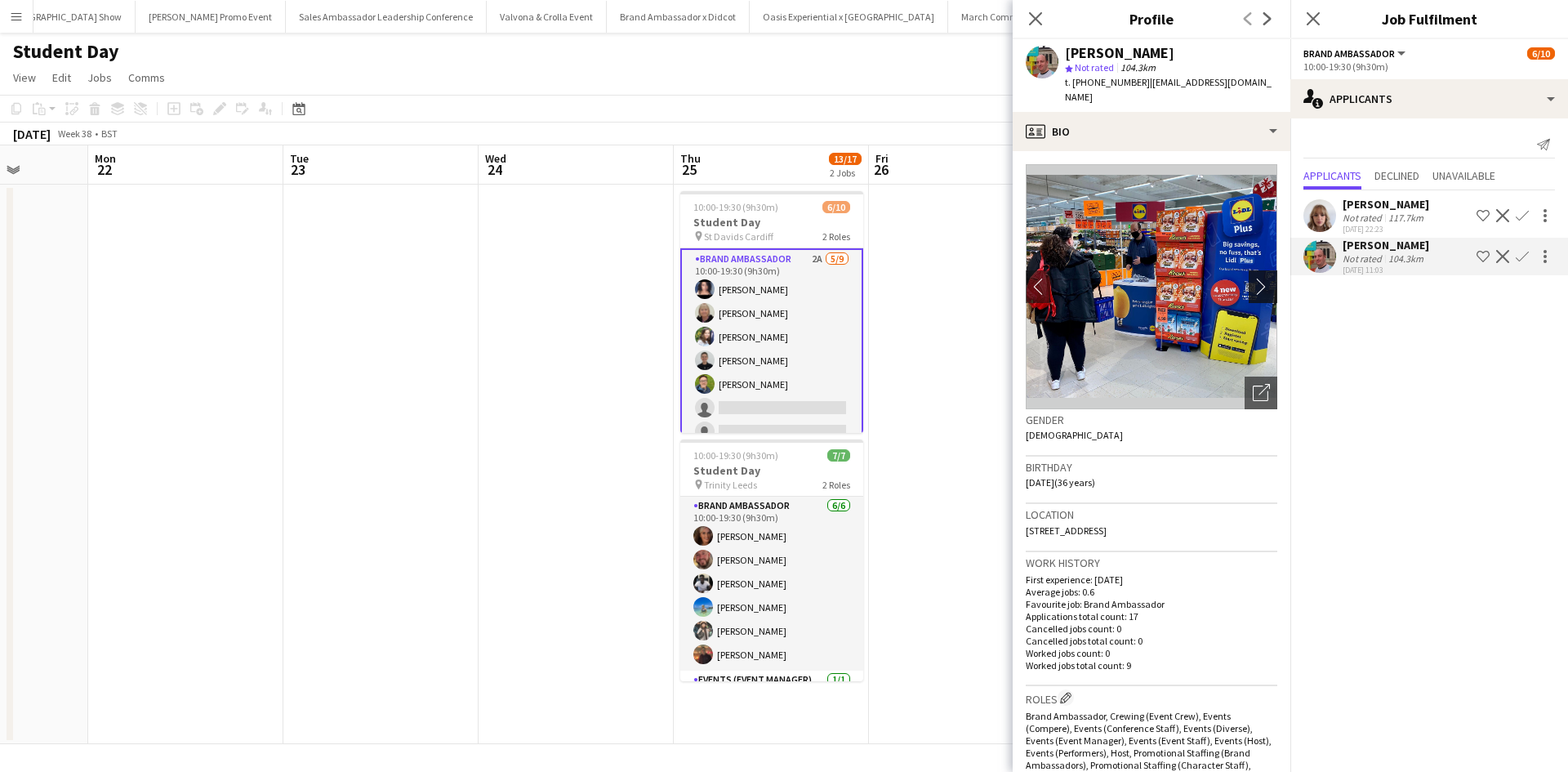
click at [1256, 278] on app-icon "chevron-right" at bounding box center [1265, 286] width 25 height 17
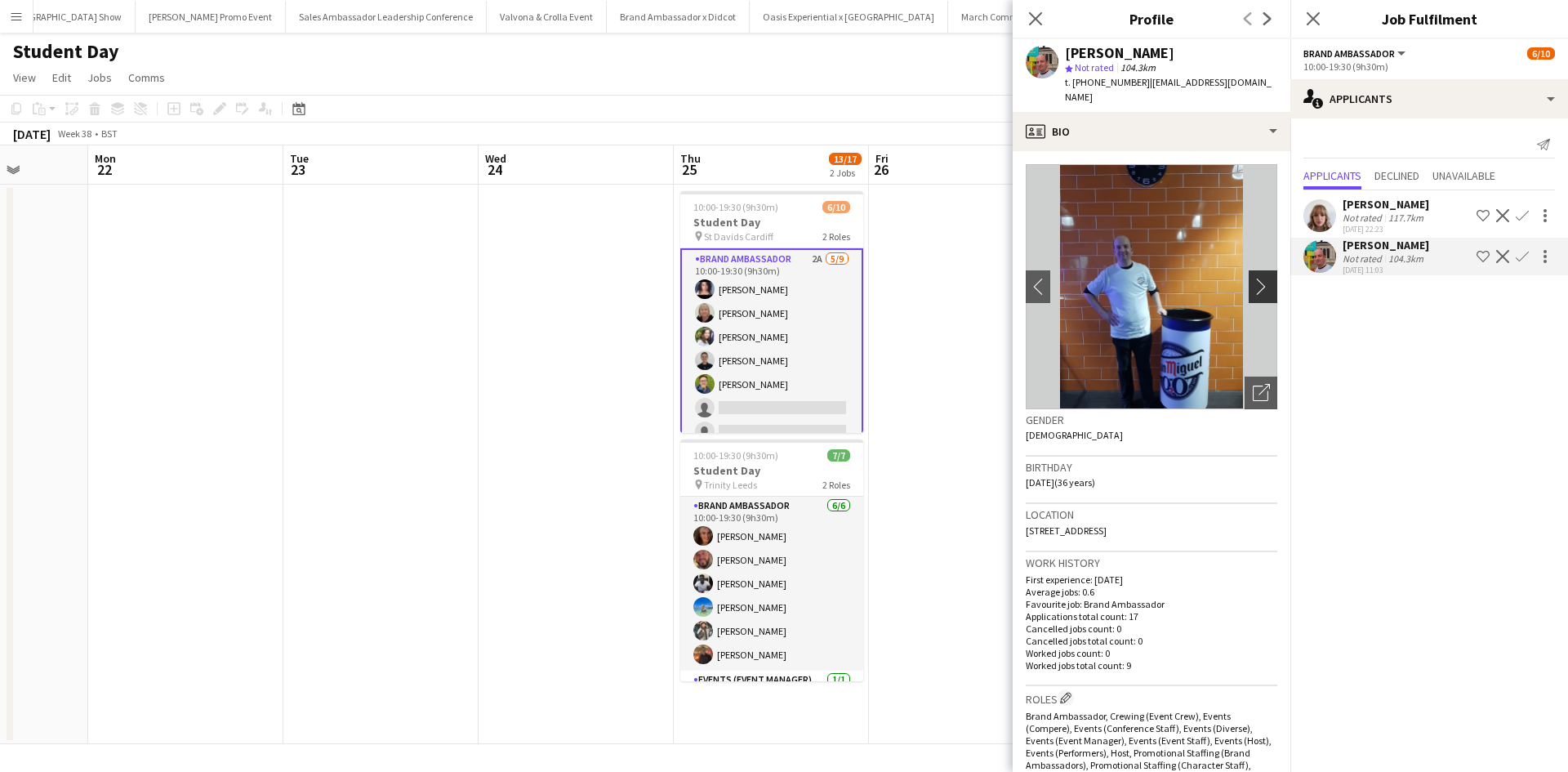
click at [1253, 278] on app-icon "chevron-right" at bounding box center [1265, 286] width 25 height 17
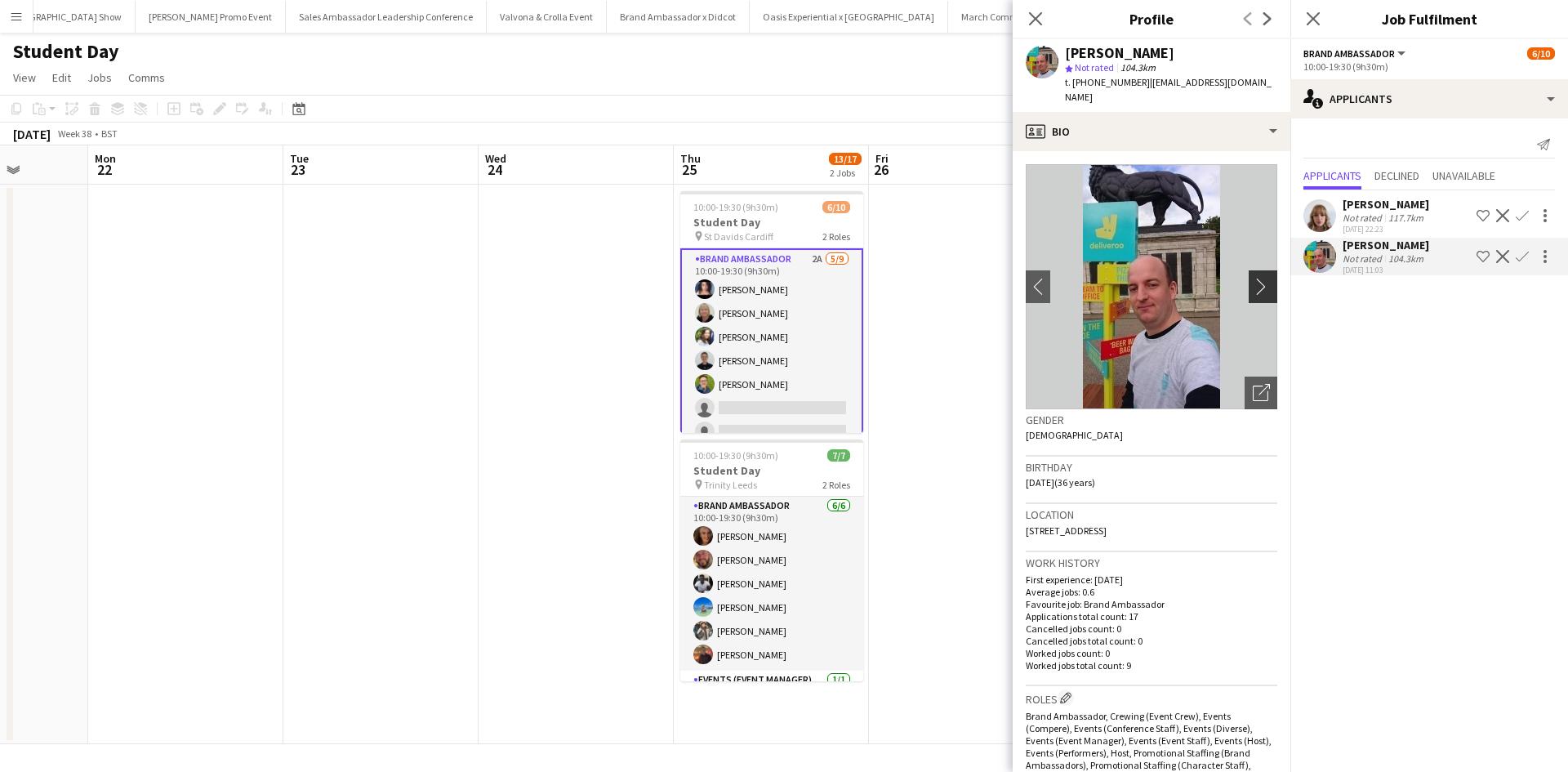
click at [1253, 278] on app-icon "chevron-right" at bounding box center [1265, 286] width 25 height 17
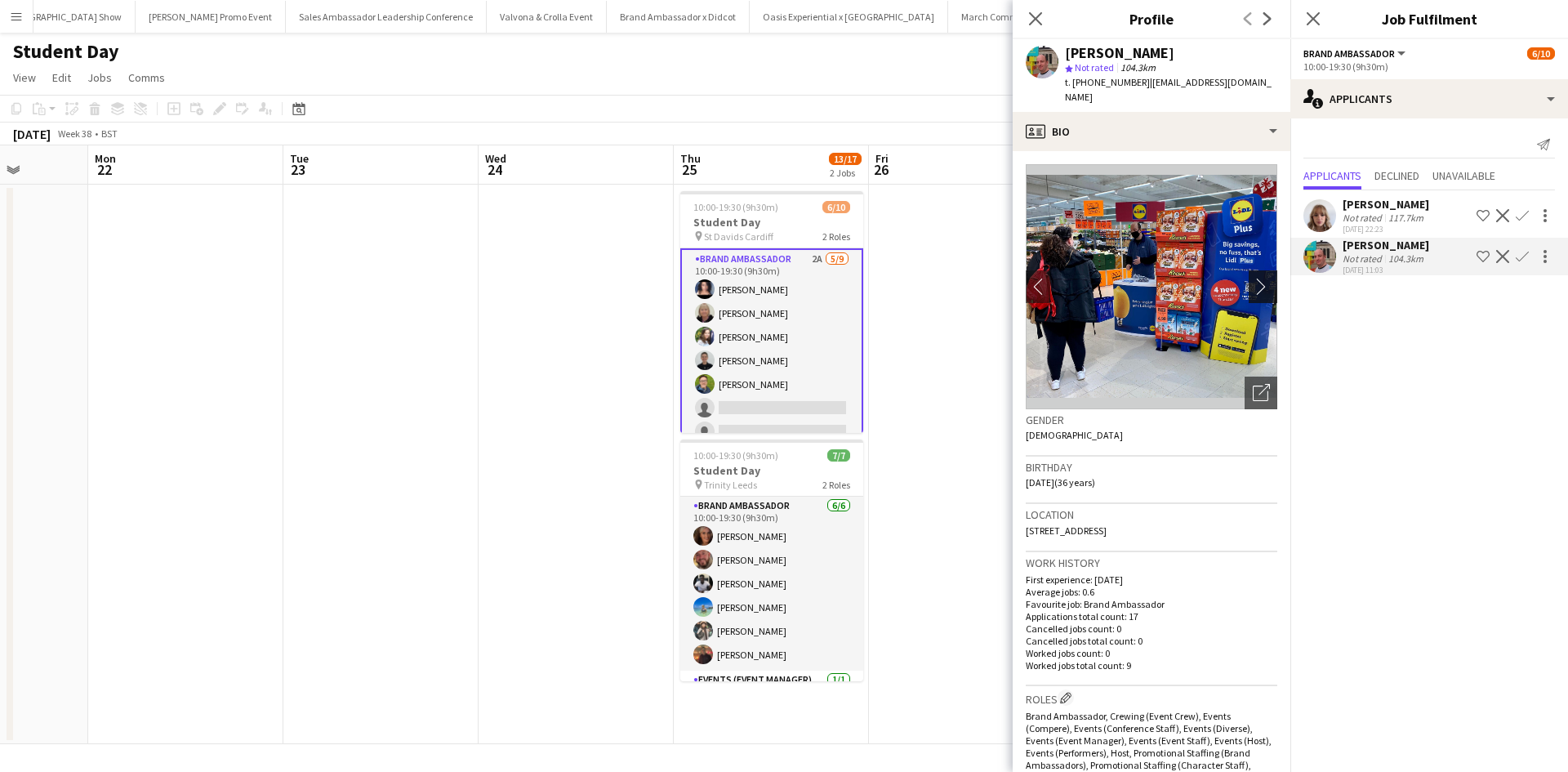
click at [1253, 278] on app-icon "chevron-right" at bounding box center [1265, 286] width 25 height 17
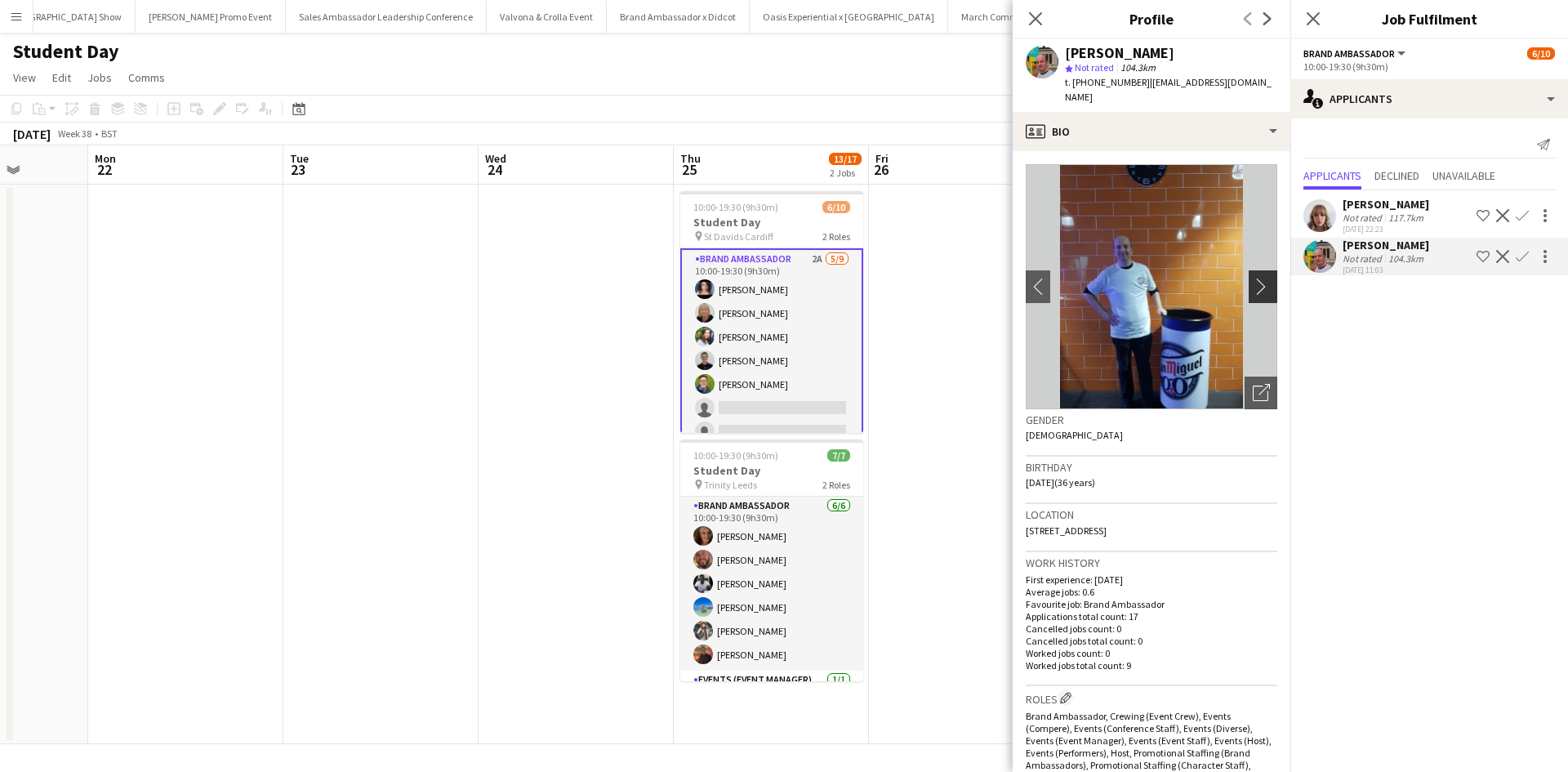
click at [1253, 278] on app-icon "chevron-right" at bounding box center [1265, 286] width 25 height 17
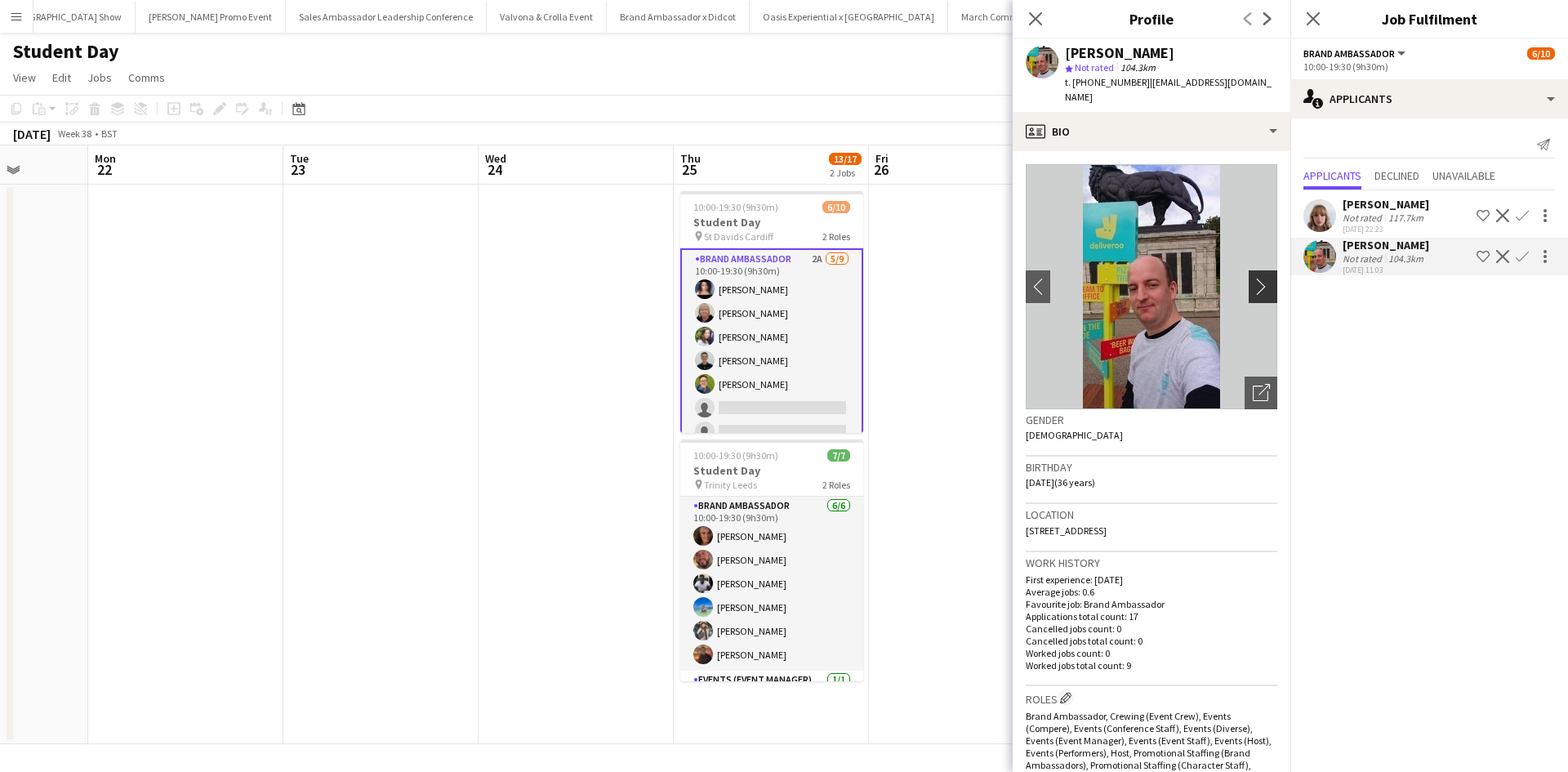
click at [1253, 278] on app-icon "chevron-right" at bounding box center [1265, 286] width 25 height 17
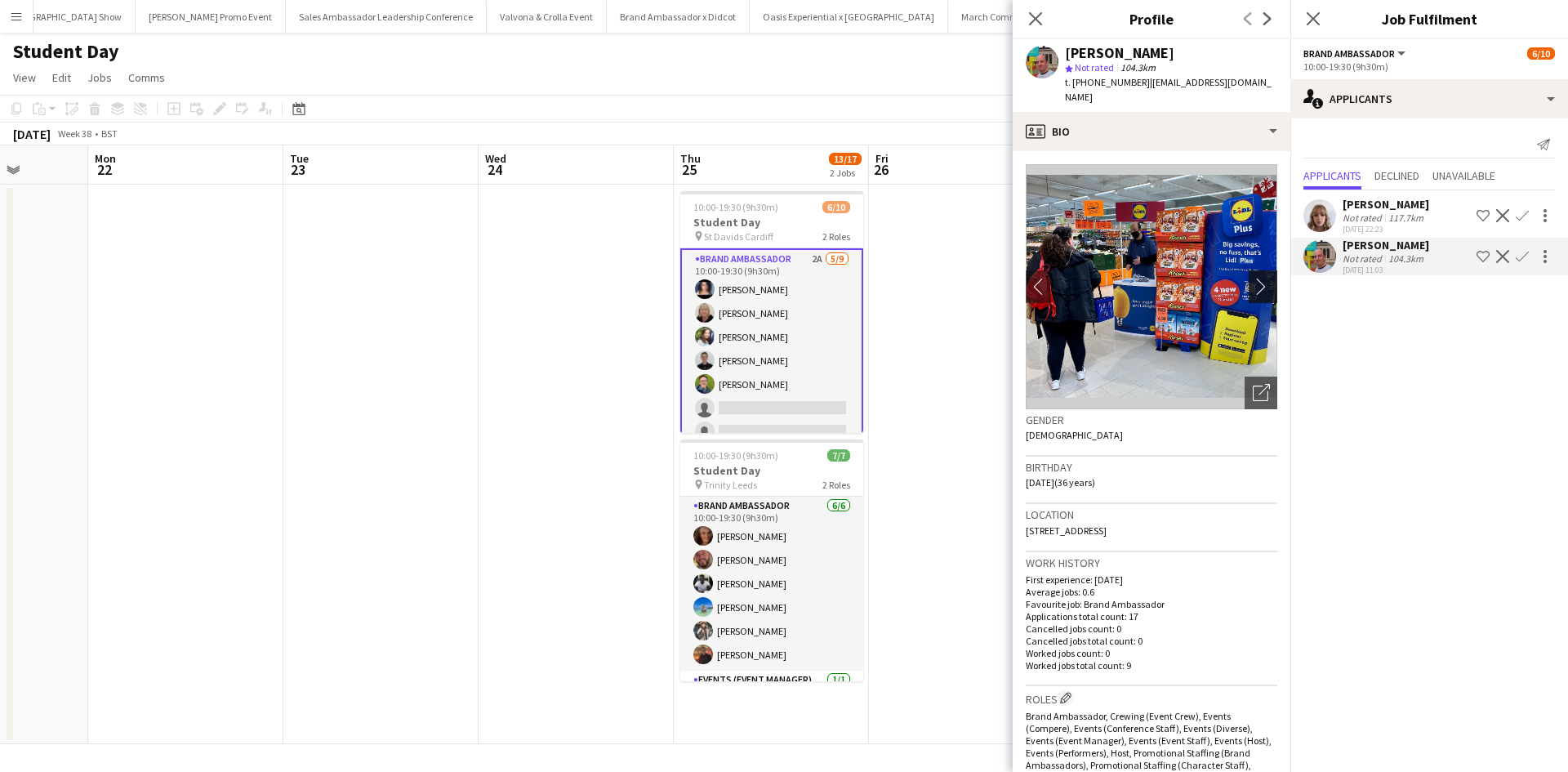
click at [1253, 278] on app-icon "chevron-right" at bounding box center [1265, 286] width 25 height 17
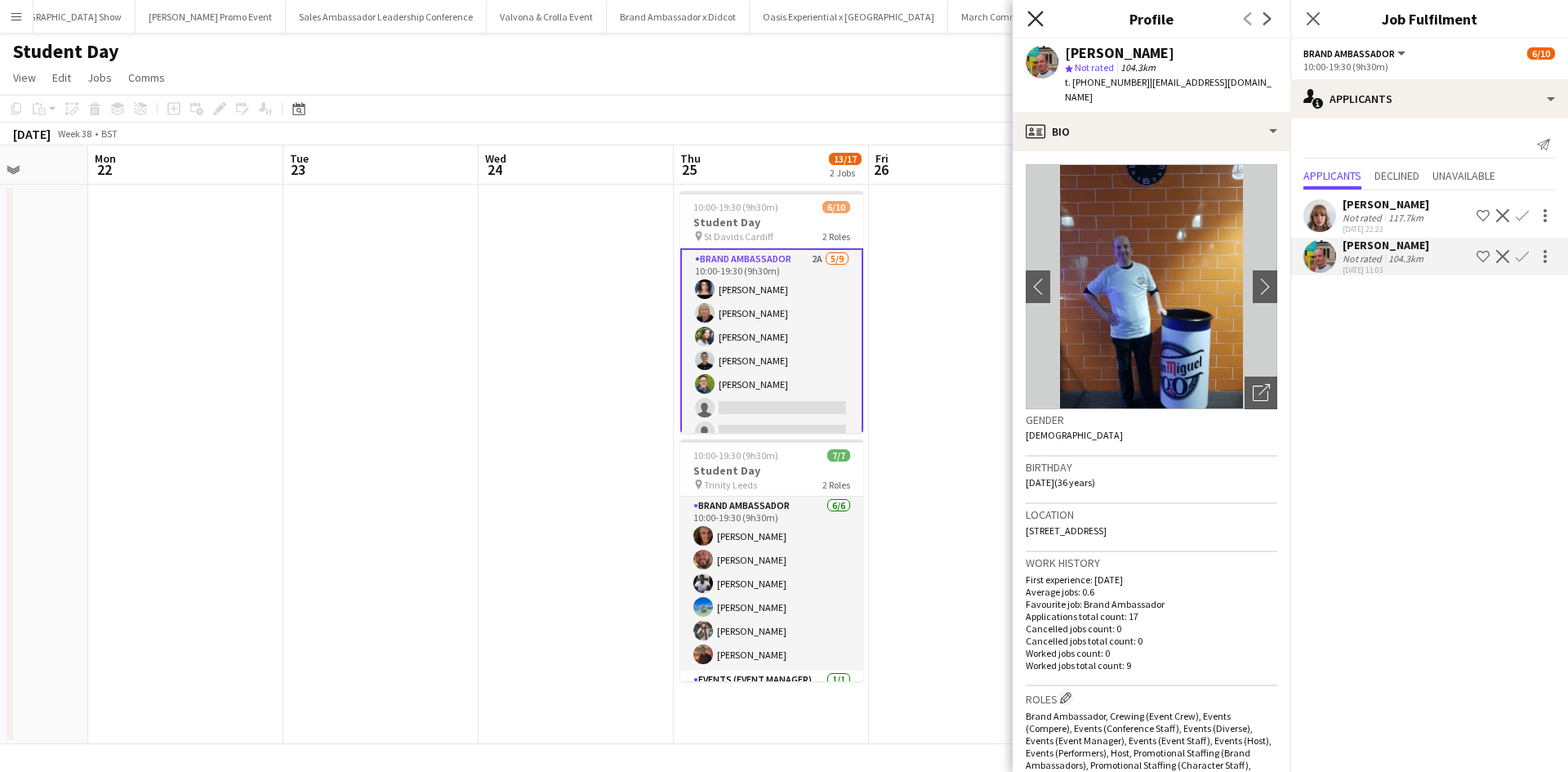
click at [1042, 20] on icon "Close pop-in" at bounding box center [1035, 18] width 16 height 16
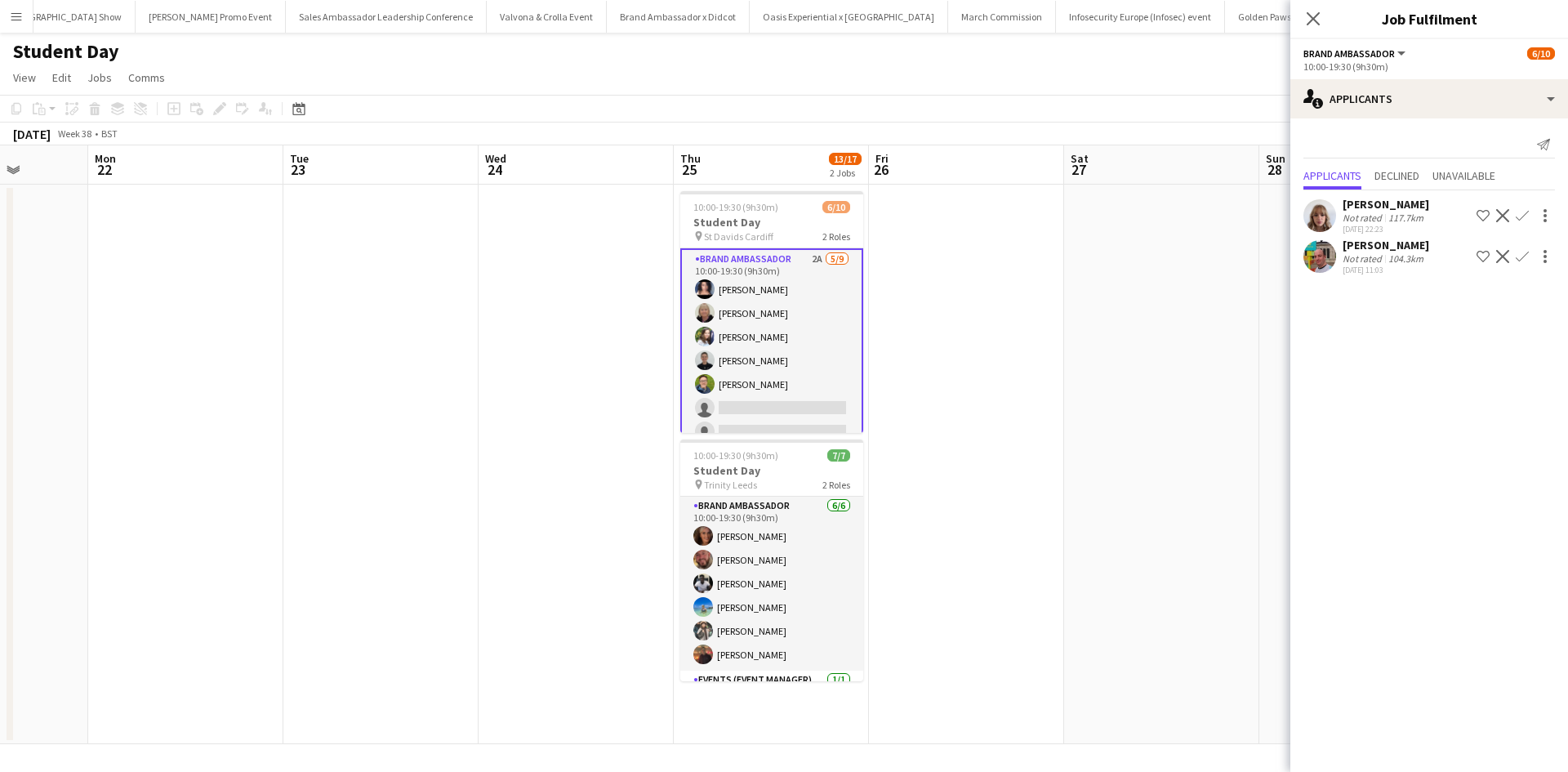
click at [1023, 275] on app-date-cell at bounding box center [967, 464] width 195 height 560
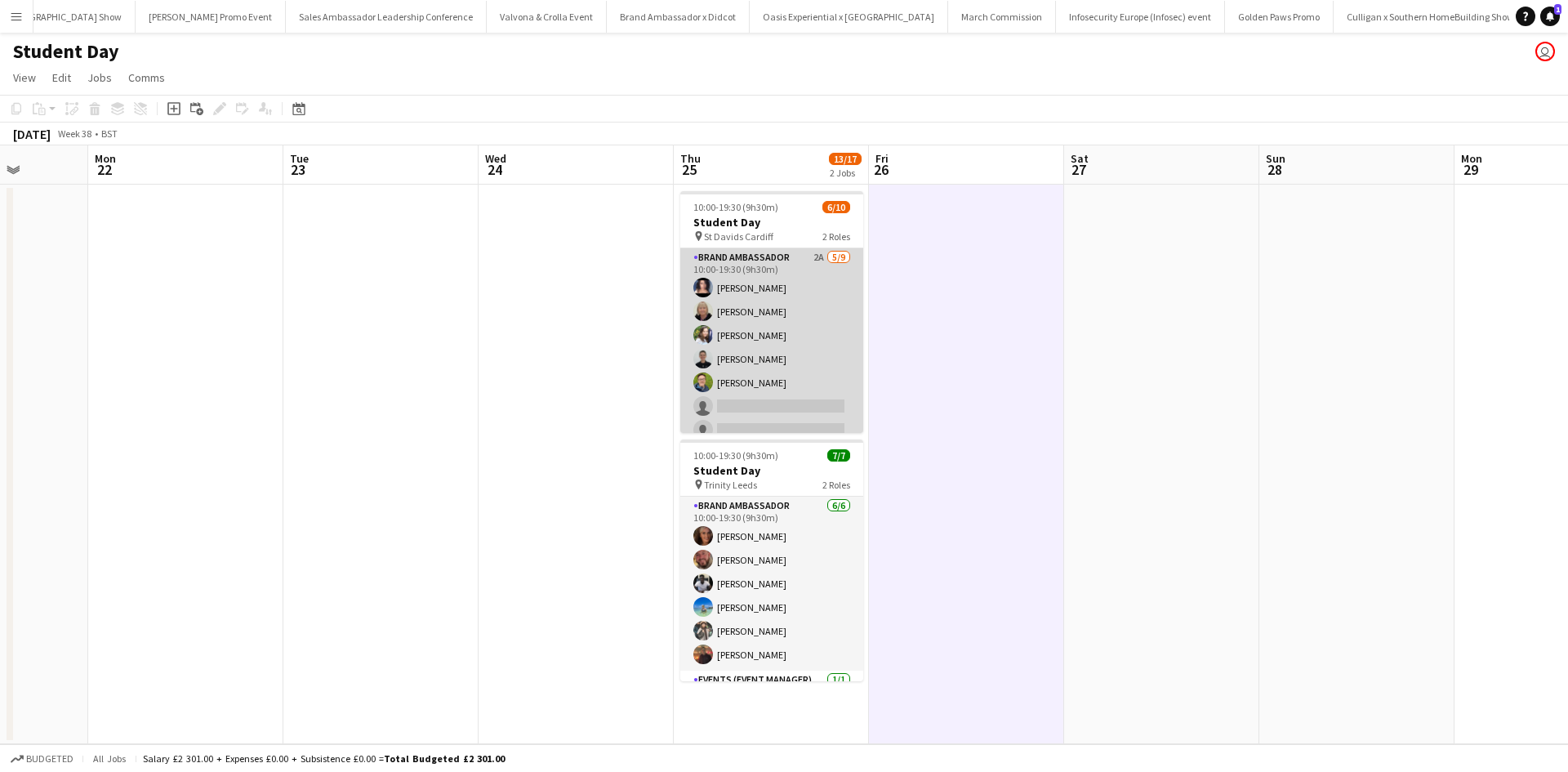
click at [821, 365] on app-card-role "Brand Ambassador 2A 5/9 10:00-19:30 (9h30m) Ami Goff Christine Watkinson Charlo…" at bounding box center [771, 371] width 183 height 245
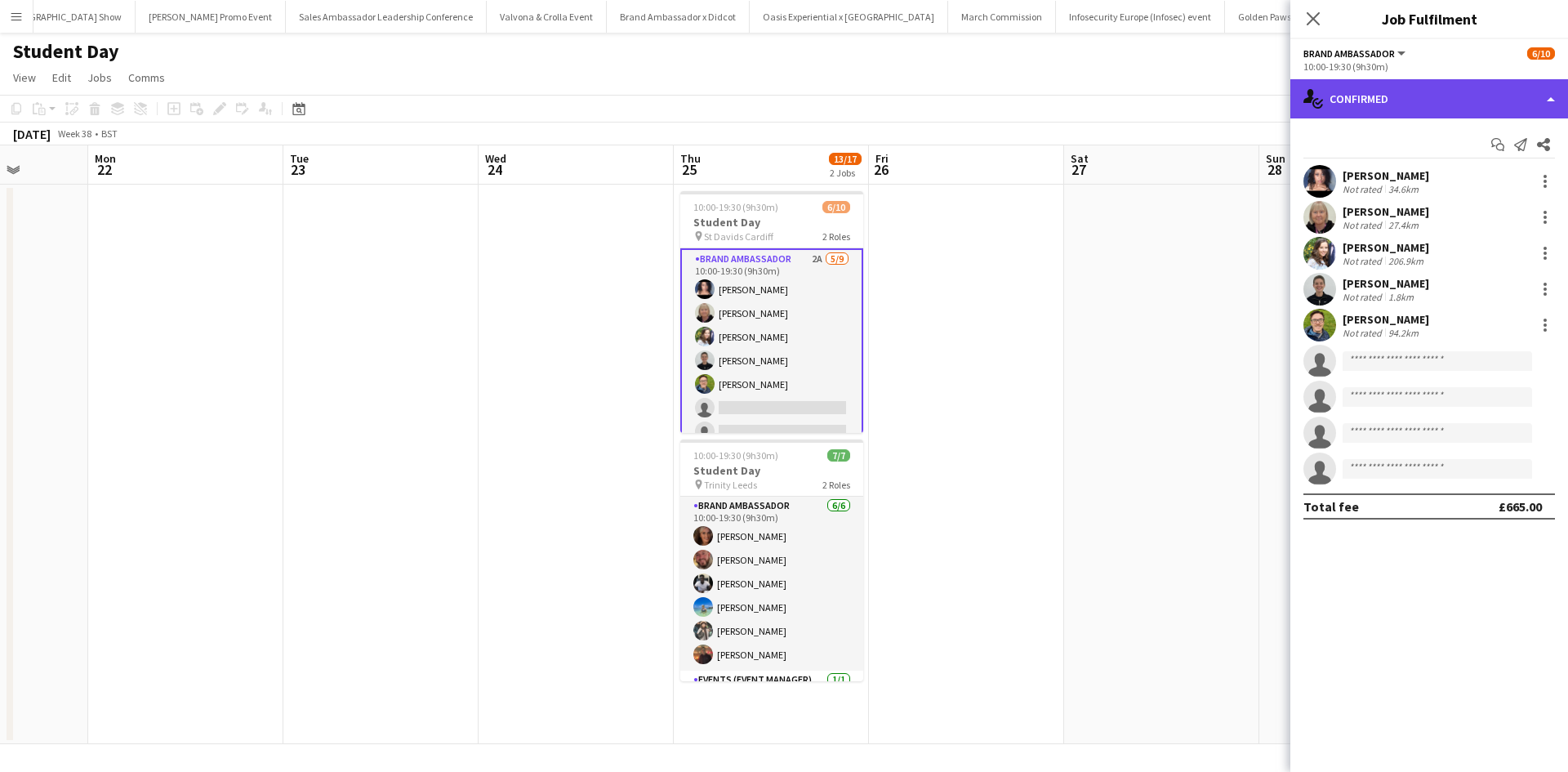
click at [1442, 85] on div "single-neutral-actions-check-2 Confirmed" at bounding box center [1429, 98] width 278 height 39
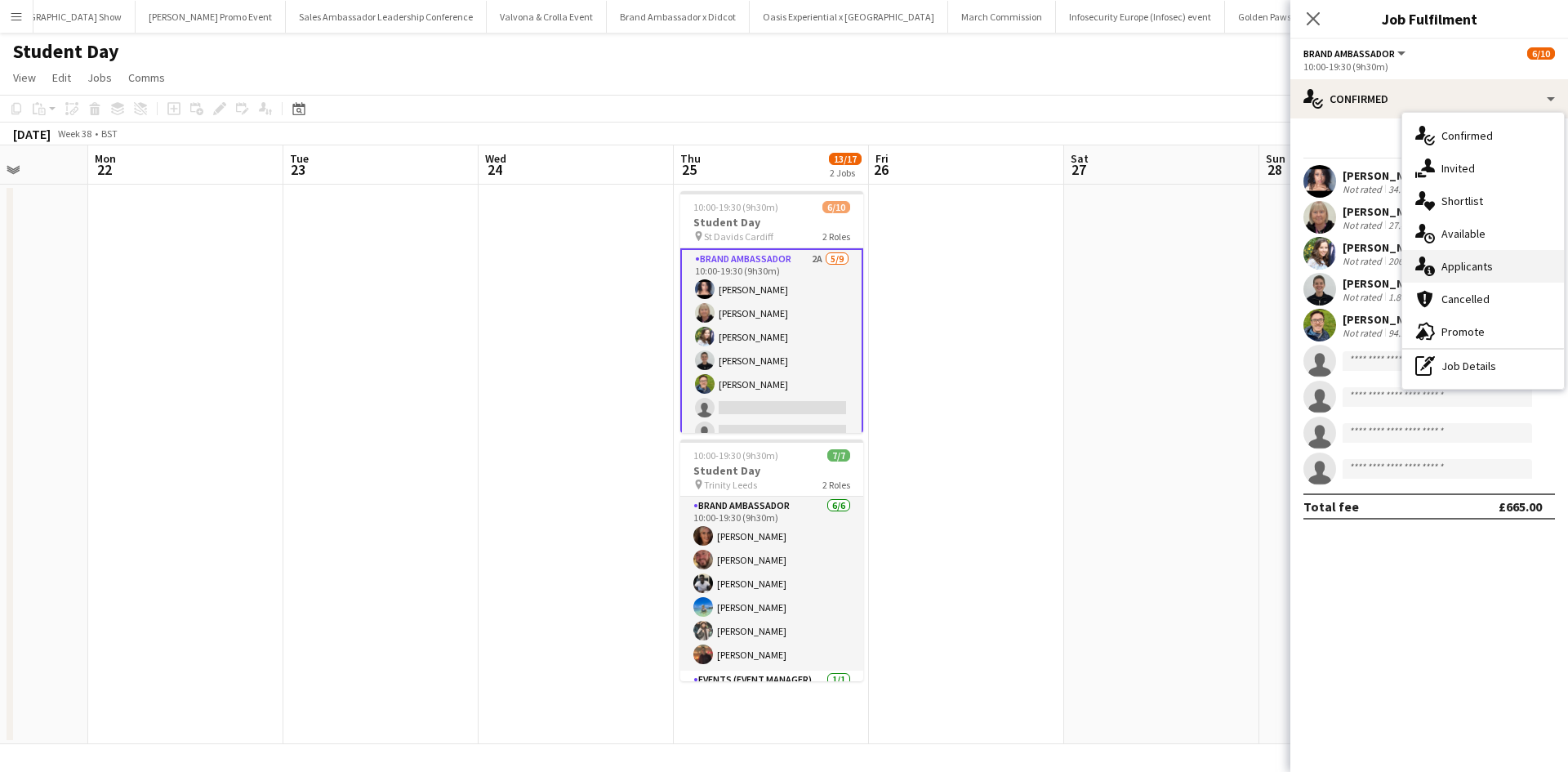
click at [1475, 269] on span "Applicants" at bounding box center [1467, 266] width 52 height 15
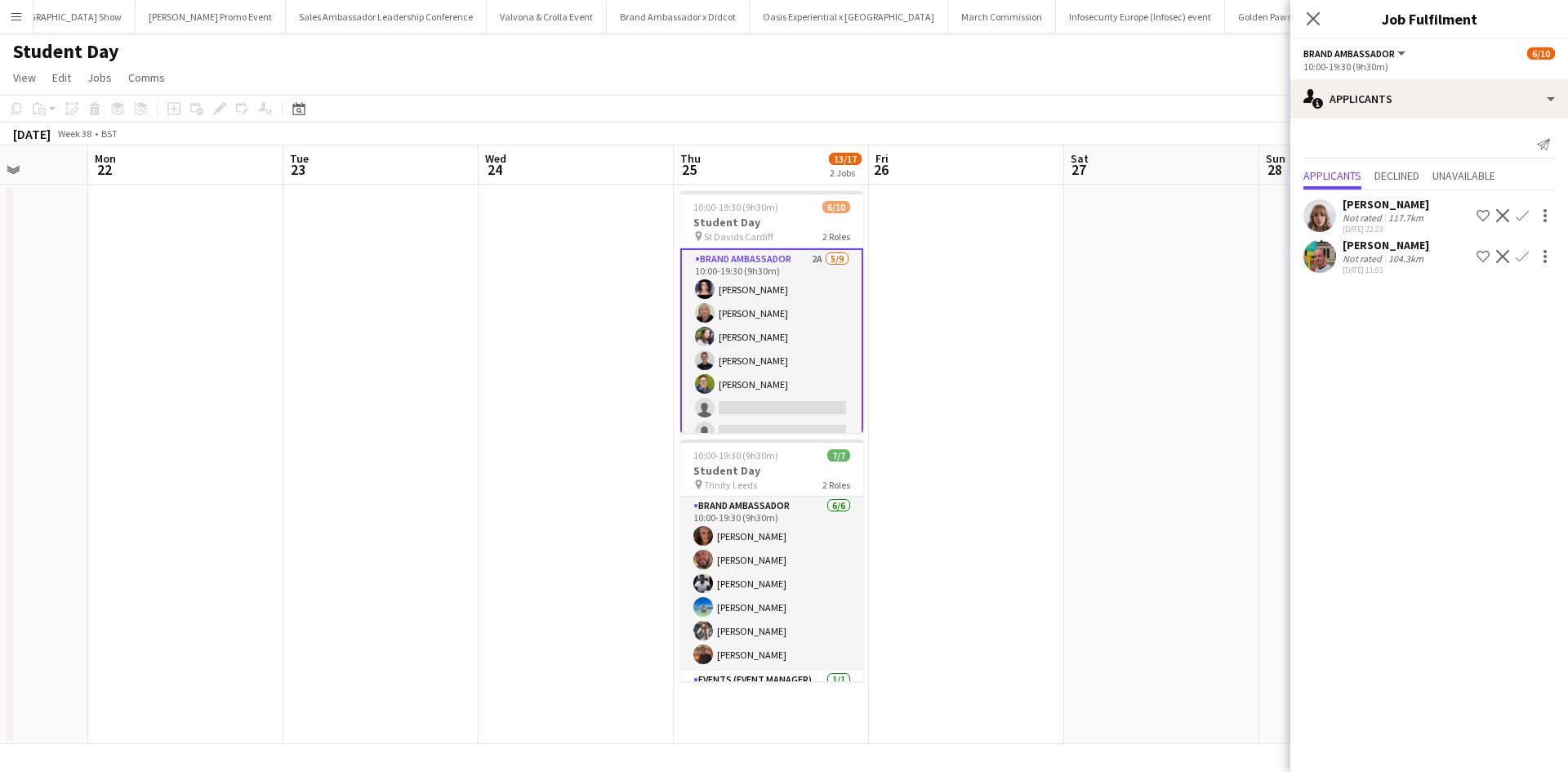
click at [1354, 248] on div "Owen Prince" at bounding box center [1386, 245] width 86 height 15
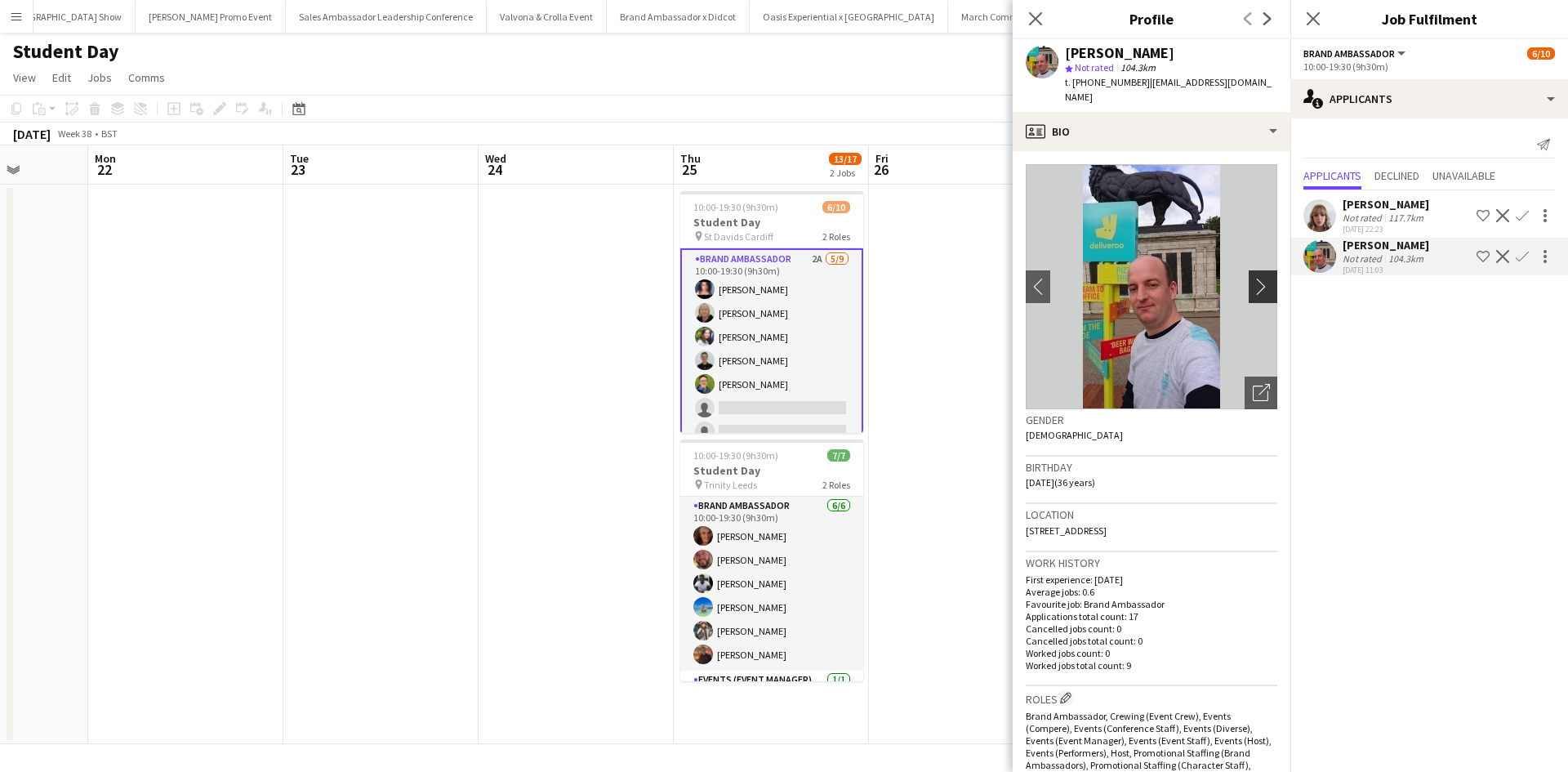
click at [1259, 278] on app-icon "chevron-right" at bounding box center [1265, 286] width 25 height 17
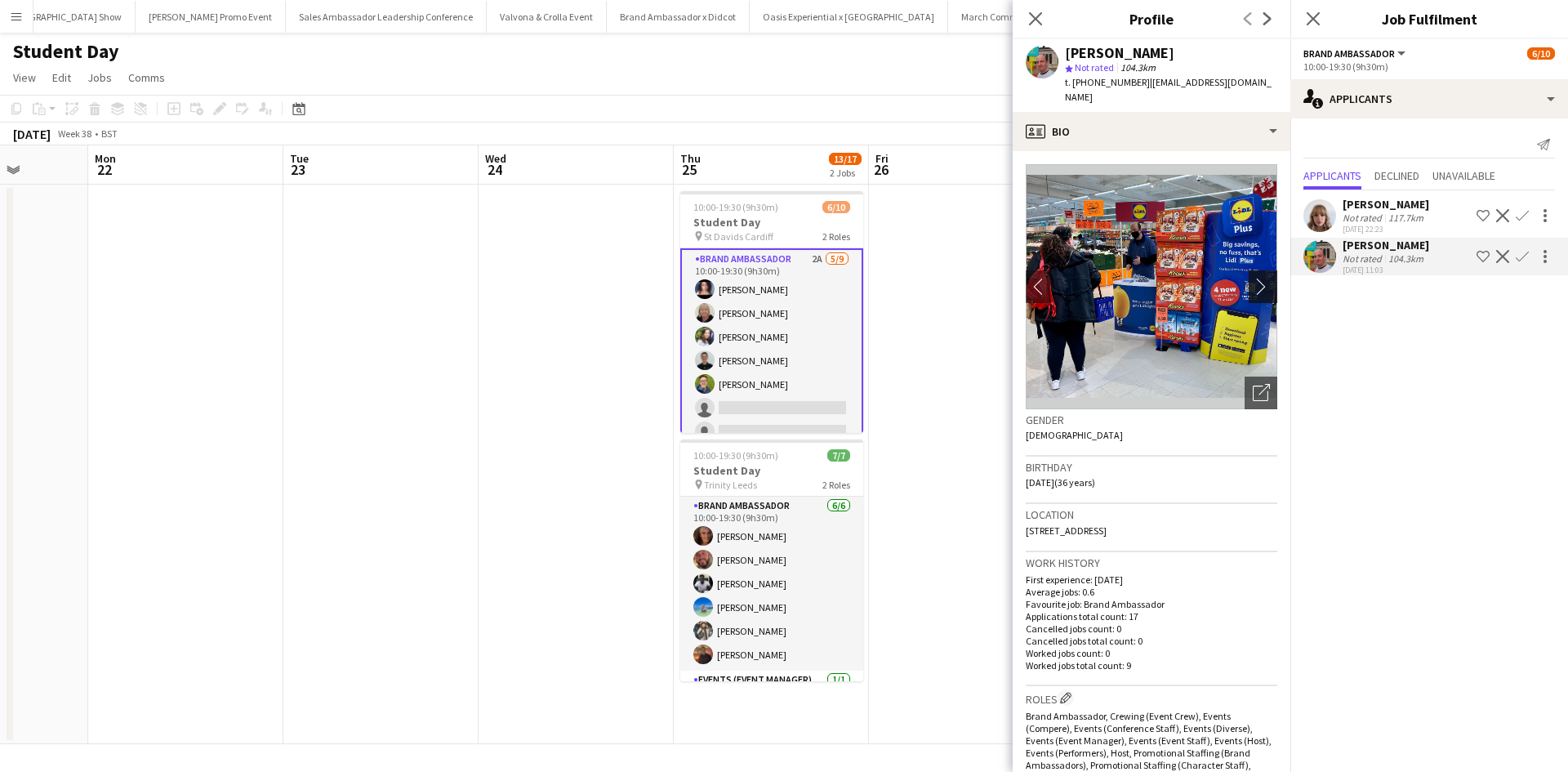
click at [1253, 278] on app-icon "chevron-right" at bounding box center [1265, 286] width 25 height 17
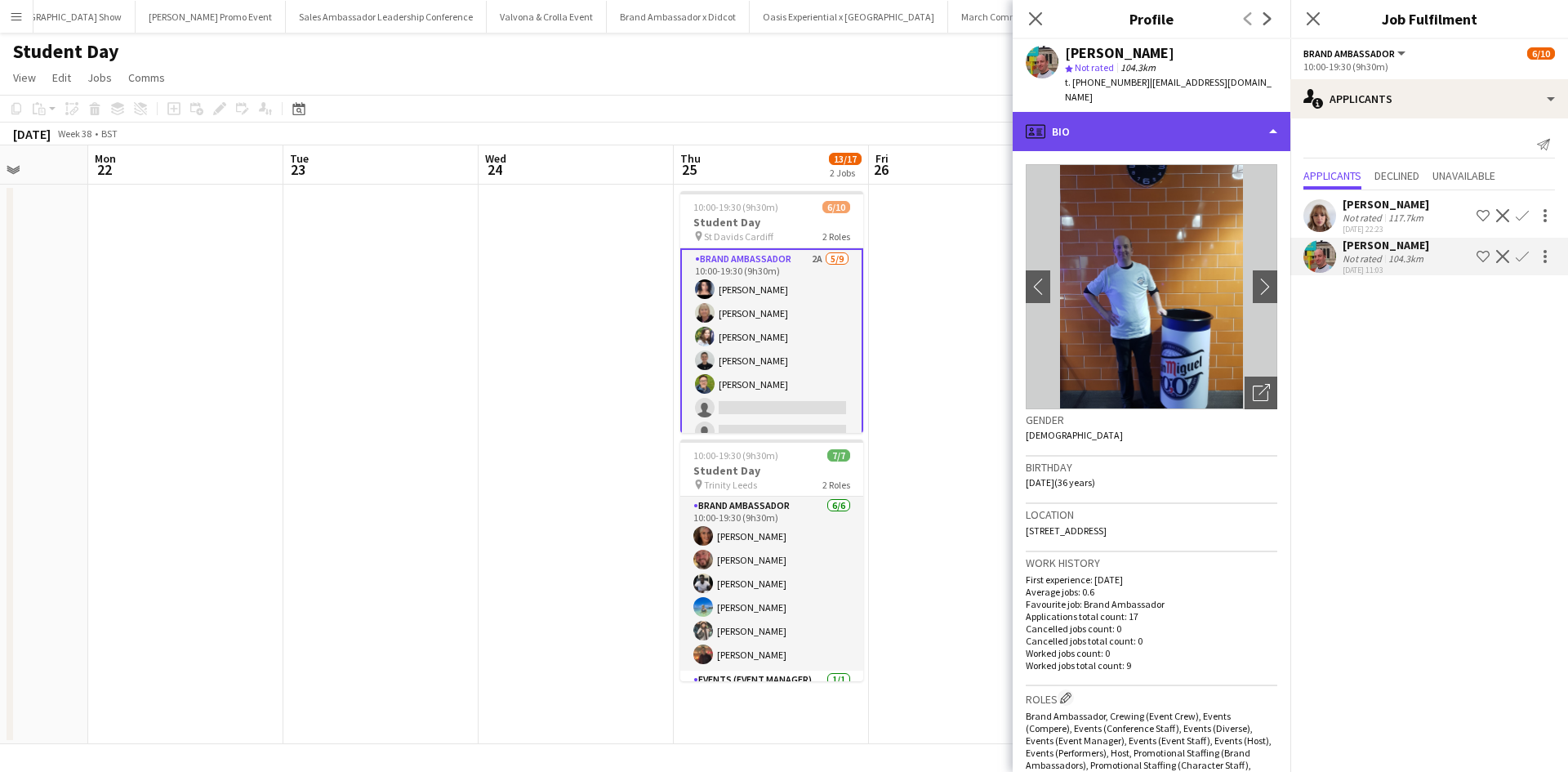
click at [1101, 131] on div "profile Bio" at bounding box center [1152, 131] width 278 height 39
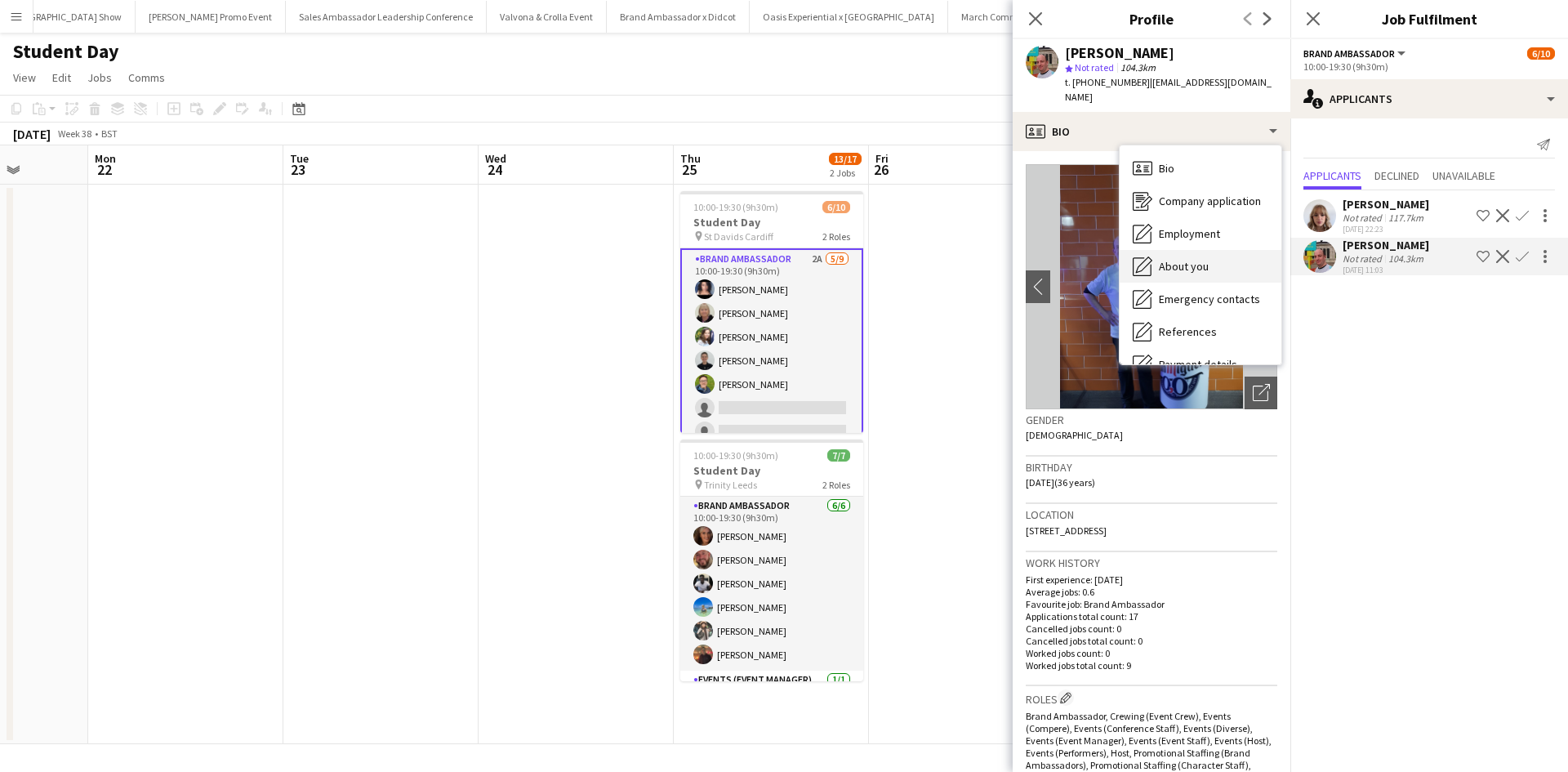
click at [1192, 259] on span "About you" at bounding box center [1184, 266] width 50 height 15
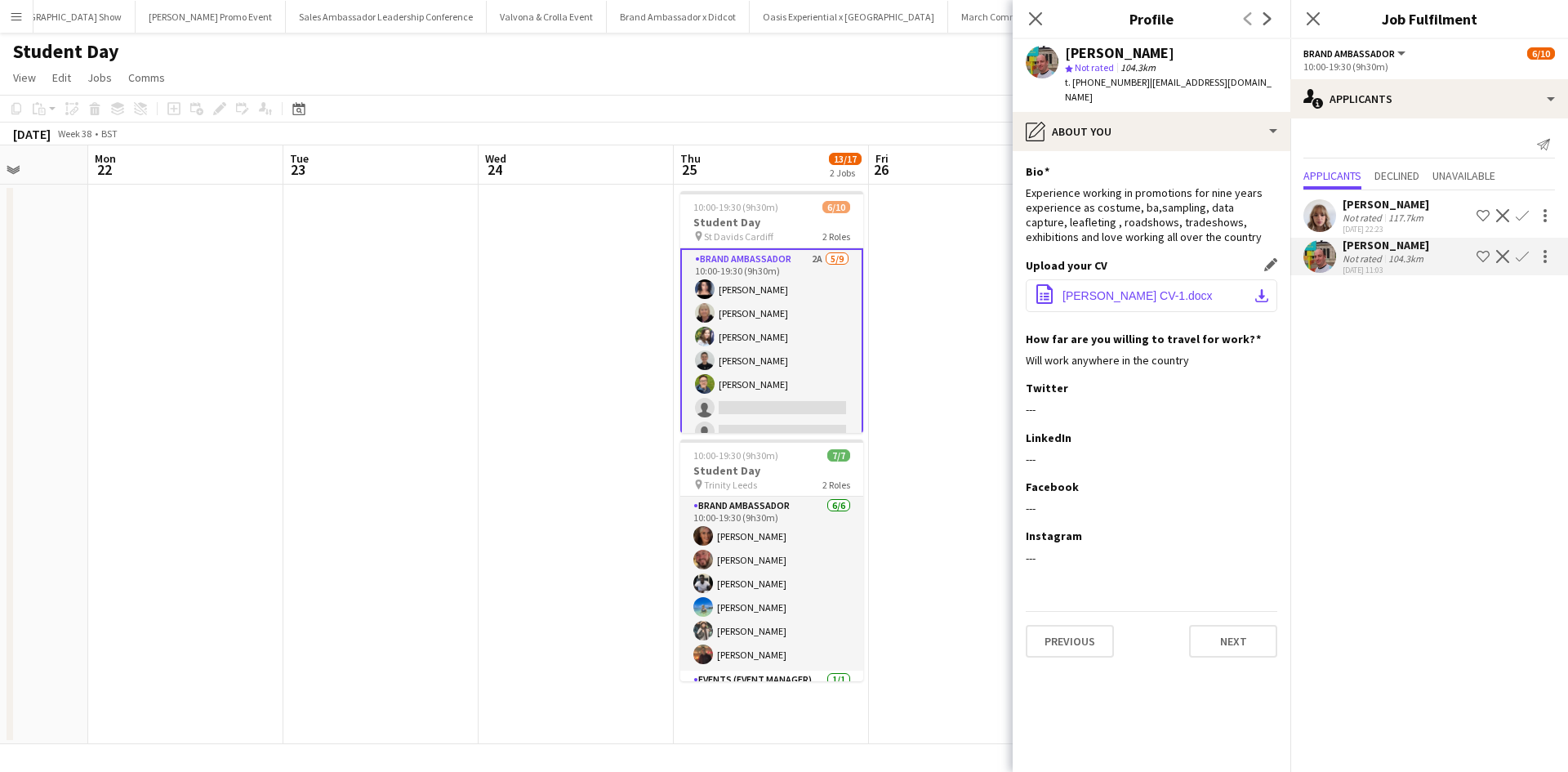
click at [1162, 280] on button "office-file-sheet Owen Prince CV-1.docx download-bottom" at bounding box center [1152, 295] width 251 height 33
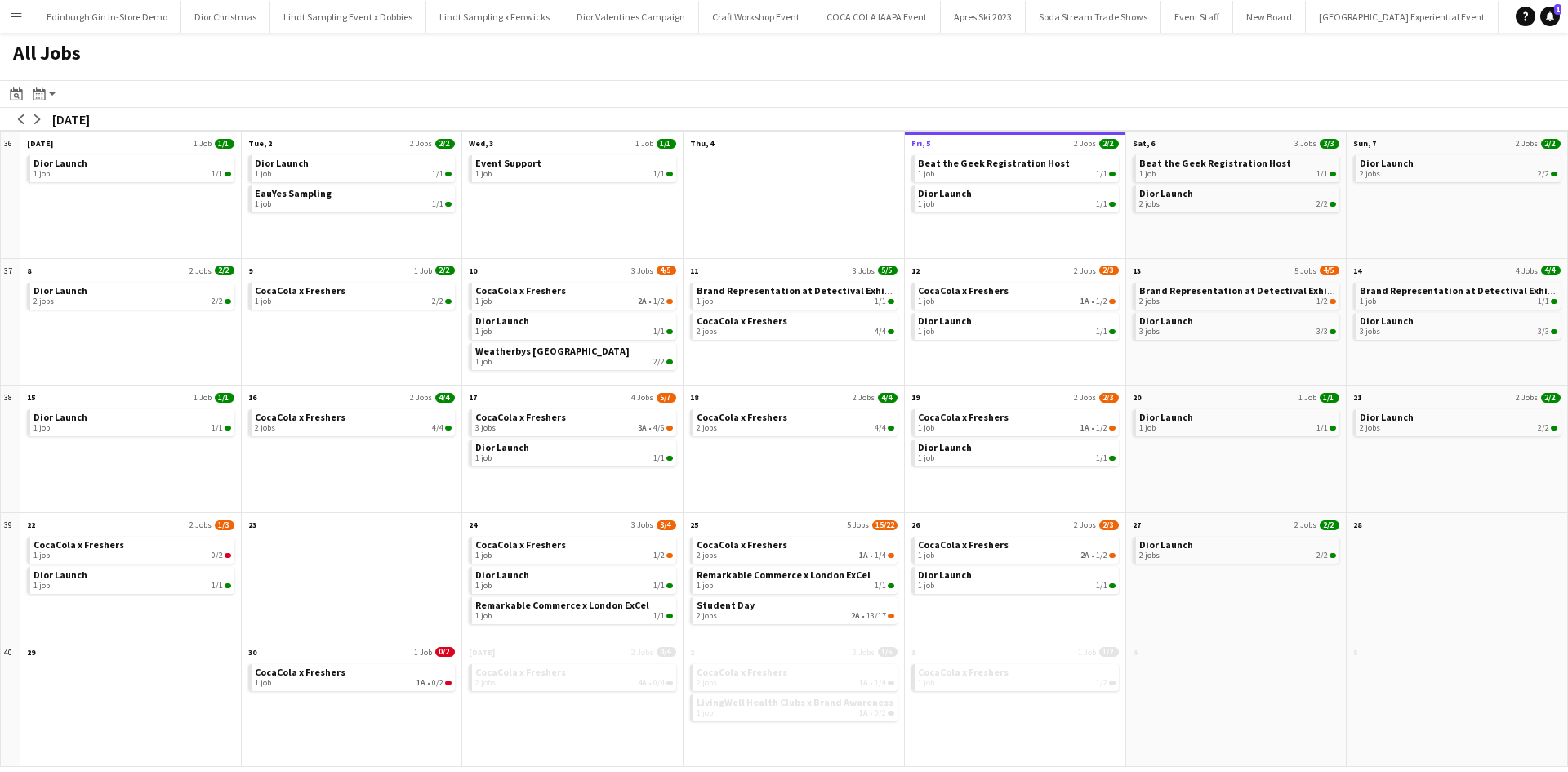
scroll to position [0, 15864]
click at [16, 22] on app-icon "Menu" at bounding box center [16, 16] width 13 height 13
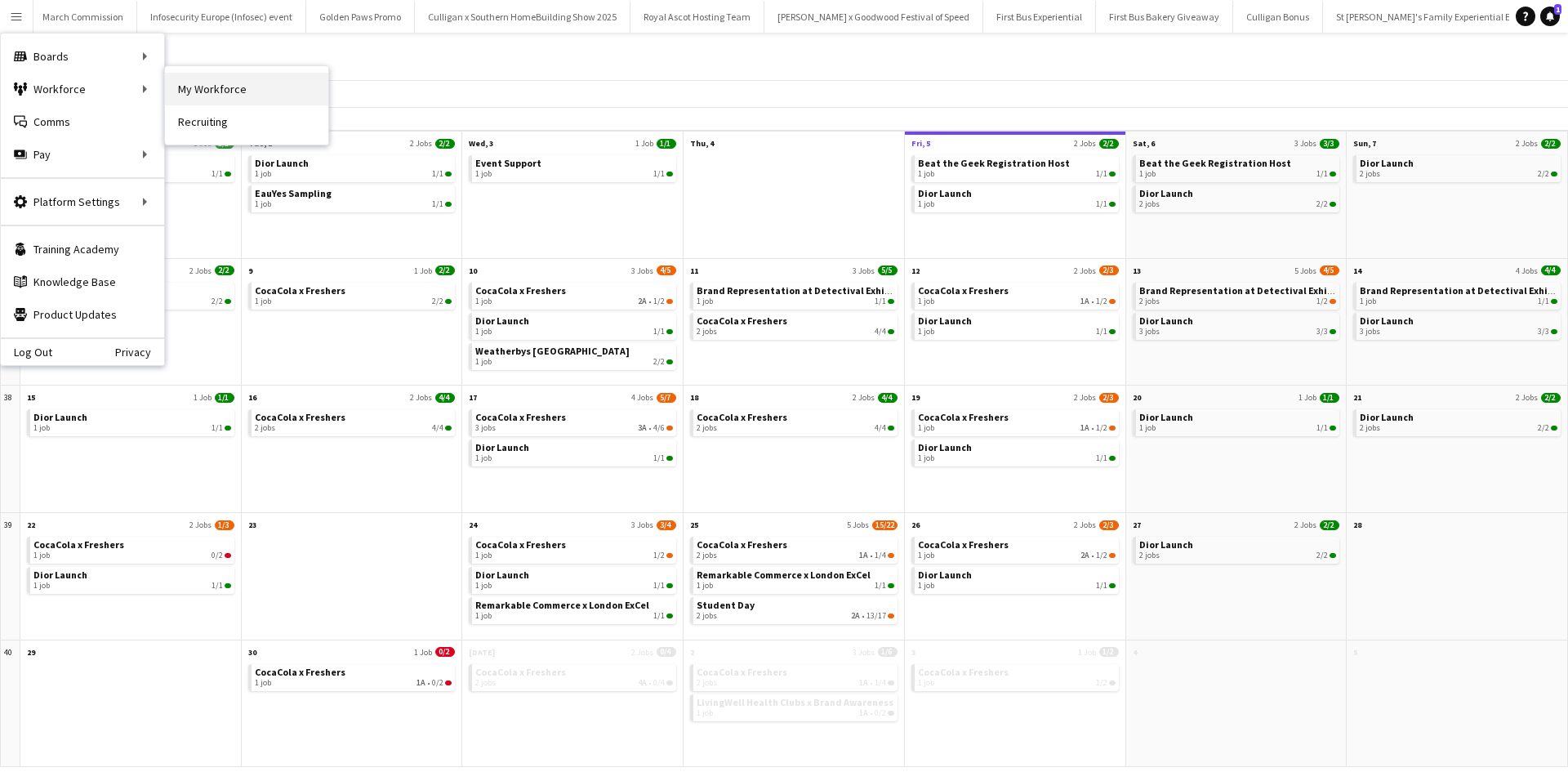
click at [188, 85] on link "My Workforce" at bounding box center [247, 89] width 163 height 33
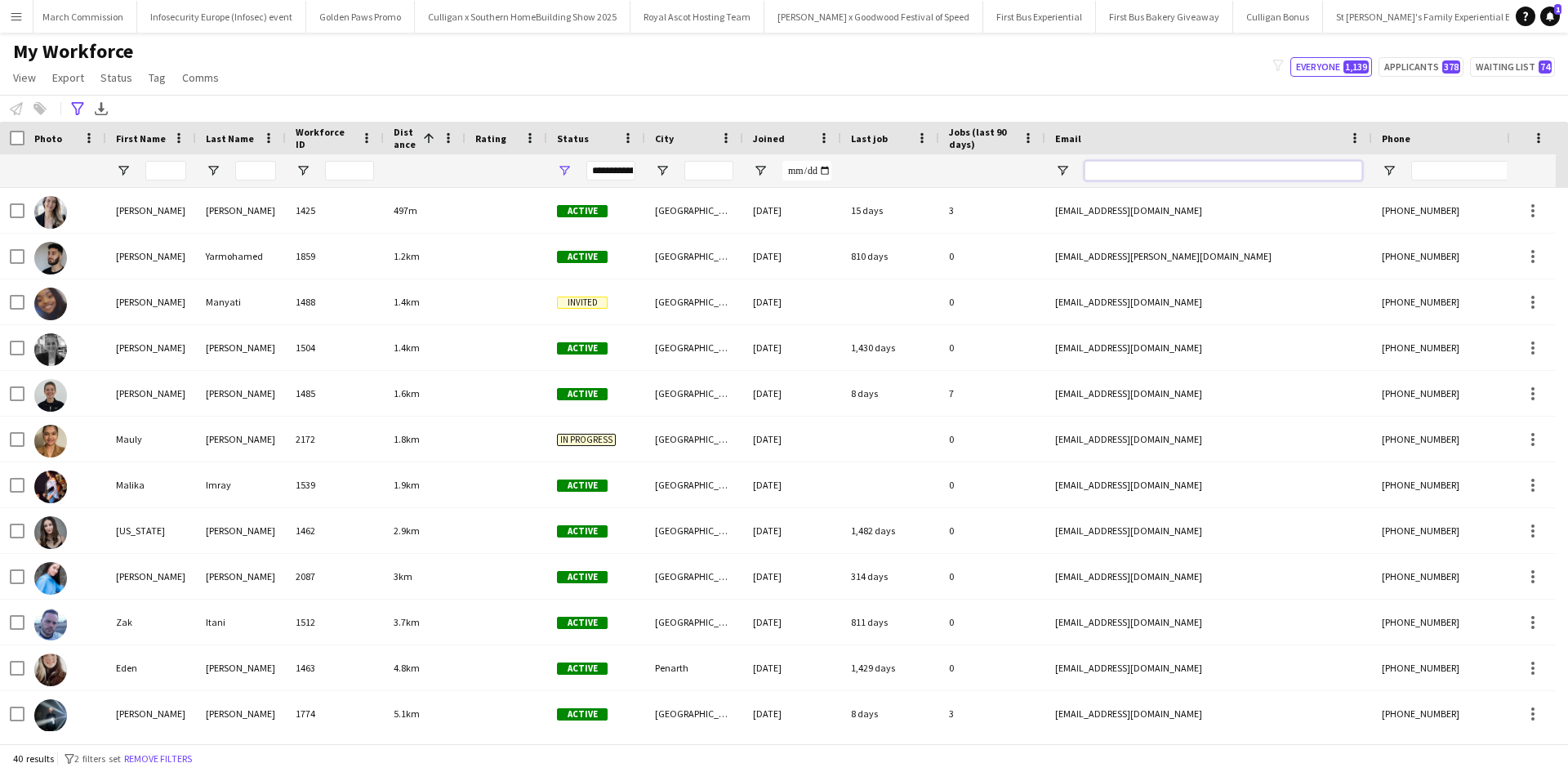
click at [1113, 172] on input "Email Filter Input" at bounding box center [1224, 171] width 278 height 20
paste input "**********"
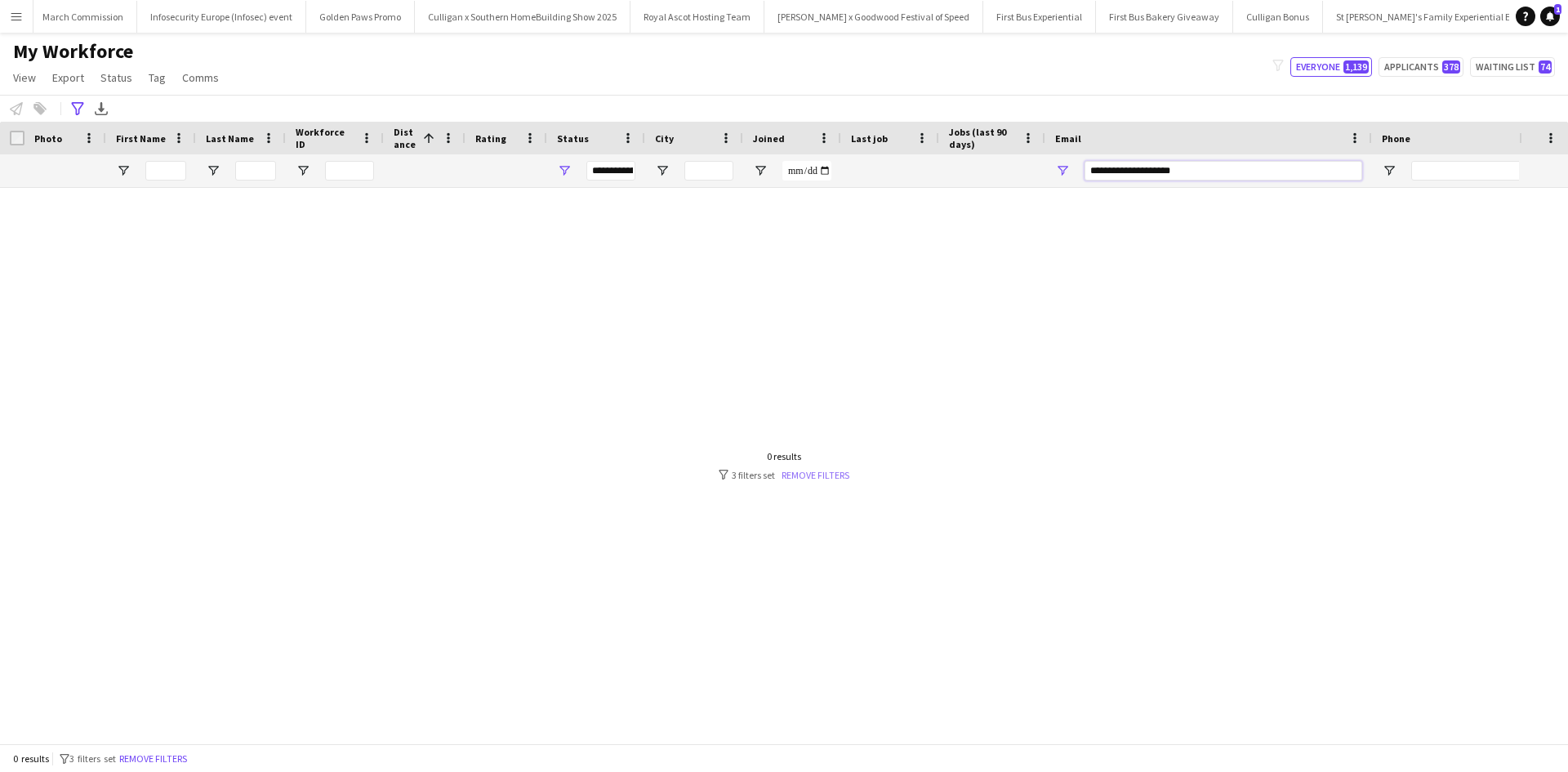
type input "**********"
click at [847, 473] on link "Remove filters" at bounding box center [815, 475] width 68 height 12
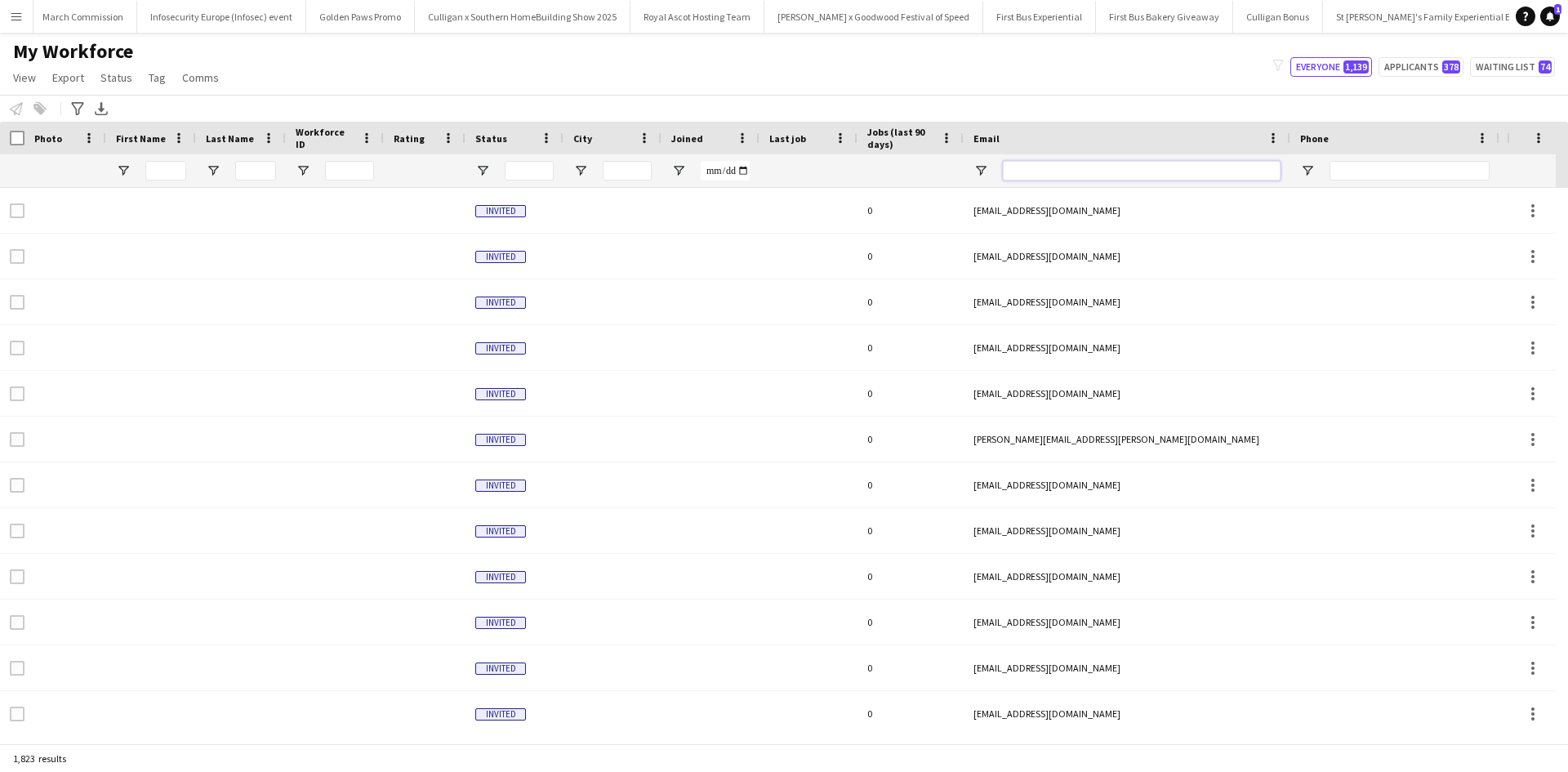
click at [1037, 177] on input "Email Filter Input" at bounding box center [1141, 171] width 278 height 20
paste input "**********"
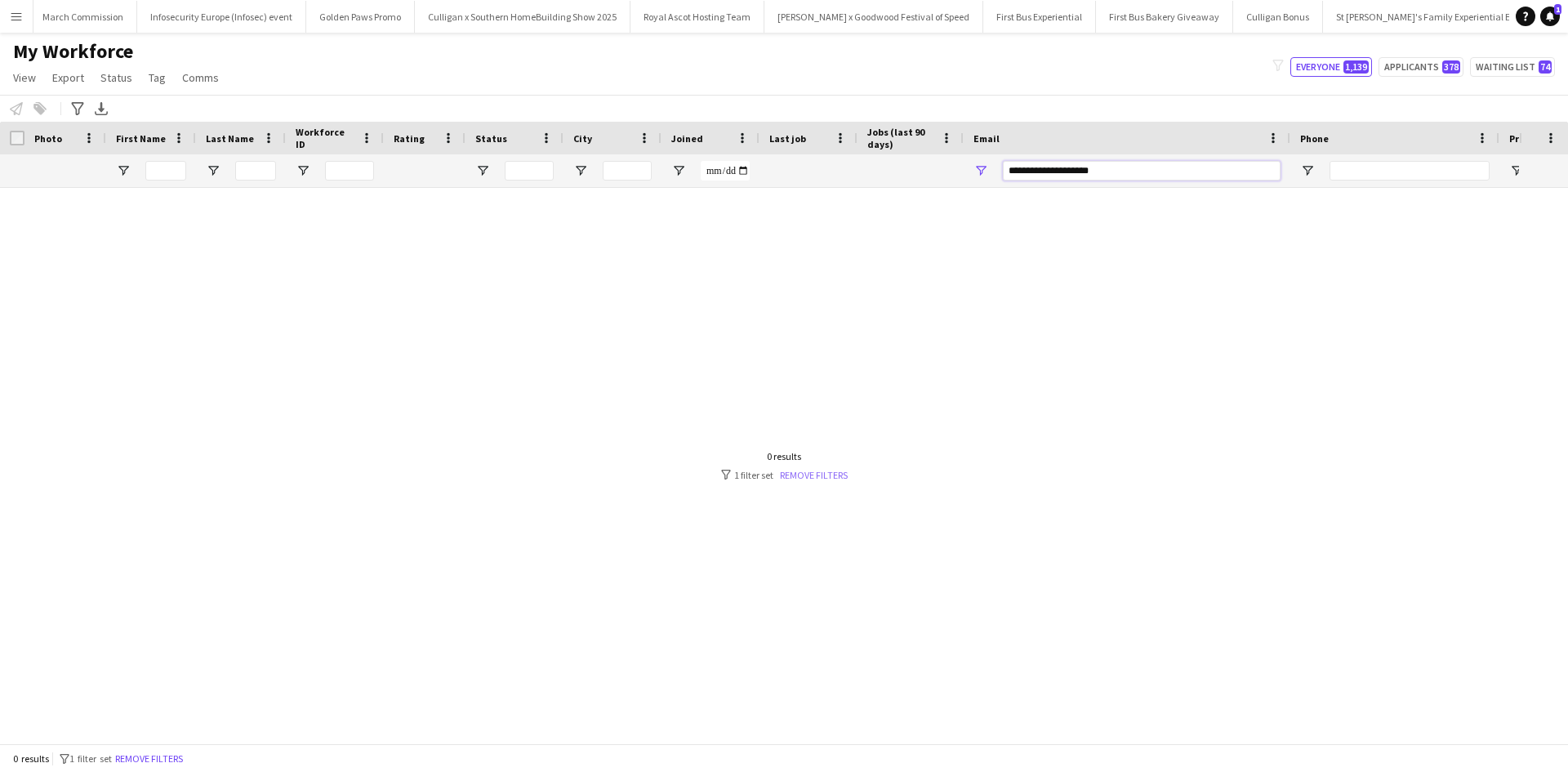
type input "**********"
click at [811, 473] on link "Remove filters" at bounding box center [814, 475] width 68 height 12
